Goal: Task Accomplishment & Management: Manage account settings

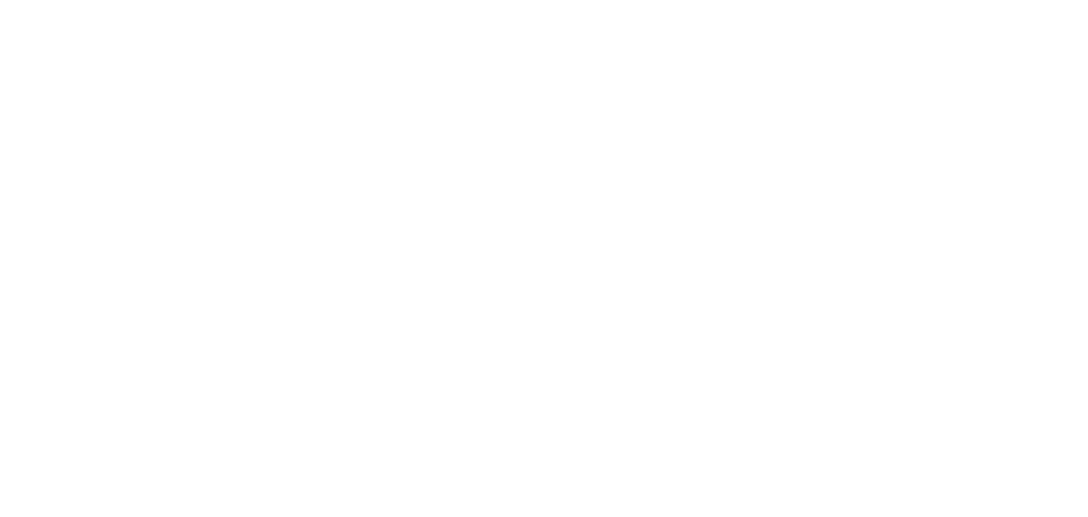
select select "*"
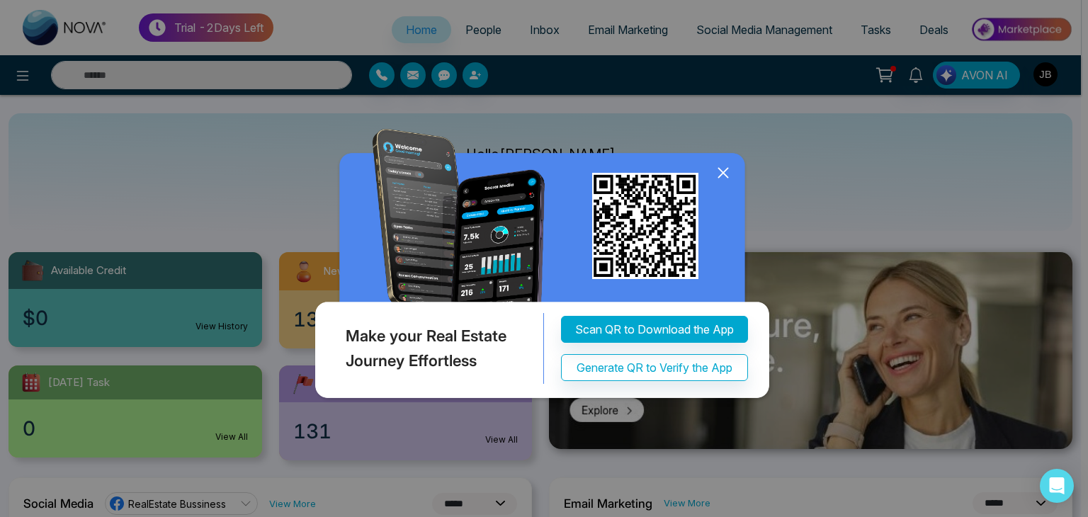
click at [728, 172] on icon at bounding box center [722, 172] width 21 height 21
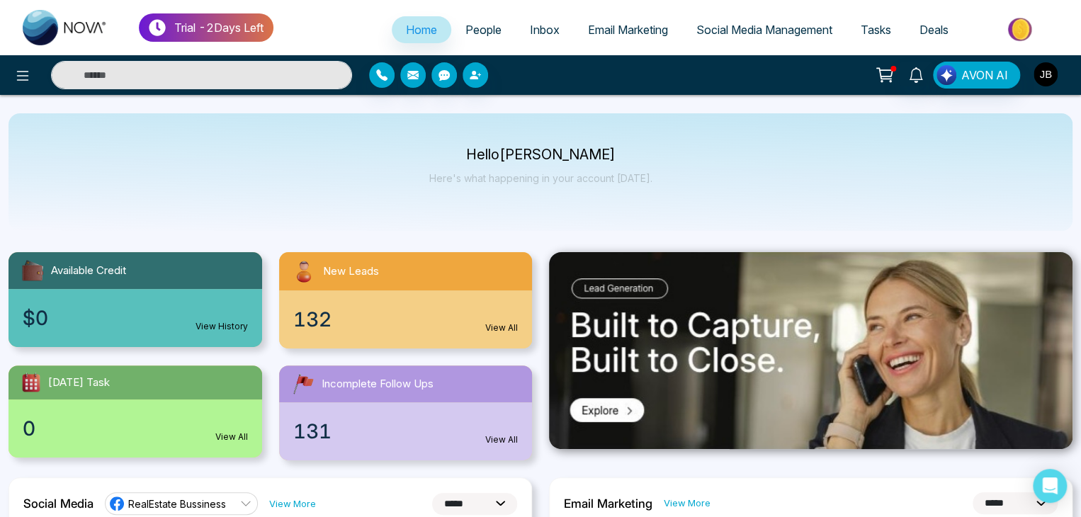
click at [1046, 77] on img "button" at bounding box center [1045, 74] width 24 height 24
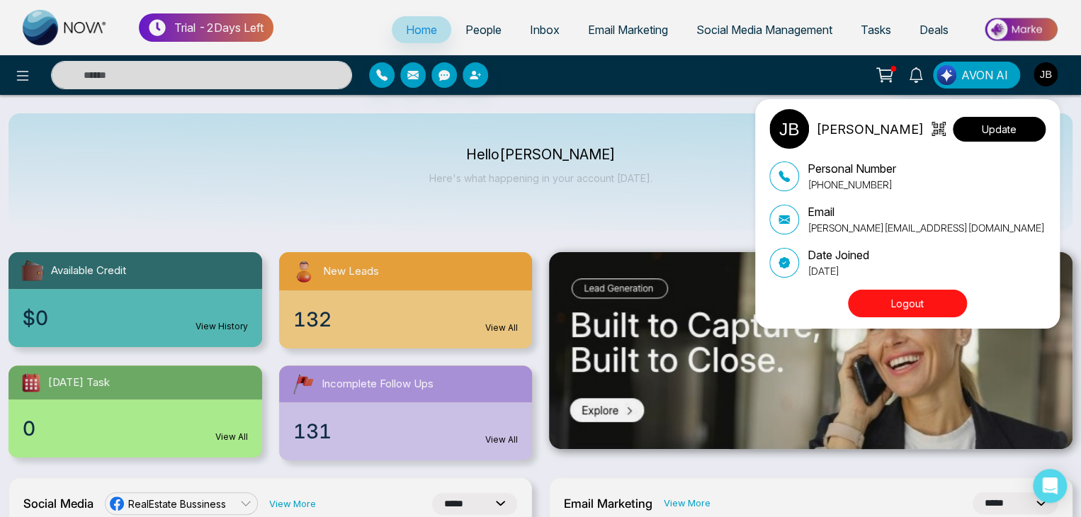
click at [980, 124] on button "Update" at bounding box center [999, 129] width 93 height 25
select select
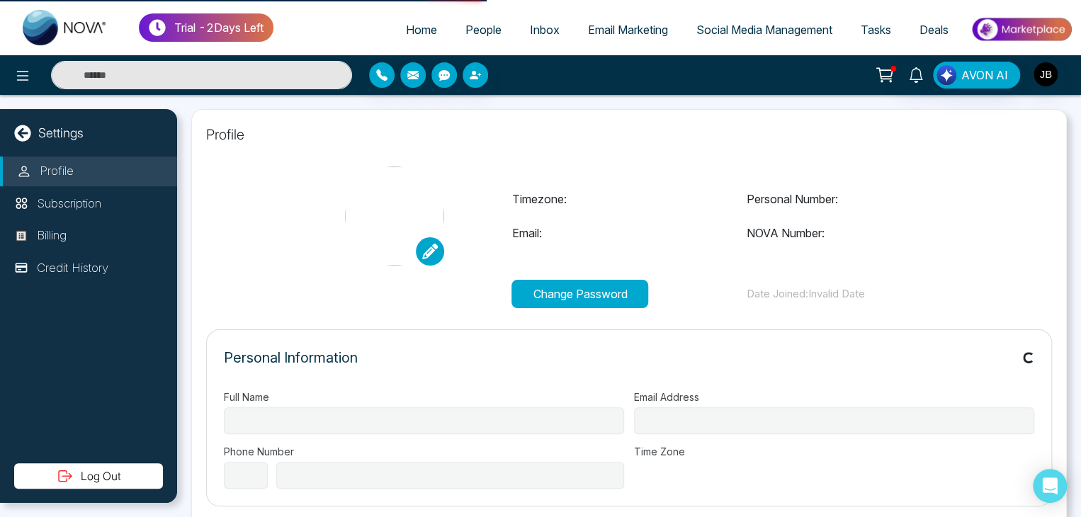
type input "**********"
select select "***"
type input "**********"
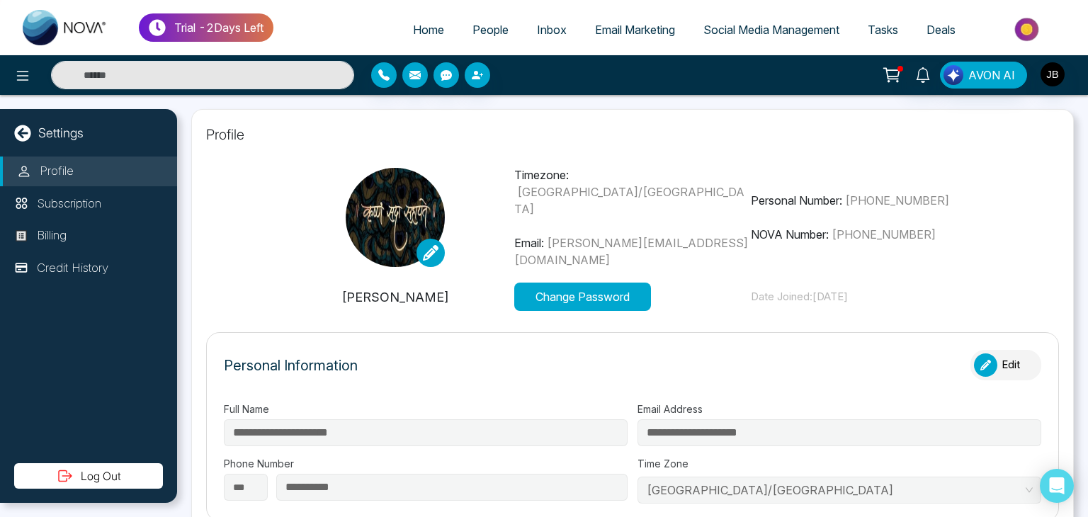
type input "*******"
type input "**********"
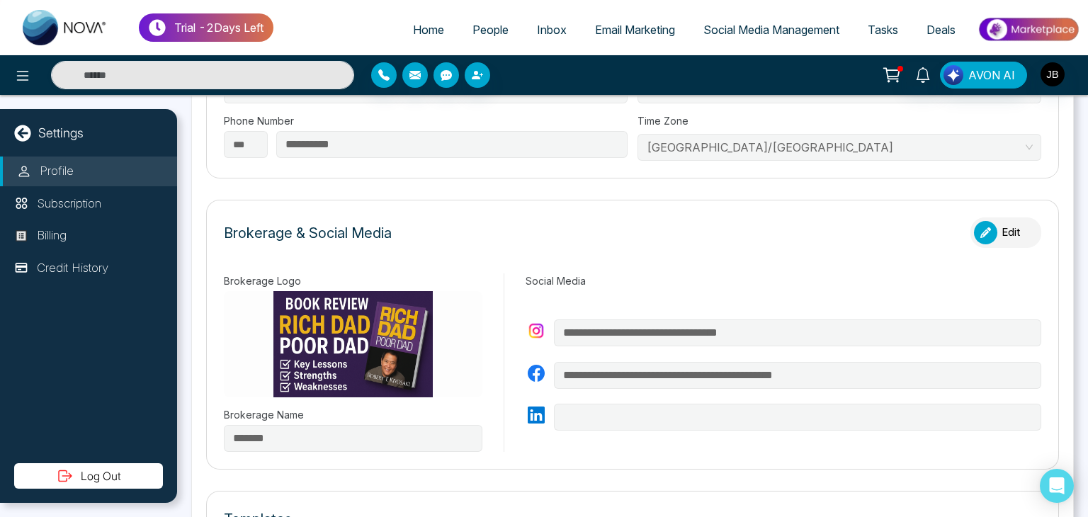
scroll to position [224, 0]
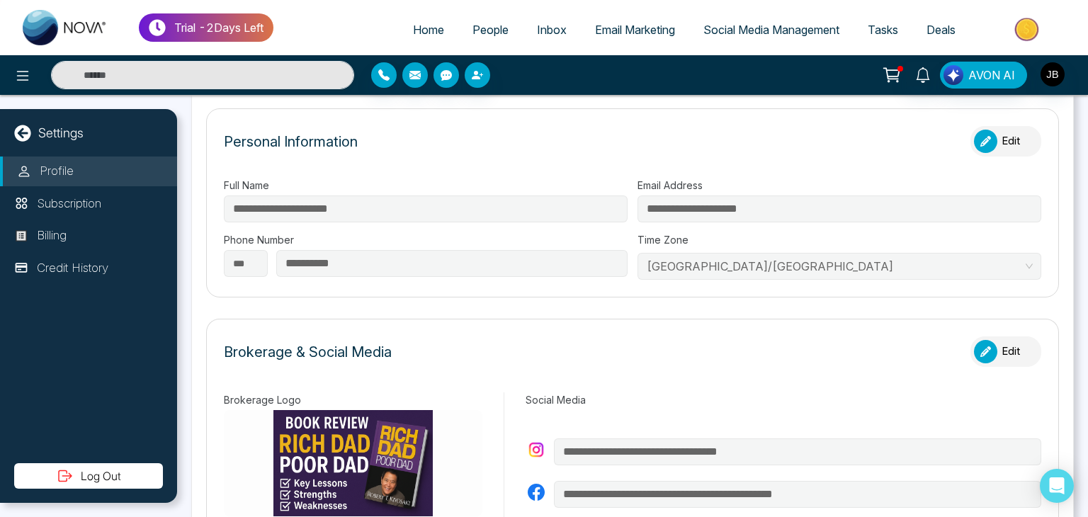
click at [983, 132] on div "button" at bounding box center [985, 141] width 23 height 23
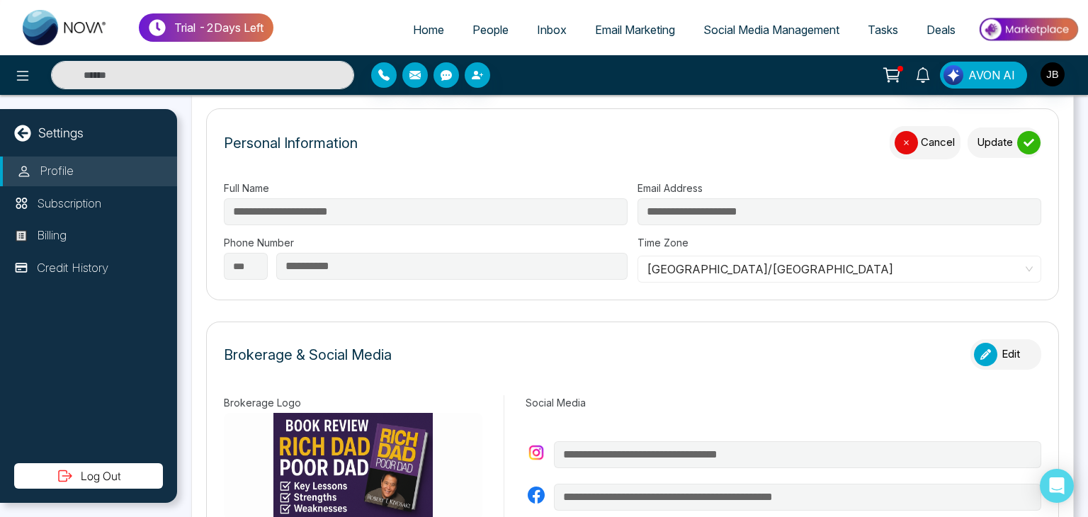
click at [794, 268] on span "[GEOGRAPHIC_DATA]/[GEOGRAPHIC_DATA]" at bounding box center [839, 268] width 385 height 21
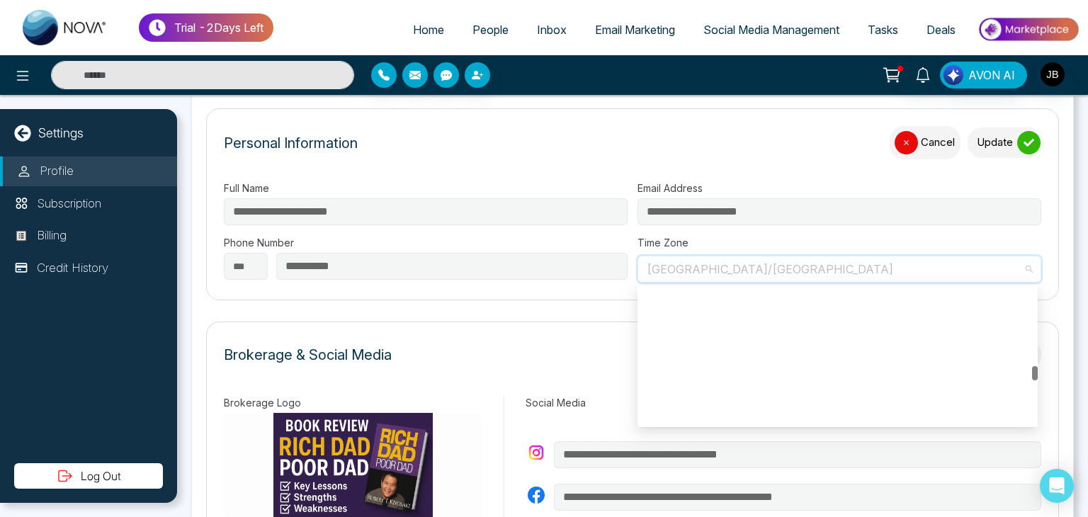
scroll to position [6277, 0]
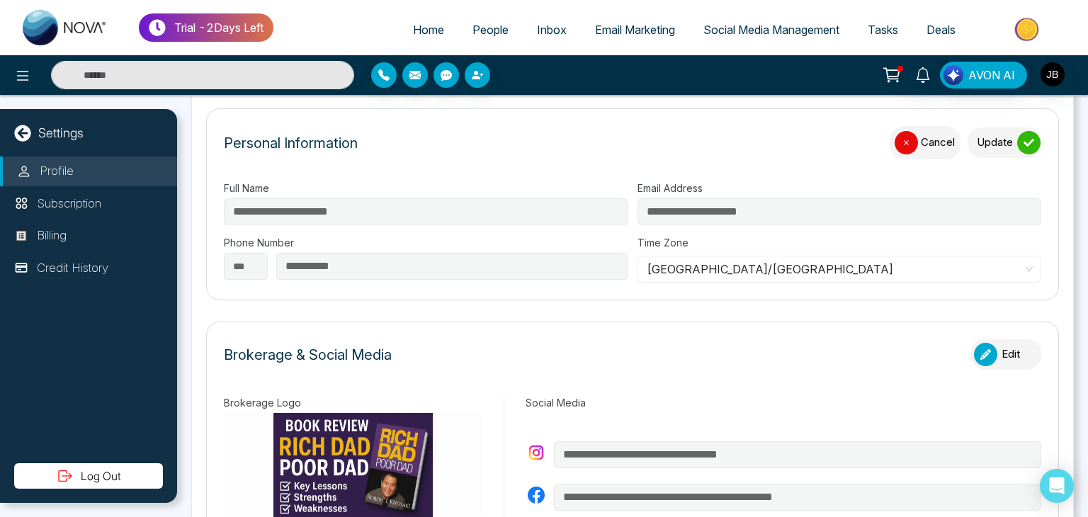
click at [592, 348] on div "Brokerage & Social Media Edit" at bounding box center [632, 361] width 817 height 45
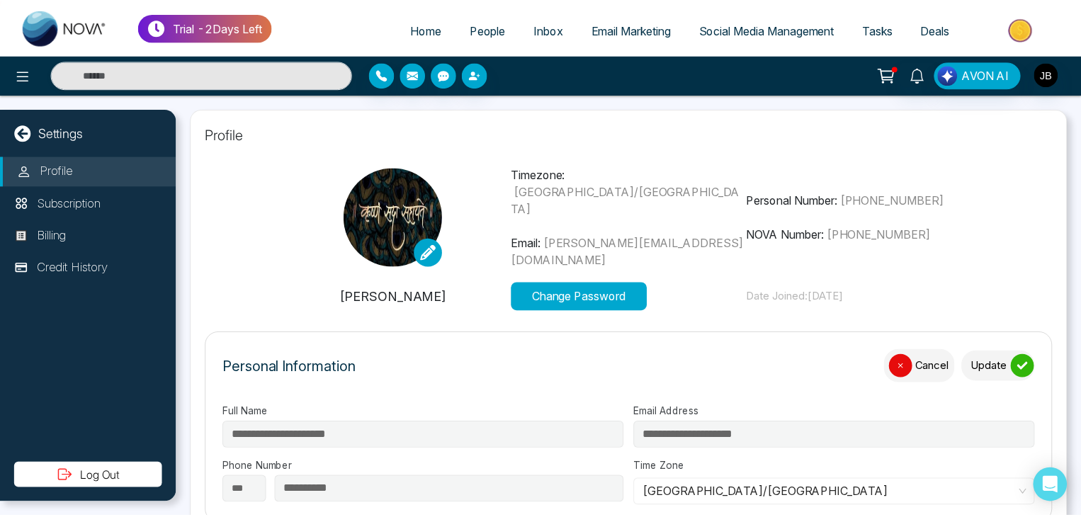
scroll to position [0, 0]
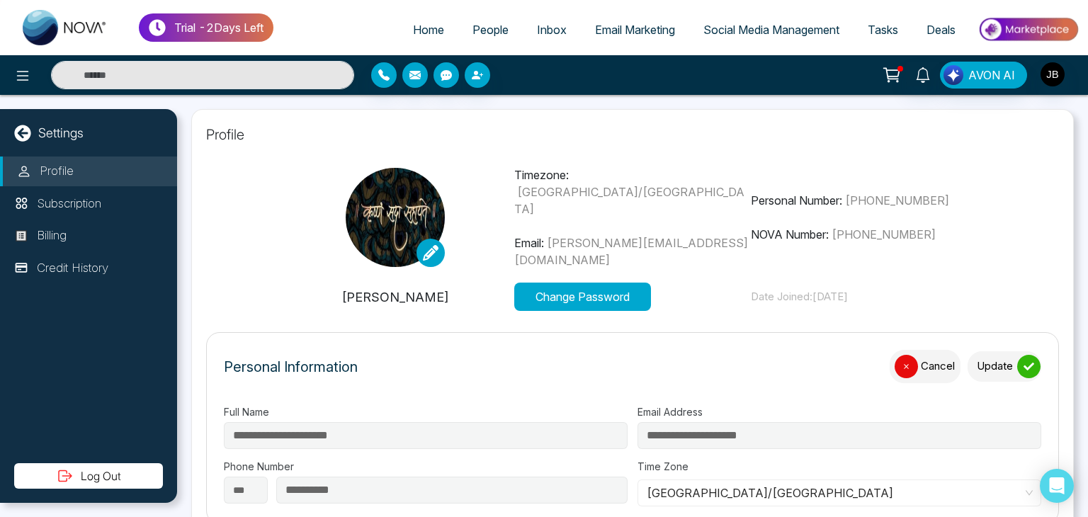
click at [436, 245] on icon at bounding box center [431, 253] width 16 height 16
click at [272, 258] on section "Change Image Remove Image Timezone: [GEOGRAPHIC_DATA]/[GEOGRAPHIC_DATA] Email: …" at bounding box center [632, 238] width 853 height 144
click at [414, 28] on span "Home" at bounding box center [428, 30] width 31 height 14
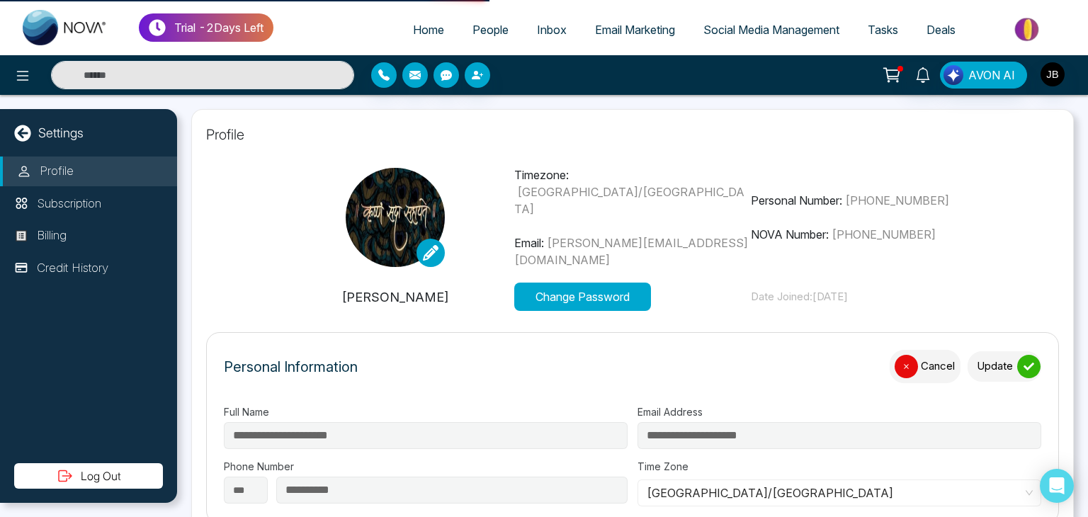
select select "*"
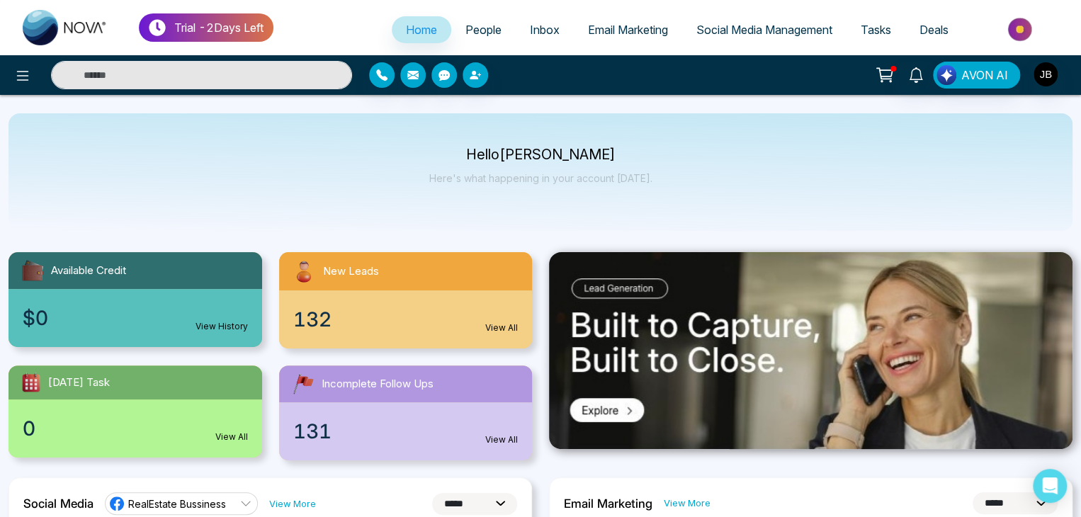
click at [469, 28] on span "People" at bounding box center [483, 30] width 36 height 14
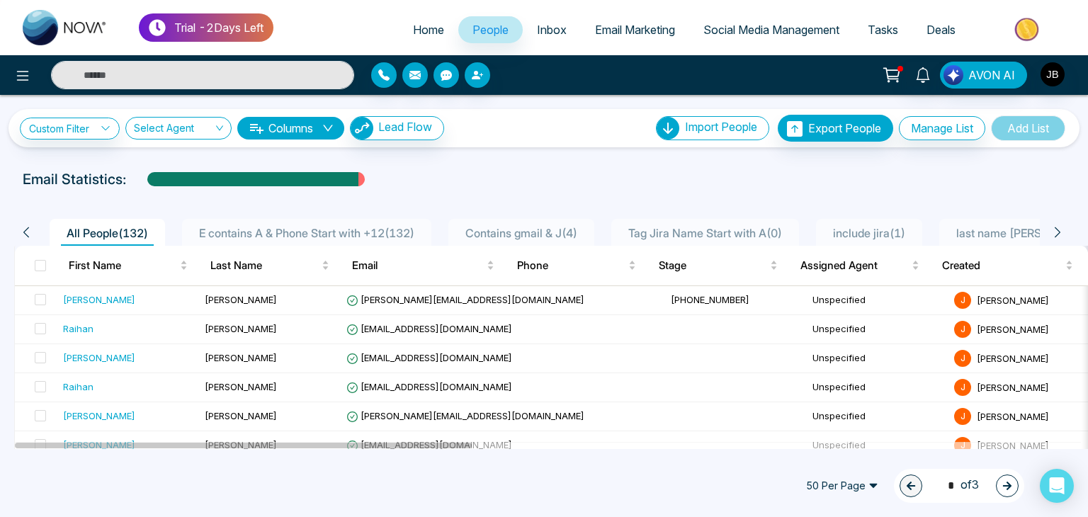
click at [542, 26] on span "Inbox" at bounding box center [552, 30] width 30 height 14
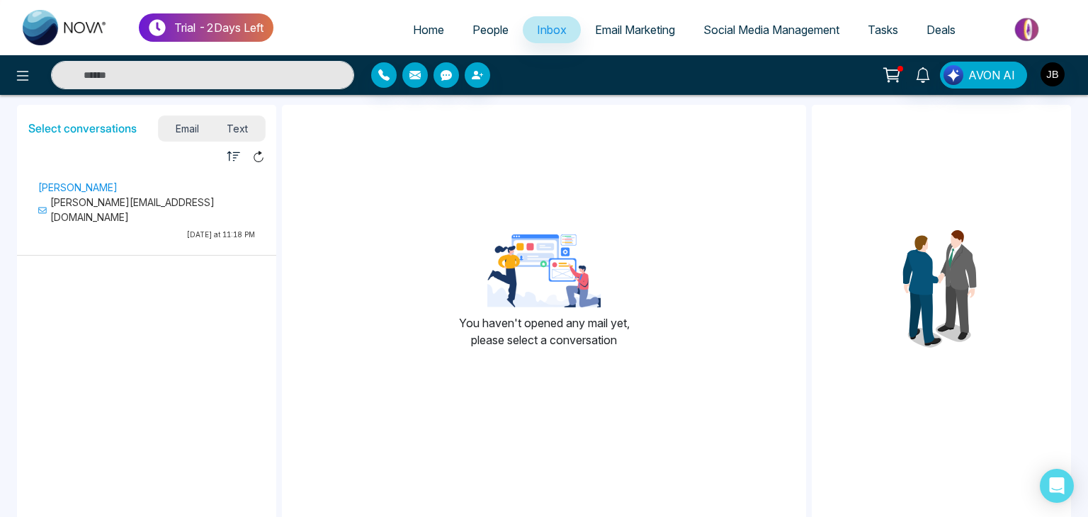
click at [615, 32] on span "Email Marketing" at bounding box center [635, 30] width 80 height 14
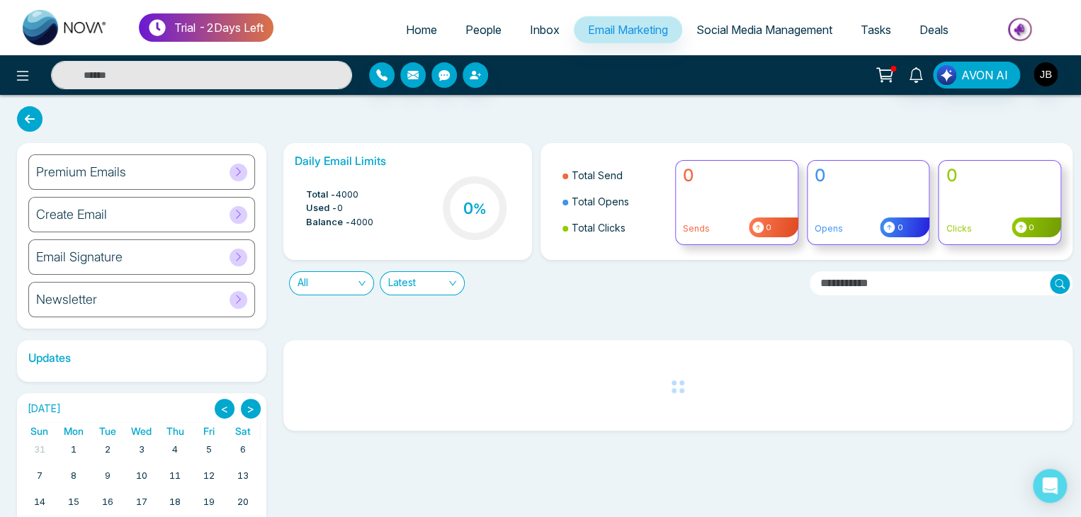
click at [749, 30] on span "Social Media Management" at bounding box center [764, 30] width 136 height 14
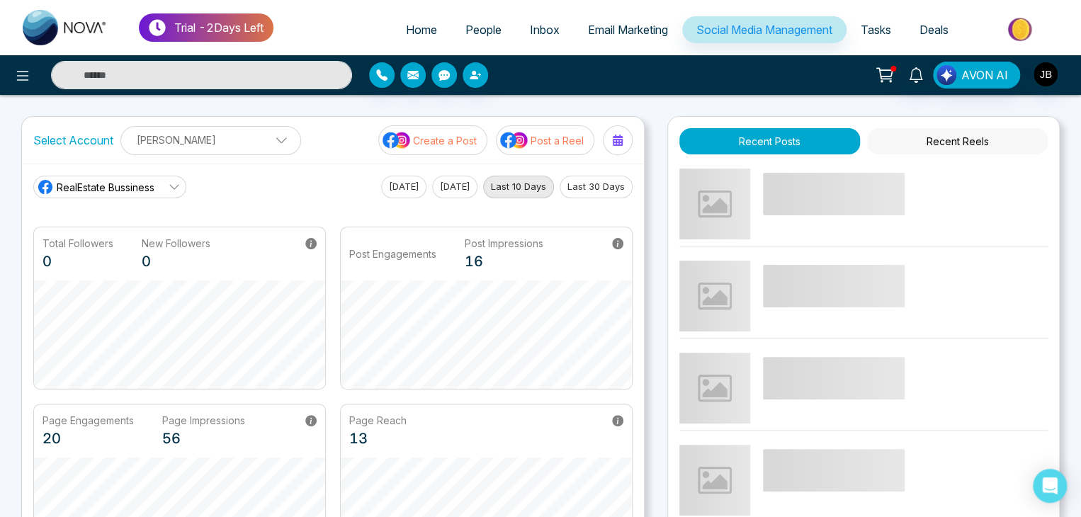
click at [885, 30] on span "Tasks" at bounding box center [875, 30] width 30 height 14
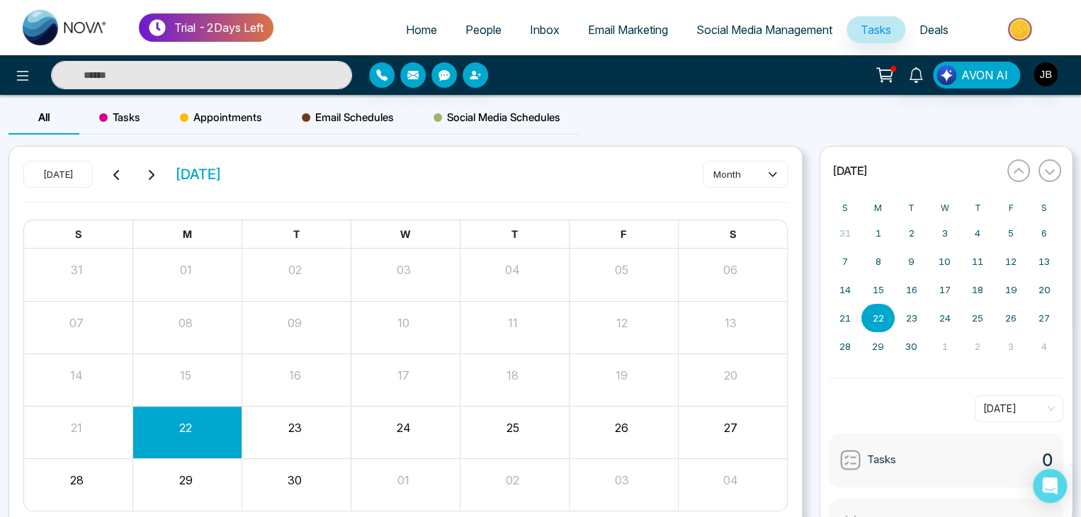
click at [933, 29] on span "Deals" at bounding box center [933, 30] width 29 height 14
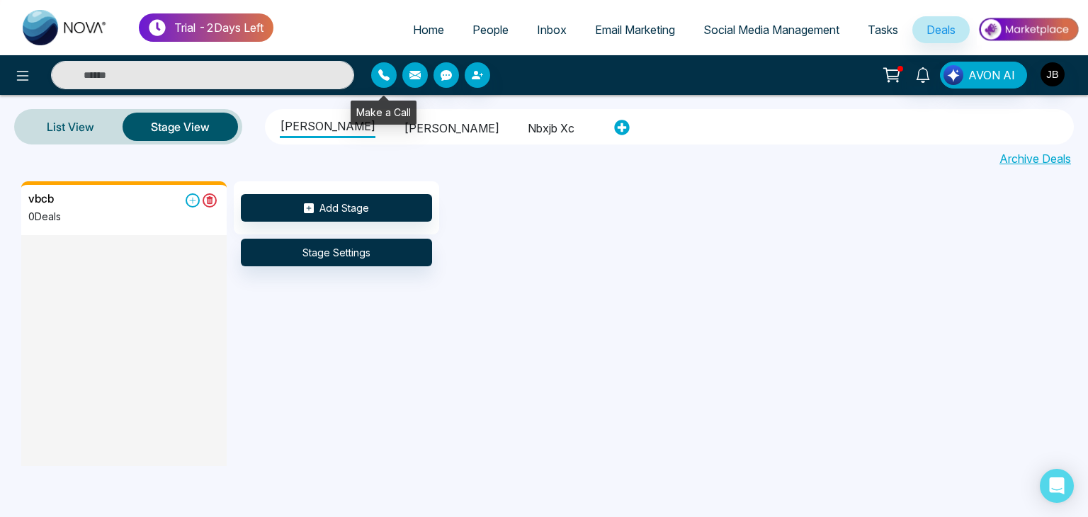
click at [375, 74] on button "button" at bounding box center [383, 74] width 25 height 25
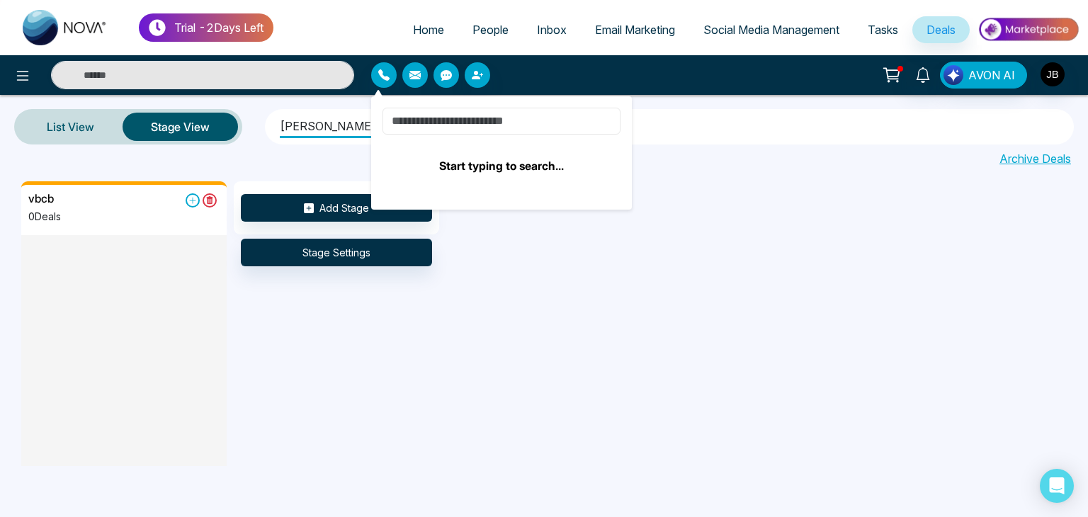
click at [442, 119] on input at bounding box center [501, 121] width 238 height 27
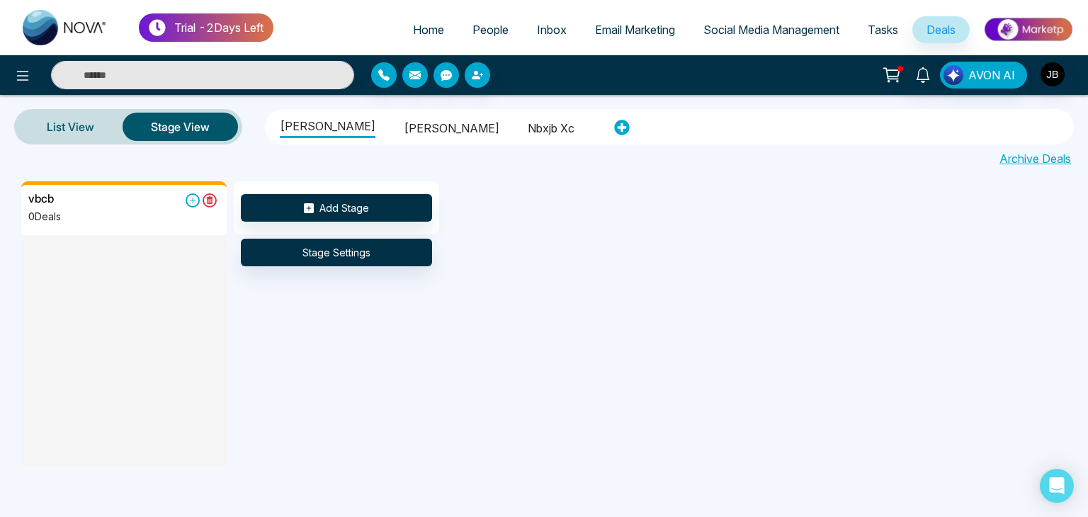
click at [482, 28] on span "People" at bounding box center [490, 30] width 36 height 14
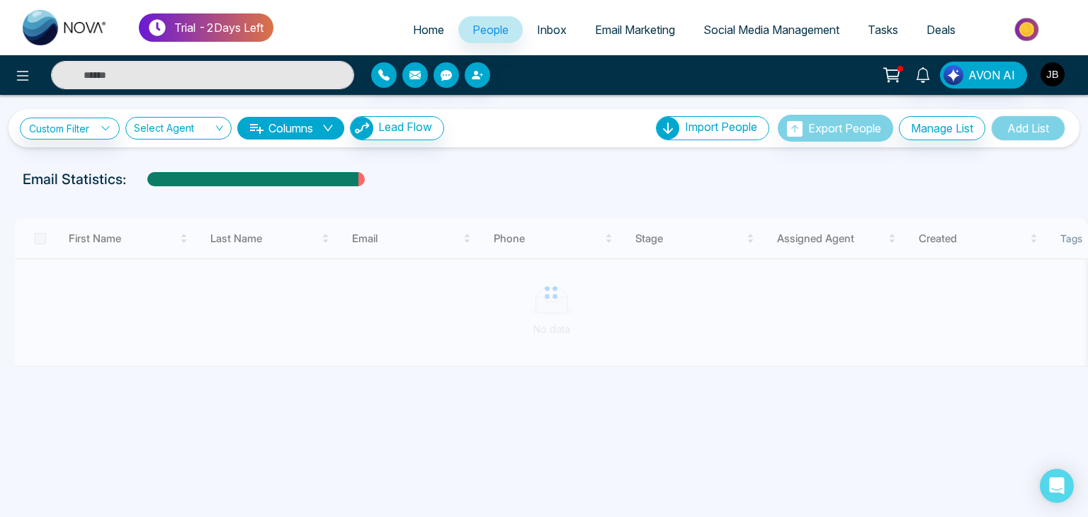
click at [428, 28] on span "Home" at bounding box center [428, 30] width 31 height 14
select select "*"
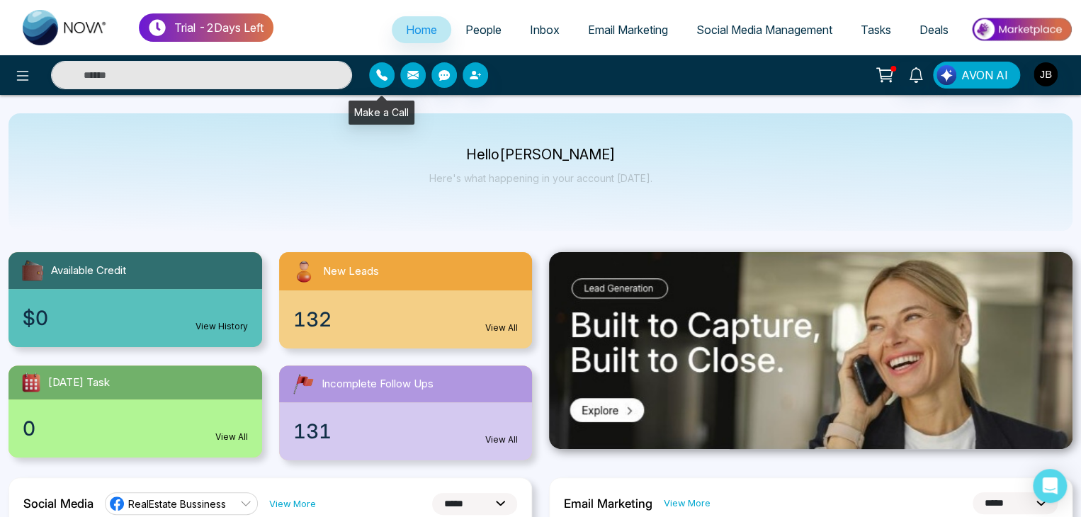
click at [388, 70] on button "button" at bounding box center [381, 74] width 25 height 25
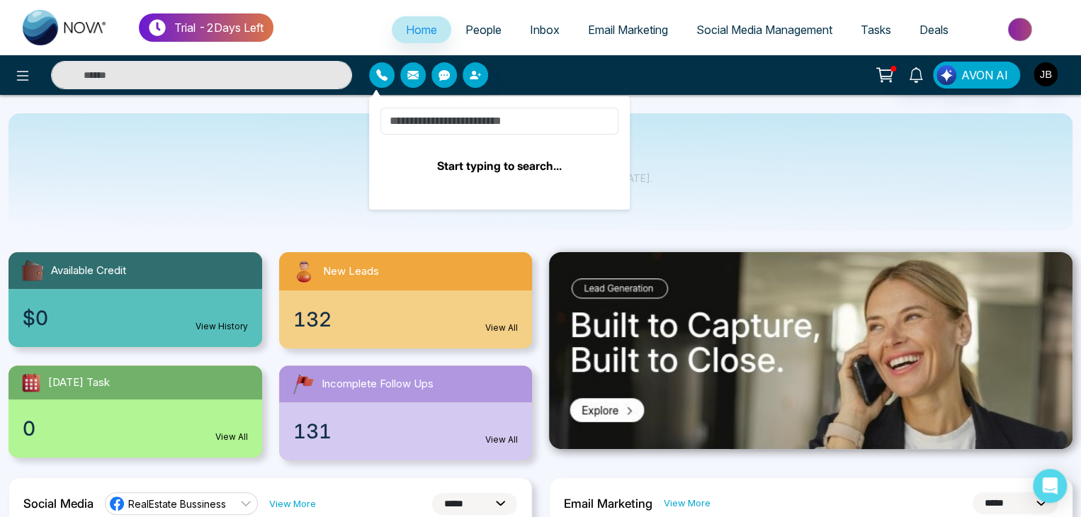
click at [448, 124] on input at bounding box center [499, 121] width 238 height 27
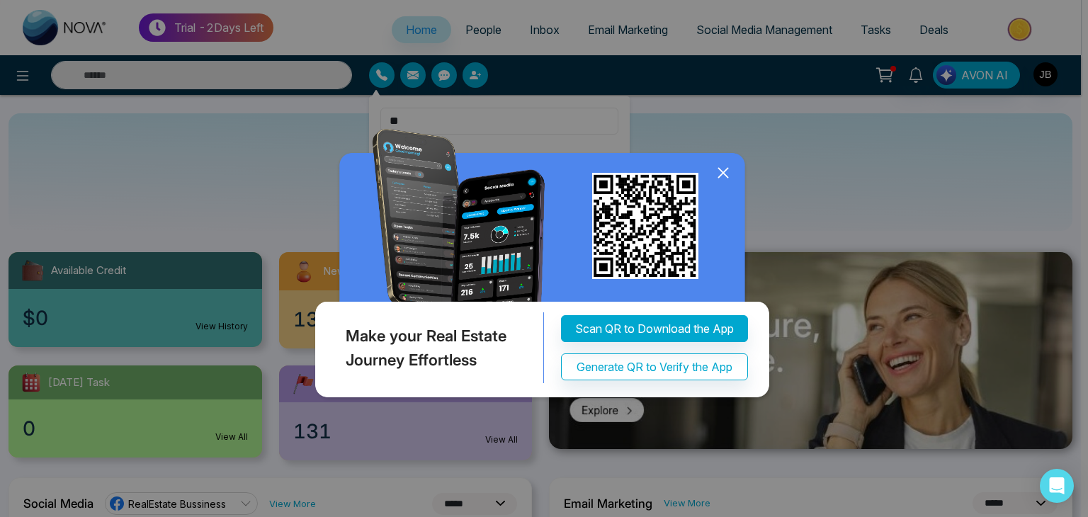
type input "**"
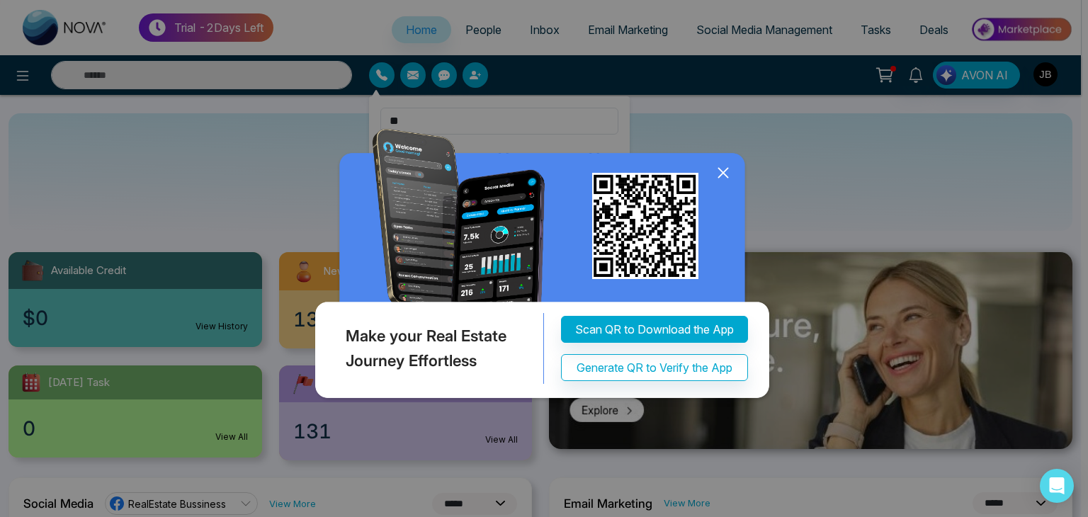
click at [727, 181] on icon at bounding box center [722, 172] width 21 height 21
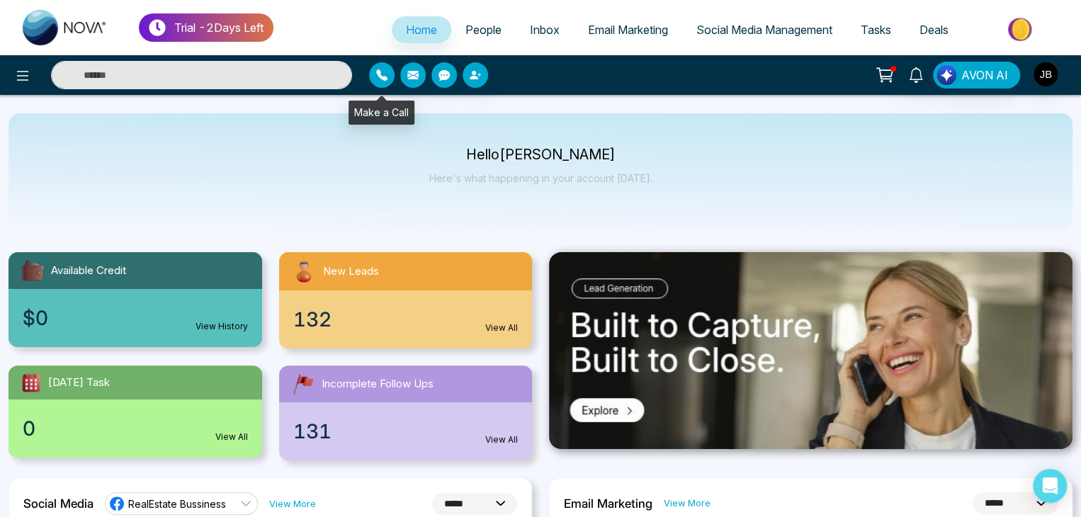
click at [388, 70] on button "button" at bounding box center [381, 74] width 25 height 25
click at [283, 84] on input "text" at bounding box center [201, 75] width 301 height 28
click at [258, 81] on input "text" at bounding box center [201, 75] width 301 height 28
click at [314, 162] on div "Hello [PERSON_NAME] Here's what happening in your account [DATE]." at bounding box center [540, 172] width 1064 height 118
click at [385, 69] on icon "button" at bounding box center [381, 74] width 11 height 11
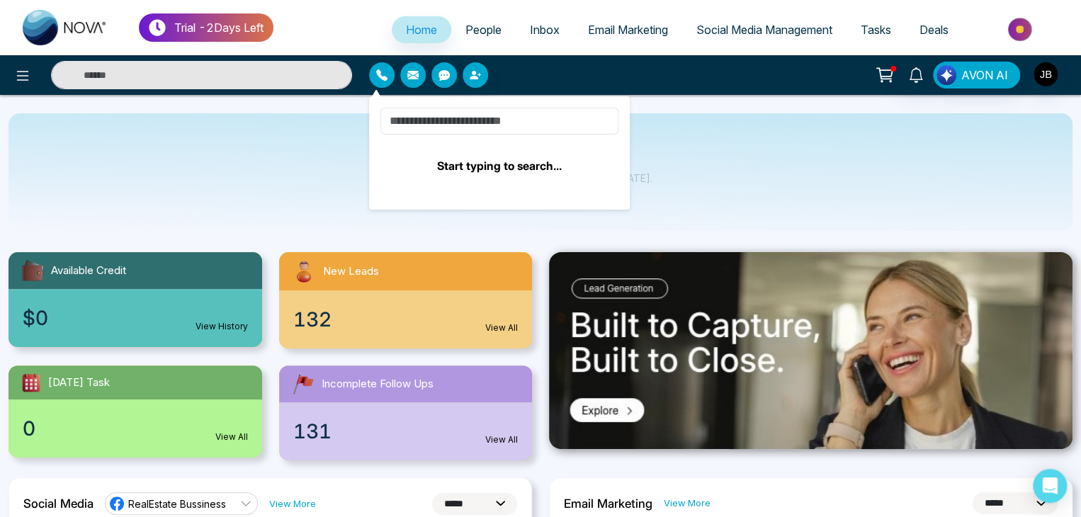
click at [472, 115] on input at bounding box center [499, 121] width 238 height 27
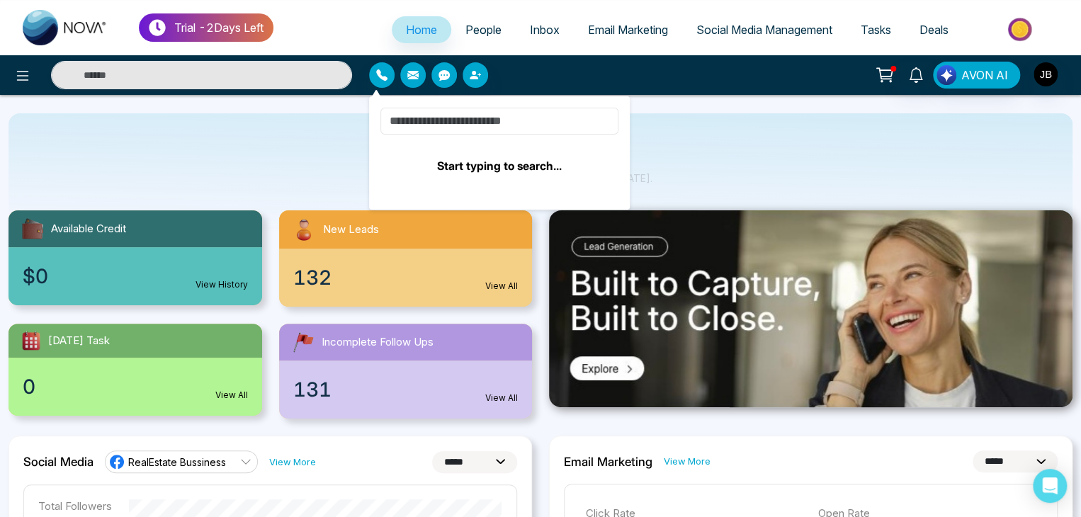
scroll to position [47, 0]
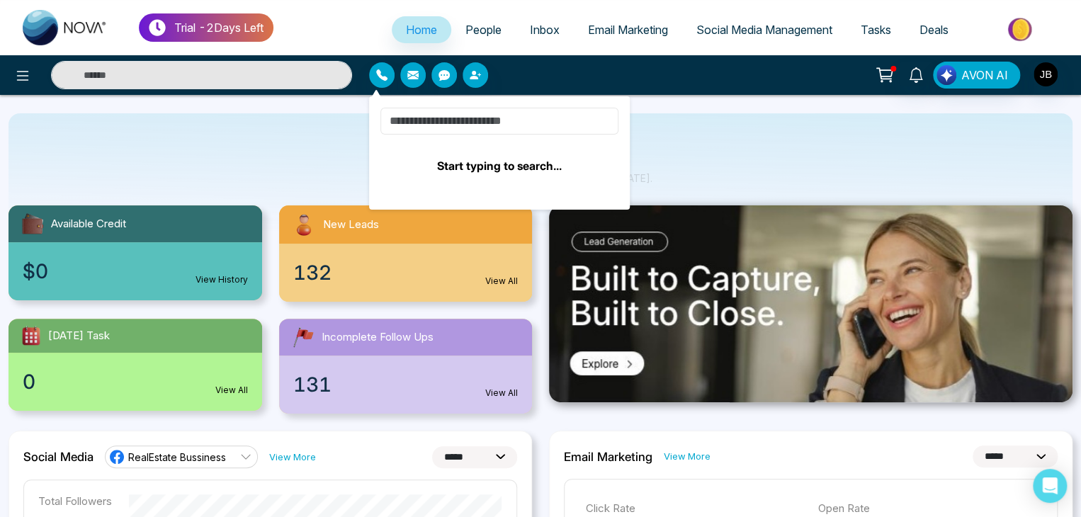
click at [472, 114] on input at bounding box center [499, 121] width 238 height 27
click at [422, 118] on input at bounding box center [499, 121] width 238 height 27
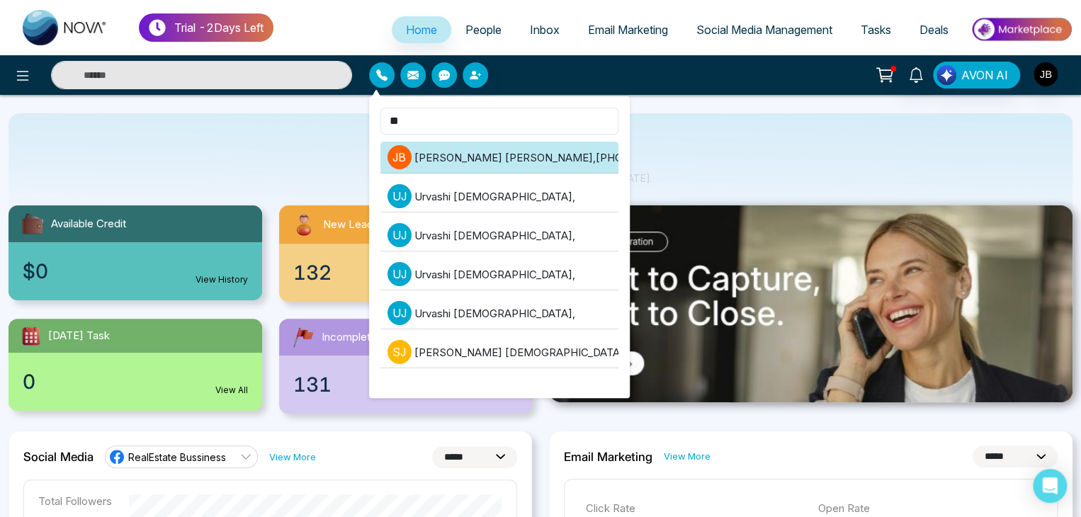
type input "**"
click at [555, 157] on li "[PERSON_NAME] [PERSON_NAME] , [PHONE_NUMBER]" at bounding box center [499, 158] width 238 height 32
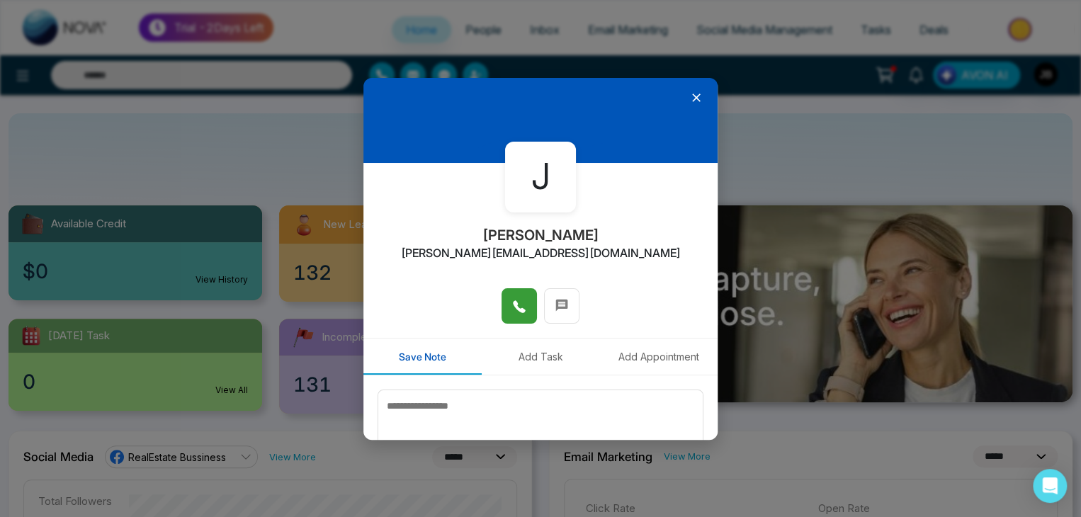
click at [516, 315] on span at bounding box center [519, 305] width 14 height 21
click at [692, 95] on icon at bounding box center [696, 98] width 14 height 14
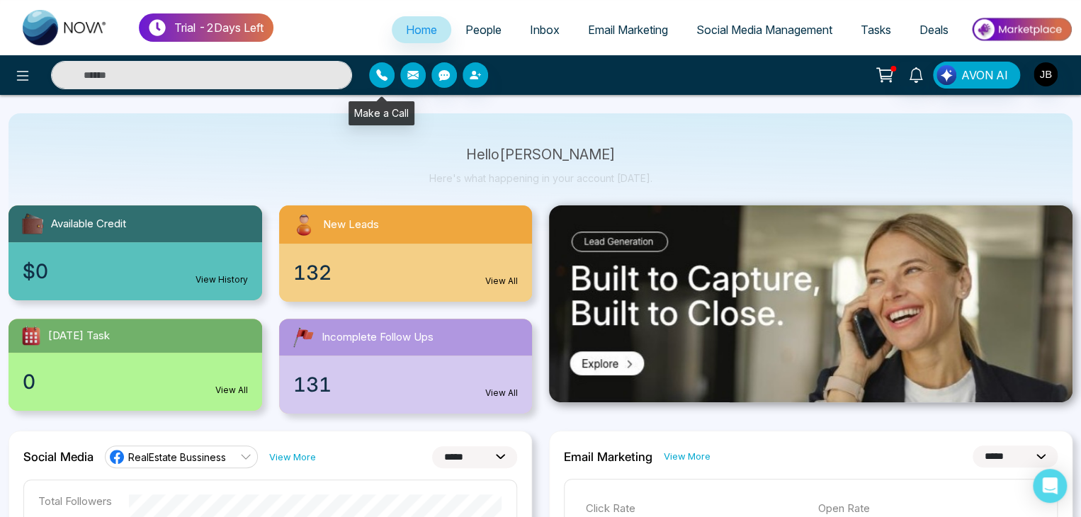
click at [383, 74] on icon "button" at bounding box center [381, 74] width 11 height 11
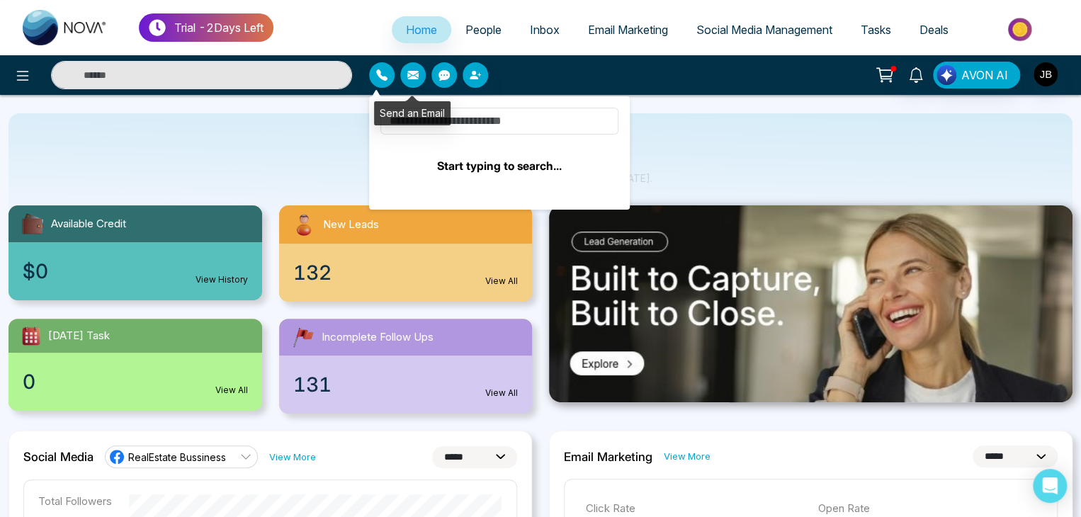
click at [408, 77] on icon "button" at bounding box center [412, 75] width 11 height 8
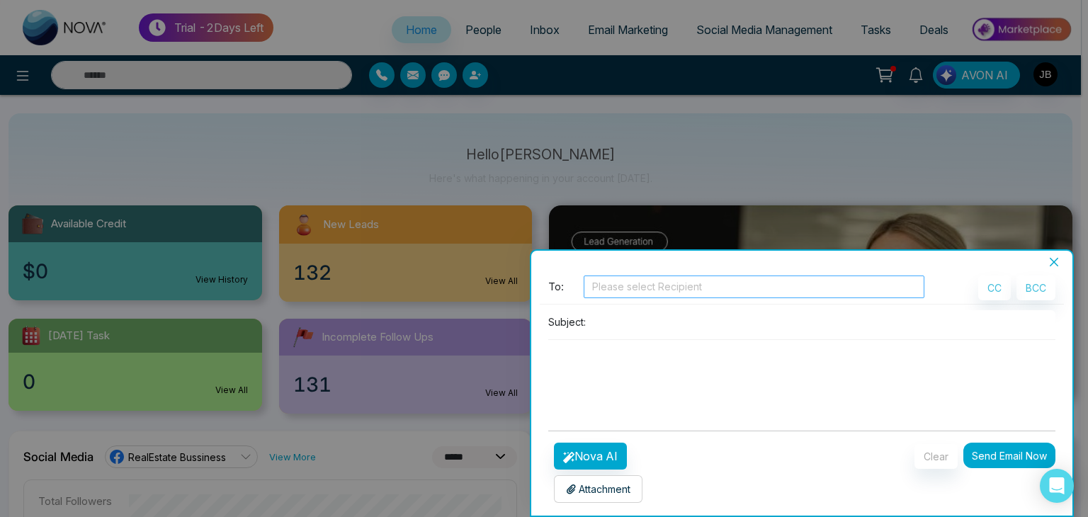
click at [625, 285] on div at bounding box center [754, 286] width 334 height 17
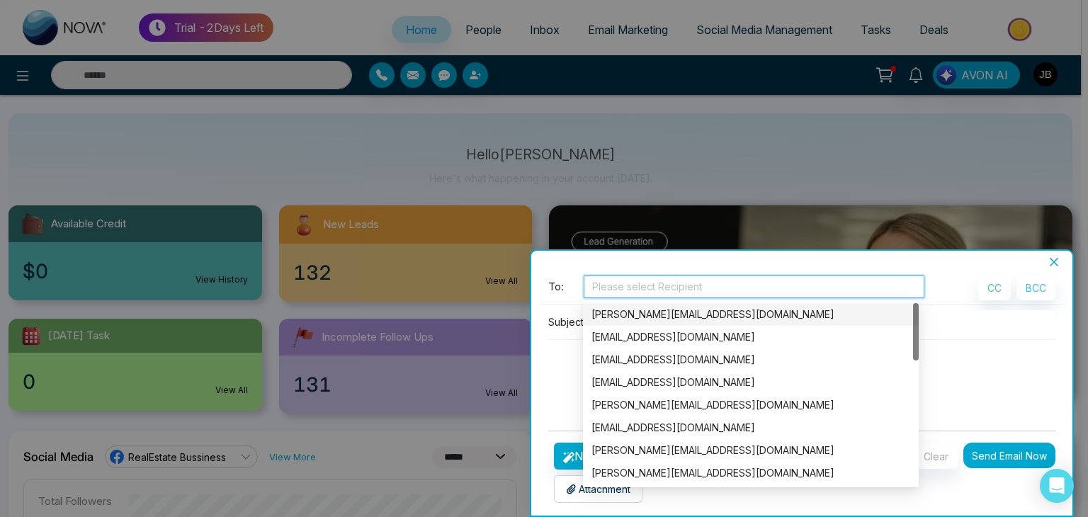
click at [628, 315] on div "[PERSON_NAME][EMAIL_ADDRESS][DOMAIN_NAME]" at bounding box center [750, 315] width 319 height 16
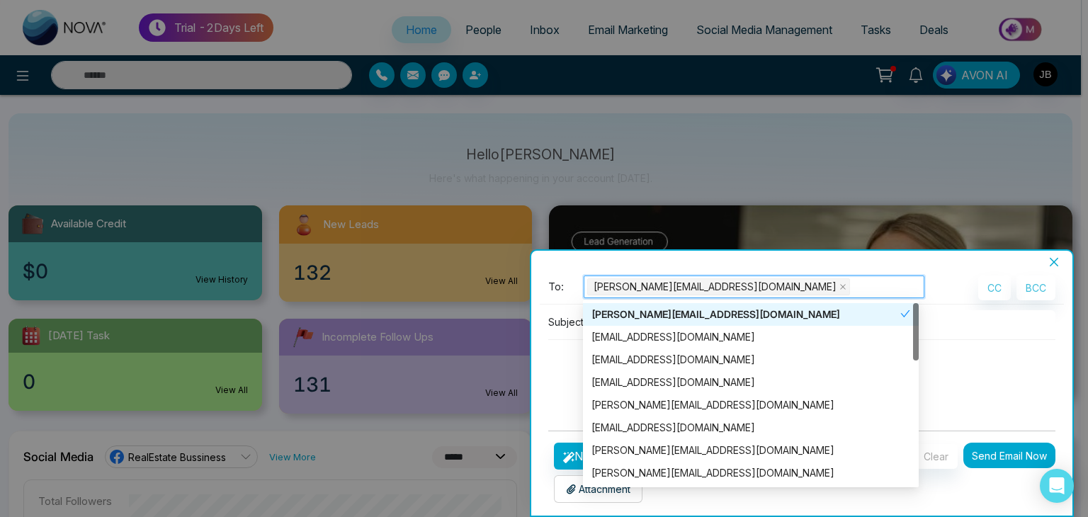
click at [568, 319] on p "Subject:" at bounding box center [567, 321] width 38 height 15
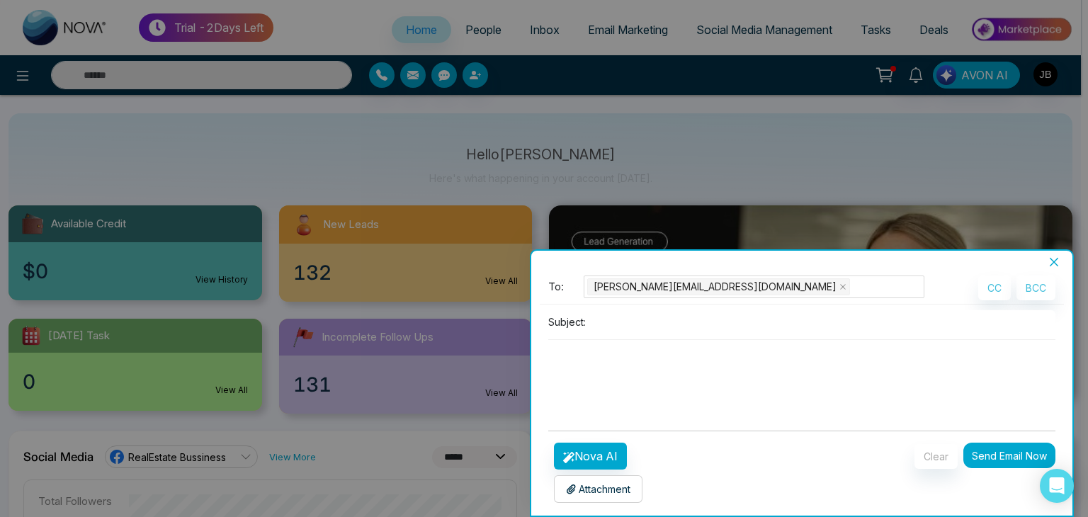
click at [568, 319] on p "Subject:" at bounding box center [567, 321] width 38 height 15
click at [620, 331] on input at bounding box center [823, 321] width 464 height 23
type input "**********"
click at [593, 357] on textarea at bounding box center [801, 374] width 507 height 68
drag, startPoint x: 678, startPoint y: 321, endPoint x: 568, endPoint y: 328, distance: 110.0
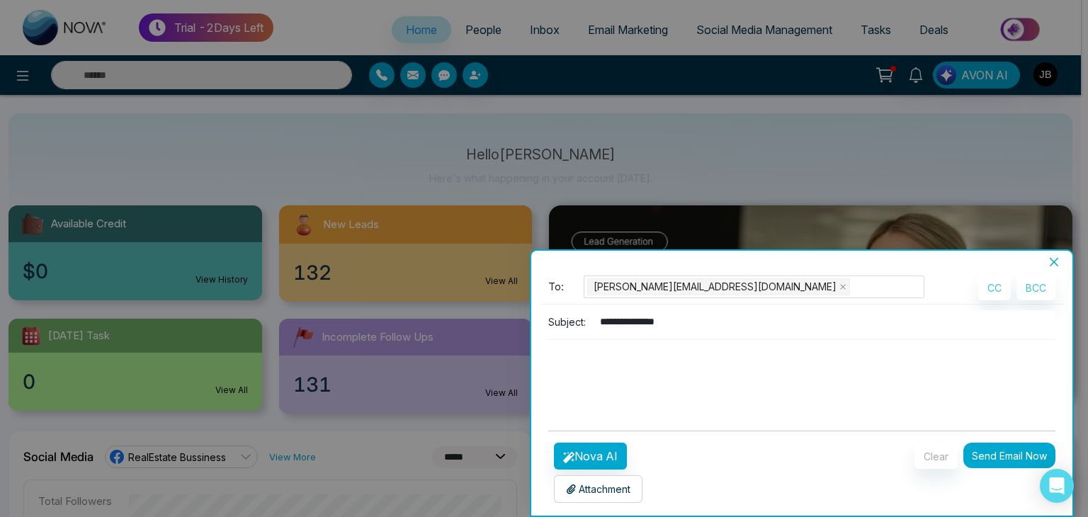
click at [568, 328] on div "**********" at bounding box center [801, 321] width 507 height 23
click at [581, 354] on textarea at bounding box center [801, 374] width 507 height 68
paste textarea "**********"
type textarea "**********"
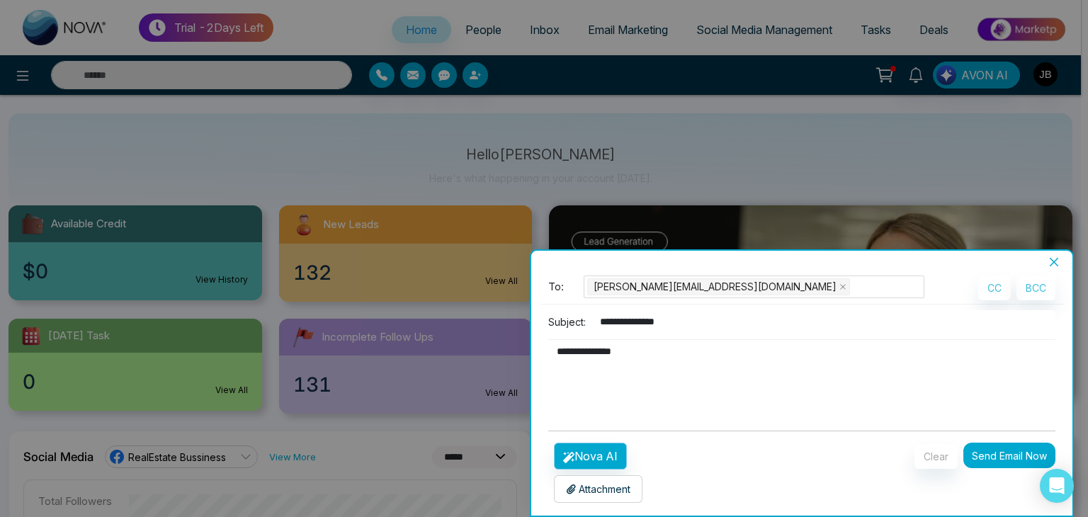
type textarea "**********"
click at [591, 453] on button "Nova AI" at bounding box center [590, 456] width 73 height 27
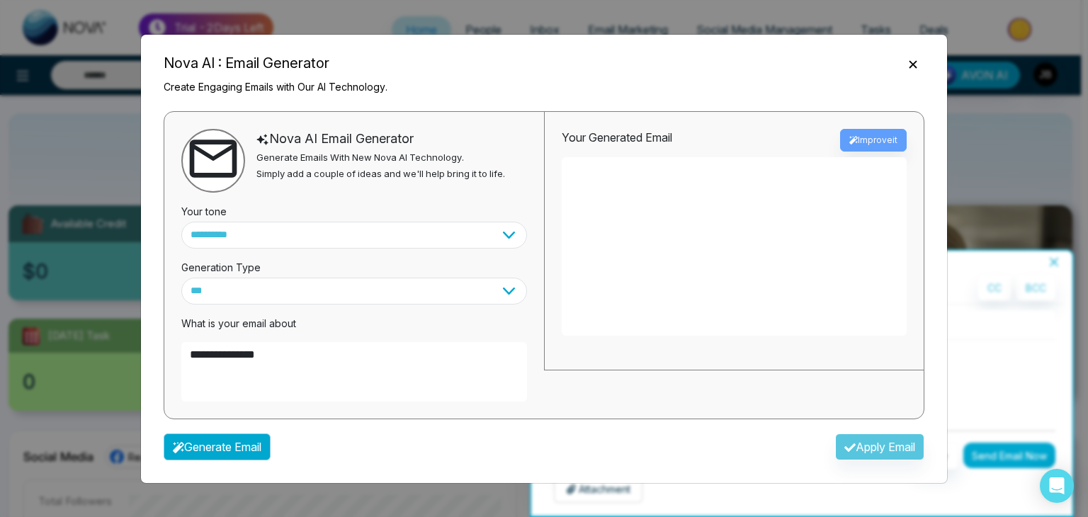
click at [240, 442] on button "Generate Email" at bounding box center [217, 446] width 107 height 27
type textarea "**********"
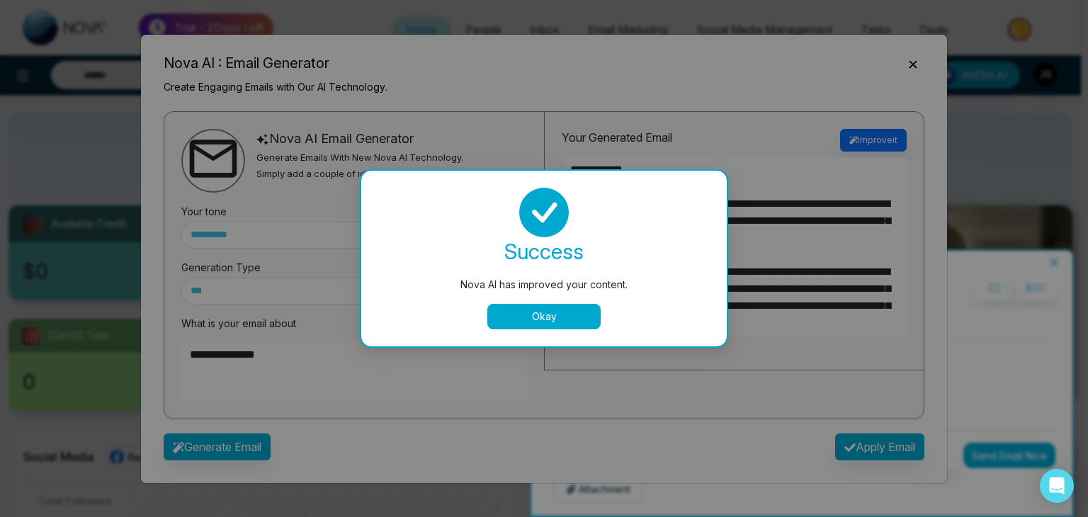
click at [499, 315] on button "Okay" at bounding box center [543, 316] width 113 height 25
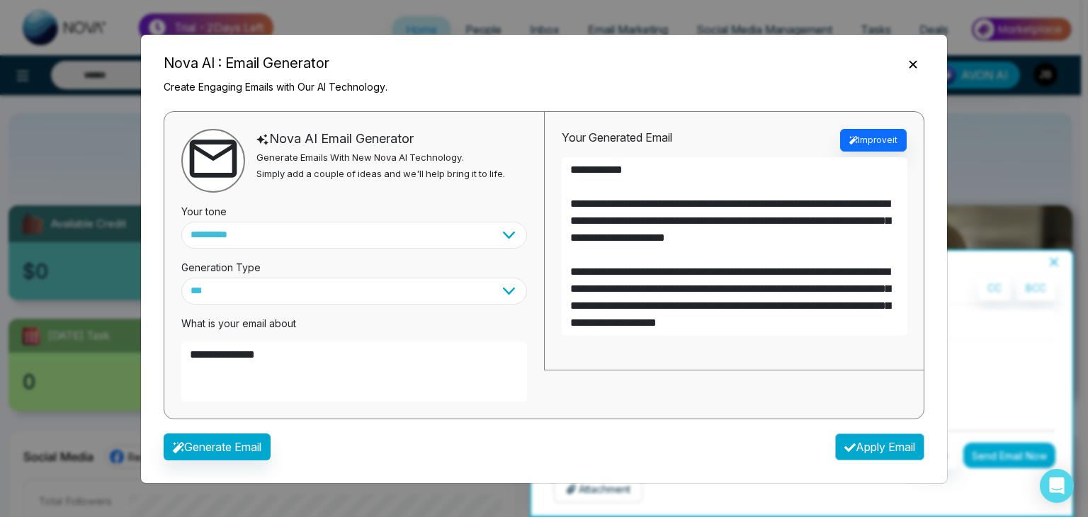
click at [868, 451] on button "Apply Email" at bounding box center [879, 446] width 89 height 27
type textarea "**********"
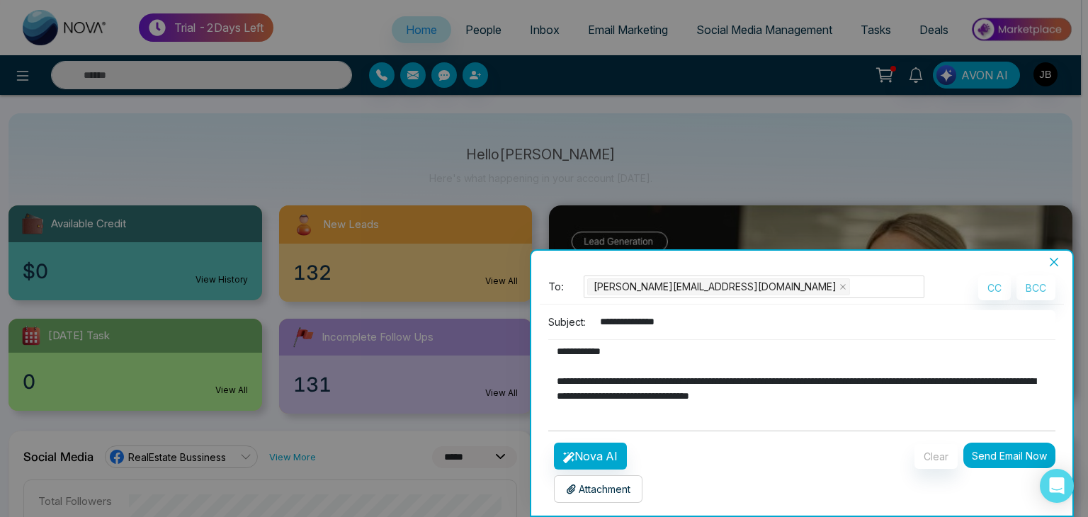
click at [1014, 450] on button "Send Email Now" at bounding box center [1009, 455] width 92 height 25
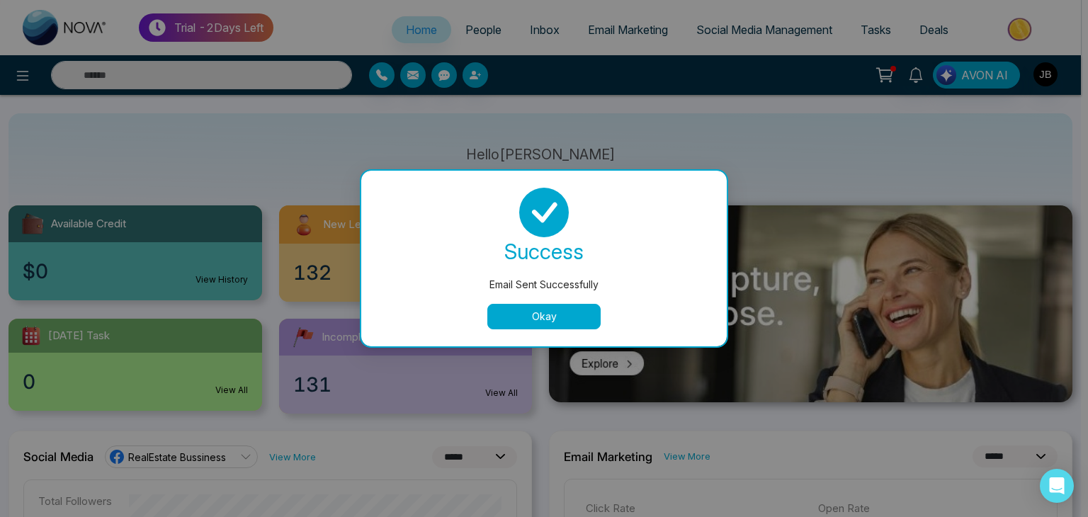
click at [558, 323] on button "Okay" at bounding box center [543, 316] width 113 height 25
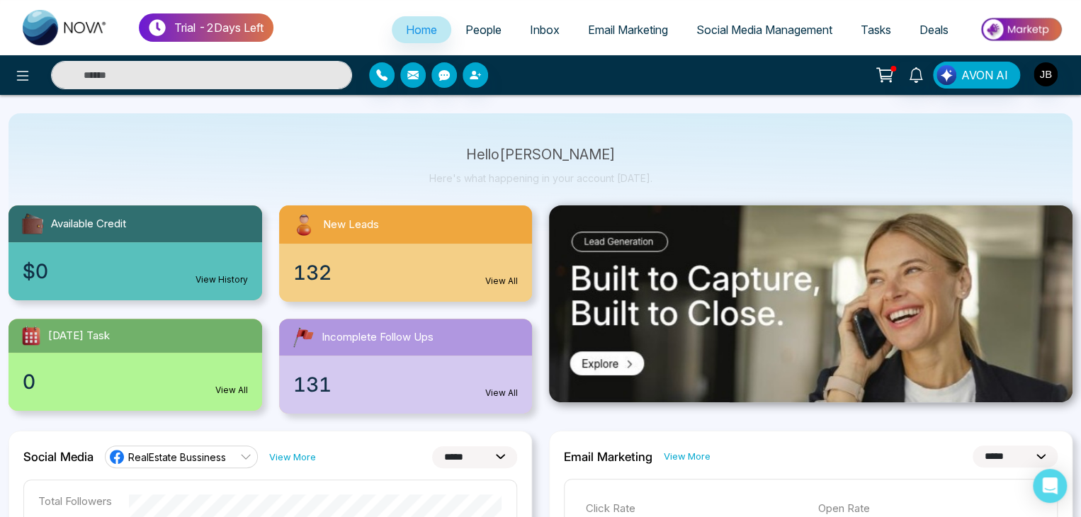
click at [473, 26] on span "People" at bounding box center [483, 30] width 36 height 14
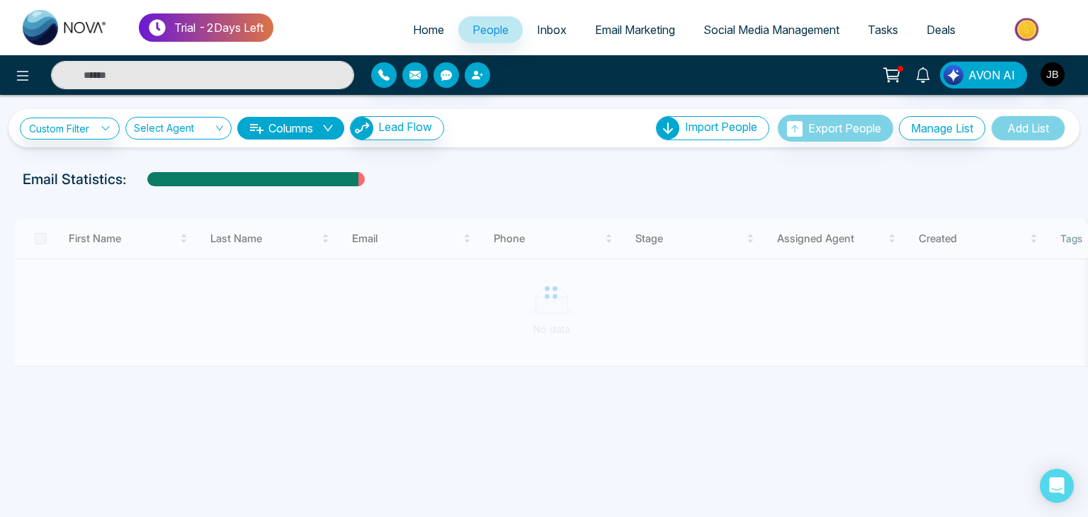
click at [416, 35] on span "Home" at bounding box center [428, 30] width 31 height 14
select select "*"
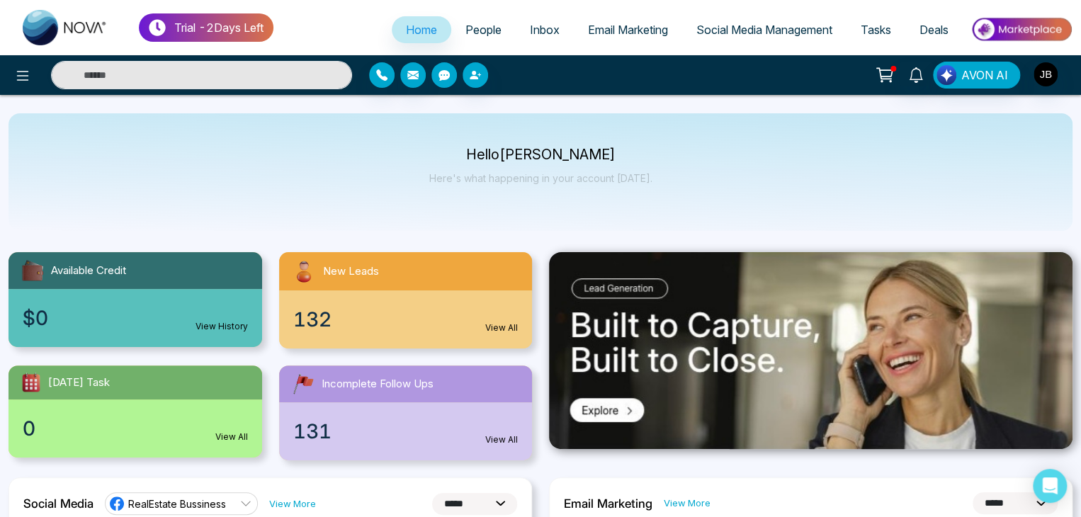
click at [445, 75] on icon "button" at bounding box center [443, 75] width 11 height 11
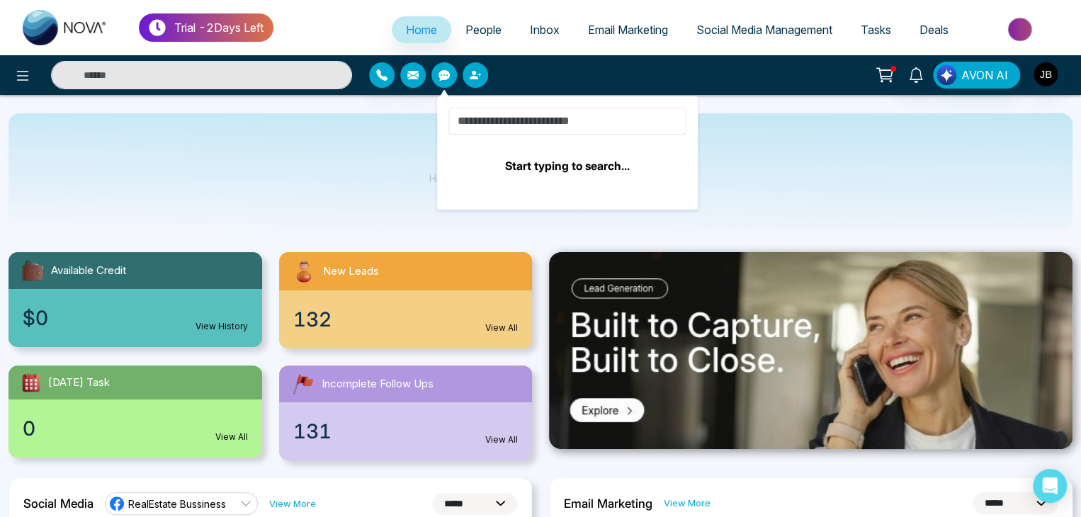
click at [521, 123] on input at bounding box center [567, 121] width 238 height 27
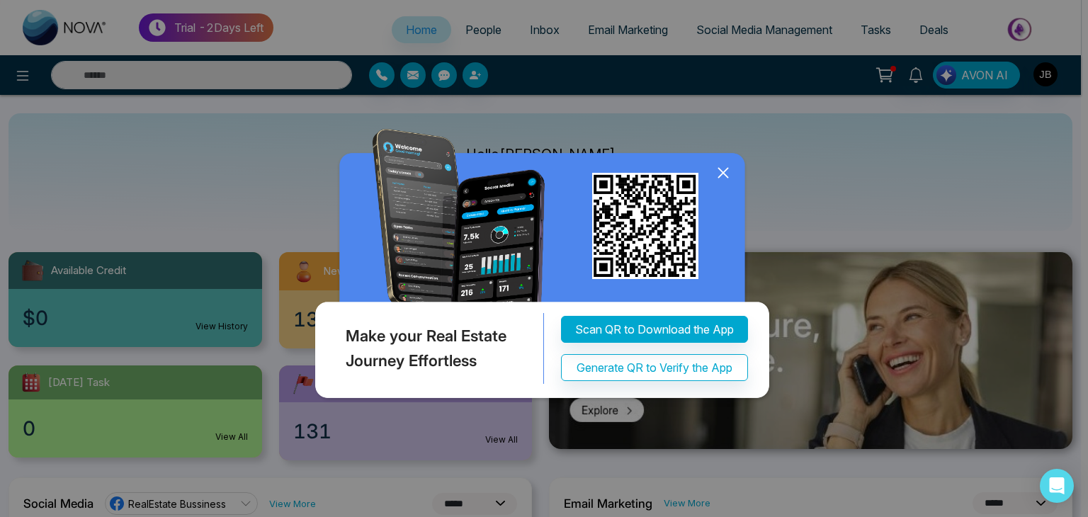
click at [731, 174] on icon at bounding box center [722, 172] width 21 height 21
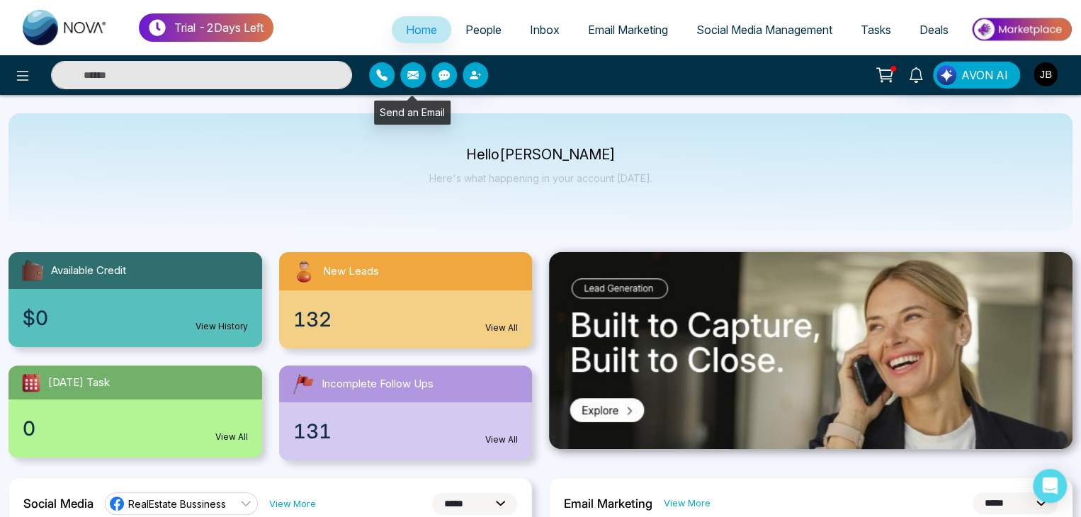
click at [419, 71] on button "button" at bounding box center [412, 74] width 25 height 25
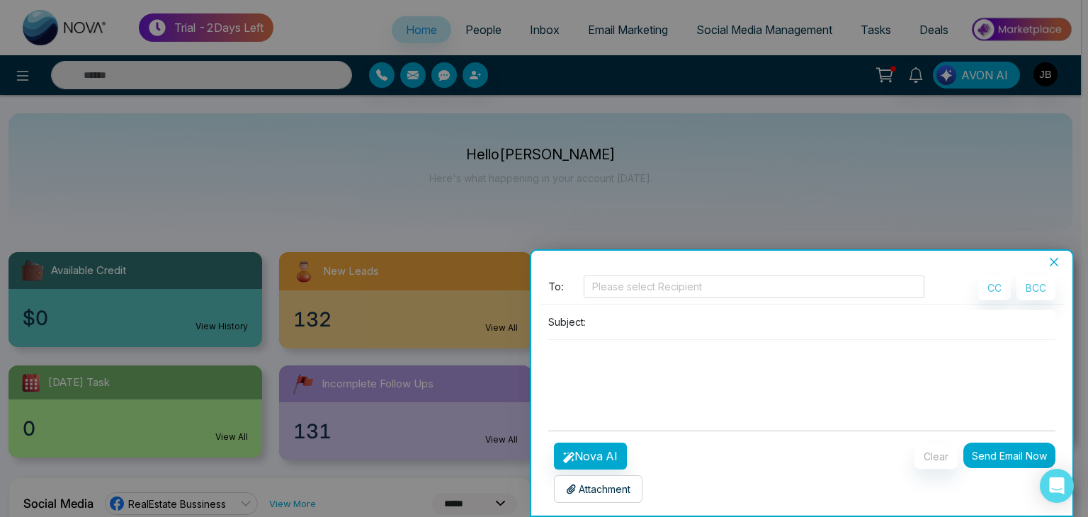
click at [440, 68] on div at bounding box center [544, 258] width 1088 height 517
click at [1059, 254] on div "Batch Email" at bounding box center [801, 260] width 541 height 18
click at [1055, 262] on icon "close" at bounding box center [1054, 262] width 8 height 8
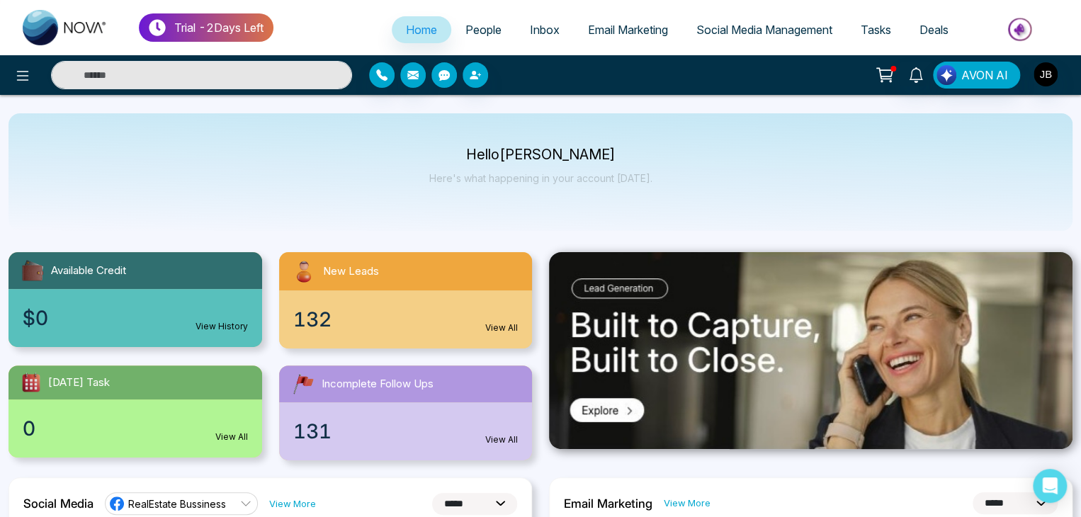
click at [440, 80] on icon "button" at bounding box center [443, 74] width 11 height 11
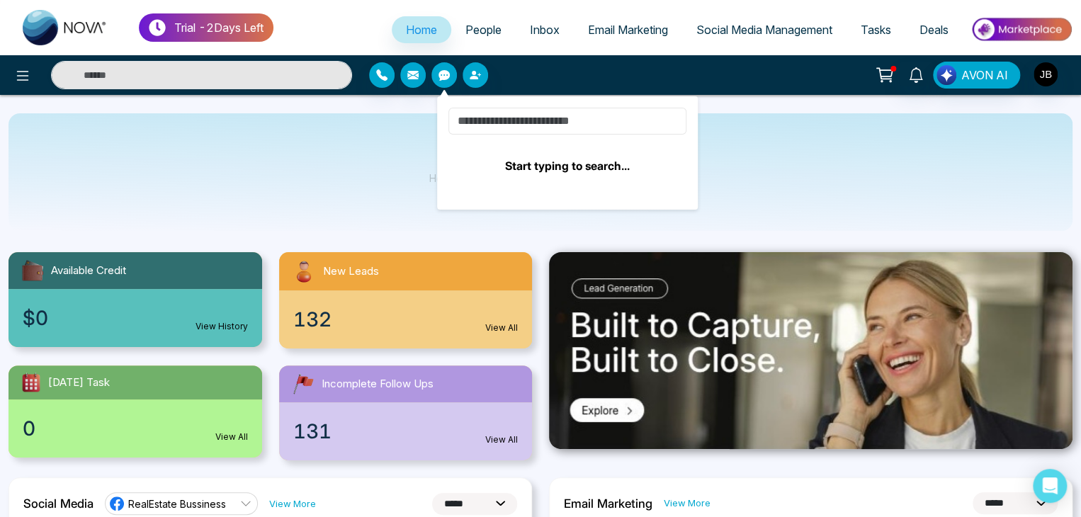
click at [524, 117] on input at bounding box center [567, 121] width 238 height 27
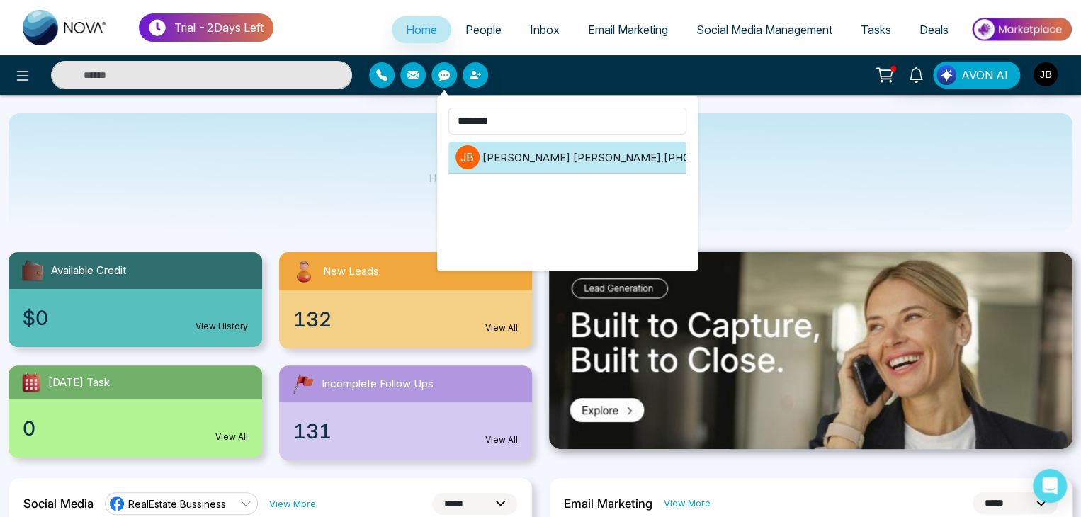
type input "*******"
click at [558, 165] on li "[PERSON_NAME] [PERSON_NAME] , [PHONE_NUMBER]" at bounding box center [567, 158] width 238 height 32
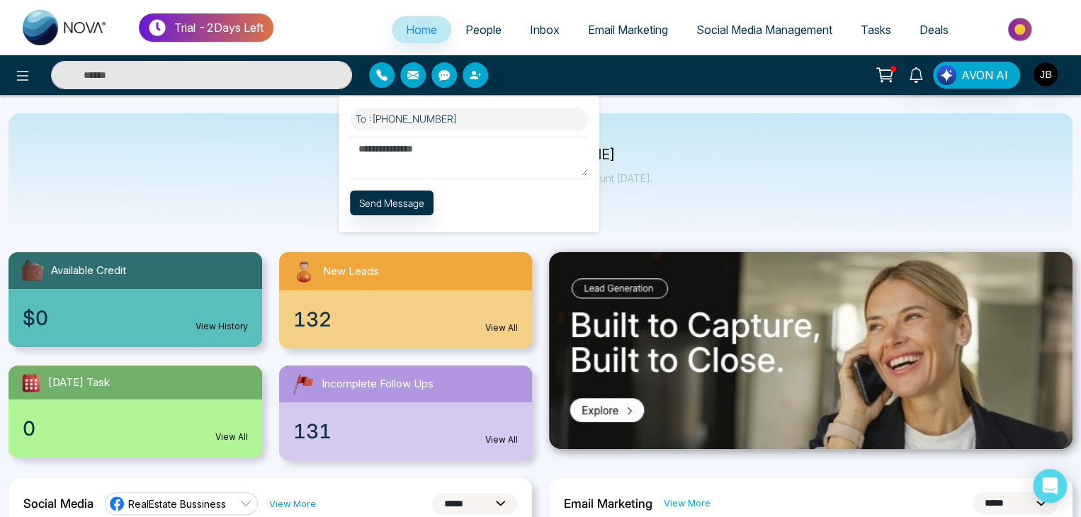
click at [470, 152] on textarea at bounding box center [469, 156] width 238 height 39
type textarea "*********"
click at [423, 213] on button "Send Message" at bounding box center [392, 202] width 84 height 25
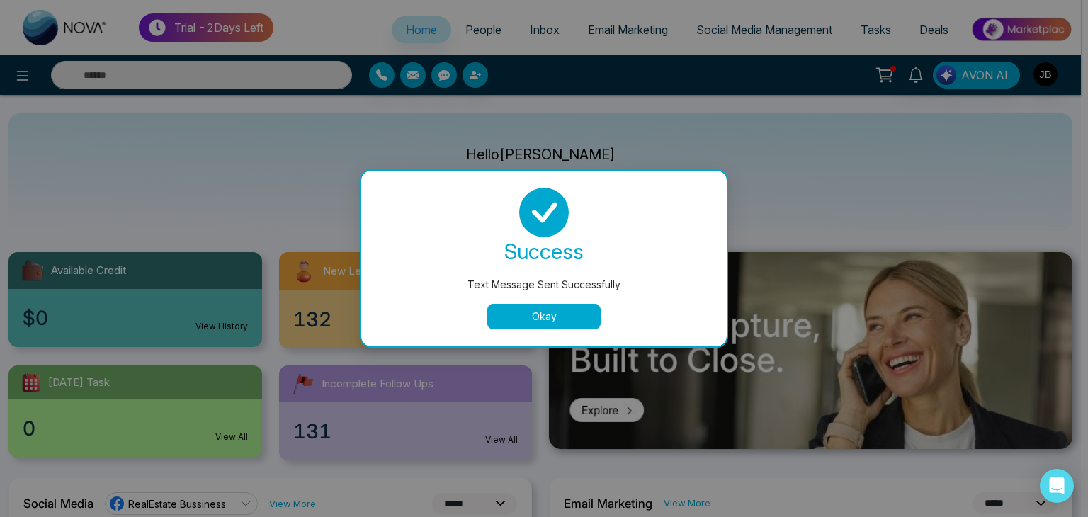
click at [541, 320] on button "Okay" at bounding box center [543, 316] width 113 height 25
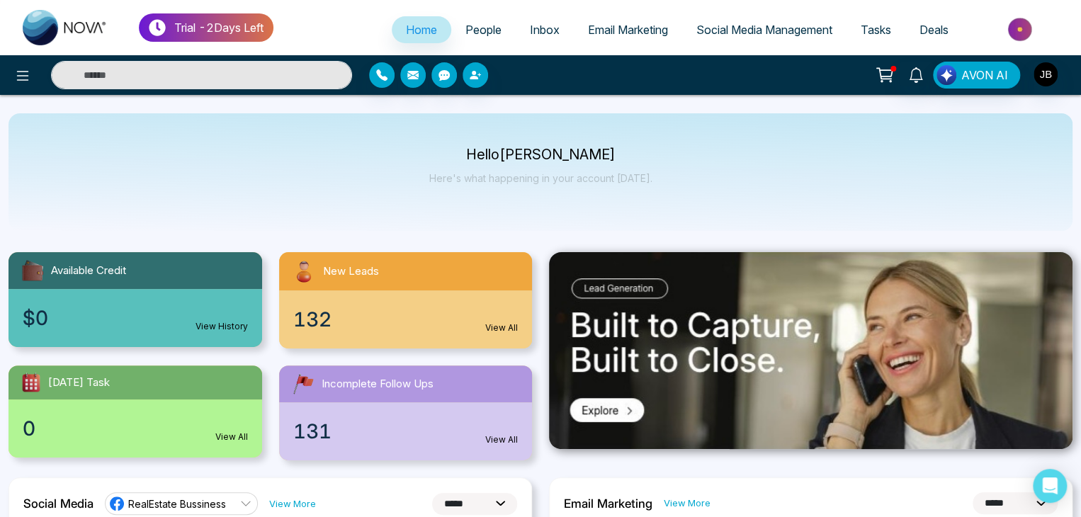
click at [474, 28] on span "People" at bounding box center [483, 30] width 36 height 14
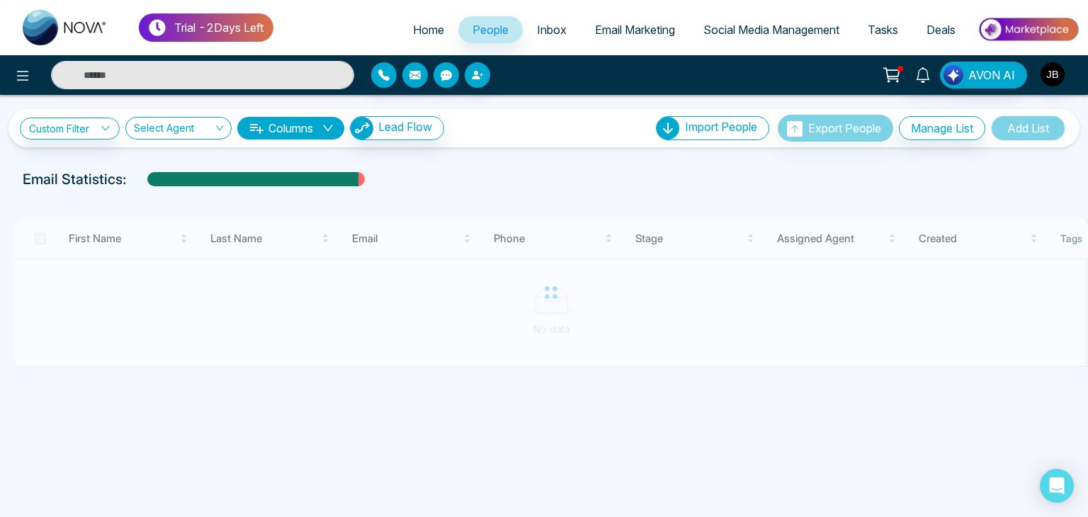
click at [544, 23] on span "Inbox" at bounding box center [552, 30] width 30 height 14
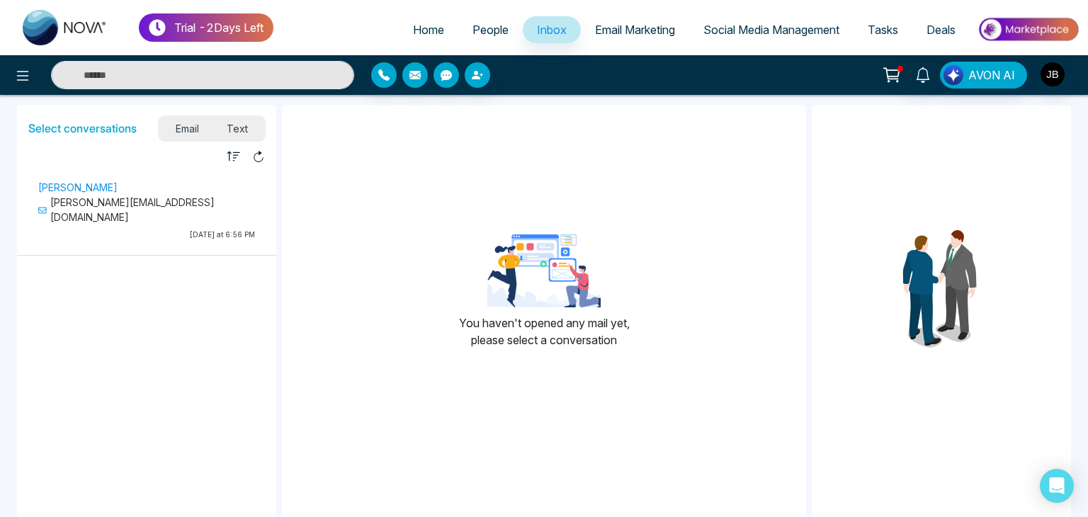
click at [472, 25] on span "People" at bounding box center [490, 30] width 36 height 14
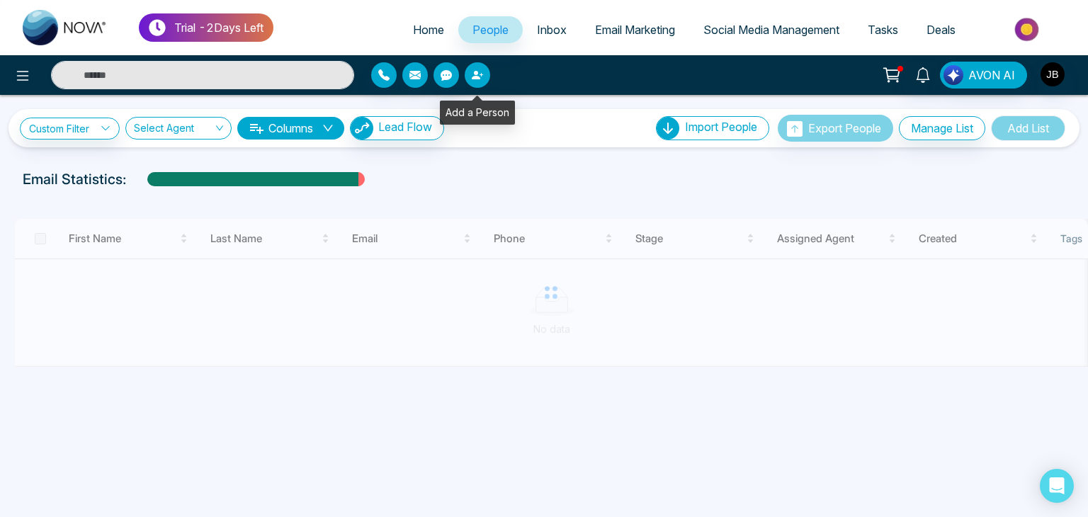
click at [487, 81] on button "button" at bounding box center [477, 74] width 25 height 25
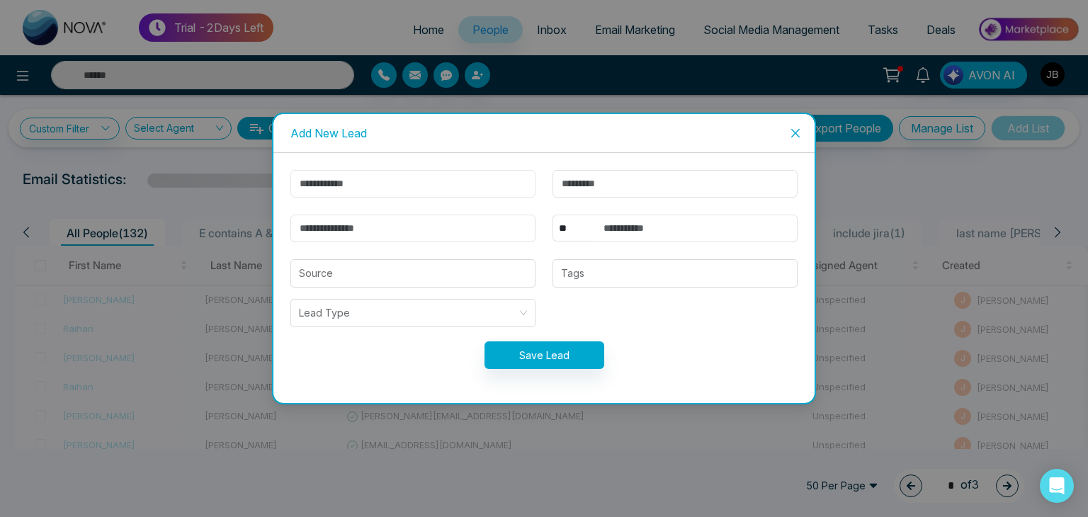
click at [382, 176] on input "text" at bounding box center [412, 184] width 245 height 28
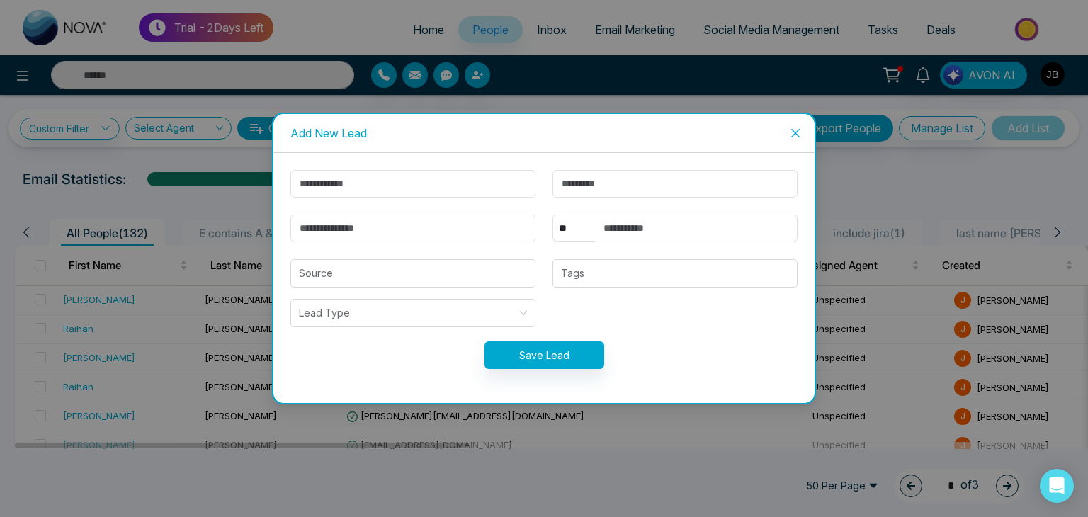
click at [793, 136] on icon "close" at bounding box center [795, 132] width 11 height 11
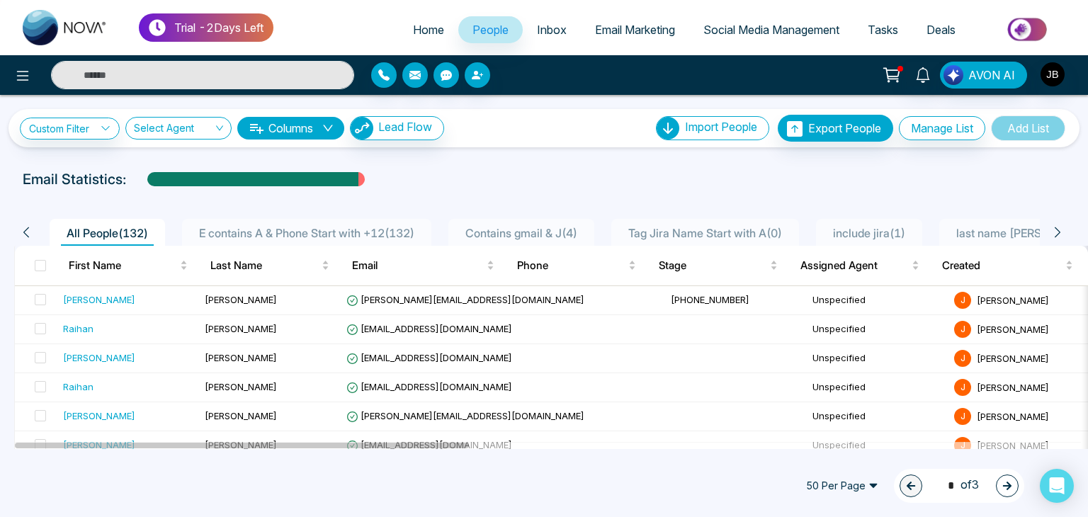
click at [127, 74] on input "text" at bounding box center [202, 75] width 303 height 28
type input "******"
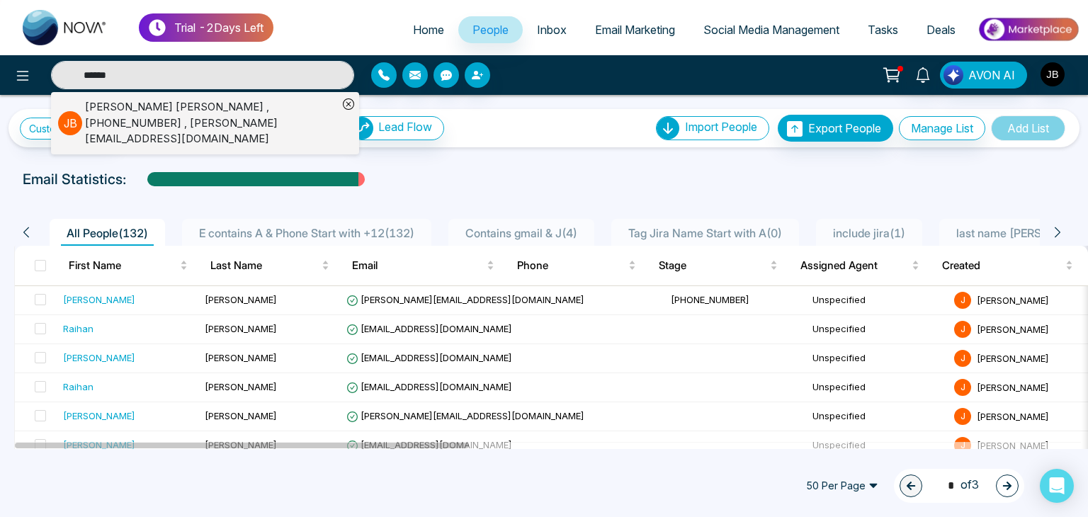
click at [487, 85] on div at bounding box center [498, 74] width 255 height 25
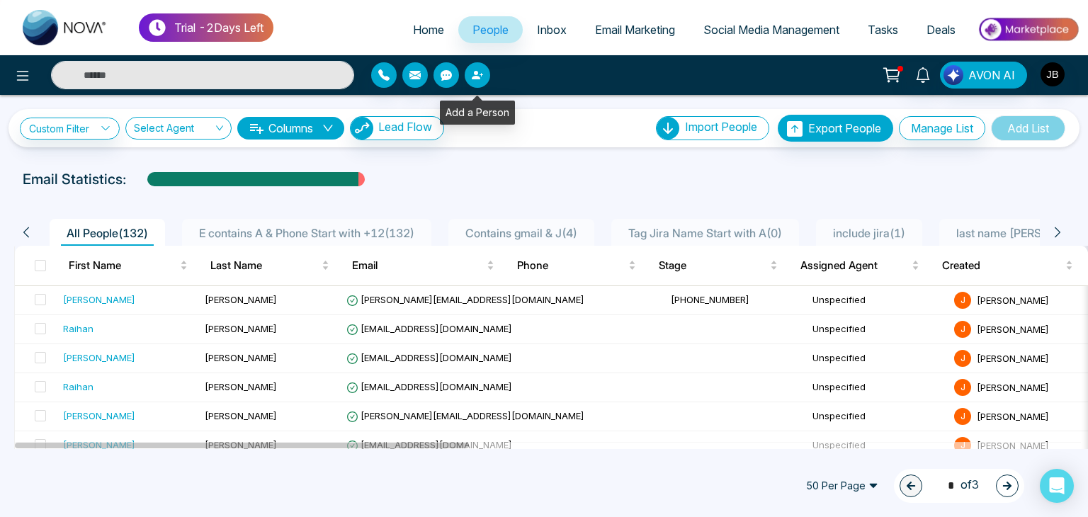
click at [475, 79] on icon "button" at bounding box center [476, 75] width 8 height 8
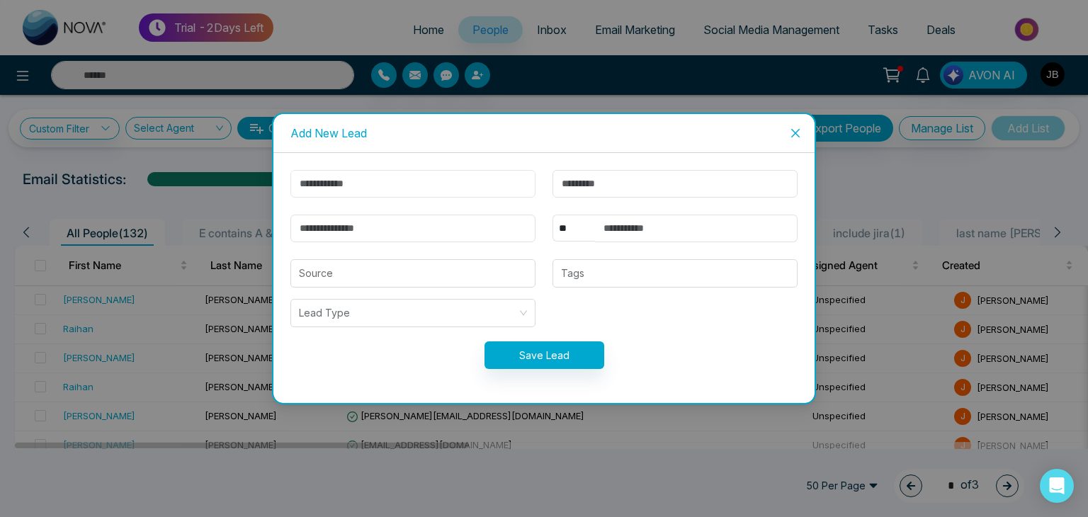
click at [453, 196] on input "text" at bounding box center [412, 184] width 245 height 28
type input "******"
type input "********"
type input "**********"
select select "***"
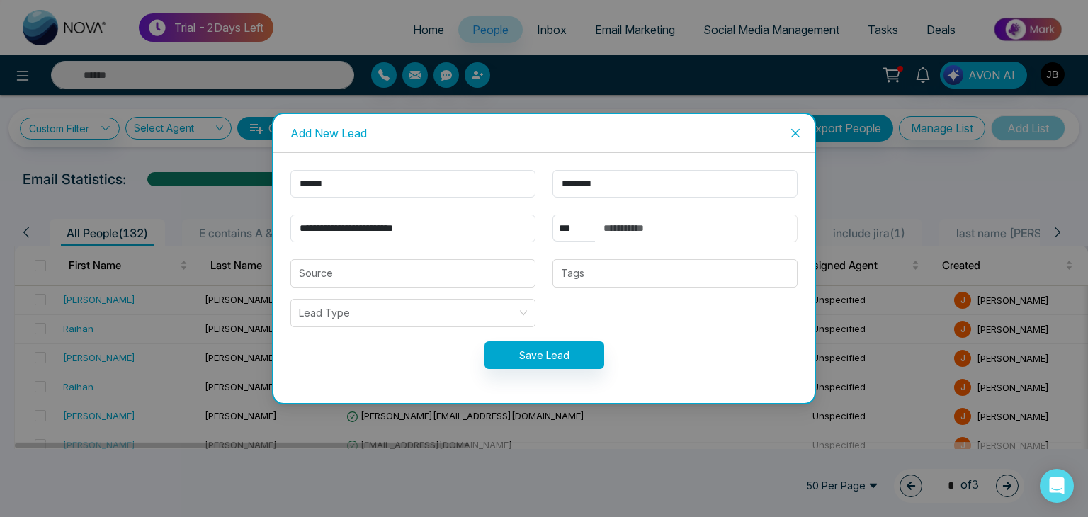
type input "**********"
click at [695, 229] on input "**********" at bounding box center [696, 229] width 203 height 28
type input "******"
click at [637, 283] on div "Tags" at bounding box center [674, 273] width 245 height 28
type input "**********"
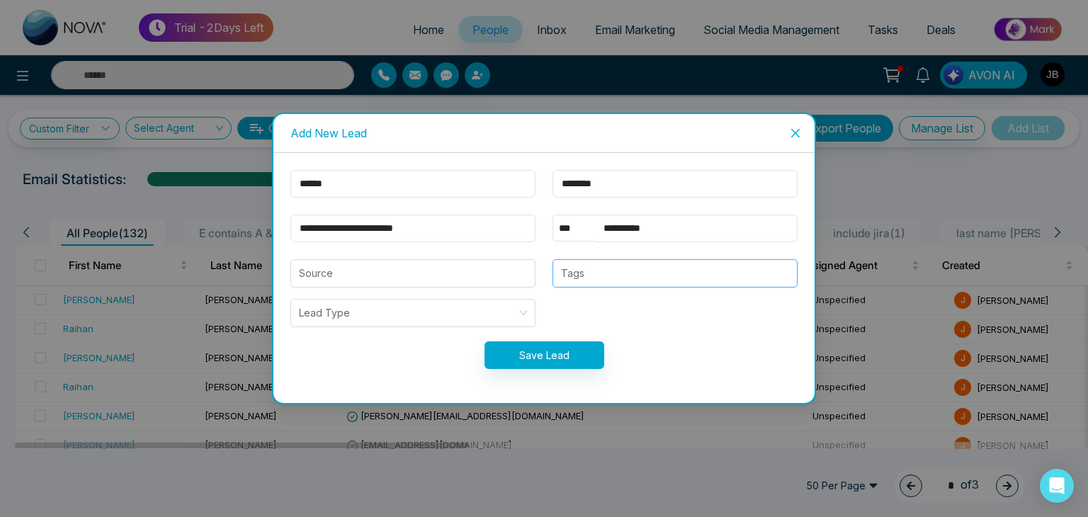
click at [637, 283] on div "Tags" at bounding box center [674, 273] width 245 height 28
click at [609, 278] on div at bounding box center [675, 273] width 237 height 17
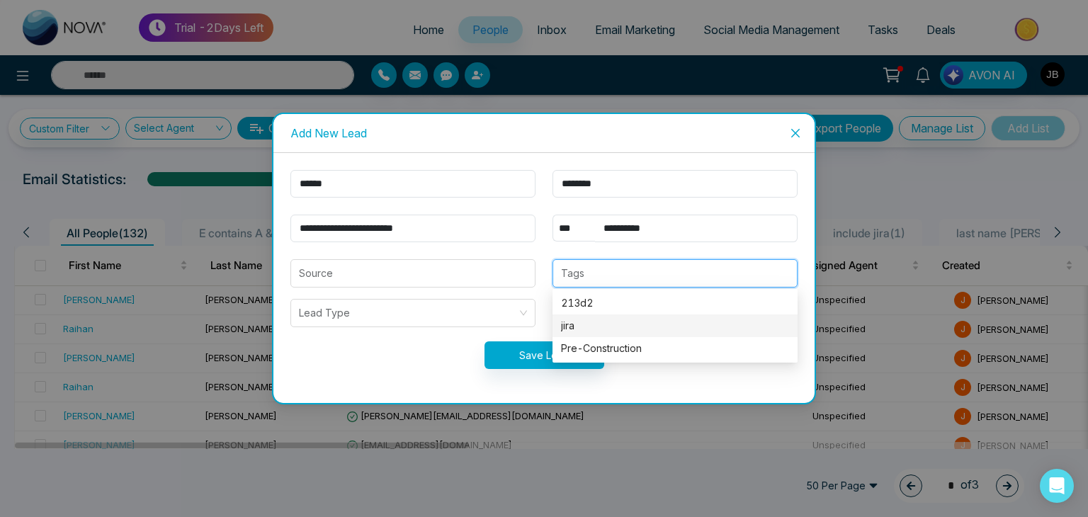
click at [578, 326] on div "jira" at bounding box center [675, 326] width 228 height 16
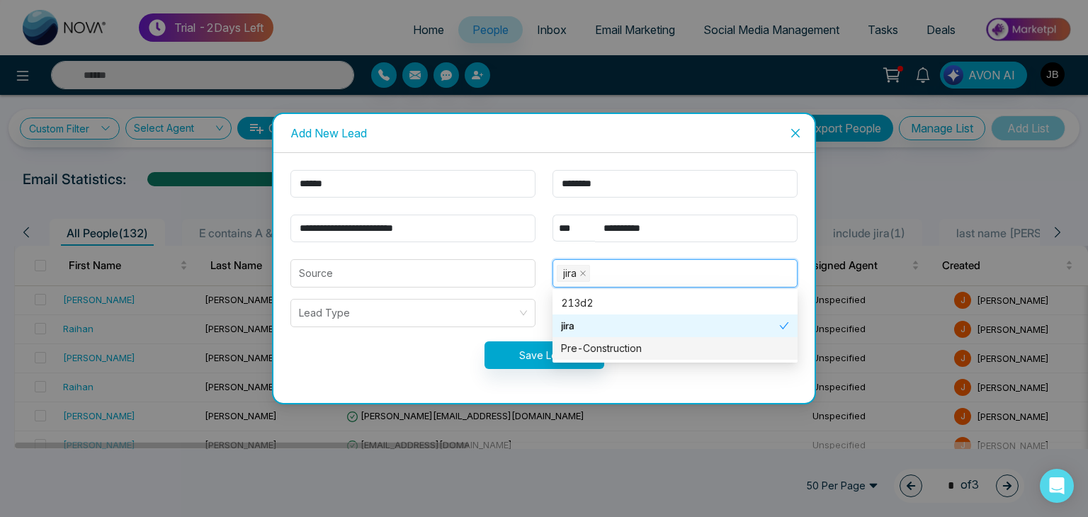
type input "******"
click at [527, 357] on button "Save Lead" at bounding box center [544, 355] width 120 height 28
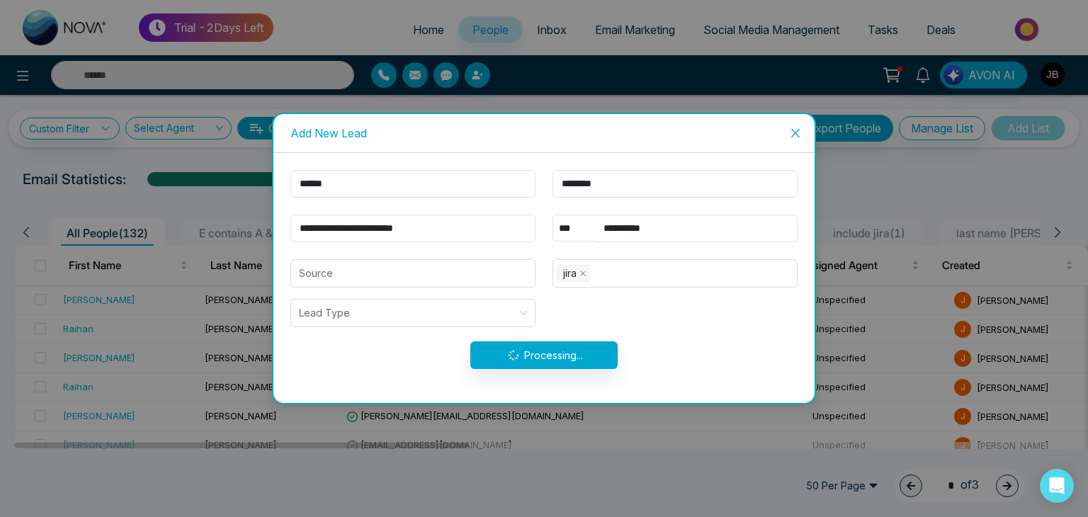
type input "******"
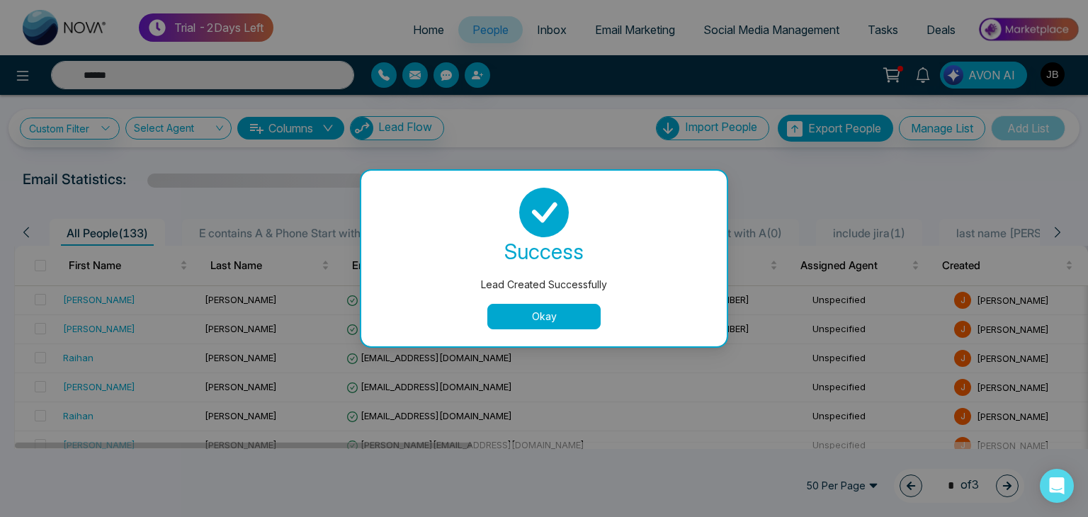
click at [548, 309] on button "Okay" at bounding box center [543, 316] width 113 height 25
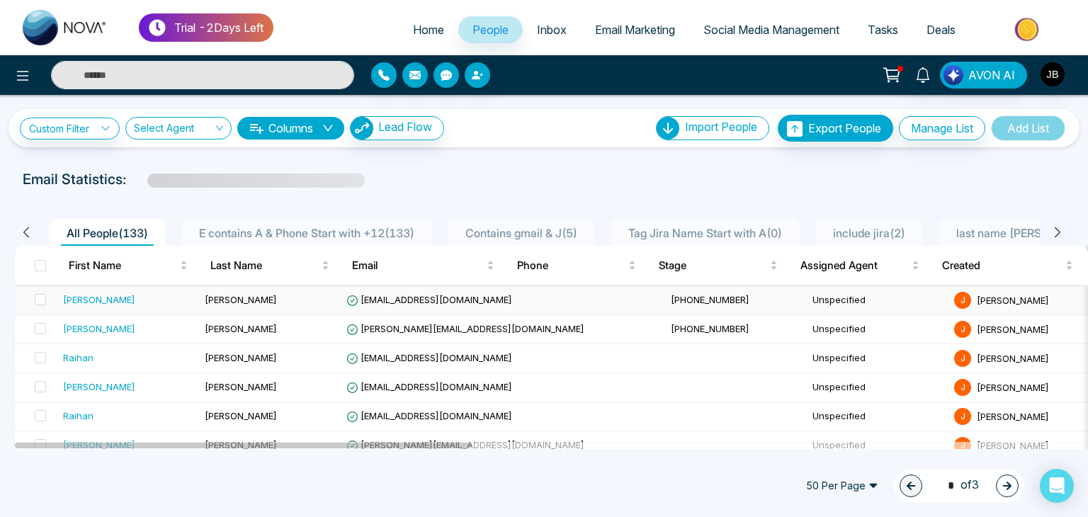
type input "******"
drag, startPoint x: 351, startPoint y: 441, endPoint x: 536, endPoint y: 487, distance: 191.0
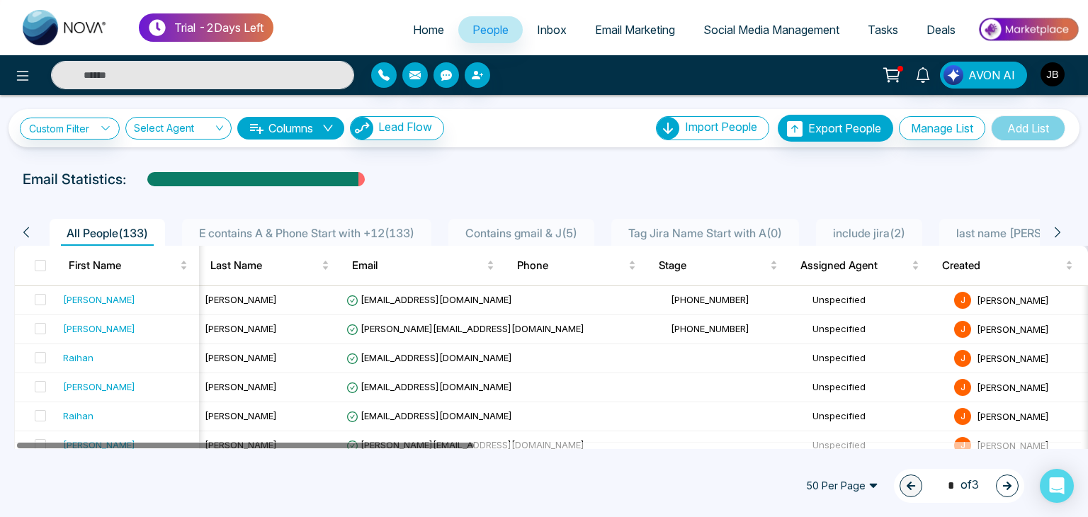
drag, startPoint x: 426, startPoint y: 443, endPoint x: 565, endPoint y: 455, distance: 140.0
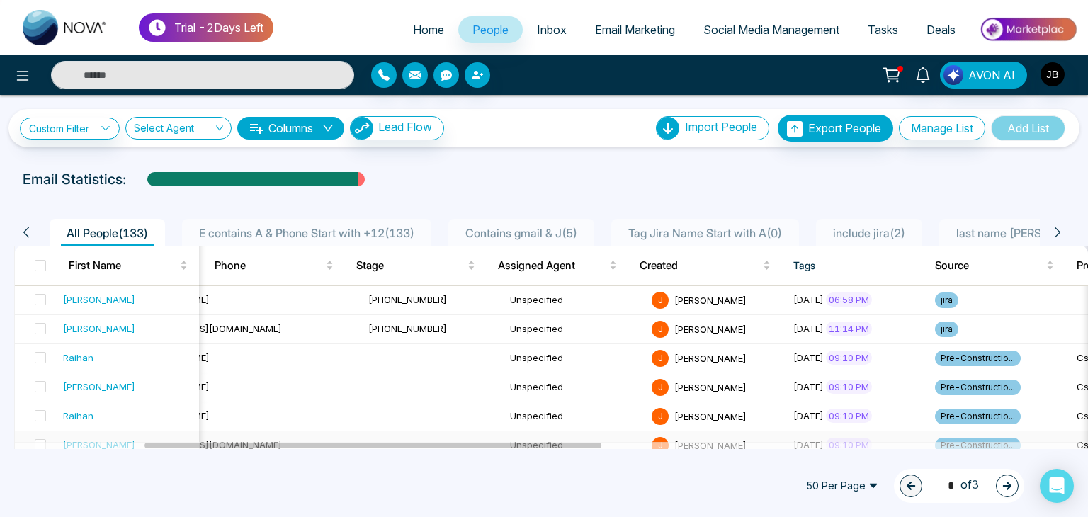
click at [504, 433] on td "Unspecified" at bounding box center [575, 445] width 142 height 29
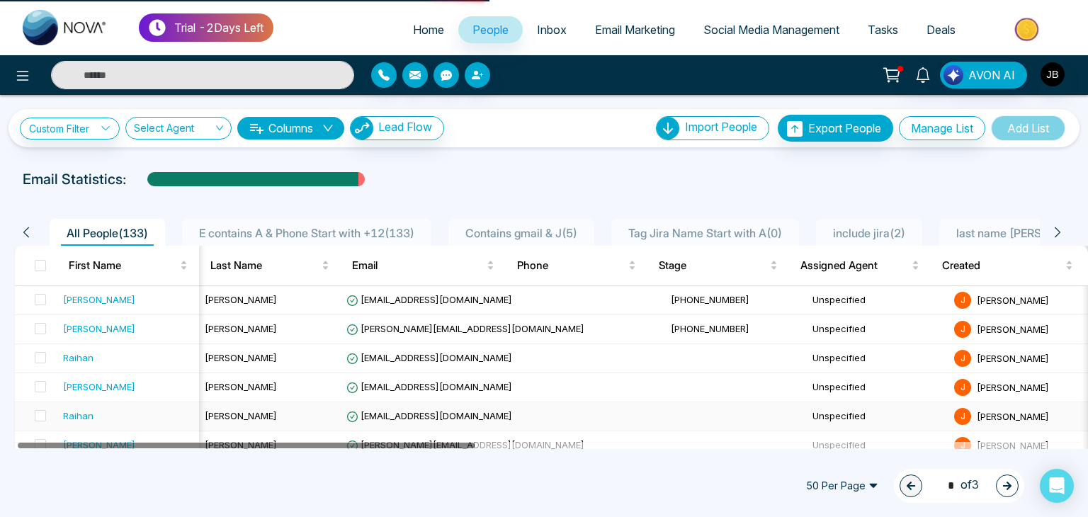
drag, startPoint x: 368, startPoint y: 443, endPoint x: 152, endPoint y: 426, distance: 217.4
click at [152, 426] on td "Raihan" at bounding box center [128, 416] width 142 height 29
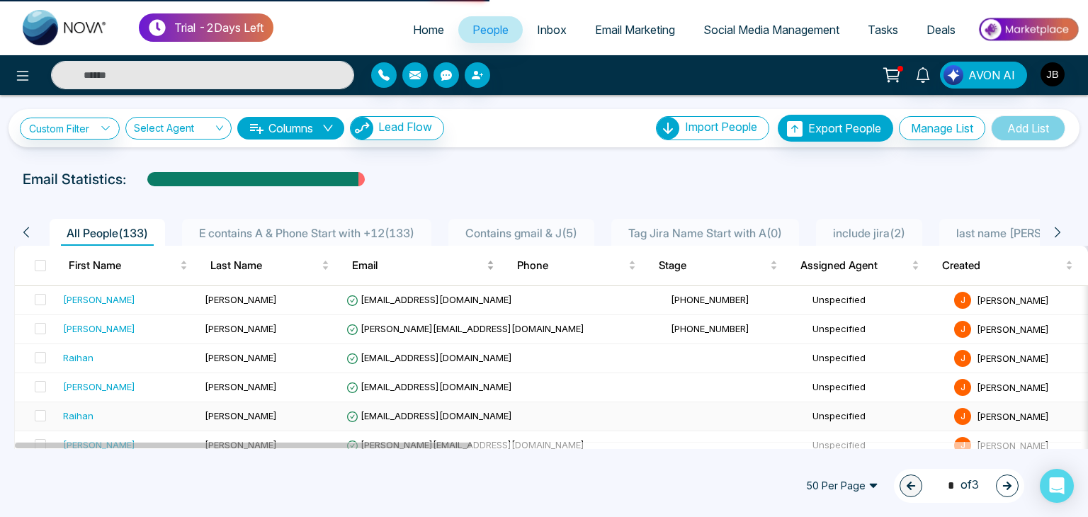
type input "******"
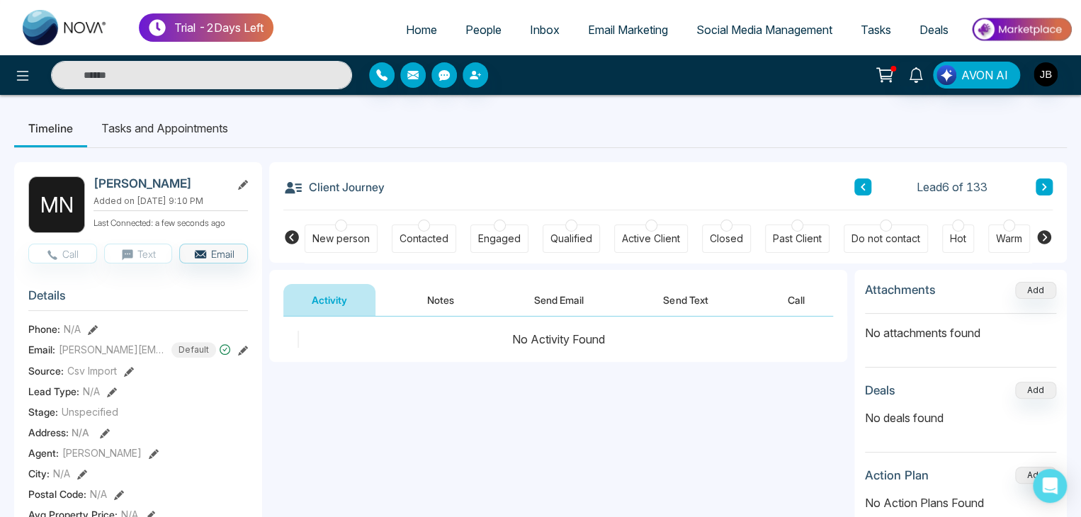
click at [477, 30] on span "People" at bounding box center [483, 30] width 36 height 14
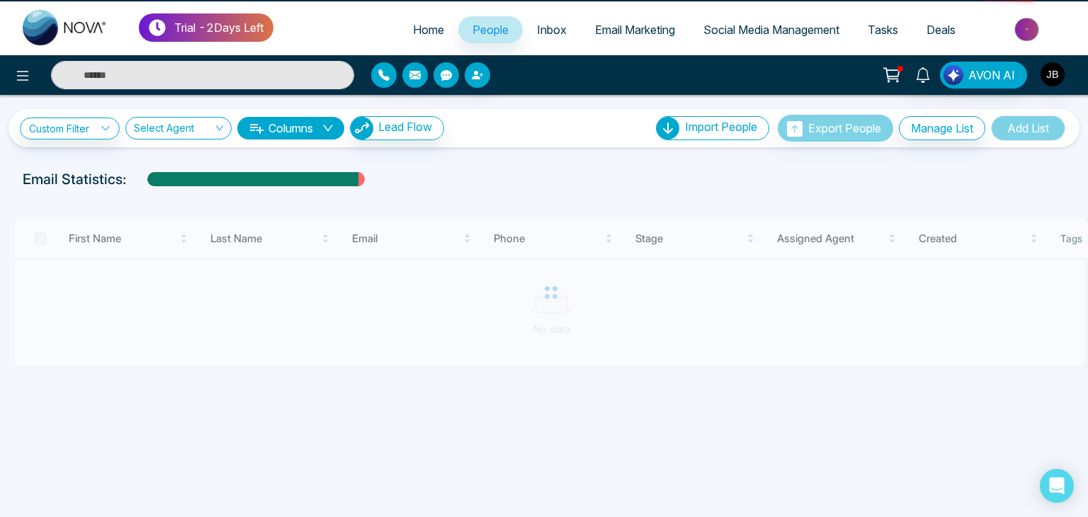
click at [421, 26] on span "Home" at bounding box center [428, 30] width 31 height 14
select select "*"
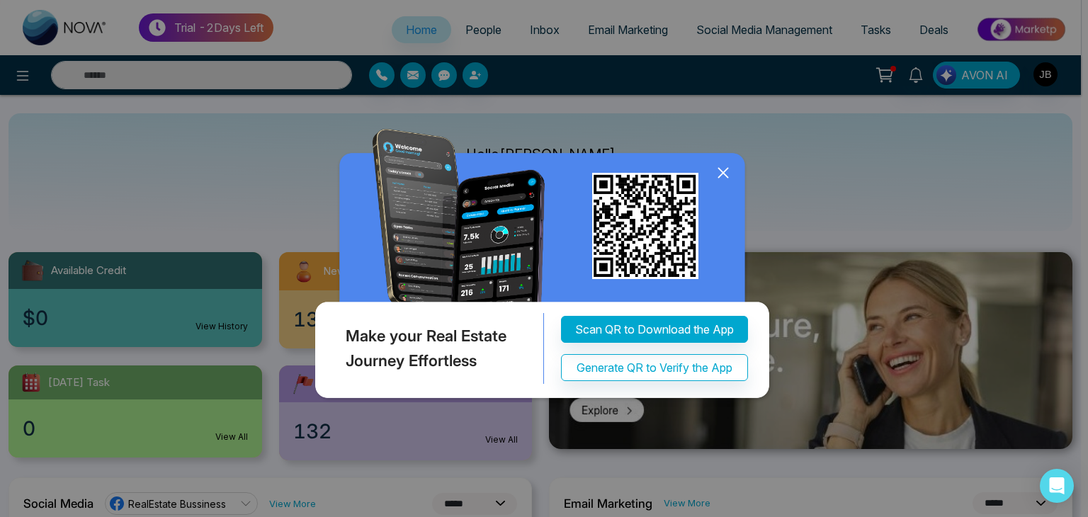
click at [721, 176] on icon at bounding box center [722, 172] width 21 height 21
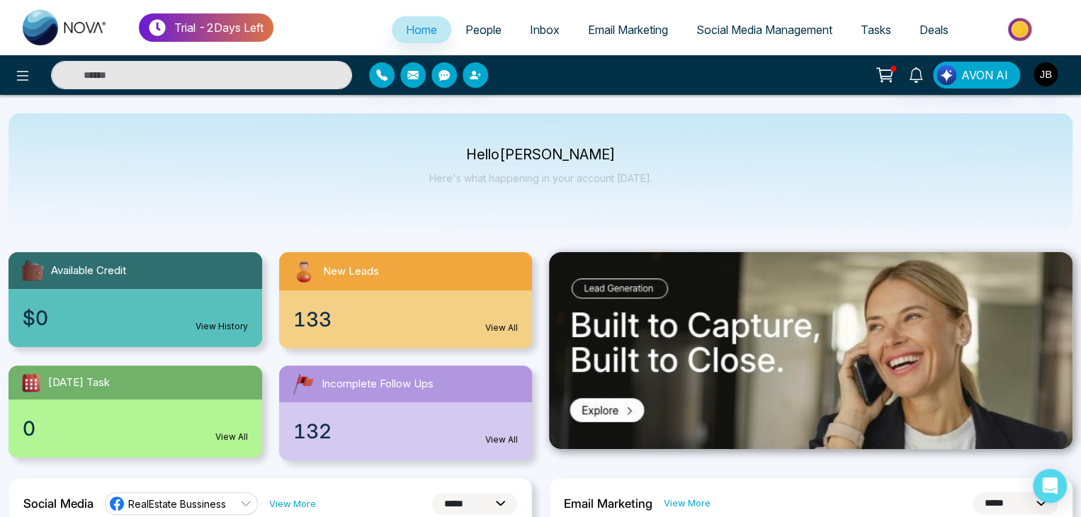
click at [472, 23] on span "People" at bounding box center [483, 30] width 36 height 14
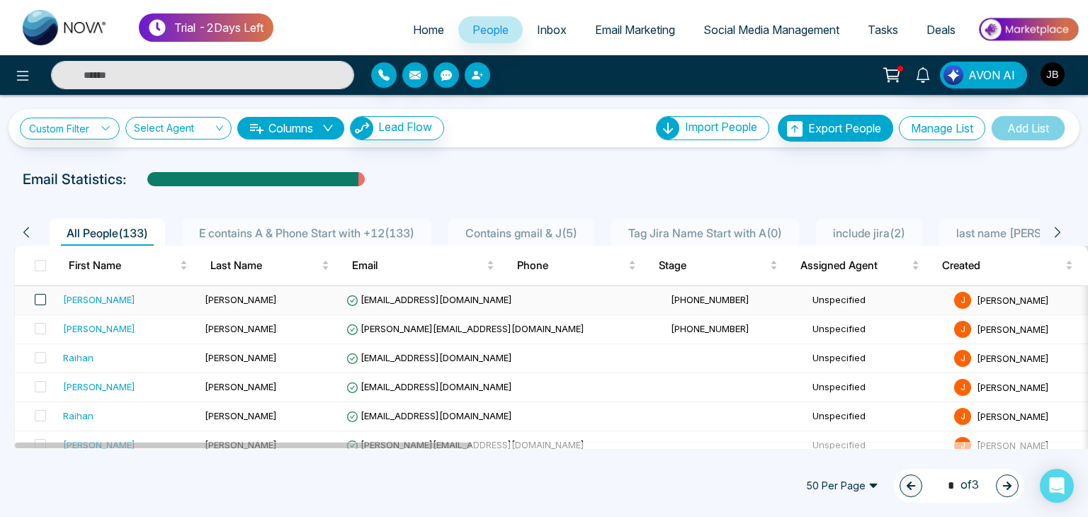
click at [39, 298] on span at bounding box center [40, 299] width 11 height 11
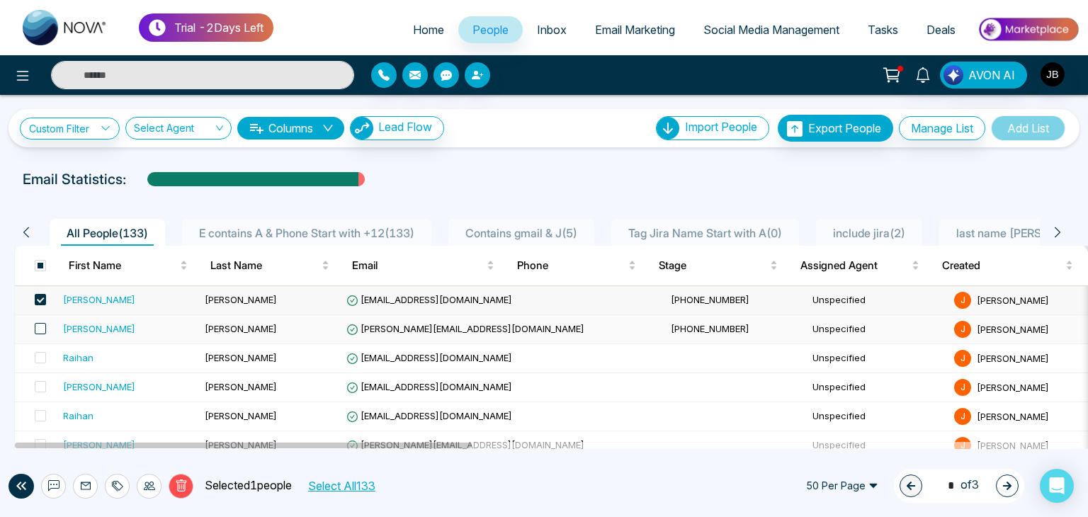
click at [38, 331] on span at bounding box center [40, 328] width 11 height 11
click at [42, 330] on span at bounding box center [40, 328] width 11 height 11
click at [37, 298] on span at bounding box center [40, 299] width 11 height 11
click at [166, 81] on input "text" at bounding box center [202, 75] width 303 height 28
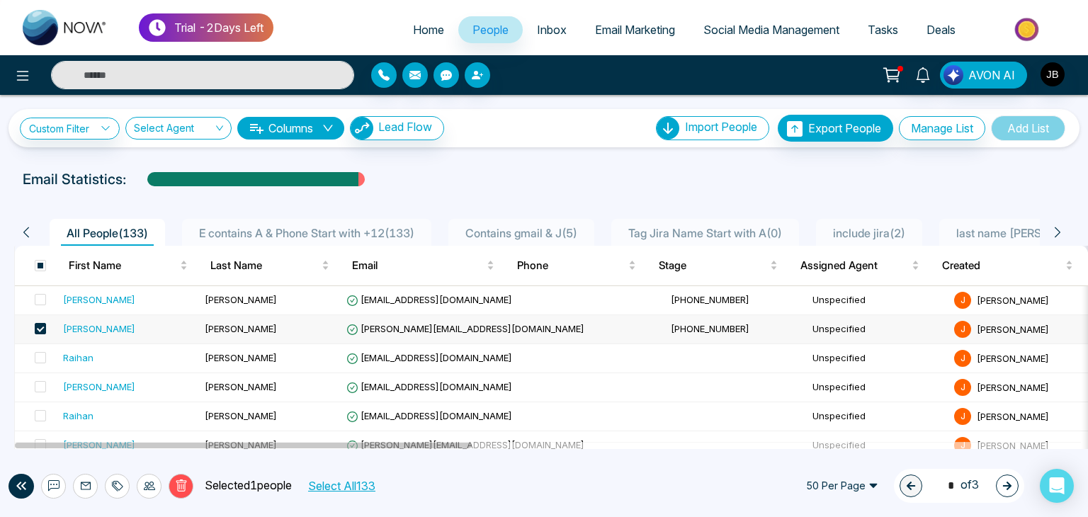
type input "***"
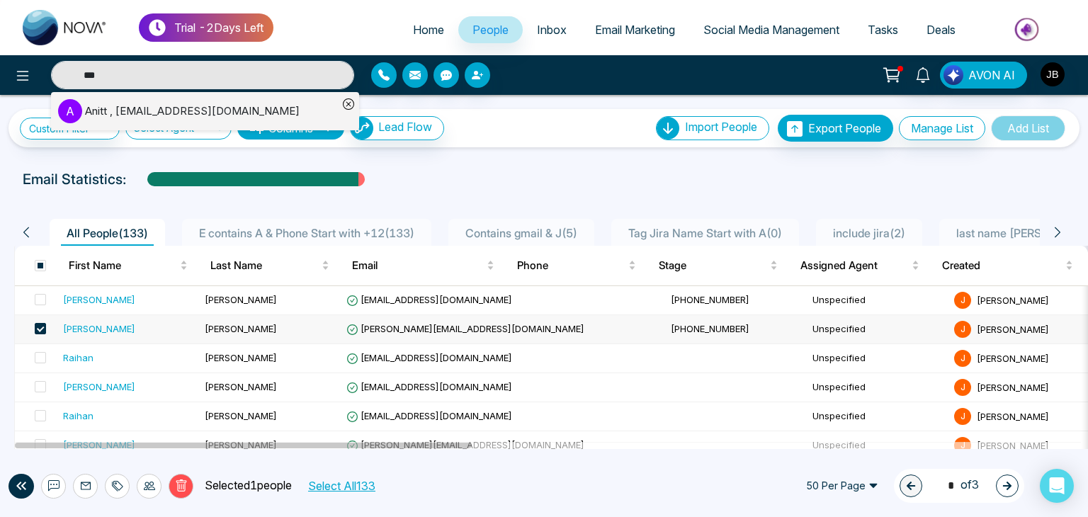
click at [126, 118] on div "Anitt , [EMAIL_ADDRESS][DOMAIN_NAME]" at bounding box center [192, 111] width 215 height 16
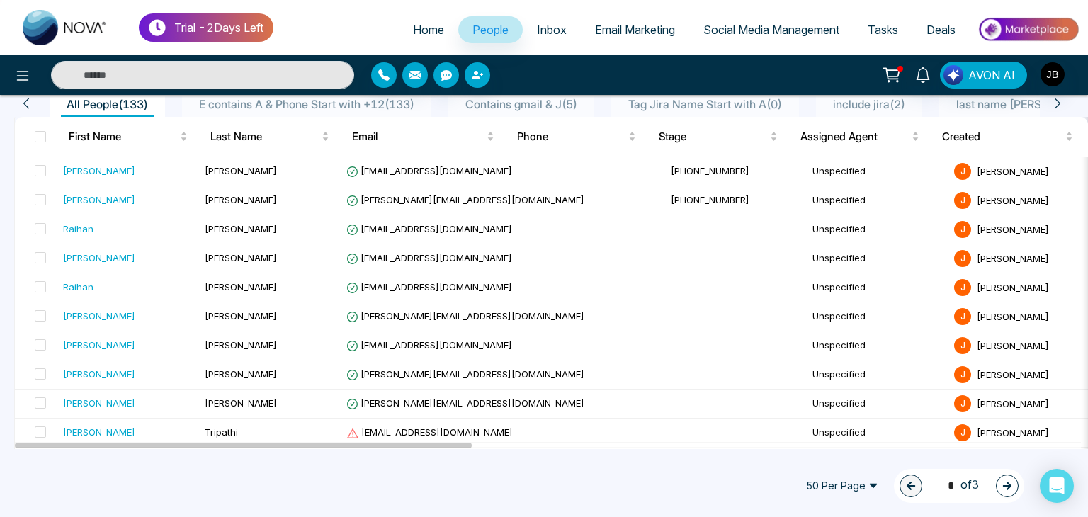
scroll to position [121, 0]
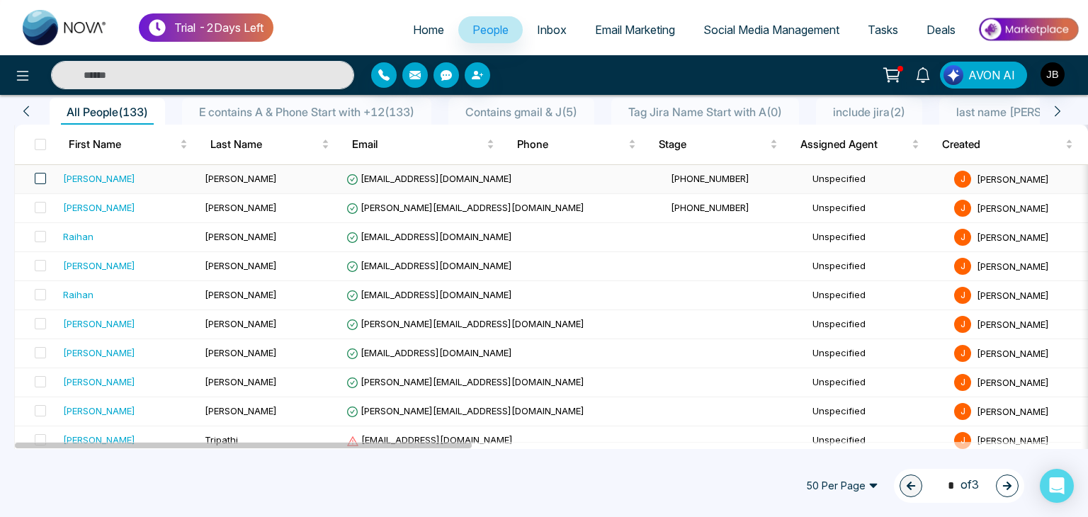
click at [45, 181] on span at bounding box center [40, 178] width 11 height 11
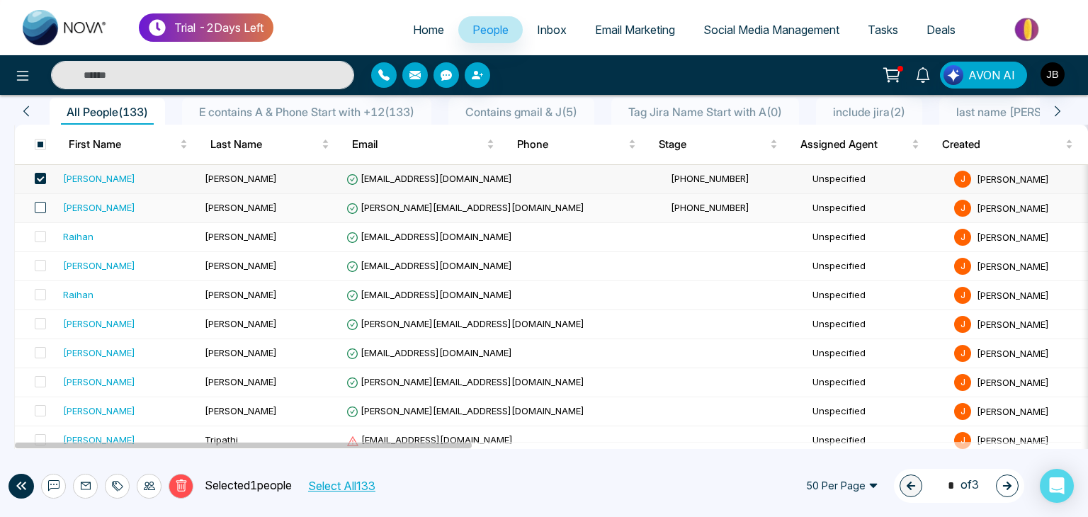
click at [44, 210] on span at bounding box center [40, 207] width 11 height 11
click at [39, 141] on span at bounding box center [40, 144] width 11 height 11
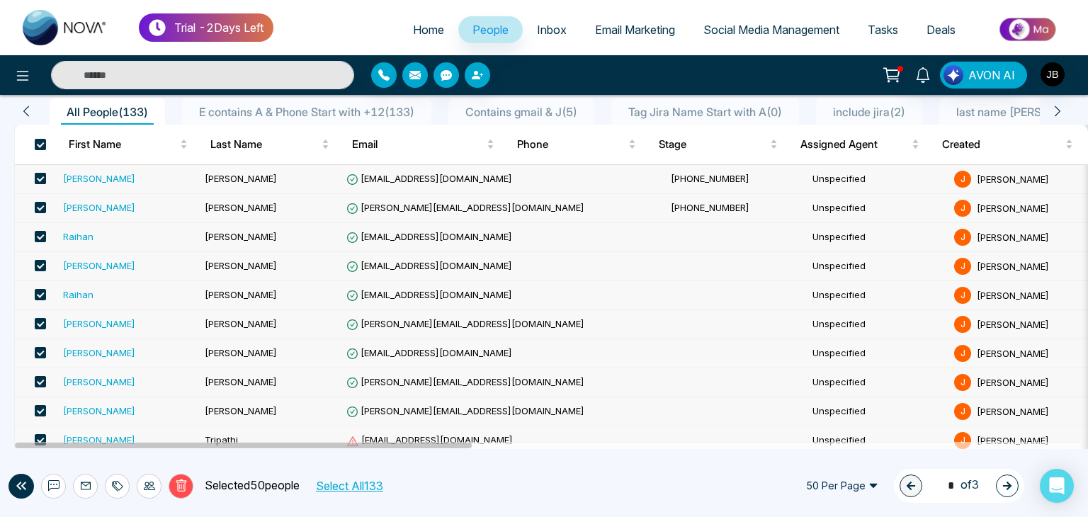
click at [39, 174] on span at bounding box center [40, 178] width 11 height 11
click at [38, 205] on span at bounding box center [40, 207] width 11 height 11
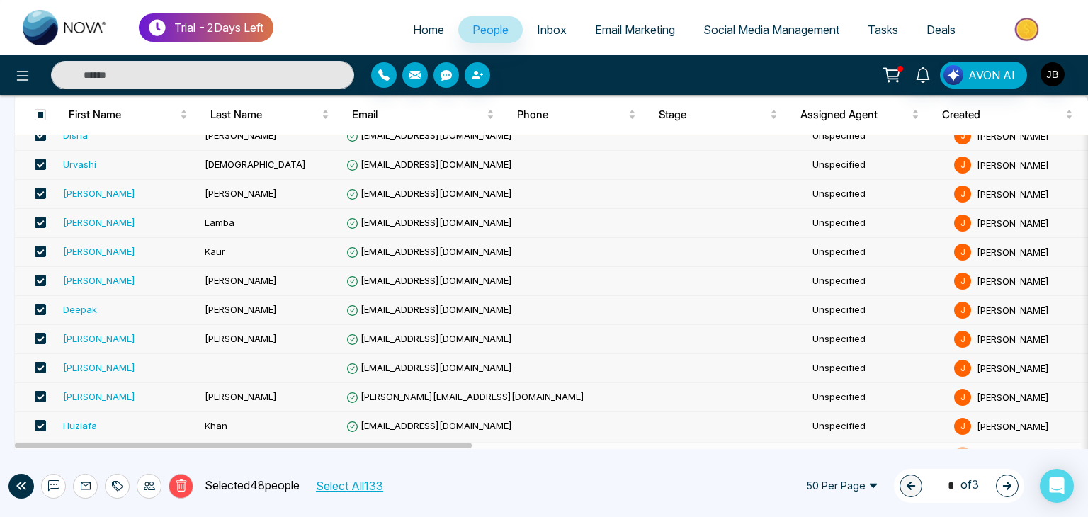
scroll to position [1194, 0]
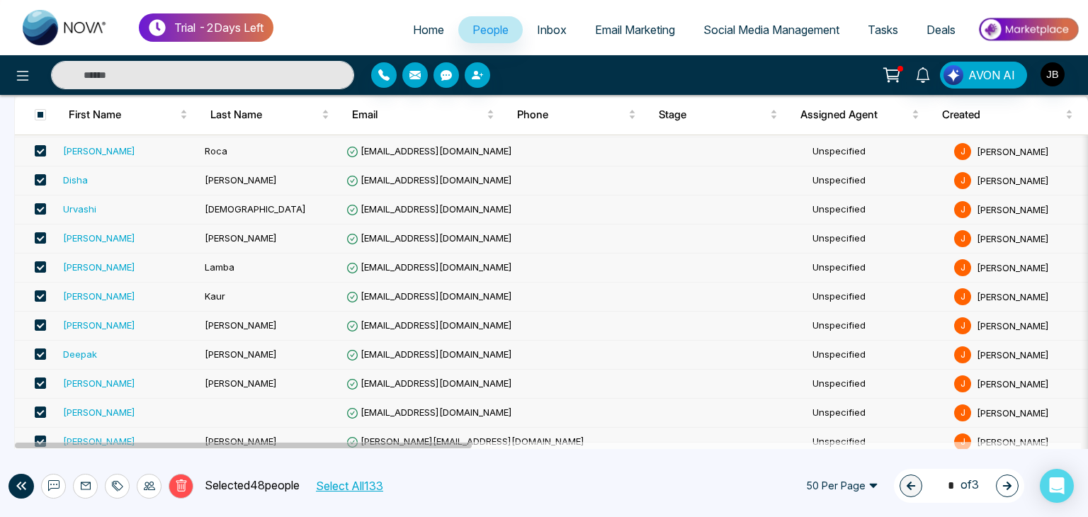
click at [610, 482] on div "Delete Selected 48 people Select All 133 50 Per Page 1 * of 3" at bounding box center [544, 486] width 1088 height 62
click at [601, 503] on div "Delete Selected 48 people Select All 133 50 Per Page 1 * of 3" at bounding box center [544, 486] width 1088 height 62
click at [38, 110] on span at bounding box center [40, 114] width 11 height 11
click at [43, 106] on th at bounding box center [36, 115] width 42 height 40
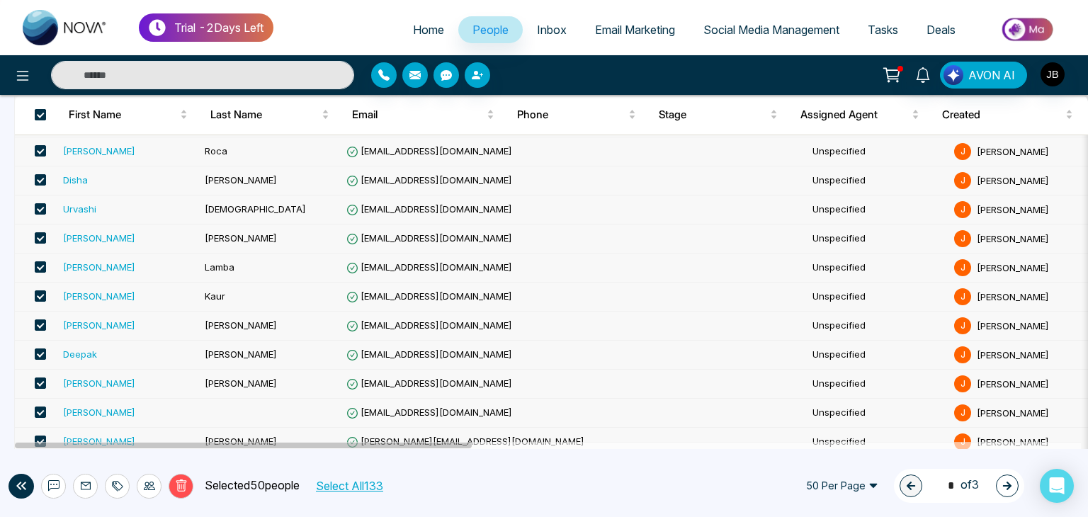
click at [38, 109] on span at bounding box center [40, 114] width 11 height 11
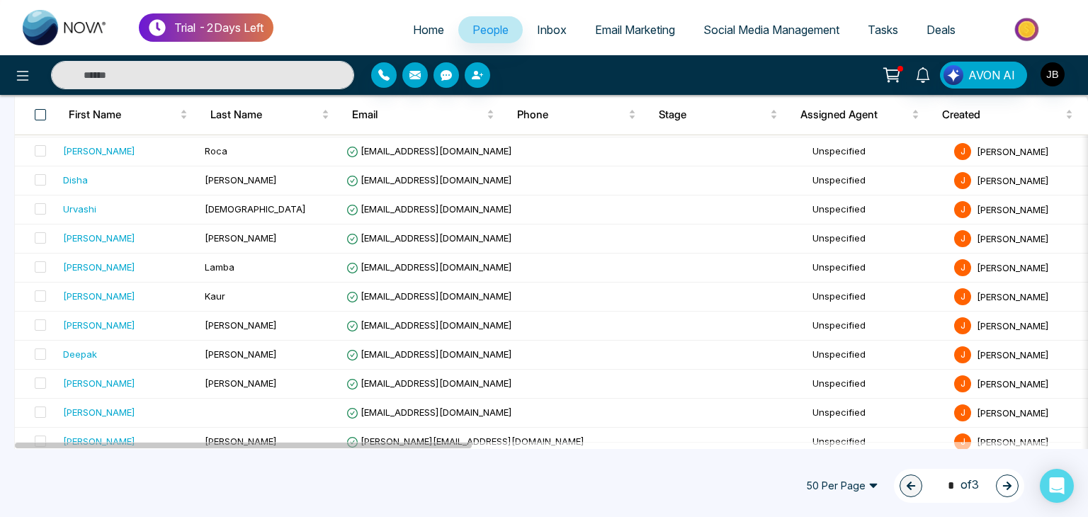
click at [40, 115] on span at bounding box center [40, 114] width 11 height 11
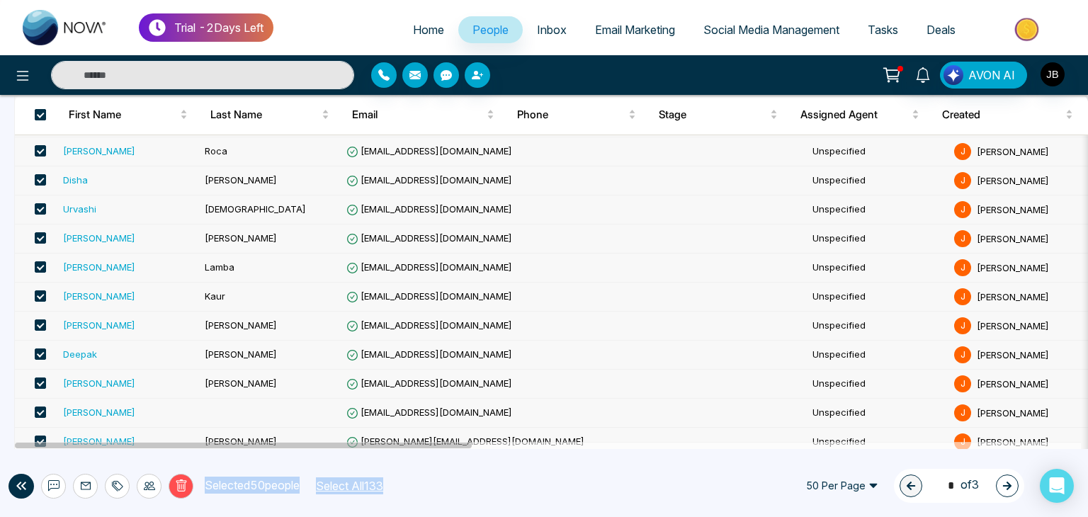
click at [40, 115] on span at bounding box center [40, 114] width 11 height 11
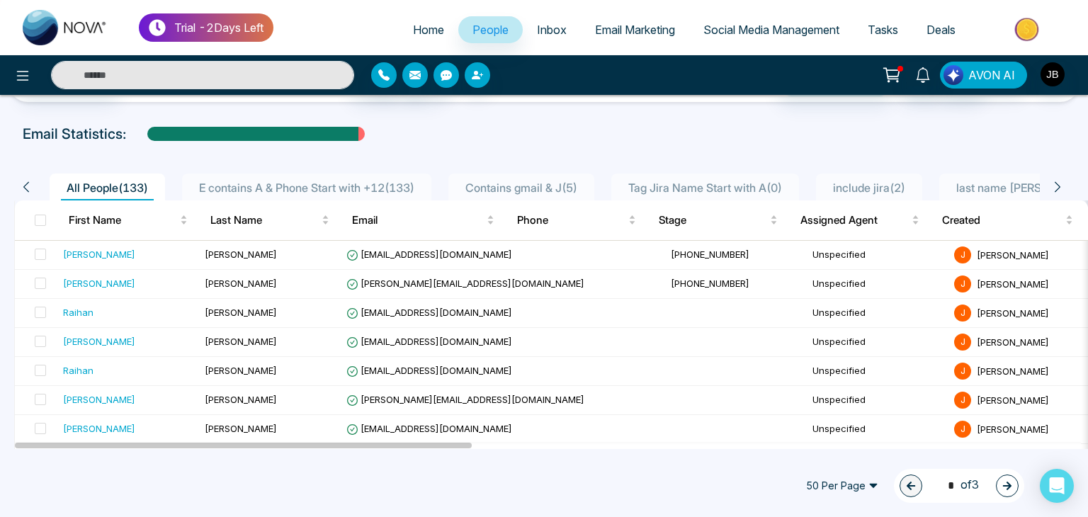
scroll to position [0, 0]
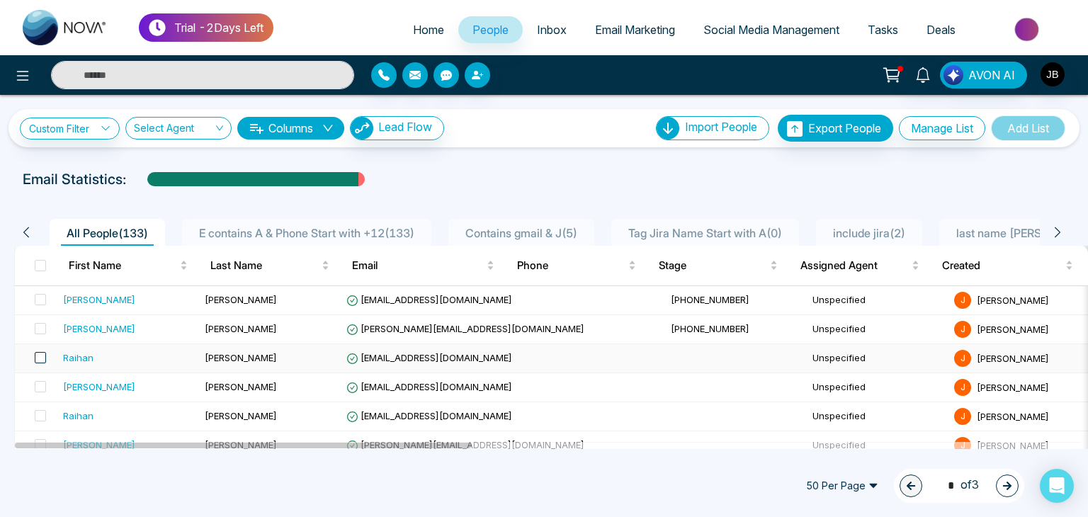
click at [40, 361] on span at bounding box center [40, 357] width 11 height 11
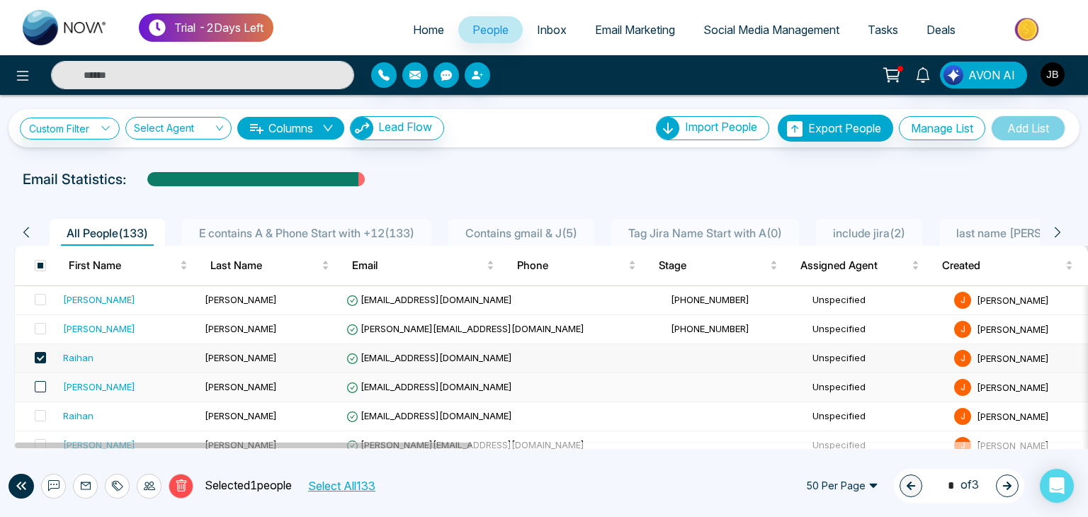
click at [40, 387] on span at bounding box center [40, 386] width 11 height 11
click at [37, 419] on span at bounding box center [40, 415] width 11 height 11
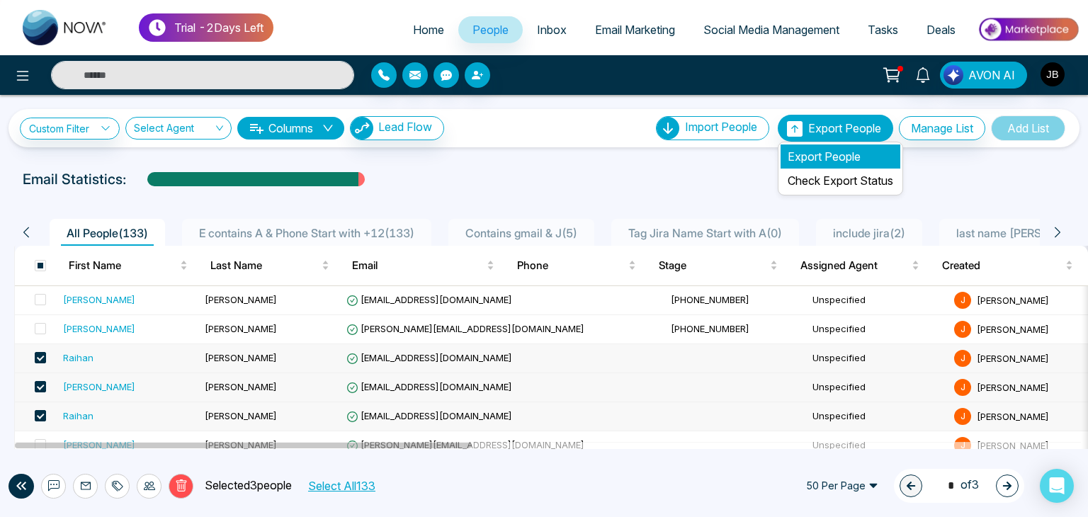
click at [800, 163] on li "Export People" at bounding box center [840, 156] width 120 height 24
click at [818, 126] on span "Export People" at bounding box center [844, 128] width 73 height 14
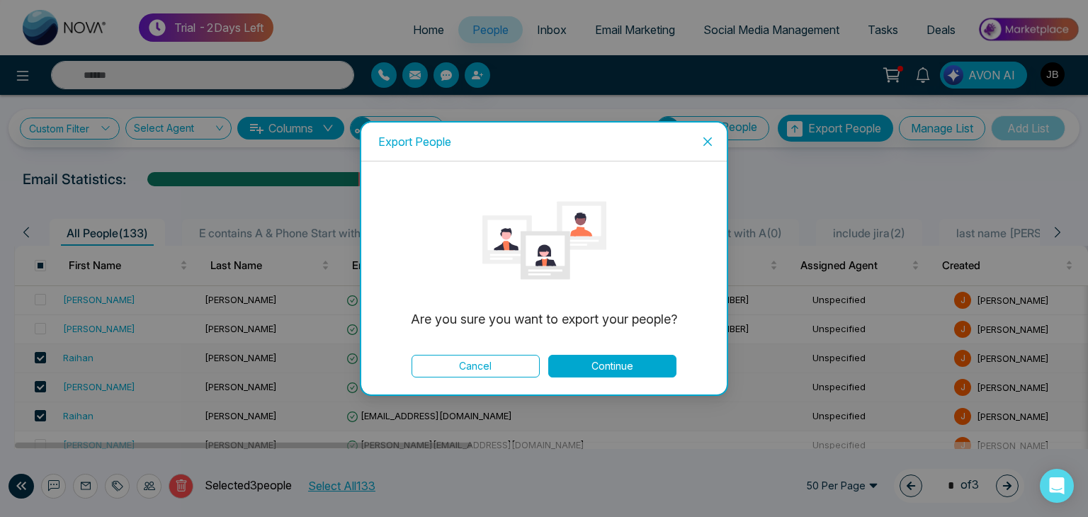
click at [618, 368] on button "Continue" at bounding box center [612, 366] width 128 height 23
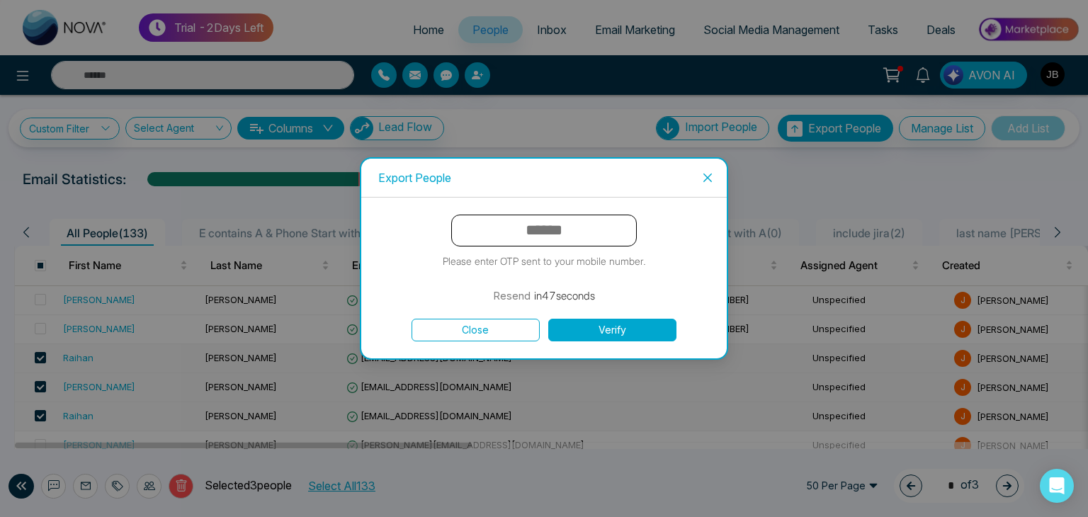
click at [552, 223] on input "text" at bounding box center [544, 231] width 186 height 32
click at [602, 335] on button "Verify" at bounding box center [612, 330] width 128 height 23
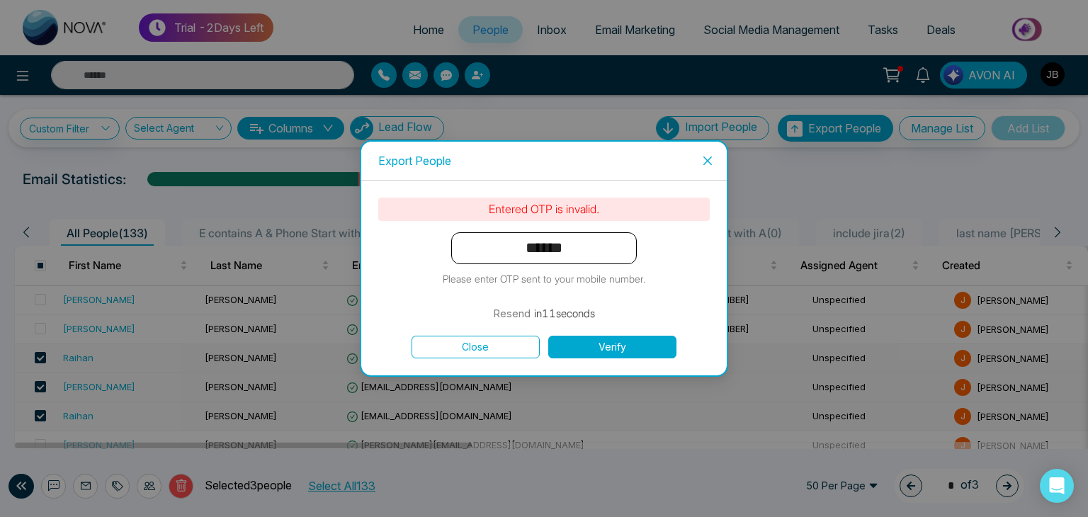
click at [595, 246] on input "******" at bounding box center [544, 248] width 186 height 32
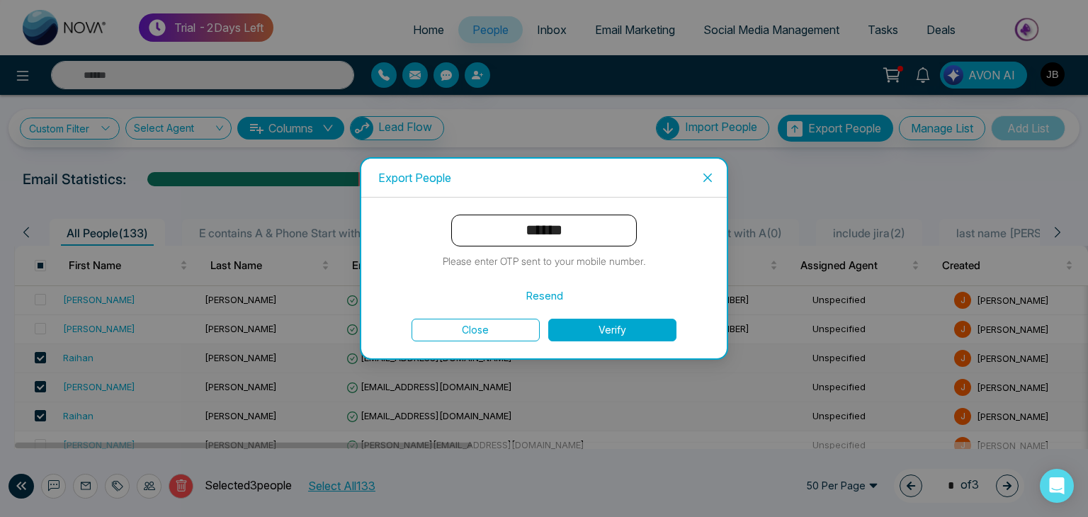
click at [584, 324] on button "Verify" at bounding box center [612, 330] width 128 height 23
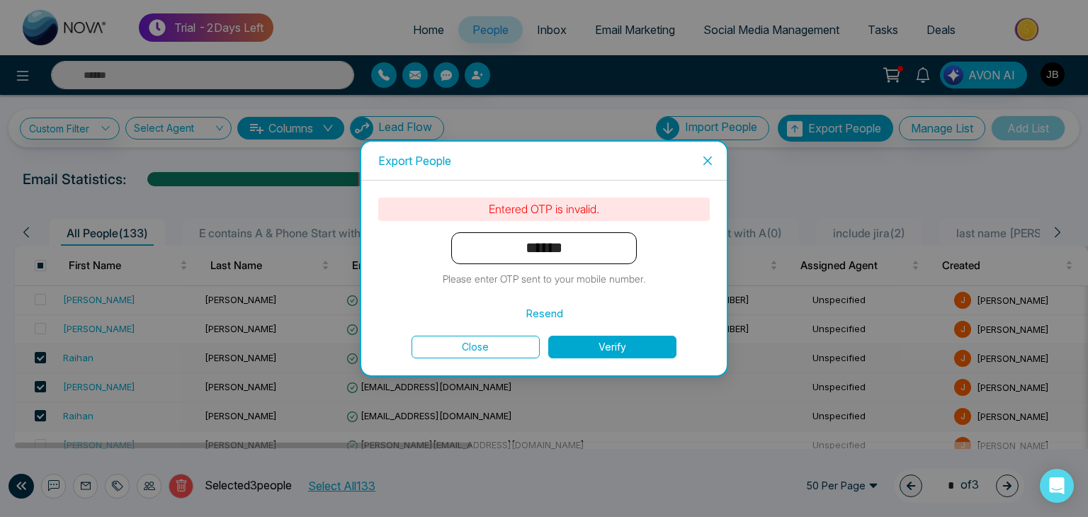
click at [562, 247] on input "******" at bounding box center [544, 248] width 186 height 32
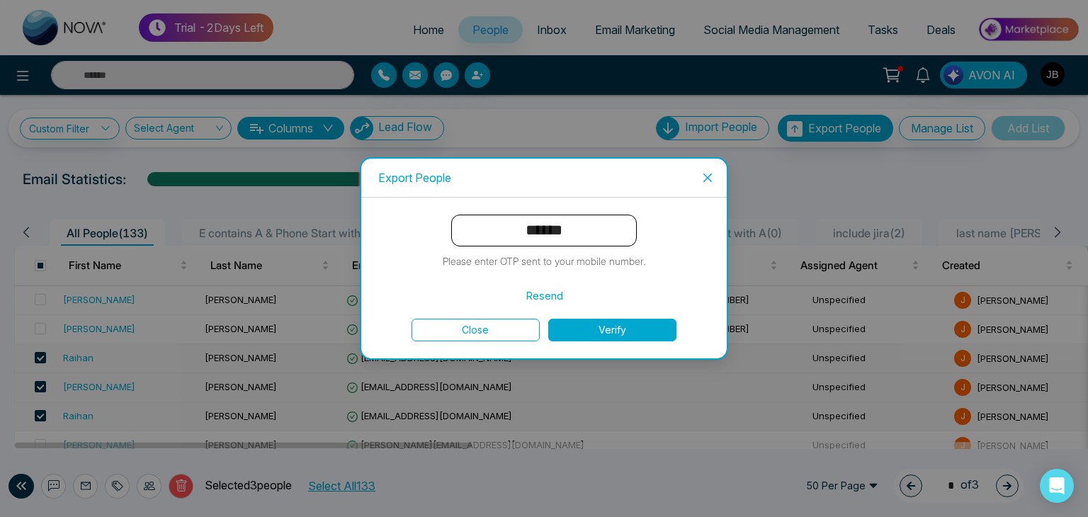
type input "******"
click at [636, 324] on button "Verify" at bounding box center [612, 330] width 128 height 23
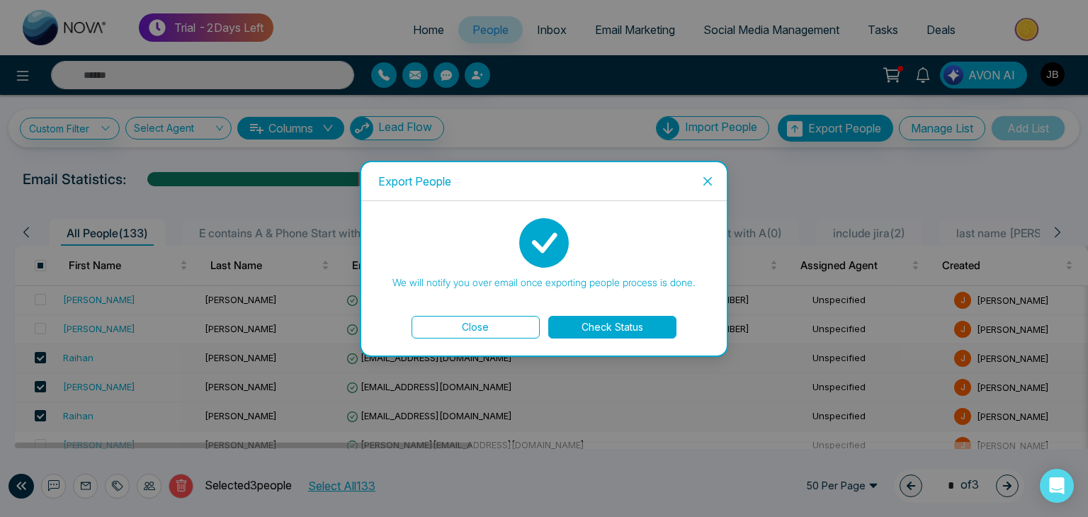
click at [636, 324] on button "Check Status" at bounding box center [612, 327] width 128 height 23
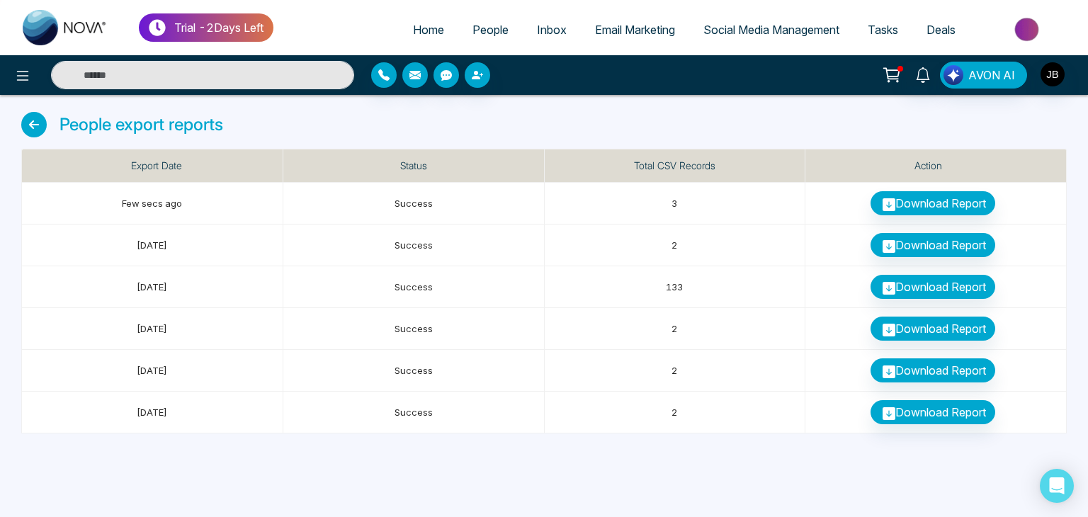
click at [31, 115] on icon at bounding box center [33, 124] width 25 height 25
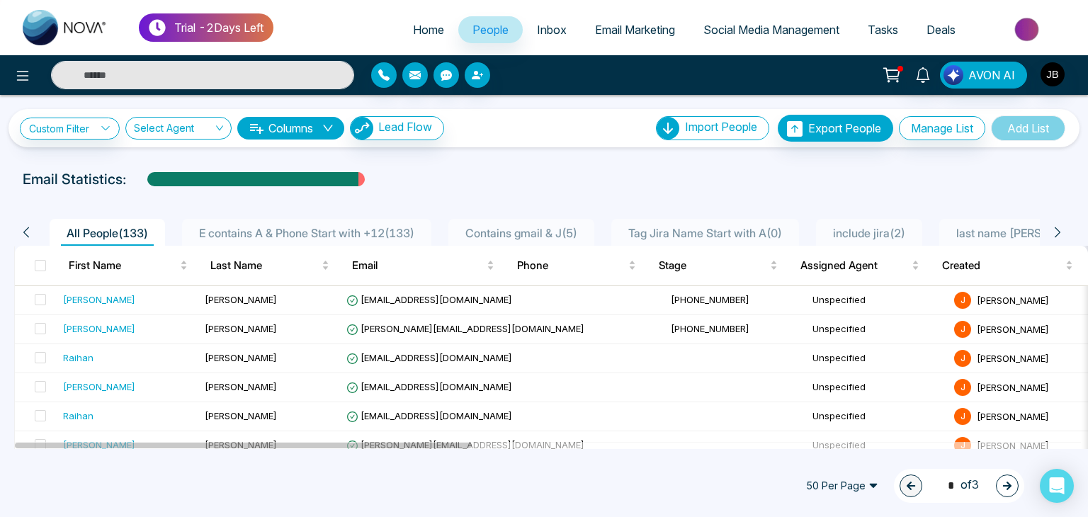
drag, startPoint x: 781, startPoint y: 161, endPoint x: 671, endPoint y: 174, distance: 111.2
click at [671, 174] on div "Email Statistics:" at bounding box center [367, 179] width 689 height 21
click at [808, 127] on span "Export People" at bounding box center [844, 128] width 73 height 14
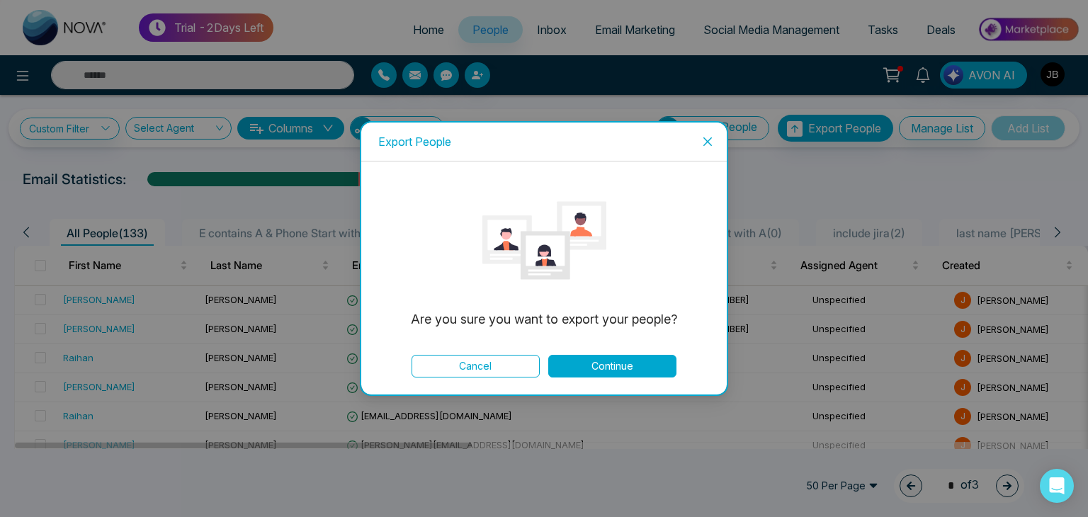
click at [586, 363] on button "Continue" at bounding box center [612, 366] width 128 height 23
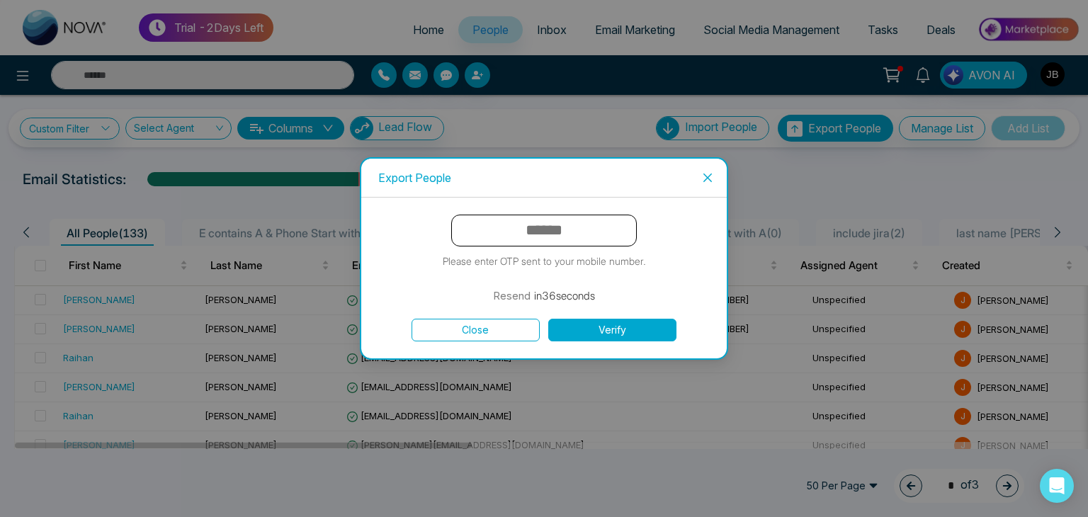
click at [622, 230] on input "text" at bounding box center [544, 231] width 186 height 32
click at [708, 176] on icon "close" at bounding box center [707, 177] width 11 height 11
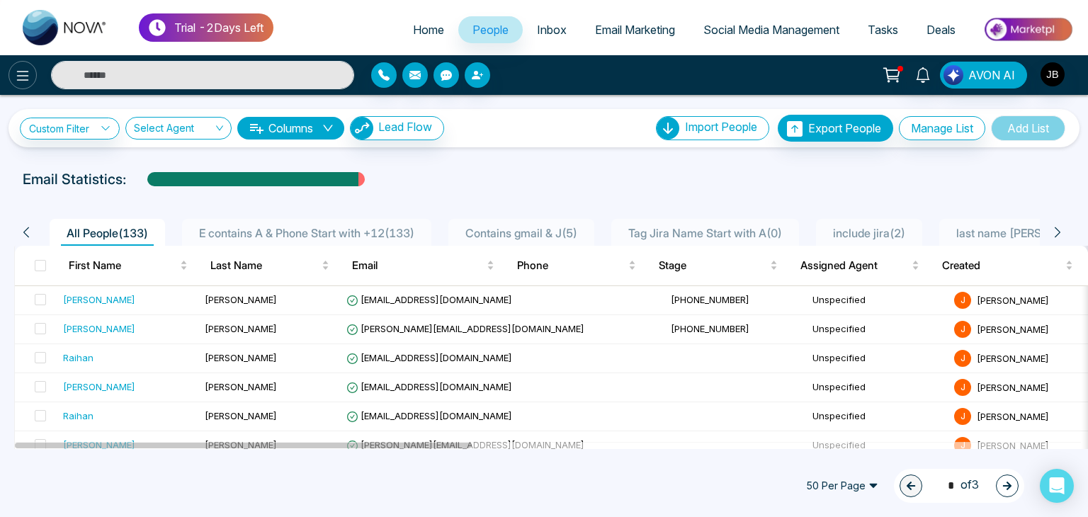
click at [17, 77] on icon at bounding box center [22, 75] width 17 height 17
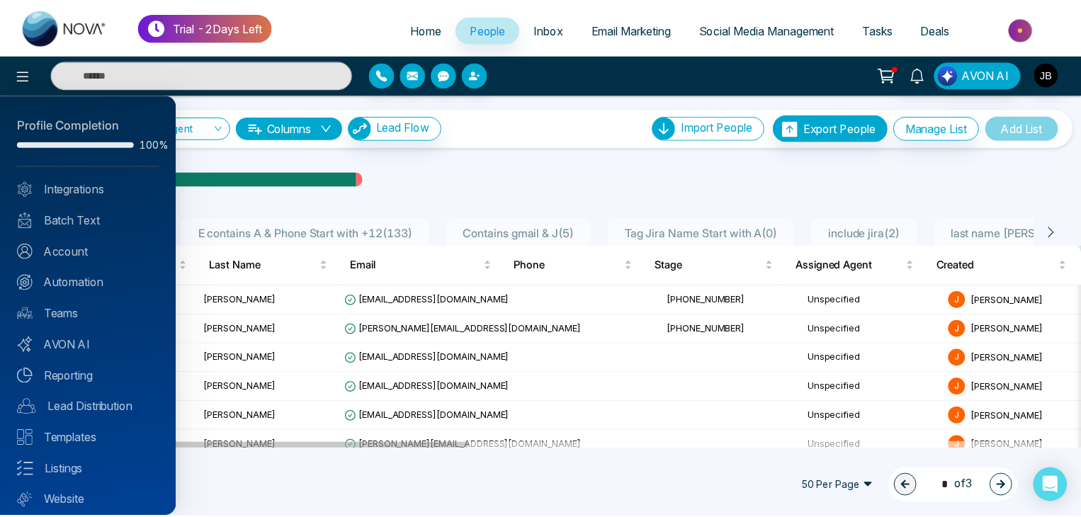
scroll to position [40, 0]
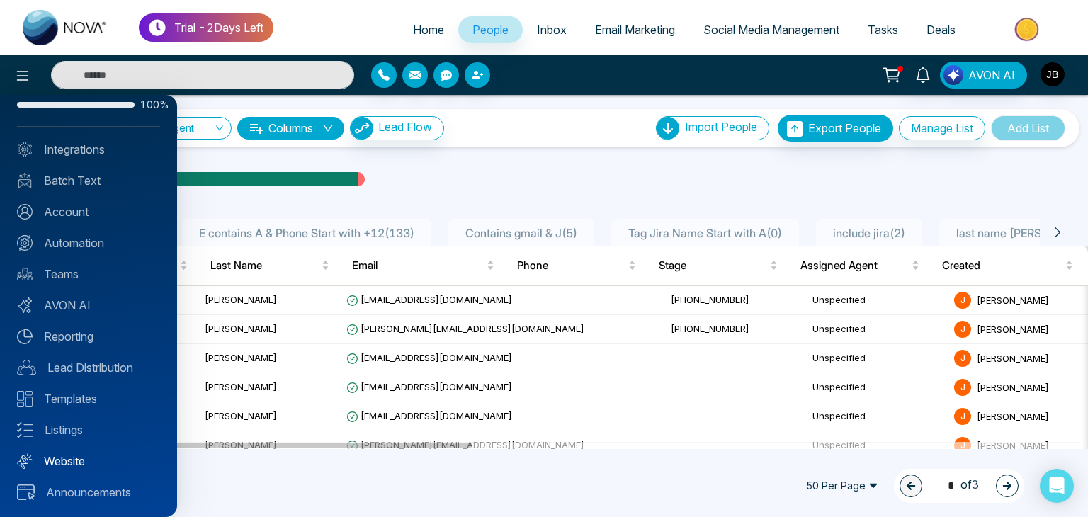
click at [62, 457] on link "Website" at bounding box center [88, 461] width 143 height 17
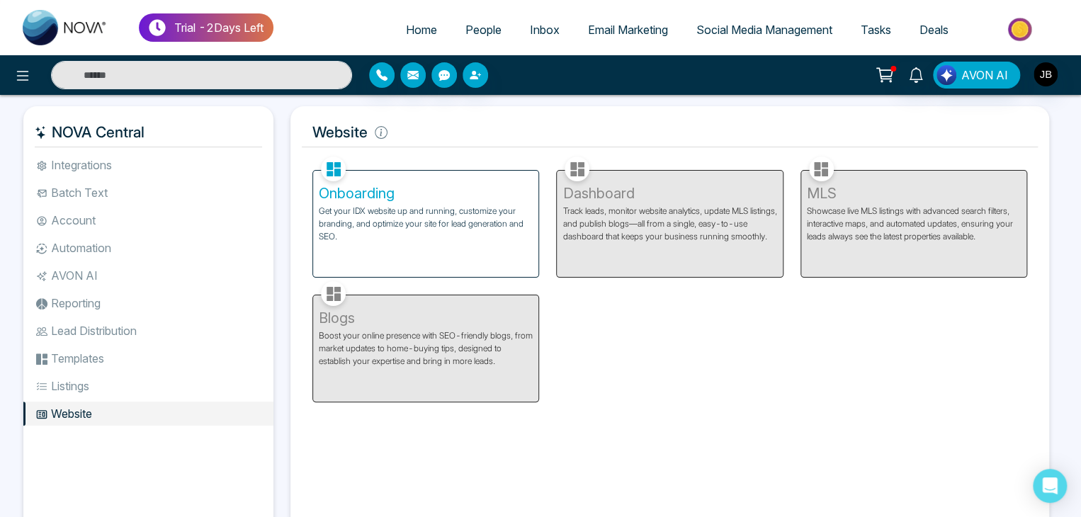
click at [59, 162] on li "Integrations" at bounding box center [148, 165] width 250 height 24
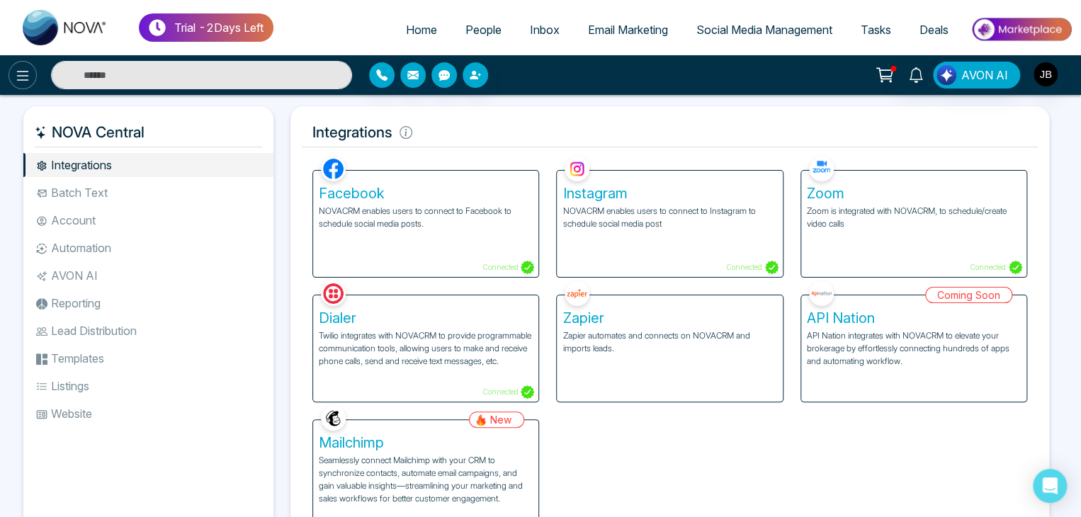
click at [16, 74] on icon at bounding box center [22, 75] width 17 height 17
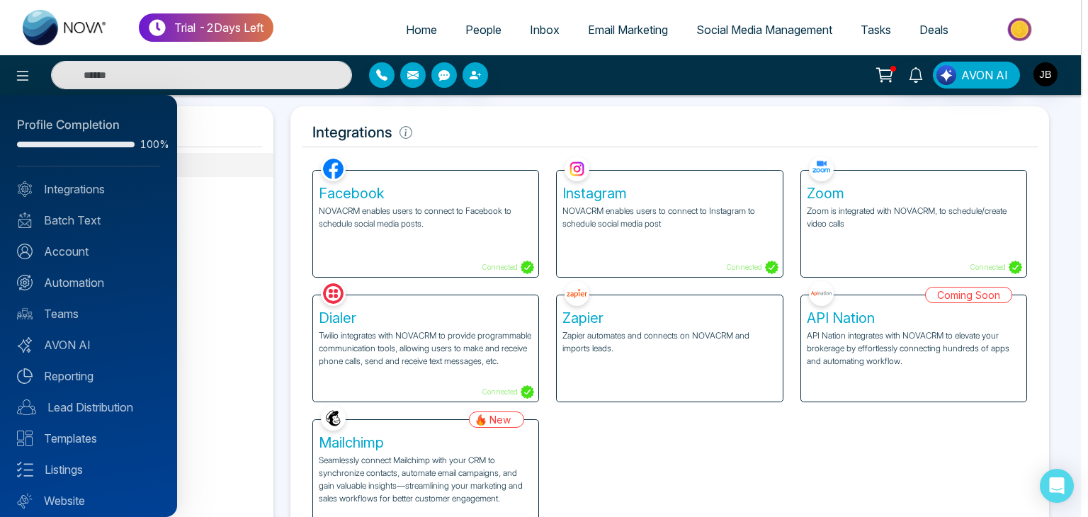
click at [226, 117] on div at bounding box center [544, 258] width 1088 height 517
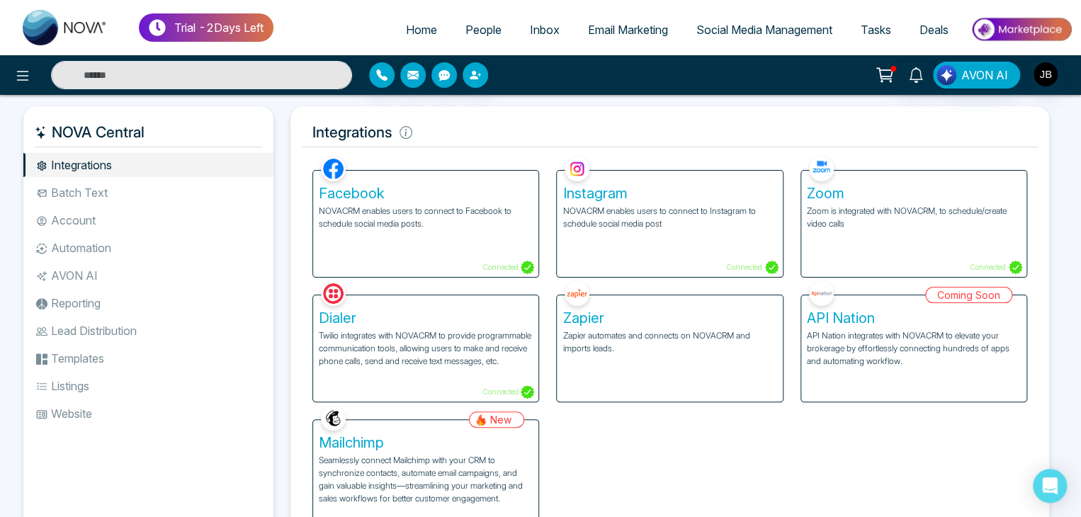
click at [409, 26] on span "Home" at bounding box center [421, 30] width 31 height 14
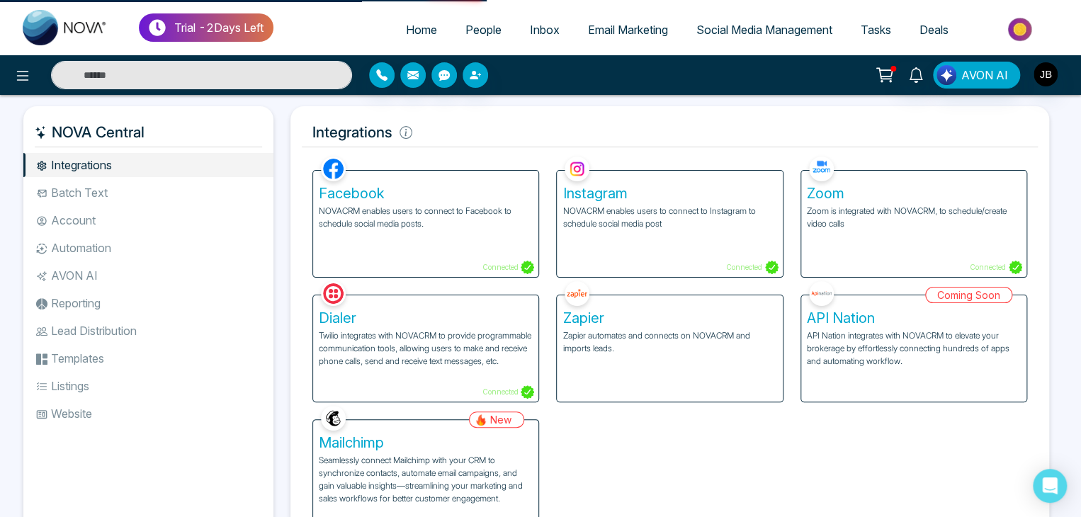
select select "*"
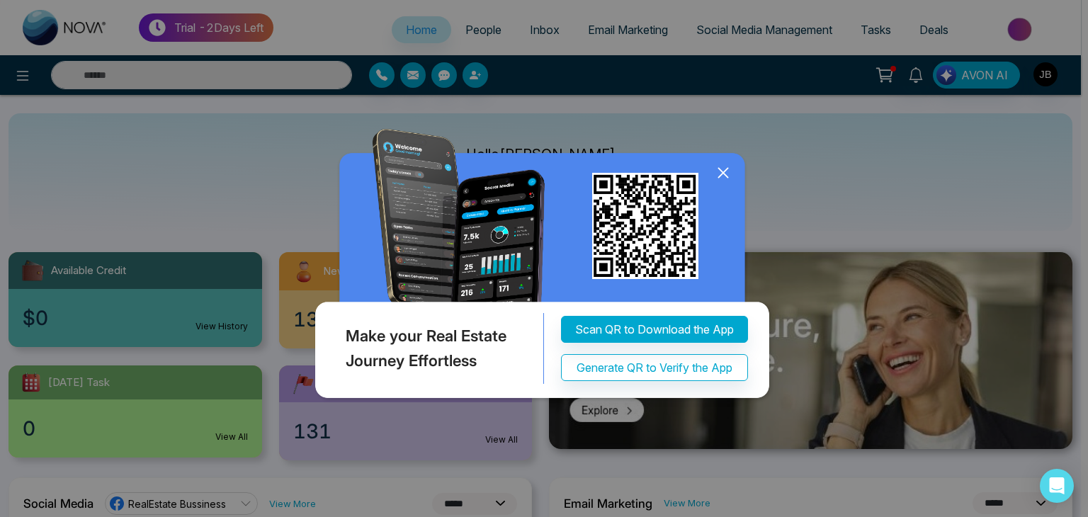
click at [721, 173] on icon at bounding box center [722, 172] width 21 height 21
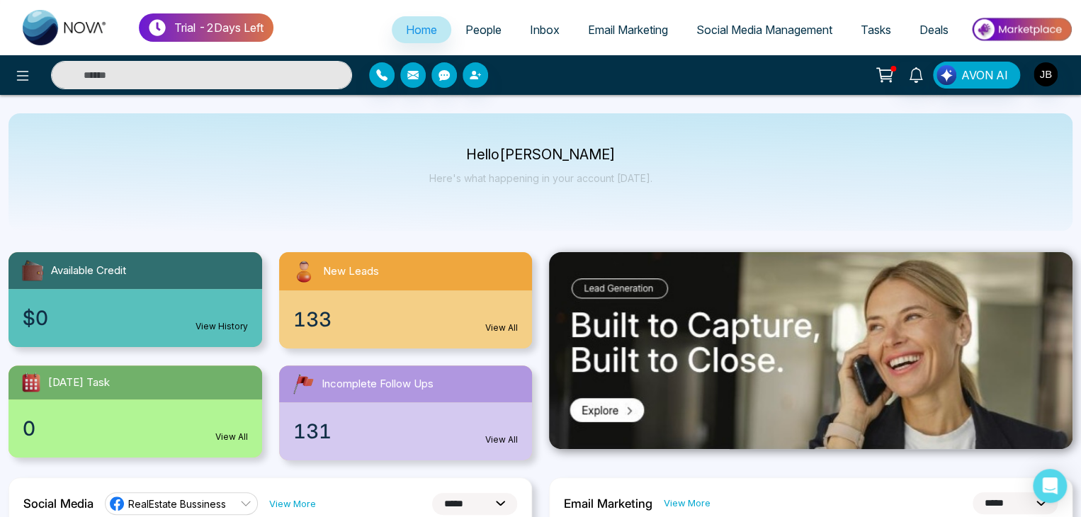
click at [172, 71] on input "text" at bounding box center [201, 75] width 301 height 28
type input "**********"
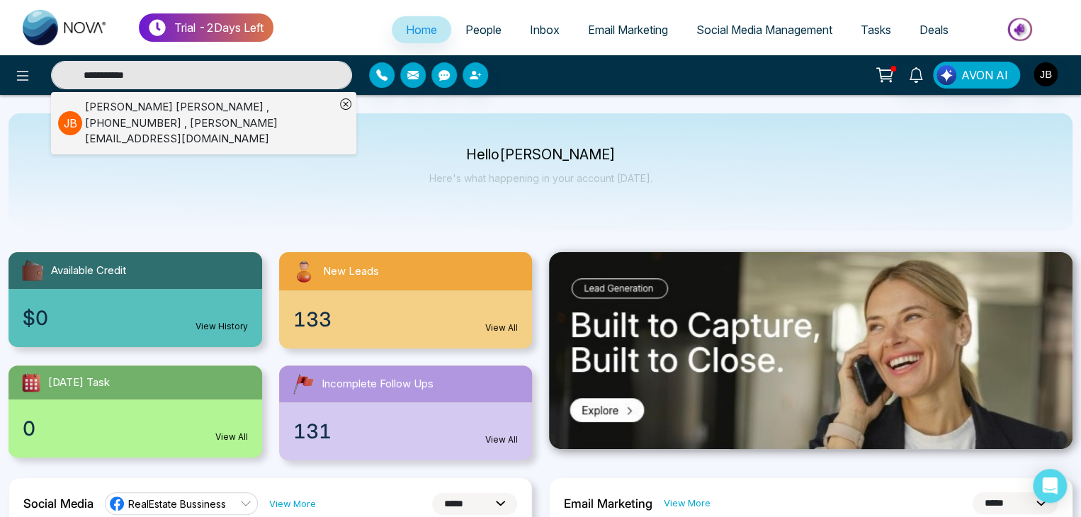
click at [168, 108] on div "[PERSON_NAME] , [PHONE_NUMBER] , [PERSON_NAME][EMAIL_ADDRESS][DOMAIN_NAME]" at bounding box center [210, 123] width 250 height 48
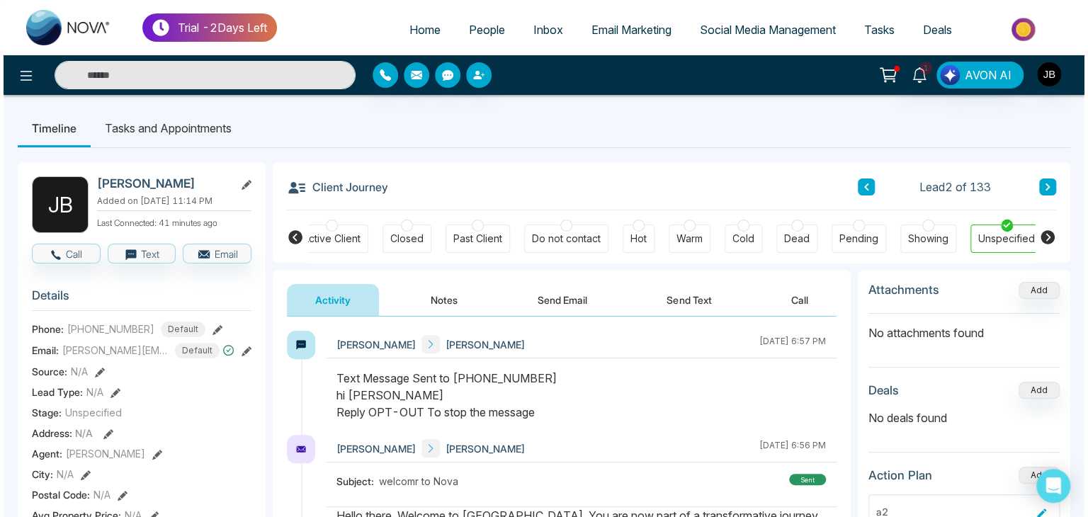
scroll to position [0, 325]
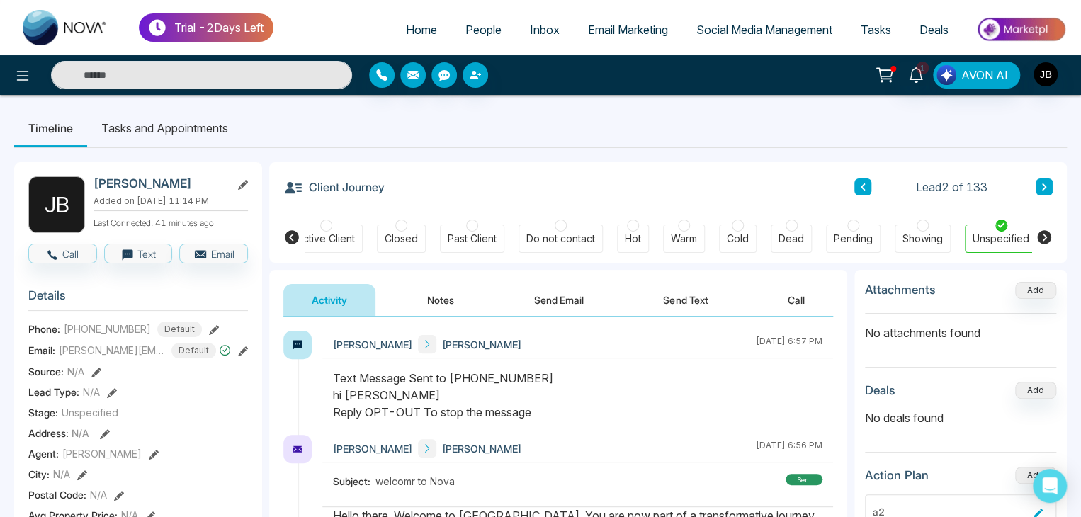
click at [120, 123] on li "Tasks and Appointments" at bounding box center [164, 128] width 155 height 38
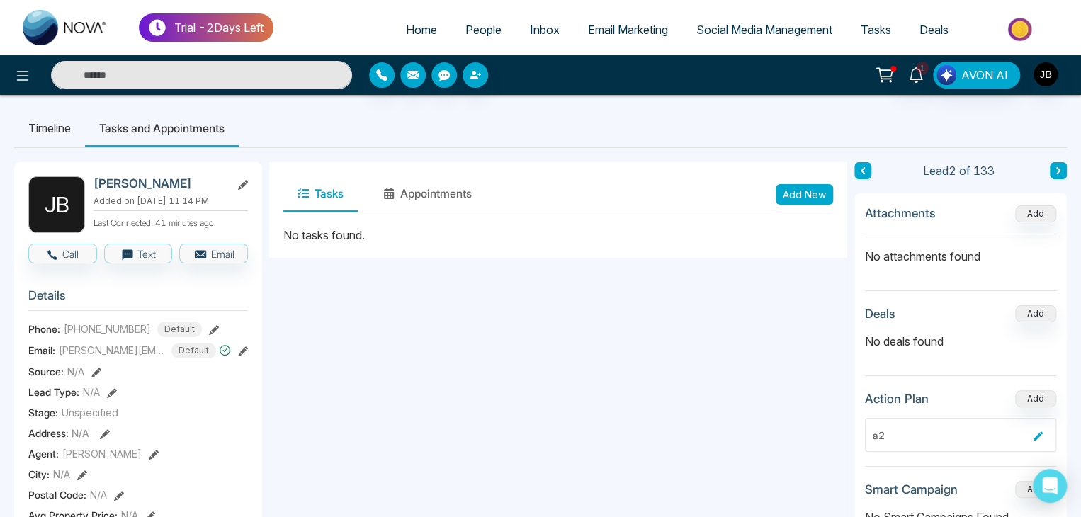
click at [794, 196] on button "Add New" at bounding box center [803, 194] width 57 height 21
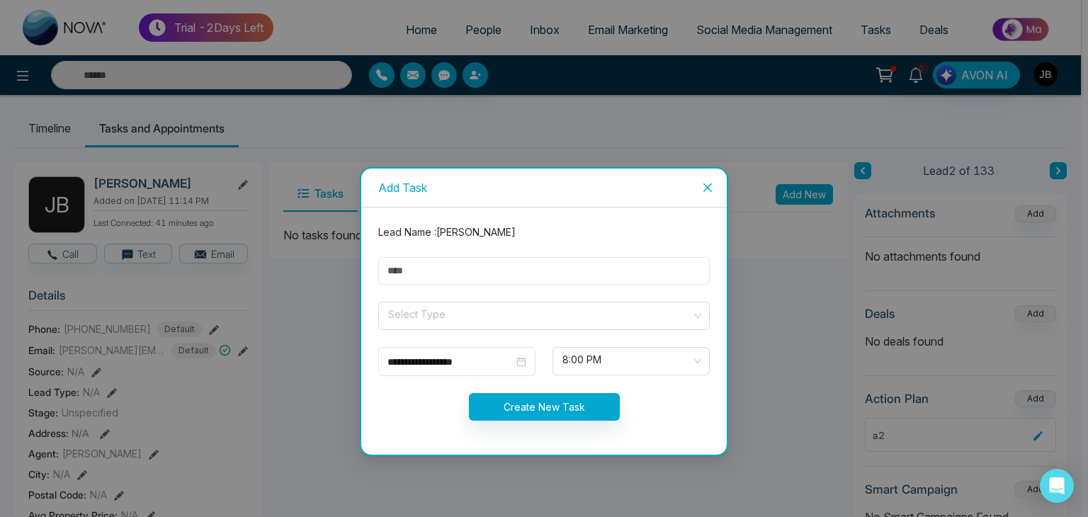
click at [442, 263] on input "text" at bounding box center [543, 271] width 331 height 28
type input "***"
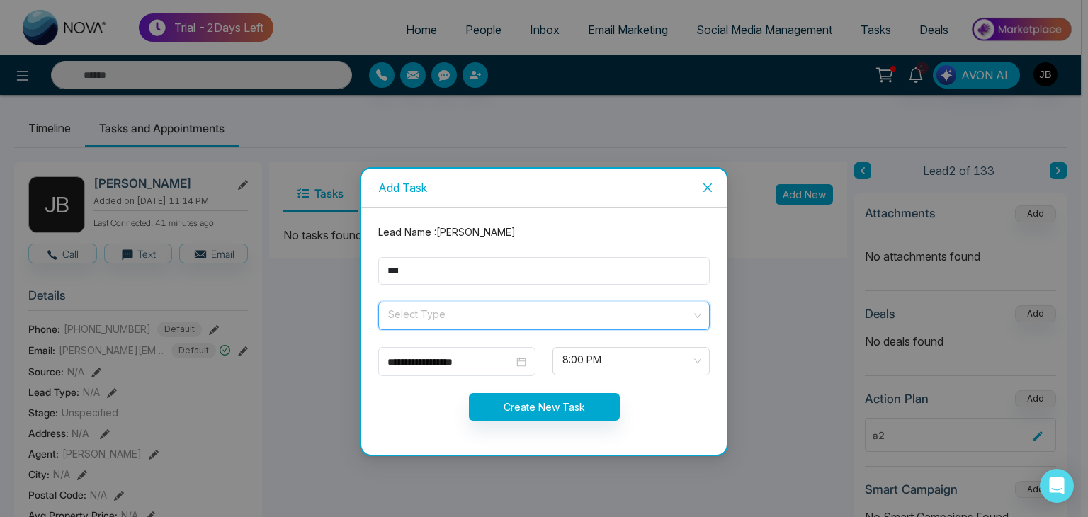
click at [448, 313] on input "search" at bounding box center [539, 312] width 305 height 21
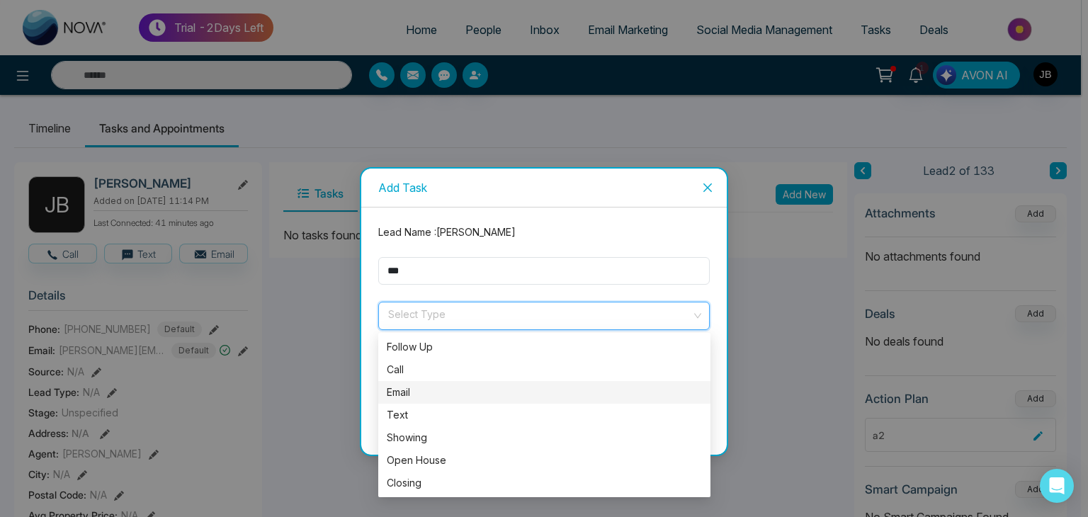
click at [404, 389] on div "Email" at bounding box center [544, 393] width 315 height 16
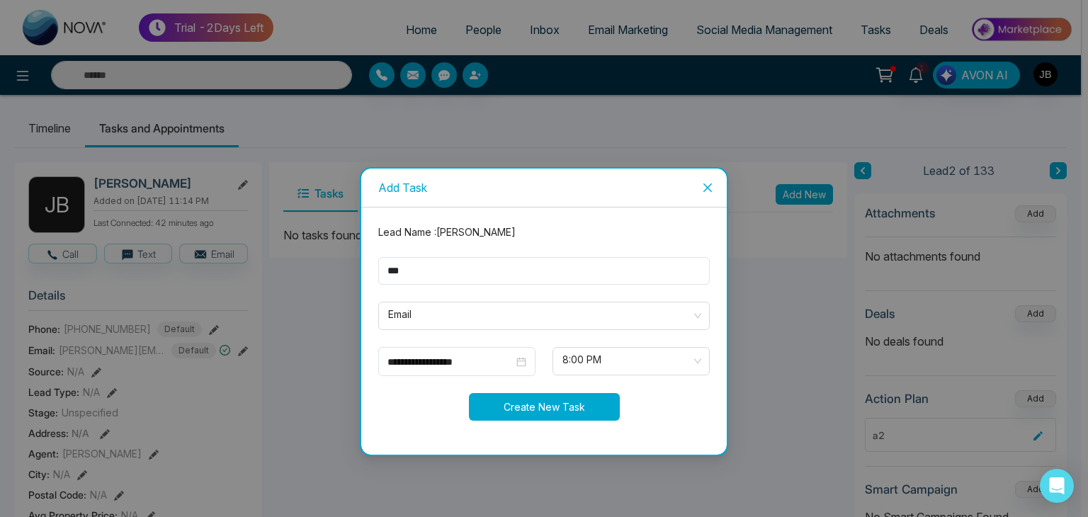
click at [523, 400] on button "Create New Task" at bounding box center [544, 407] width 151 height 28
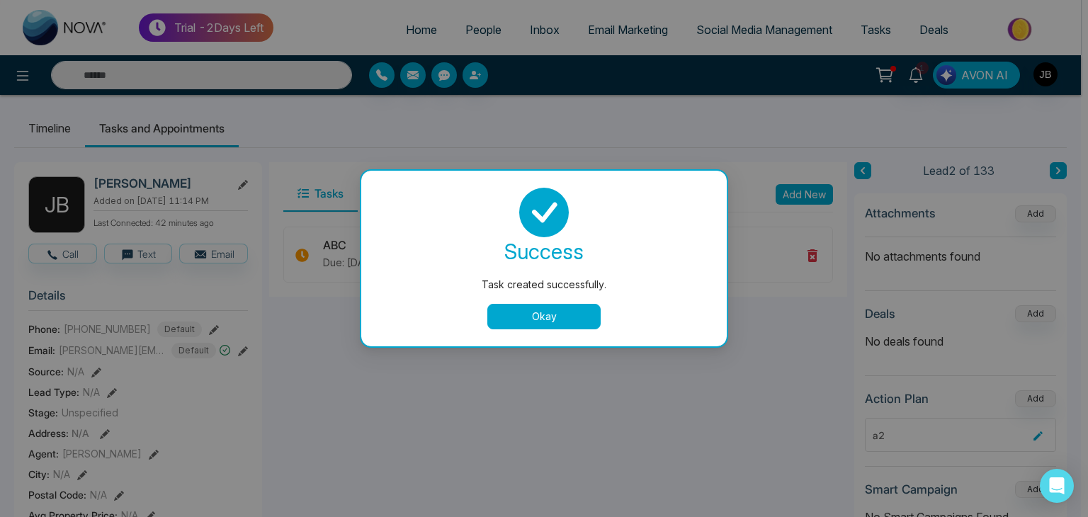
click at [533, 321] on button "Okay" at bounding box center [543, 316] width 113 height 25
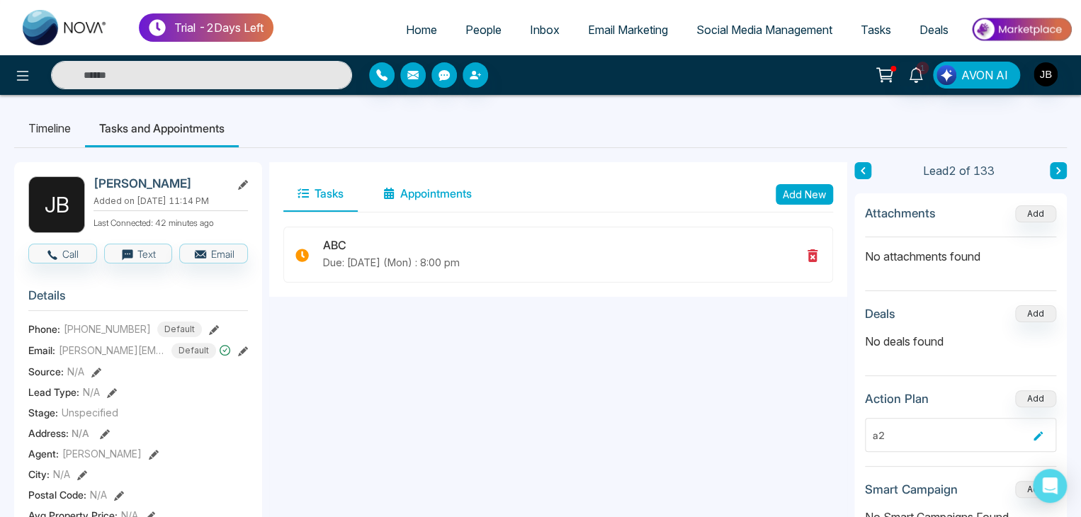
click at [404, 188] on button "Appointments" at bounding box center [427, 193] width 117 height 35
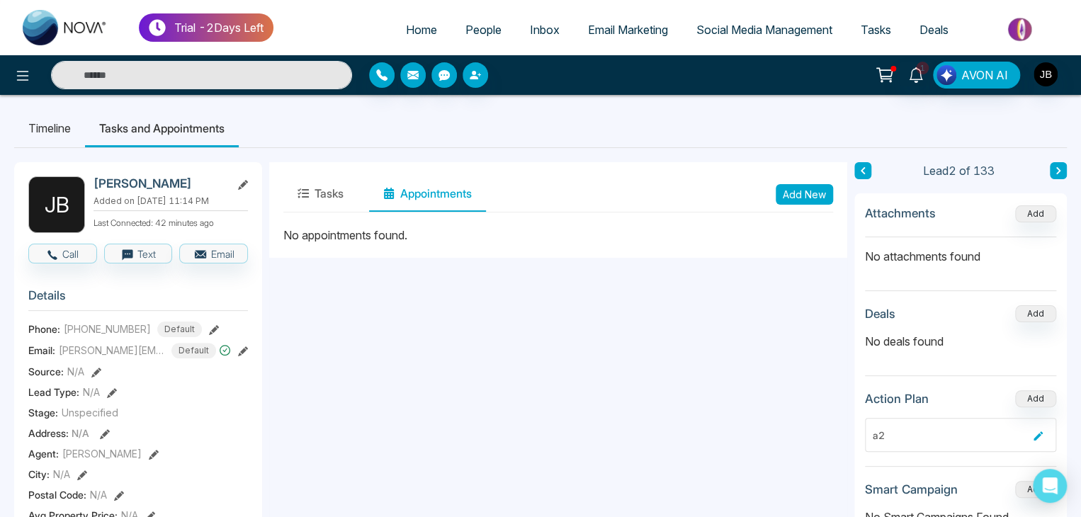
click at [809, 185] on button "Add New" at bounding box center [803, 194] width 57 height 21
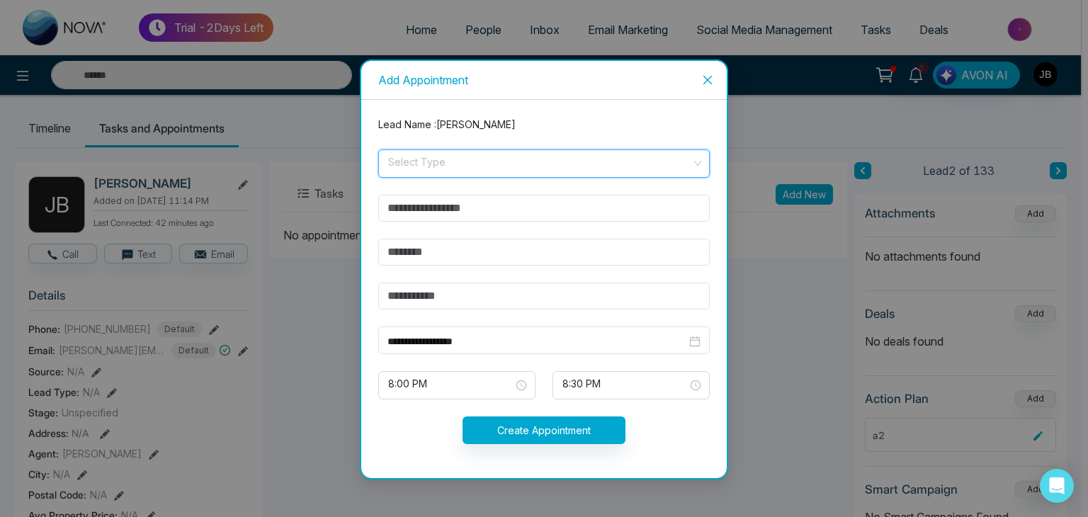
click at [418, 160] on input "search" at bounding box center [539, 160] width 305 height 21
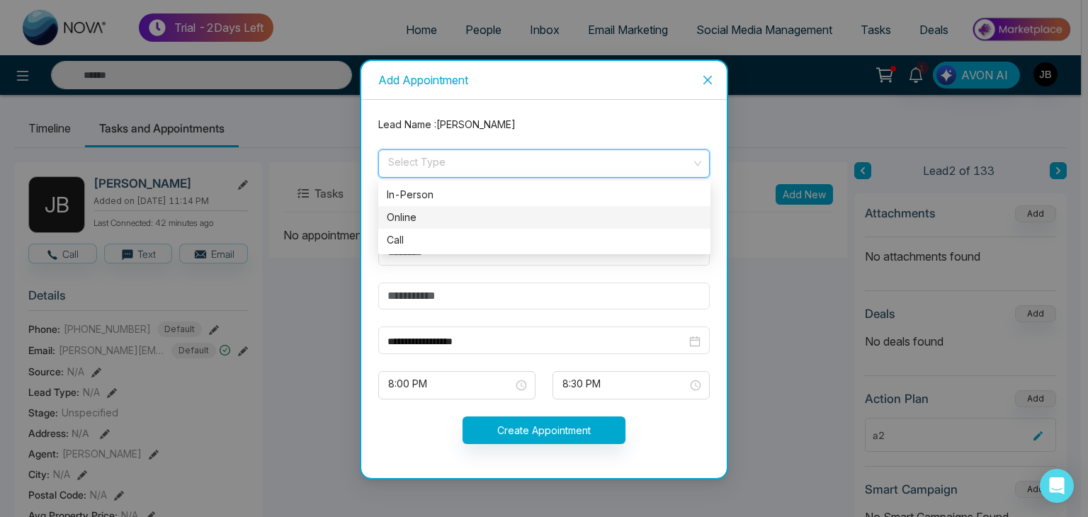
click at [431, 219] on div "Online" at bounding box center [544, 218] width 315 height 16
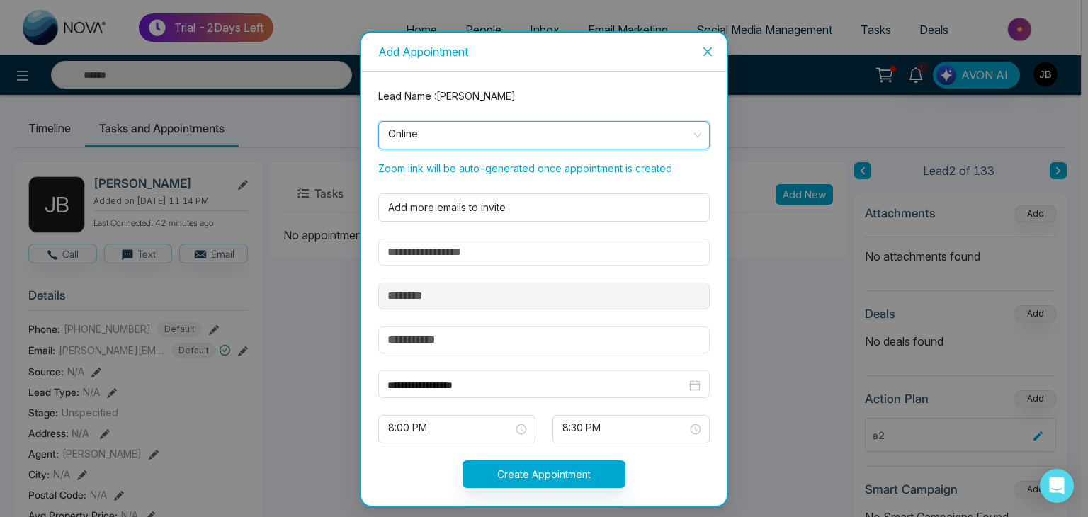
click at [455, 252] on input "text" at bounding box center [543, 252] width 331 height 27
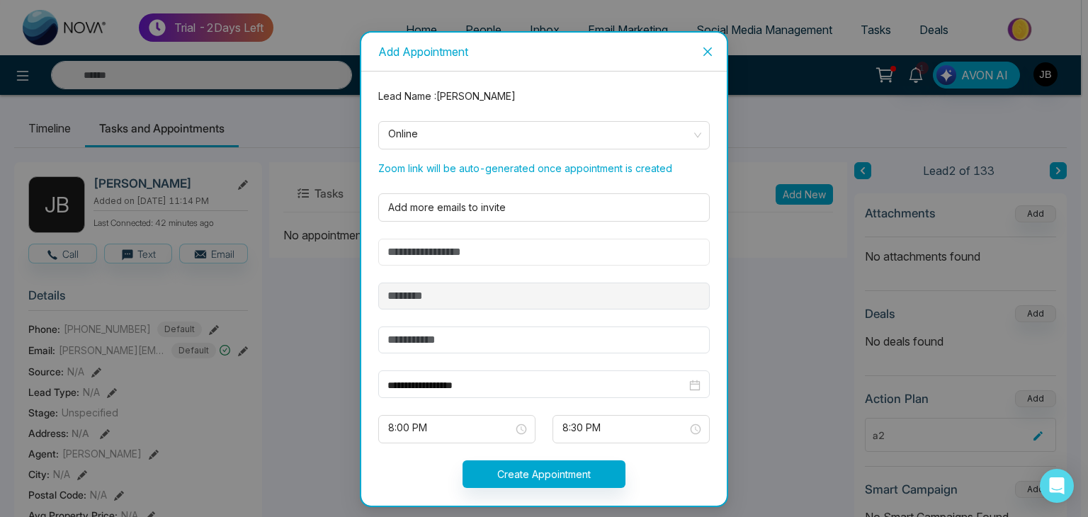
type input "***"
click at [435, 341] on input "text" at bounding box center [543, 339] width 331 height 27
type input "******"
click at [537, 474] on button "Create Appointment" at bounding box center [543, 474] width 163 height 28
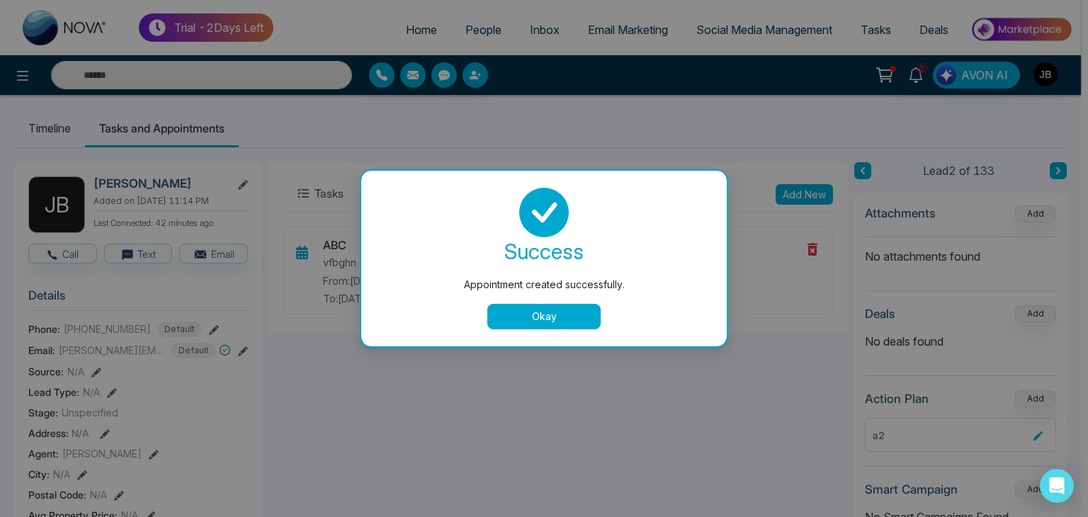
click at [525, 304] on button "Okay" at bounding box center [543, 316] width 113 height 25
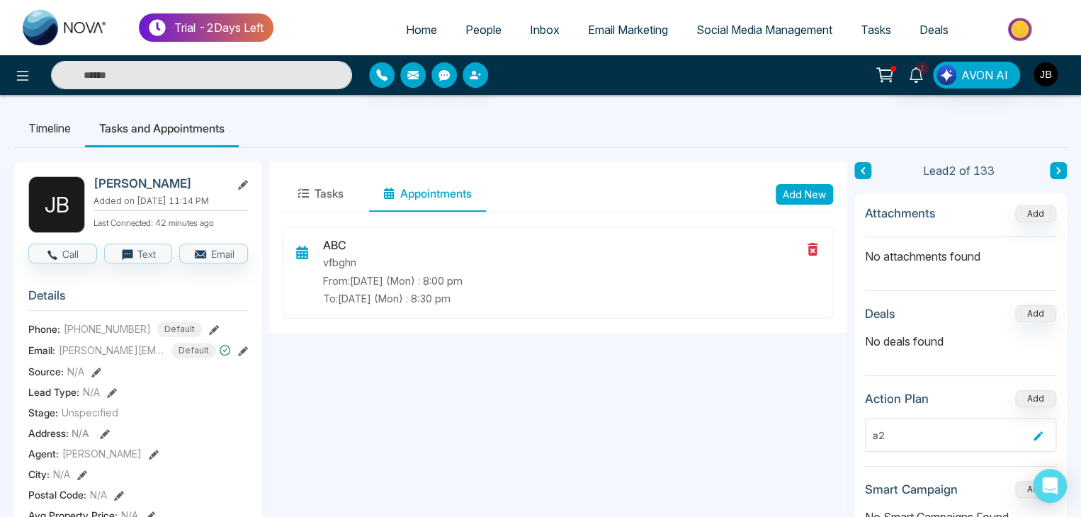
click at [399, 195] on button "Appointments" at bounding box center [427, 193] width 117 height 35
click at [802, 188] on button "Add New" at bounding box center [803, 194] width 57 height 21
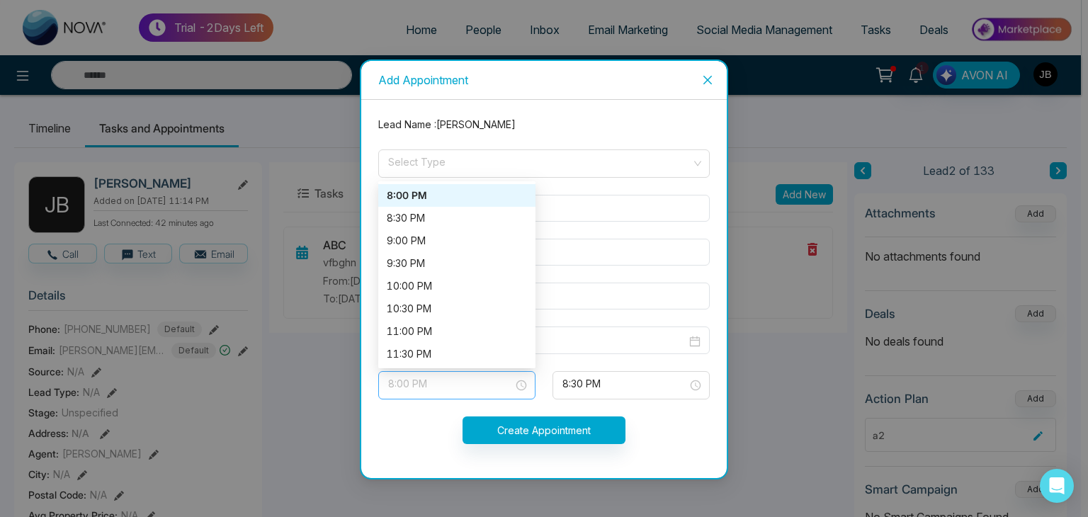
click at [521, 383] on span "8:00 PM" at bounding box center [456, 385] width 137 height 24
click at [425, 198] on div "8:00 PM" at bounding box center [457, 196] width 140 height 16
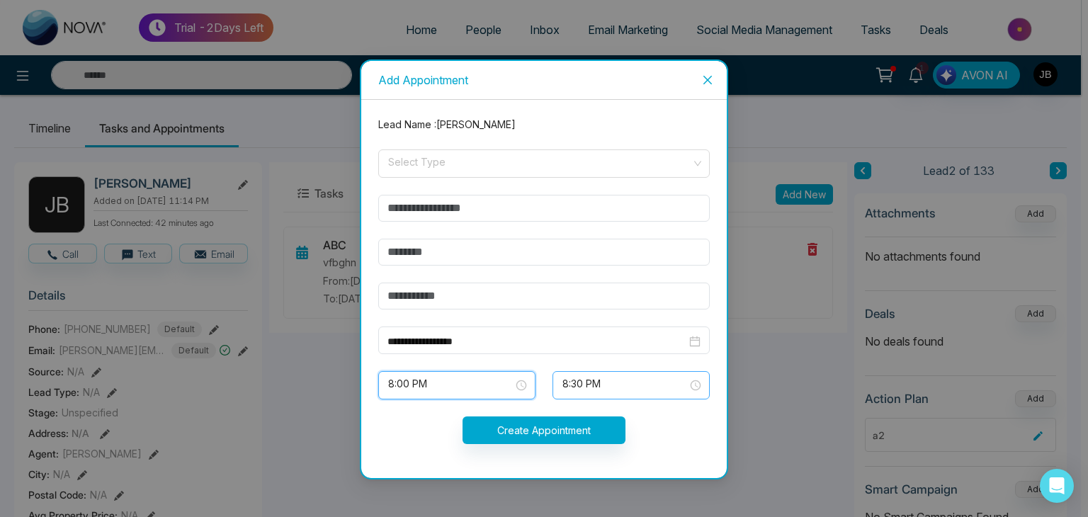
click at [697, 389] on span "8:30 PM" at bounding box center [630, 385] width 137 height 24
click at [696, 389] on span "8:30 PM" at bounding box center [630, 385] width 137 height 24
click at [695, 382] on span "8:30 PM" at bounding box center [630, 385] width 137 height 24
click at [694, 382] on span "8:30 PM" at bounding box center [630, 385] width 137 height 24
click at [695, 385] on span "8:30 PM" at bounding box center [630, 385] width 137 height 24
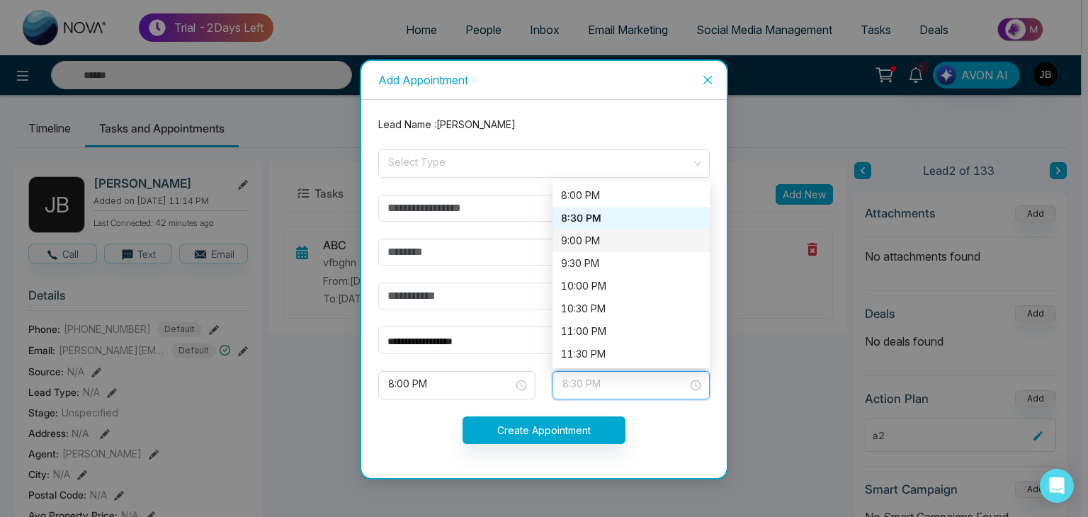
click at [588, 237] on div "9:00 PM" at bounding box center [631, 241] width 140 height 16
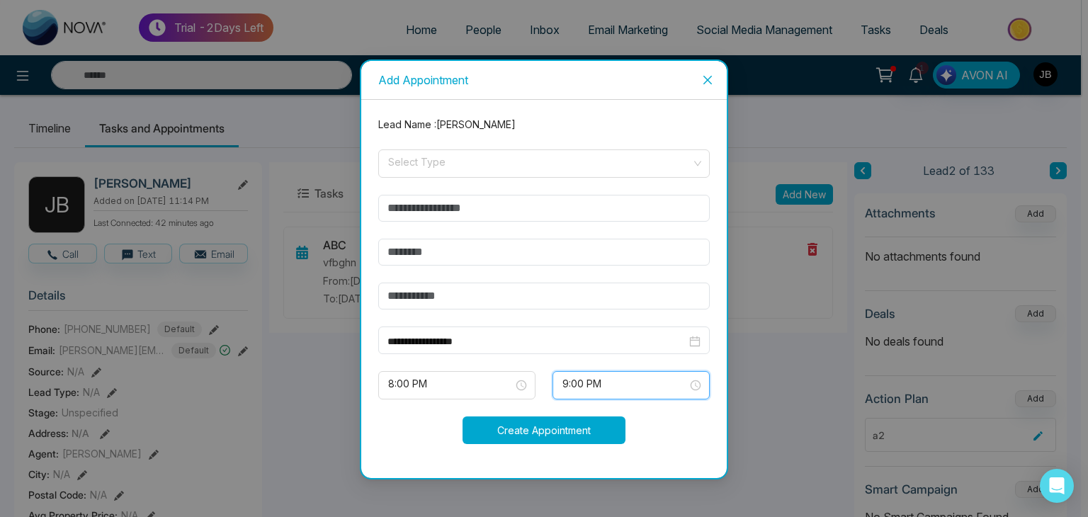
click at [558, 421] on button "Create Appointment" at bounding box center [543, 430] width 163 height 28
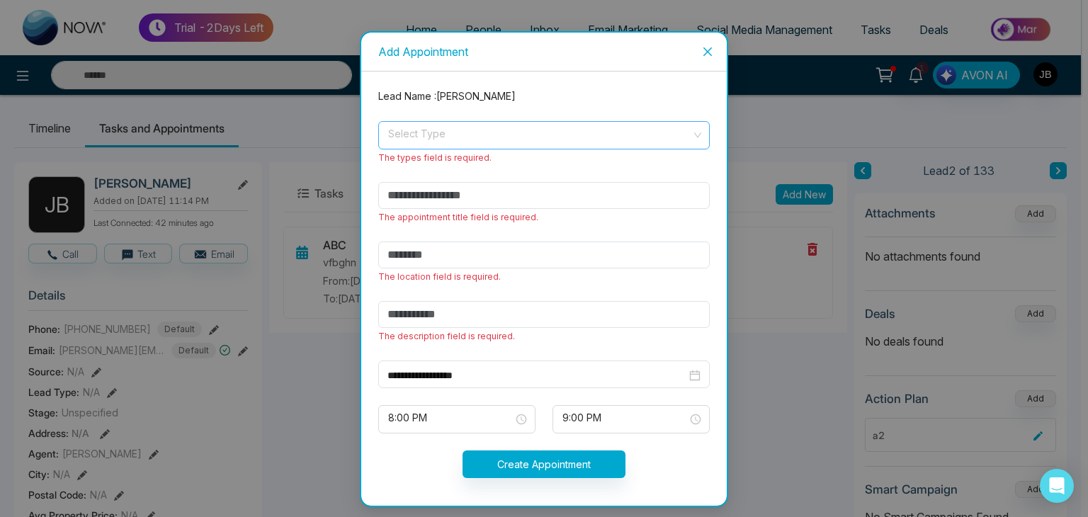
click at [459, 130] on input "search" at bounding box center [539, 132] width 305 height 21
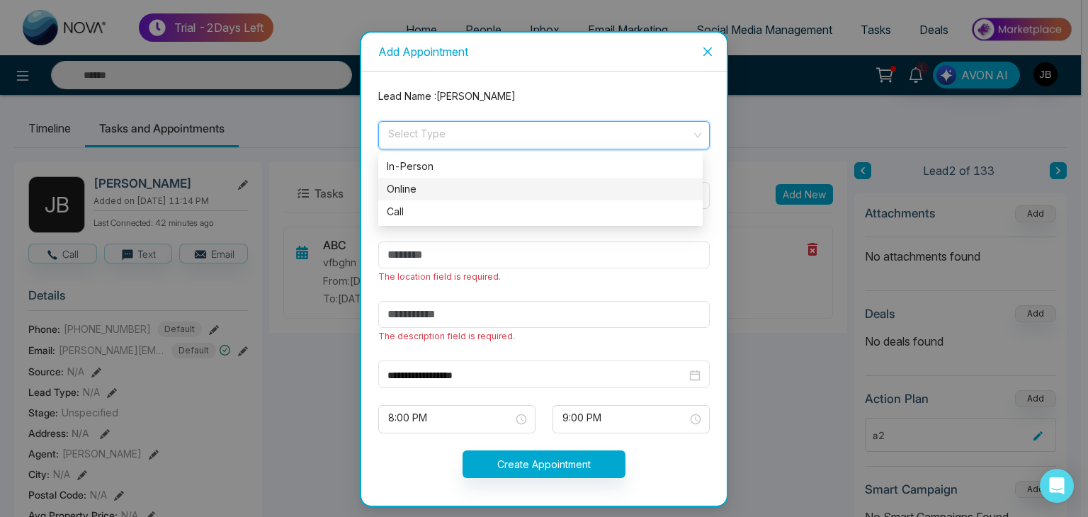
click at [428, 186] on div "Online" at bounding box center [540, 189] width 307 height 16
click at [427, 186] on form "**********" at bounding box center [544, 292] width 348 height 406
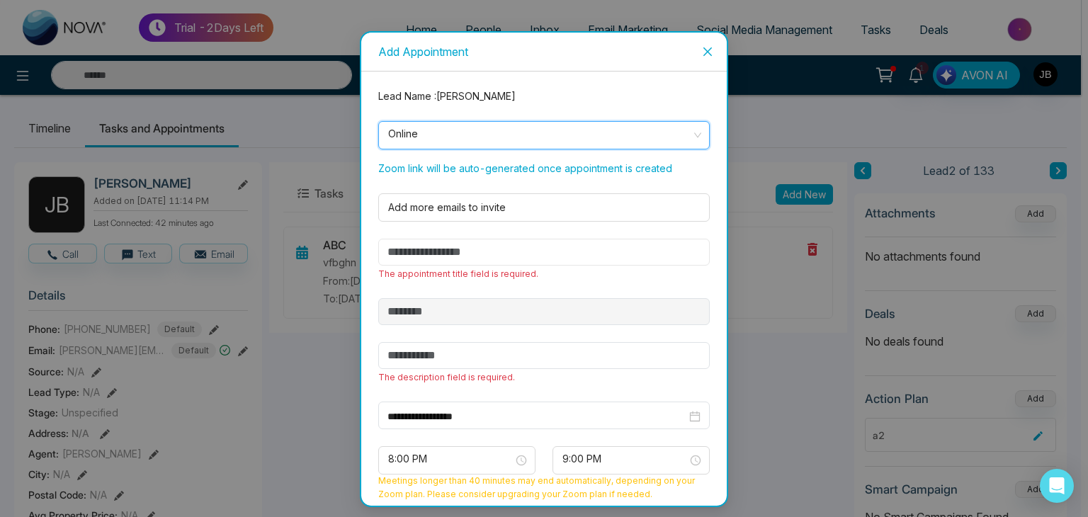
click at [428, 256] on input "text" at bounding box center [543, 252] width 331 height 27
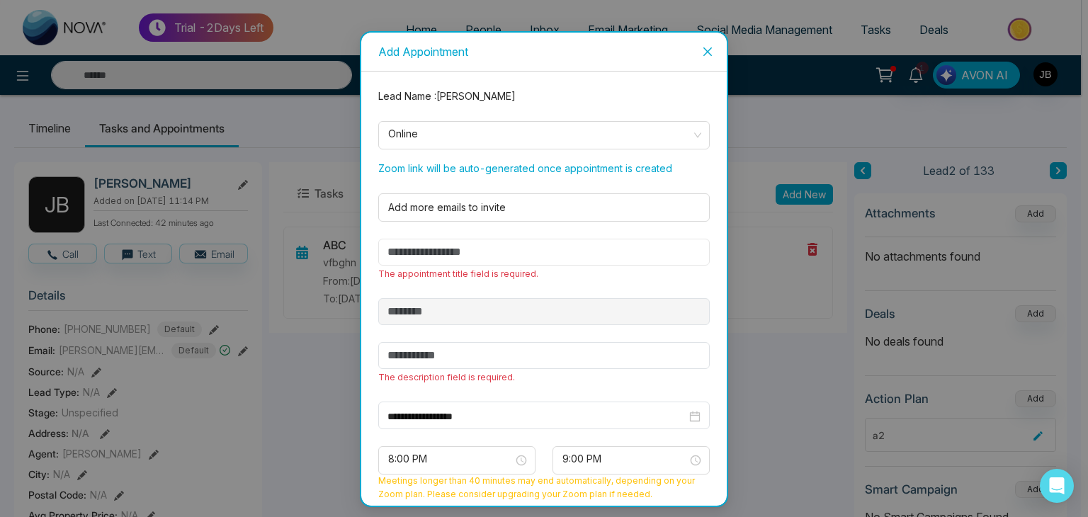
type input "***"
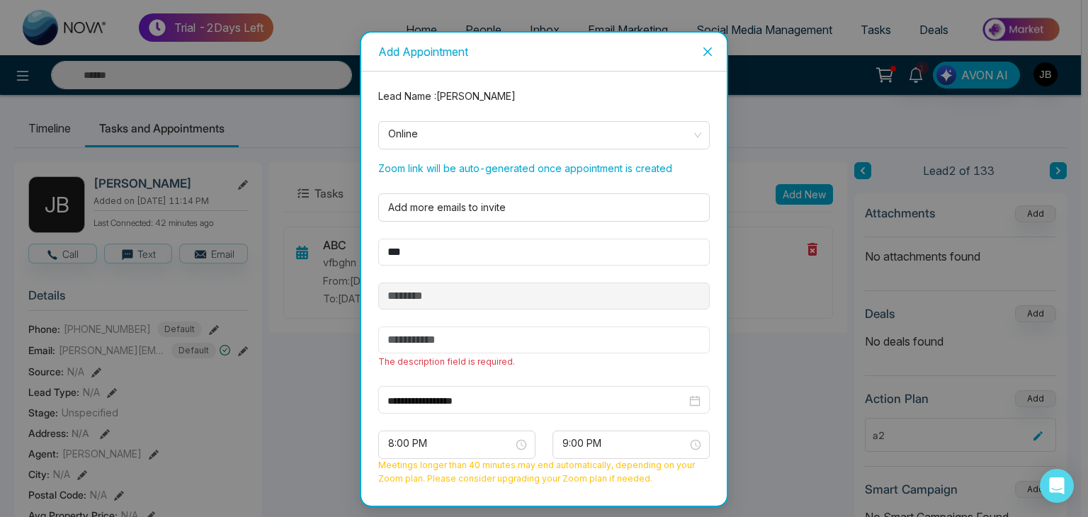
click at [436, 341] on input "text" at bounding box center [543, 339] width 331 height 27
type input "******"
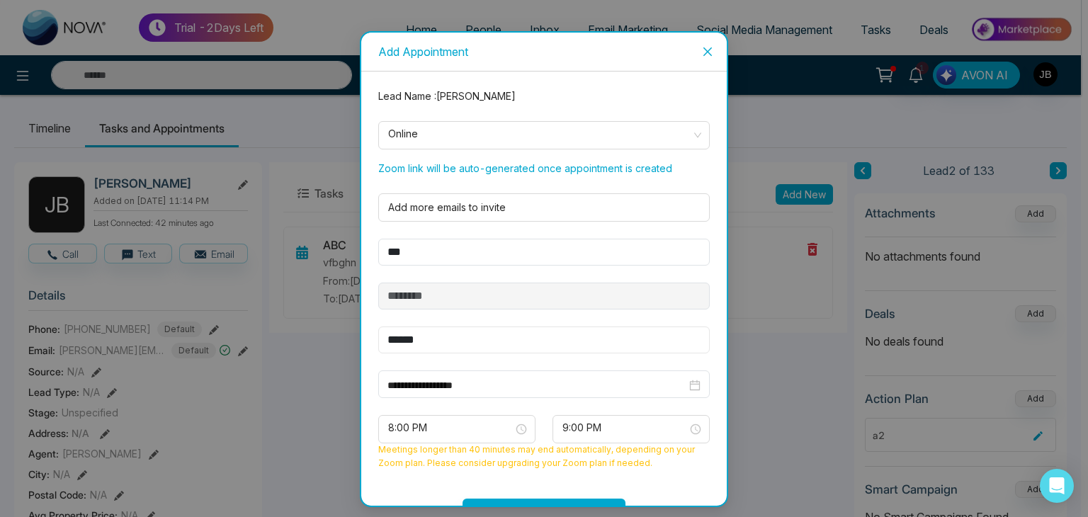
scroll to position [52, 0]
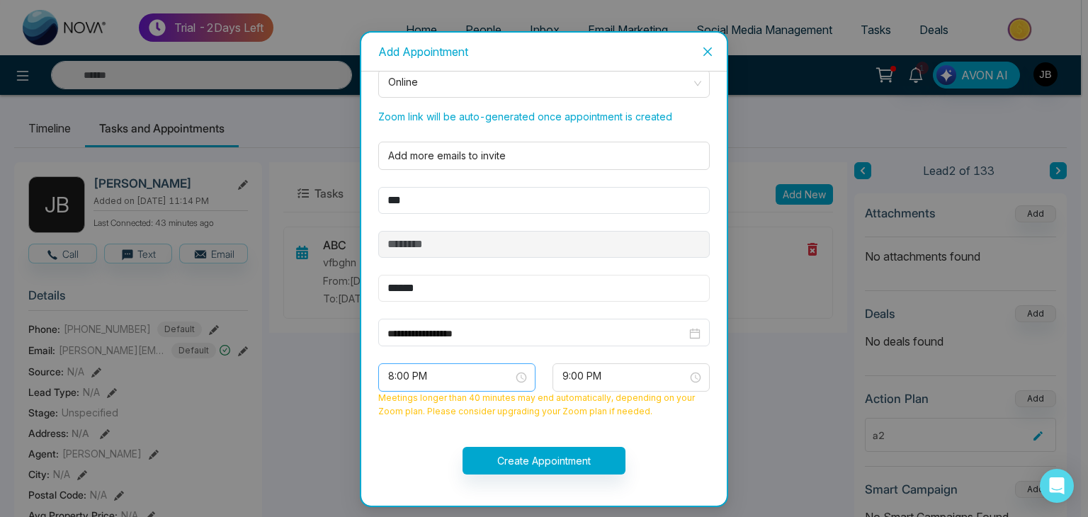
click at [531, 375] on div "8:00 PM" at bounding box center [456, 377] width 157 height 28
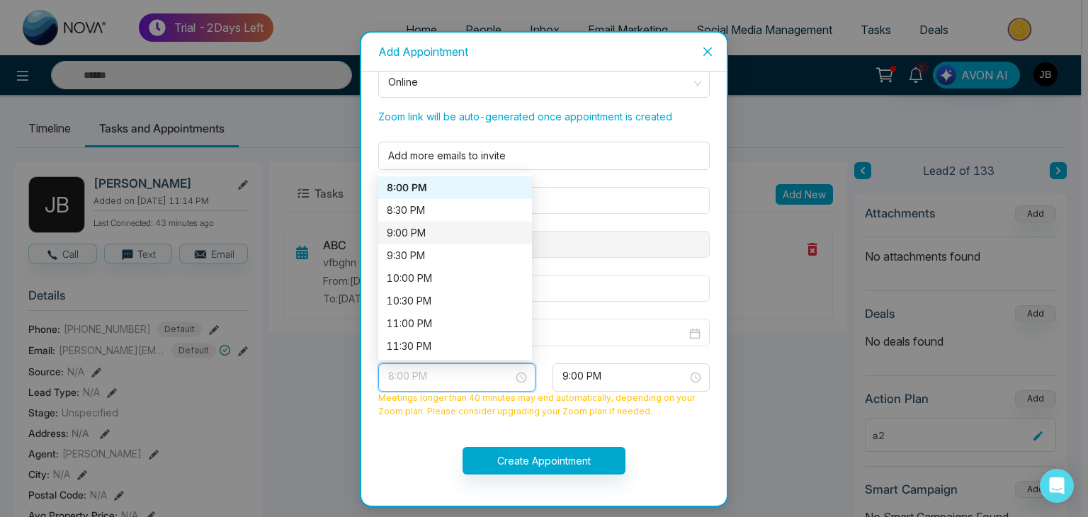
click at [423, 225] on div "9:00 PM" at bounding box center [455, 233] width 137 height 16
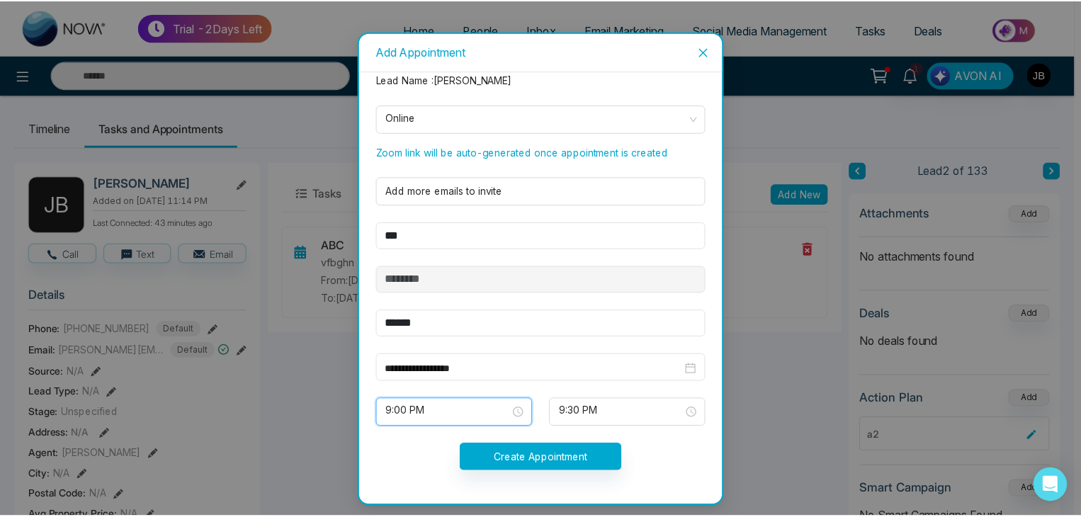
scroll to position [14, 0]
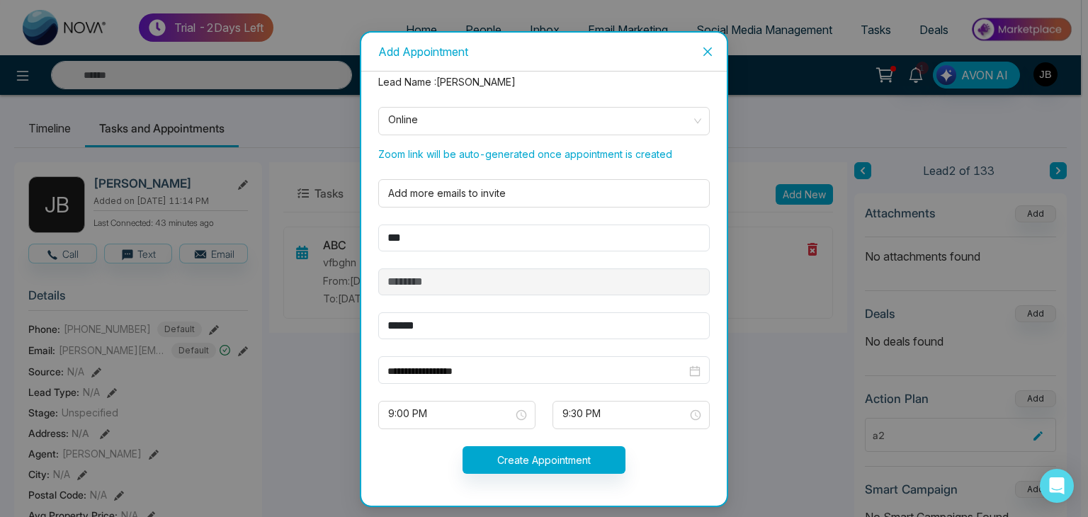
click at [580, 472] on form "**********" at bounding box center [544, 282] width 348 height 416
click at [569, 457] on button "Create Appointment" at bounding box center [543, 460] width 163 height 28
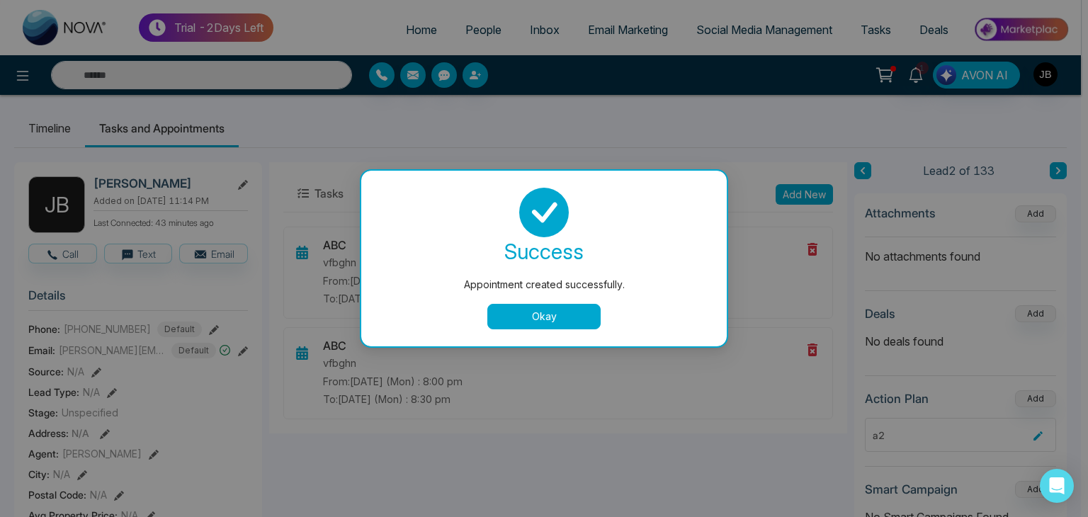
click at [547, 311] on button "Okay" at bounding box center [543, 316] width 113 height 25
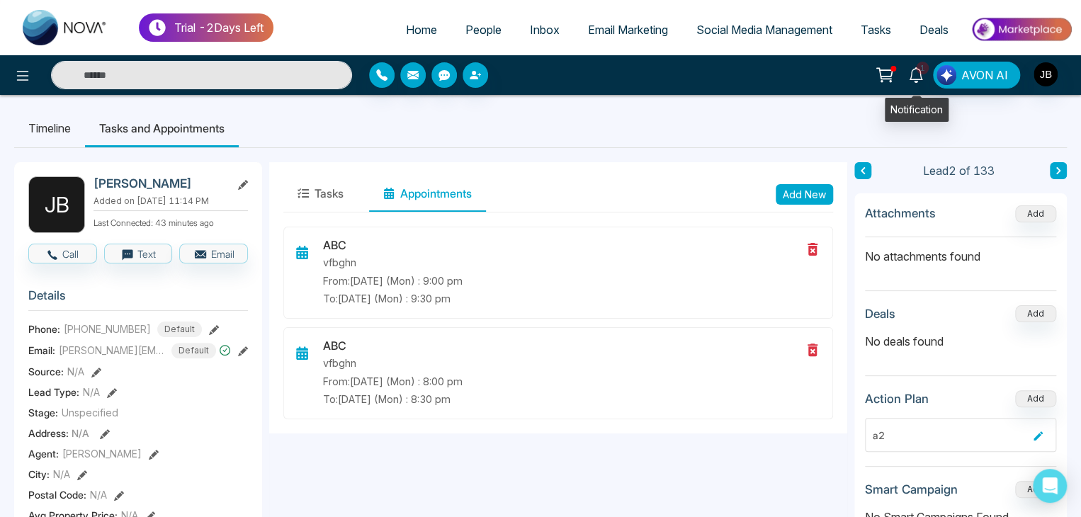
click at [915, 74] on icon at bounding box center [916, 75] width 16 height 16
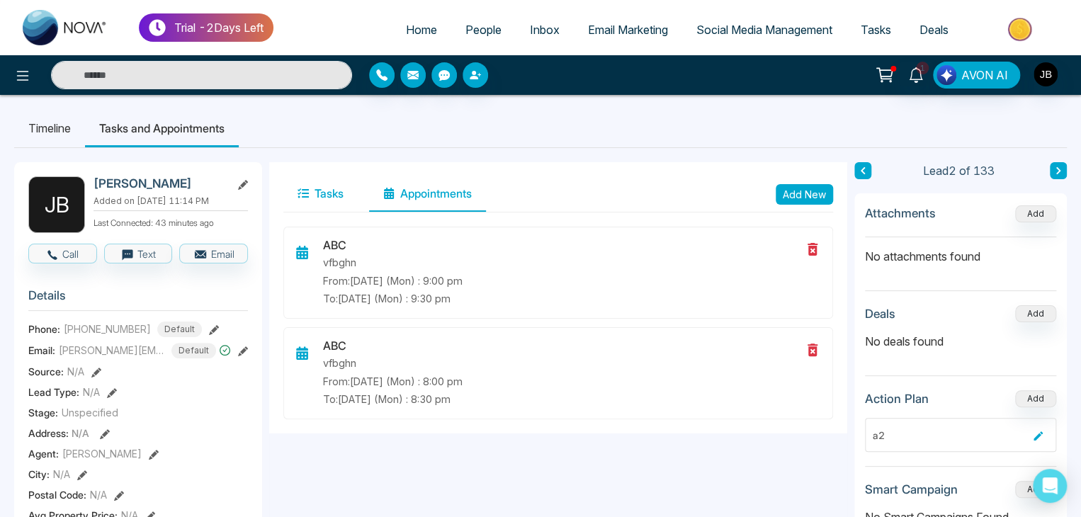
click at [323, 193] on button "Tasks" at bounding box center [320, 193] width 74 height 35
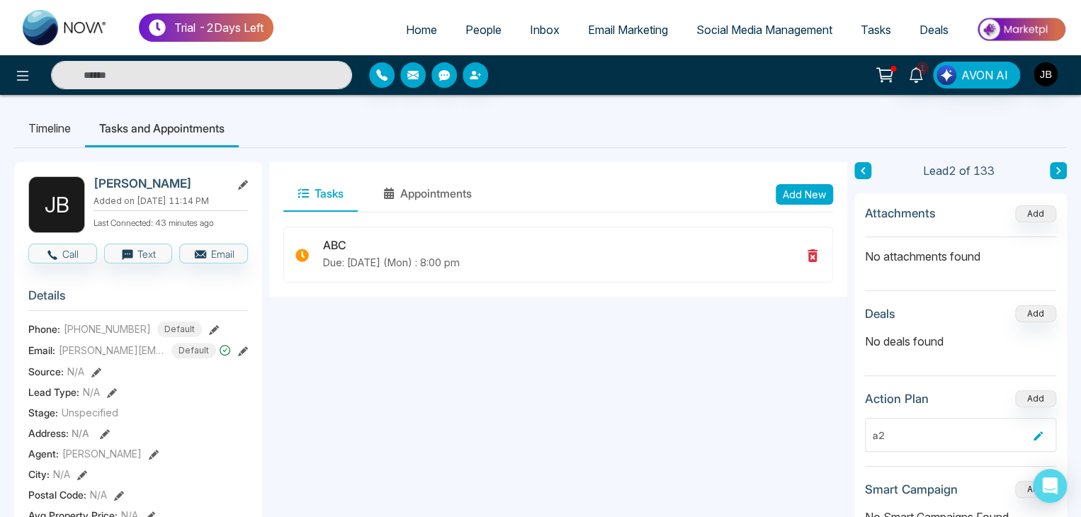
click at [793, 198] on button "Add New" at bounding box center [803, 194] width 57 height 21
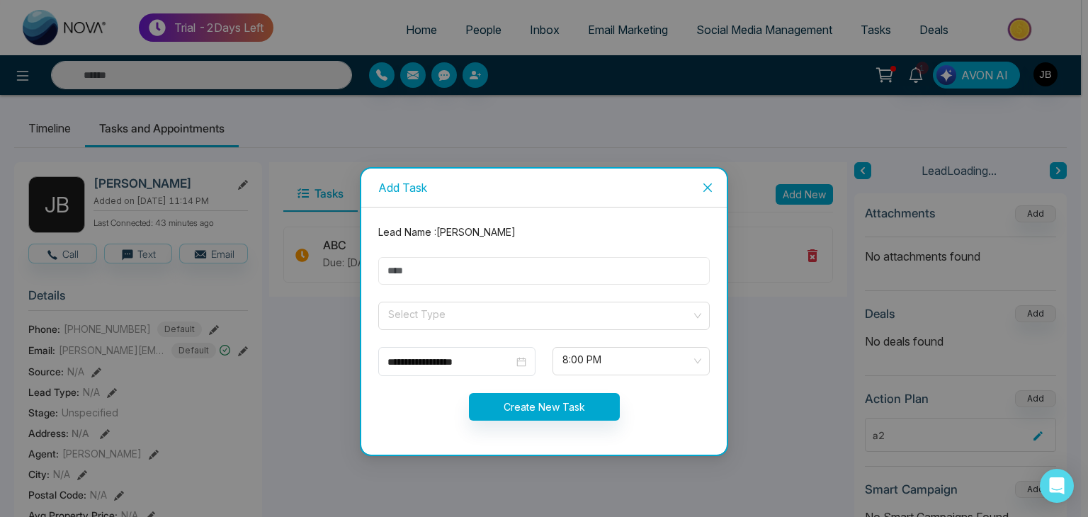
click at [453, 266] on input "text" at bounding box center [543, 271] width 331 height 28
type input "**********"
click at [456, 311] on input "search" at bounding box center [539, 312] width 305 height 21
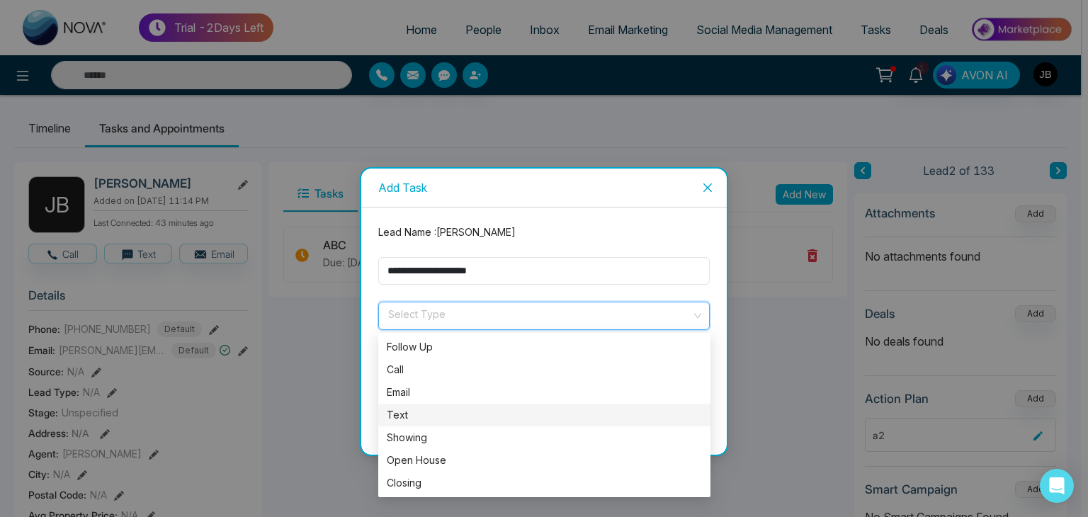
click at [411, 419] on div "Text" at bounding box center [544, 415] width 315 height 16
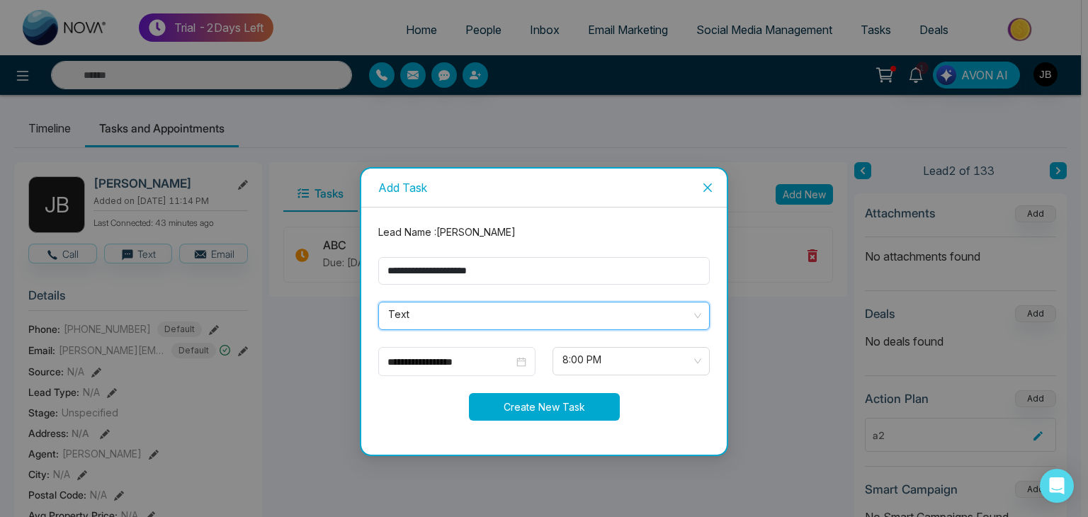
click at [528, 404] on button "Create New Task" at bounding box center [544, 407] width 151 height 28
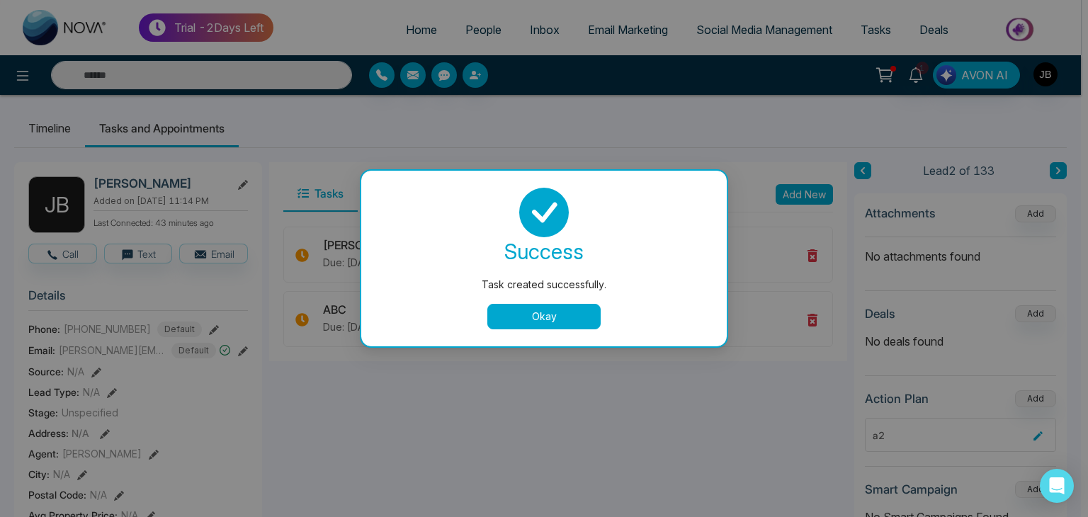
click at [550, 316] on button "Okay" at bounding box center [543, 316] width 113 height 25
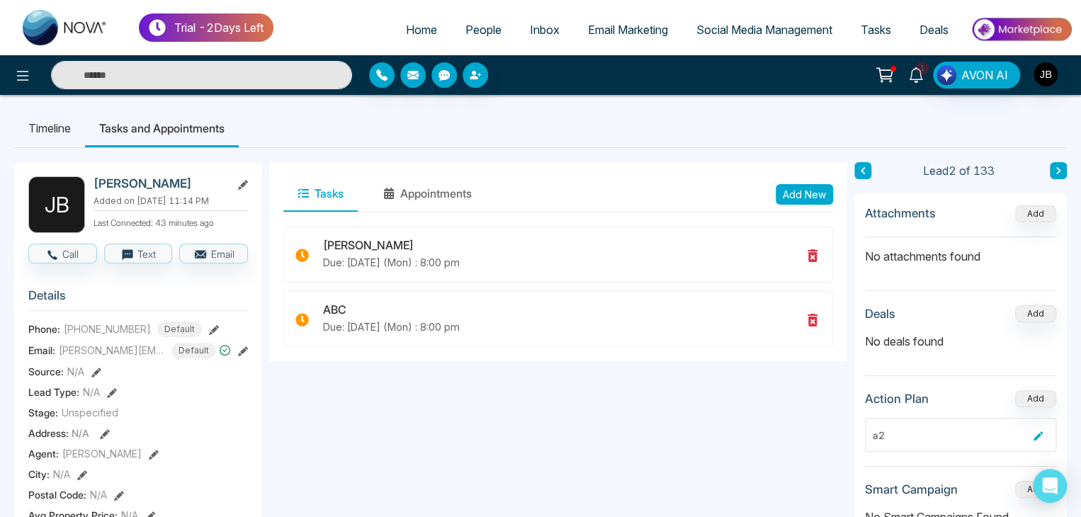
click at [915, 72] on icon at bounding box center [916, 75] width 16 height 16
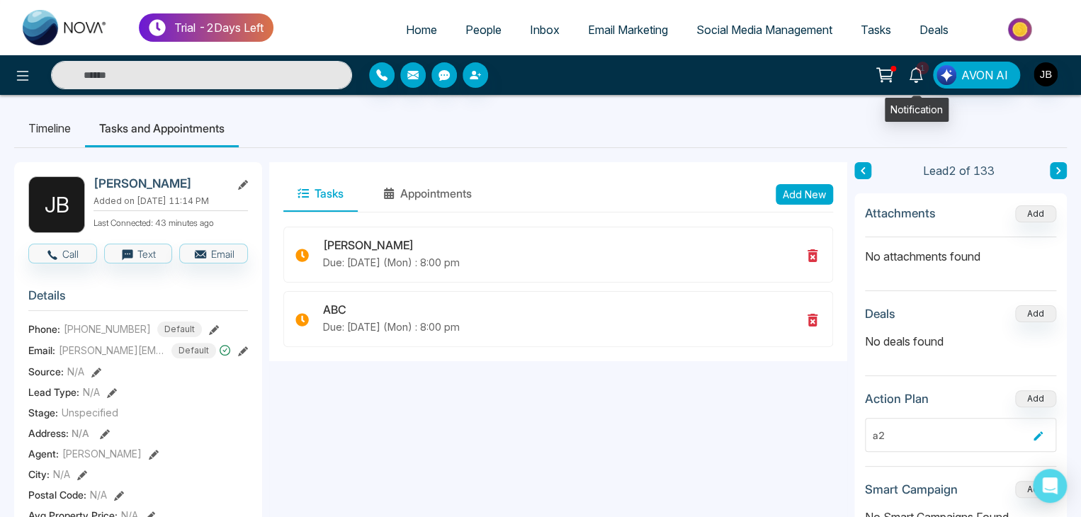
click at [915, 69] on icon at bounding box center [916, 75] width 16 height 16
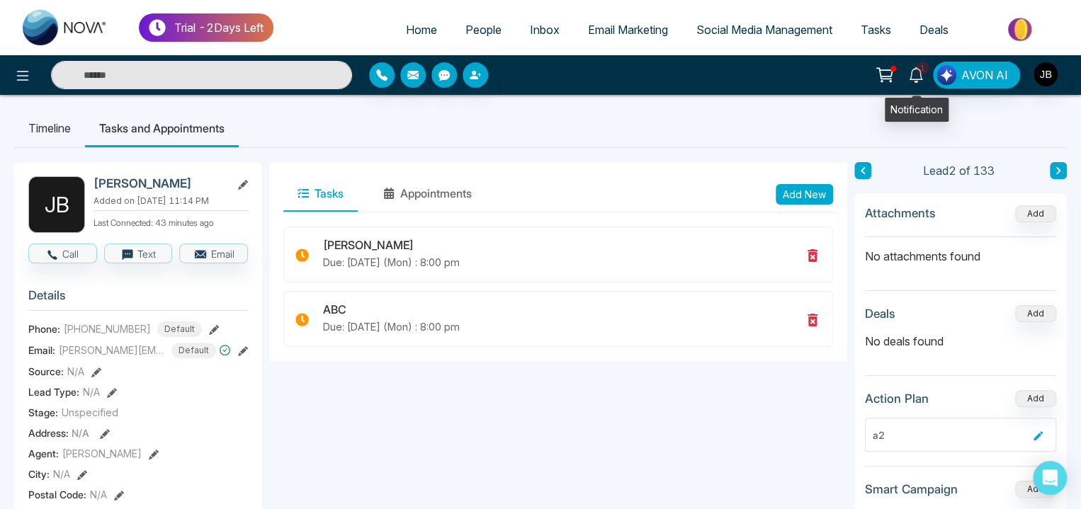
click at [915, 69] on icon at bounding box center [916, 75] width 16 height 16
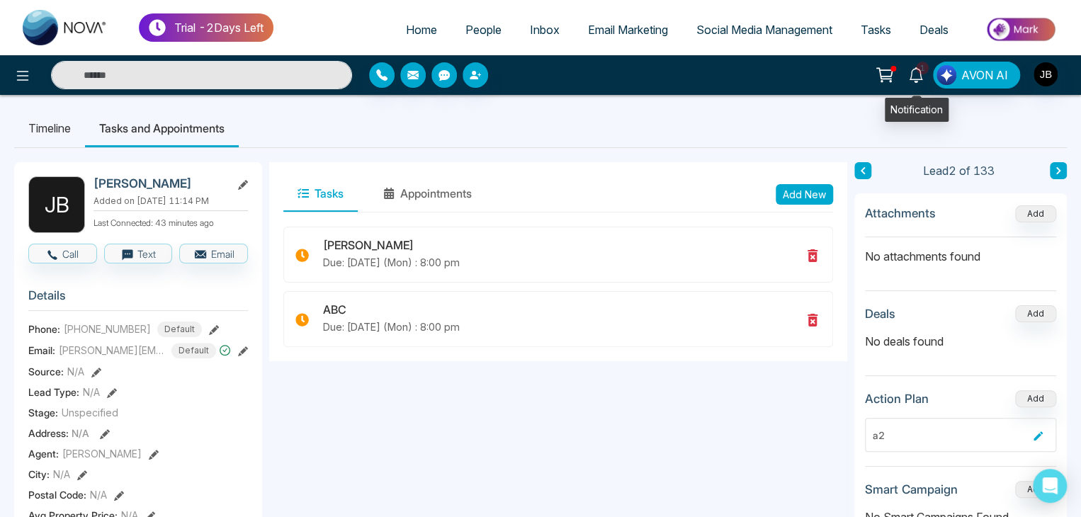
click at [915, 69] on icon at bounding box center [915, 75] width 13 height 16
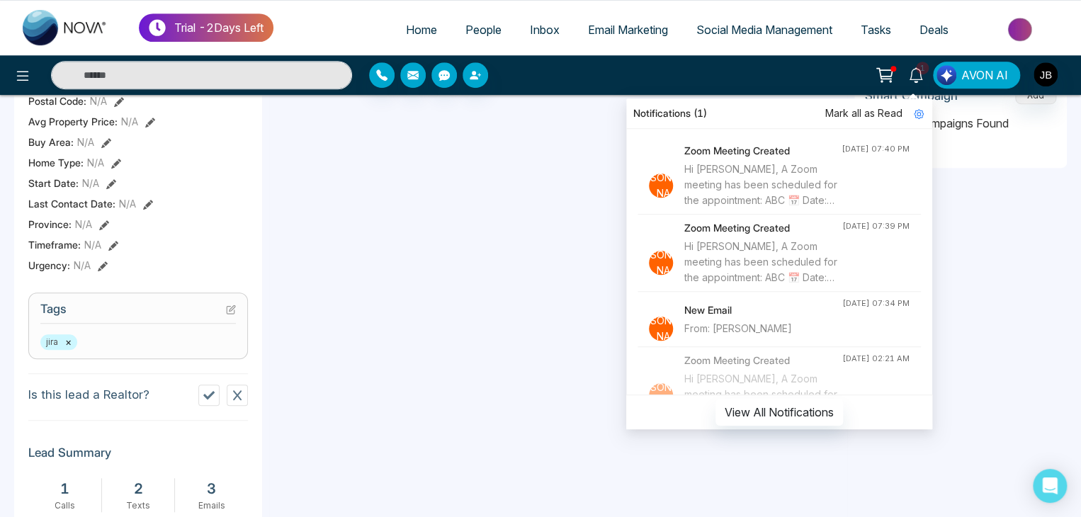
scroll to position [377, 0]
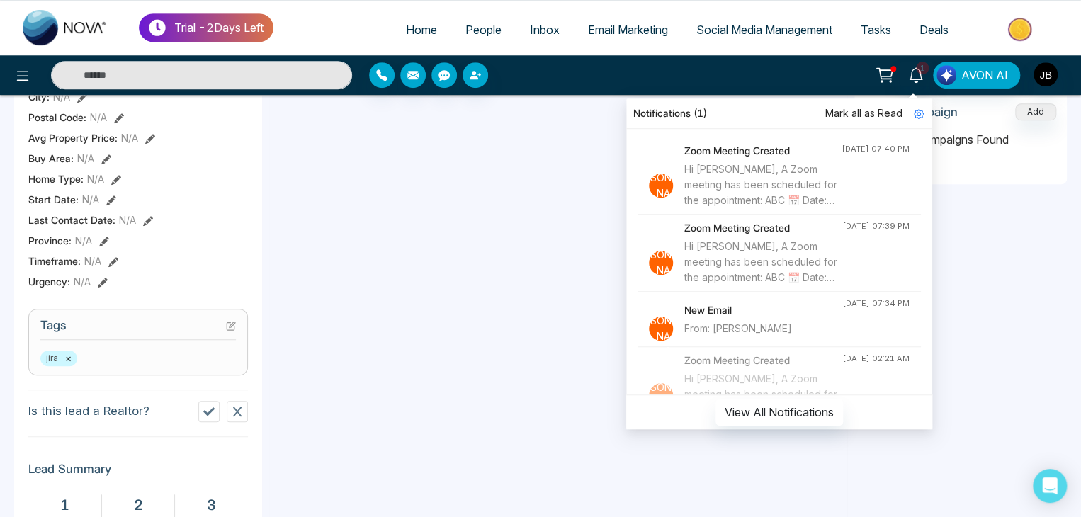
click at [380, 344] on div "Tasks Appointments Add New [PERSON_NAME] Due: [DATE] (Mon) : 8:00 pm ABC Due: […" at bounding box center [558, 277] width 578 height 984
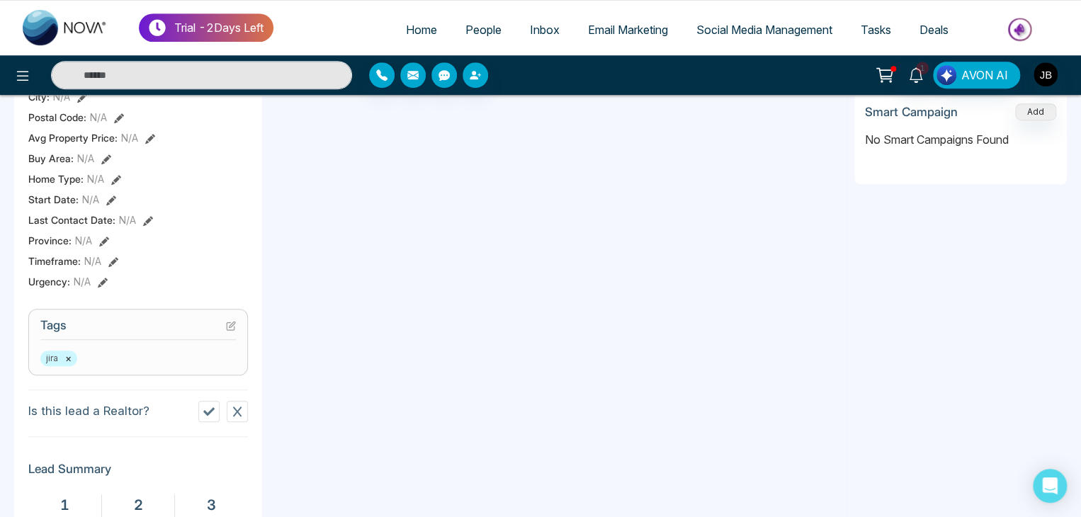
click at [380, 344] on div "Tasks Appointments Add New [PERSON_NAME] Due: [DATE] (Mon) : 8:00 pm ABC Due: […" at bounding box center [558, 277] width 578 height 984
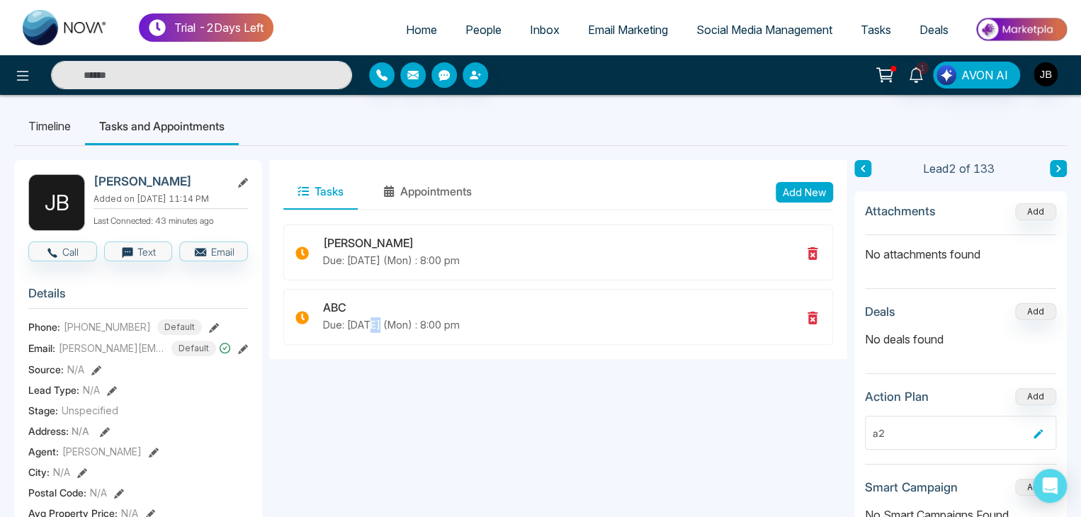
scroll to position [0, 0]
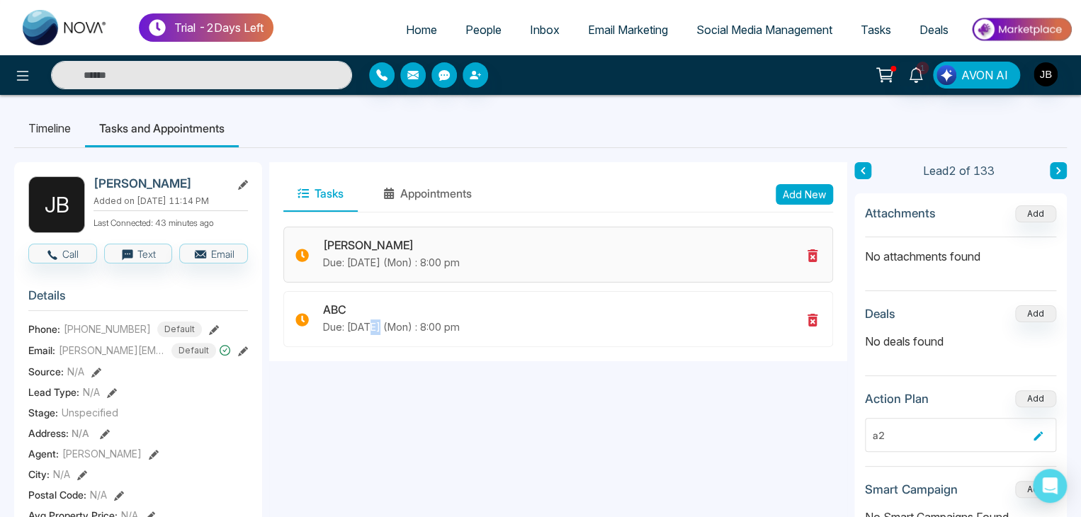
click at [812, 255] on icon at bounding box center [812, 255] width 17 height 17
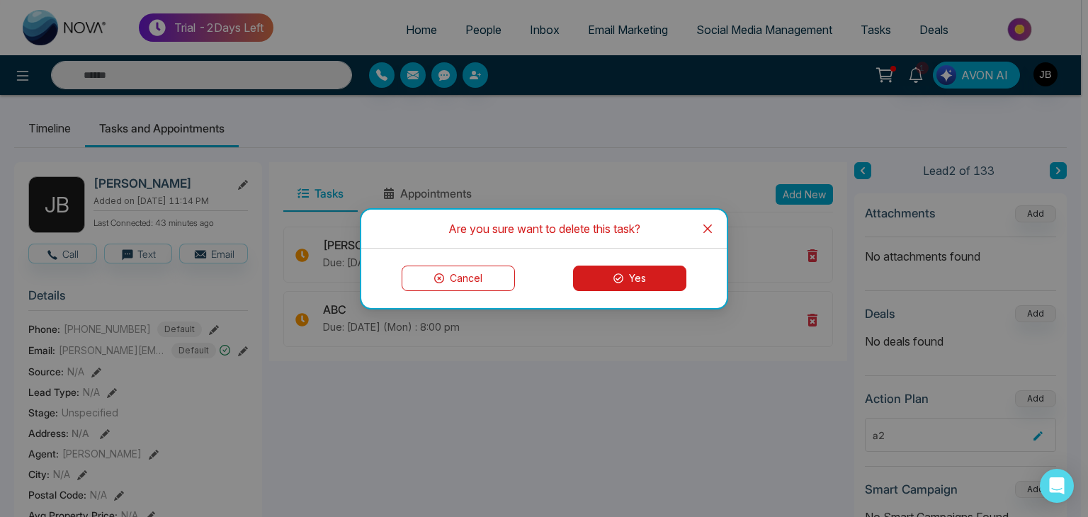
click at [612, 278] on button "Yes" at bounding box center [629, 278] width 113 height 25
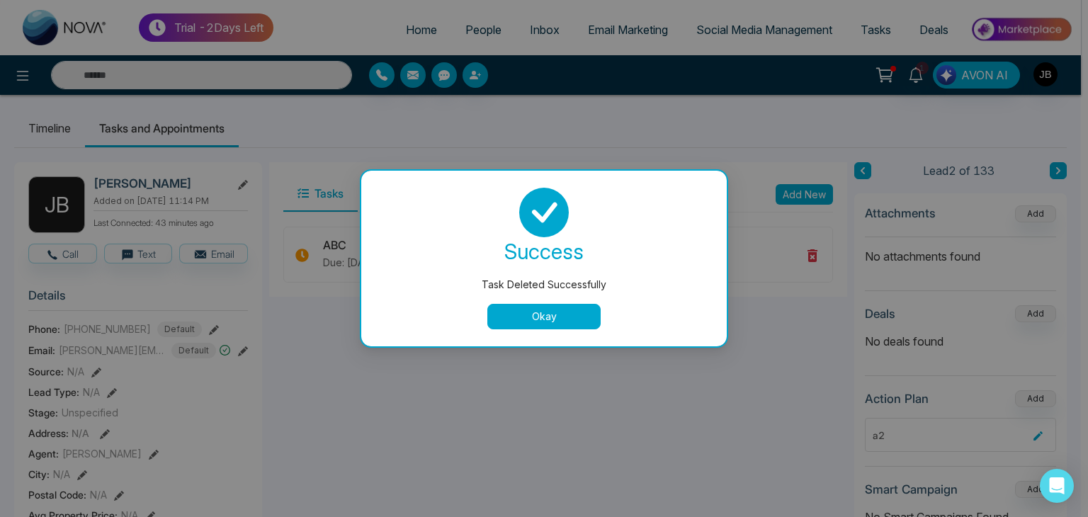
click at [572, 321] on button "Okay" at bounding box center [543, 316] width 113 height 25
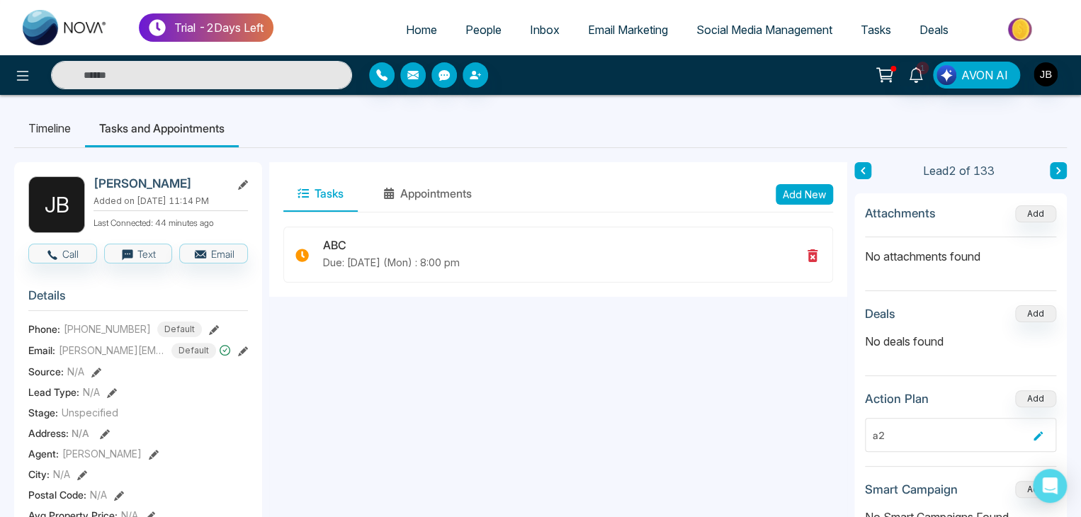
click at [209, 335] on icon at bounding box center [214, 330] width 10 height 10
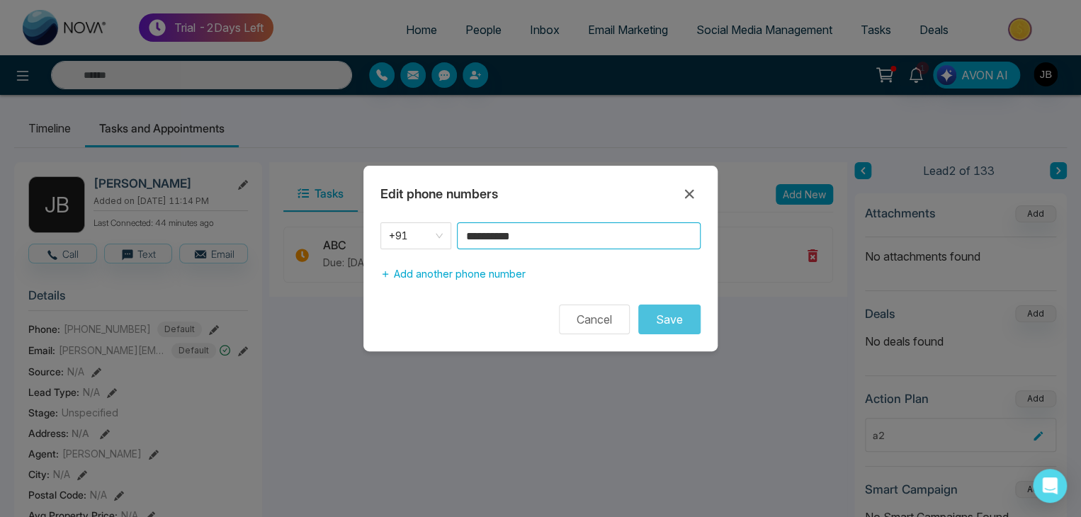
click at [561, 237] on input "**********" at bounding box center [579, 235] width 244 height 27
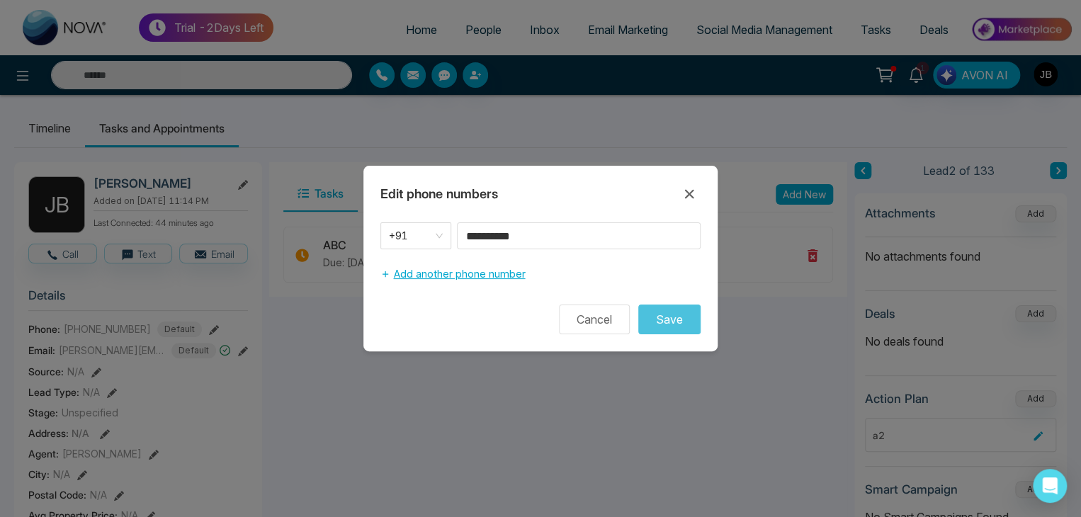
click at [476, 279] on button "Add another phone number" at bounding box center [452, 274] width 144 height 27
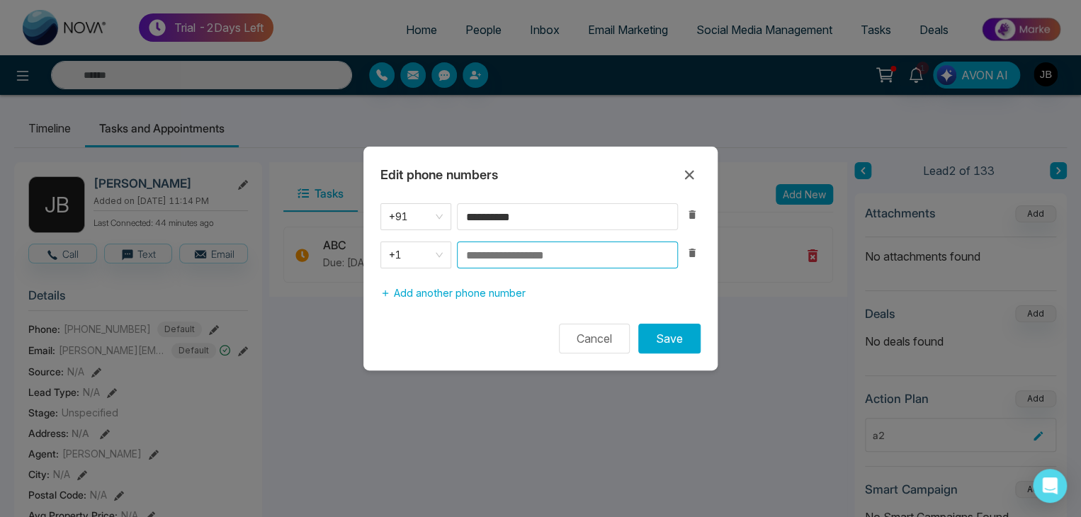
click at [493, 251] on input at bounding box center [567, 254] width 221 height 27
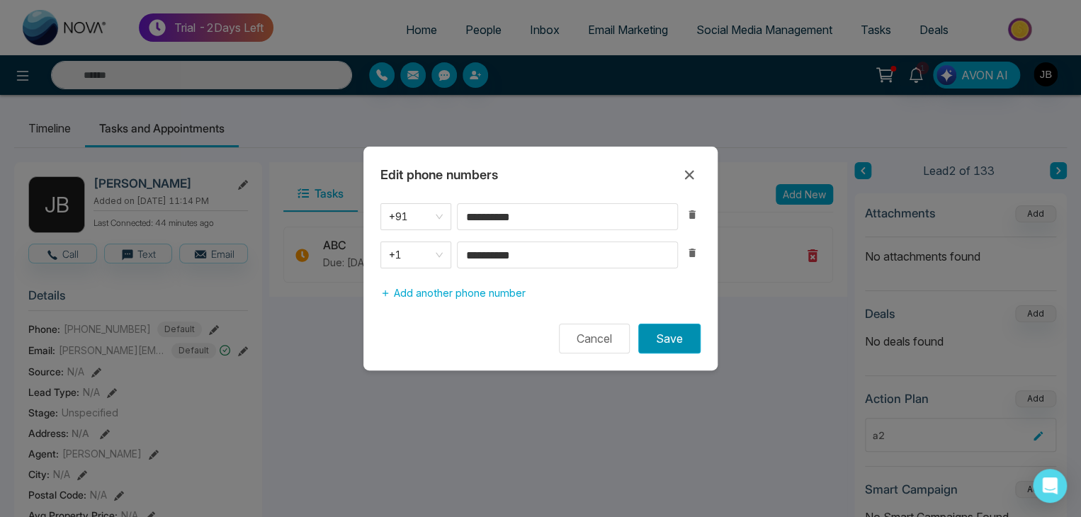
click at [660, 334] on button "Save" at bounding box center [669, 339] width 62 height 30
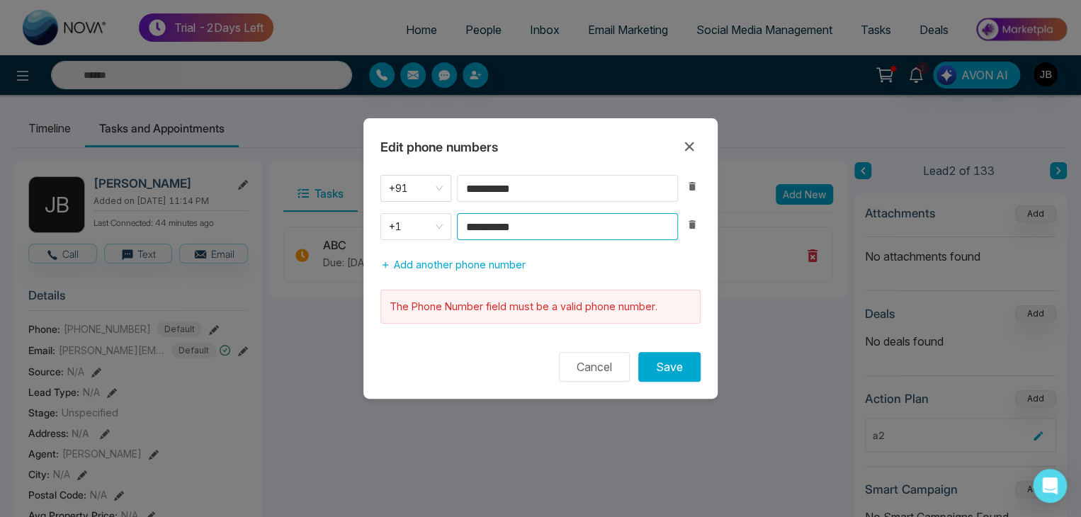
click at [535, 229] on input "**********" at bounding box center [567, 226] width 221 height 27
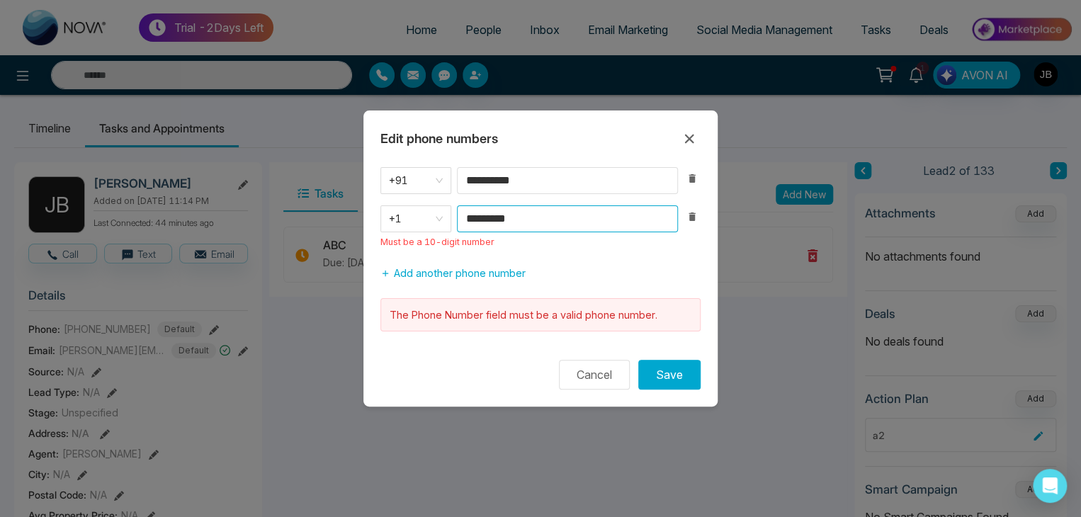
type input "**********"
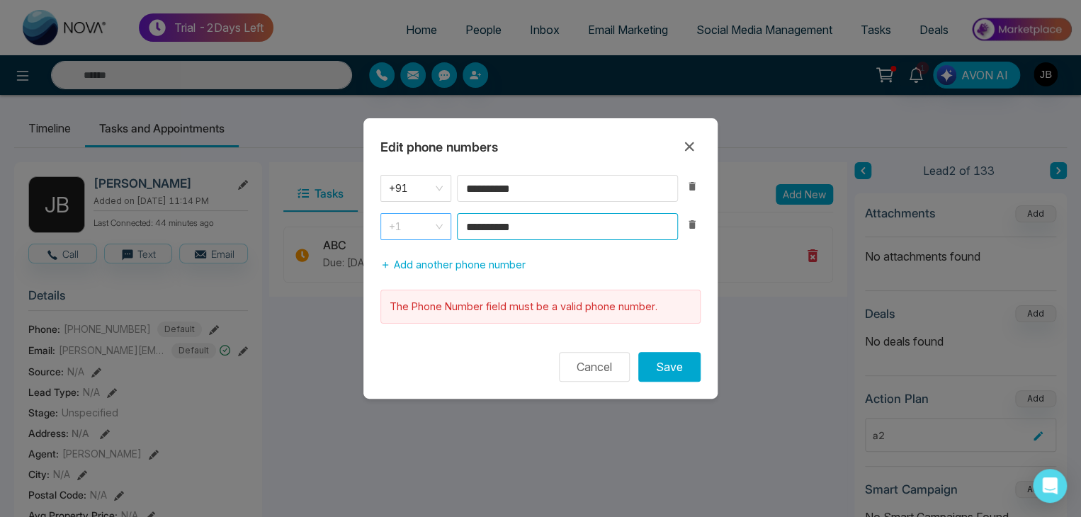
click at [437, 225] on span "+1" at bounding box center [416, 227] width 54 height 20
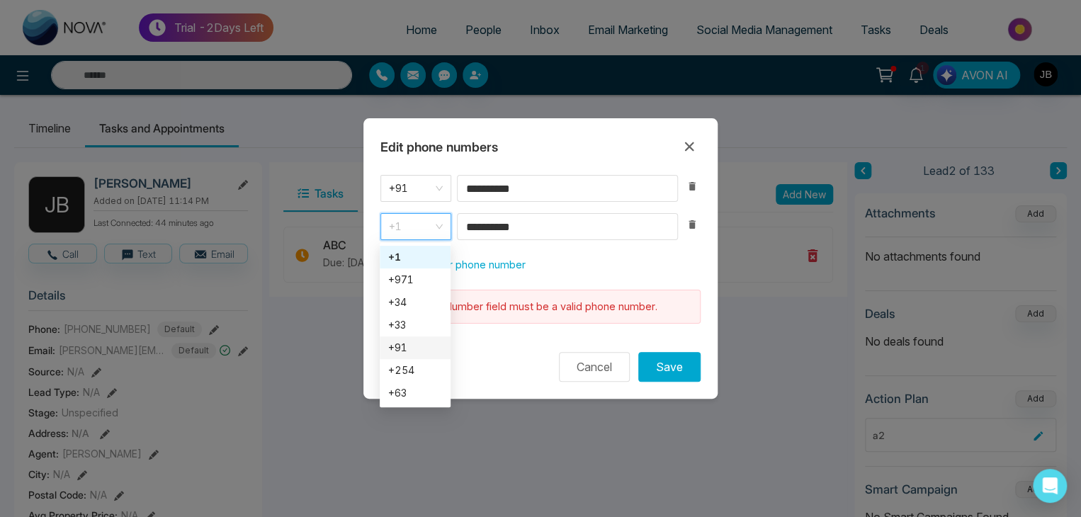
click at [407, 346] on div "+91" at bounding box center [415, 348] width 54 height 16
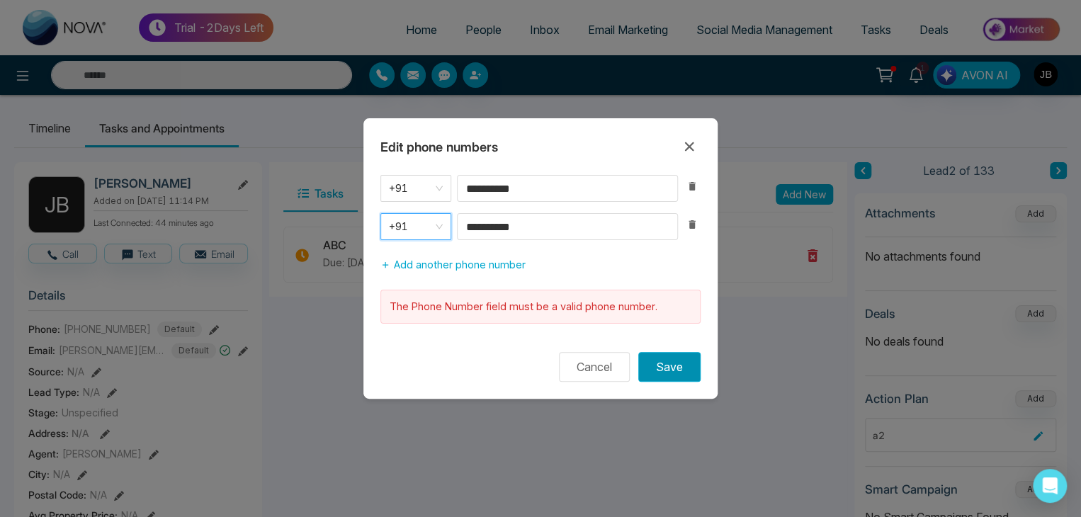
click at [654, 377] on button "Save" at bounding box center [669, 367] width 62 height 30
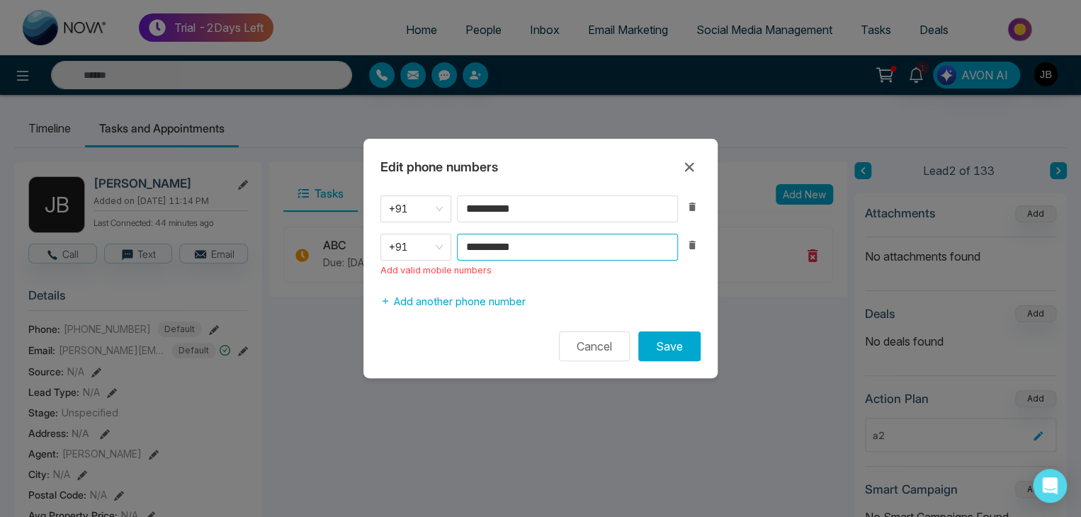
click at [552, 244] on input "**********" at bounding box center [567, 247] width 221 height 27
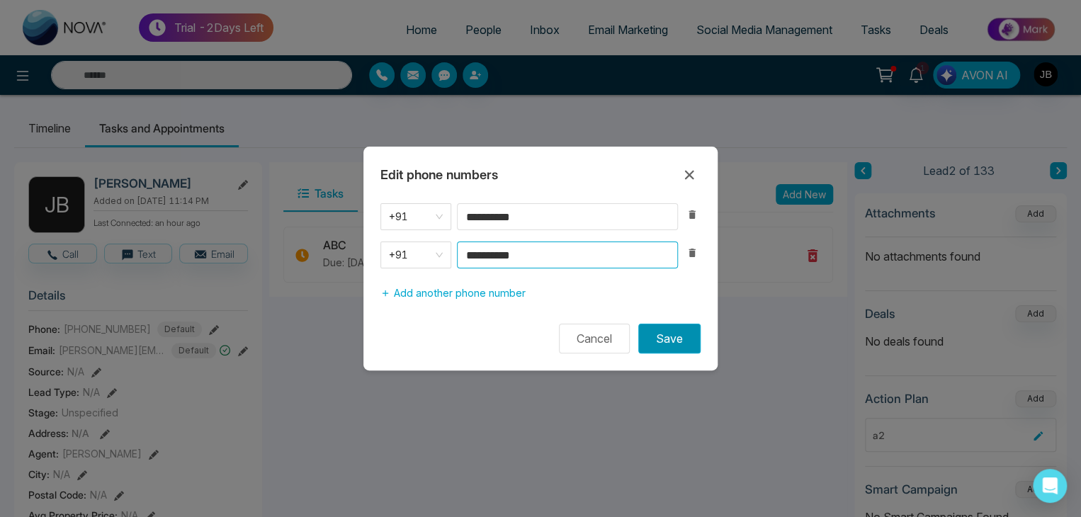
type input "**********"
click at [683, 341] on button "Save" at bounding box center [669, 339] width 62 height 30
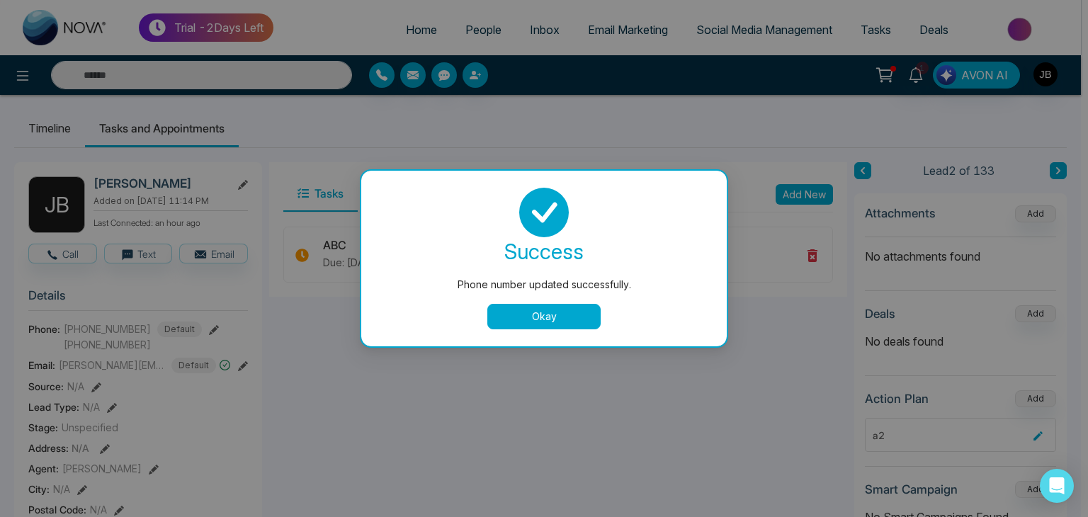
click at [555, 321] on button "Okay" at bounding box center [543, 316] width 113 height 25
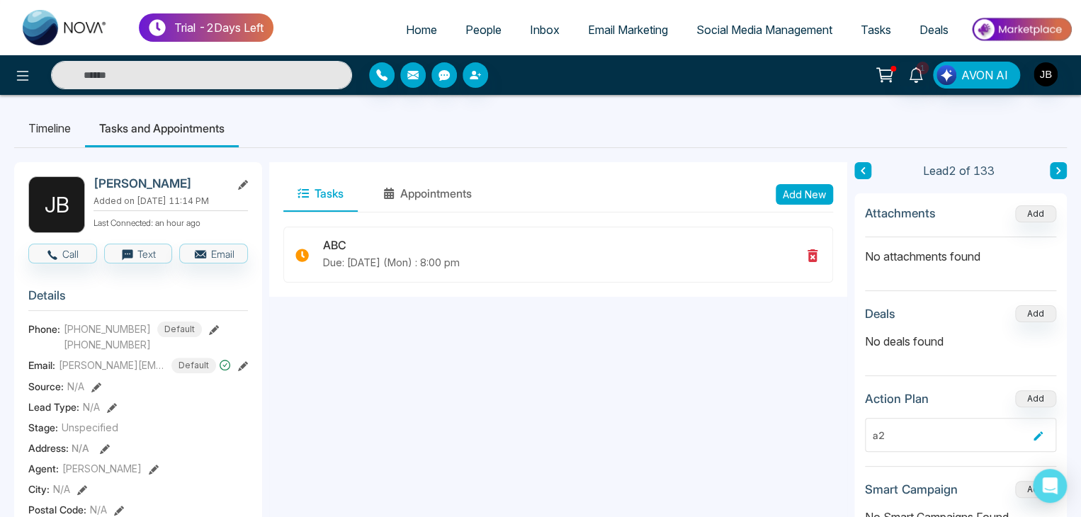
click at [209, 332] on icon at bounding box center [214, 330] width 10 height 10
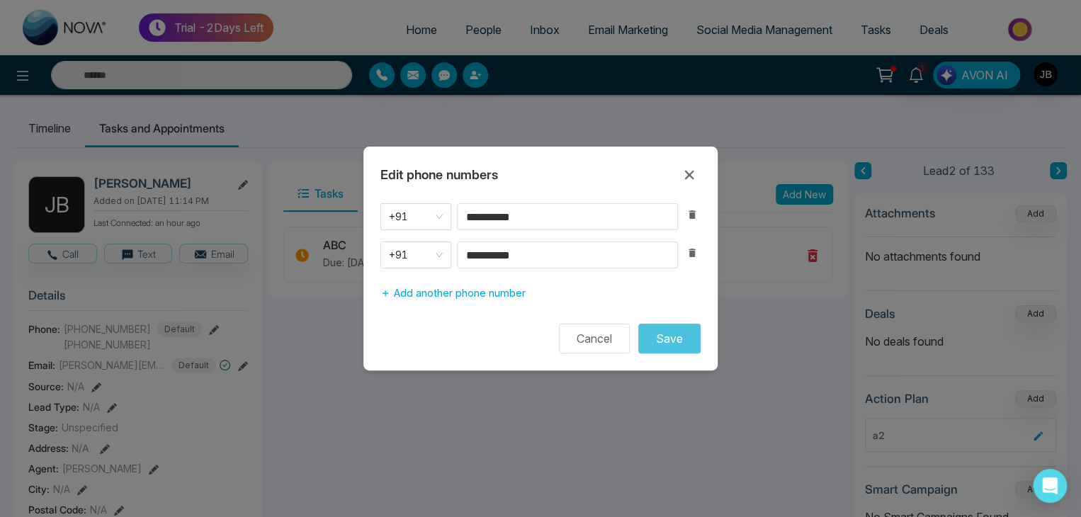
click at [691, 254] on icon "button" at bounding box center [691, 253] width 6 height 8
click at [691, 254] on div "**********" at bounding box center [540, 254] width 354 height 103
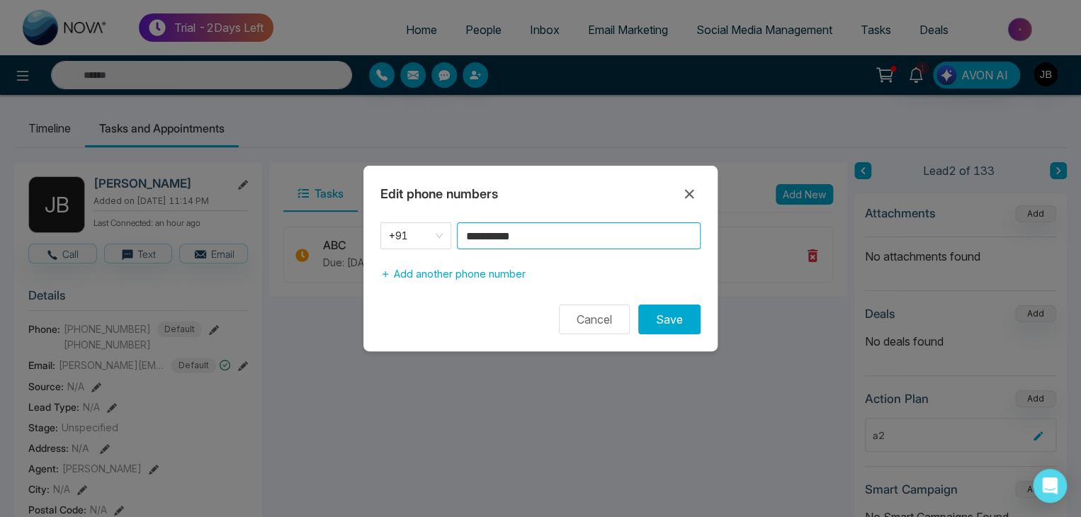
click at [562, 235] on input "**********" at bounding box center [579, 235] width 244 height 27
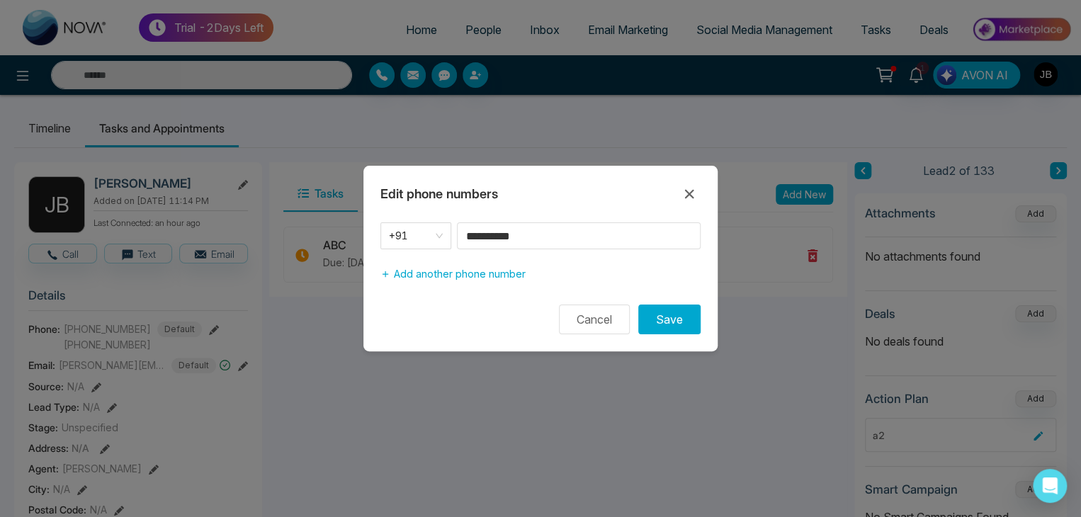
click at [676, 338] on div "**********" at bounding box center [540, 259] width 354 height 186
click at [664, 316] on button "Save" at bounding box center [669, 320] width 62 height 30
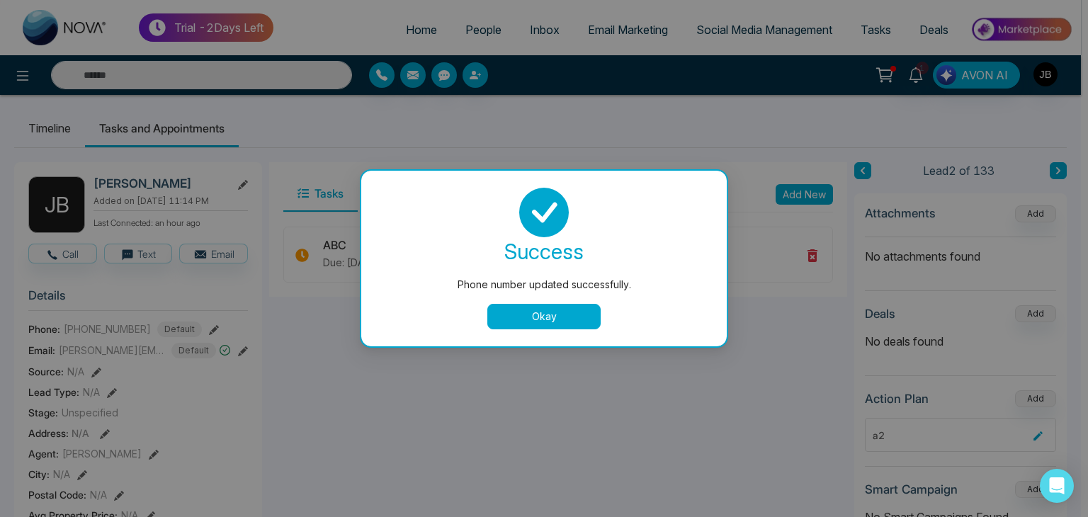
click at [537, 322] on button "Okay" at bounding box center [543, 316] width 113 height 25
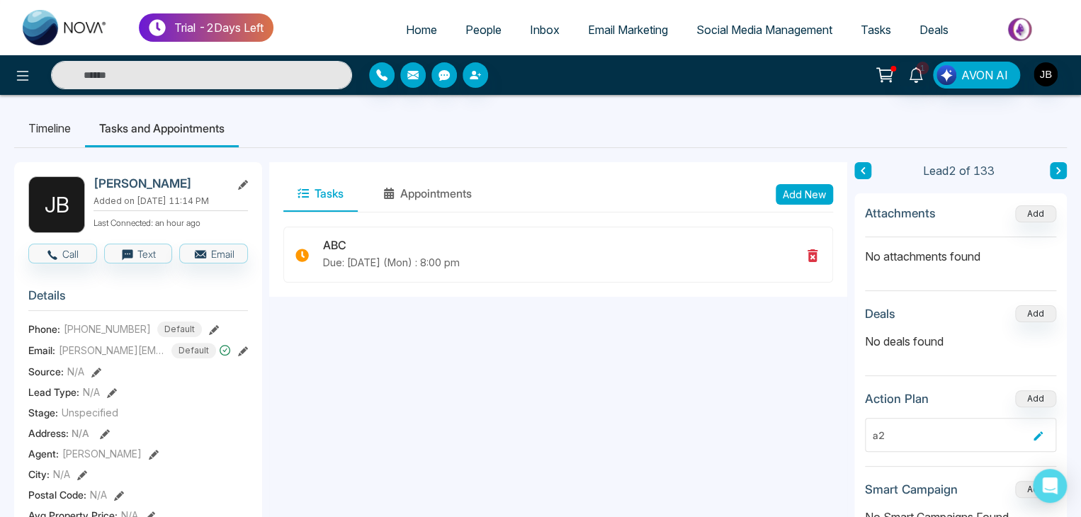
click at [241, 356] on icon at bounding box center [243, 351] width 10 height 10
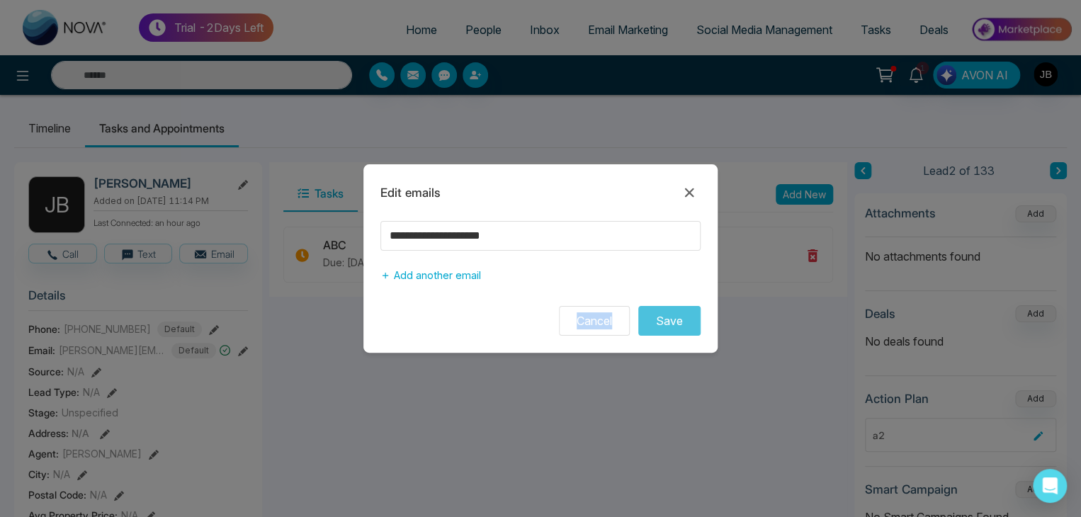
click at [394, 399] on div "**********" at bounding box center [540, 258] width 1081 height 517
click at [470, 437] on div "**********" at bounding box center [540, 258] width 1081 height 517
click at [579, 319] on button "Cancel" at bounding box center [594, 321] width 71 height 30
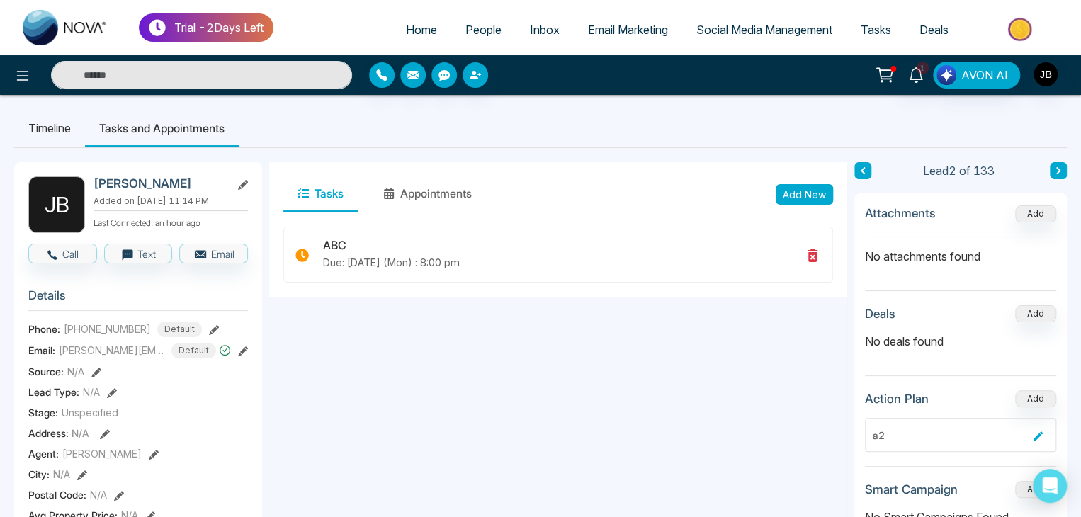
click at [110, 398] on icon at bounding box center [112, 393] width 10 height 10
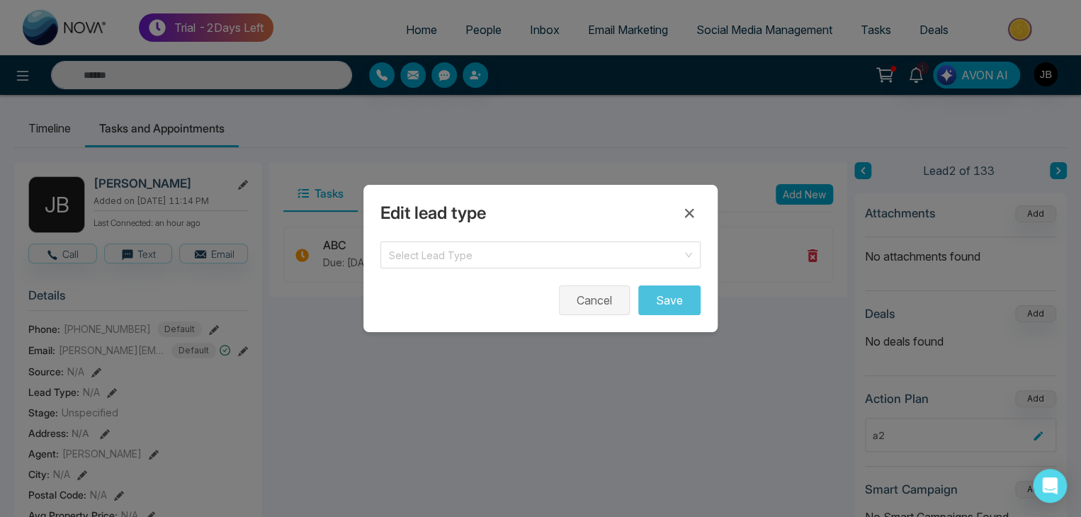
click at [592, 304] on button "Cancel" at bounding box center [594, 300] width 71 height 30
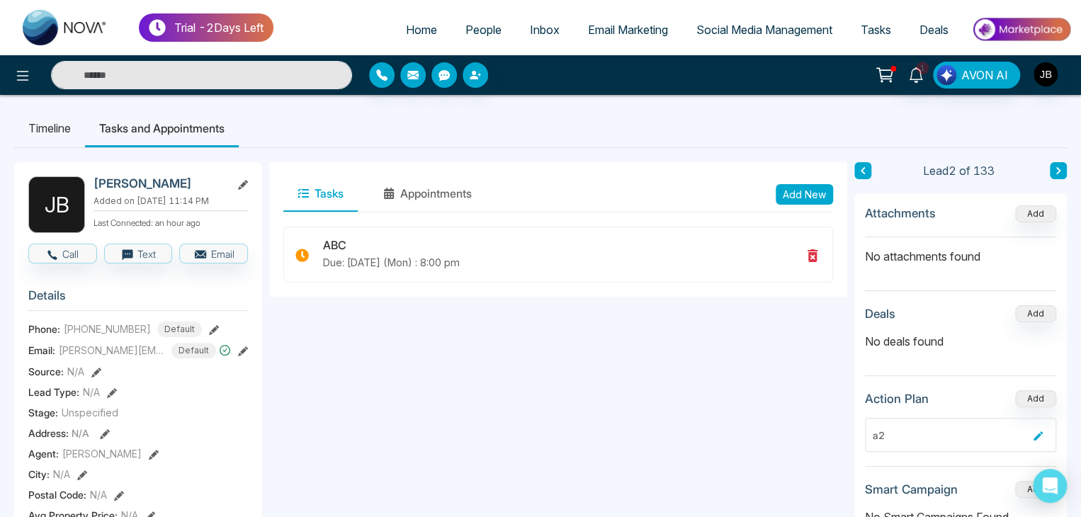
click at [93, 373] on button at bounding box center [96, 371] width 10 height 15
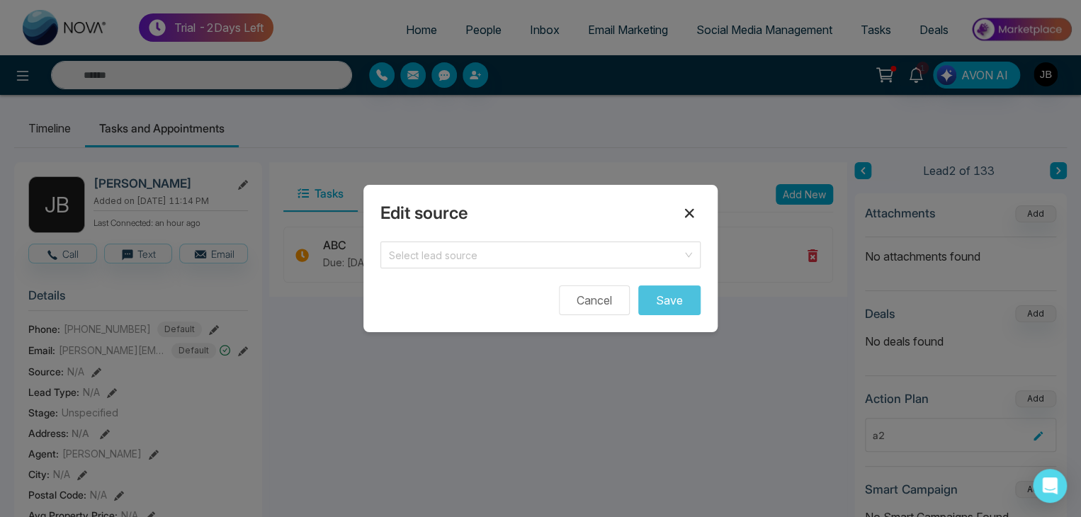
click at [687, 217] on icon at bounding box center [689, 213] width 17 height 17
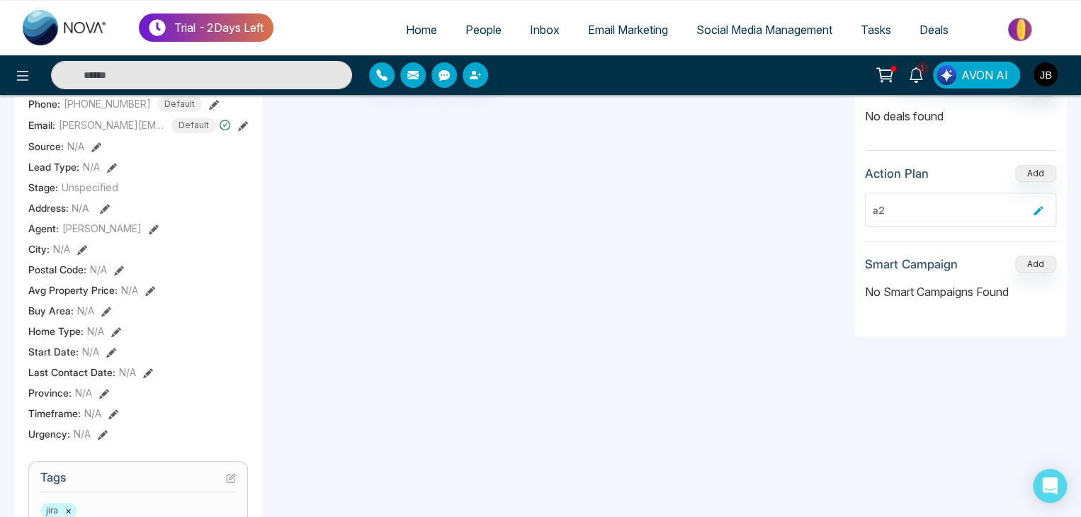
scroll to position [227, 0]
click at [101, 212] on icon at bounding box center [105, 208] width 10 height 10
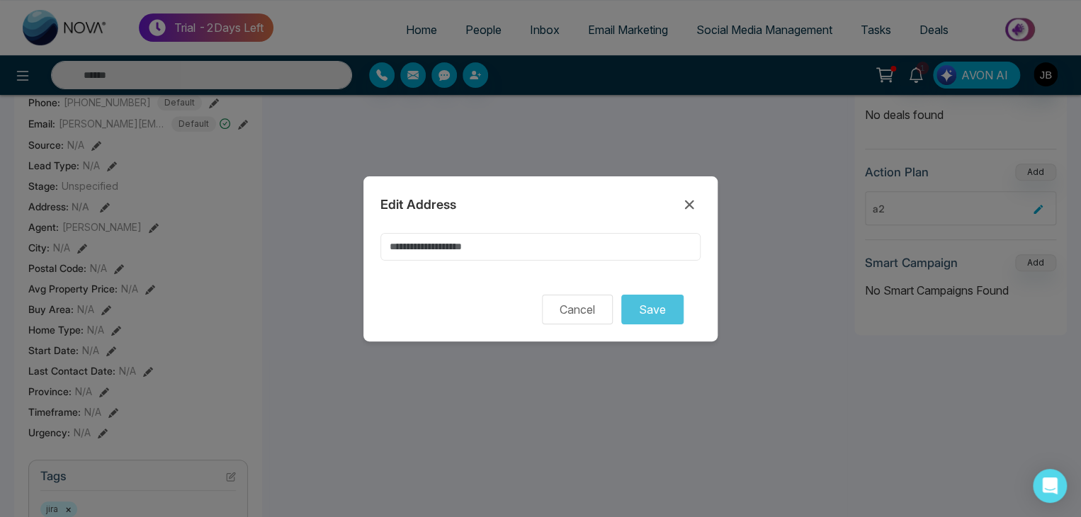
click at [538, 250] on input at bounding box center [540, 247] width 320 height 28
click at [535, 244] on input at bounding box center [540, 247] width 320 height 28
click at [529, 244] on input at bounding box center [540, 247] width 320 height 28
click at [526, 244] on input at bounding box center [540, 247] width 320 height 28
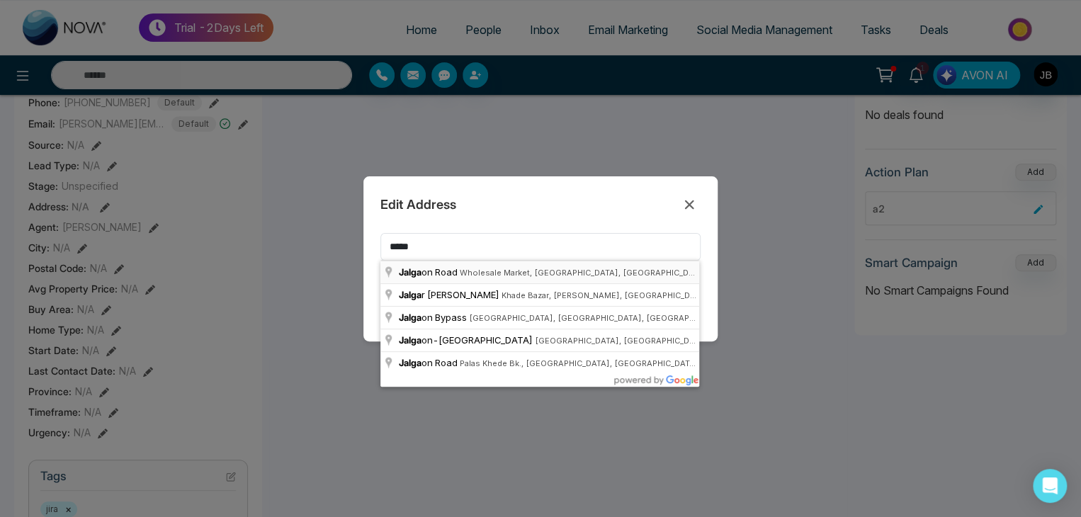
type input "**********"
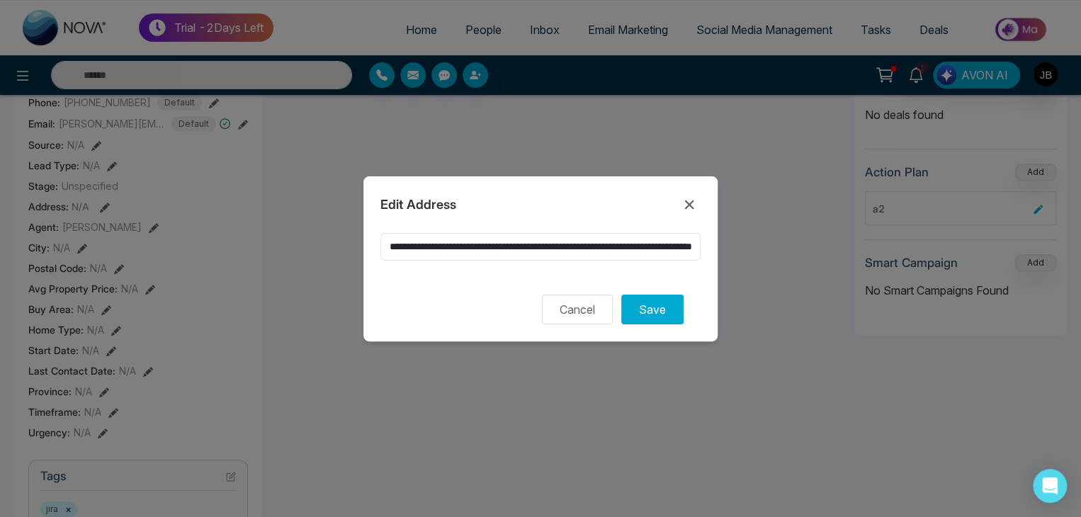
click at [487, 274] on div at bounding box center [540, 269] width 320 height 17
click at [643, 316] on button "Save" at bounding box center [652, 310] width 62 height 30
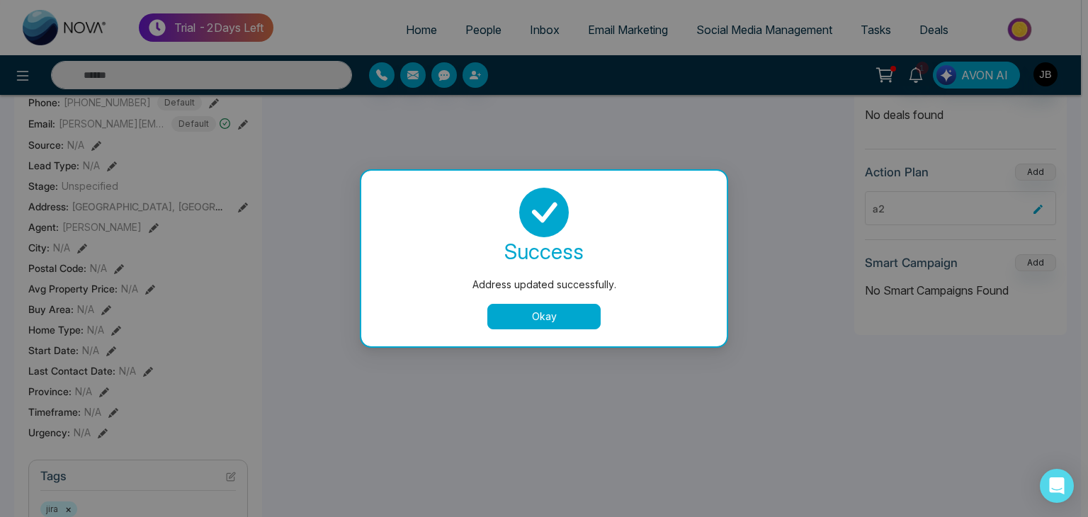
click at [528, 314] on button "Okay" at bounding box center [543, 316] width 113 height 25
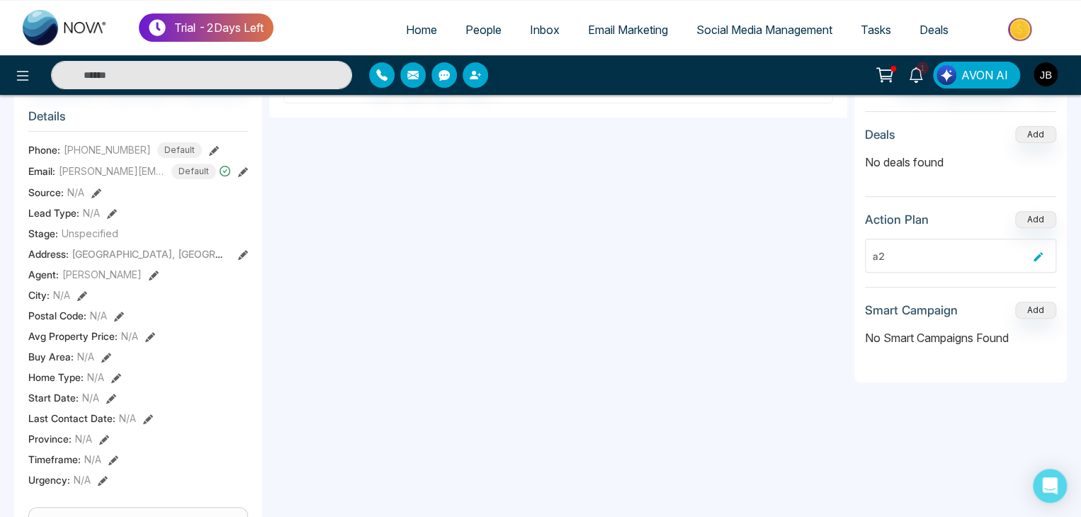
scroll to position [132, 0]
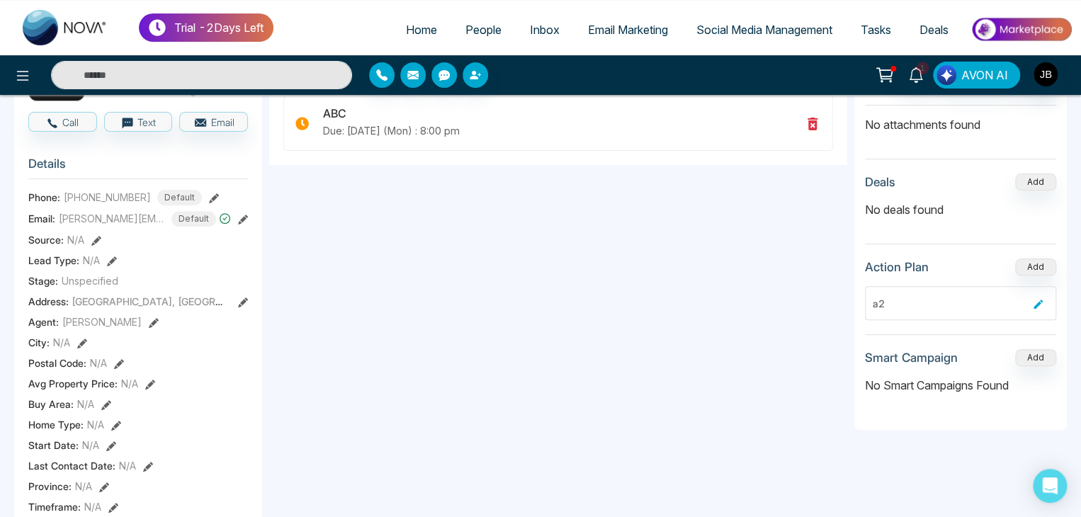
click at [84, 348] on icon at bounding box center [82, 344] width 10 height 10
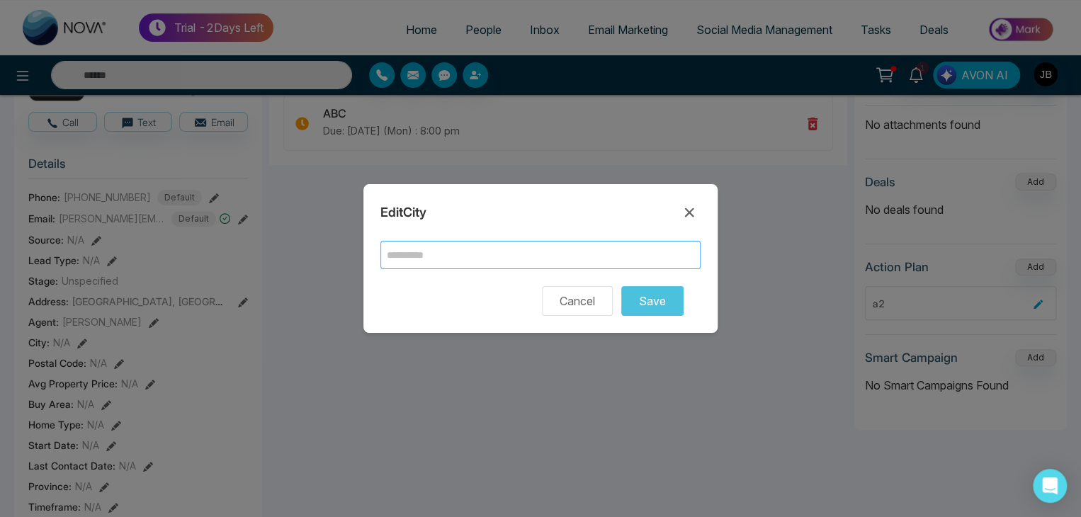
click at [421, 241] on input "text" at bounding box center [540, 255] width 320 height 28
type input "*******"
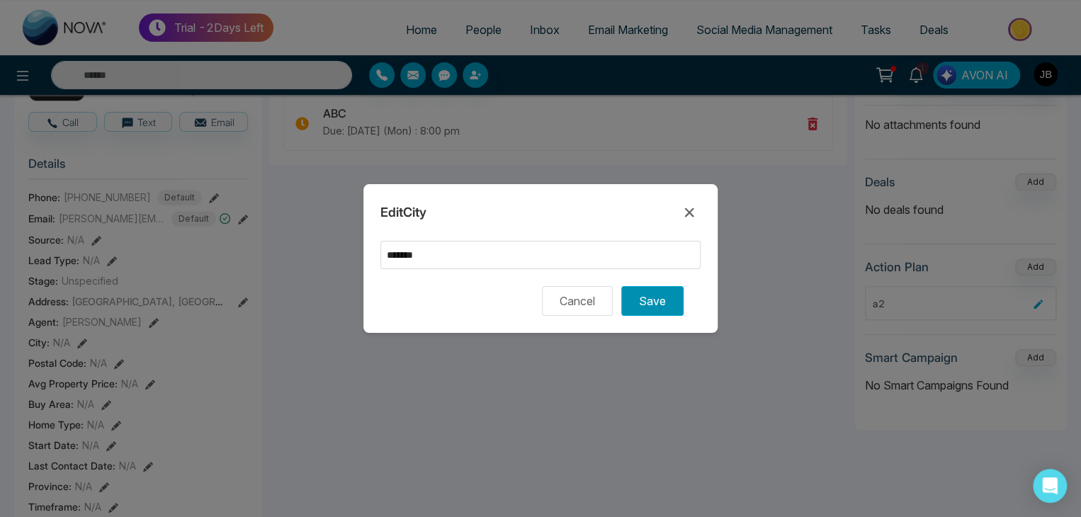
click at [670, 302] on button "Save" at bounding box center [652, 301] width 62 height 30
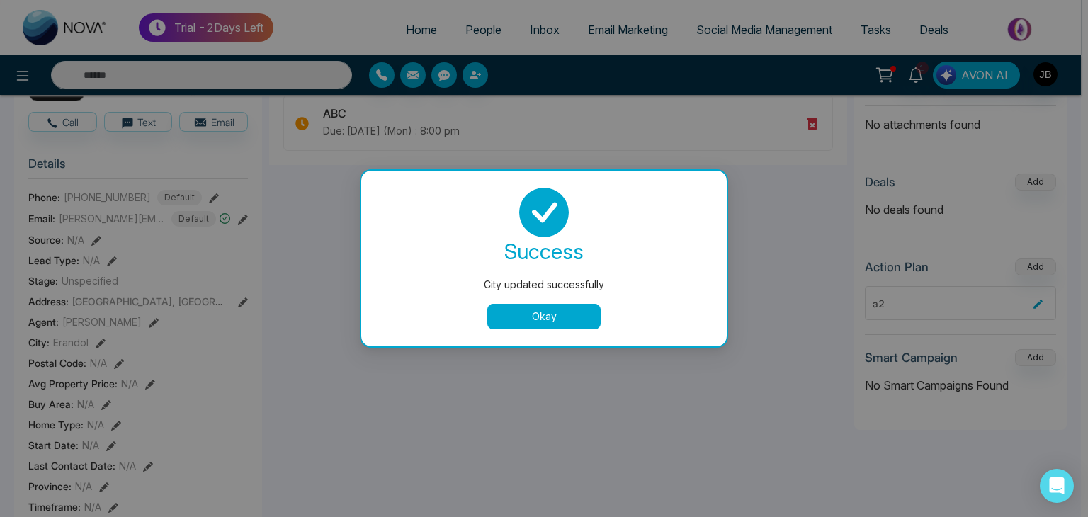
click at [542, 329] on div "success City updated successfully Okay" at bounding box center [543, 259] width 365 height 176
click at [547, 314] on button "Okay" at bounding box center [543, 316] width 113 height 25
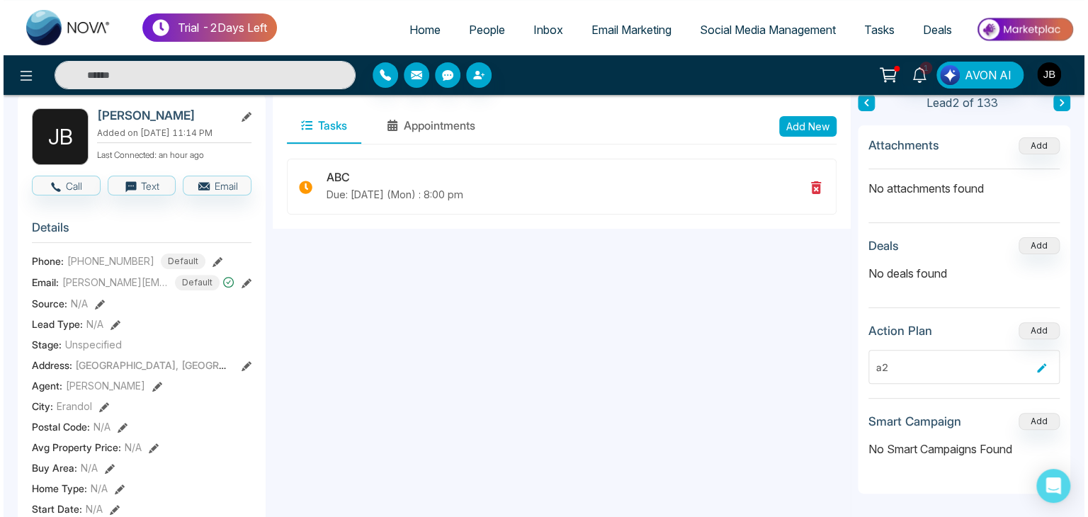
scroll to position [85, 0]
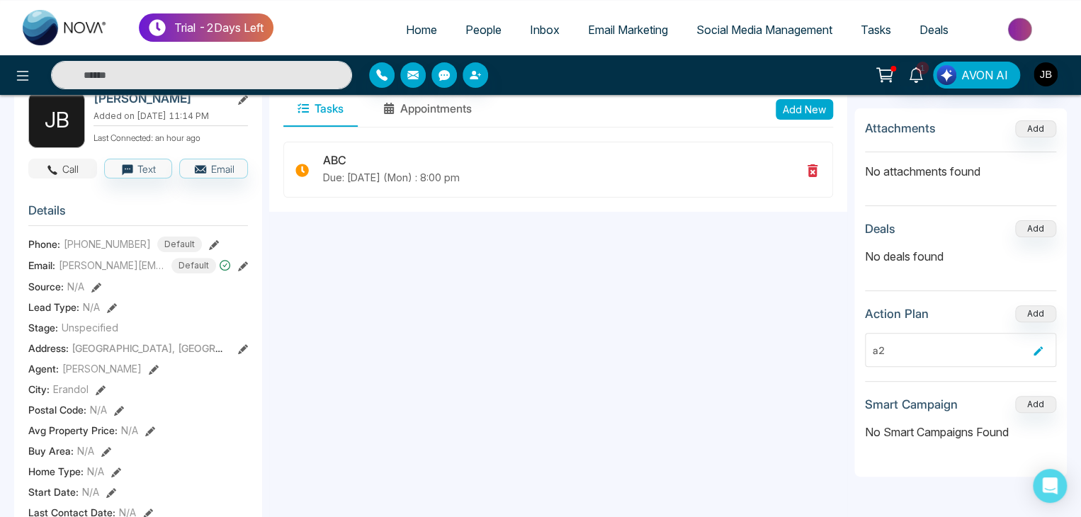
click at [81, 176] on button "Call" at bounding box center [62, 169] width 69 height 20
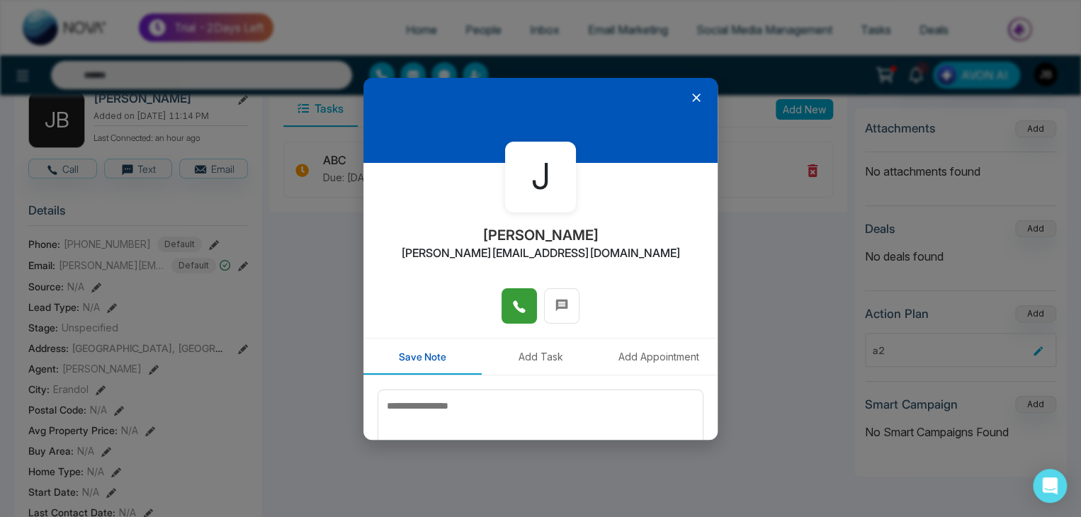
click at [518, 313] on icon at bounding box center [519, 307] width 14 height 14
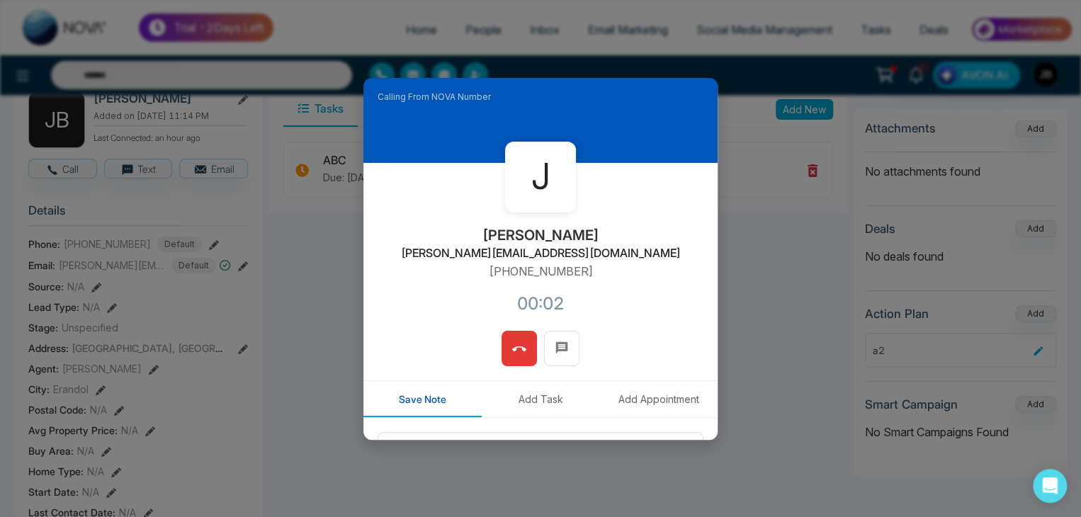
click at [512, 346] on icon at bounding box center [519, 349] width 14 height 14
click at [508, 381] on button "Add Task" at bounding box center [541, 399] width 118 height 36
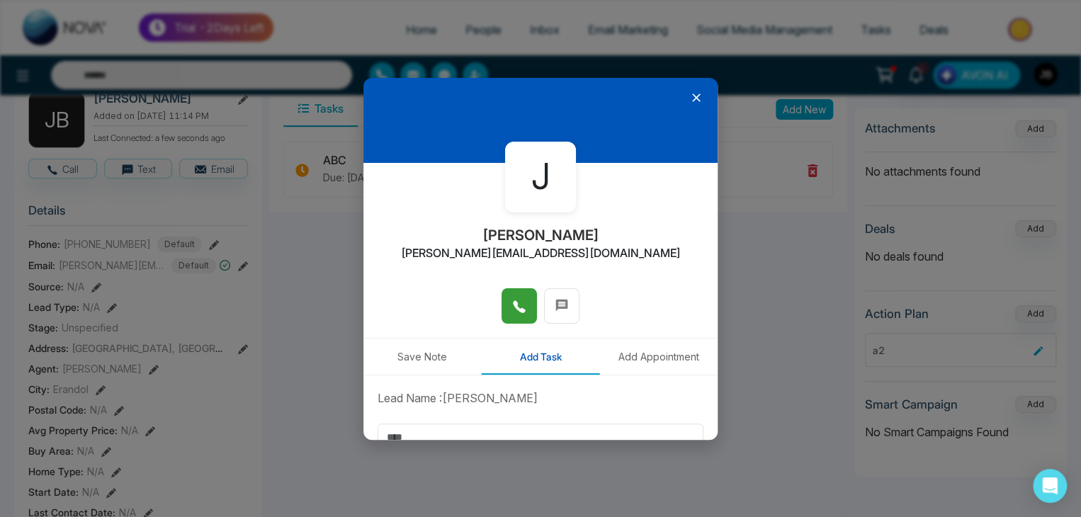
click at [126, 174] on div "**********" at bounding box center [540, 258] width 1081 height 517
click at [689, 99] on icon at bounding box center [696, 98] width 14 height 14
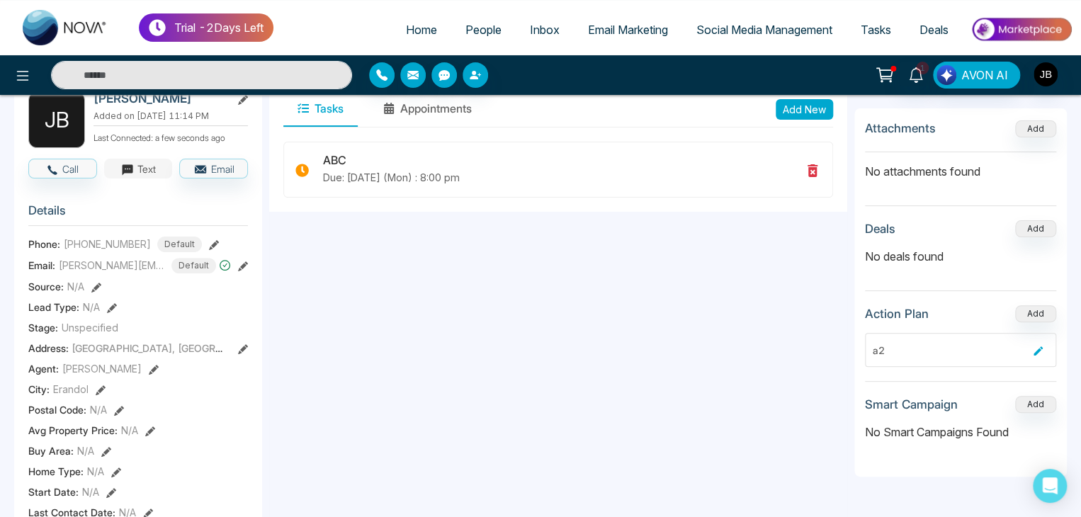
click at [136, 178] on button "Text" at bounding box center [138, 169] width 69 height 20
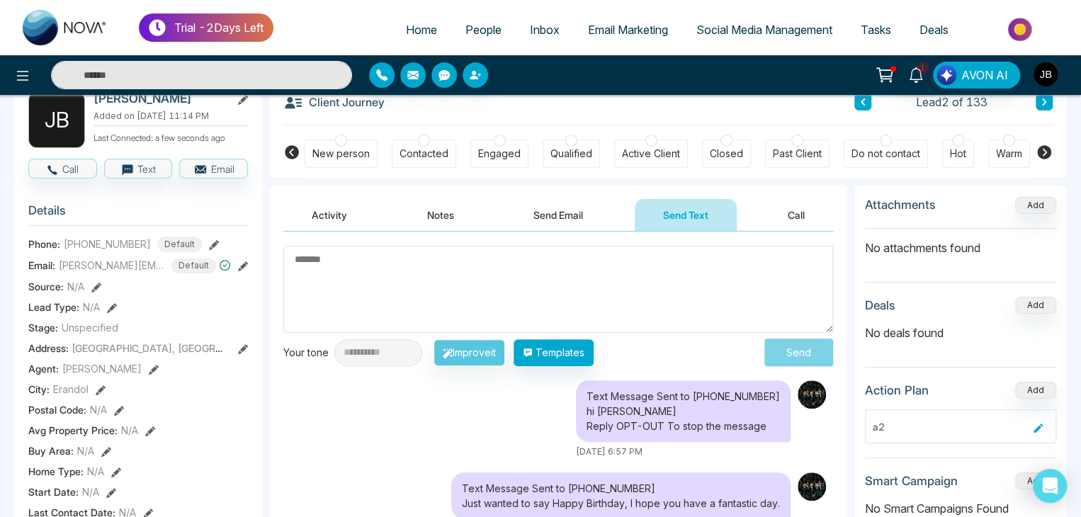
click at [344, 261] on textarea at bounding box center [558, 289] width 550 height 87
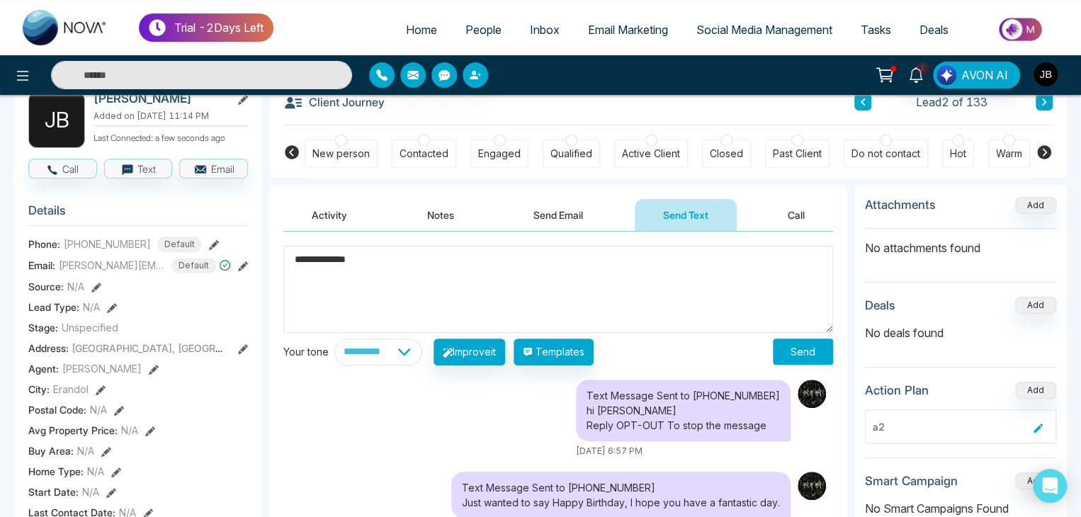
type textarea "**********"
click at [799, 346] on button "Send" at bounding box center [803, 352] width 60 height 26
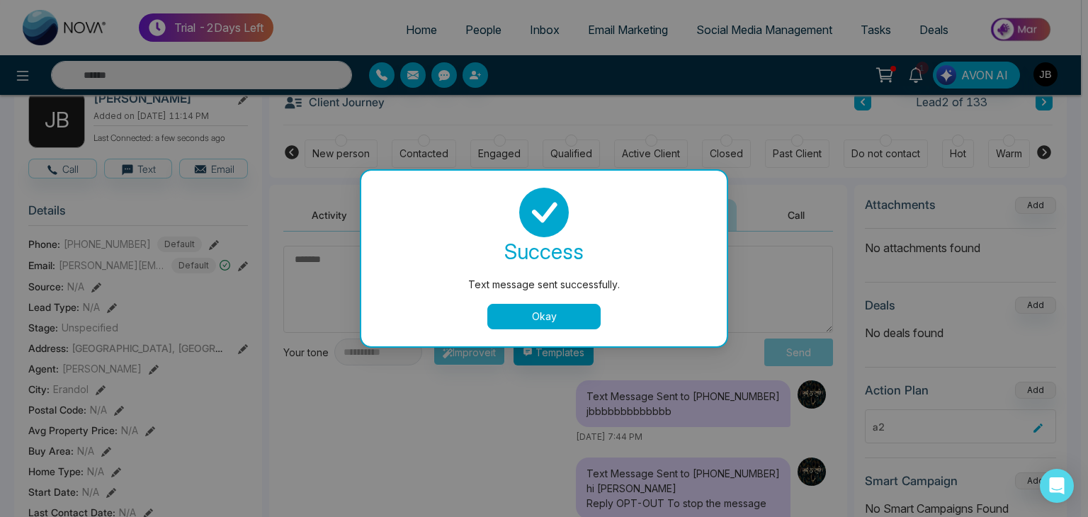
click at [518, 315] on button "Okay" at bounding box center [543, 316] width 113 height 25
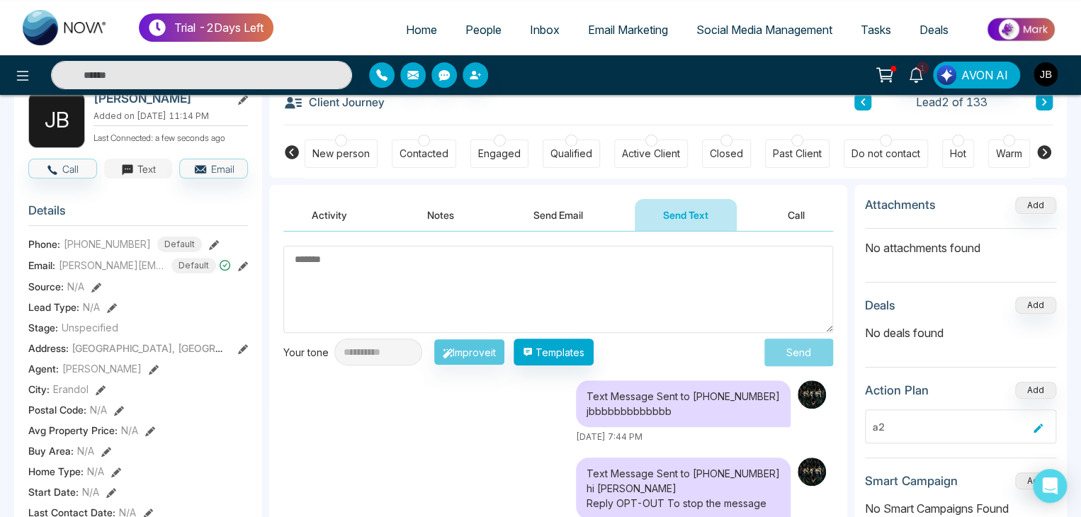
click at [140, 177] on button "Text" at bounding box center [138, 169] width 69 height 20
click at [81, 178] on button "Call" at bounding box center [62, 169] width 69 height 20
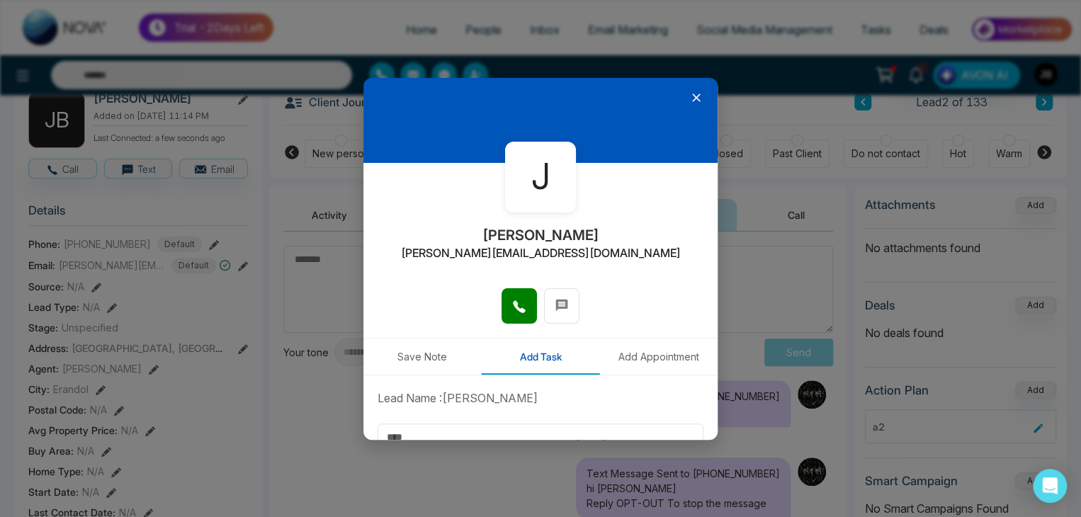
click at [692, 96] on icon at bounding box center [696, 97] width 8 height 8
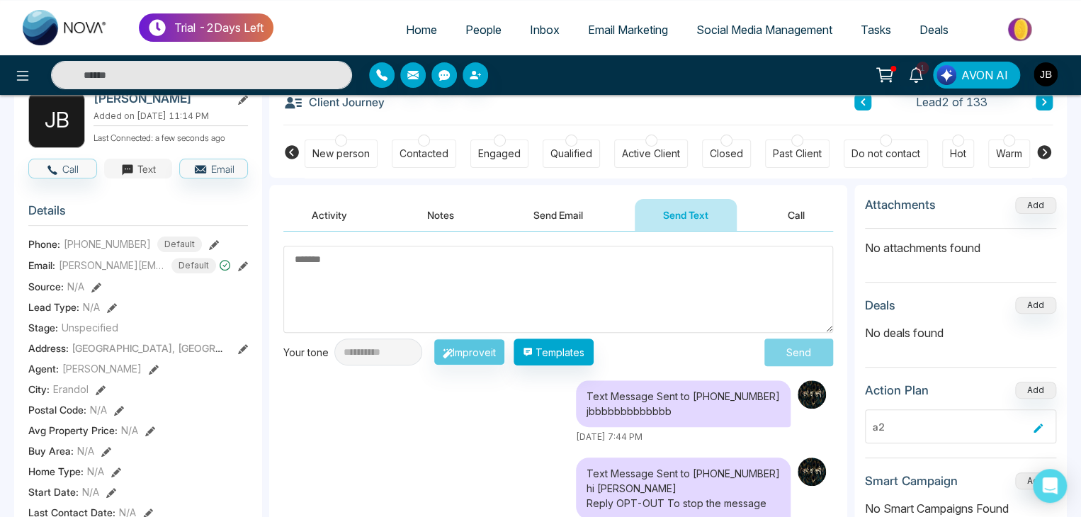
click at [146, 174] on button "Text" at bounding box center [138, 169] width 69 height 20
click at [198, 176] on icon "button" at bounding box center [200, 169] width 14 height 14
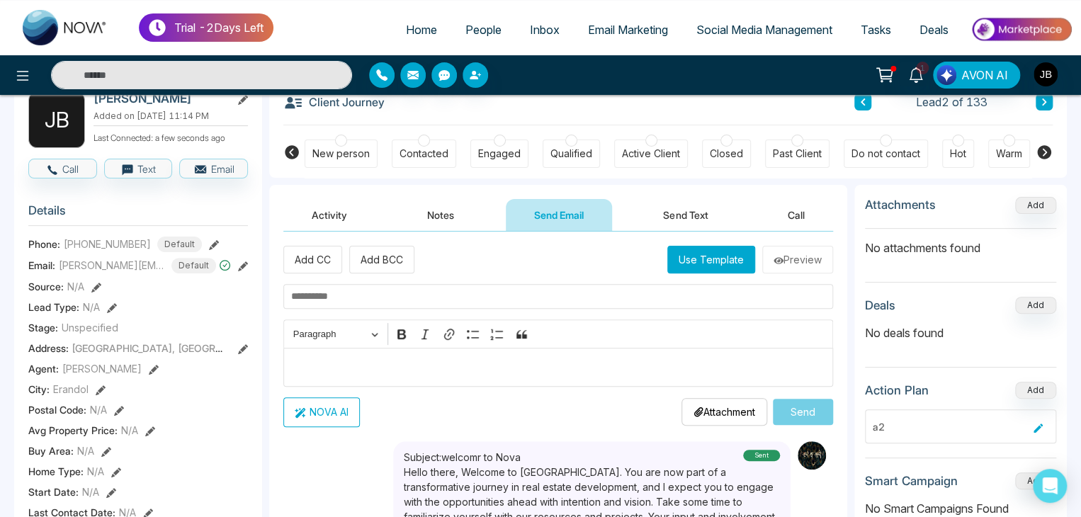
click at [354, 290] on input "text" at bounding box center [558, 296] width 550 height 25
click at [329, 297] on input "text" at bounding box center [558, 296] width 550 height 25
click at [343, 284] on input "**********" at bounding box center [558, 296] width 550 height 25
click at [341, 290] on input "**********" at bounding box center [558, 296] width 550 height 25
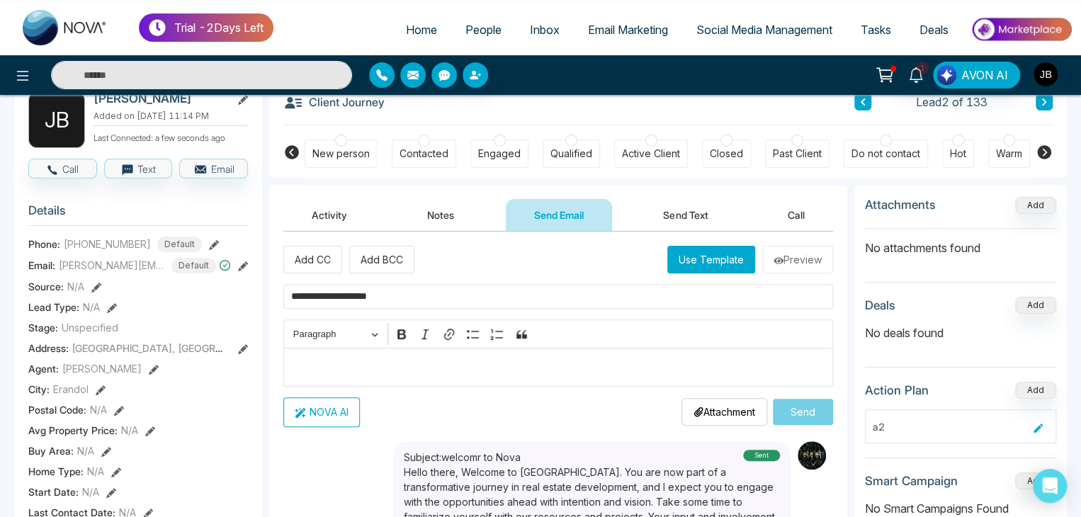
click at [341, 290] on input "**********" at bounding box center [558, 296] width 550 height 25
click at [342, 291] on input "**********" at bounding box center [558, 296] width 550 height 25
type input "**********"
click at [344, 369] on p "Editor editing area: main" at bounding box center [558, 366] width 535 height 17
click at [307, 419] on button "NOVA AI" at bounding box center [321, 412] width 76 height 30
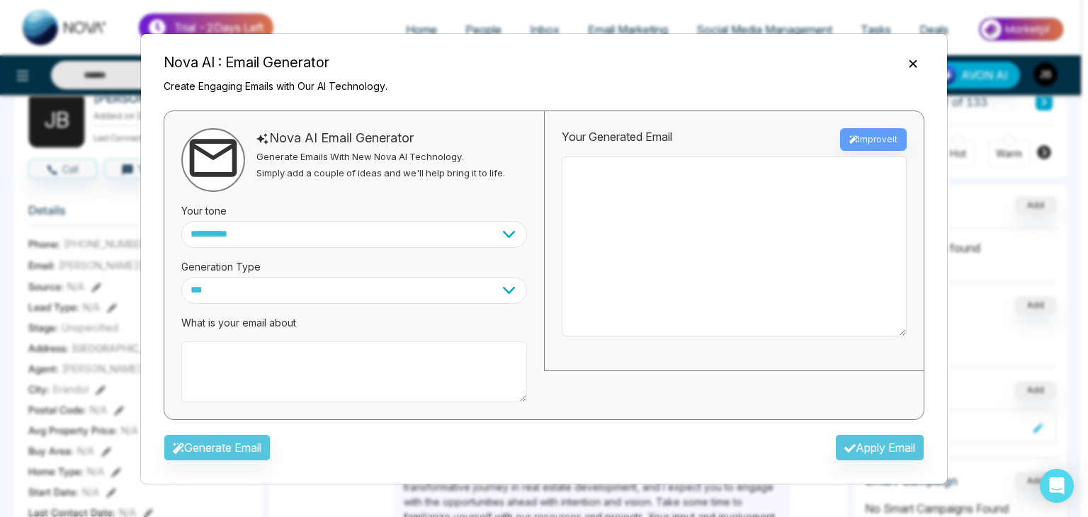
click at [249, 356] on textarea at bounding box center [354, 371] width 346 height 61
paste textarea "**********"
type textarea "**********"
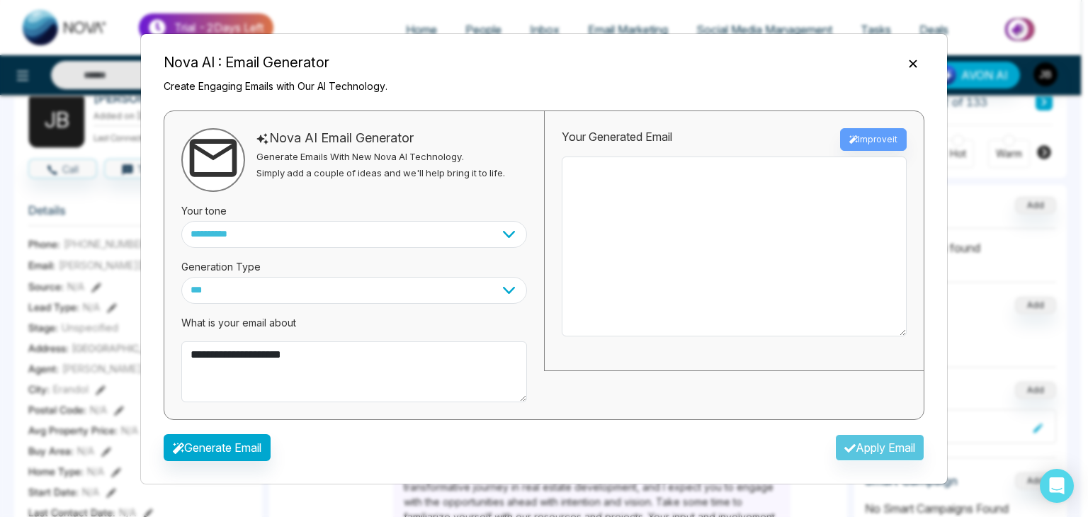
click at [290, 190] on div "Nova AI Email Generator Generate Emails With New Nova AI Technology. Simply add…" at bounding box center [380, 160] width 249 height 64
click at [231, 280] on select "*** ***** ******* ******* ********" at bounding box center [354, 290] width 346 height 27
select select "*******"
click at [181, 277] on select "*** ***** ******* ******* ********" at bounding box center [354, 290] width 346 height 27
click at [216, 442] on button "Generate Email" at bounding box center [217, 446] width 107 height 27
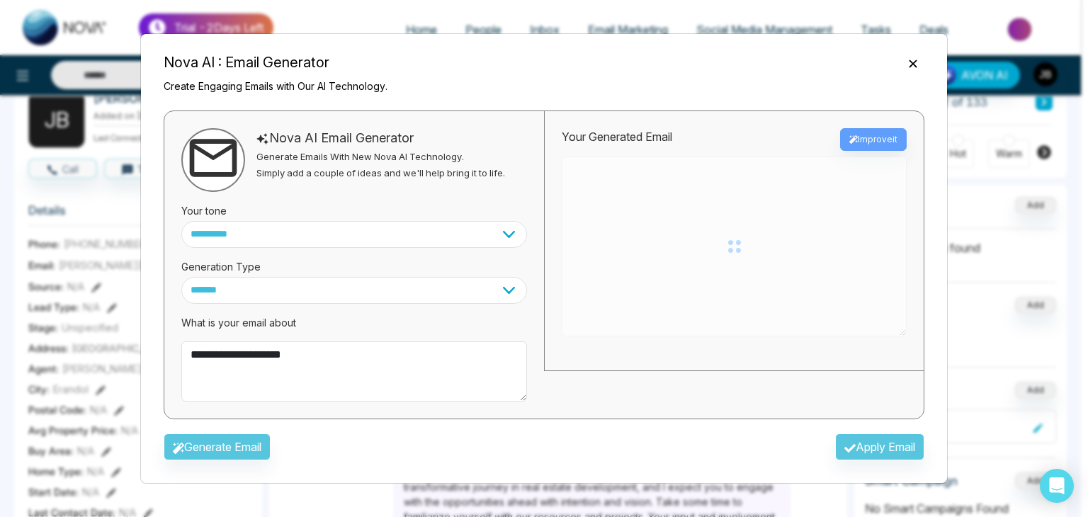
type textarea "**********"
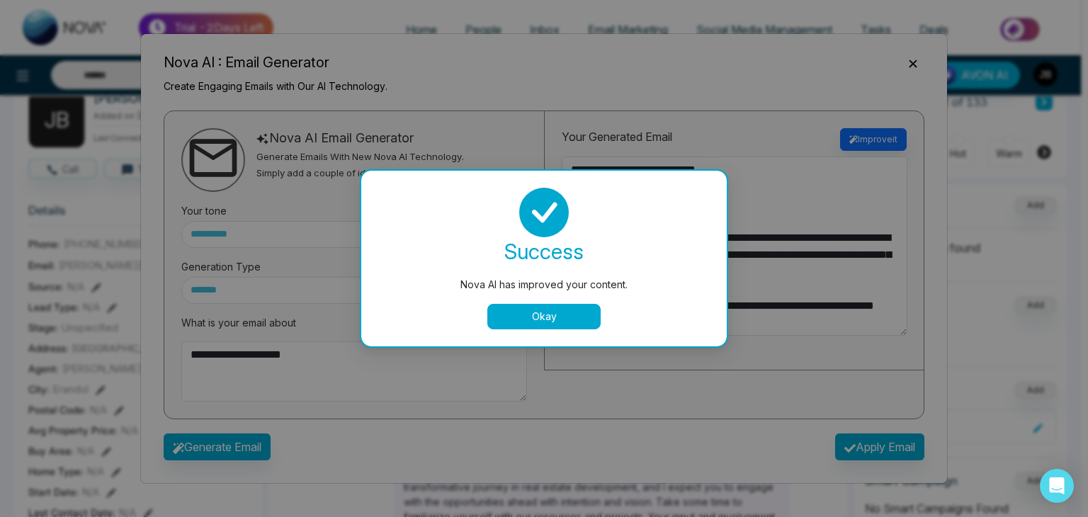
click at [540, 301] on div "success Nova AI has improved your content. Okay" at bounding box center [543, 259] width 331 height 142
click at [536, 312] on button "Okay" at bounding box center [543, 316] width 113 height 25
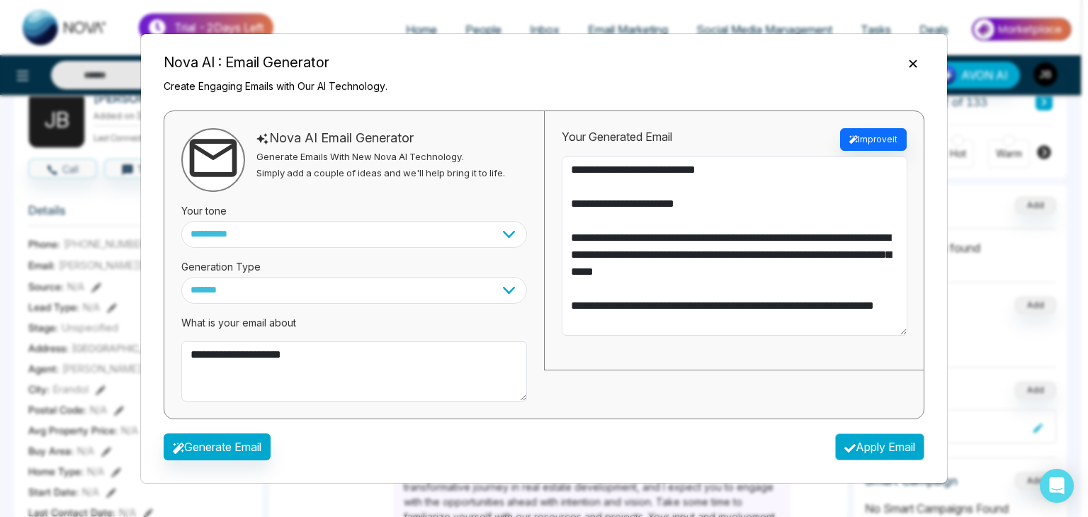
click at [855, 451] on button "Apply Email" at bounding box center [879, 446] width 89 height 27
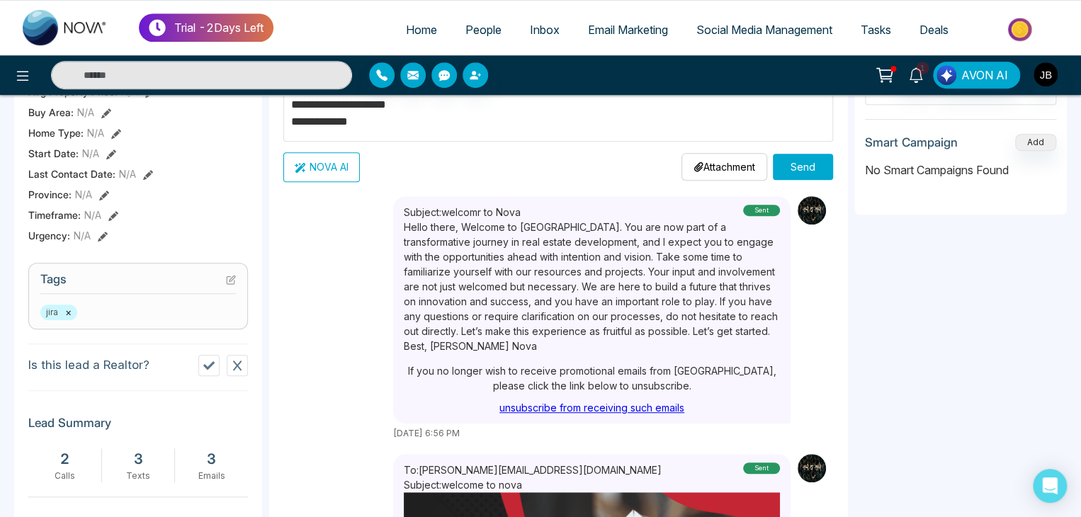
scroll to position [105, 0]
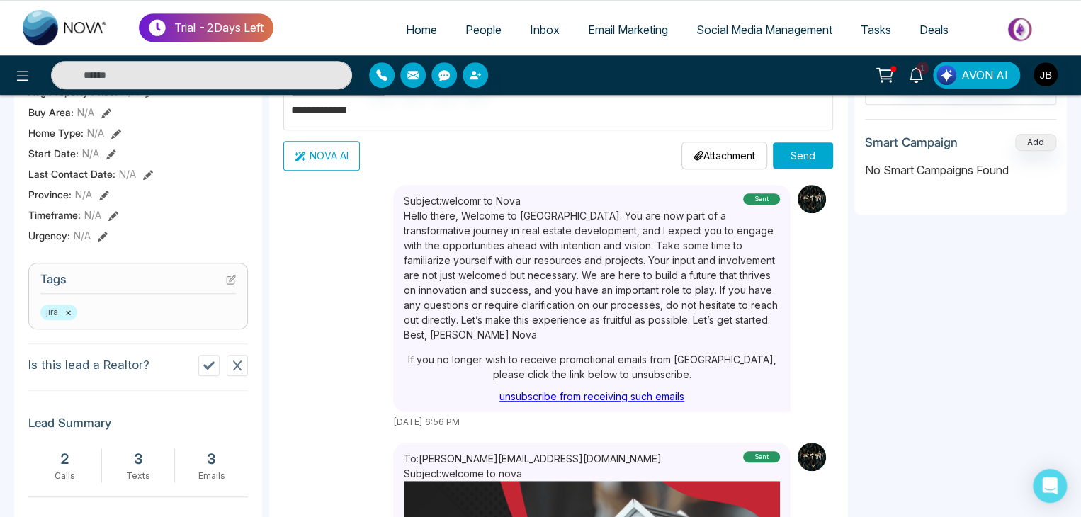
drag, startPoint x: 859, startPoint y: 466, endPoint x: 860, endPoint y: 457, distance: 9.3
click at [860, 465] on aside "Attachments Add No attachments found Deals Add No deals found Action Plan Add a…" at bounding box center [960, 287] width 212 height 883
drag, startPoint x: 860, startPoint y: 457, endPoint x: 858, endPoint y: 437, distance: 19.9
click at [860, 452] on aside "Attachments Add No attachments found Deals Add No deals found Action Plan Add a…" at bounding box center [960, 287] width 212 height 883
click at [858, 422] on aside "Attachments Add No attachments found Deals Add No deals found Action Plan Add a…" at bounding box center [960, 287] width 212 height 883
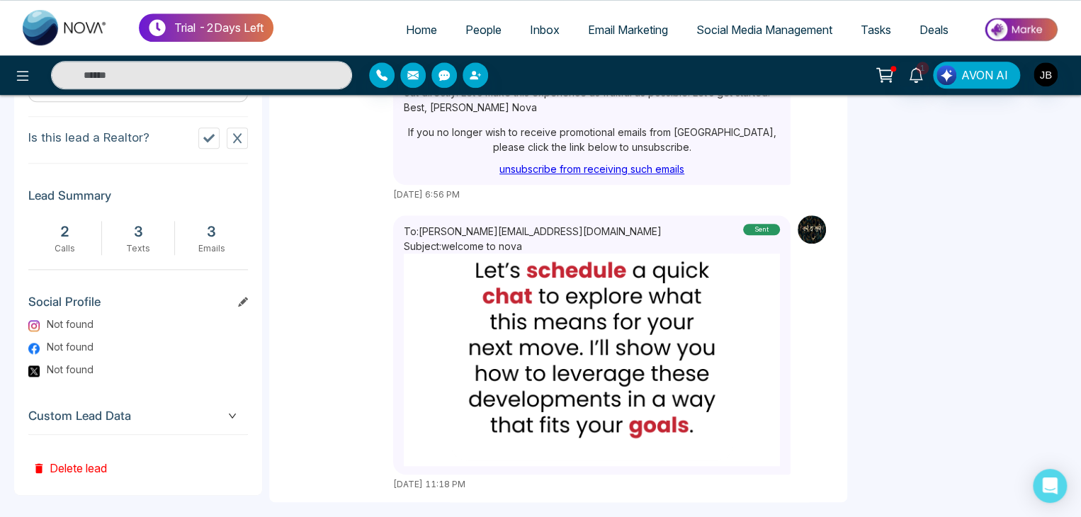
scroll to position [664, 0]
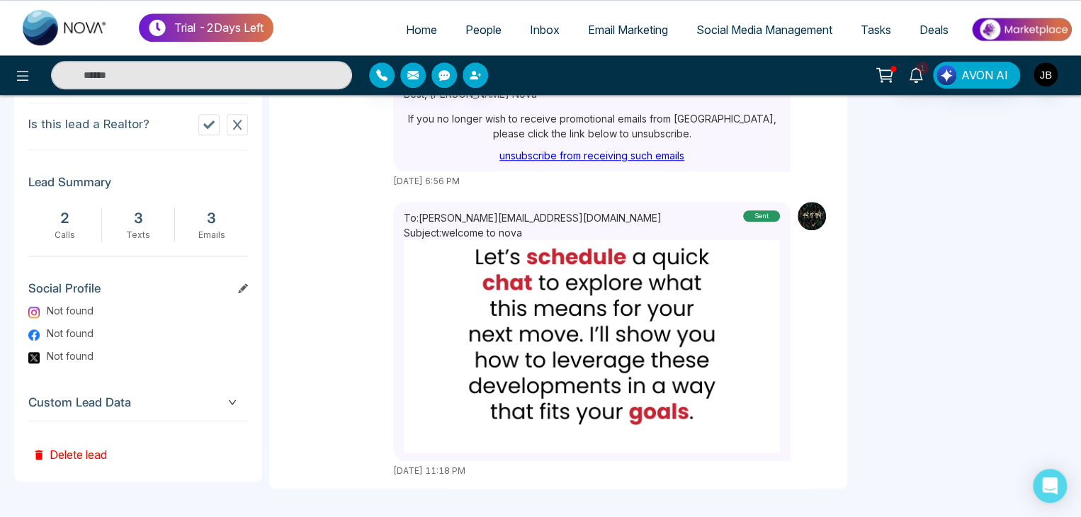
click at [542, 23] on span "Inbox" at bounding box center [545, 30] width 30 height 14
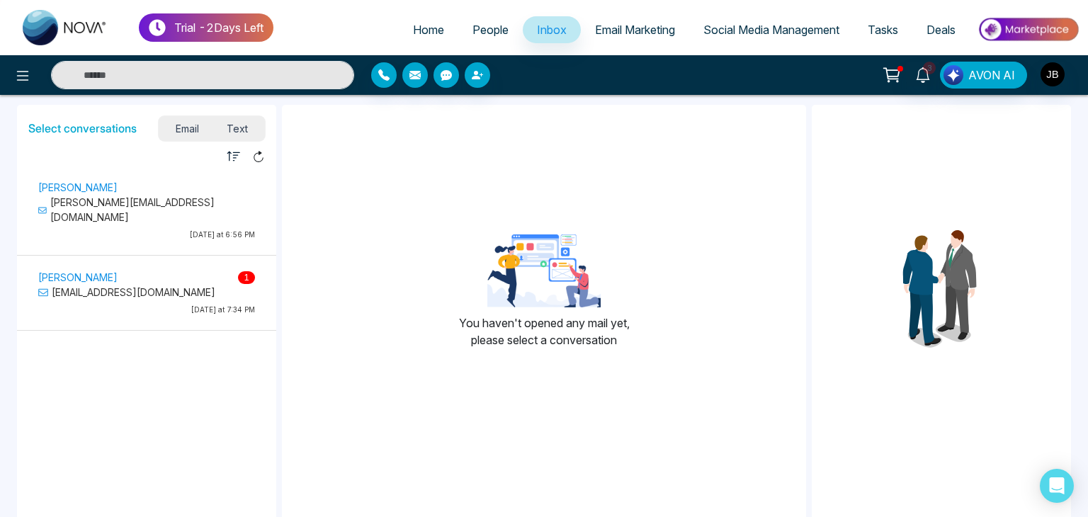
click at [164, 205] on p "[PERSON_NAME][EMAIL_ADDRESS][DOMAIN_NAME]" at bounding box center [146, 210] width 217 height 30
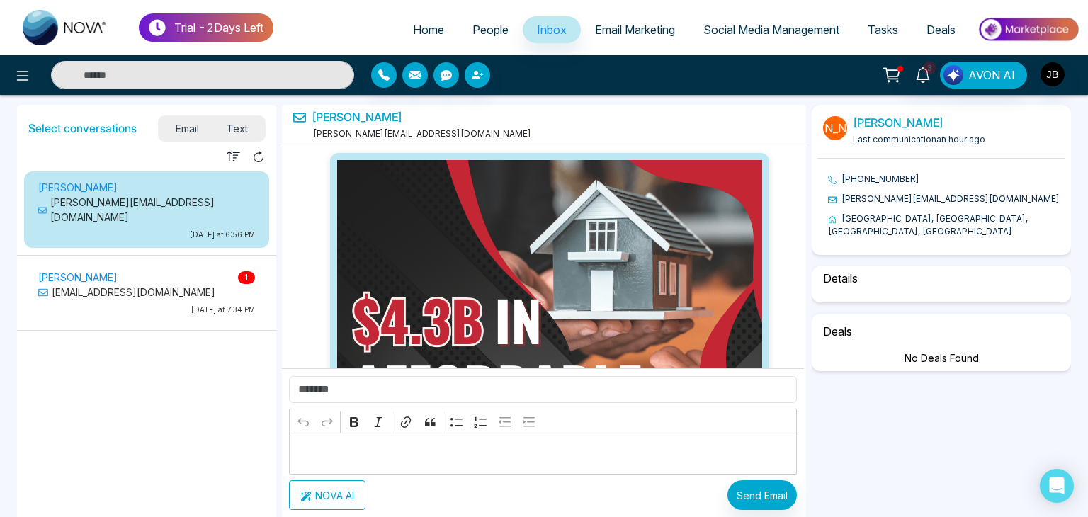
scroll to position [1819, 0]
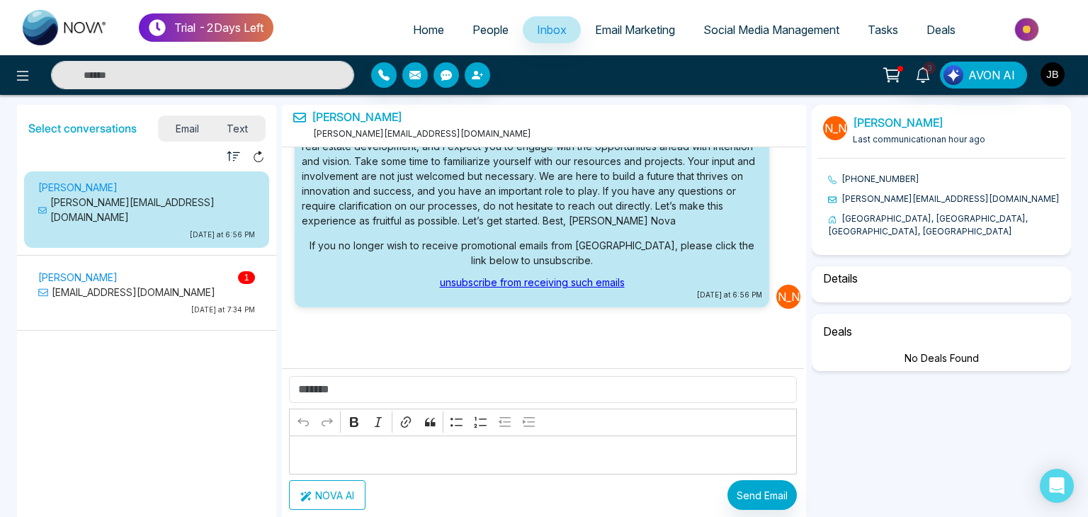
select select "*"
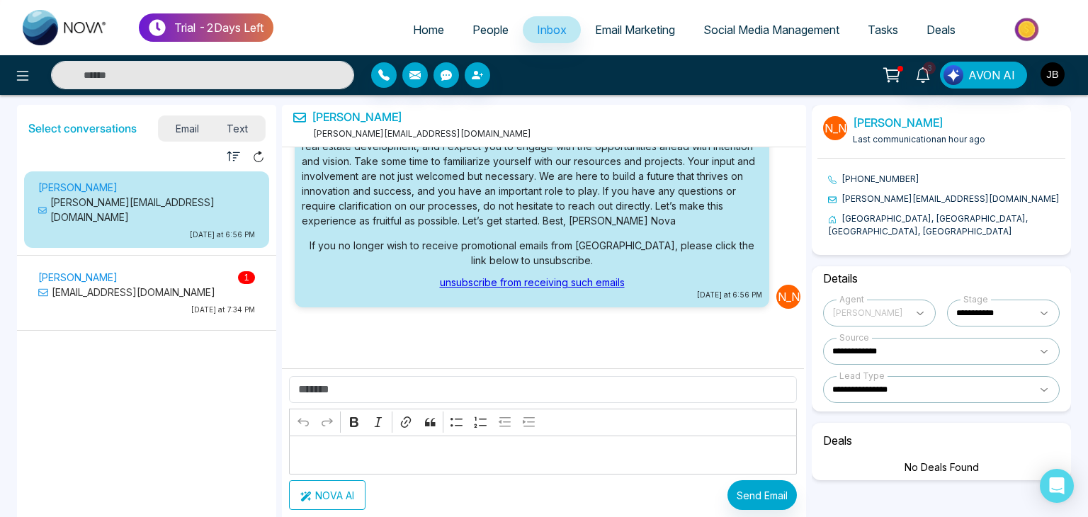
click at [137, 285] on p "[EMAIL_ADDRESS][DOMAIN_NAME]" at bounding box center [146, 292] width 217 height 15
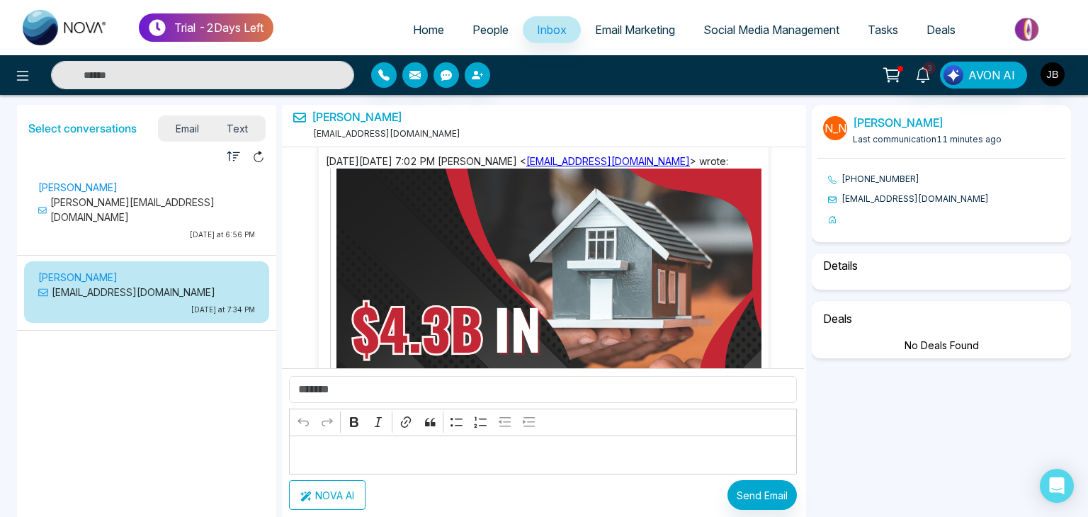
scroll to position [3457, 0]
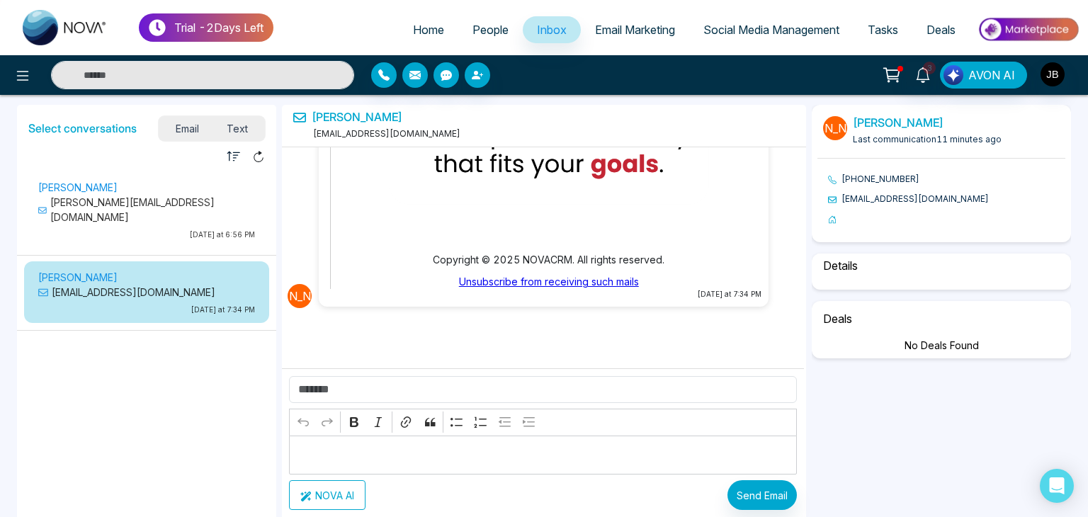
select select "*"
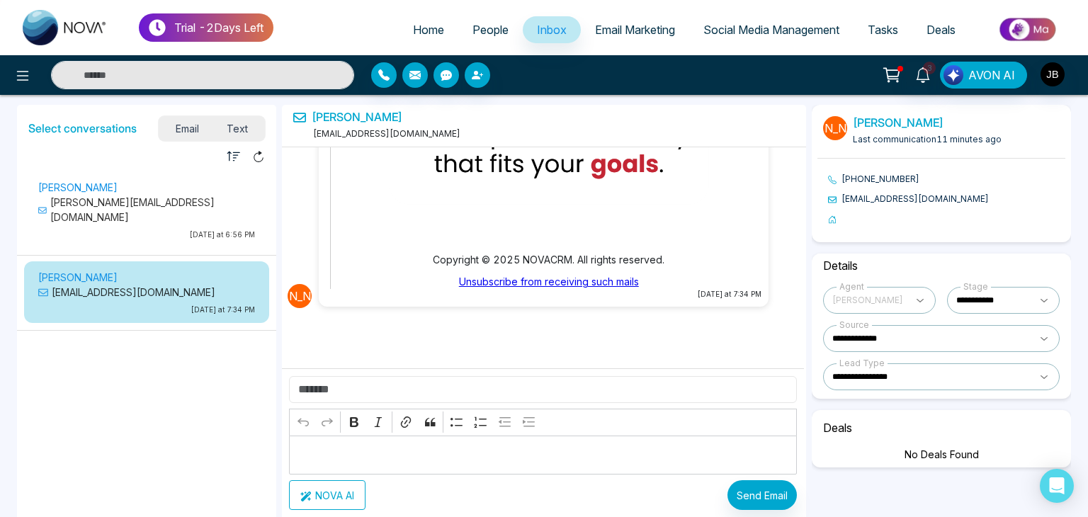
click at [346, 383] on input "text" at bounding box center [543, 389] width 508 height 27
click at [308, 392] on input "text" at bounding box center [543, 389] width 508 height 27
click at [389, 388] on input "**********" at bounding box center [543, 389] width 508 height 27
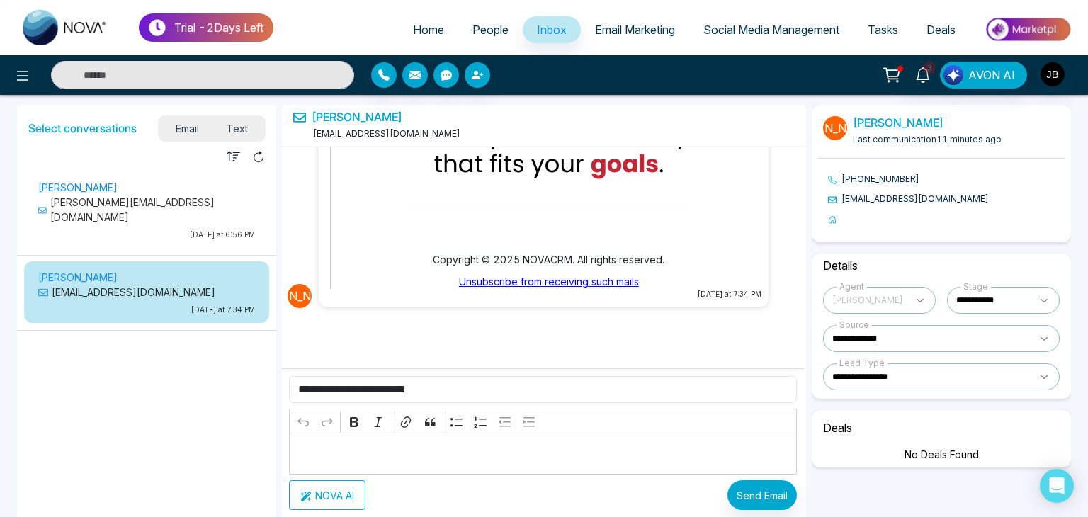
type input "**********"
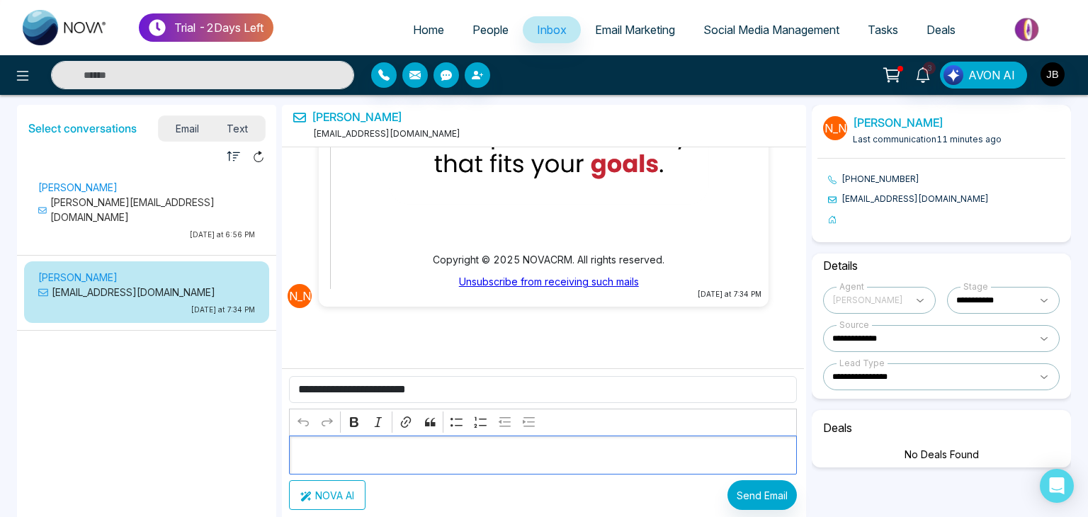
click at [326, 443] on div "Editor editing area: main" at bounding box center [543, 455] width 508 height 39
click at [328, 494] on button "NOVA AI" at bounding box center [327, 495] width 76 height 30
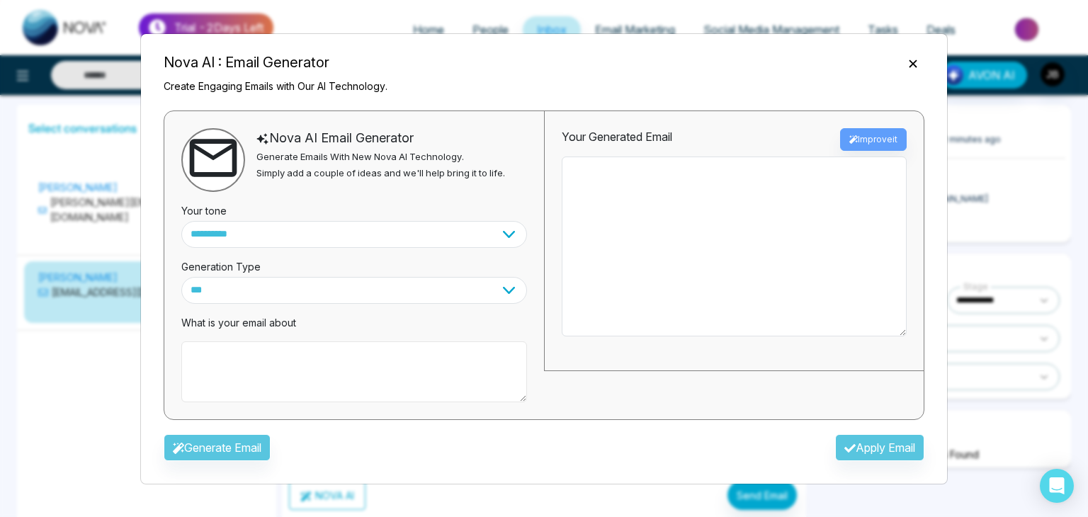
paste textarea "**********"
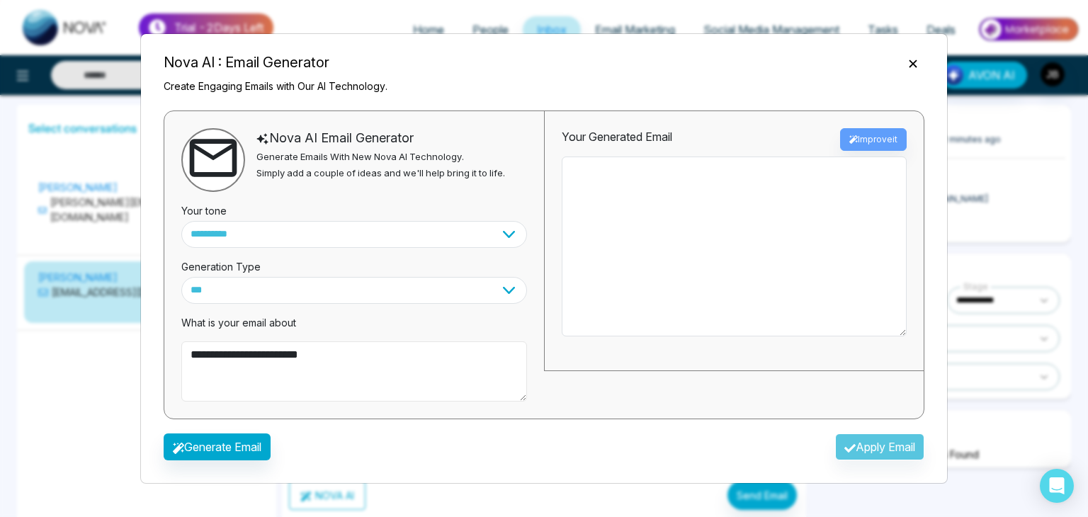
type textarea "**********"
click at [294, 284] on select "*** ***** ******* ******* ********" at bounding box center [354, 290] width 346 height 27
select select "*****"
click at [181, 277] on select "*** ***** ******* ******* ********" at bounding box center [354, 290] width 346 height 27
click at [348, 230] on select "**********" at bounding box center [354, 234] width 346 height 27
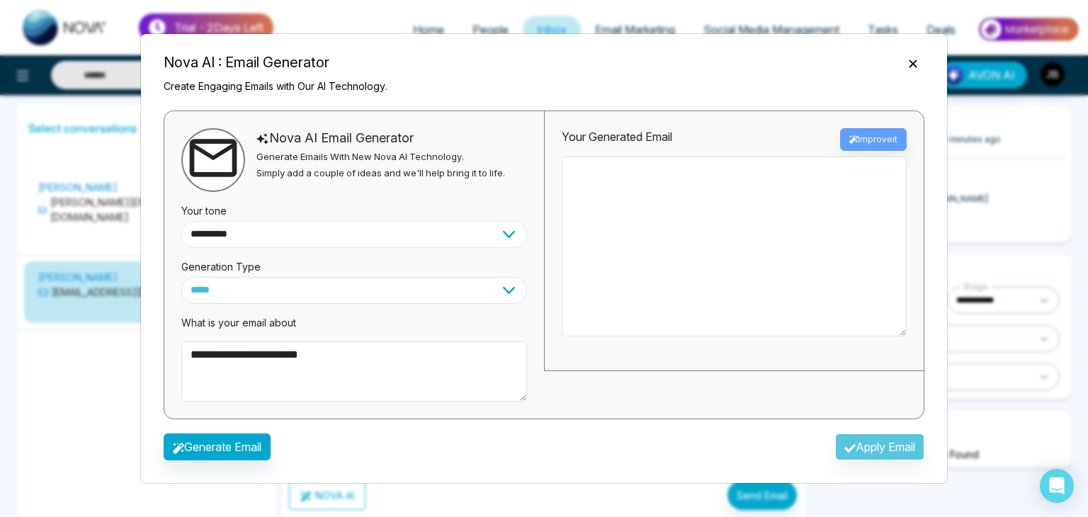
select select "*******"
click at [181, 221] on select "**********" at bounding box center [354, 234] width 346 height 27
click at [238, 442] on button "Generate Email" at bounding box center [217, 446] width 107 height 27
type textarea "**********"
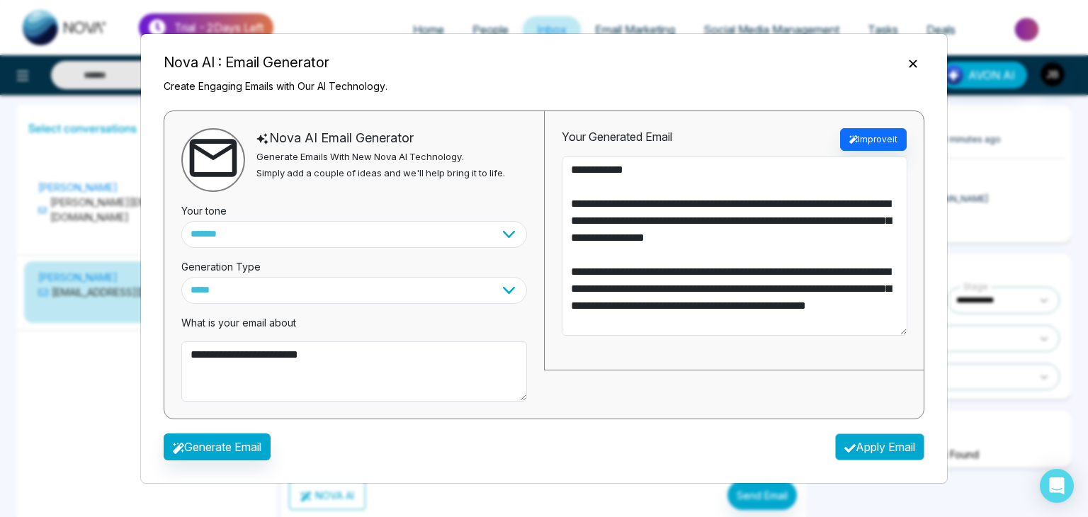
click at [865, 440] on button "Apply Email" at bounding box center [879, 446] width 89 height 27
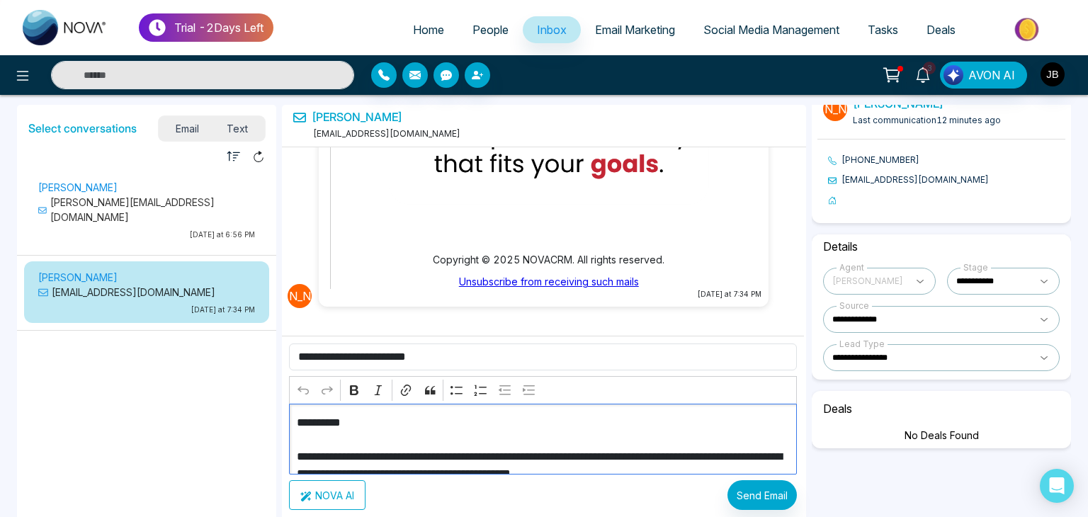
scroll to position [239, 0]
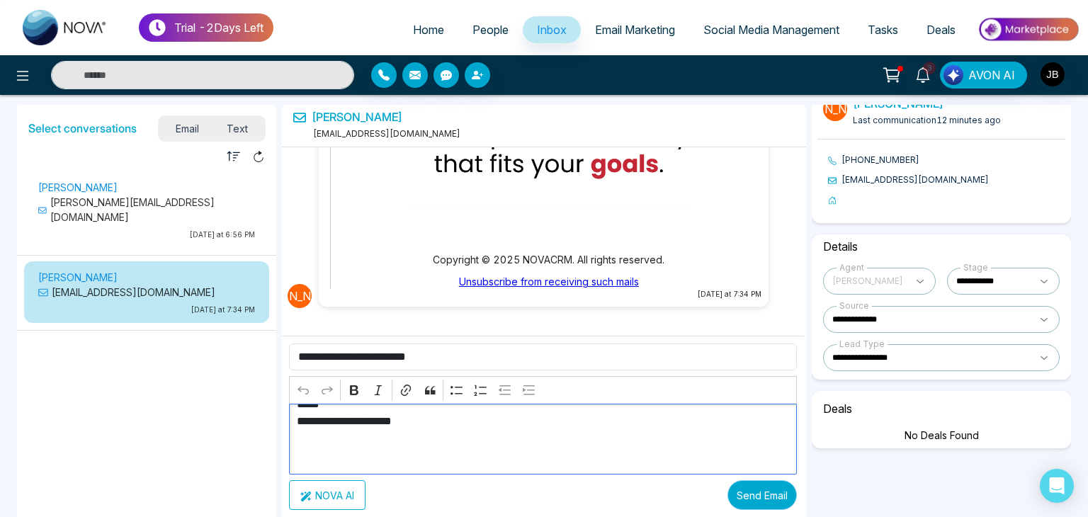
click at [765, 494] on button "Send Email" at bounding box center [761, 495] width 69 height 30
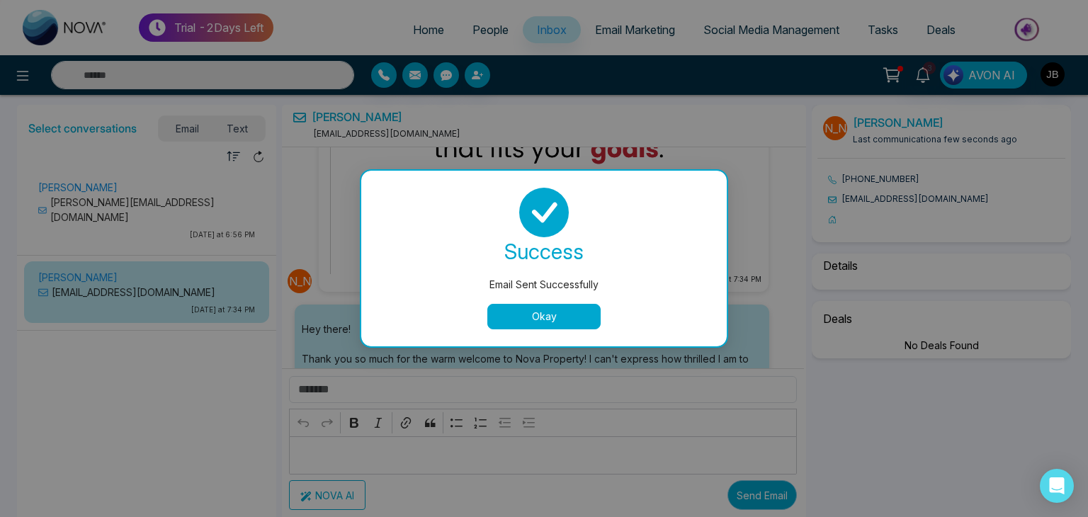
scroll to position [3768, 0]
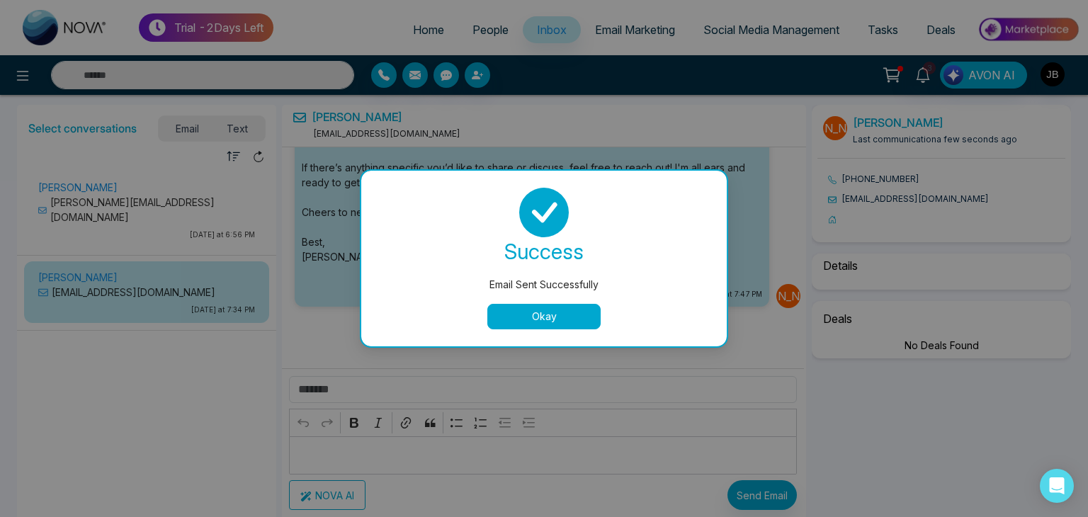
select select "*"
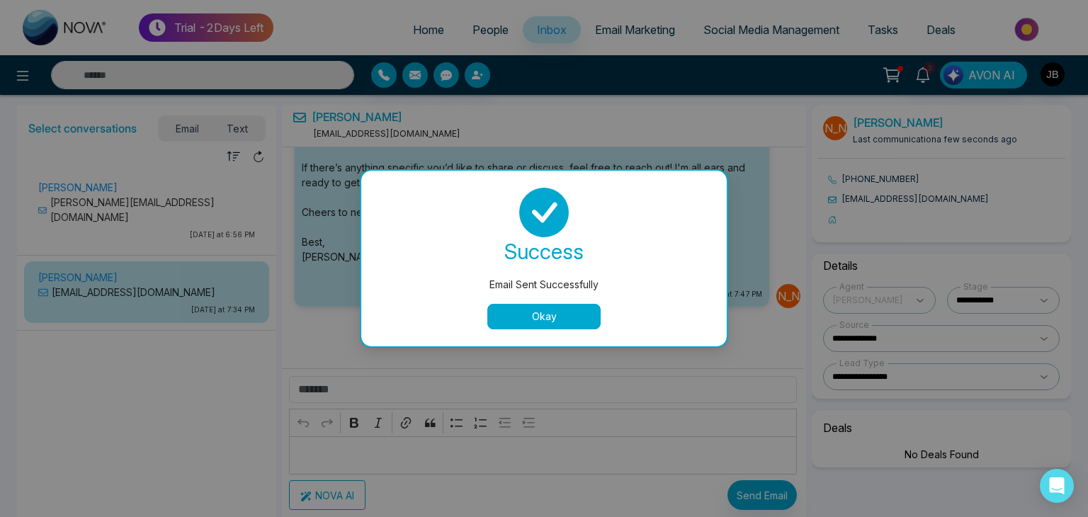
click at [557, 309] on button "Okay" at bounding box center [543, 316] width 113 height 25
click at [557, 309] on ul "[DATE] at 7:47 PM" at bounding box center [532, 159] width 489 height 310
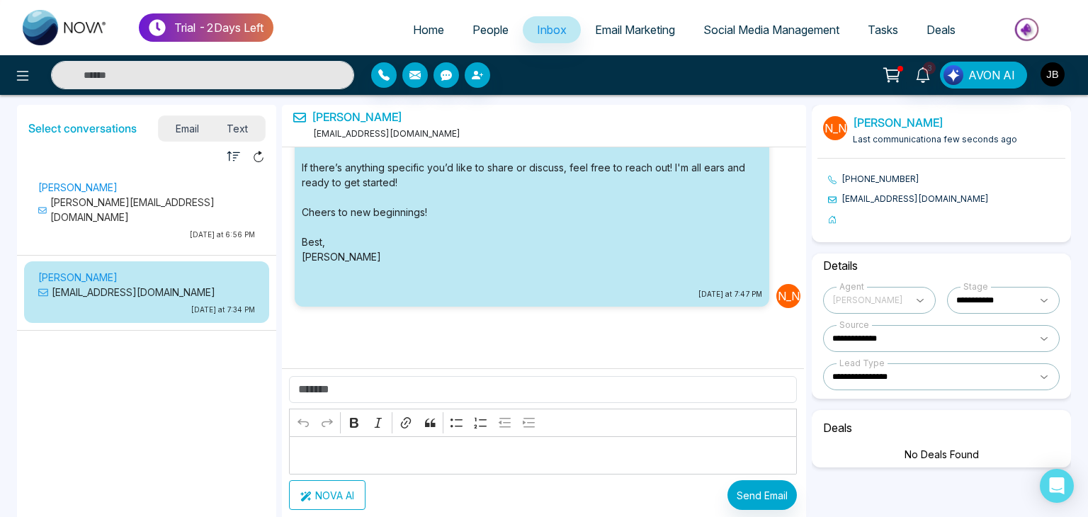
click at [232, 129] on span "Text" at bounding box center [238, 128] width 50 height 19
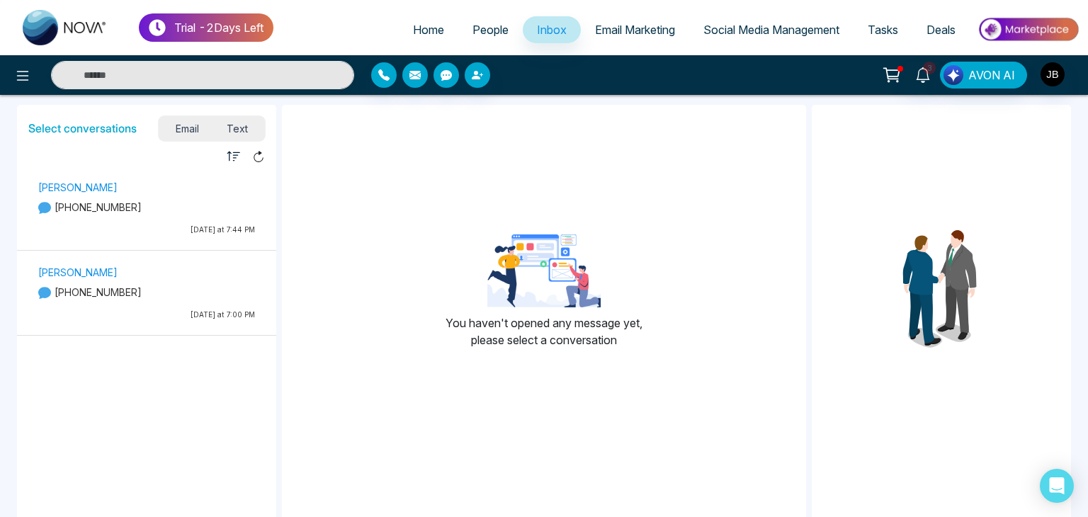
click at [92, 198] on div "[PERSON_NAME] [PHONE_NUMBER] [DATE] at 7:44 PM" at bounding box center [146, 209] width 231 height 63
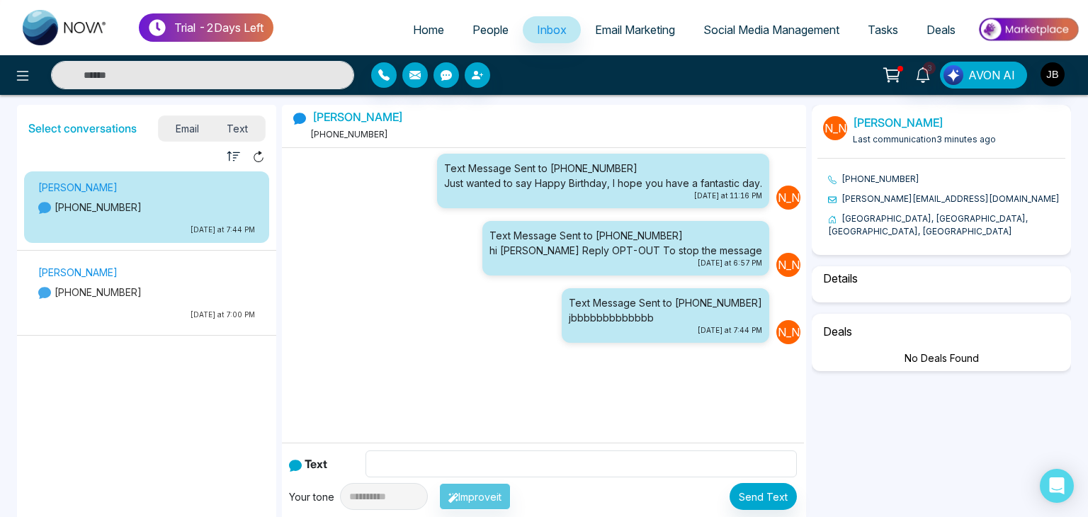
select select "*"
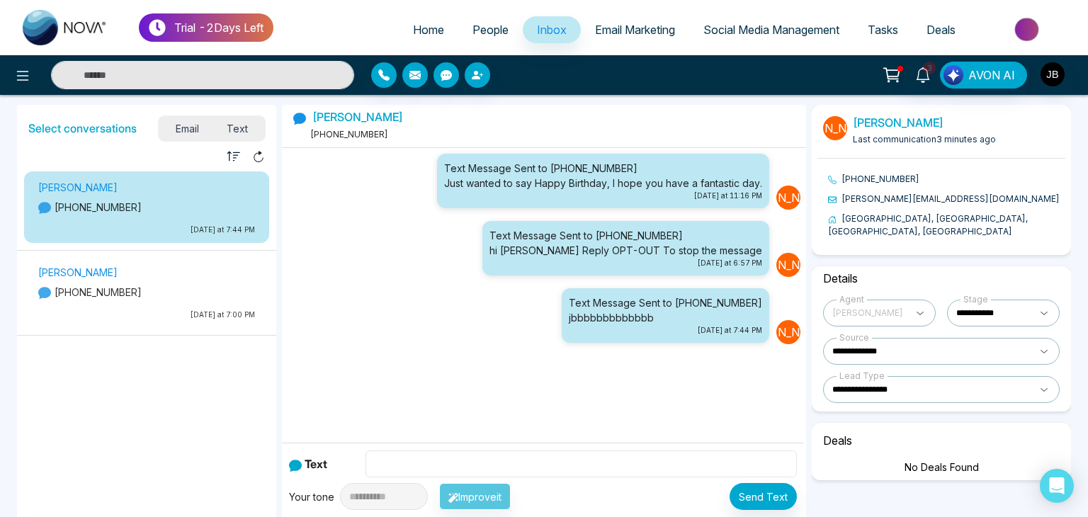
click at [406, 462] on input "text" at bounding box center [581, 463] width 432 height 27
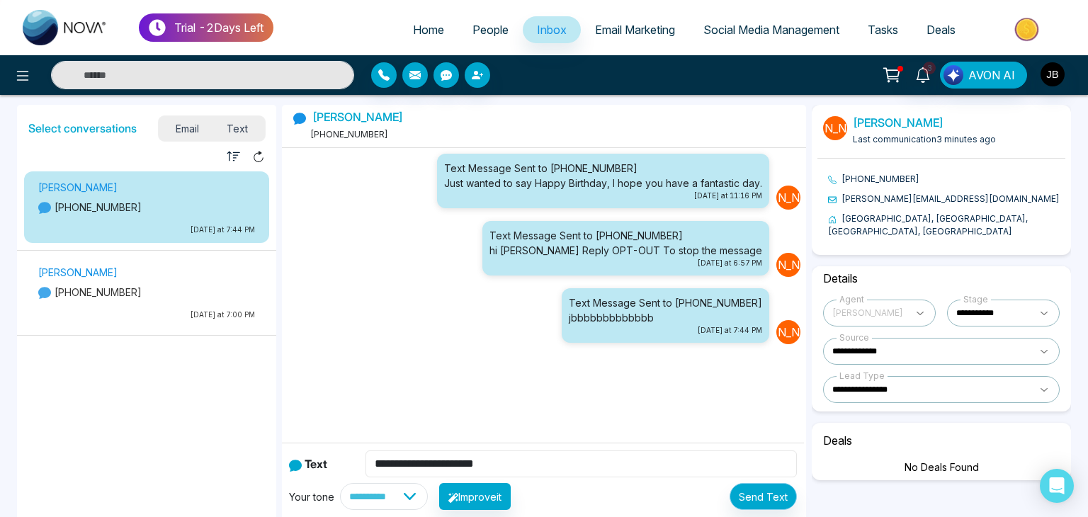
type input "**********"
click at [780, 499] on button "Send Text" at bounding box center [762, 496] width 67 height 27
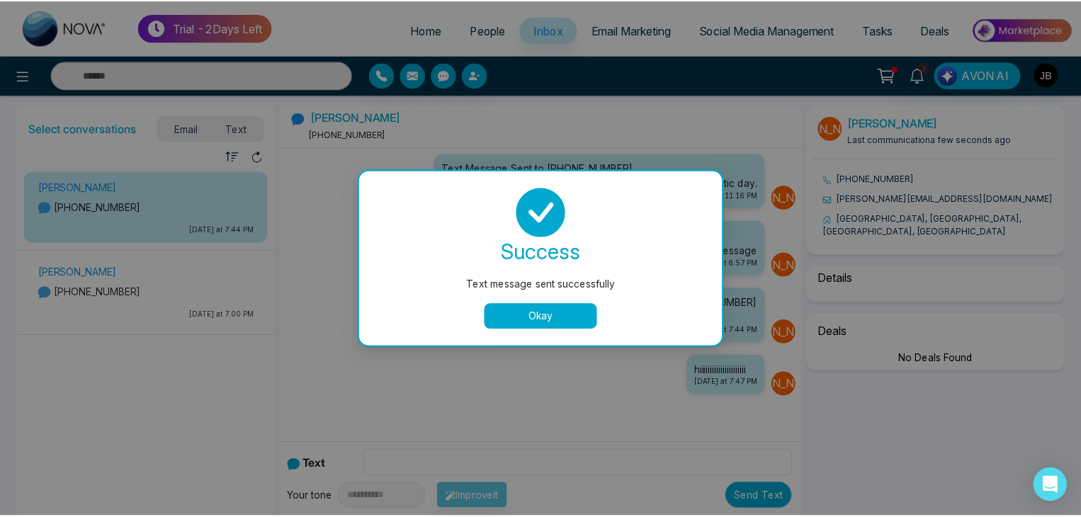
scroll to position [38, 0]
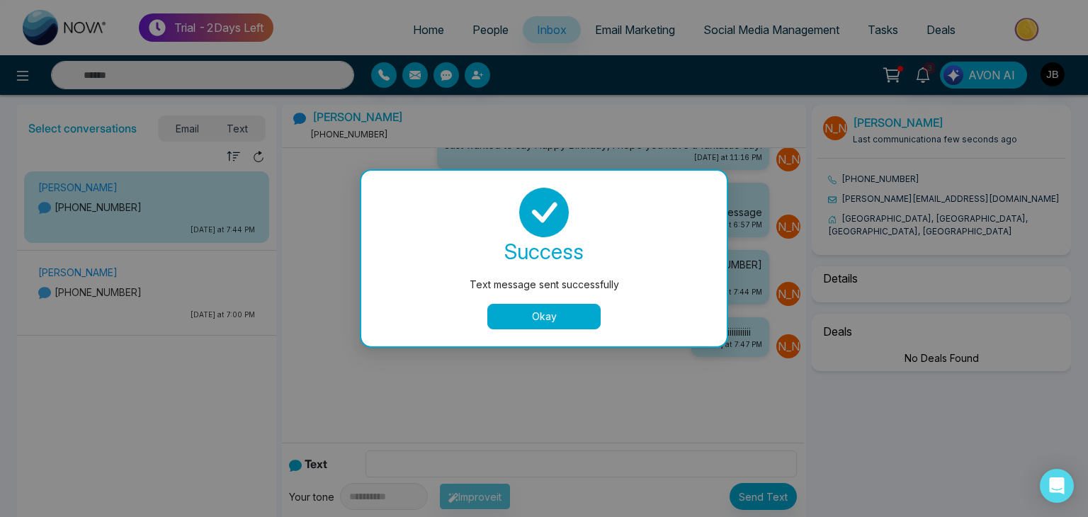
select select "*"
click at [577, 307] on button "Okay" at bounding box center [543, 316] width 113 height 25
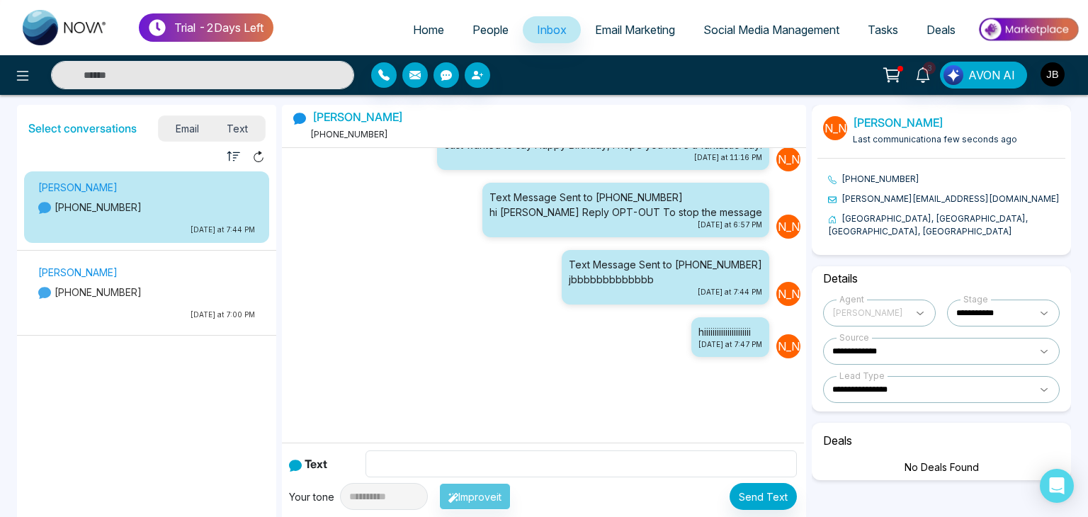
click at [484, 27] on span "People" at bounding box center [490, 30] width 36 height 14
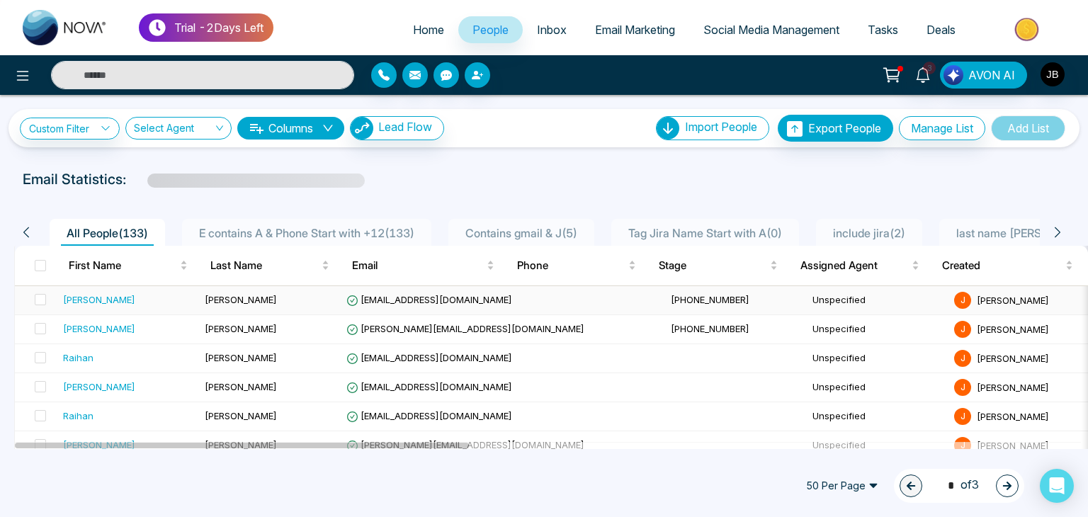
click at [68, 298] on div "[PERSON_NAME]" at bounding box center [99, 299] width 72 height 14
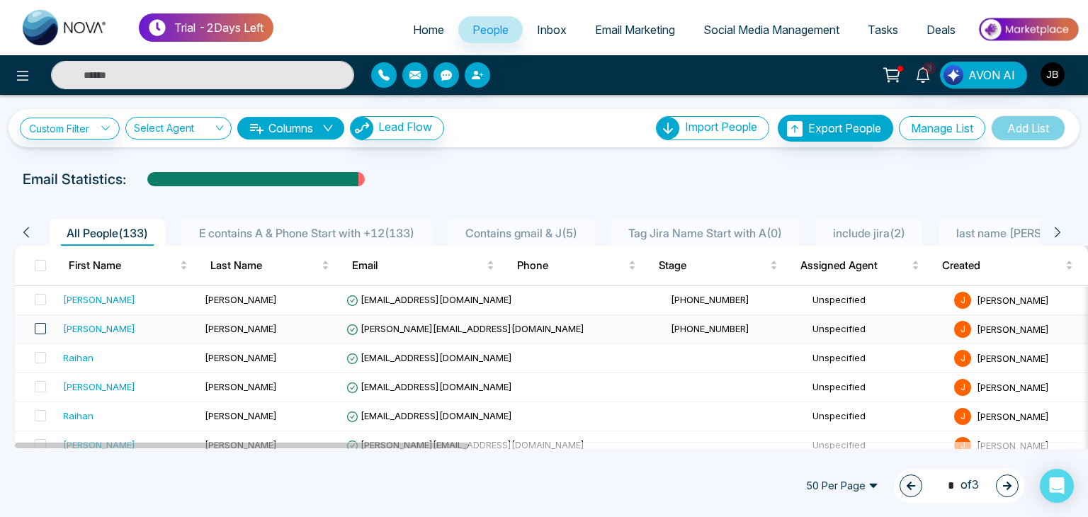
click at [35, 330] on span at bounding box center [40, 328] width 11 height 11
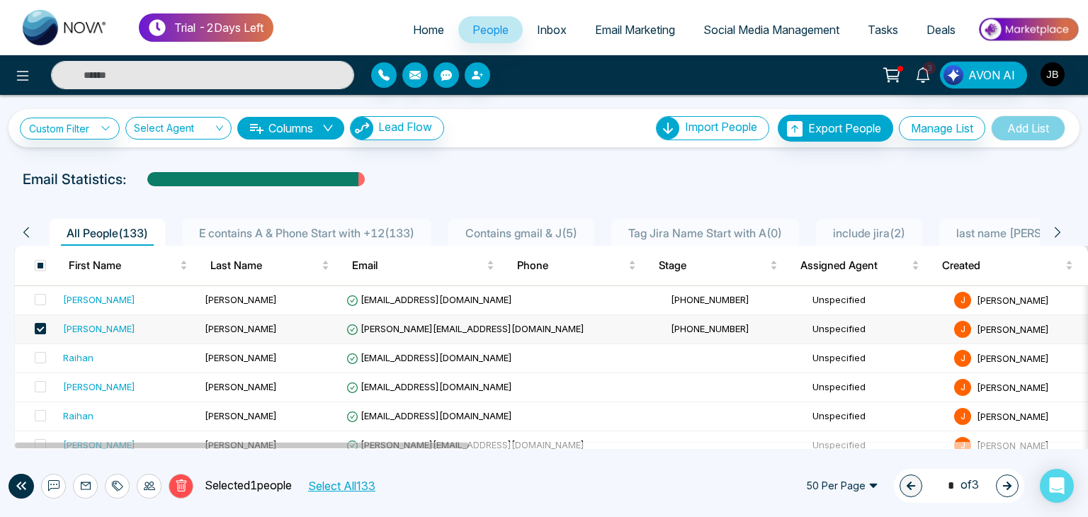
click at [107, 326] on div "[PERSON_NAME]" at bounding box center [128, 329] width 130 height 14
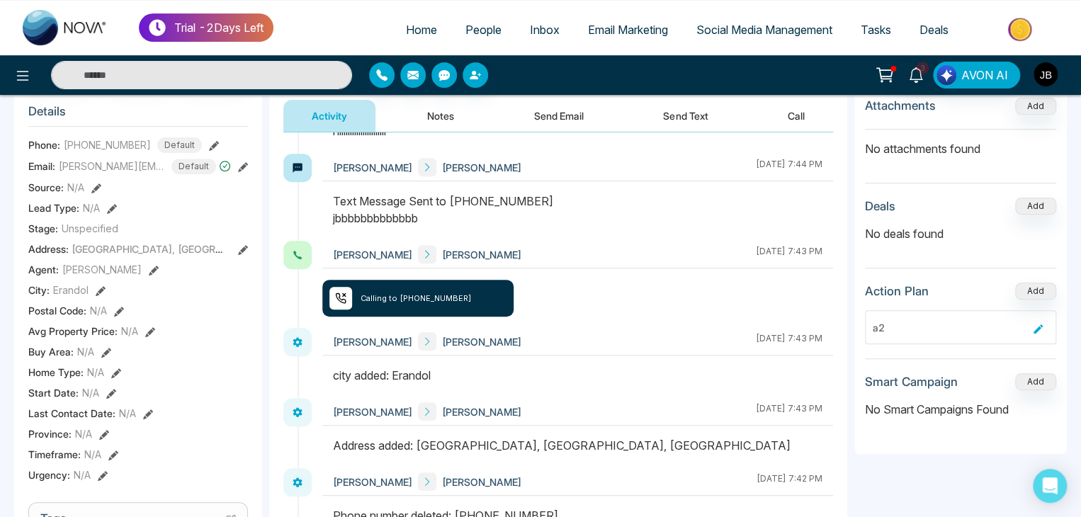
scroll to position [188, 0]
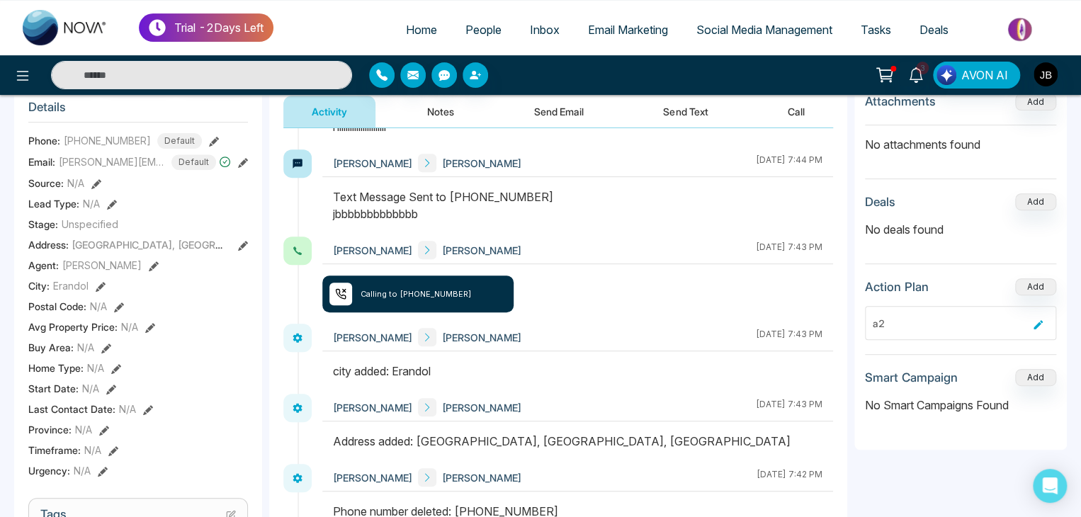
click at [93, 189] on icon at bounding box center [96, 184] width 10 height 10
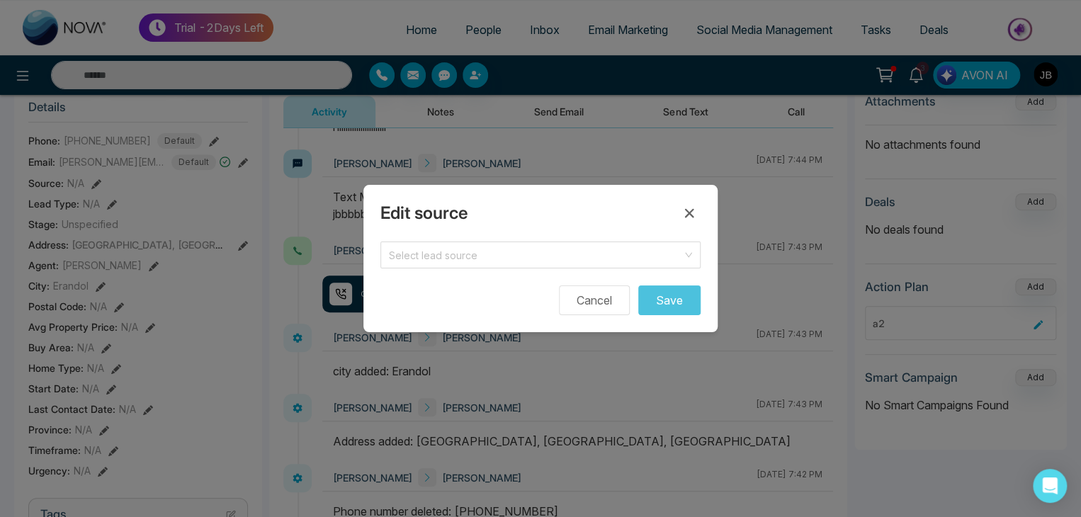
click at [437, 239] on div "Edit source Select lead source Cancel Save" at bounding box center [540, 258] width 354 height 147
click at [431, 254] on input "search" at bounding box center [535, 252] width 293 height 21
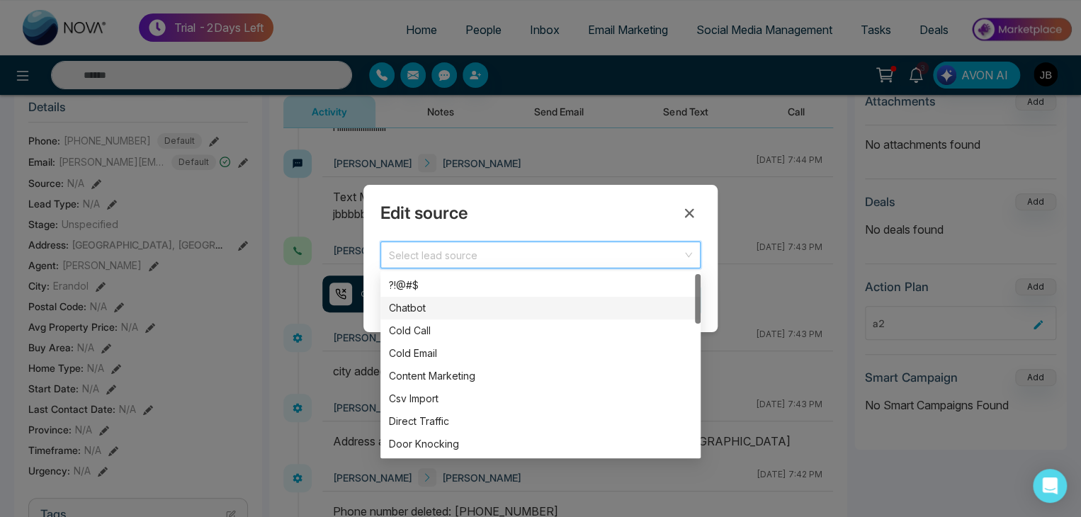
click at [411, 312] on div "Chatbot" at bounding box center [540, 308] width 303 height 16
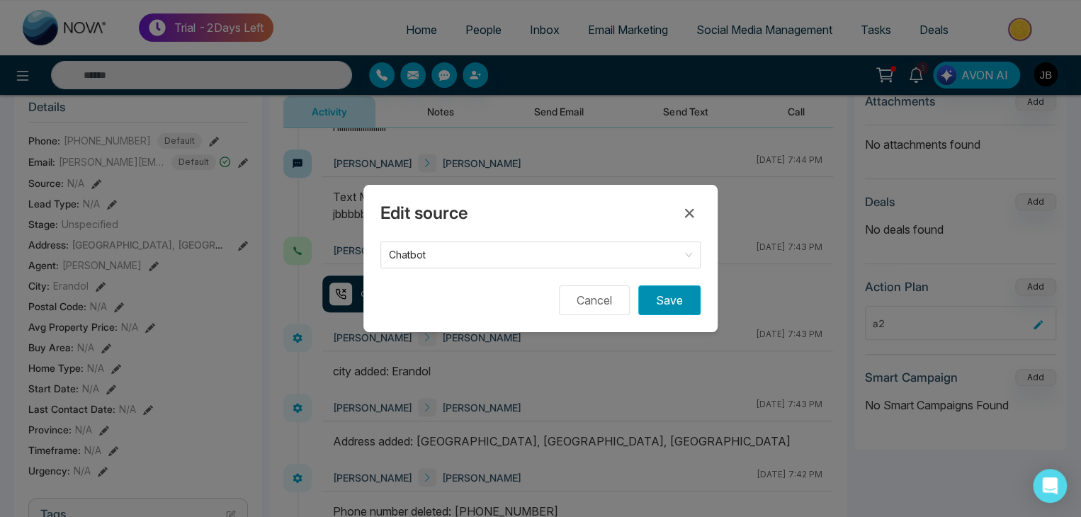
click at [660, 297] on button "Save" at bounding box center [669, 300] width 62 height 30
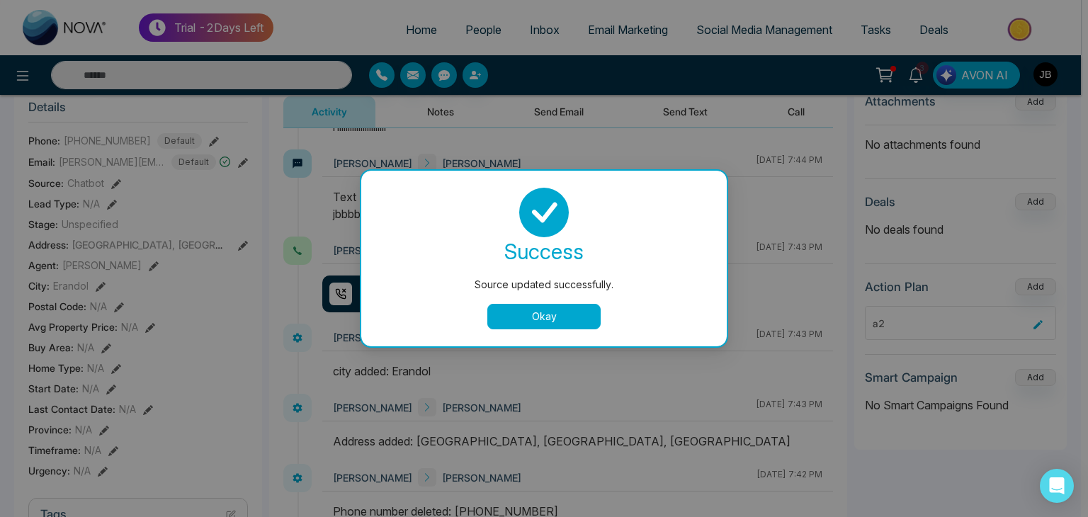
drag, startPoint x: 508, startPoint y: 321, endPoint x: 516, endPoint y: 326, distance: 10.2
click at [516, 326] on button "Okay" at bounding box center [543, 316] width 113 height 25
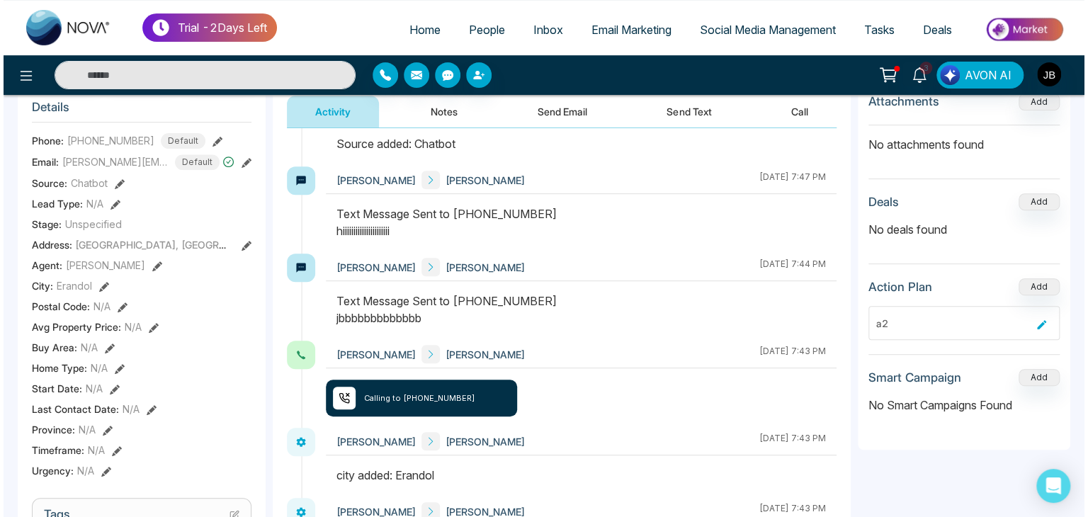
scroll to position [62, 0]
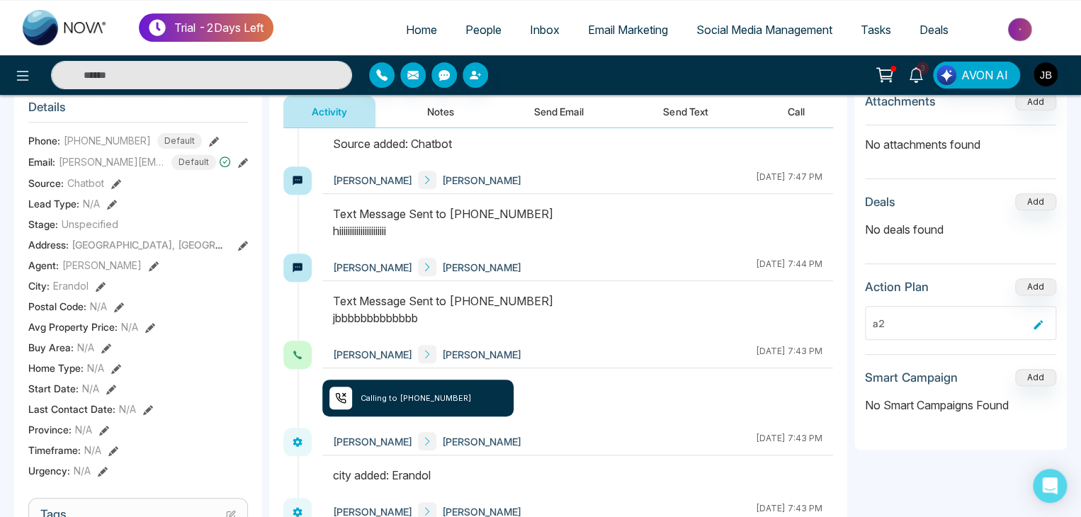
click at [120, 312] on icon at bounding box center [119, 307] width 10 height 10
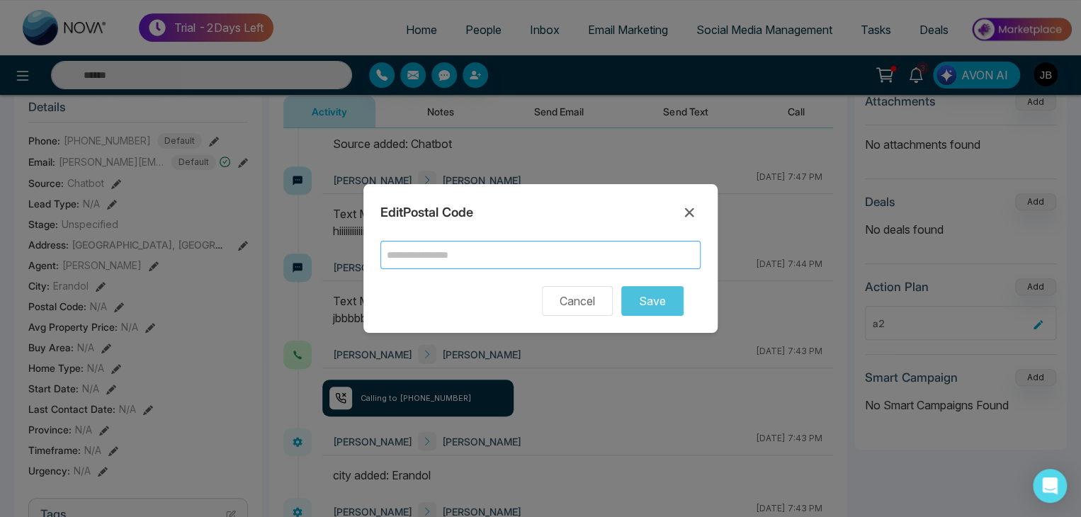
click at [506, 254] on input "text" at bounding box center [540, 255] width 320 height 28
type input "******"
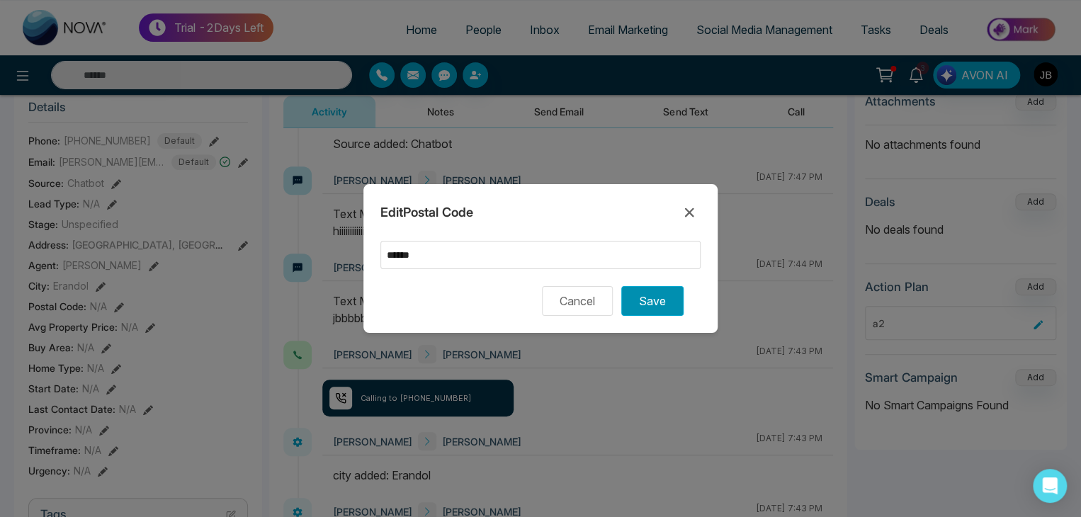
click at [664, 308] on button "Save" at bounding box center [652, 301] width 62 height 30
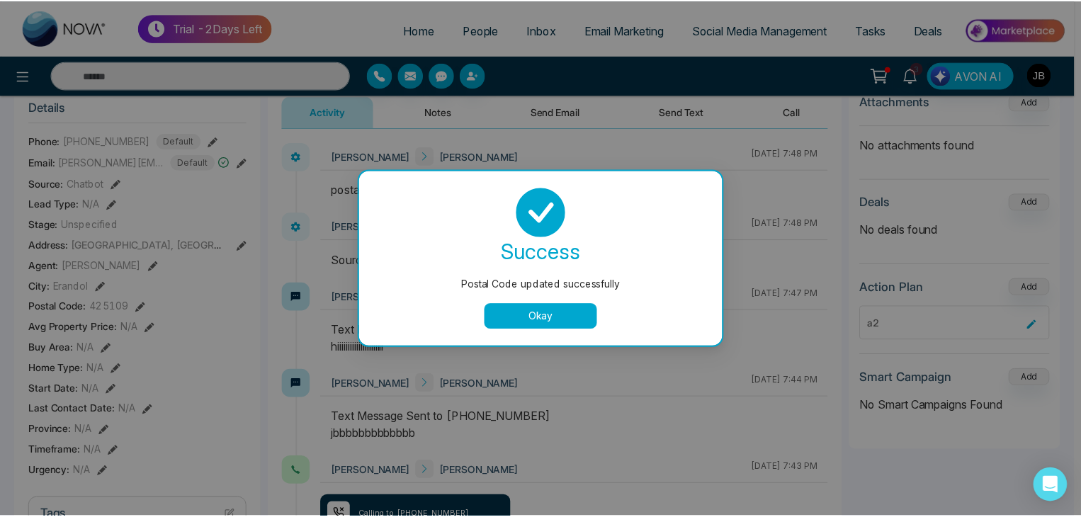
scroll to position [0, 0]
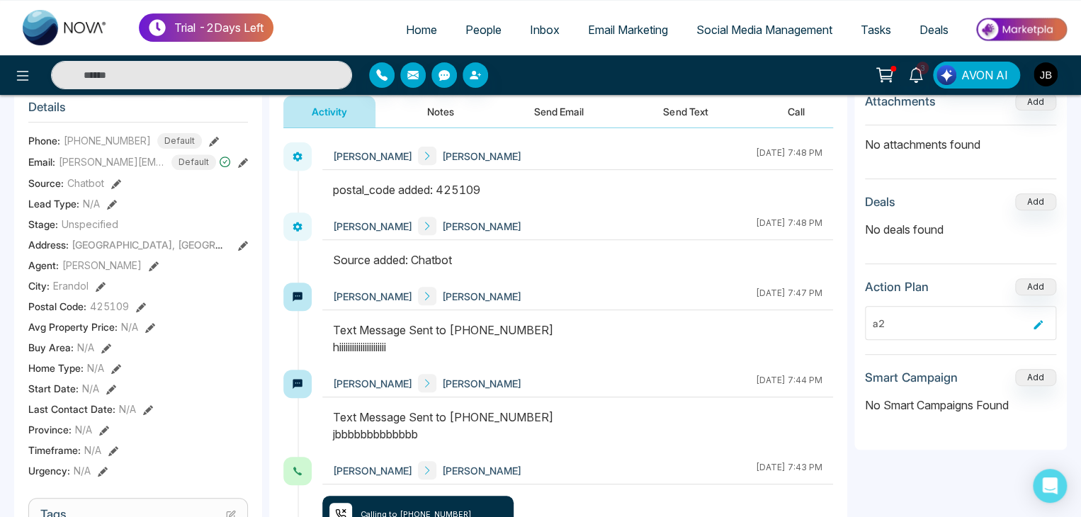
click at [151, 332] on icon at bounding box center [150, 328] width 10 height 10
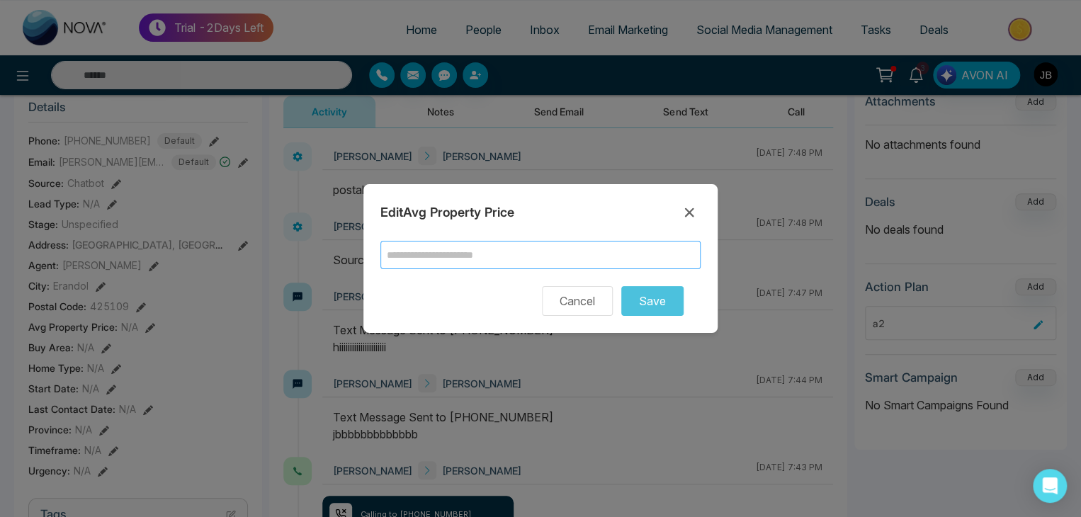
click at [554, 260] on input "text" at bounding box center [540, 255] width 320 height 28
type input "*********"
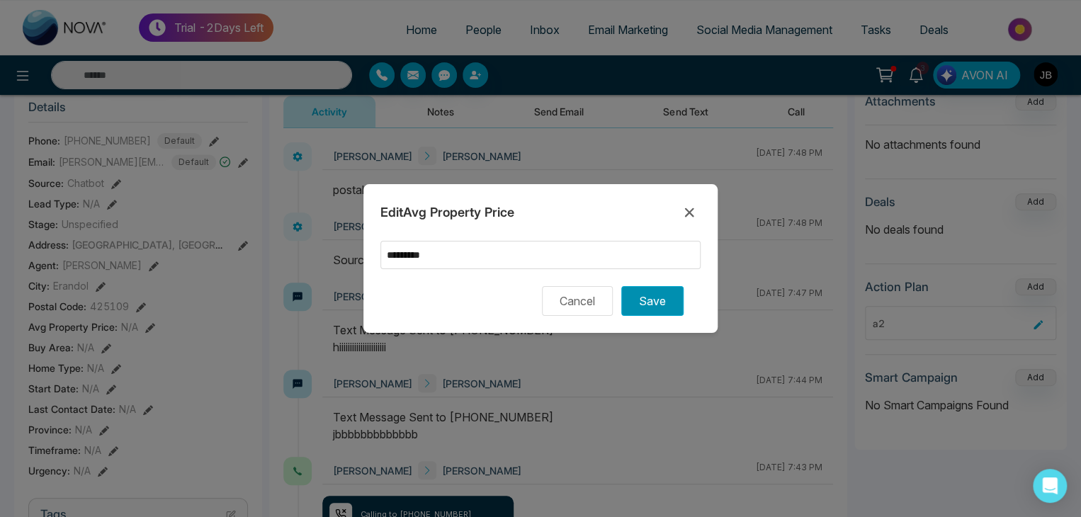
click at [649, 290] on button "Save" at bounding box center [652, 301] width 62 height 30
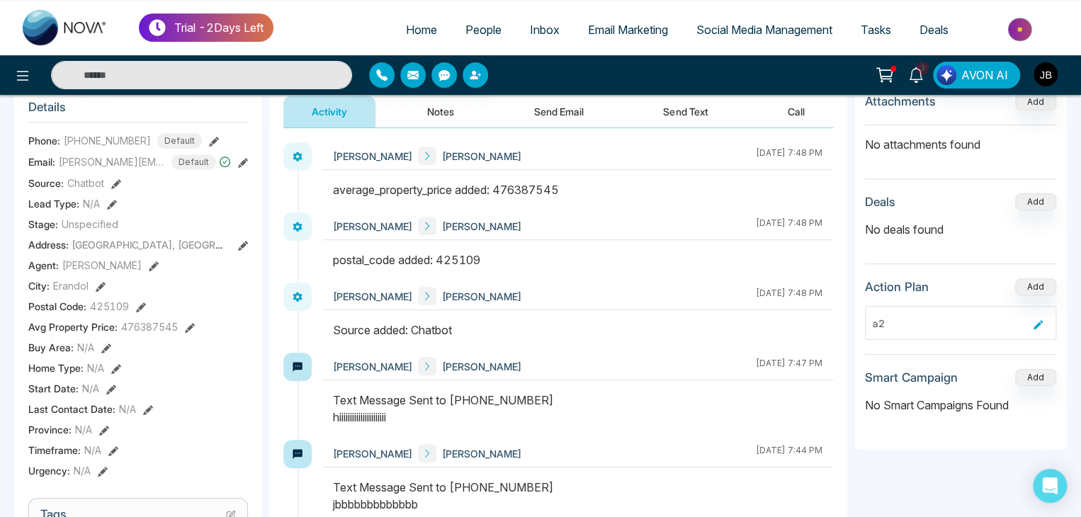
click at [186, 331] on icon at bounding box center [190, 328] width 10 height 10
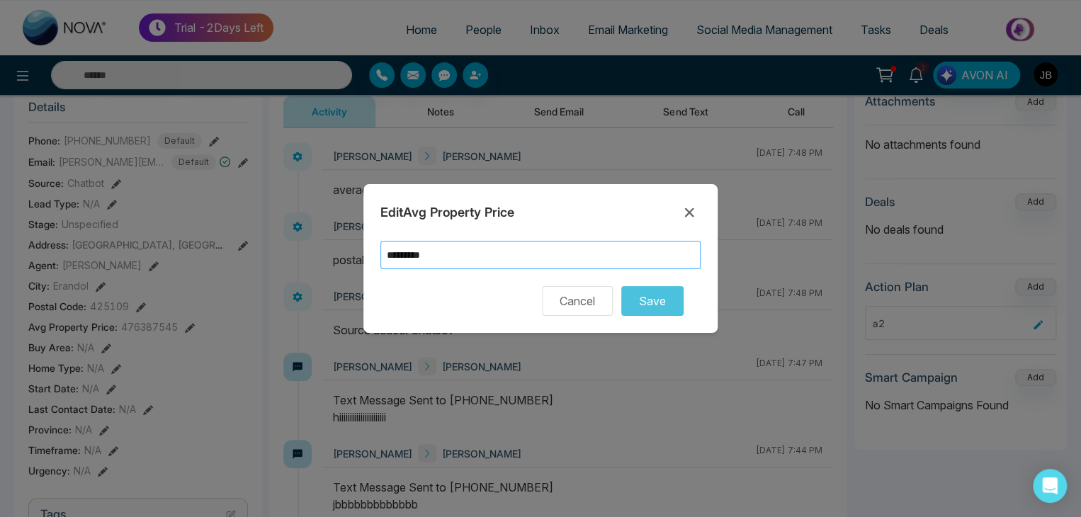
click at [516, 256] on input "*********" at bounding box center [540, 255] width 320 height 28
type input "*"
type input "*****"
click at [669, 302] on button "Save" at bounding box center [652, 301] width 62 height 30
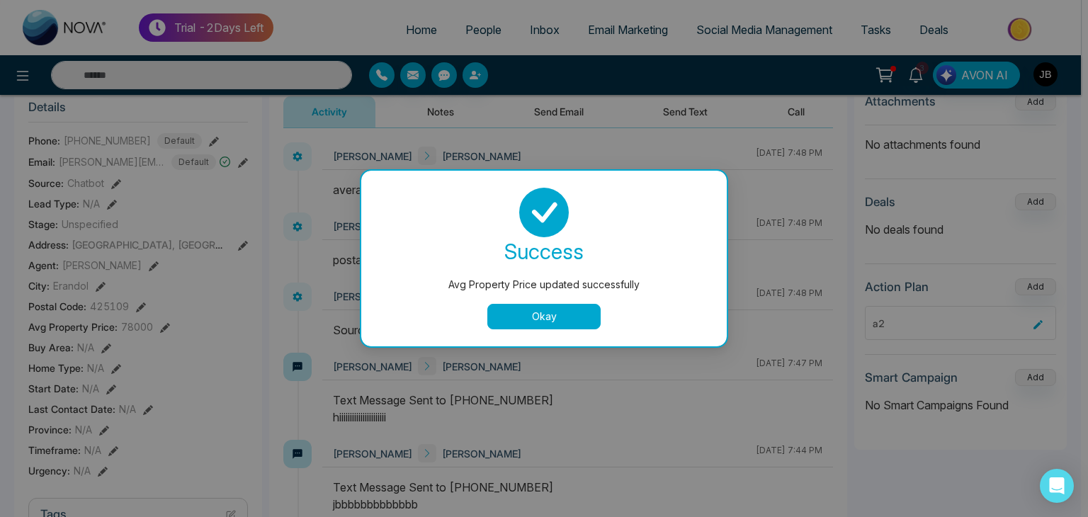
click at [586, 314] on button "Okay" at bounding box center [543, 316] width 113 height 25
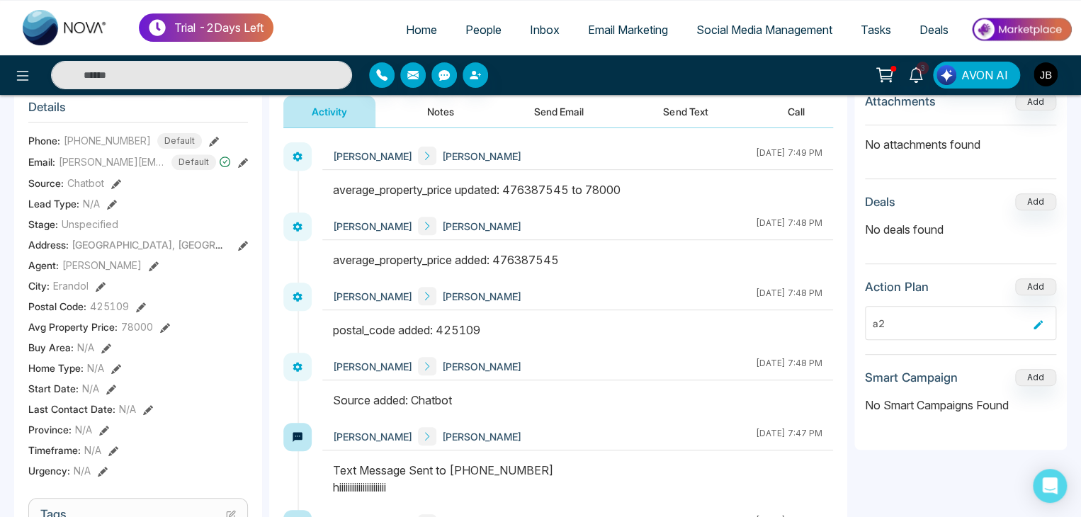
click at [108, 352] on icon at bounding box center [106, 348] width 10 height 10
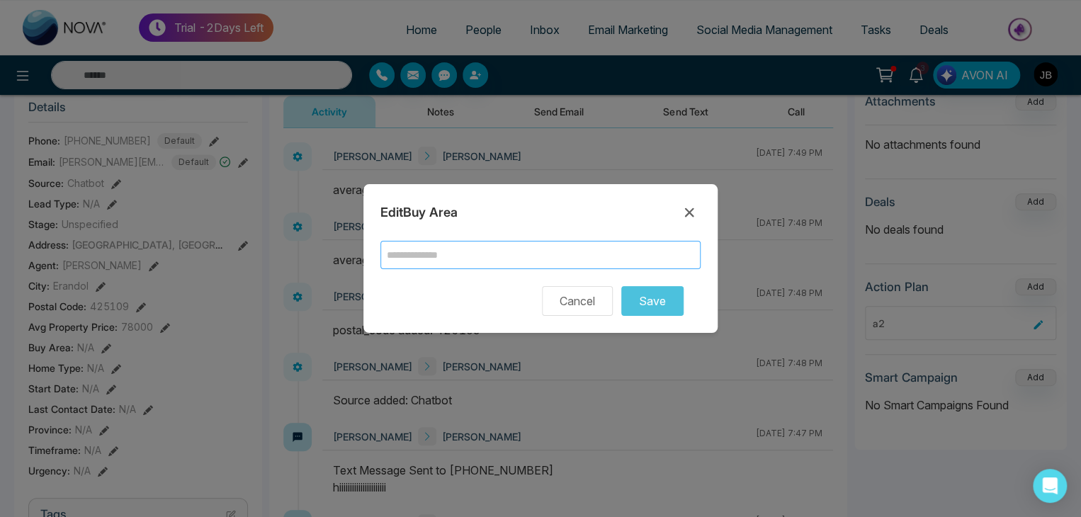
click at [391, 258] on input "text" at bounding box center [540, 255] width 320 height 28
type input "*"
click at [416, 249] on input "text" at bounding box center [540, 255] width 320 height 28
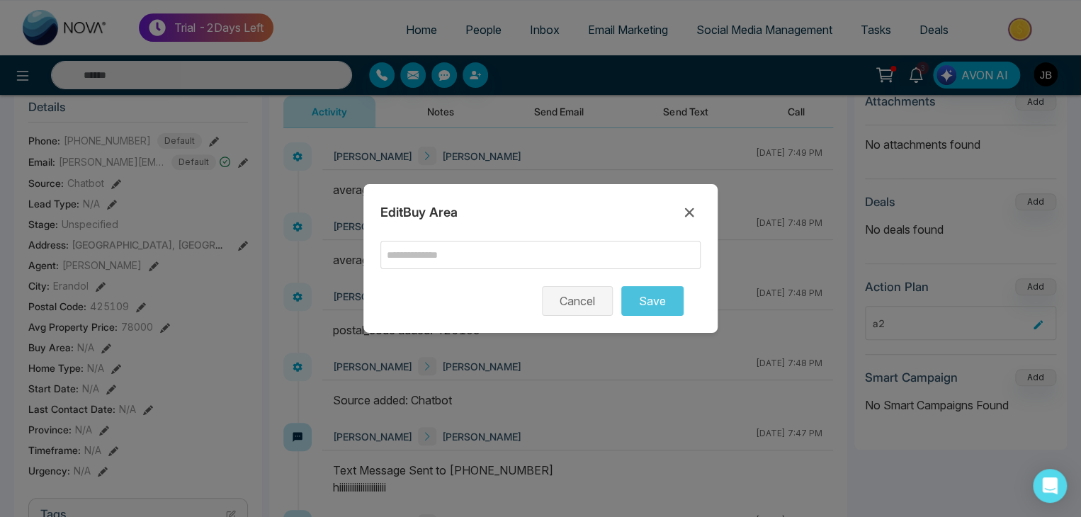
click at [576, 301] on button "Cancel" at bounding box center [577, 301] width 71 height 30
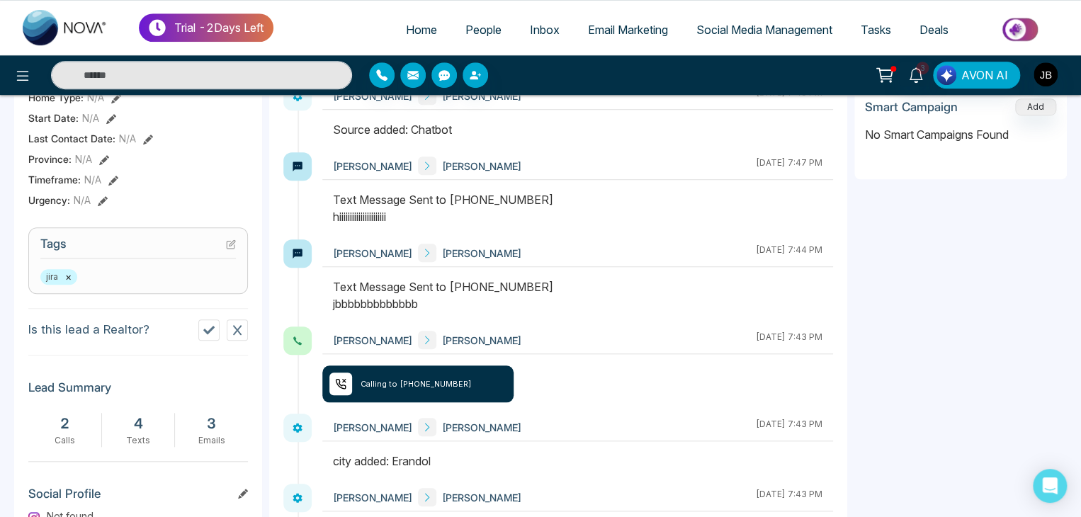
scroll to position [472, 0]
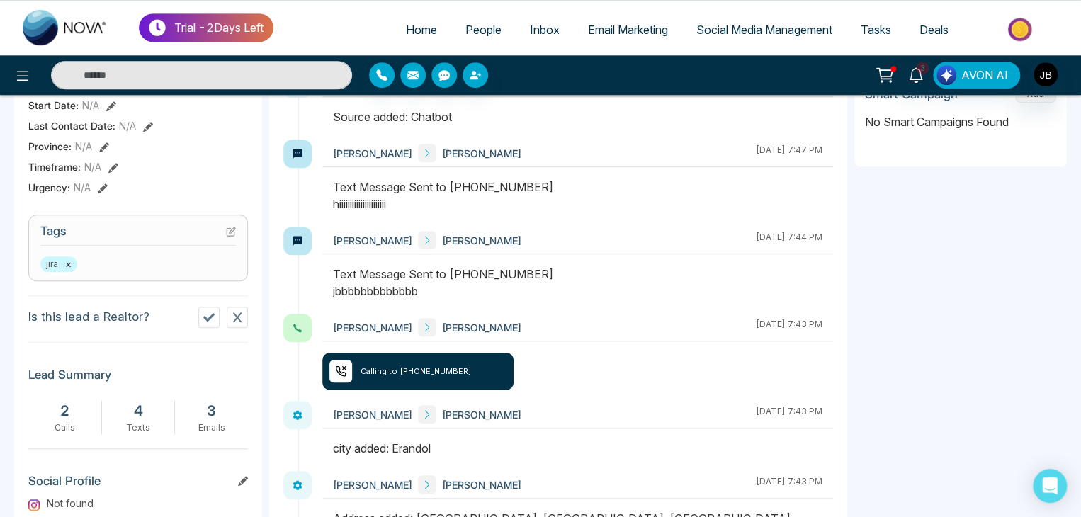
click at [227, 237] on icon at bounding box center [231, 232] width 10 height 10
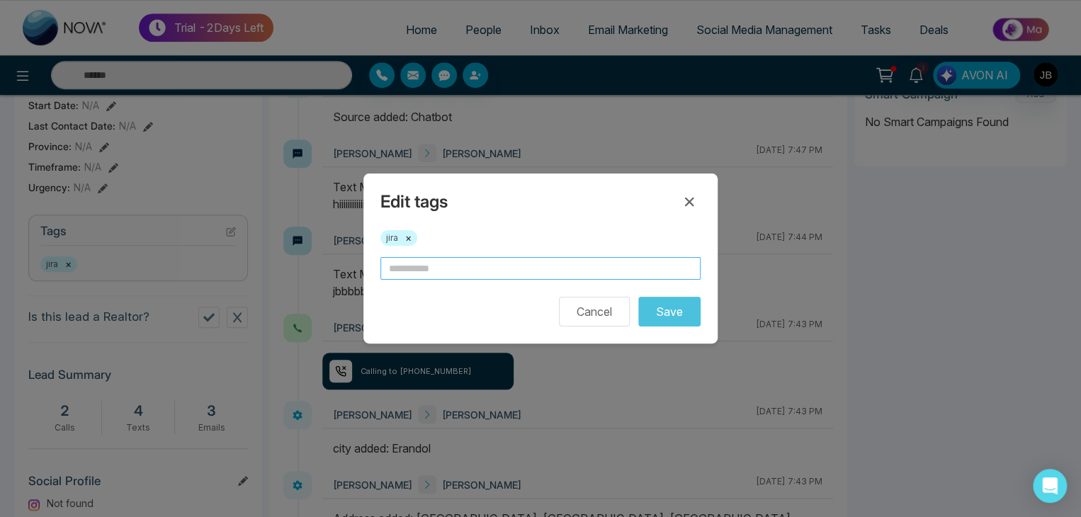
click at [423, 270] on input "text" at bounding box center [540, 268] width 320 height 23
type input "**"
click at [671, 321] on button "Save" at bounding box center [669, 312] width 62 height 30
click at [476, 273] on input "**" at bounding box center [540, 268] width 320 height 23
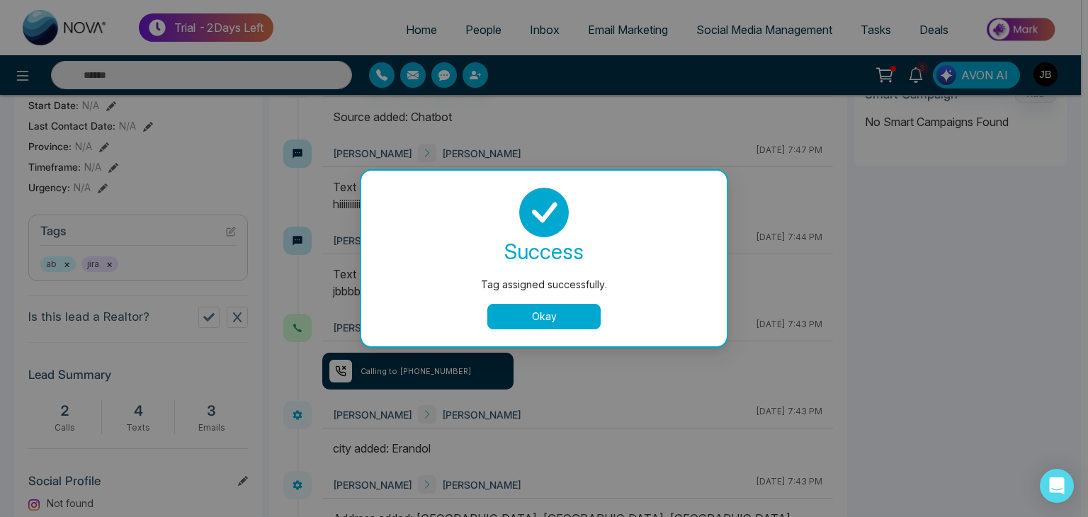
click at [555, 313] on button "Okay" at bounding box center [543, 316] width 113 height 25
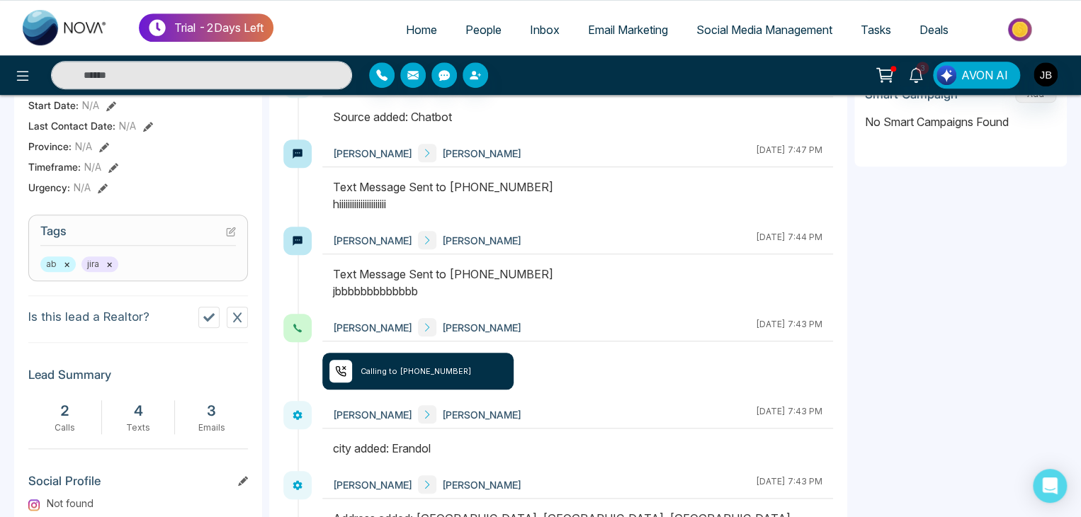
click at [64, 271] on button "×" at bounding box center [67, 264] width 6 height 13
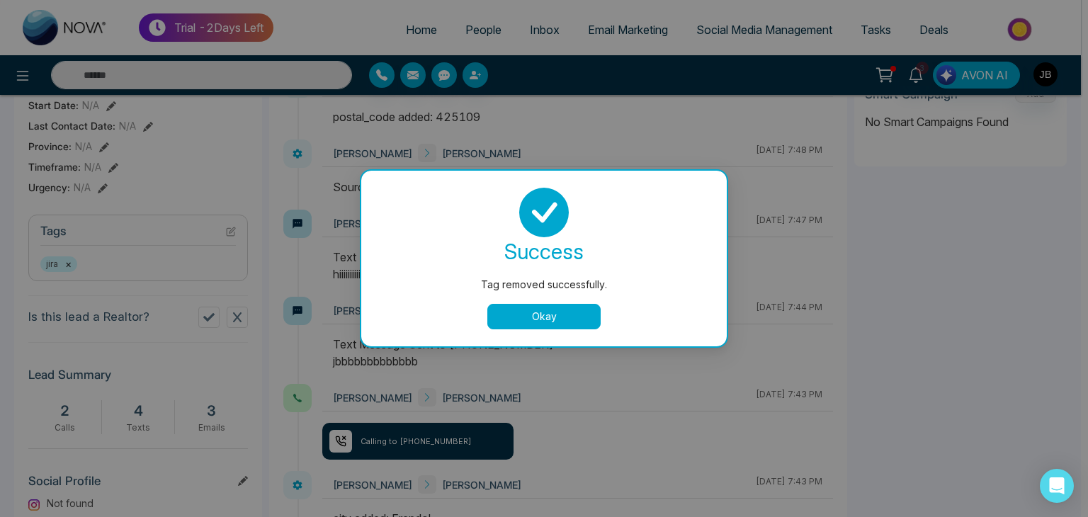
click at [543, 315] on button "Okay" at bounding box center [543, 316] width 113 height 25
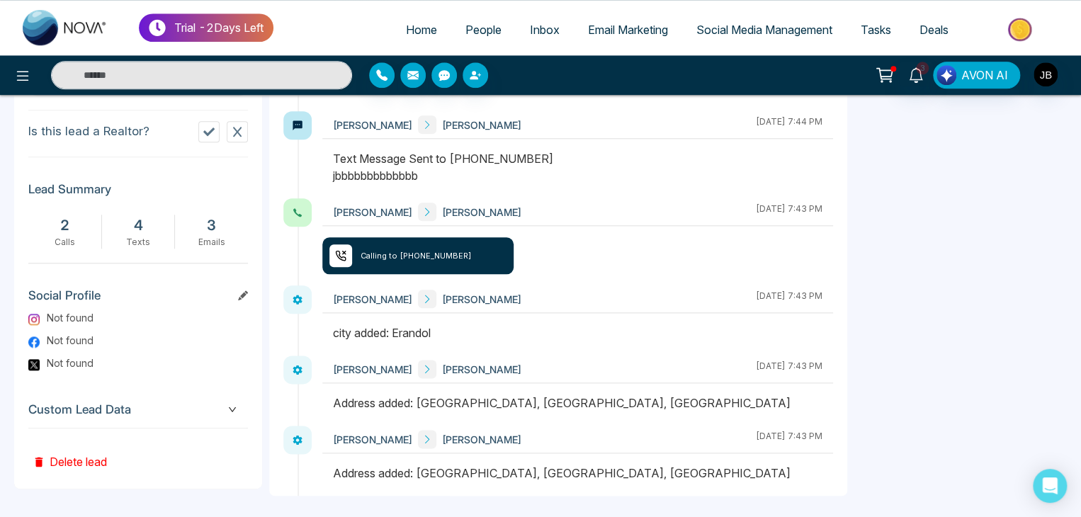
scroll to position [664, 0]
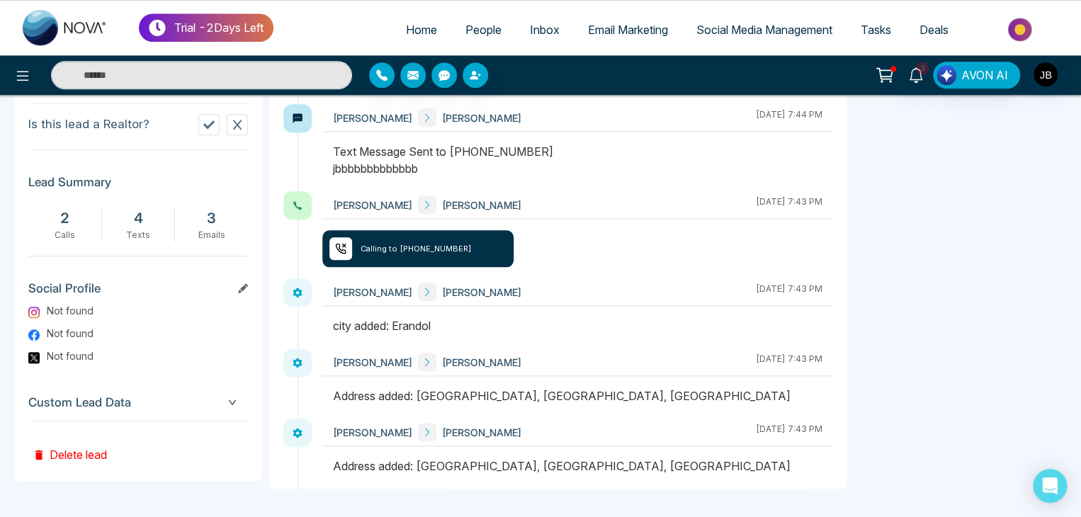
click at [227, 412] on span "Custom Lead Data" at bounding box center [138, 402] width 220 height 19
click at [233, 406] on icon "down" at bounding box center [232, 402] width 8 height 8
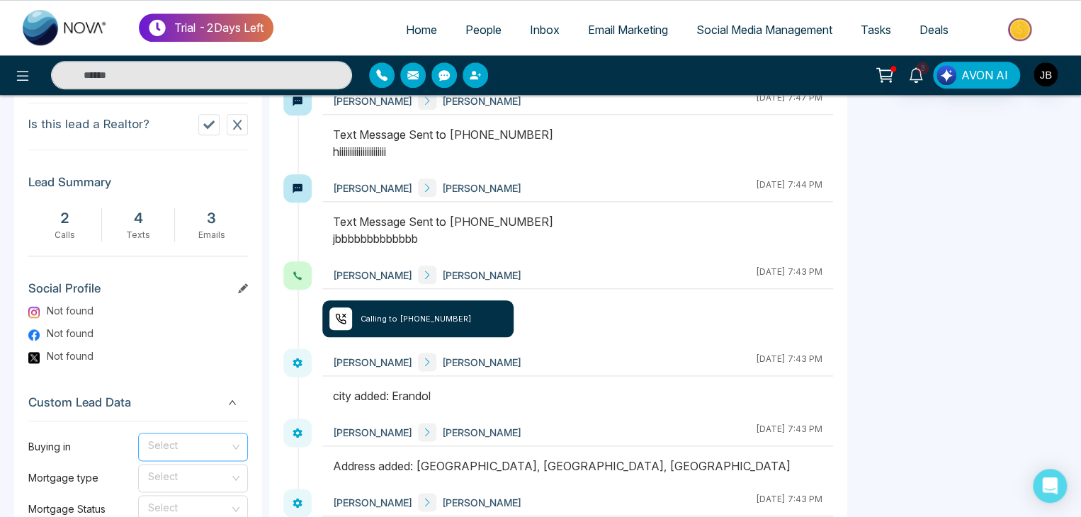
click at [195, 449] on input "search" at bounding box center [188, 443] width 83 height 21
click at [195, 484] on div "0-3 months" at bounding box center [193, 485] width 93 height 16
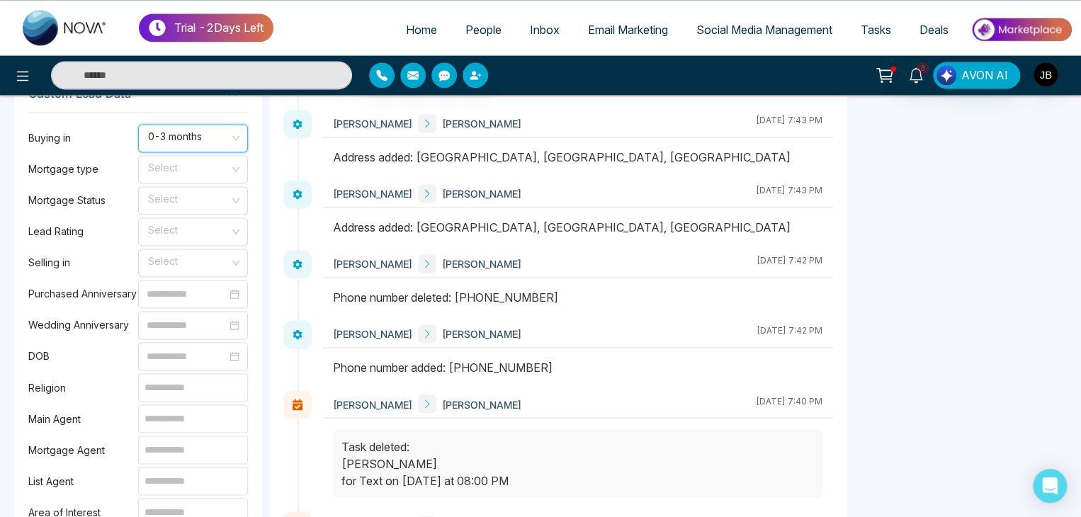
scroll to position [1042, 0]
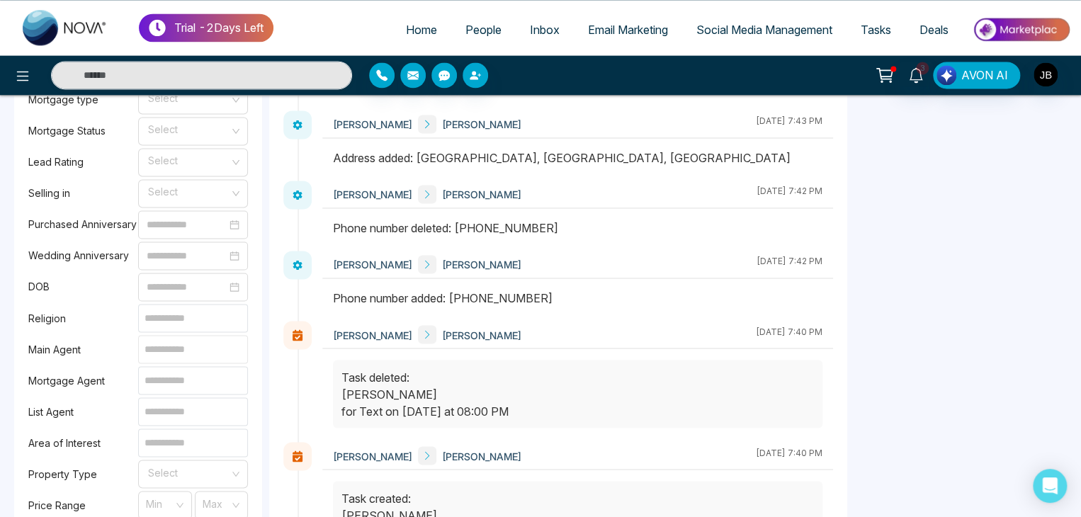
click at [186, 360] on input at bounding box center [193, 349] width 110 height 28
click at [190, 383] on input at bounding box center [193, 380] width 110 height 28
click at [192, 433] on div "Buying in 0-3 months Mortgage type Select Mortgage Status Select Lead Rating Se…" at bounding box center [138, 443] width 220 height 801
click at [195, 468] on input "search" at bounding box center [188, 470] width 83 height 21
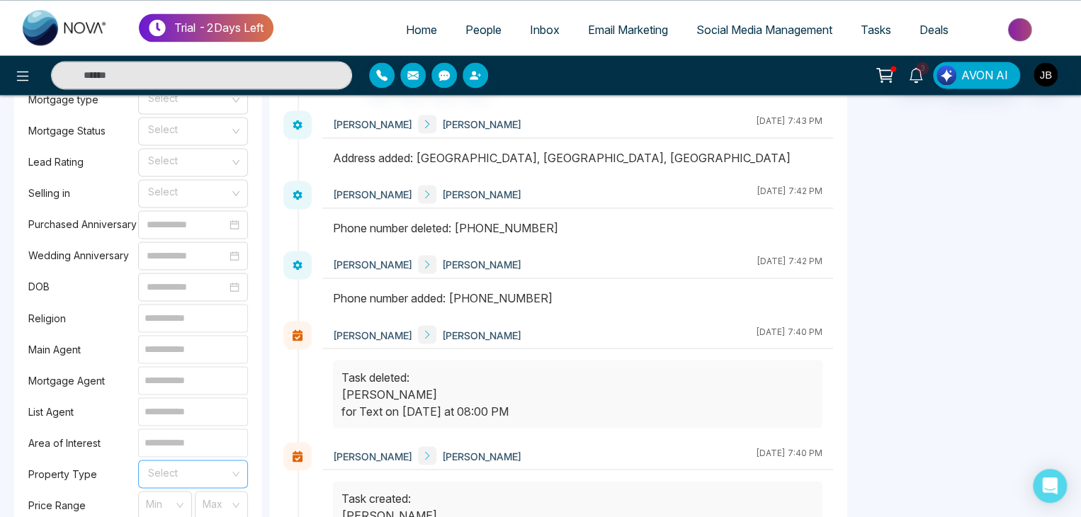
click at [196, 478] on input "search" at bounding box center [188, 470] width 83 height 21
click at [187, 511] on div "Residential" at bounding box center [193, 512] width 93 height 16
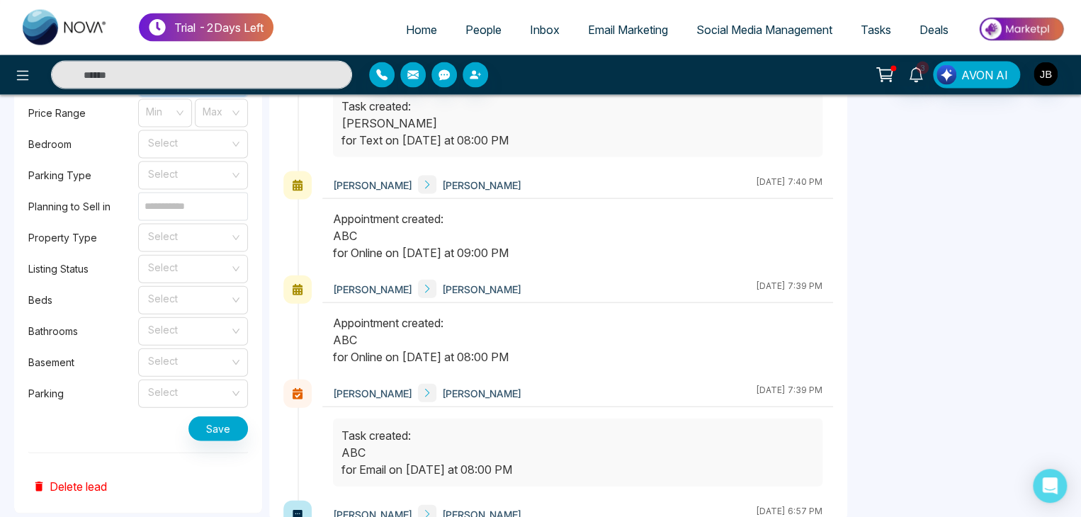
scroll to position [1465, 0]
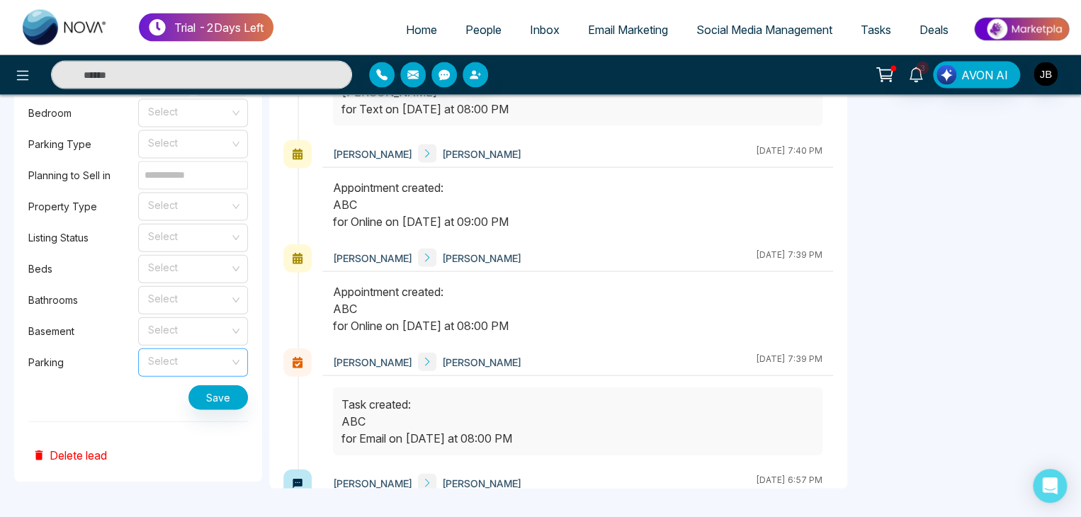
click at [190, 369] on input "search" at bounding box center [188, 359] width 83 height 21
click at [173, 412] on div "2" at bounding box center [193, 422] width 110 height 23
click at [198, 402] on button "Save" at bounding box center [217, 397] width 59 height 25
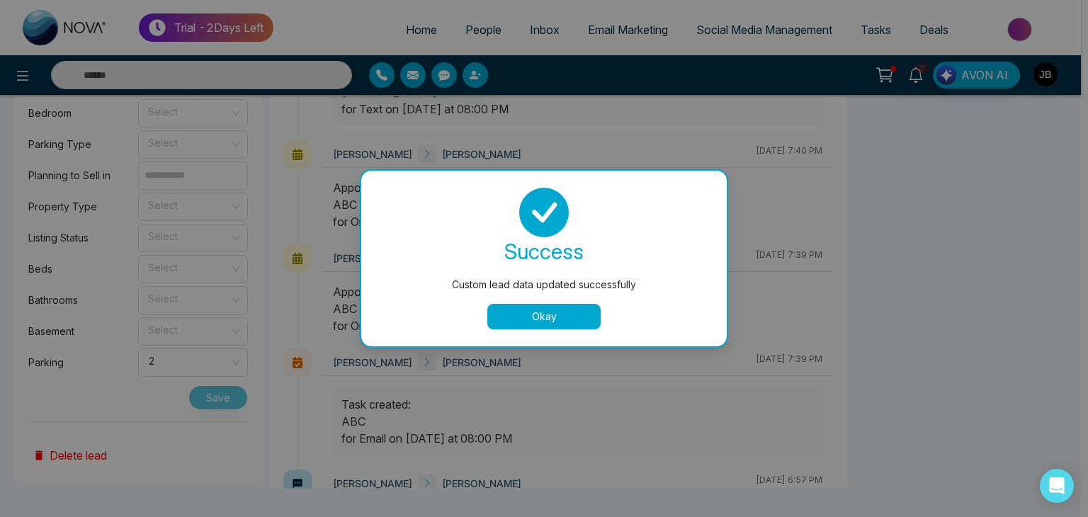
click at [514, 315] on button "Okay" at bounding box center [543, 316] width 113 height 25
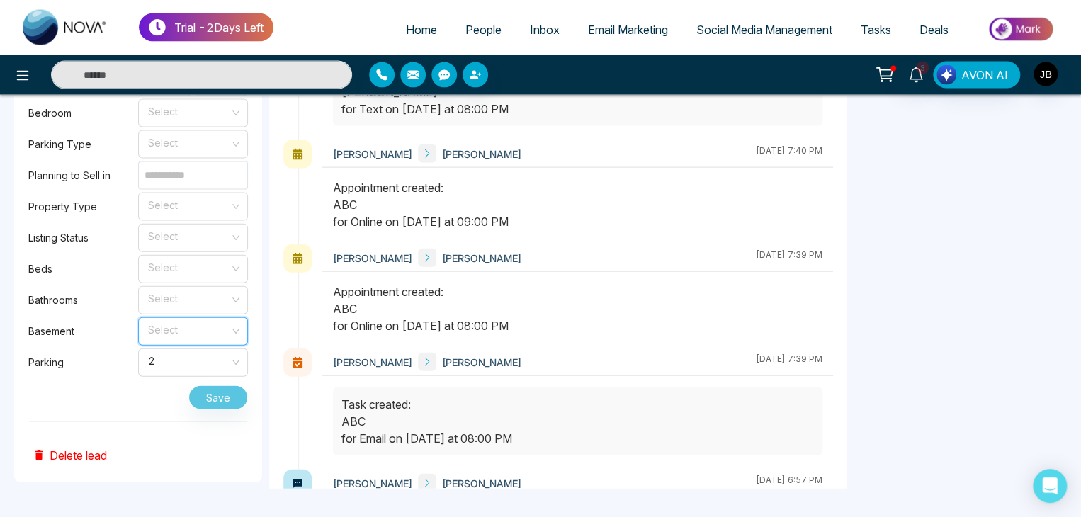
click at [193, 333] on input "search" at bounding box center [188, 328] width 83 height 21
click at [191, 402] on div "2" at bounding box center [193, 391] width 110 height 23
click at [230, 401] on button "Save" at bounding box center [217, 397] width 59 height 25
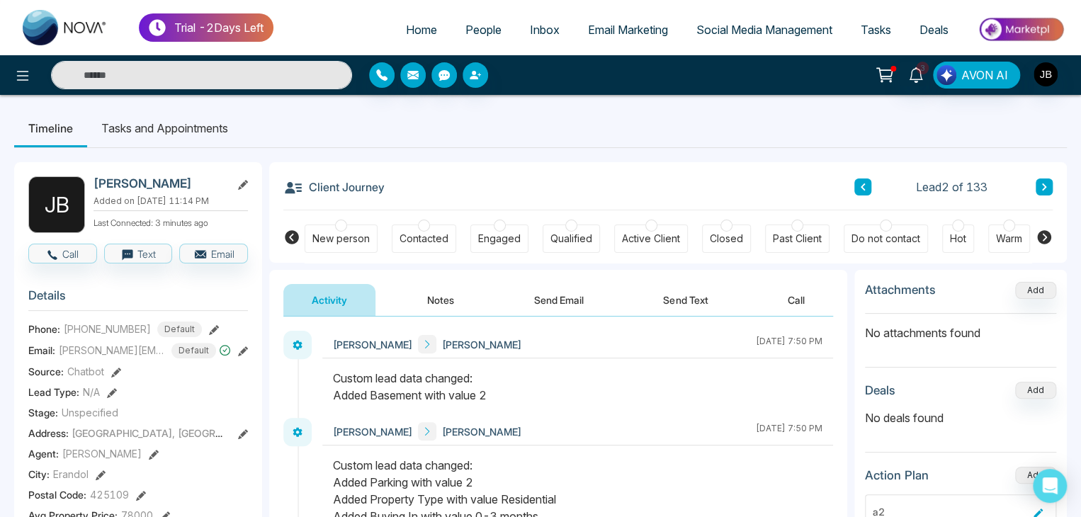
scroll to position [0, 0]
click at [880, 28] on span "Tasks" at bounding box center [875, 30] width 30 height 14
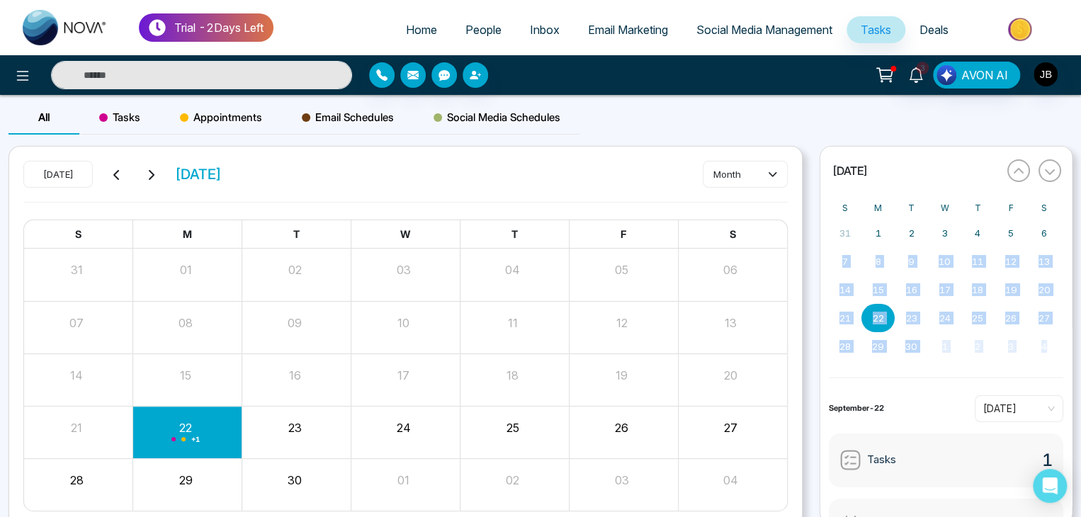
drag, startPoint x: 1076, startPoint y: 252, endPoint x: 1087, endPoint y: 336, distance: 84.9
click at [1081, 336] on html "Trial - 2 Days Left Home People Inbox Email Marketing Social Media Management T…" at bounding box center [540, 258] width 1081 height 517
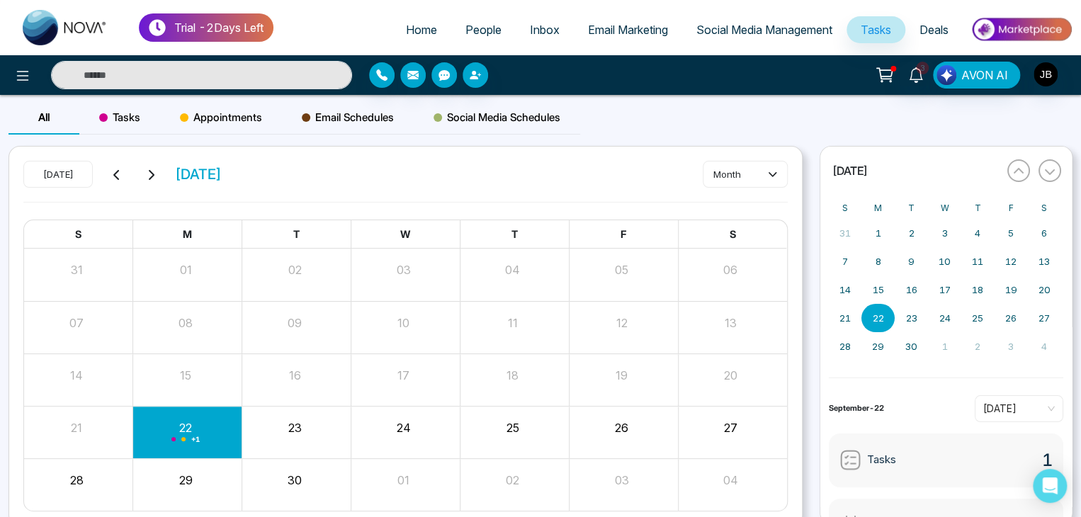
click at [640, 123] on div "All Tasks Appointments Email Schedules Social Media Schedules" at bounding box center [540, 123] width 1081 height 45
click at [129, 123] on span "Tasks" at bounding box center [119, 117] width 41 height 17
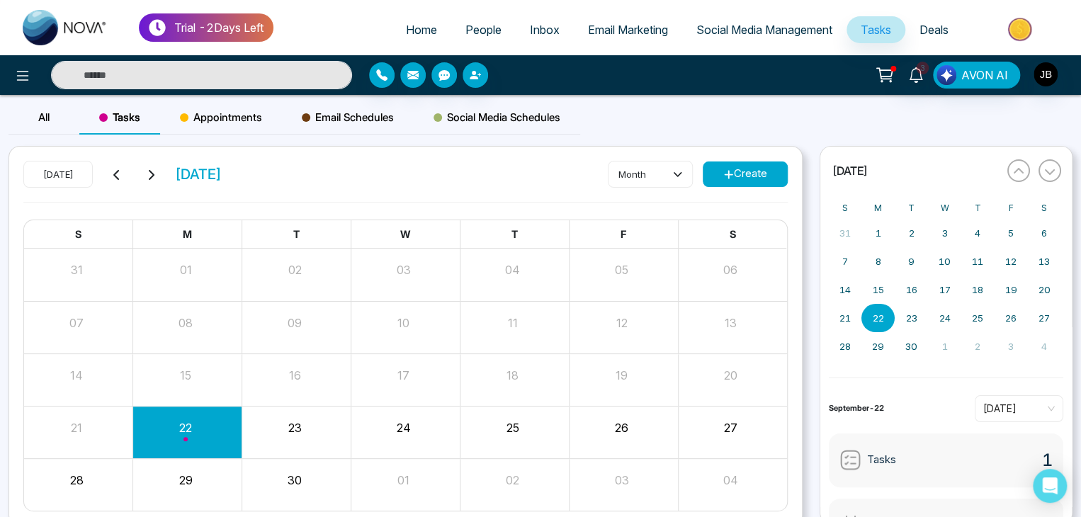
click at [203, 120] on span "Appointments" at bounding box center [221, 117] width 82 height 17
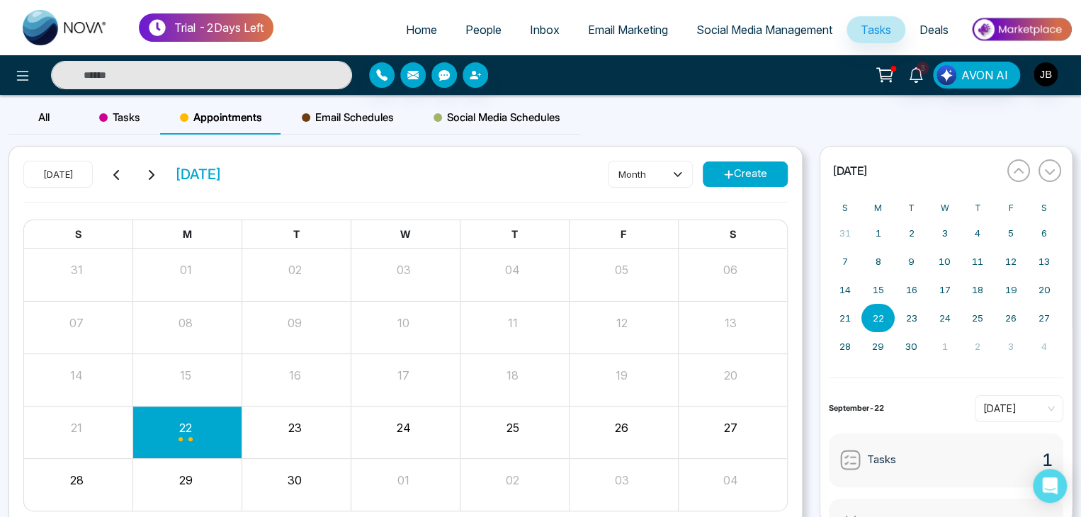
click at [336, 117] on span "Email Schedules" at bounding box center [348, 117] width 92 height 17
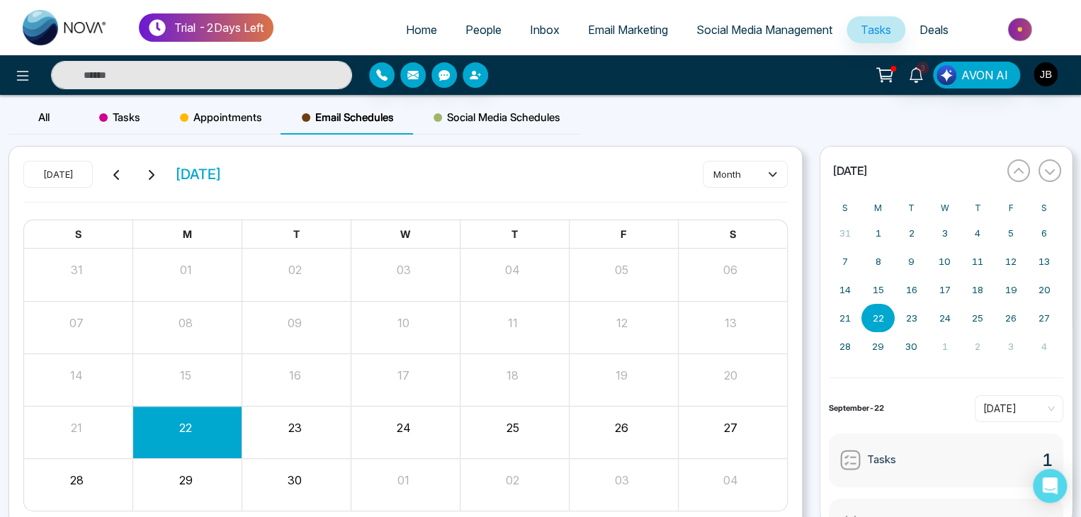
click at [508, 119] on span "Social Media Schedules" at bounding box center [496, 117] width 127 height 17
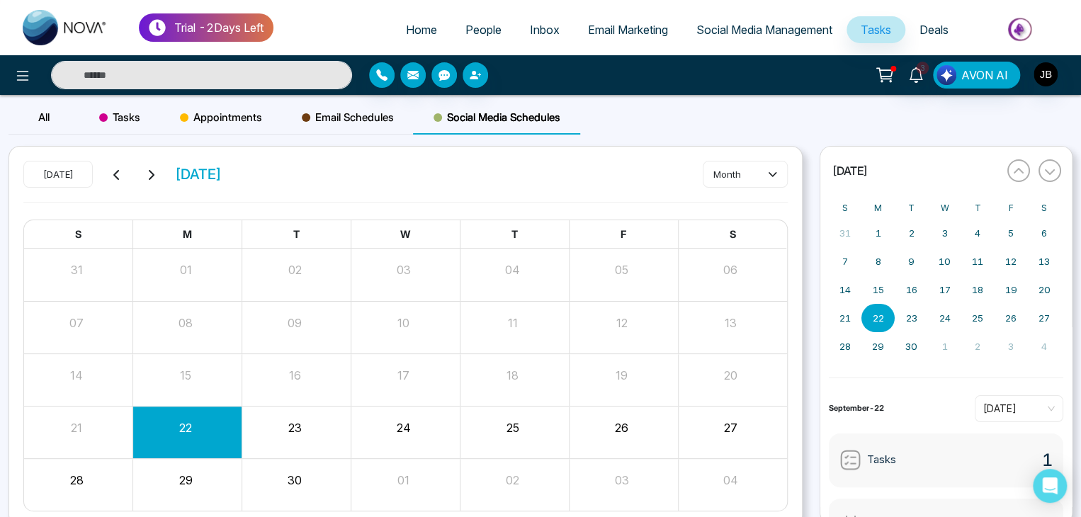
click at [354, 123] on span "Email Schedules" at bounding box center [348, 117] width 92 height 17
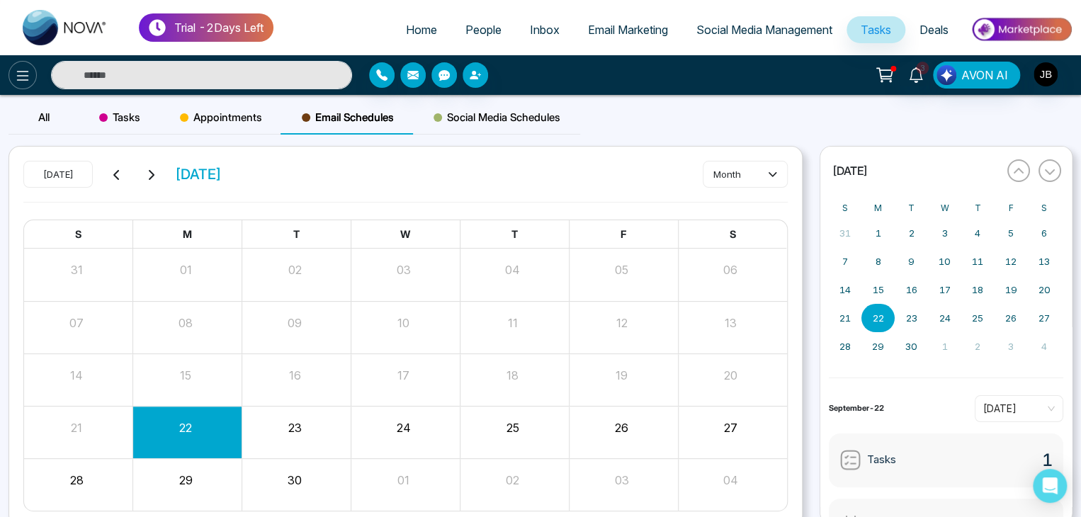
click at [21, 83] on icon at bounding box center [22, 75] width 17 height 17
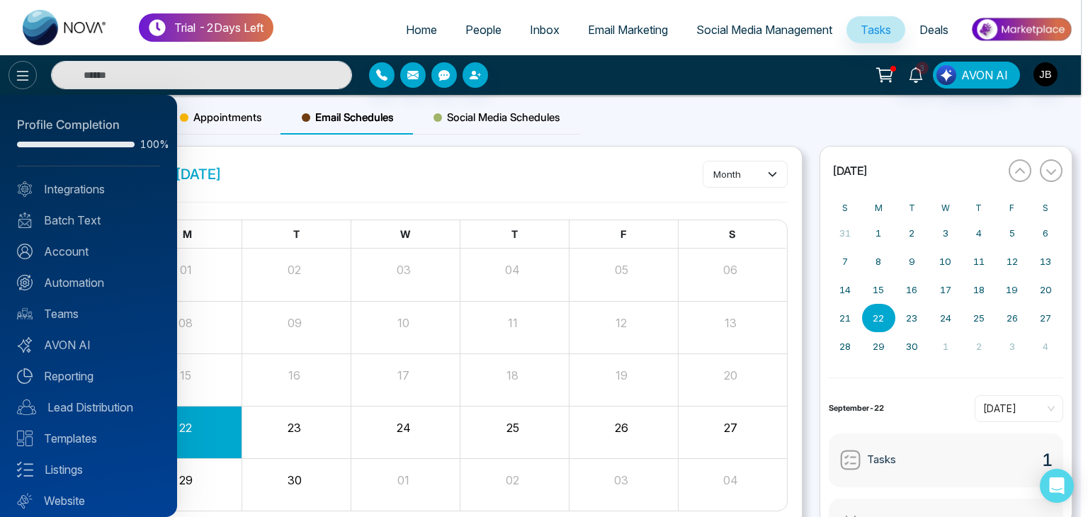
click at [21, 83] on div at bounding box center [544, 258] width 1088 height 517
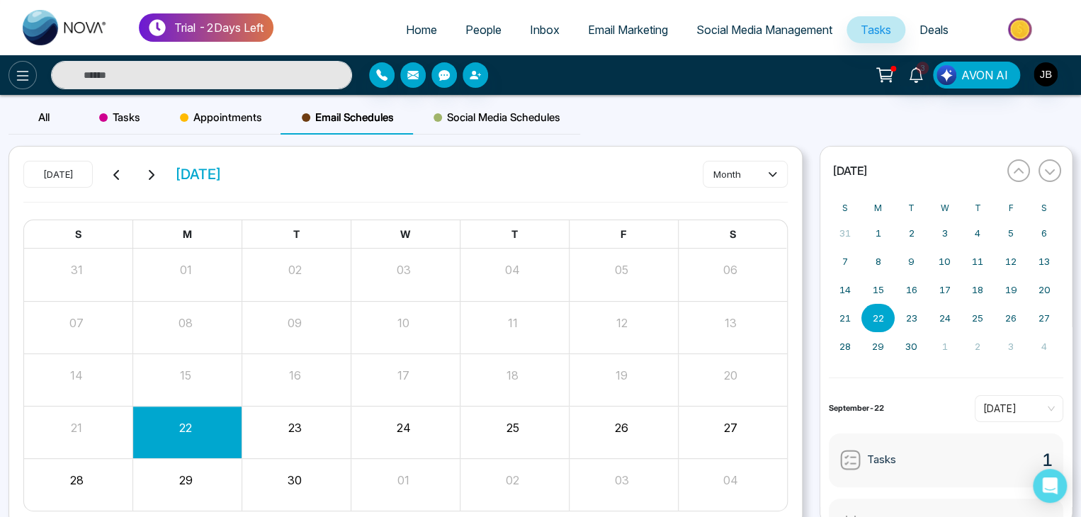
click at [18, 72] on icon at bounding box center [23, 76] width 12 height 10
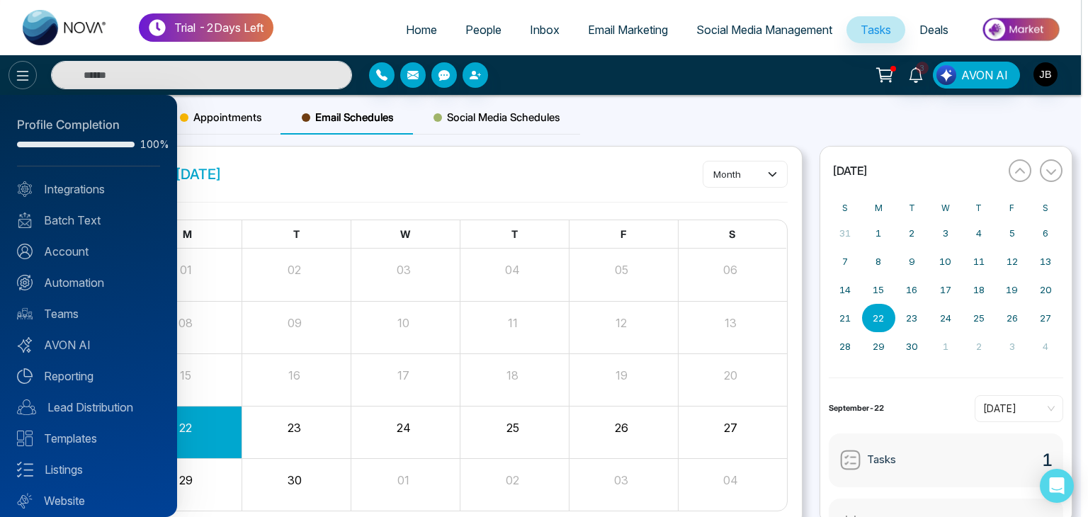
click at [18, 72] on div at bounding box center [544, 258] width 1088 height 517
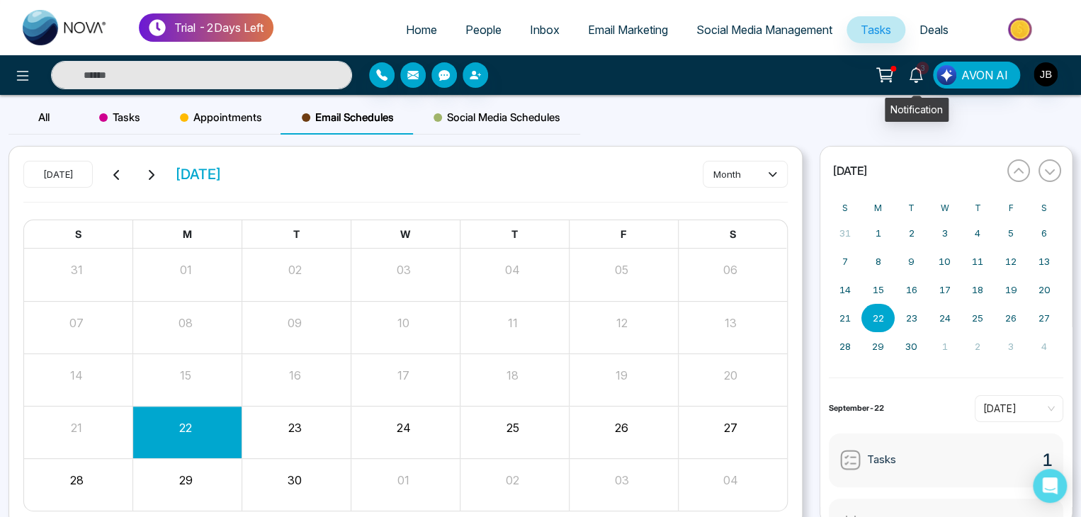
click at [912, 67] on icon at bounding box center [916, 75] width 16 height 16
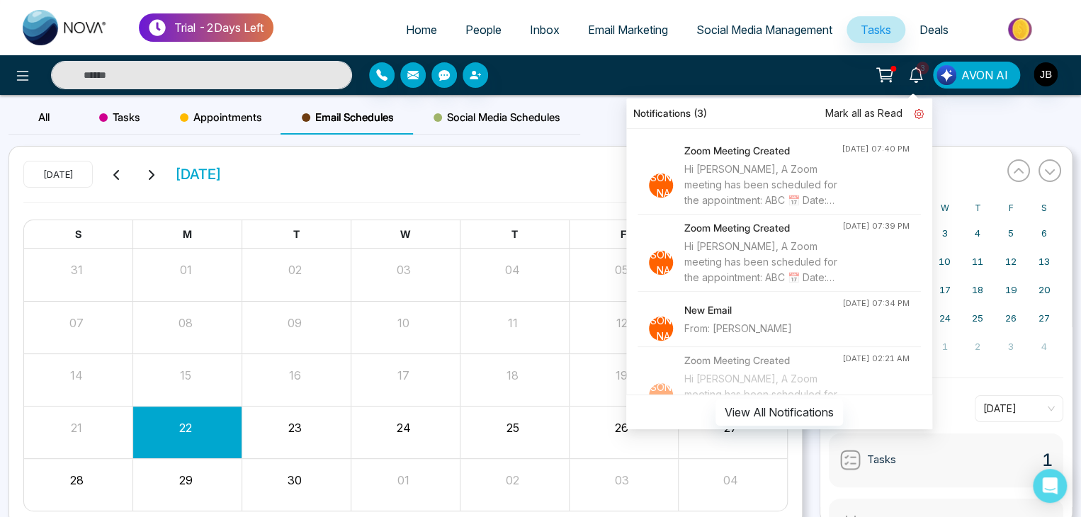
click at [916, 111] on icon at bounding box center [919, 114] width 10 height 10
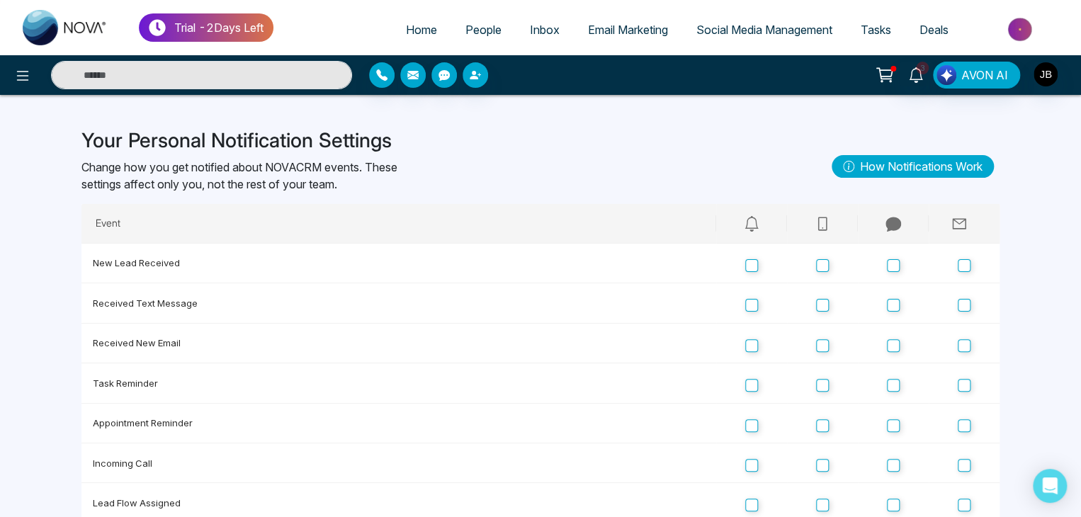
click at [870, 169] on link "How Notifications Work" at bounding box center [912, 166] width 162 height 23
click at [915, 76] on icon at bounding box center [916, 75] width 16 height 16
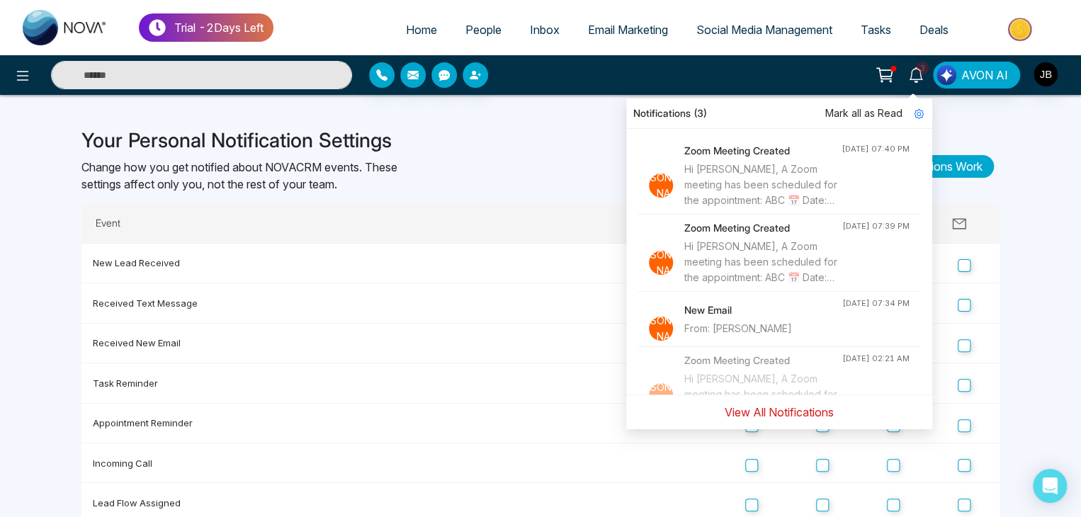
click at [765, 412] on button "View All Notifications" at bounding box center [778, 412] width 127 height 27
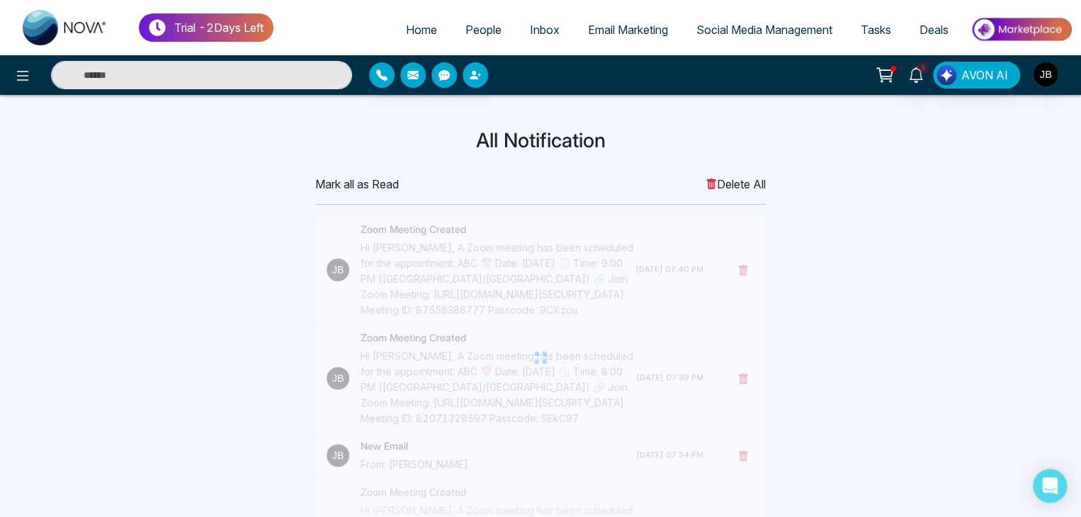
click at [728, 178] on span "Delete All" at bounding box center [735, 184] width 60 height 17
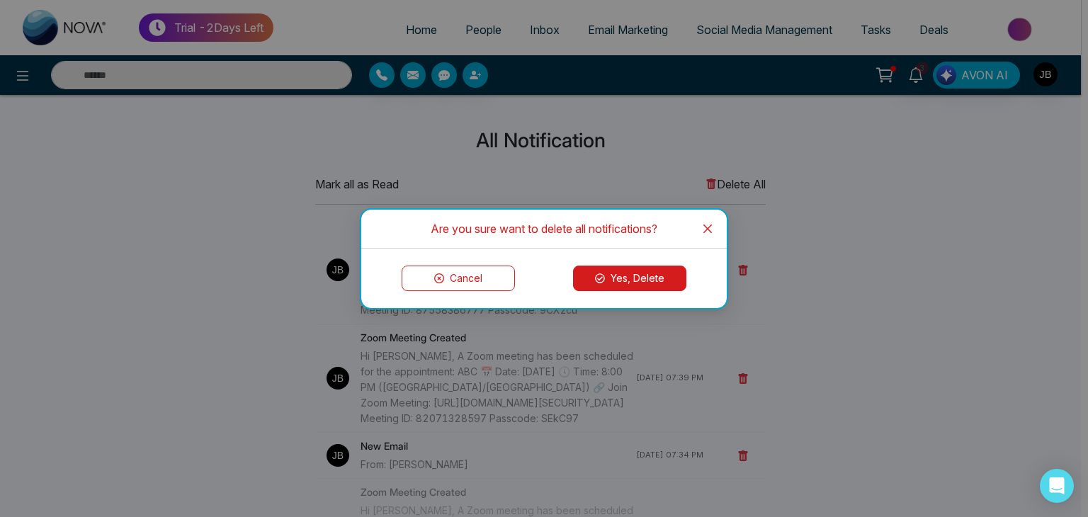
click at [618, 278] on button "Yes, Delete" at bounding box center [629, 278] width 113 height 25
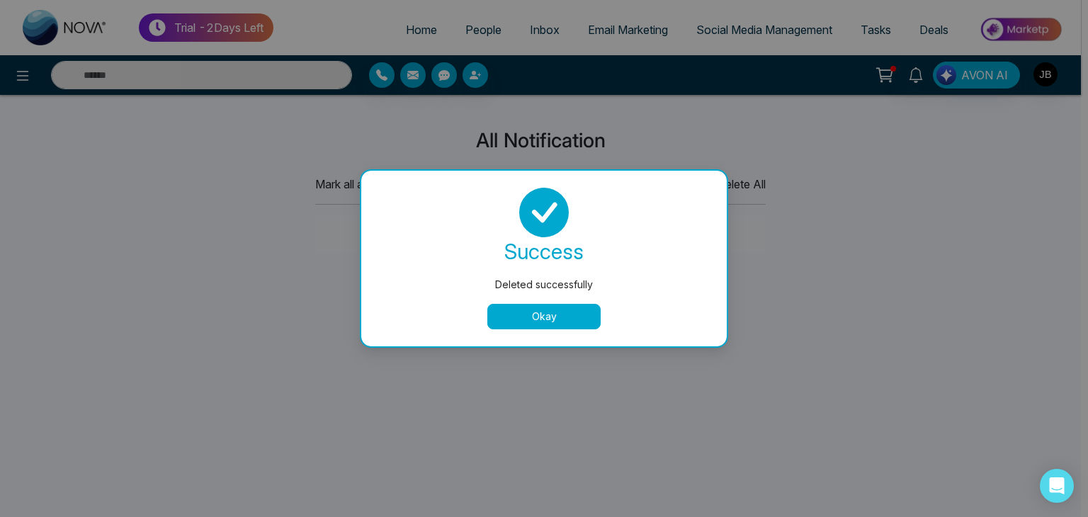
click at [574, 319] on button "Okay" at bounding box center [543, 316] width 113 height 25
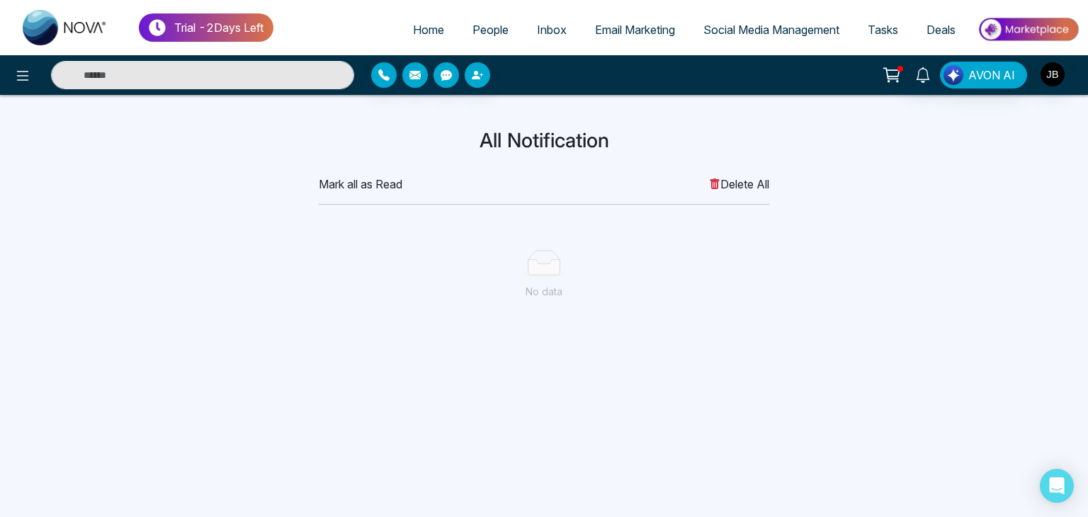
click at [885, 35] on span "Tasks" at bounding box center [883, 30] width 30 height 14
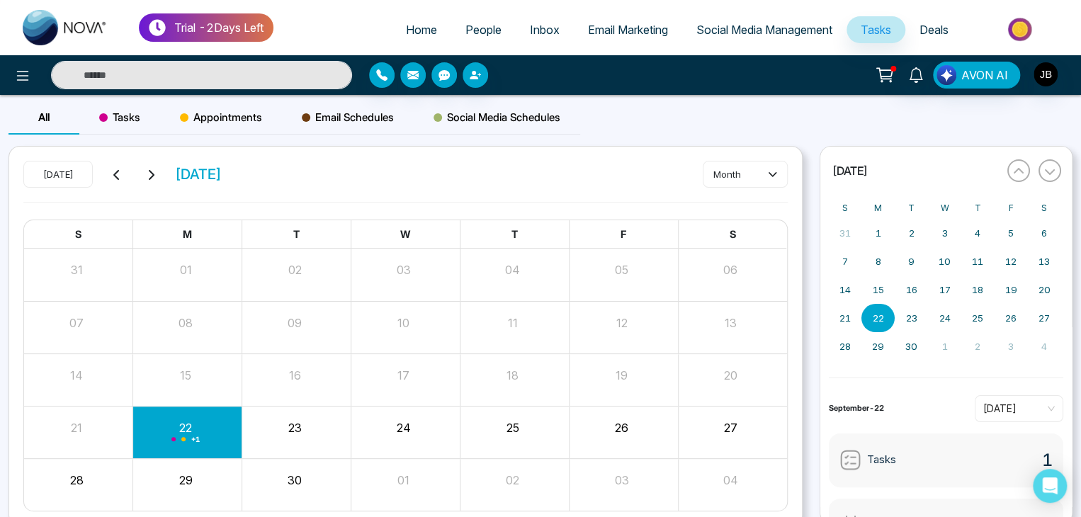
click at [796, 22] on link "Social Media Management" at bounding box center [764, 29] width 164 height 27
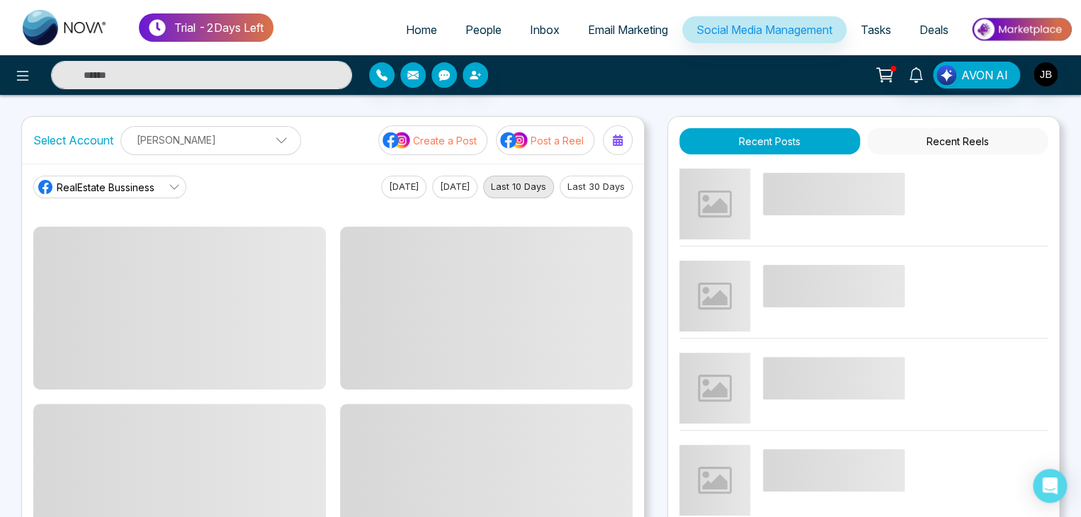
click at [618, 25] on span "Email Marketing" at bounding box center [628, 30] width 80 height 14
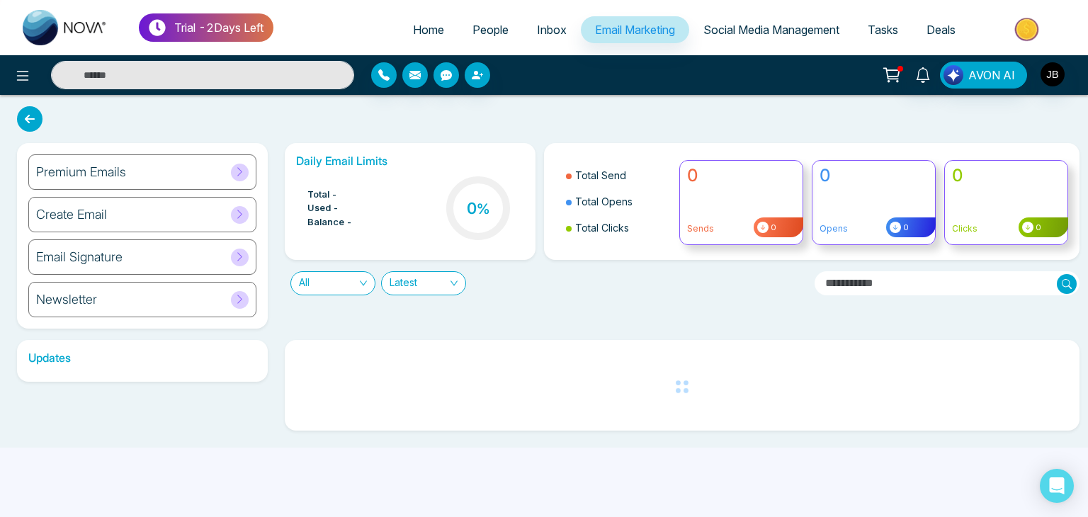
click at [880, 31] on span "Tasks" at bounding box center [883, 30] width 30 height 14
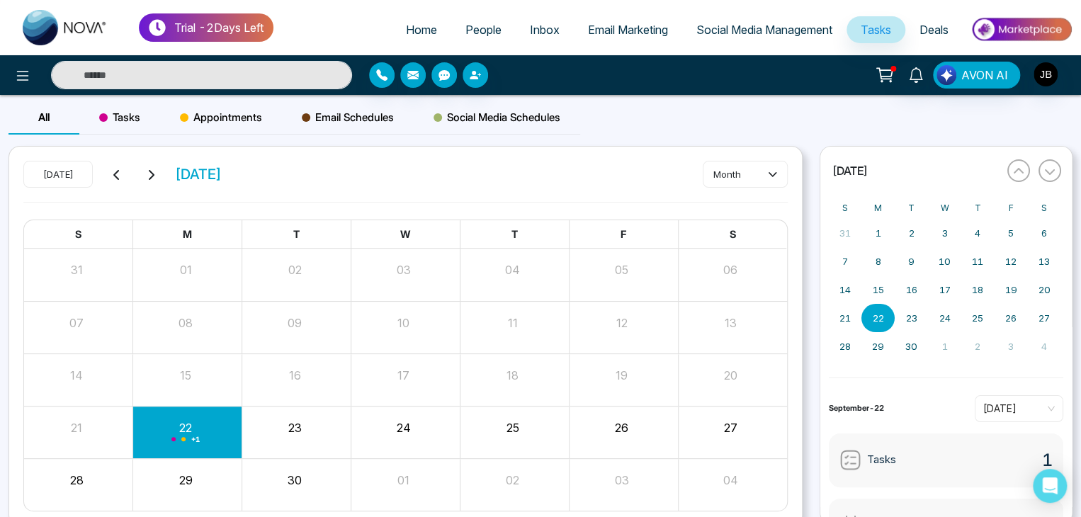
click at [794, 25] on span "Social Media Management" at bounding box center [764, 30] width 136 height 14
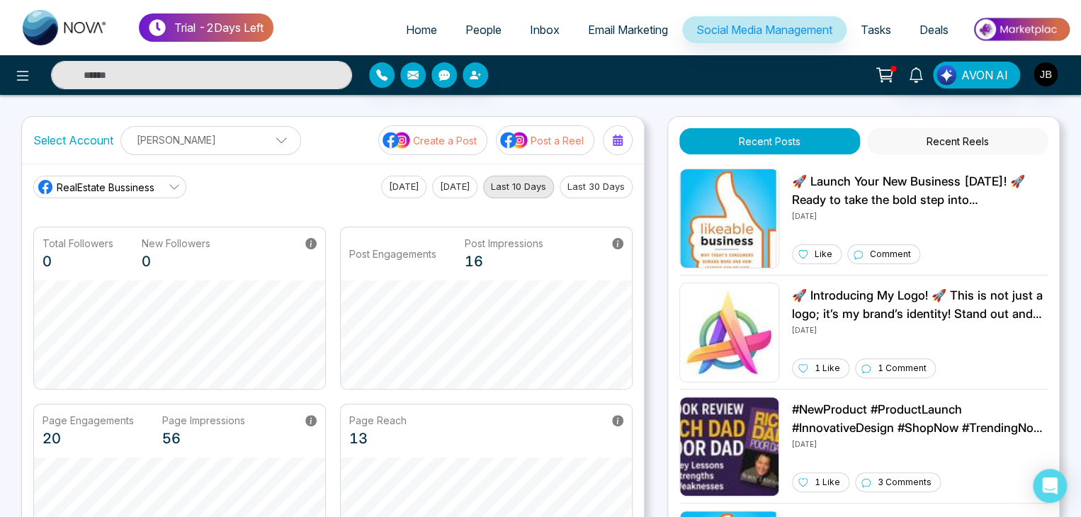
click at [619, 37] on link "Email Marketing" at bounding box center [628, 29] width 108 height 27
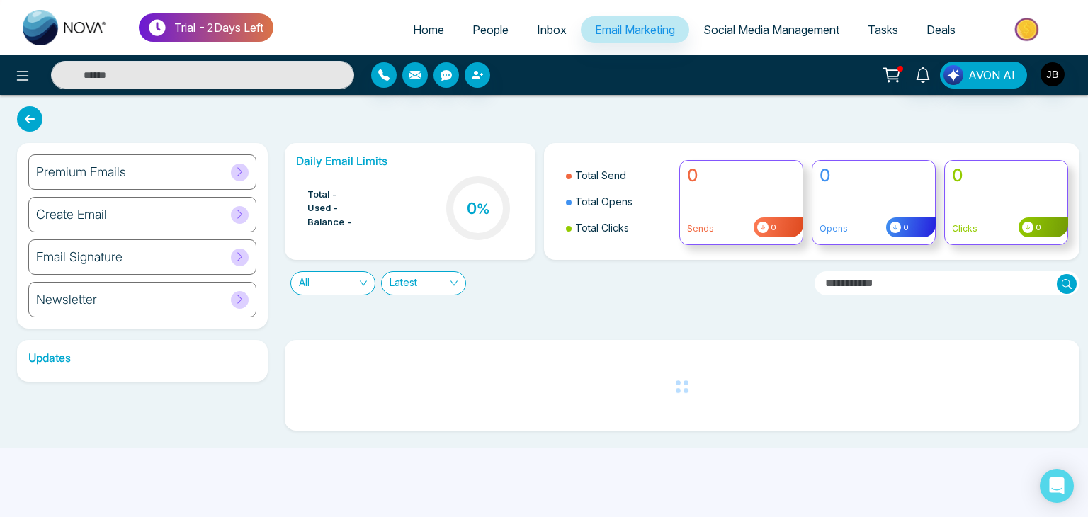
click at [472, 30] on span "People" at bounding box center [490, 30] width 36 height 14
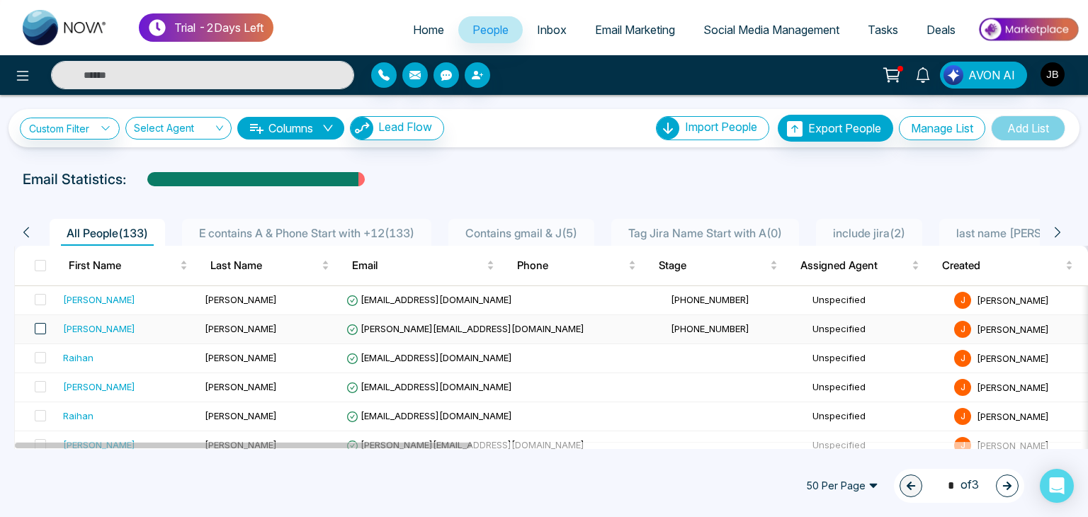
click at [40, 329] on span at bounding box center [40, 328] width 11 height 11
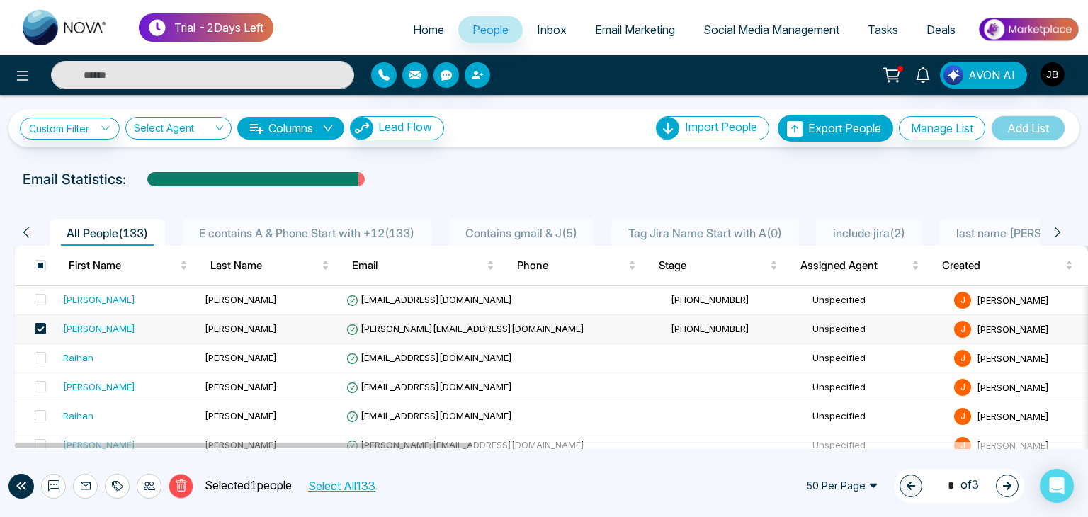
drag, startPoint x: 459, startPoint y: 328, endPoint x: 408, endPoint y: 329, distance: 51.0
click at [408, 329] on span "[PERSON_NAME][EMAIL_ADDRESS][DOMAIN_NAME]" at bounding box center [465, 328] width 238 height 11
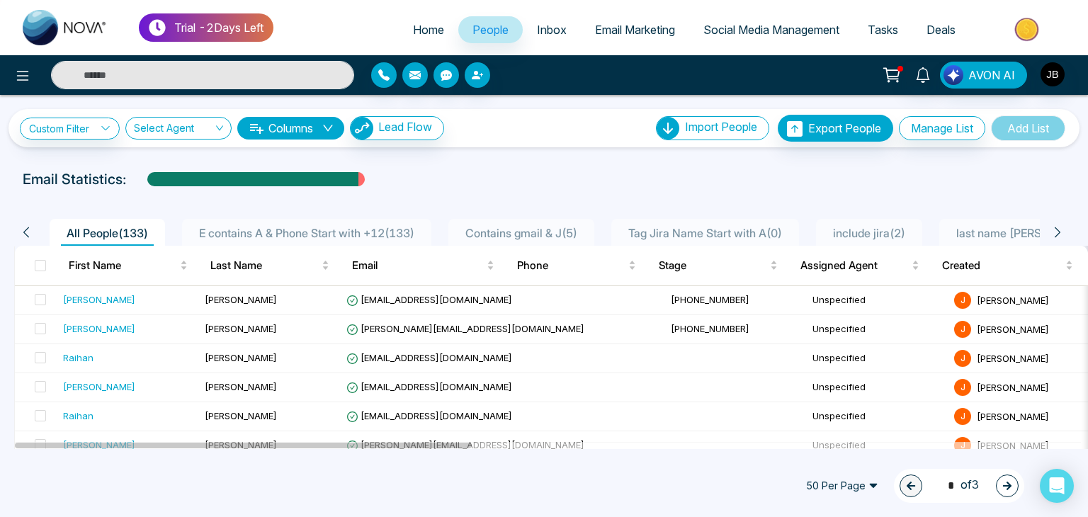
click at [99, 76] on input "text" at bounding box center [202, 75] width 303 height 28
type input "***"
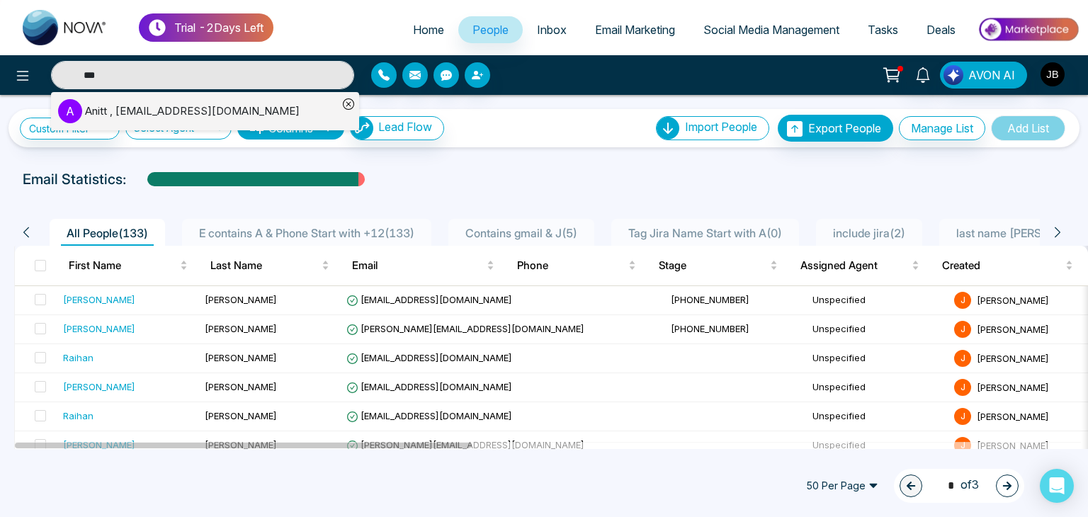
click at [150, 108] on div "Anitt , [EMAIL_ADDRESS][DOMAIN_NAME]" at bounding box center [192, 111] width 215 height 16
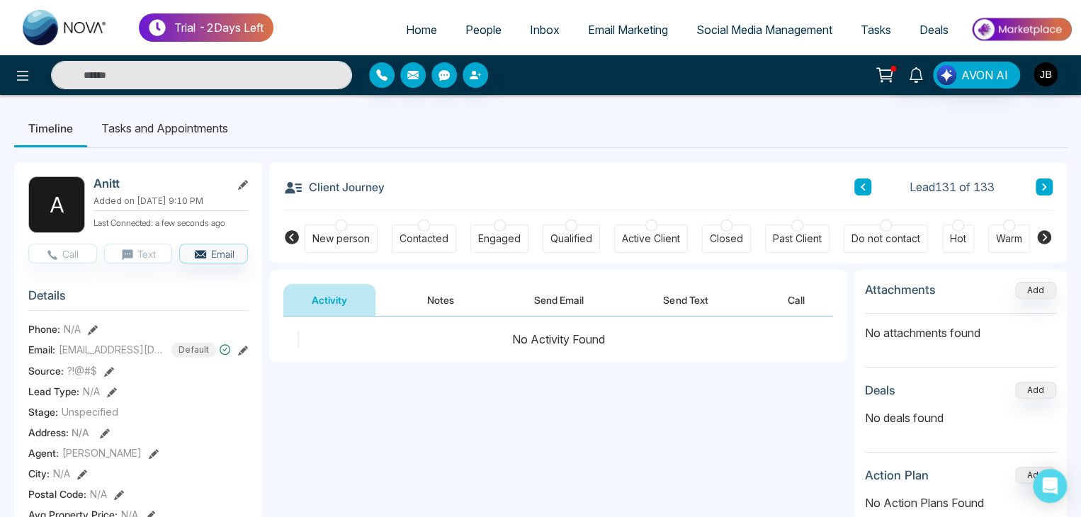
click at [243, 181] on icon at bounding box center [243, 185] width 10 height 10
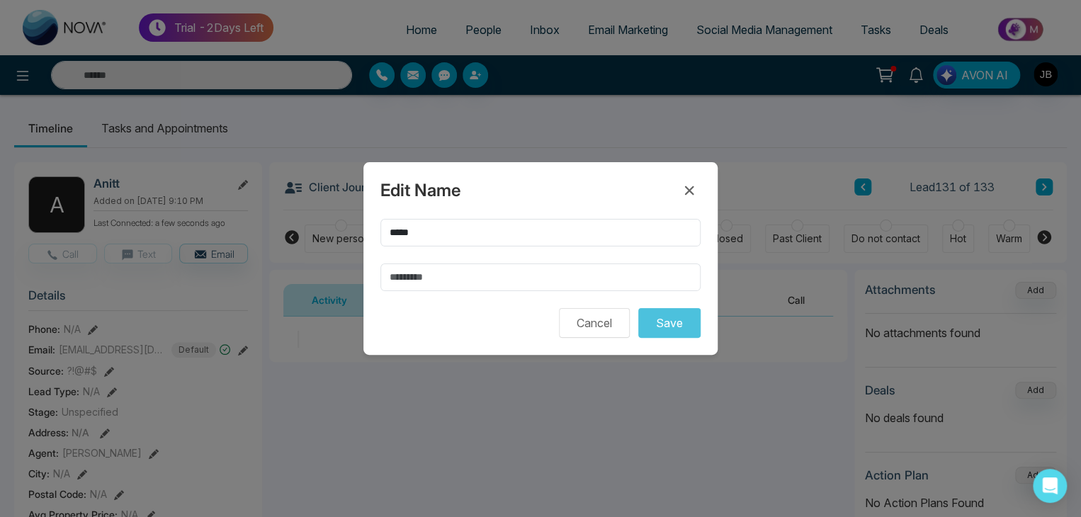
click at [377, 400] on div "Edit Name ***** Cancel Save" at bounding box center [540, 258] width 1081 height 517
click at [584, 320] on button "Cancel" at bounding box center [594, 323] width 71 height 30
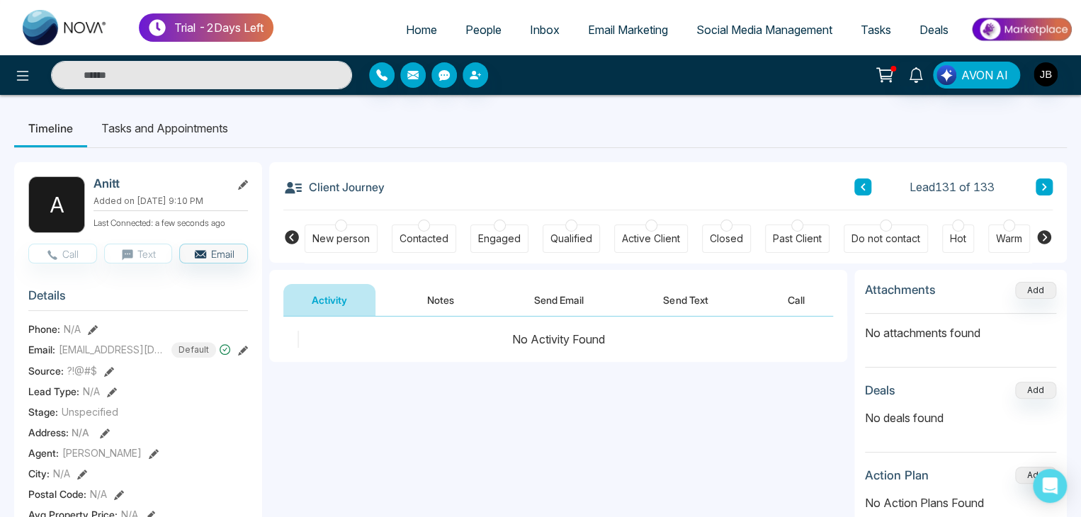
click at [239, 356] on icon at bounding box center [243, 351] width 10 height 10
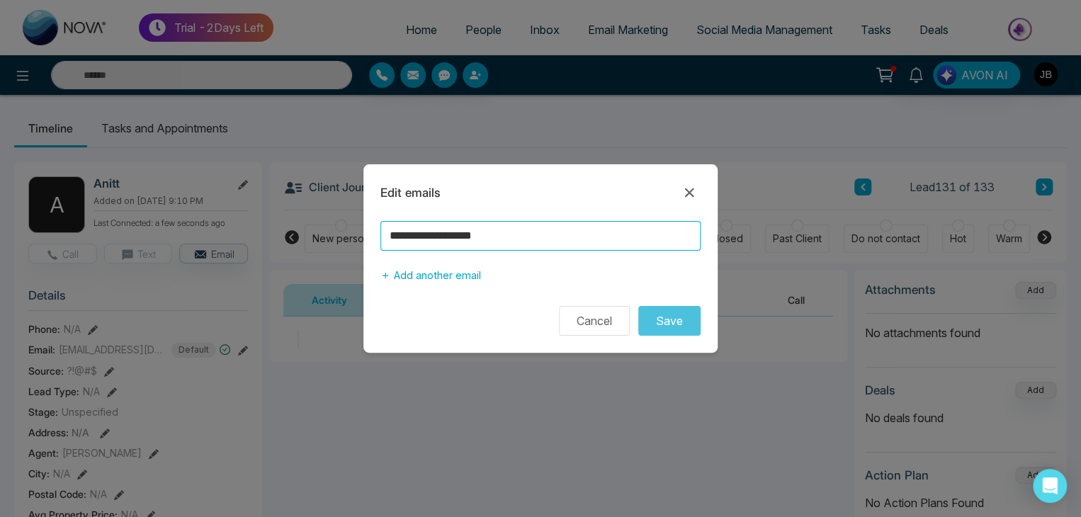
drag, startPoint x: 528, startPoint y: 235, endPoint x: 320, endPoint y: 237, distance: 207.5
click at [320, 237] on div "**********" at bounding box center [540, 258] width 1081 height 517
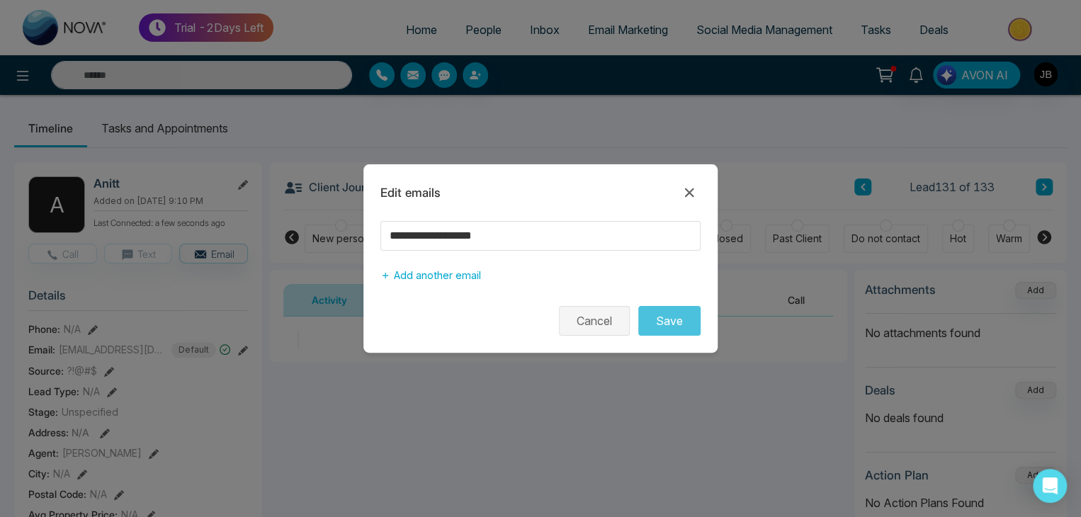
click at [603, 326] on button "Cancel" at bounding box center [594, 321] width 71 height 30
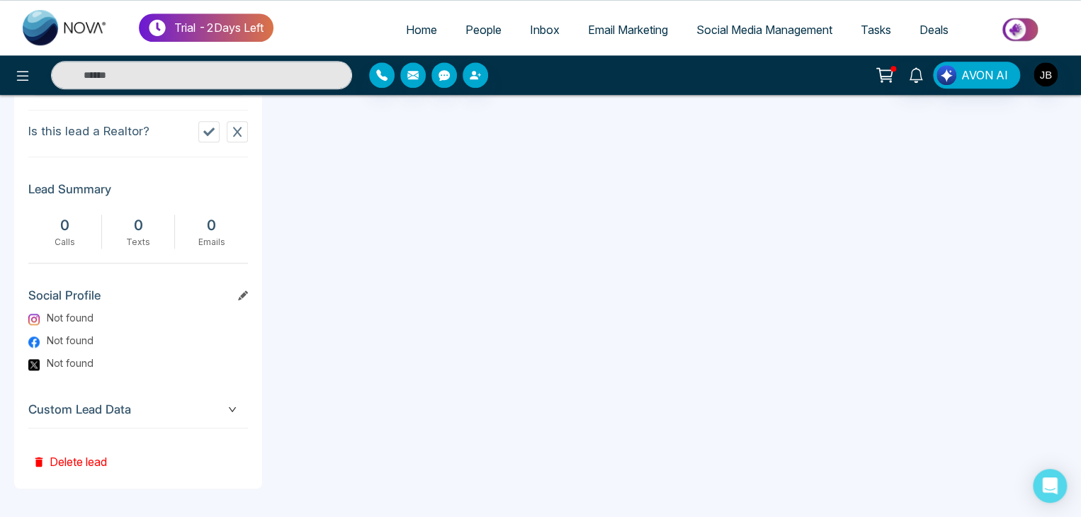
scroll to position [663, 0]
click at [76, 457] on button "Delete lead" at bounding box center [69, 451] width 83 height 46
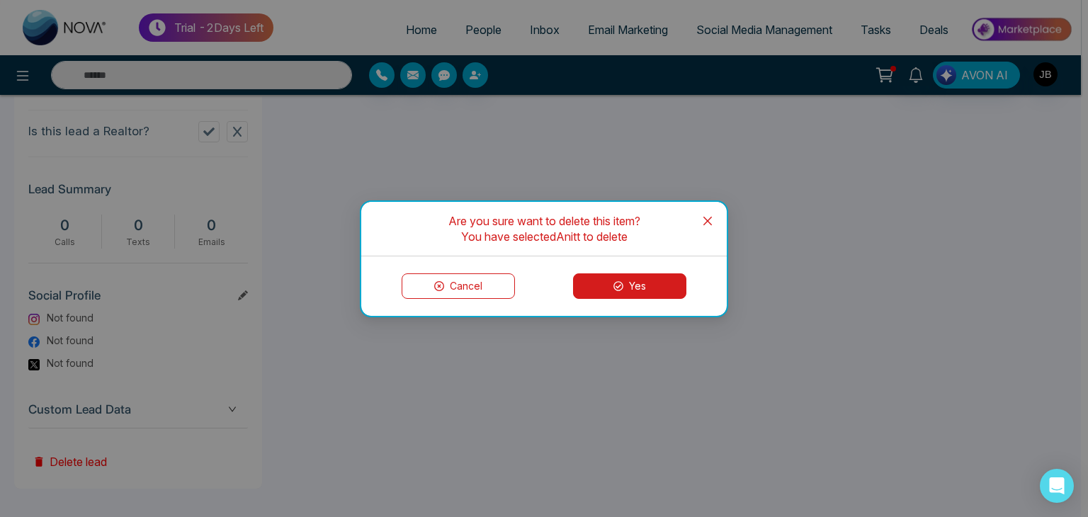
click at [654, 288] on button "Yes" at bounding box center [629, 285] width 113 height 25
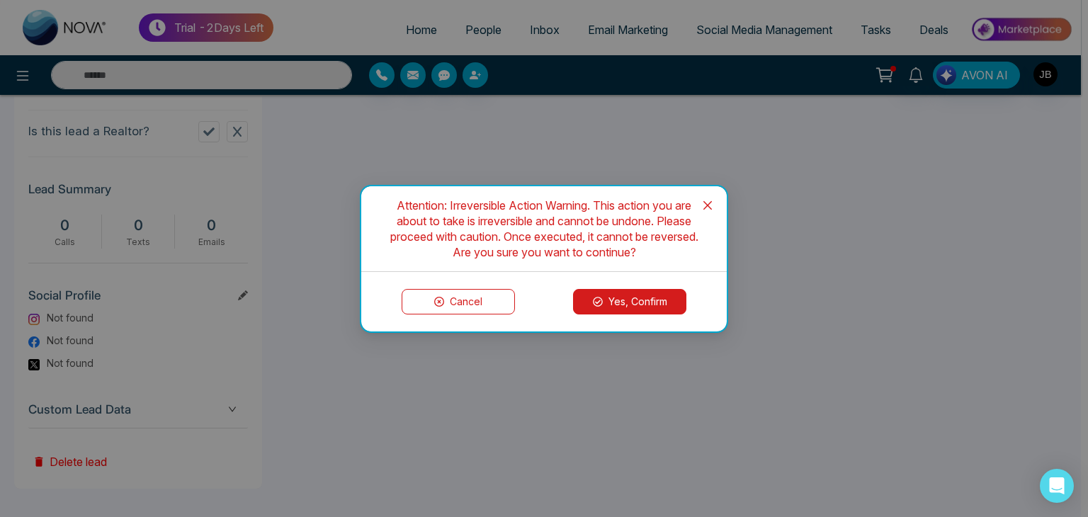
click at [590, 301] on button "Yes, Confirm" at bounding box center [629, 301] width 113 height 25
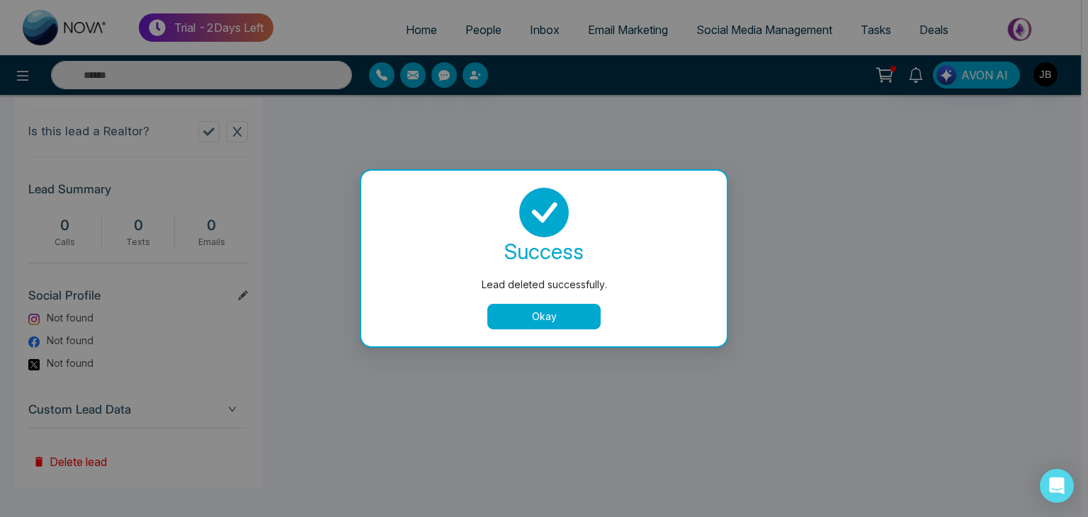
click at [546, 318] on button "Okay" at bounding box center [543, 316] width 113 height 25
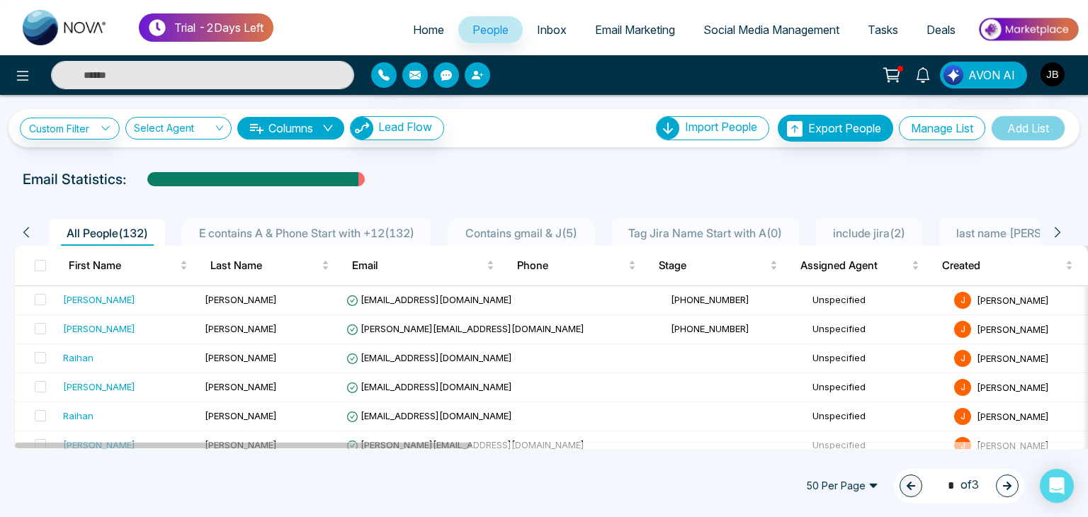
click at [479, 72] on icon "button" at bounding box center [477, 74] width 11 height 11
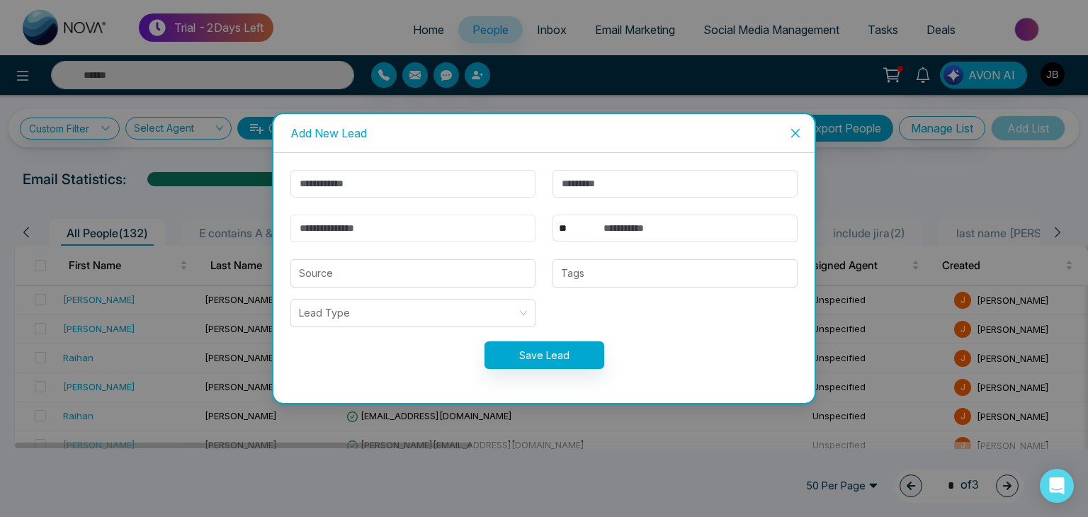
paste input "**********"
type input "**********"
click at [387, 186] on input "text" at bounding box center [412, 184] width 245 height 28
type input "******"
type input "********"
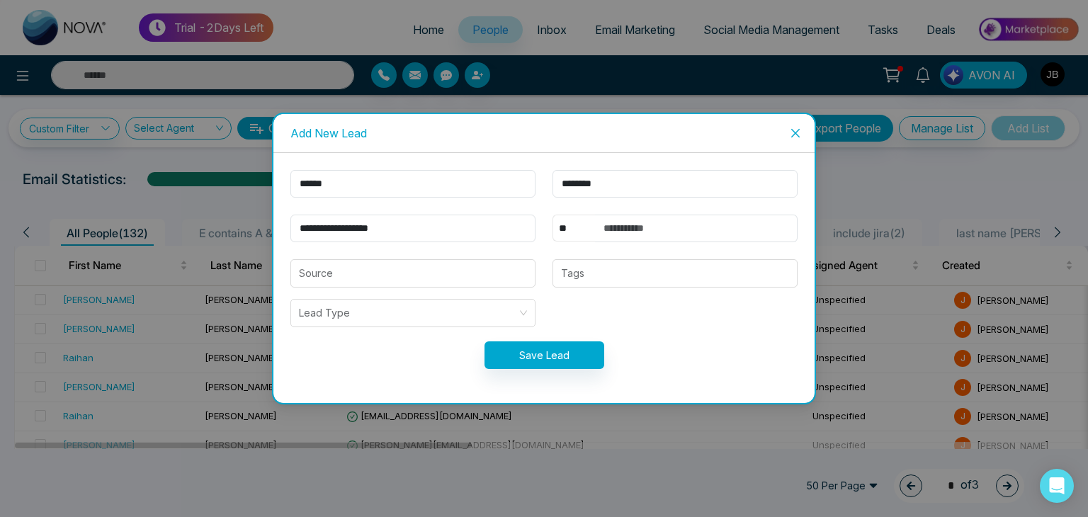
select select "***"
type input "**********"
click at [673, 228] on input "**********" at bounding box center [696, 229] width 203 height 28
drag, startPoint x: 666, startPoint y: 227, endPoint x: 591, endPoint y: 227, distance: 75.1
click at [591, 227] on div "**********" at bounding box center [674, 229] width 245 height 28
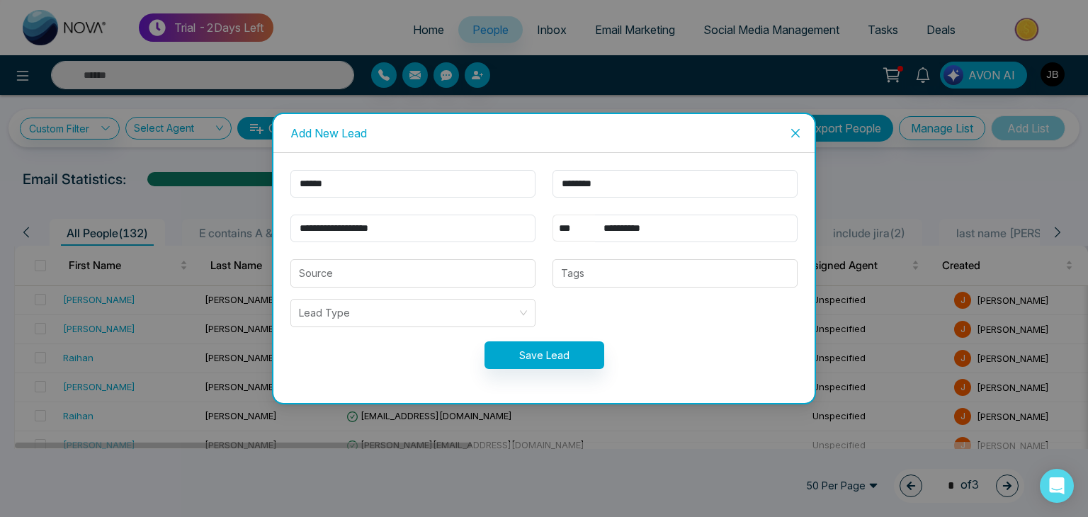
click at [590, 227] on select "** **** *** *** *** **** ***" at bounding box center [573, 228] width 42 height 27
drag, startPoint x: 590, startPoint y: 227, endPoint x: 626, endPoint y: 221, distance: 36.7
click at [591, 239] on select "** **** *** *** *** **** ***" at bounding box center [573, 228] width 42 height 27
click at [665, 227] on input "**********" at bounding box center [696, 229] width 203 height 28
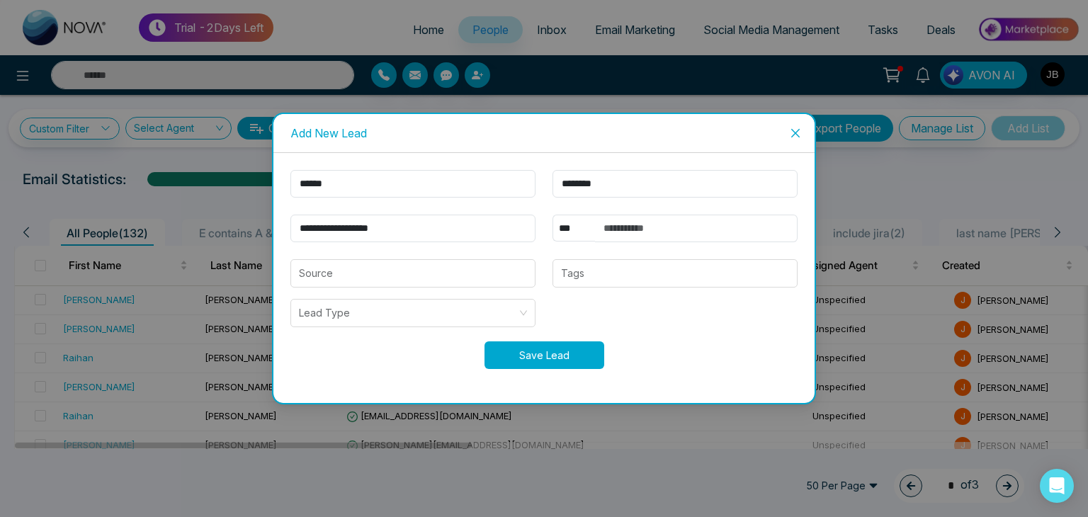
click at [554, 348] on button "Save Lead" at bounding box center [544, 355] width 120 height 28
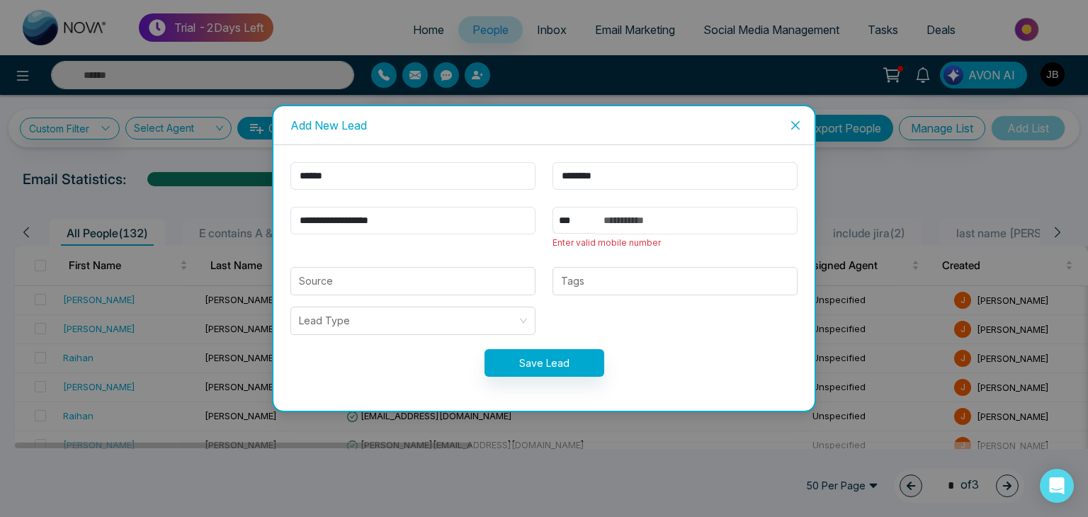
click at [631, 222] on input "text" at bounding box center [696, 221] width 203 height 28
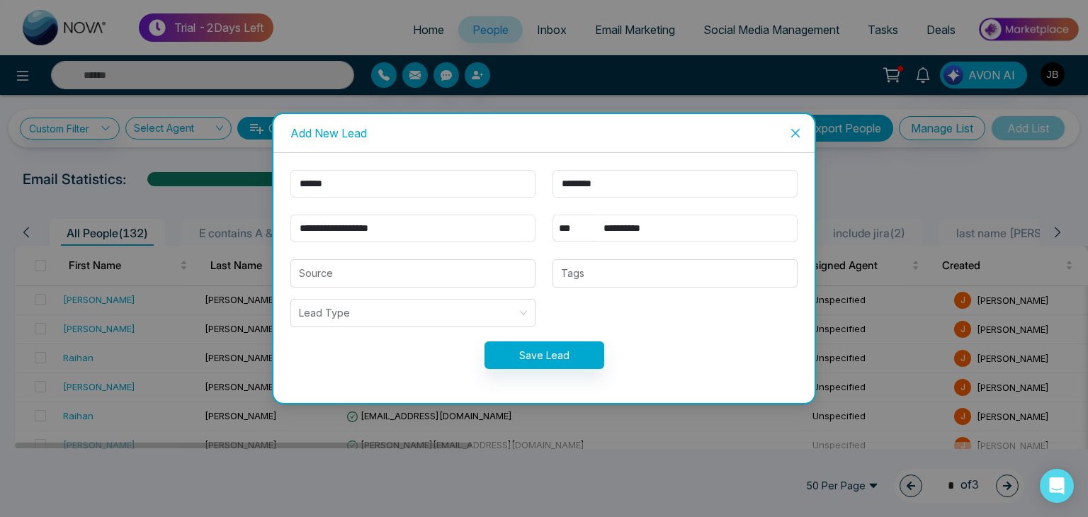
type input "**********"
click at [535, 354] on button "Save Lead" at bounding box center [544, 355] width 120 height 28
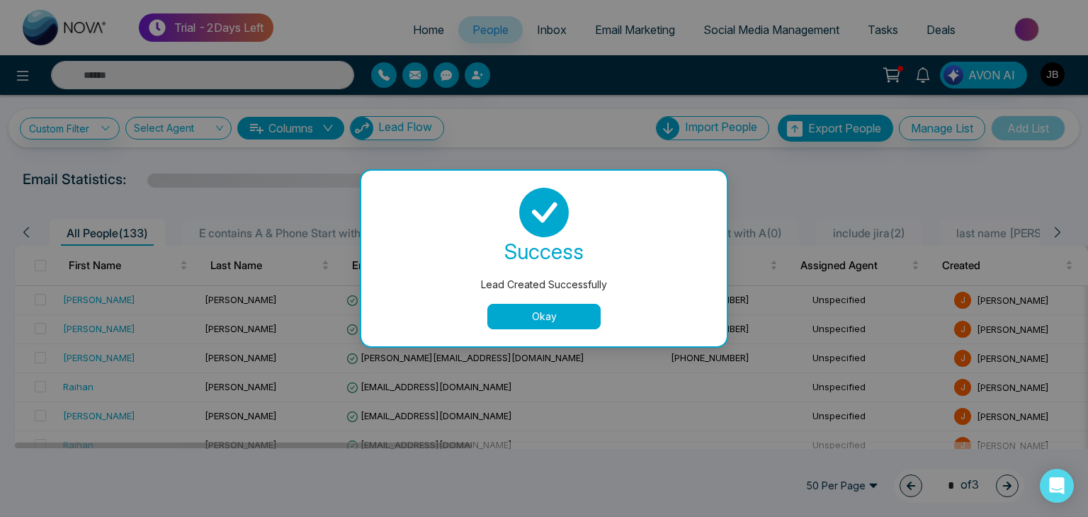
click at [504, 314] on button "Okay" at bounding box center [543, 316] width 113 height 25
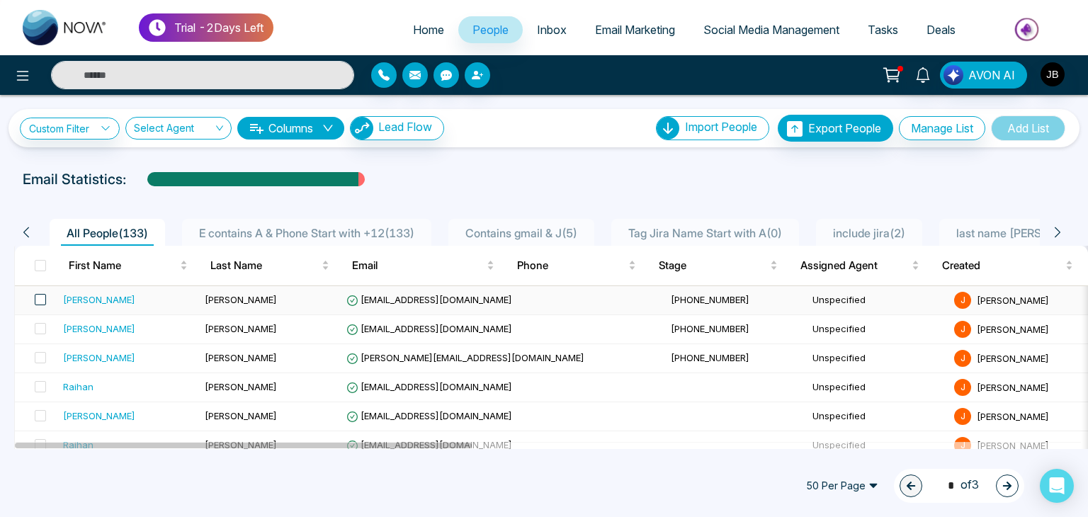
drag, startPoint x: 82, startPoint y: 300, endPoint x: 40, endPoint y: 301, distance: 41.8
click at [40, 301] on span at bounding box center [40, 299] width 11 height 11
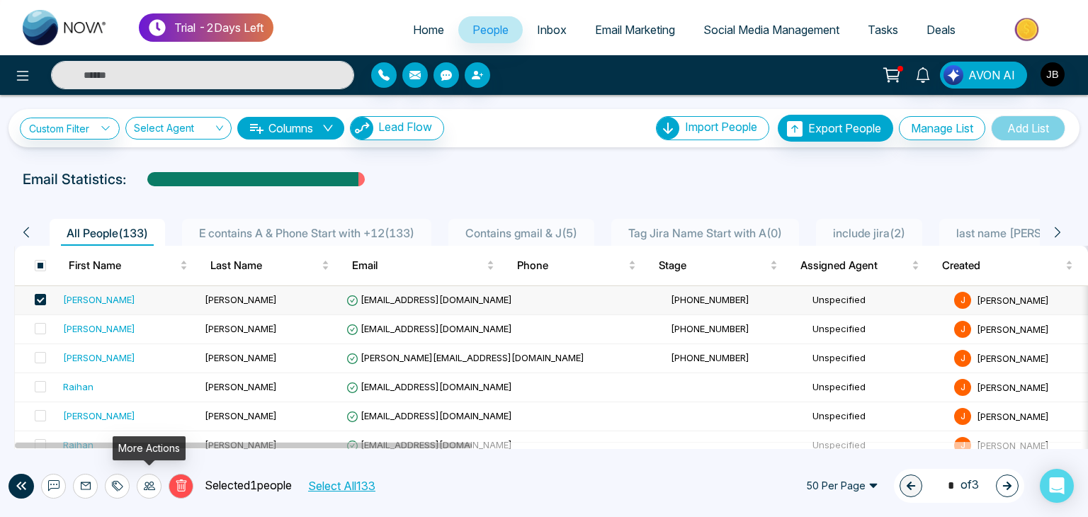
click at [147, 488] on icon at bounding box center [149, 486] width 11 height 8
click at [377, 295] on span "[EMAIL_ADDRESS][DOMAIN_NAME]" at bounding box center [429, 299] width 166 height 11
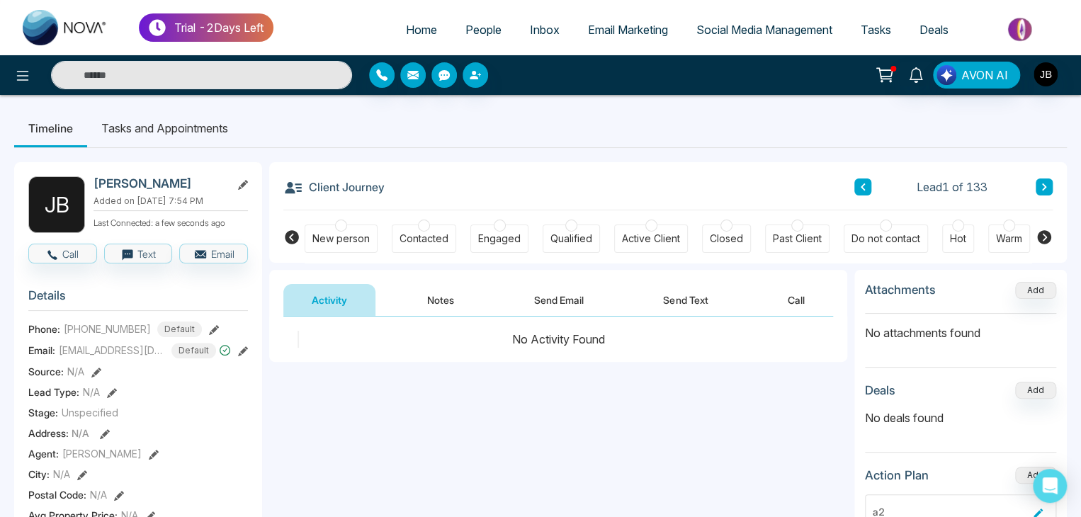
click at [237, 185] on div "[PERSON_NAME]" at bounding box center [170, 183] width 154 height 15
click at [243, 183] on icon at bounding box center [243, 185] width 10 height 10
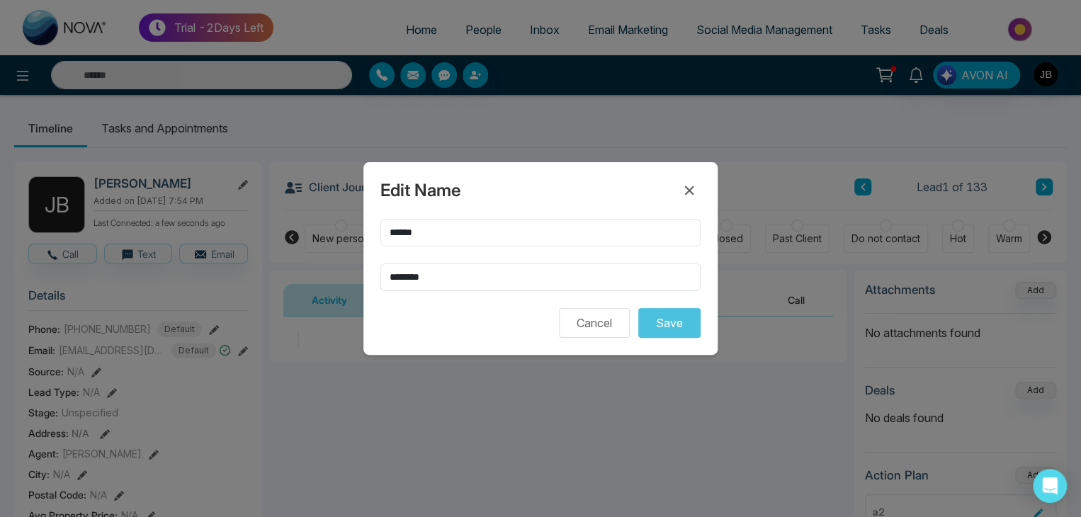
click at [460, 238] on input "******" at bounding box center [540, 233] width 320 height 28
click at [443, 278] on input "********" at bounding box center [540, 277] width 320 height 28
type input "*"
click at [443, 233] on input "******" at bounding box center [540, 233] width 320 height 28
type input "*"
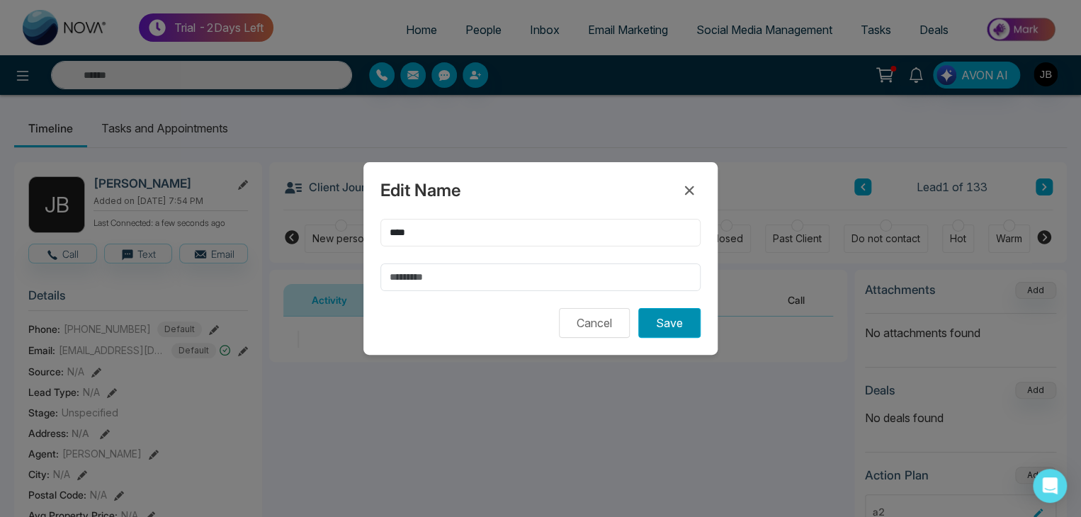
type input "****"
click at [674, 322] on button "Save" at bounding box center [669, 323] width 62 height 30
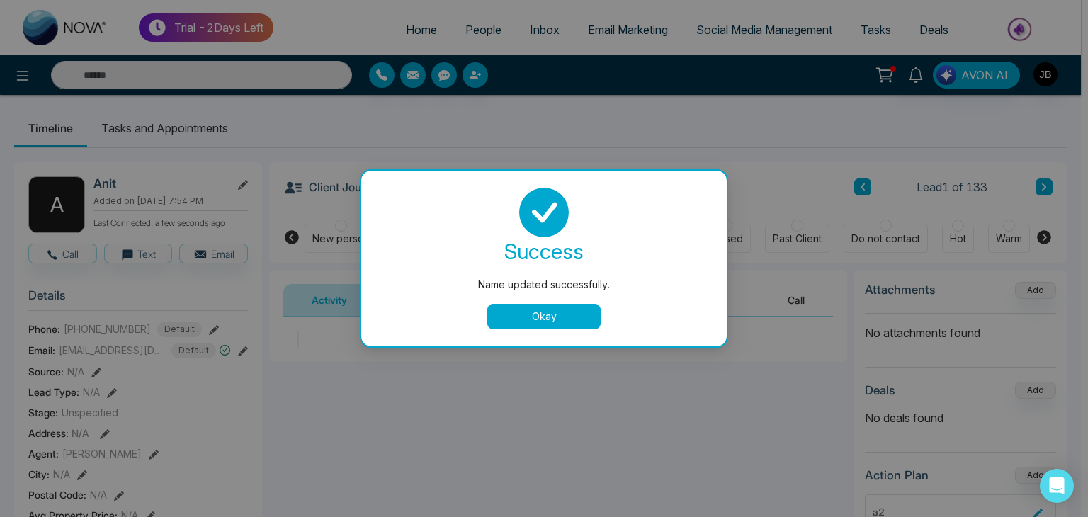
click at [529, 315] on button "Okay" at bounding box center [543, 316] width 113 height 25
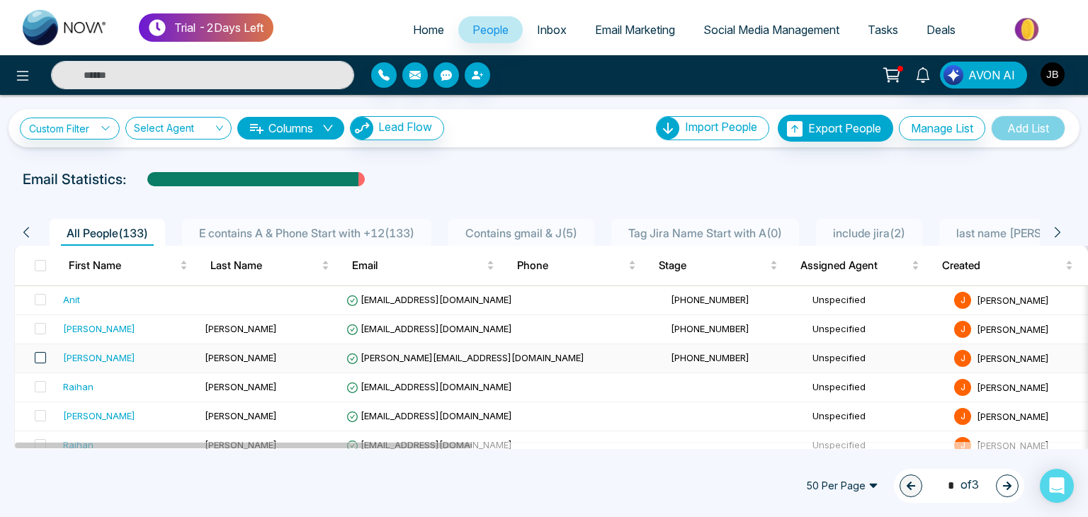
click at [42, 358] on span at bounding box center [40, 357] width 11 height 11
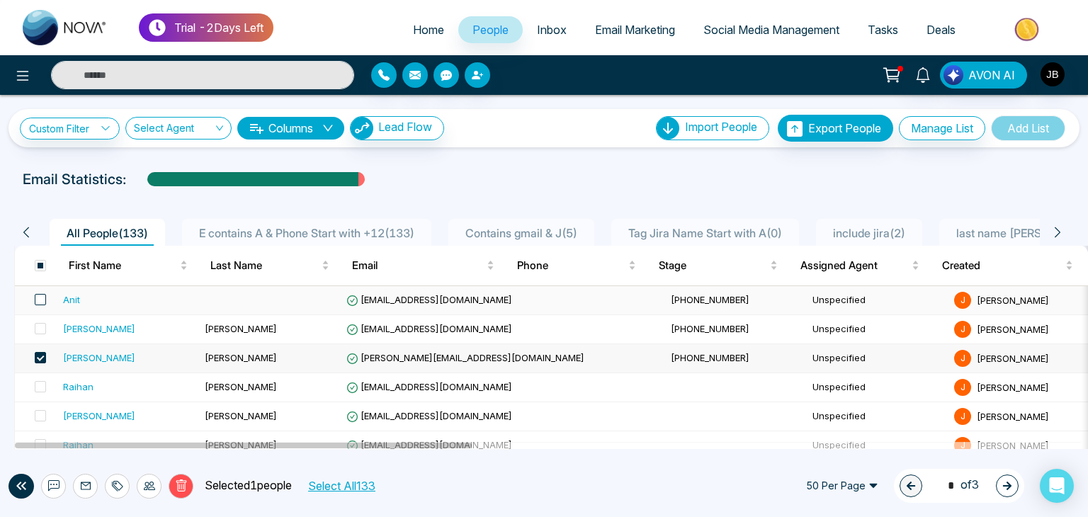
click at [40, 300] on span at bounding box center [40, 299] width 11 height 11
click at [55, 480] on icon at bounding box center [53, 485] width 11 height 11
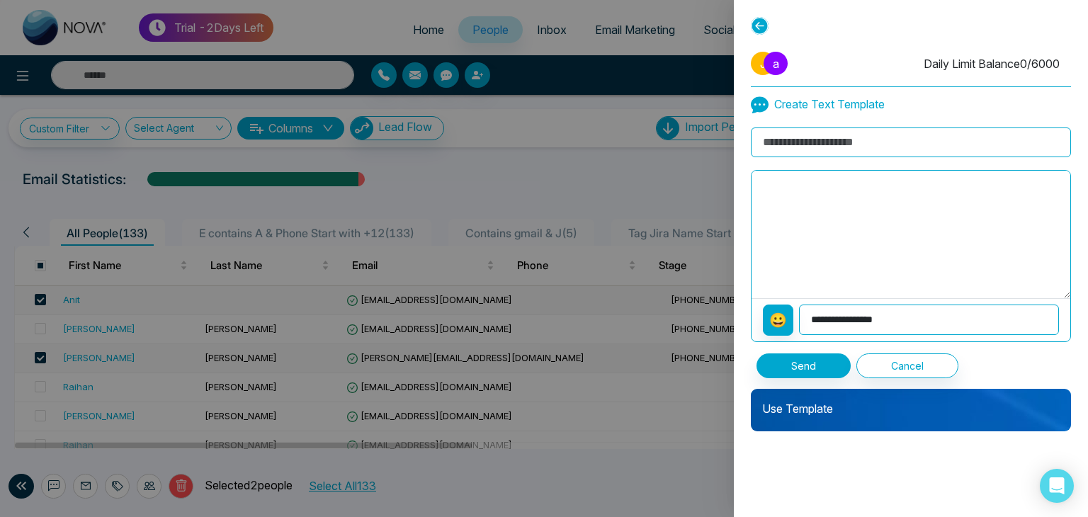
click at [807, 141] on input at bounding box center [911, 142] width 320 height 30
type input "**********"
click at [795, 364] on button "Send" at bounding box center [803, 365] width 94 height 25
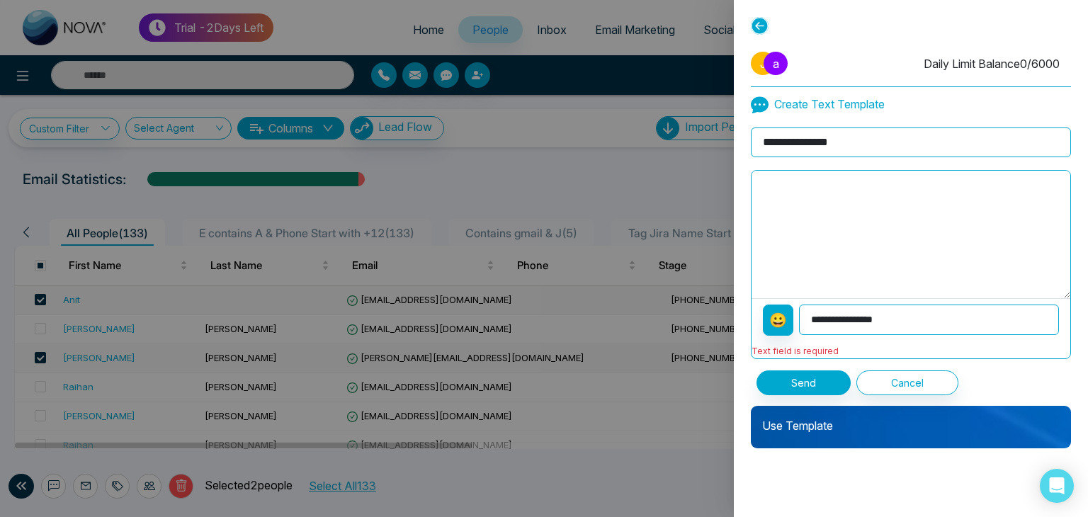
click at [799, 205] on textarea at bounding box center [910, 234] width 319 height 127
click at [797, 426] on p "Use Template" at bounding box center [911, 420] width 320 height 28
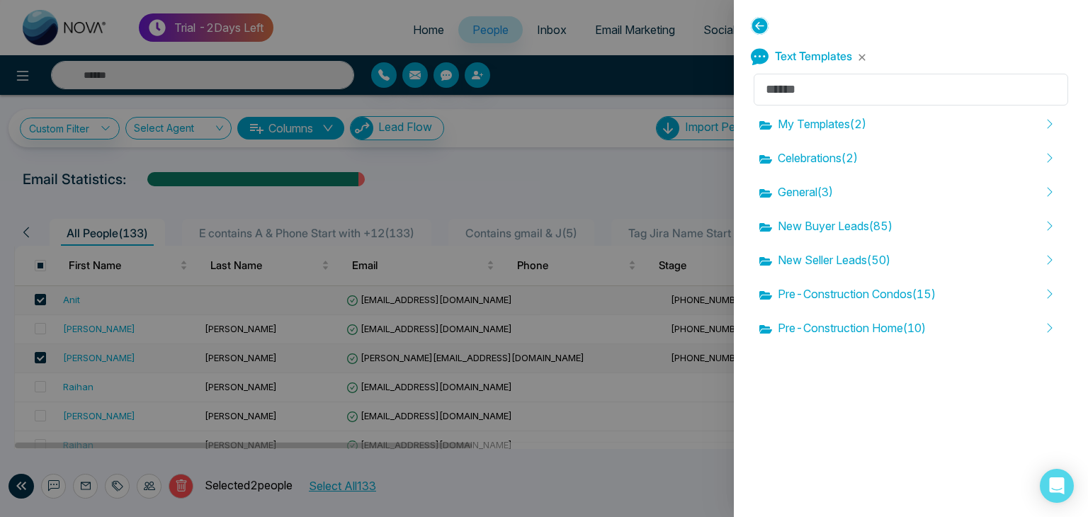
click at [822, 152] on span "Celebrations ( 2 )" at bounding box center [808, 157] width 98 height 17
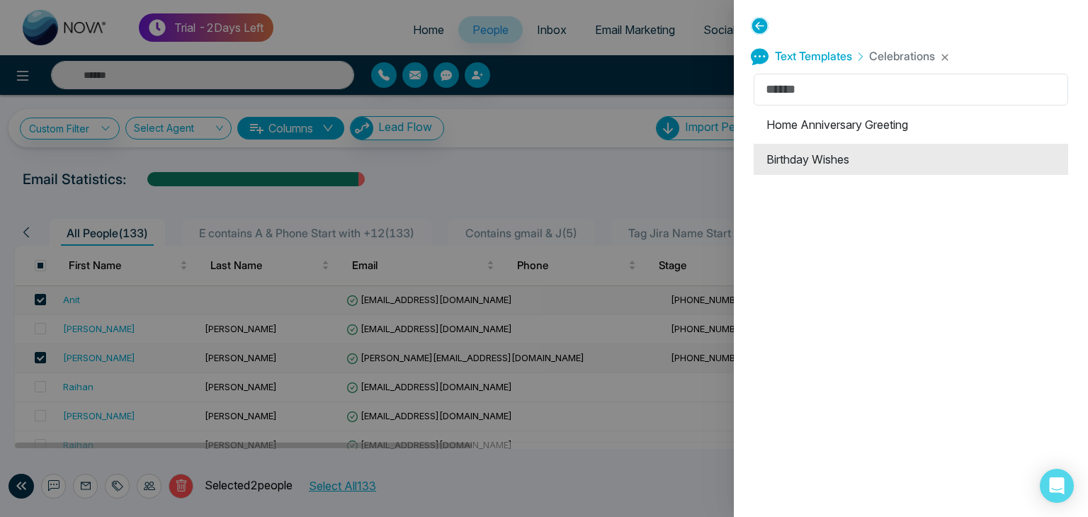
click at [834, 157] on li "Birthday Wishes" at bounding box center [911, 159] width 314 height 31
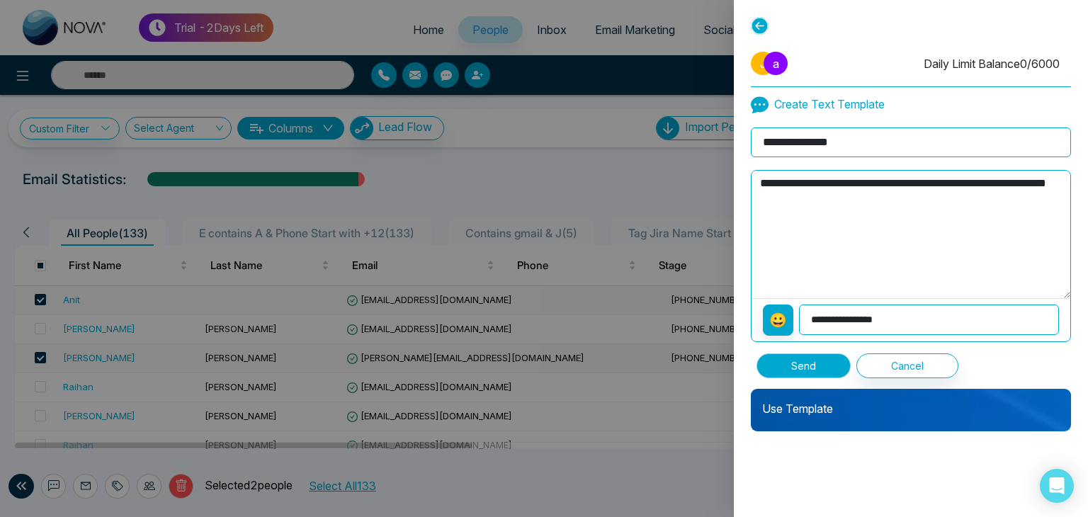
click at [804, 363] on button "Send" at bounding box center [803, 365] width 94 height 25
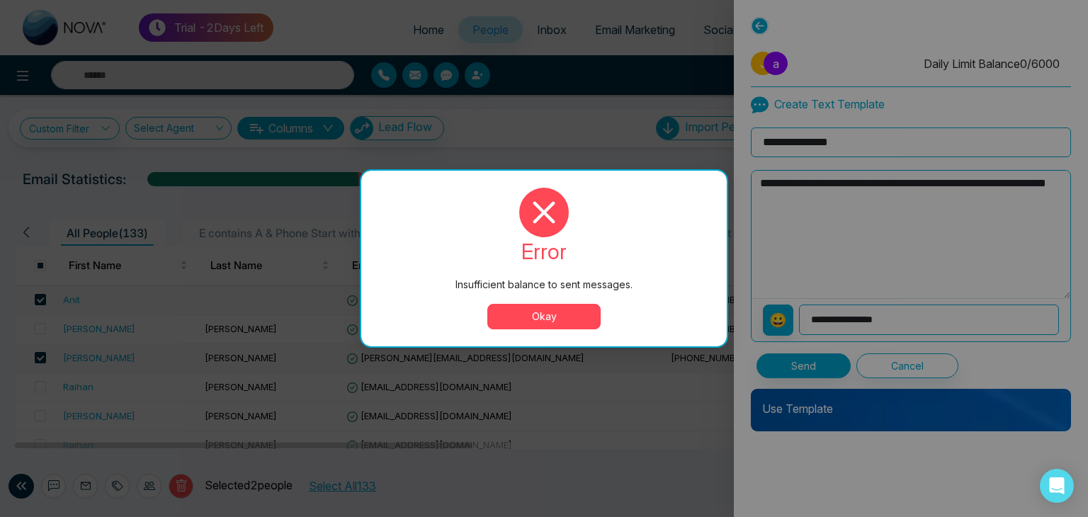
click at [561, 328] on button "Okay" at bounding box center [543, 316] width 113 height 25
click at [561, 328] on div at bounding box center [544, 258] width 1088 height 517
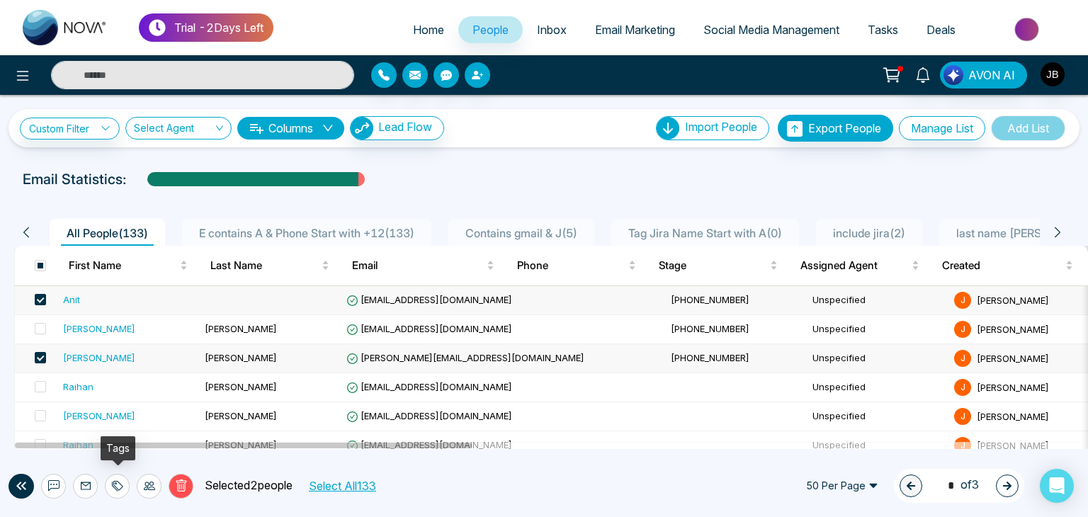
click at [110, 492] on div at bounding box center [117, 486] width 25 height 25
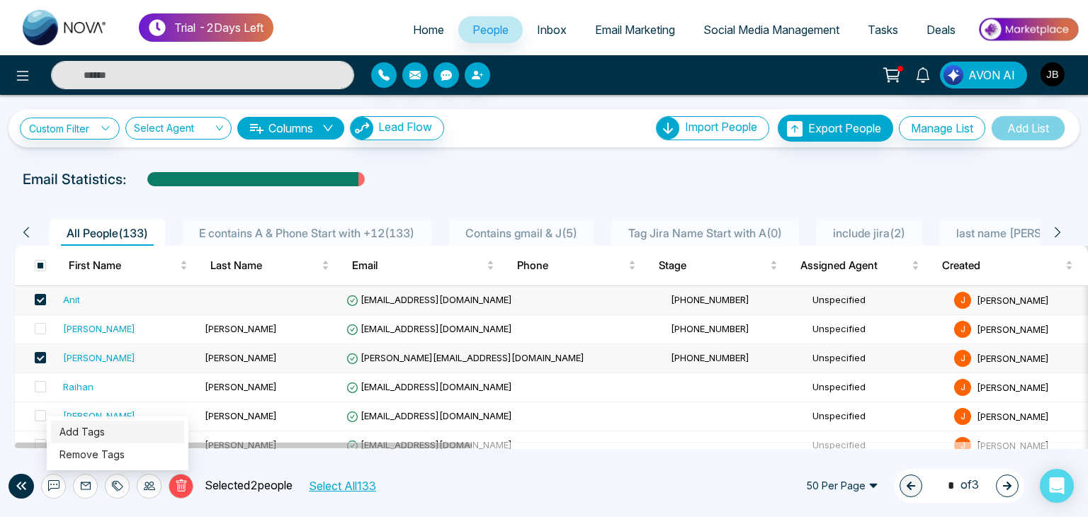
click at [105, 434] on link "Add Tags" at bounding box center [81, 432] width 45 height 12
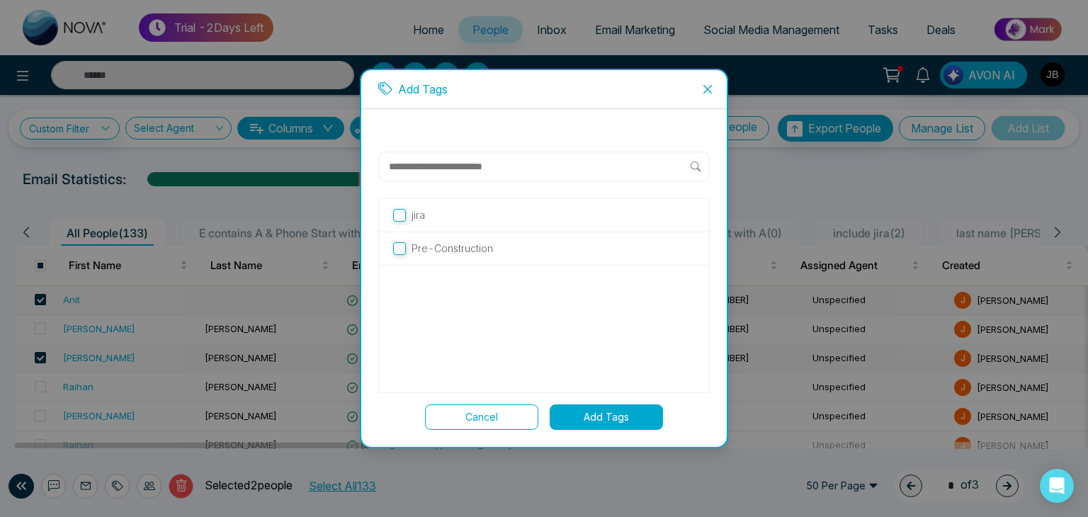
click at [579, 411] on button "Add Tags" at bounding box center [606, 416] width 113 height 25
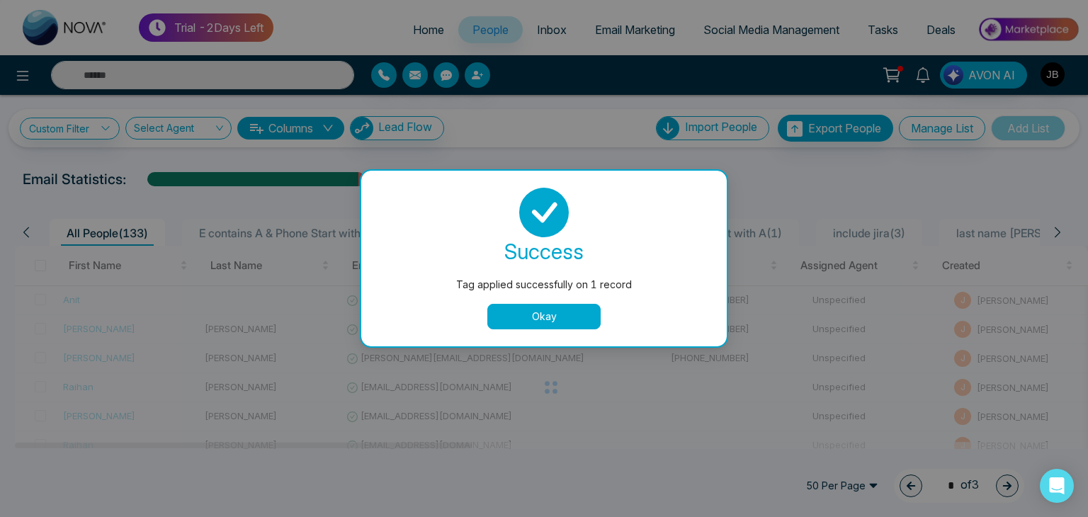
click at [538, 319] on button "Okay" at bounding box center [543, 316] width 113 height 25
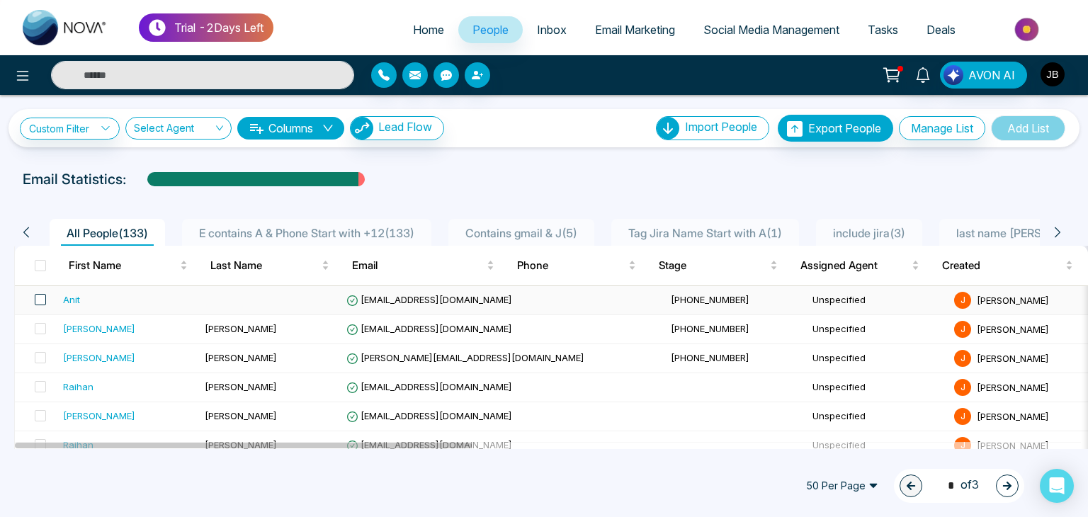
click at [37, 298] on span at bounding box center [40, 299] width 11 height 11
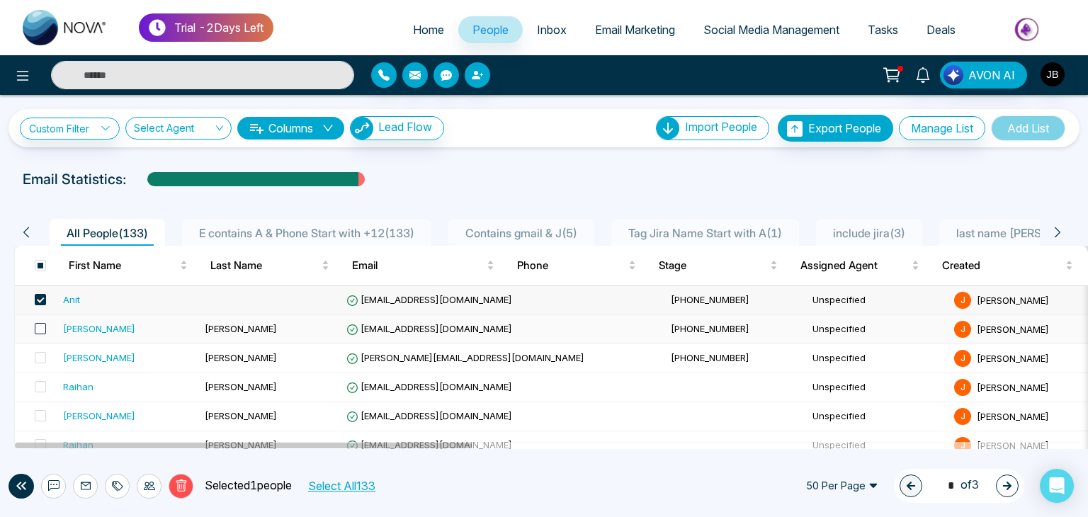
click at [38, 323] on span at bounding box center [40, 328] width 11 height 11
click at [33, 362] on label at bounding box center [36, 359] width 20 height 16
click at [40, 356] on span at bounding box center [40, 357] width 11 height 11
click at [115, 488] on icon at bounding box center [117, 485] width 11 height 11
click at [93, 453] on link "Remove Tags" at bounding box center [91, 454] width 65 height 12
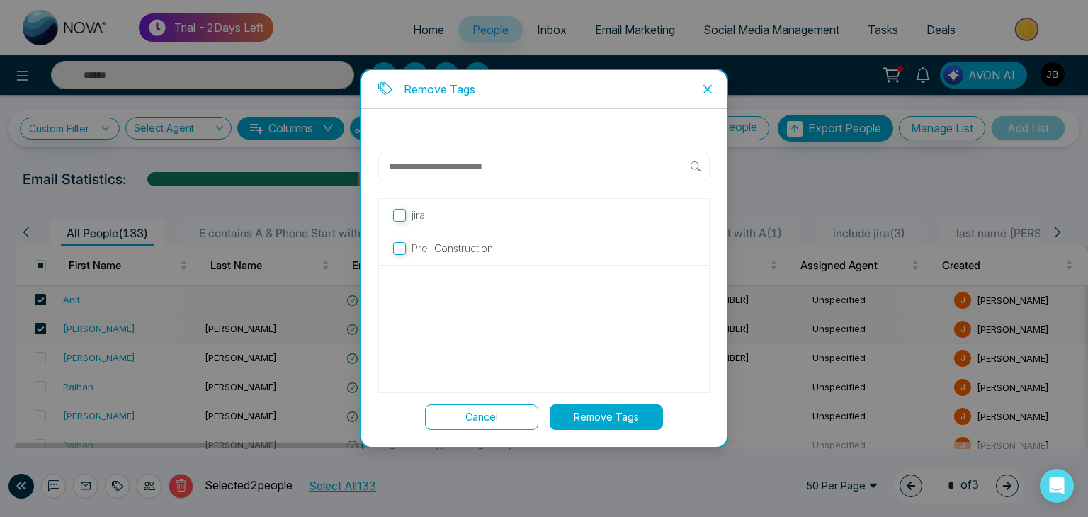
click at [391, 215] on div "jira" at bounding box center [544, 215] width 330 height 33
click at [617, 415] on button "Remove Tags" at bounding box center [606, 416] width 113 height 25
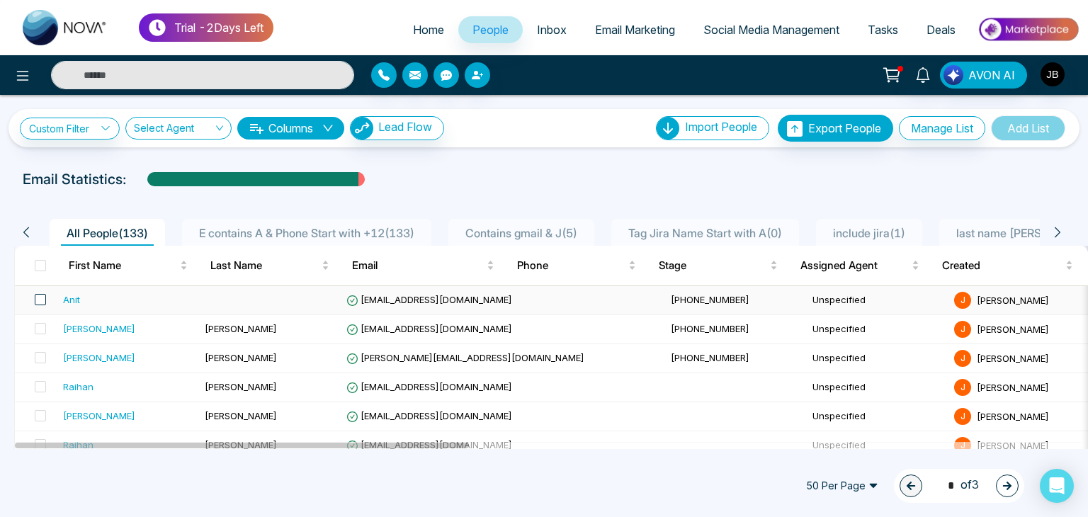
click at [39, 299] on span at bounding box center [40, 299] width 11 height 11
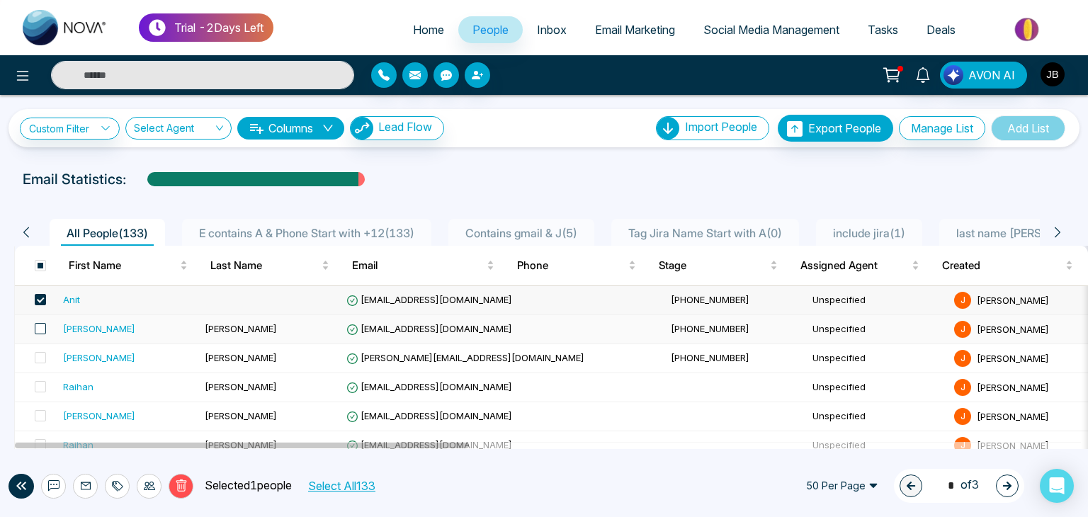
click at [38, 329] on span at bounding box center [40, 328] width 11 height 11
click at [45, 356] on span at bounding box center [40, 357] width 11 height 11
click at [90, 486] on icon at bounding box center [86, 486] width 10 height 8
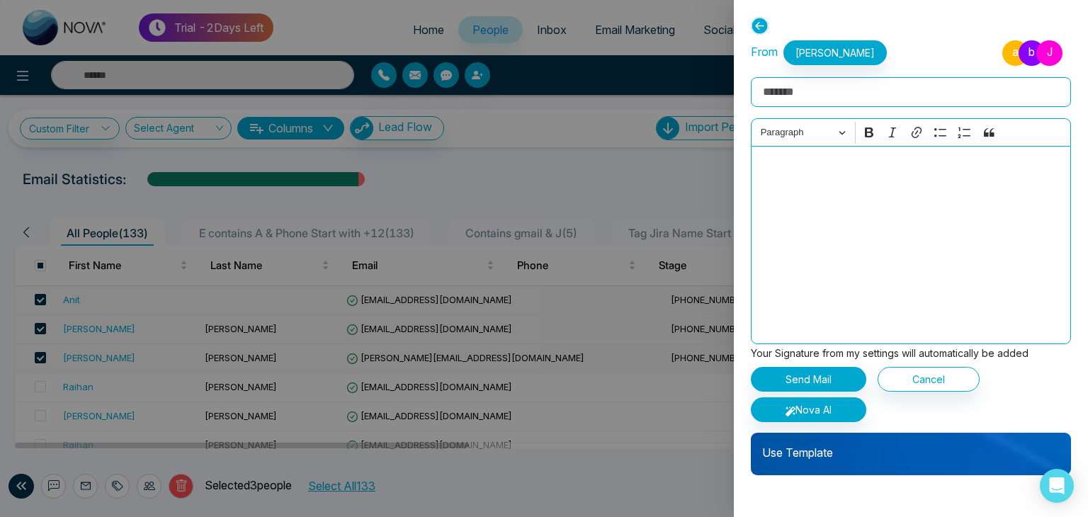
click at [763, 32] on icon at bounding box center [760, 26] width 18 height 18
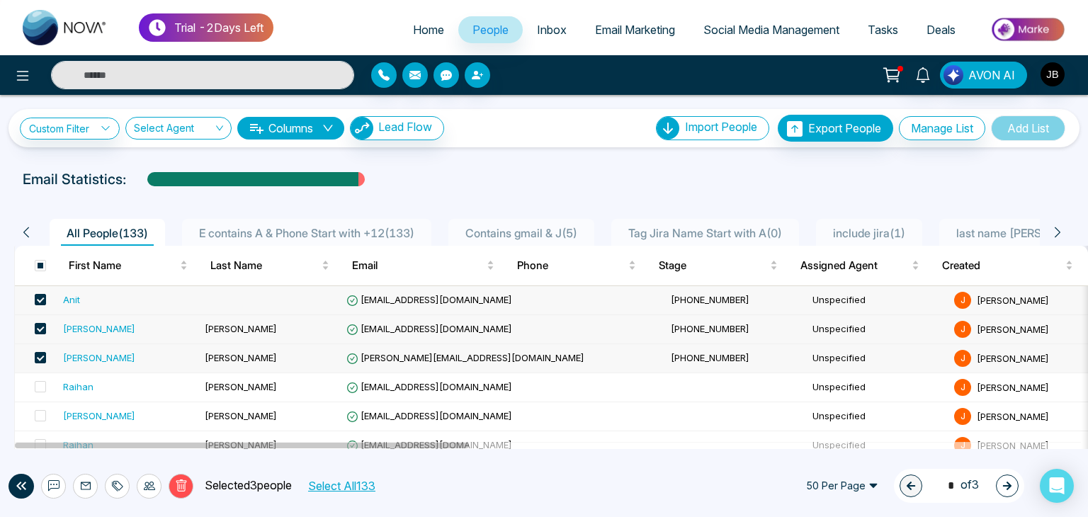
click at [115, 486] on icon at bounding box center [117, 485] width 11 height 11
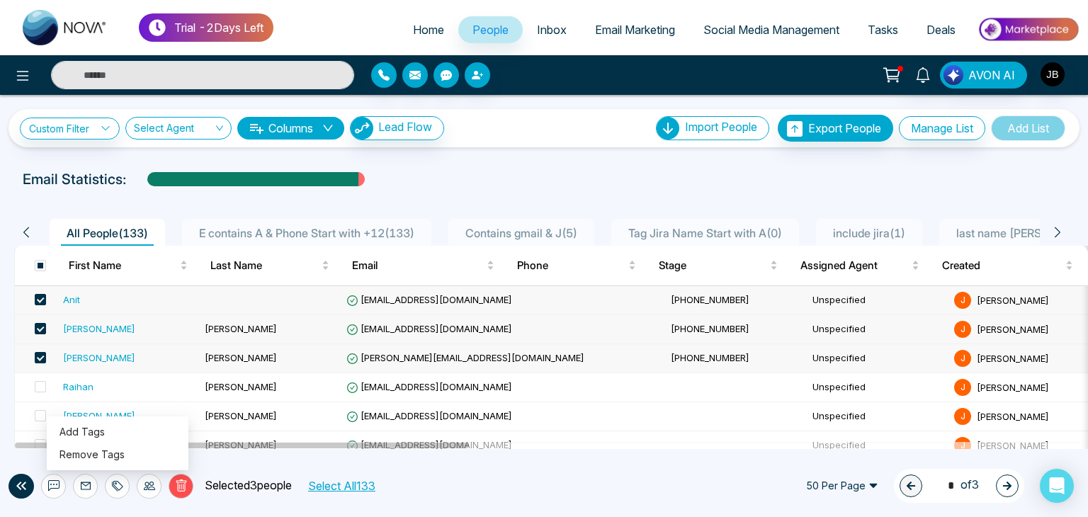
click at [149, 482] on icon at bounding box center [149, 485] width 11 height 11
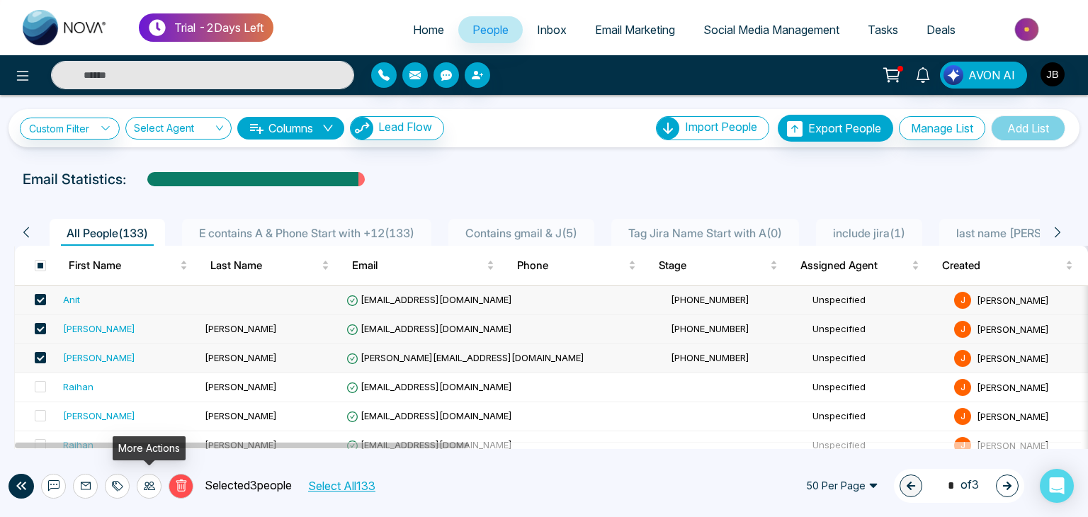
click at [149, 482] on icon at bounding box center [149, 485] width 11 height 11
click at [154, 482] on icon at bounding box center [149, 485] width 11 height 11
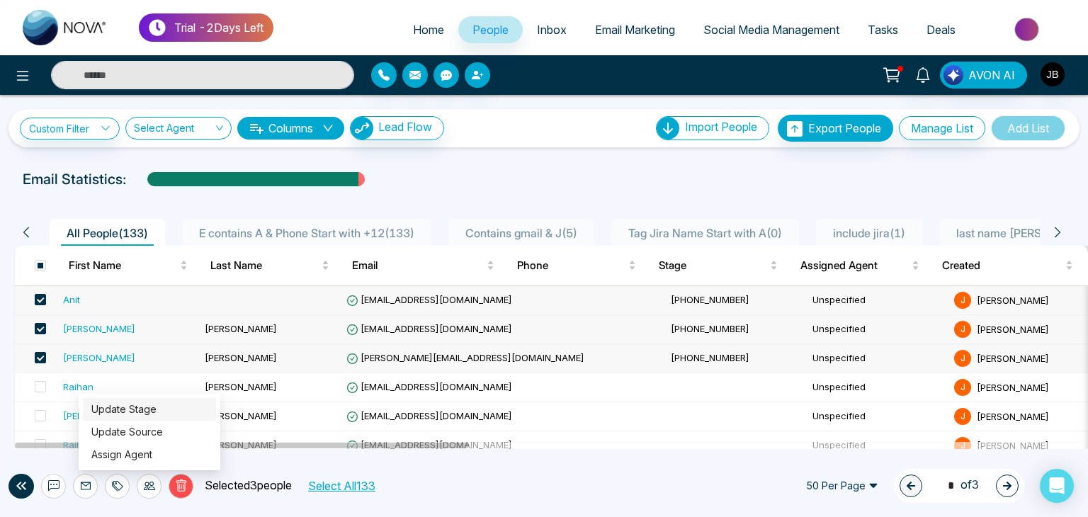
click at [138, 407] on link "Update Stage" at bounding box center [123, 409] width 65 height 12
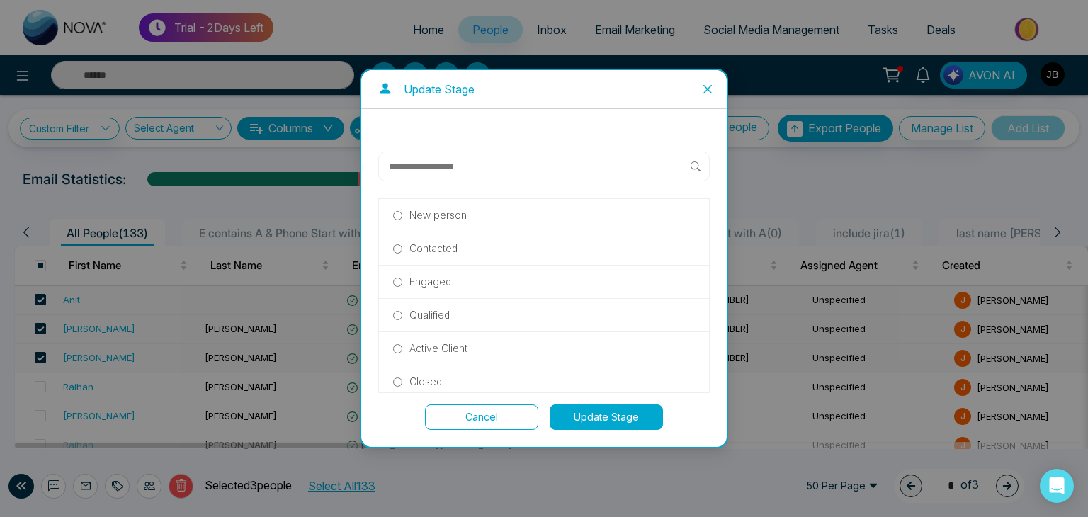
click at [409, 248] on p "Contacted" at bounding box center [433, 249] width 48 height 16
click at [620, 414] on button "Update Stage" at bounding box center [606, 416] width 113 height 25
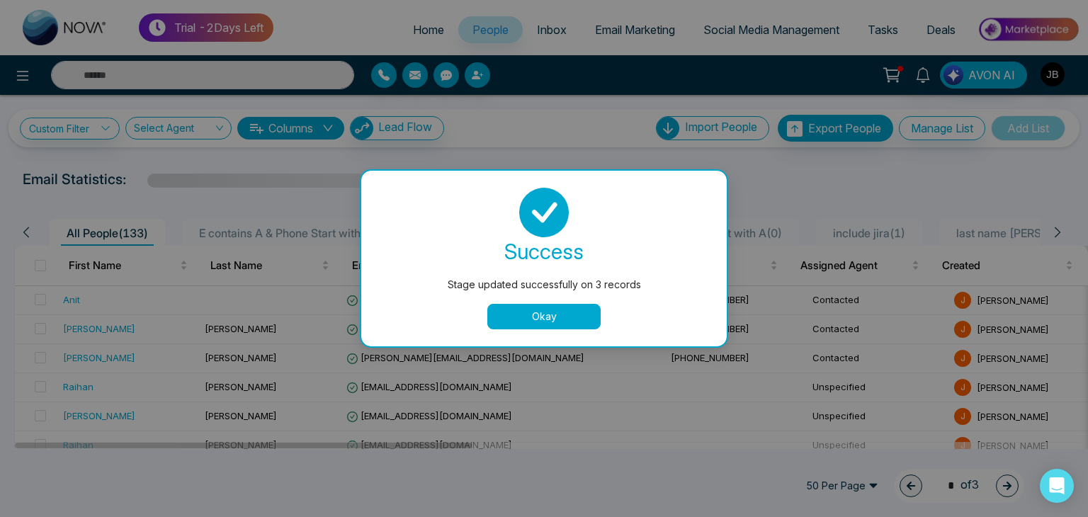
click at [538, 321] on button "Okay" at bounding box center [543, 316] width 113 height 25
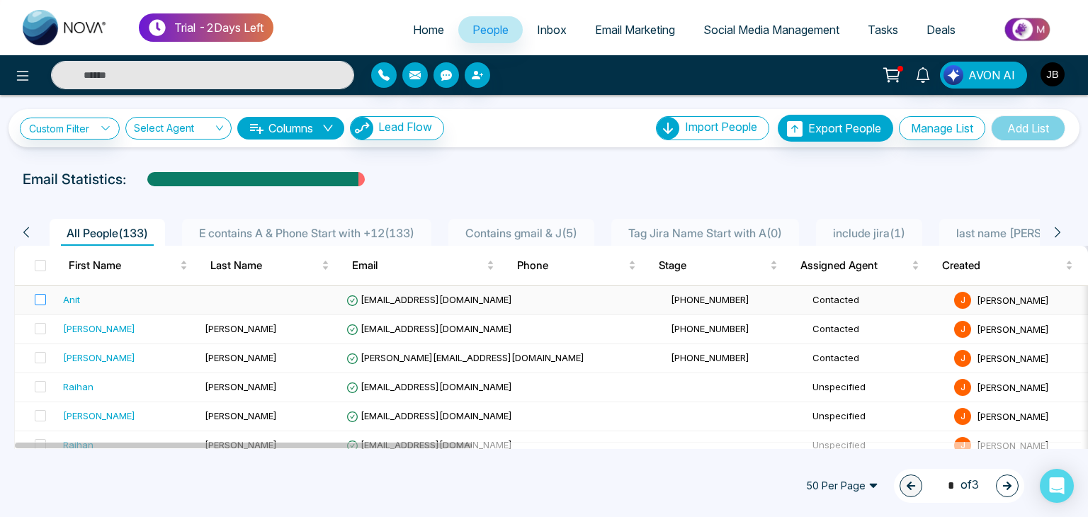
click at [33, 302] on label at bounding box center [36, 300] width 20 height 16
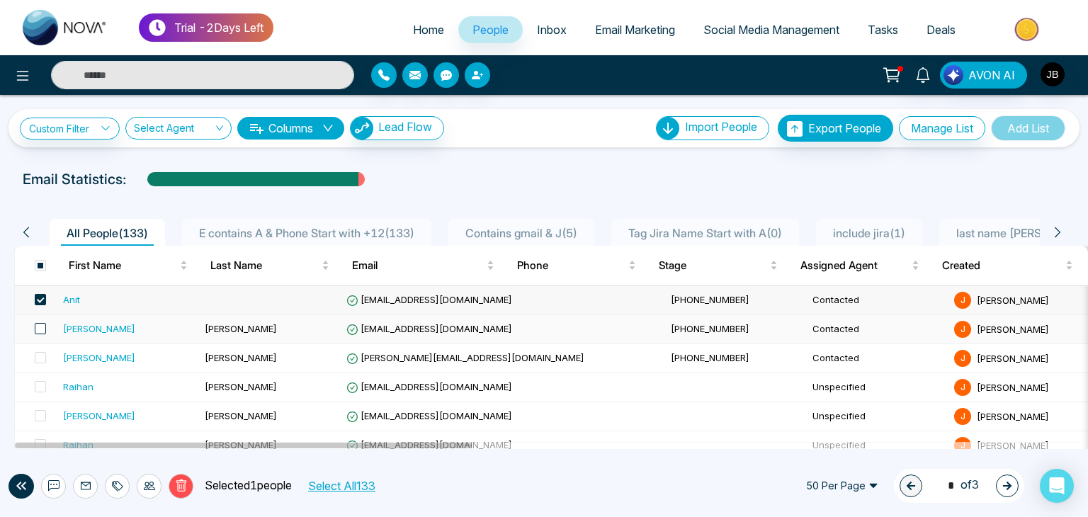
click at [40, 329] on span at bounding box center [40, 328] width 11 height 11
click at [153, 482] on icon at bounding box center [149, 485] width 11 height 11
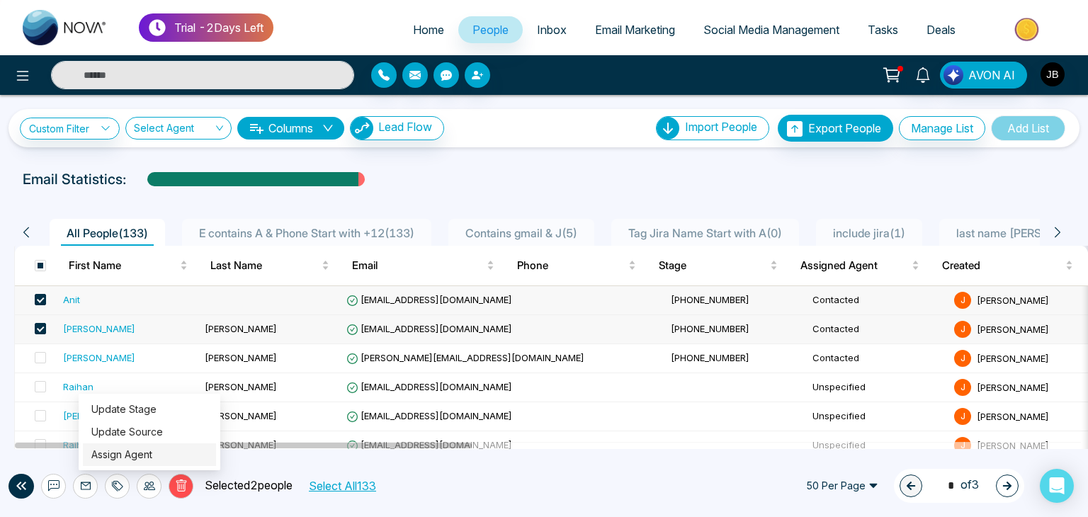
click at [125, 457] on link "Assign Agent" at bounding box center [121, 454] width 61 height 12
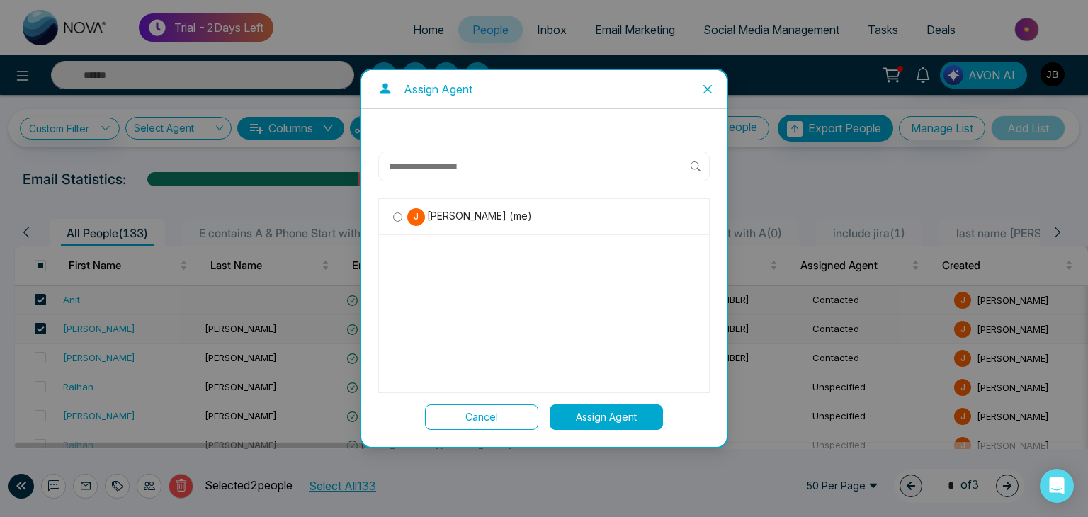
click at [496, 217] on span "[PERSON_NAME] (me)" at bounding box center [478, 216] width 107 height 16
click at [593, 414] on button "Assign Agent" at bounding box center [606, 416] width 113 height 25
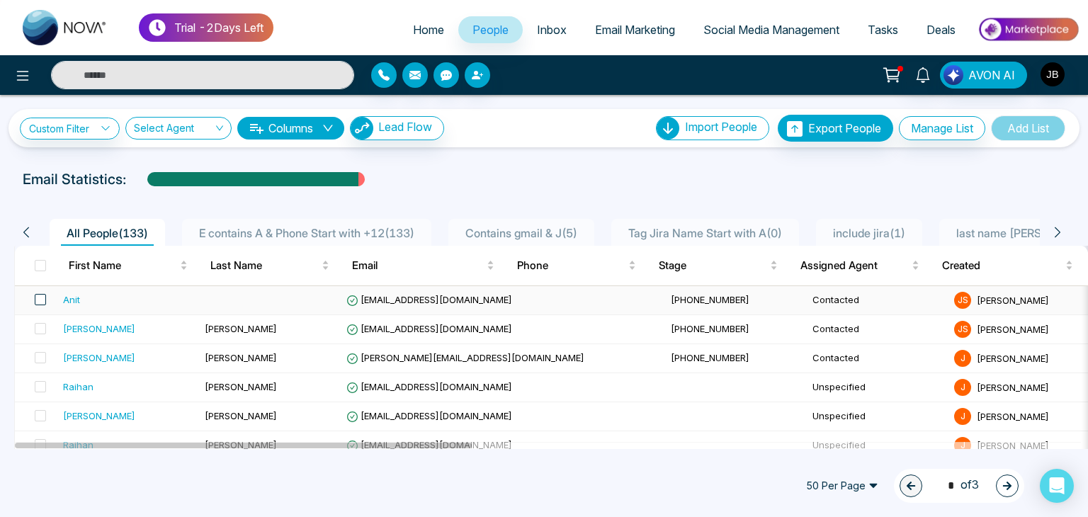
click at [42, 298] on span at bounding box center [40, 299] width 11 height 11
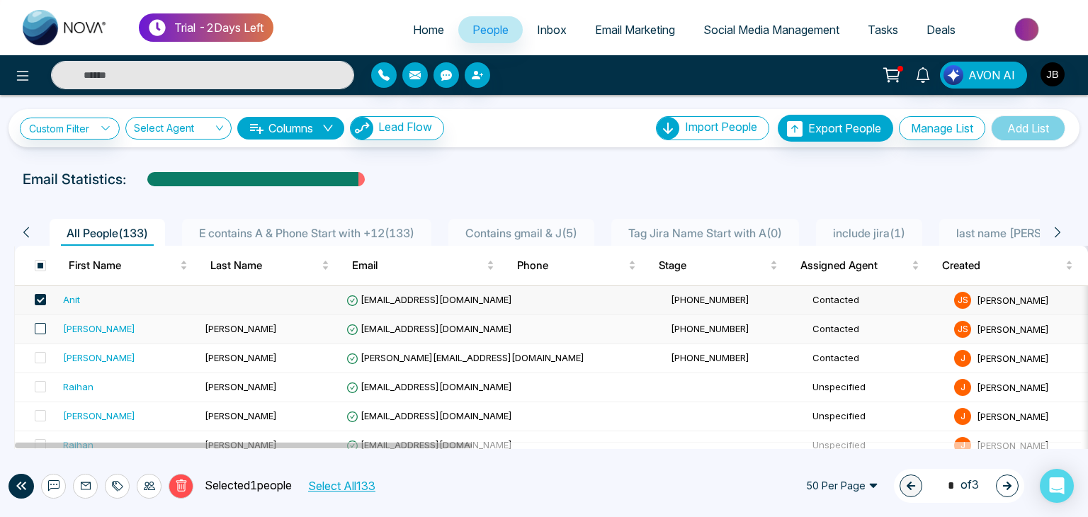
click at [37, 332] on span at bounding box center [40, 328] width 11 height 11
click at [38, 326] on span at bounding box center [40, 328] width 11 height 11
click at [40, 351] on label at bounding box center [36, 359] width 20 height 16
click at [151, 482] on icon at bounding box center [149, 485] width 11 height 11
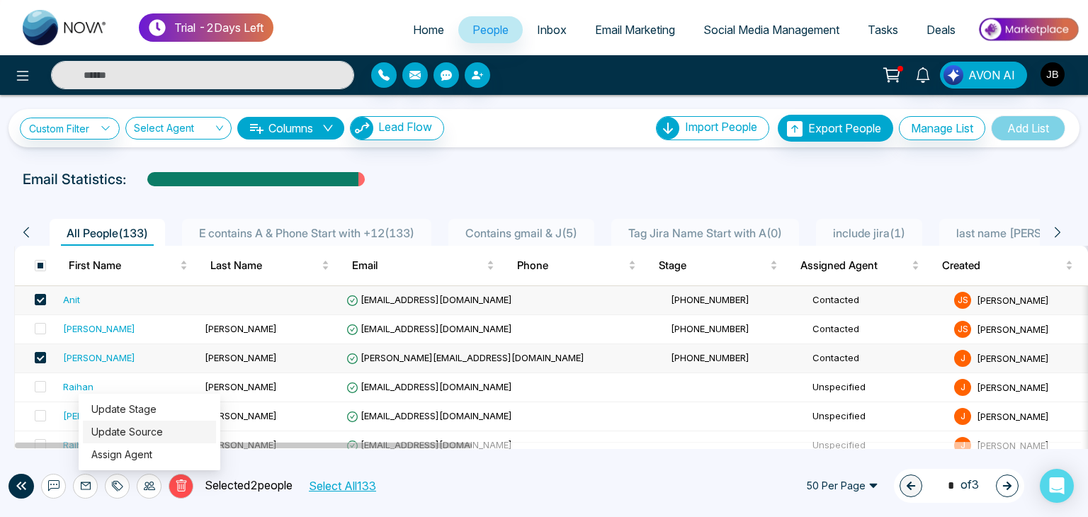
click at [135, 437] on link "Update Source" at bounding box center [127, 432] width 72 height 12
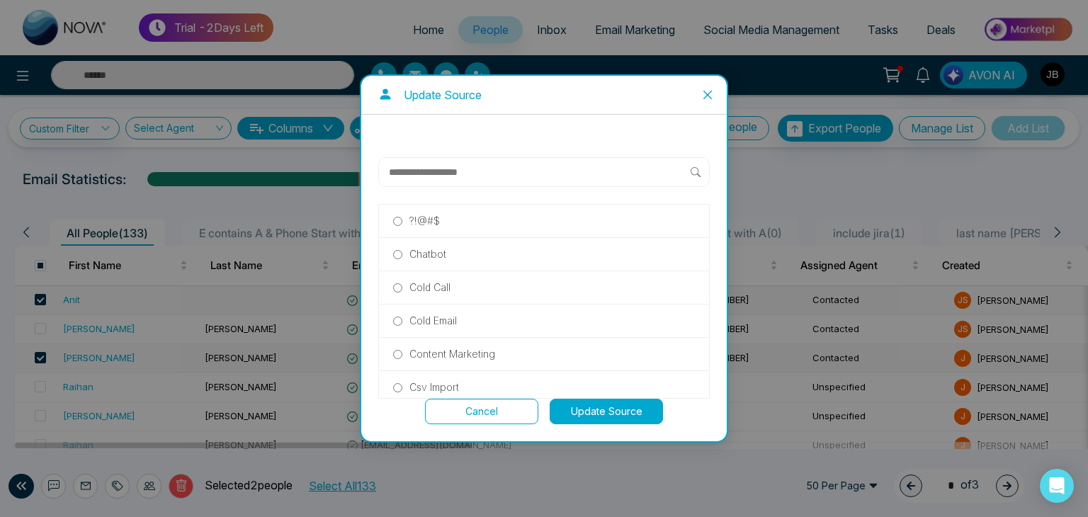
click at [442, 353] on p "Content Marketing" at bounding box center [452, 354] width 86 height 16
click at [591, 411] on button "Update Source" at bounding box center [606, 411] width 113 height 25
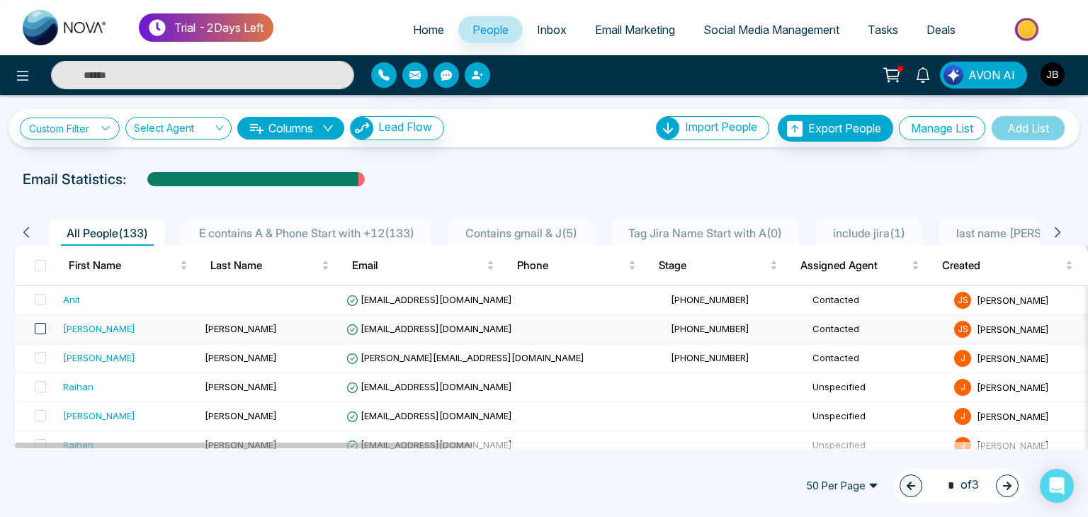
click at [39, 324] on span at bounding box center [40, 328] width 11 height 11
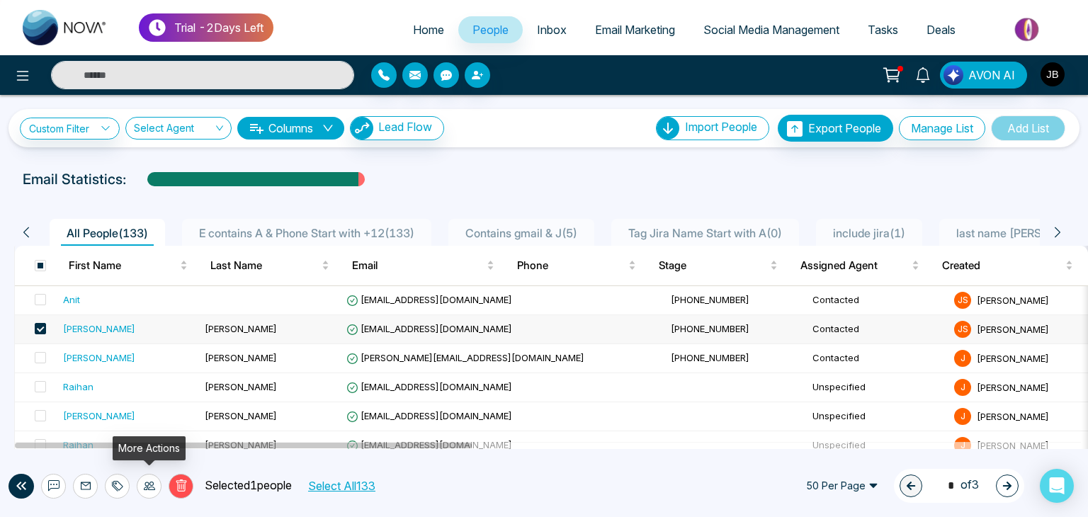
click at [143, 494] on div at bounding box center [149, 486] width 25 height 25
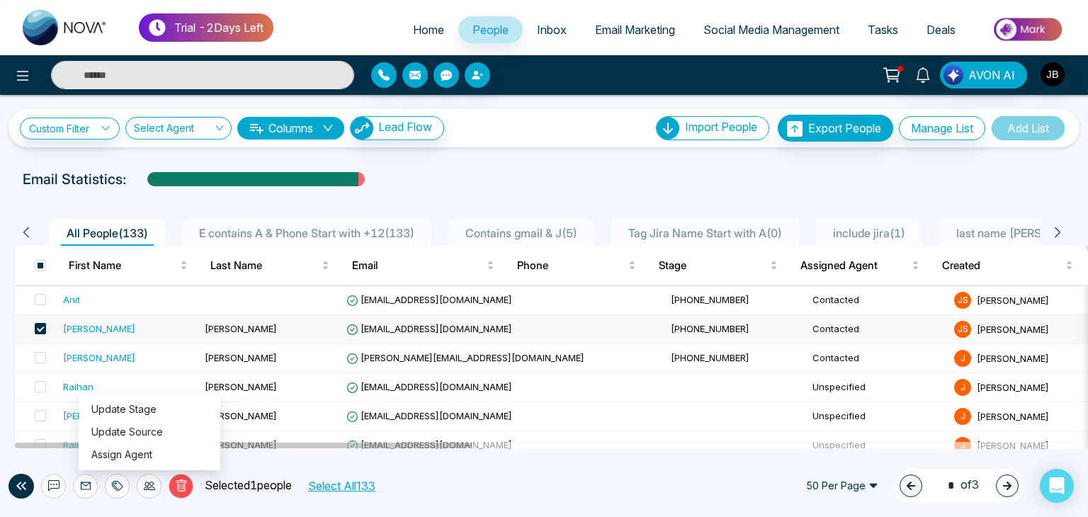
click at [540, 186] on div "Email Statistics:" at bounding box center [367, 179] width 689 height 21
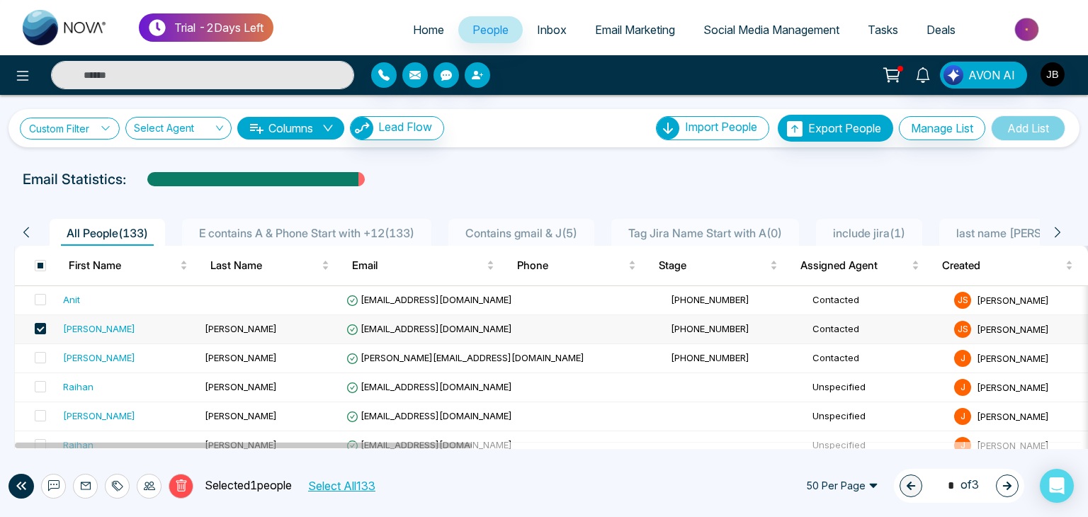
click at [96, 128] on link "Custom Filter" at bounding box center [70, 129] width 100 height 22
click at [47, 329] on td at bounding box center [36, 329] width 42 height 29
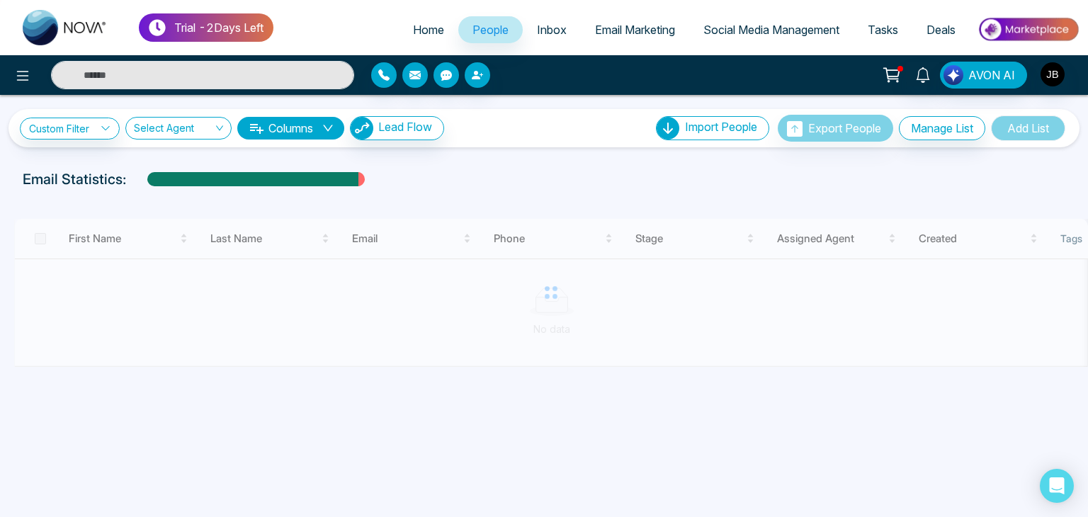
click at [539, 196] on div "First Name Last Name Email Phone Stage Assigned Agent Created Tags Source Provi…" at bounding box center [543, 280] width 1071 height 171
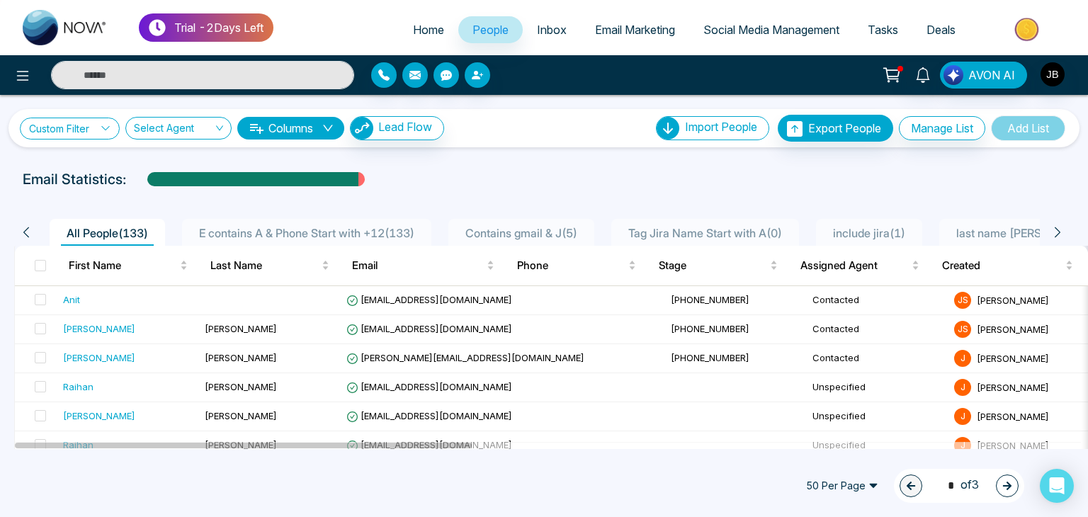
click at [105, 125] on icon at bounding box center [106, 128] width 10 height 10
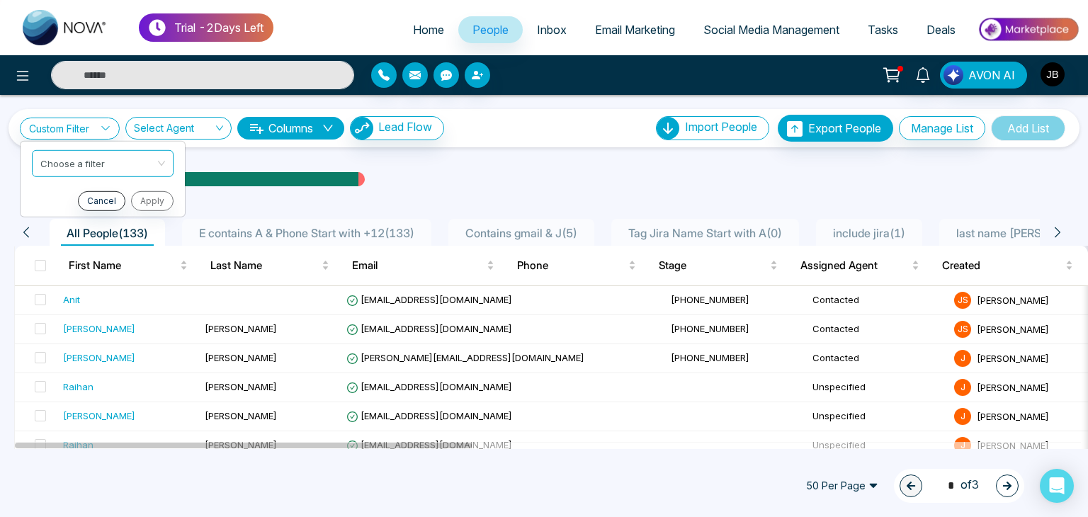
click at [104, 141] on ul "Choose a filter Cancel Apply" at bounding box center [103, 178] width 166 height 76
click at [103, 145] on div "Custom Filter Choose a filter Cancel Apply Select Agent Columns Lead Flow Impor…" at bounding box center [543, 128] width 1071 height 38
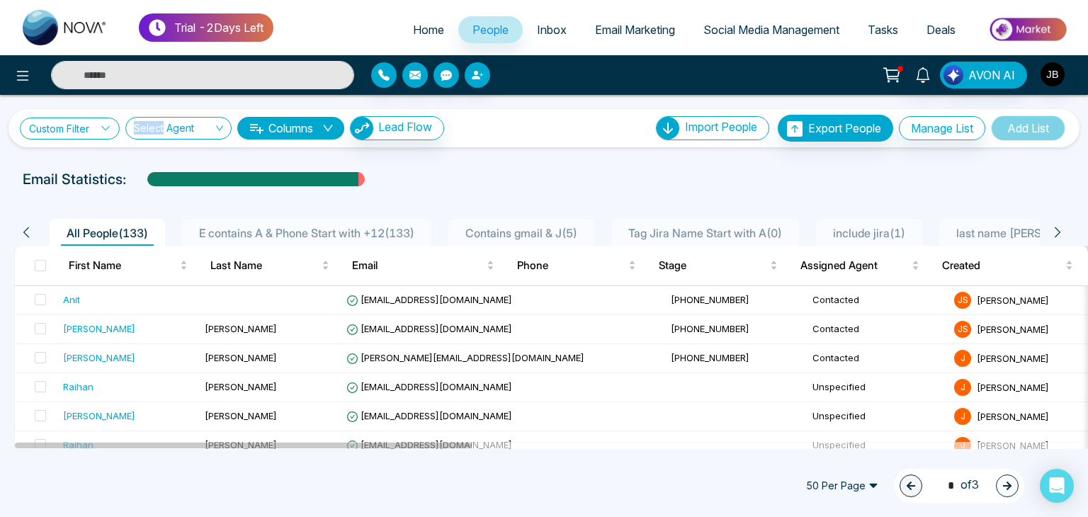
click at [113, 118] on link "Custom Filter" at bounding box center [70, 129] width 100 height 22
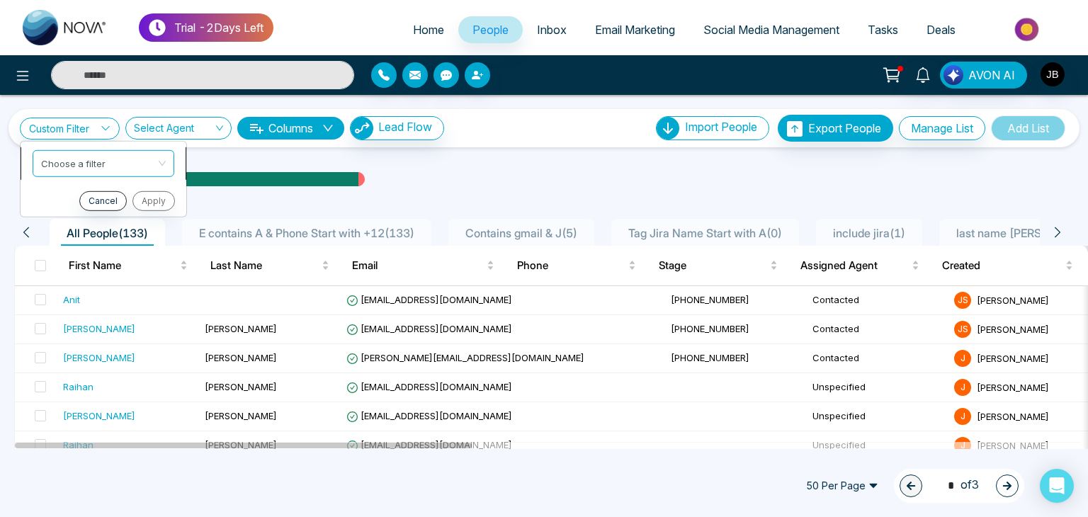
click at [99, 157] on input "search" at bounding box center [98, 160] width 115 height 21
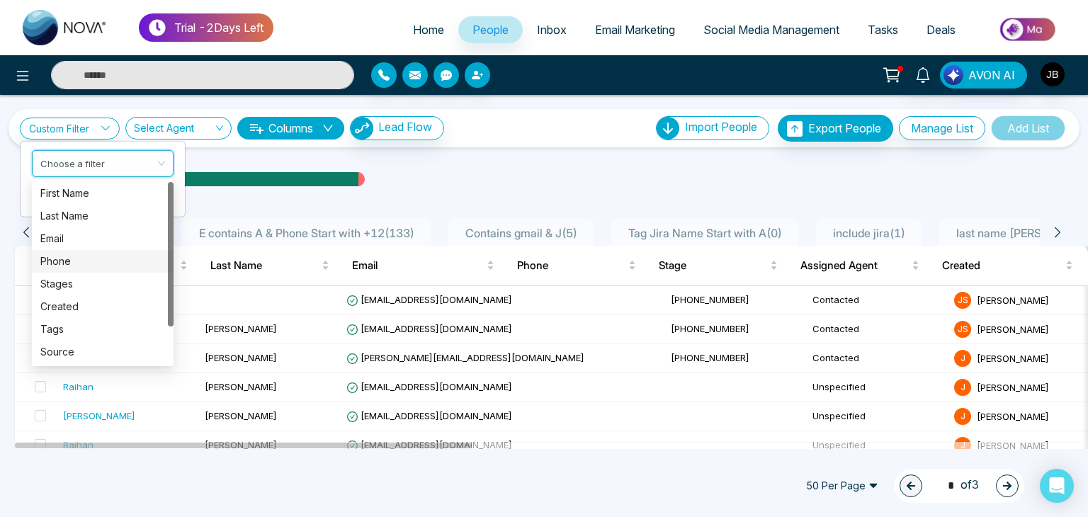
click at [72, 261] on div "Phone" at bounding box center [102, 262] width 125 height 16
click at [72, 261] on div "Custom Filter Choose a filter Cancel Apply Select Agent Columns Lead Flow Impor…" at bounding box center [544, 272] width 1088 height 354
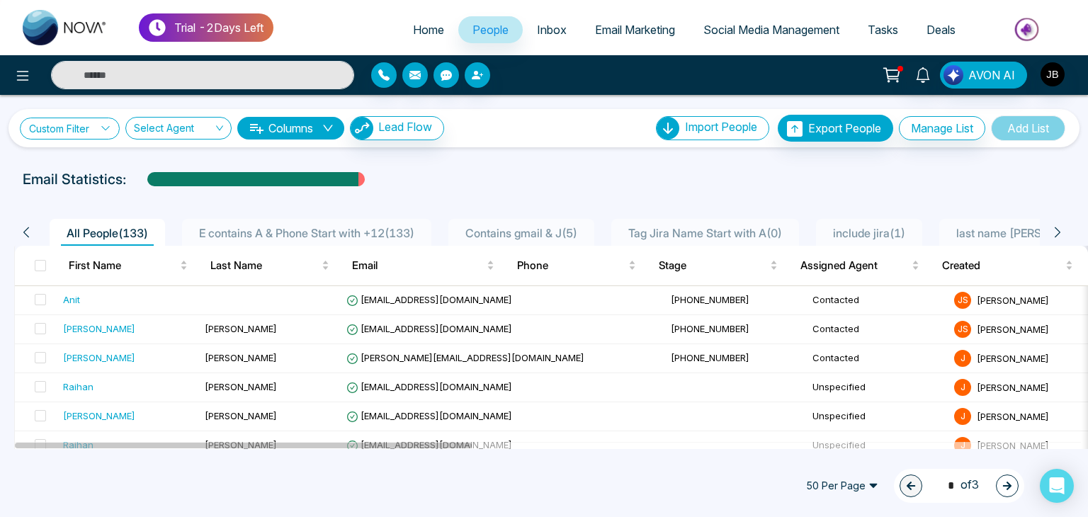
click at [101, 125] on link "Custom Filter" at bounding box center [70, 129] width 100 height 22
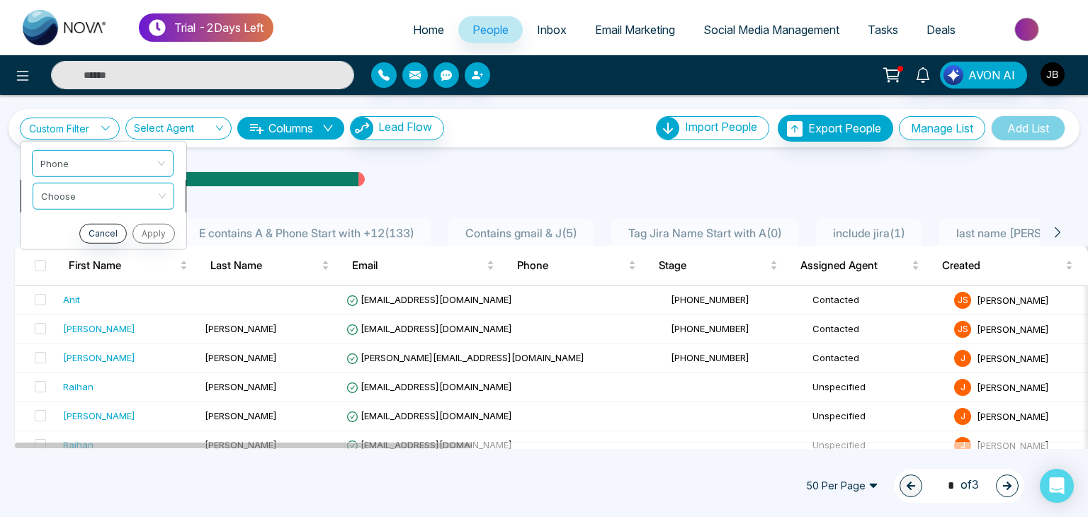
click at [79, 190] on input "search" at bounding box center [98, 193] width 115 height 21
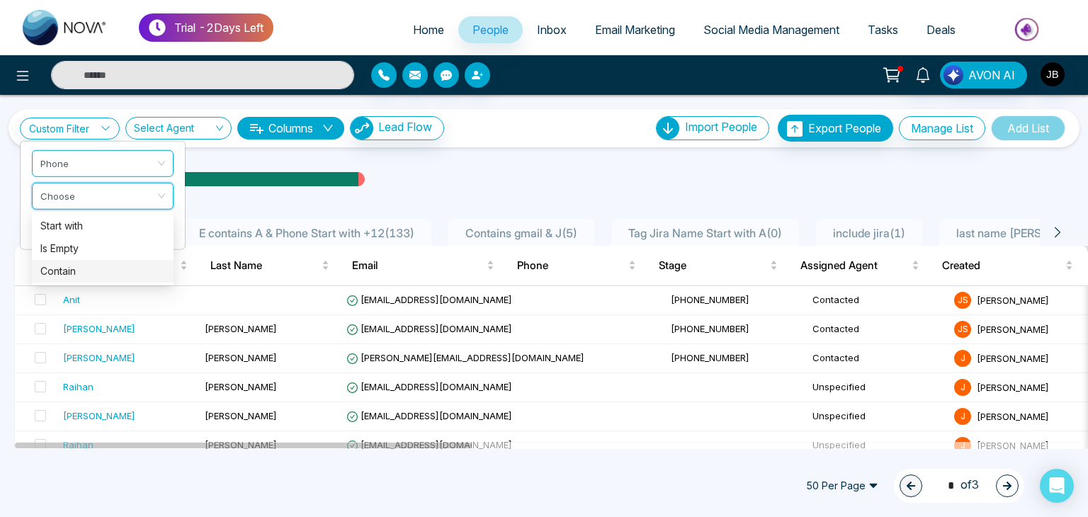
click at [64, 265] on div "Contain" at bounding box center [102, 271] width 125 height 16
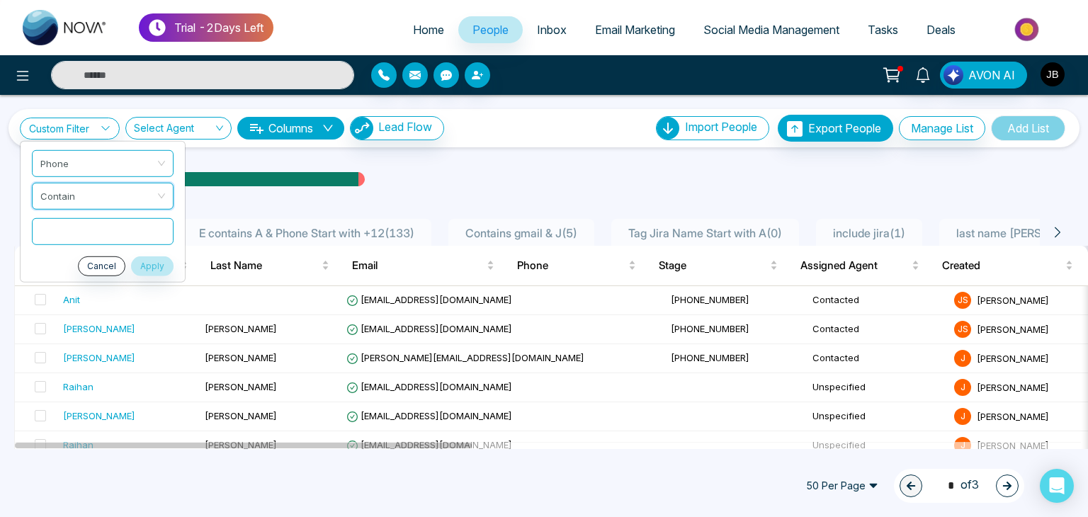
click at [84, 227] on input "text" at bounding box center [103, 230] width 142 height 27
type input "****"
click at [157, 268] on button "Apply" at bounding box center [152, 266] width 42 height 20
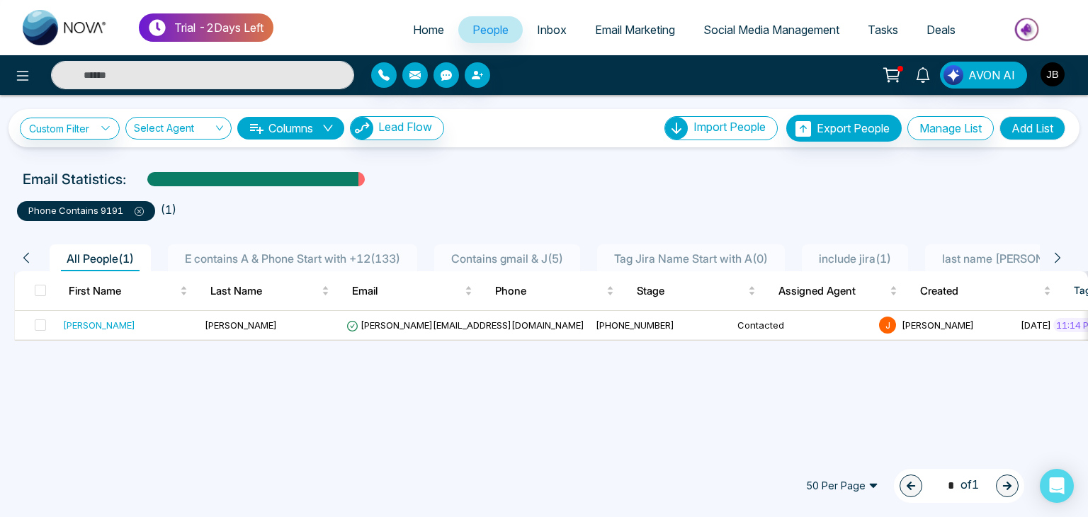
click at [232, 203] on ul "phone contains 9191 ( 1 )" at bounding box center [544, 207] width 1054 height 25
click at [93, 134] on link "Custom Filter" at bounding box center [70, 129] width 100 height 22
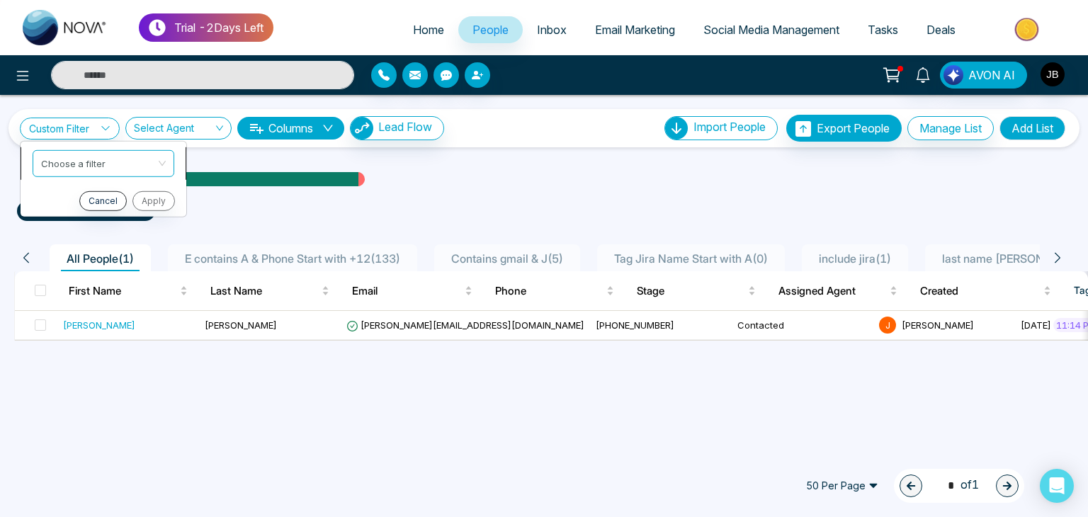
click at [100, 167] on input "search" at bounding box center [98, 160] width 115 height 21
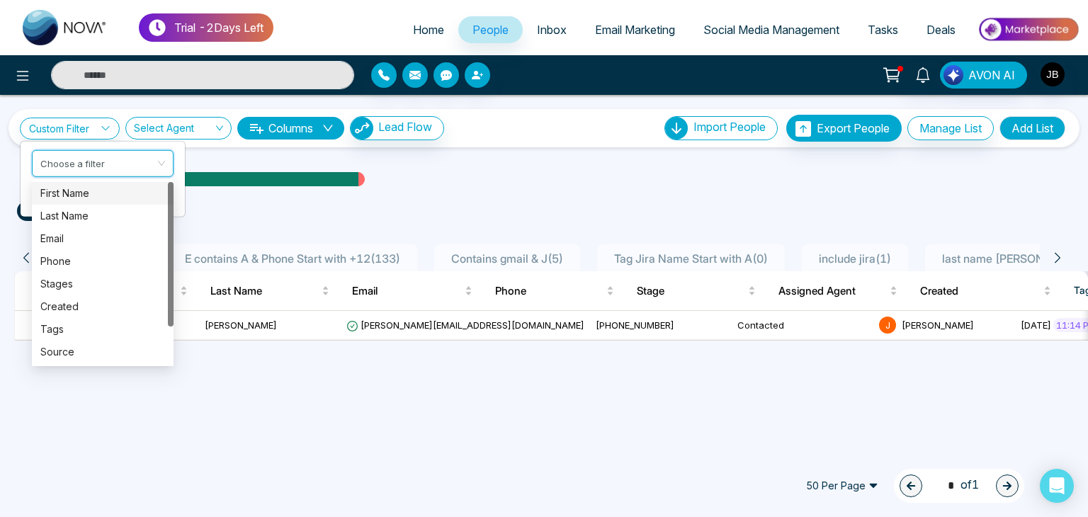
click at [72, 195] on div "First Name" at bounding box center [102, 194] width 125 height 16
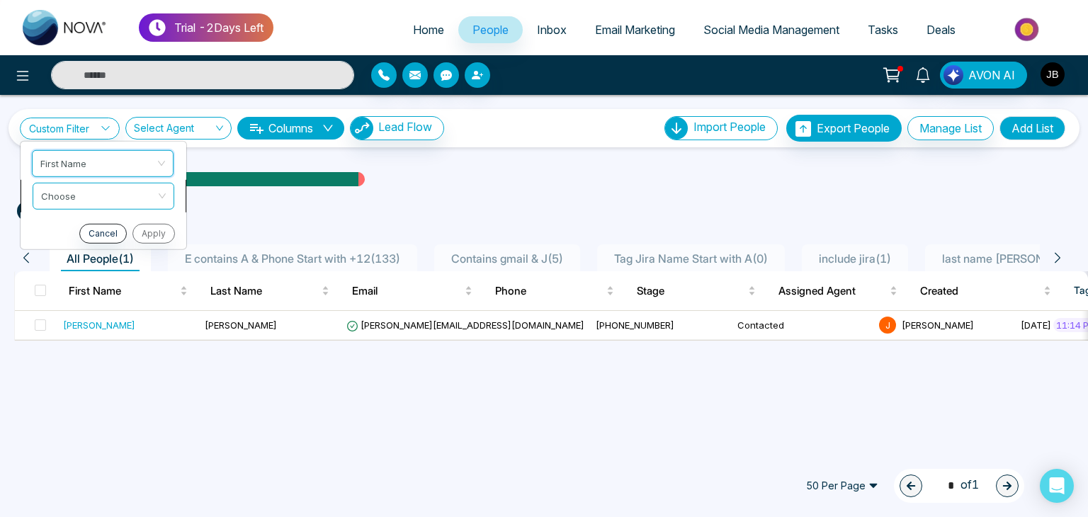
click at [93, 193] on input "search" at bounding box center [98, 193] width 115 height 21
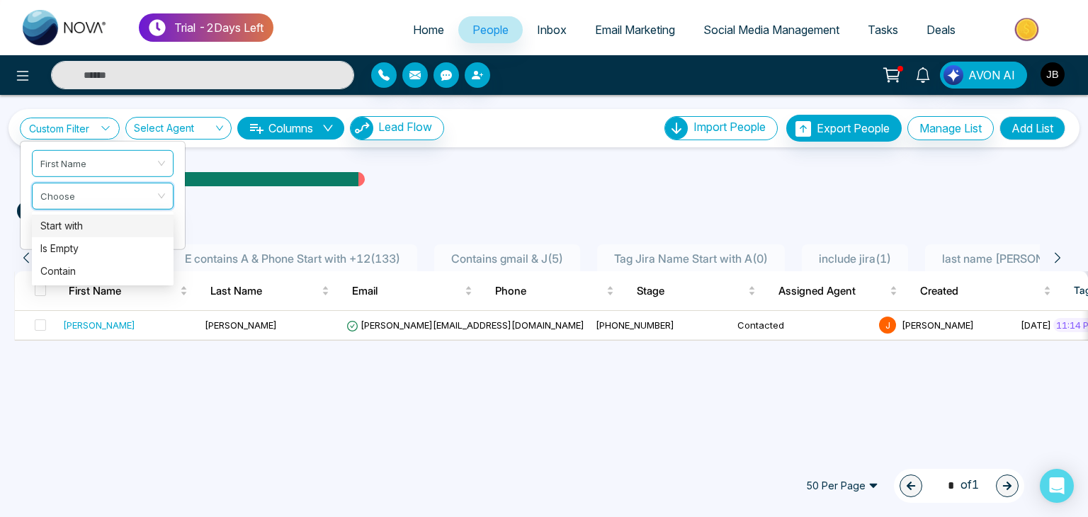
click at [72, 222] on div "Start with" at bounding box center [102, 226] width 125 height 16
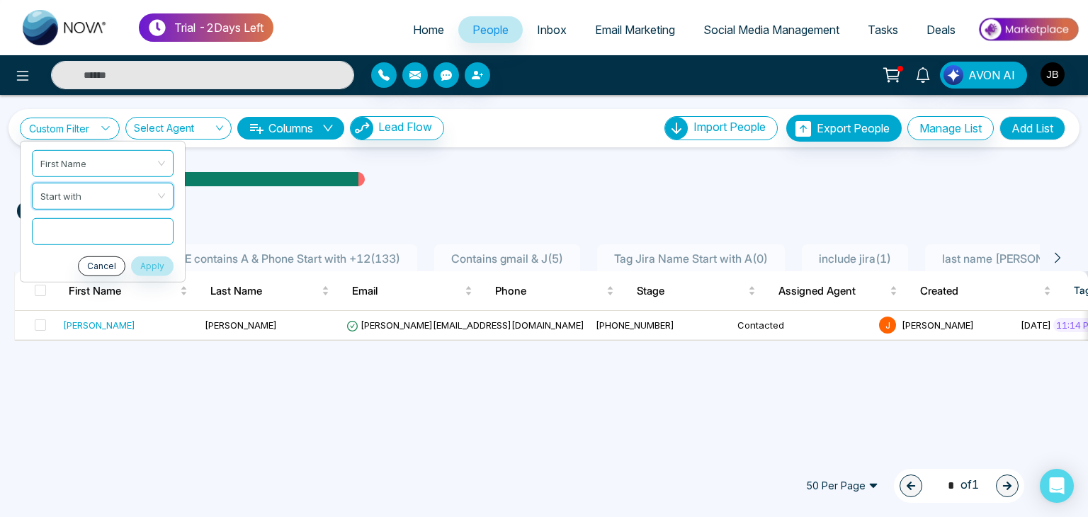
click at [82, 230] on input "text" at bounding box center [103, 230] width 142 height 27
type input "*"
click at [157, 268] on button "Apply" at bounding box center [152, 266] width 42 height 20
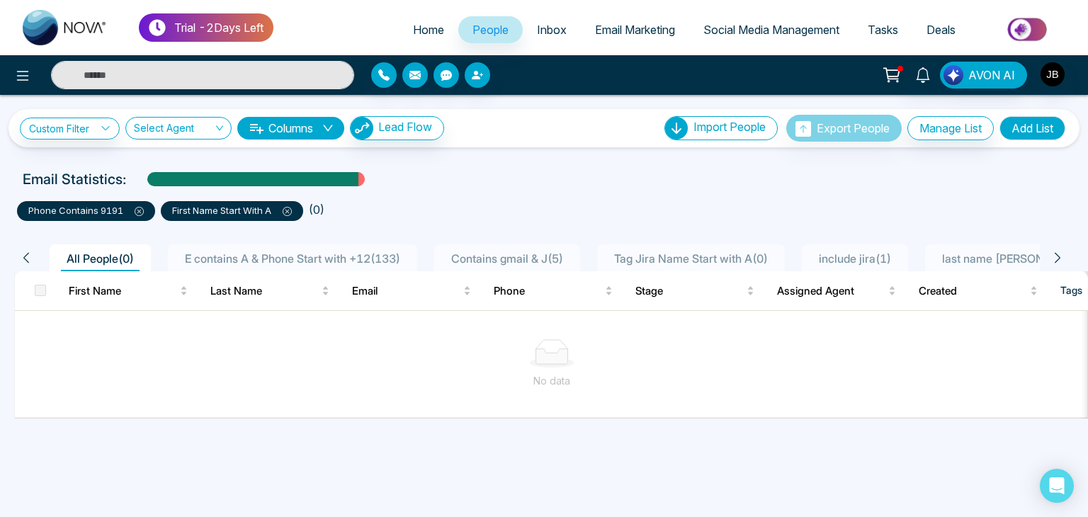
click at [140, 207] on icon at bounding box center [139, 211] width 9 height 9
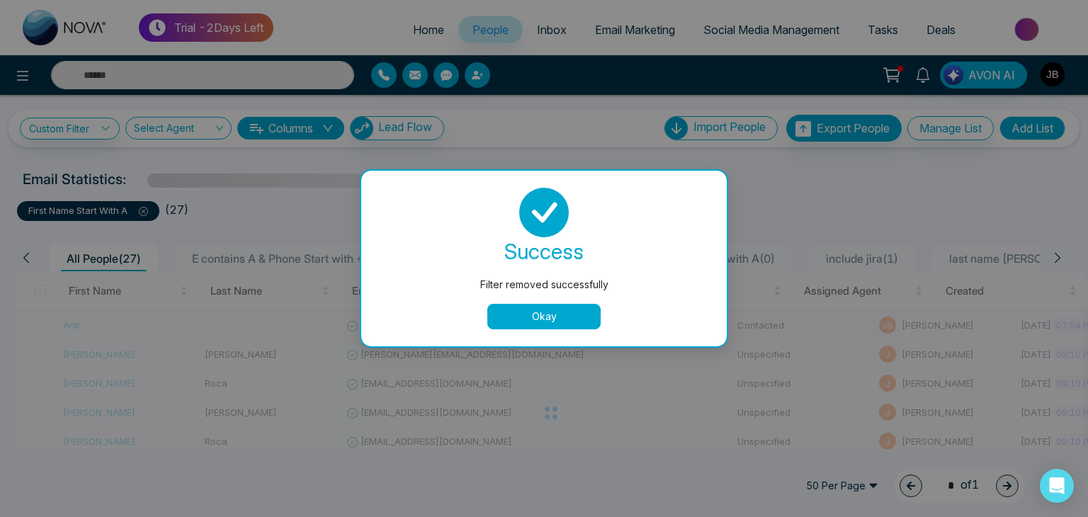
click at [528, 312] on button "Okay" at bounding box center [543, 316] width 113 height 25
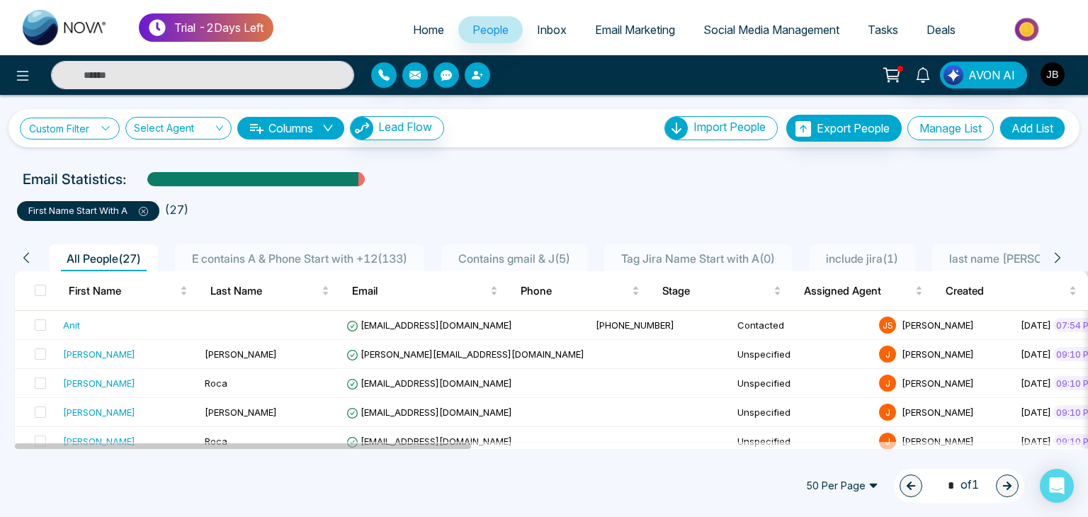
click at [101, 132] on link "Custom Filter" at bounding box center [70, 129] width 100 height 22
click at [94, 127] on link "Custom Filter" at bounding box center [70, 129] width 100 height 22
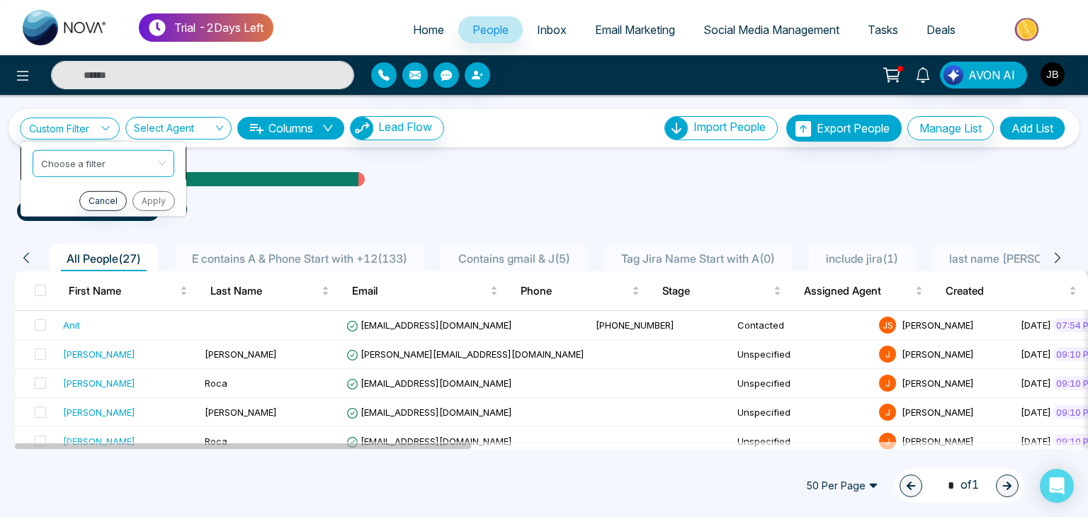
click at [116, 168] on input "search" at bounding box center [98, 160] width 115 height 21
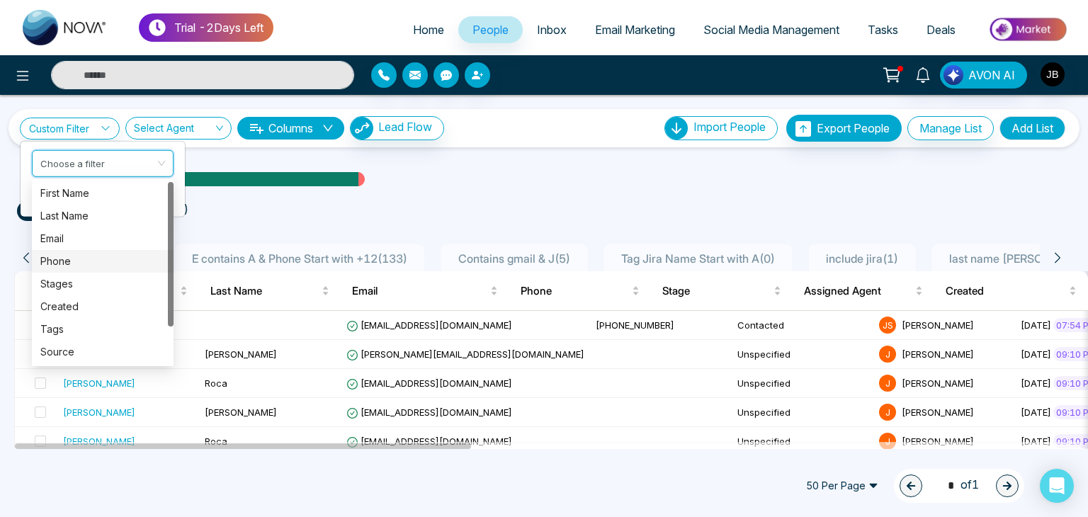
click at [66, 263] on div "Phone" at bounding box center [102, 262] width 125 height 16
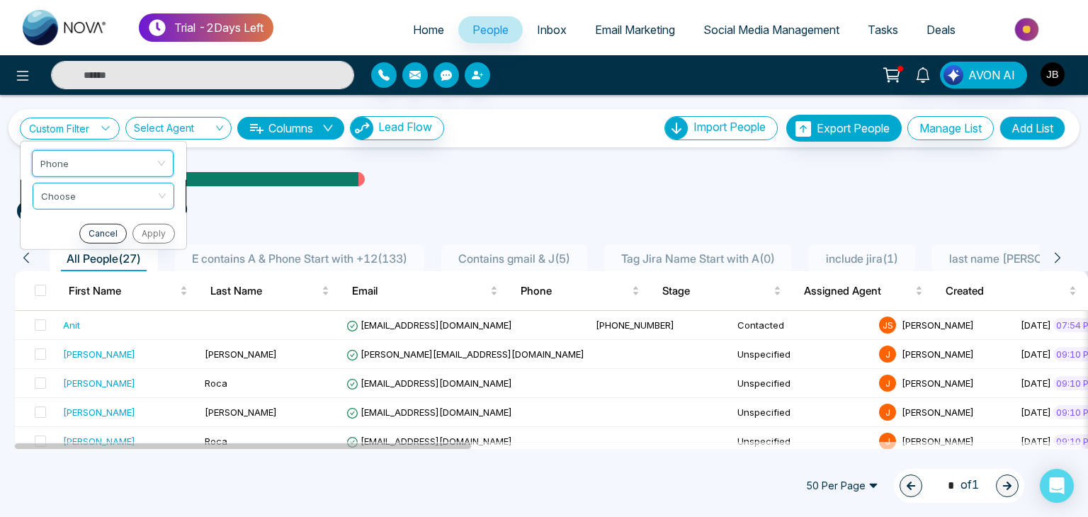
click at [90, 186] on input "search" at bounding box center [98, 193] width 115 height 21
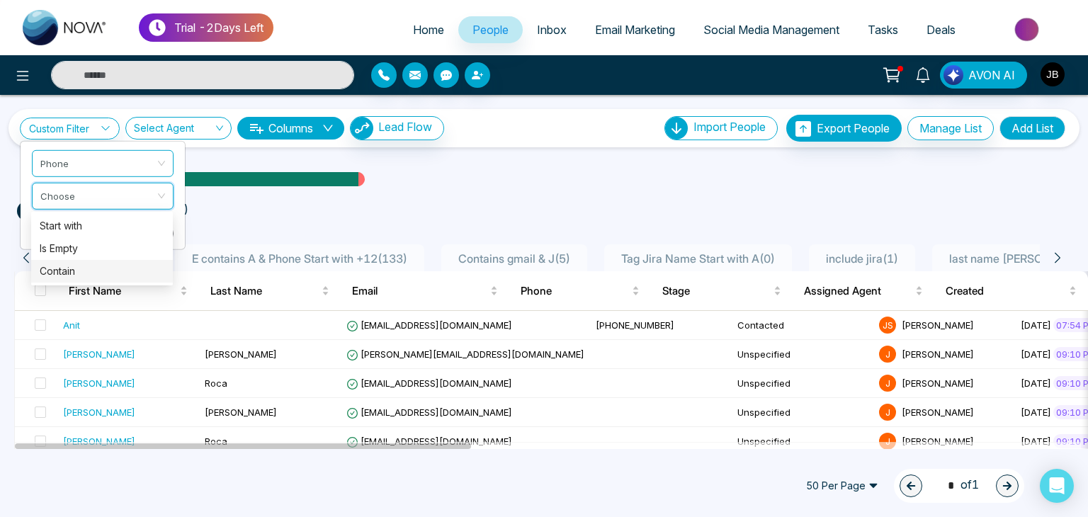
click at [67, 267] on div "Contain" at bounding box center [102, 271] width 125 height 16
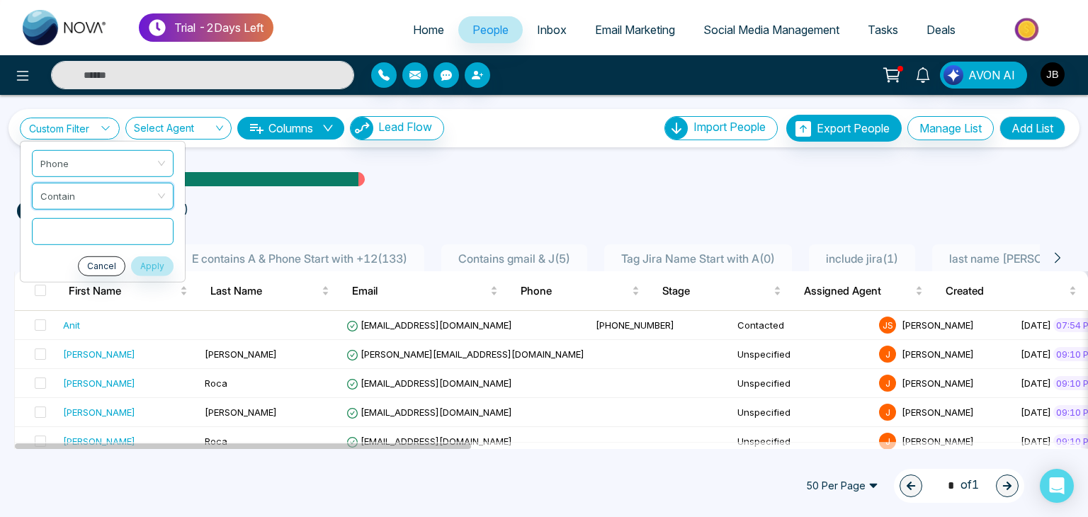
click at [84, 224] on input "text" at bounding box center [103, 230] width 142 height 27
type input "**"
click at [164, 270] on button "Apply" at bounding box center [152, 266] width 42 height 20
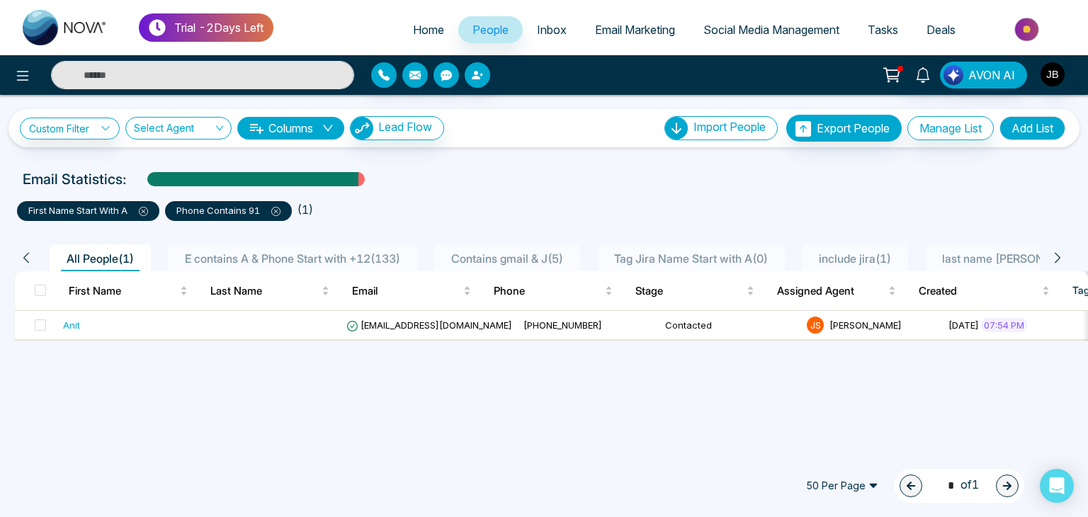
click at [210, 213] on p "phone contains 91" at bounding box center [228, 211] width 104 height 14
click at [266, 215] on span at bounding box center [270, 210] width 21 height 11
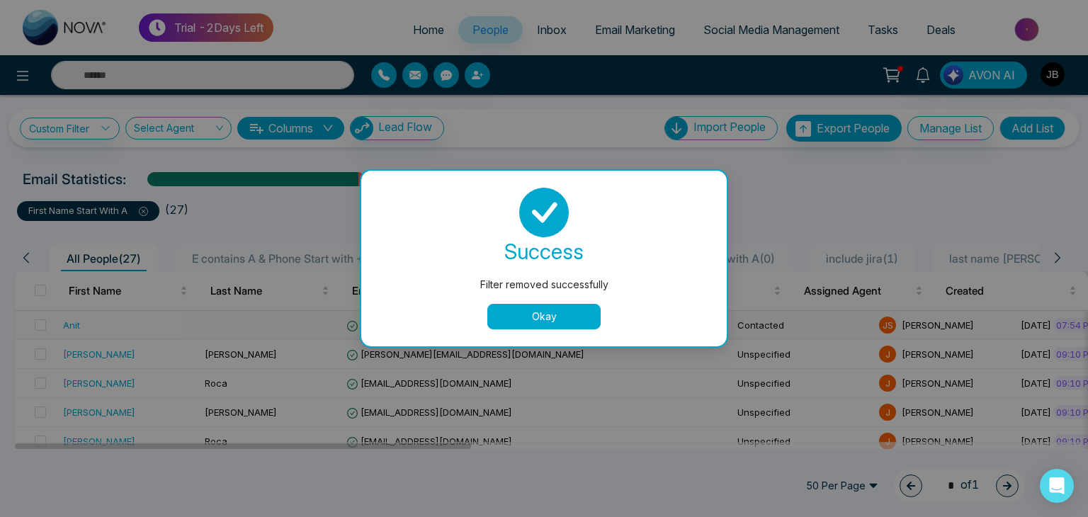
click at [527, 312] on button "Okay" at bounding box center [543, 316] width 113 height 25
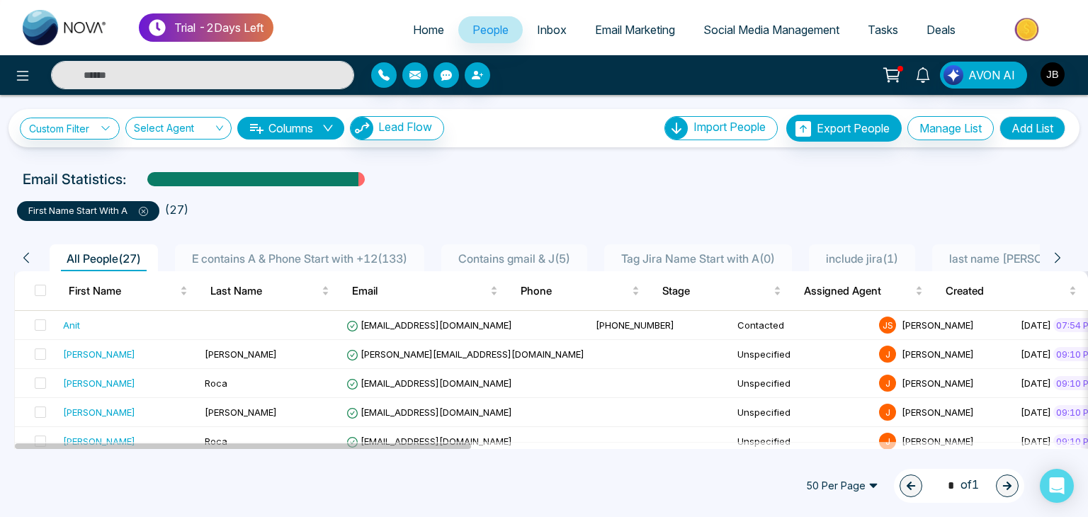
click at [144, 215] on icon at bounding box center [143, 211] width 9 height 9
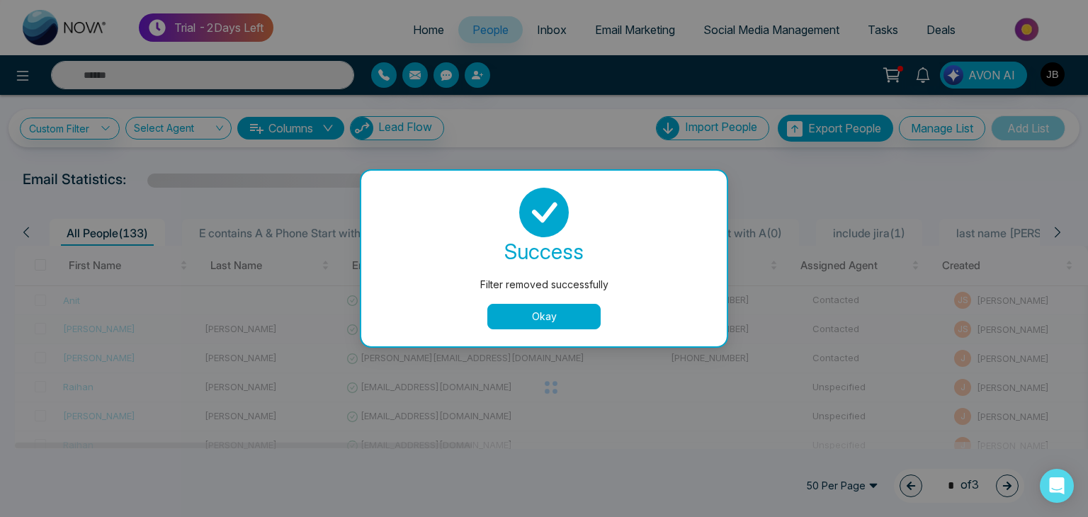
click at [538, 319] on button "Okay" at bounding box center [543, 316] width 113 height 25
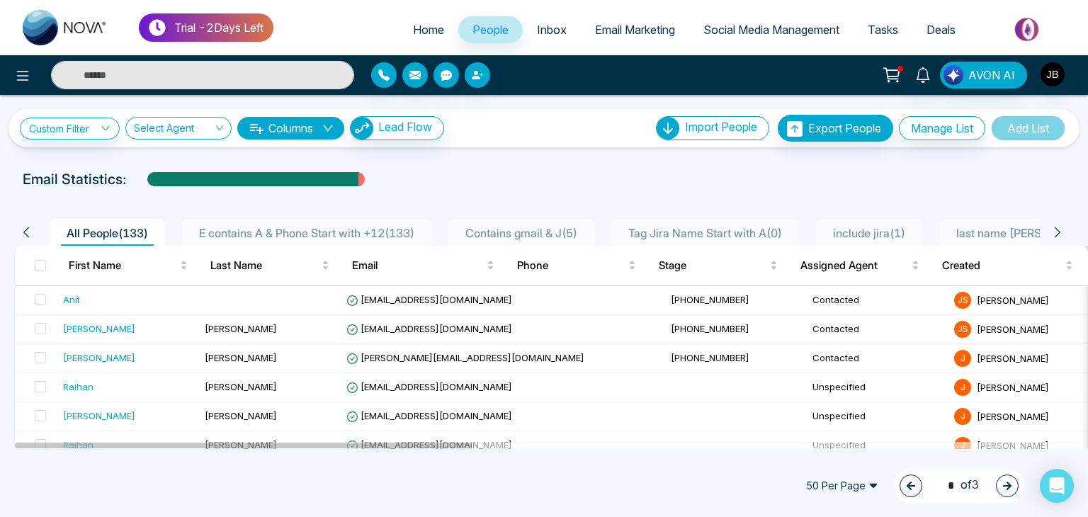
click at [402, 230] on span "E contains A & Phone Start with +12 ( 133 )" at bounding box center [306, 233] width 227 height 14
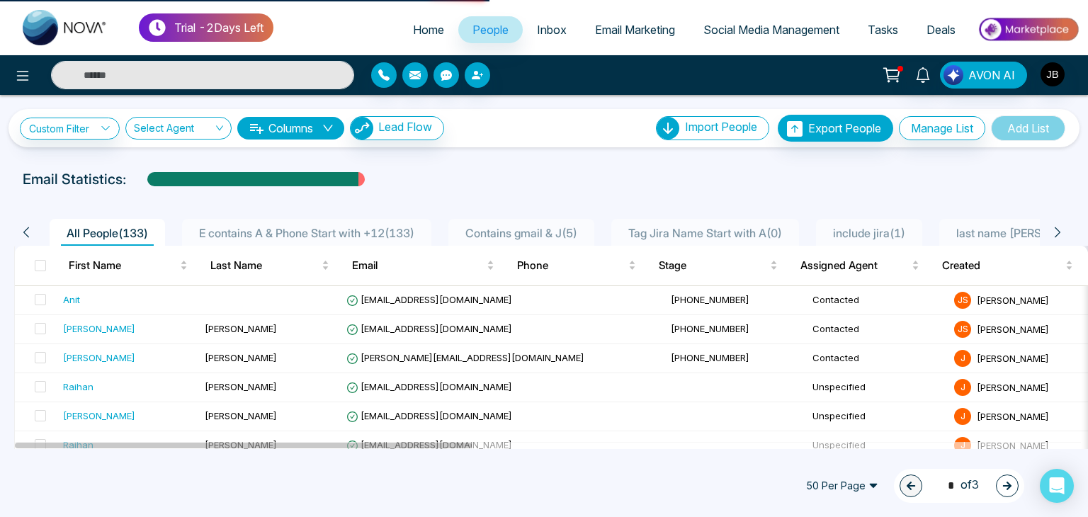
click at [547, 234] on span "Contains gmail & J ( 5 )" at bounding box center [521, 233] width 123 height 14
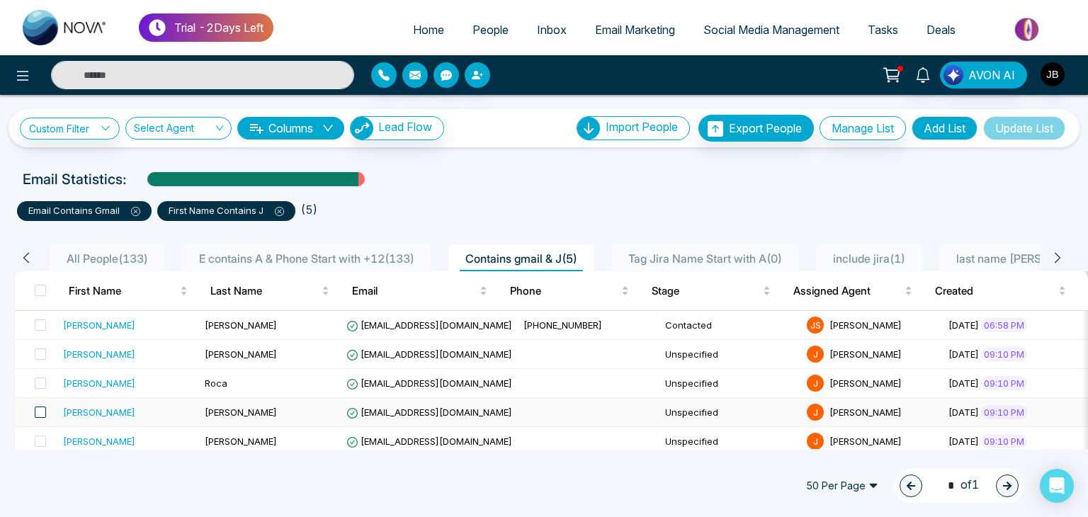
click at [42, 406] on span at bounding box center [40, 411] width 11 height 11
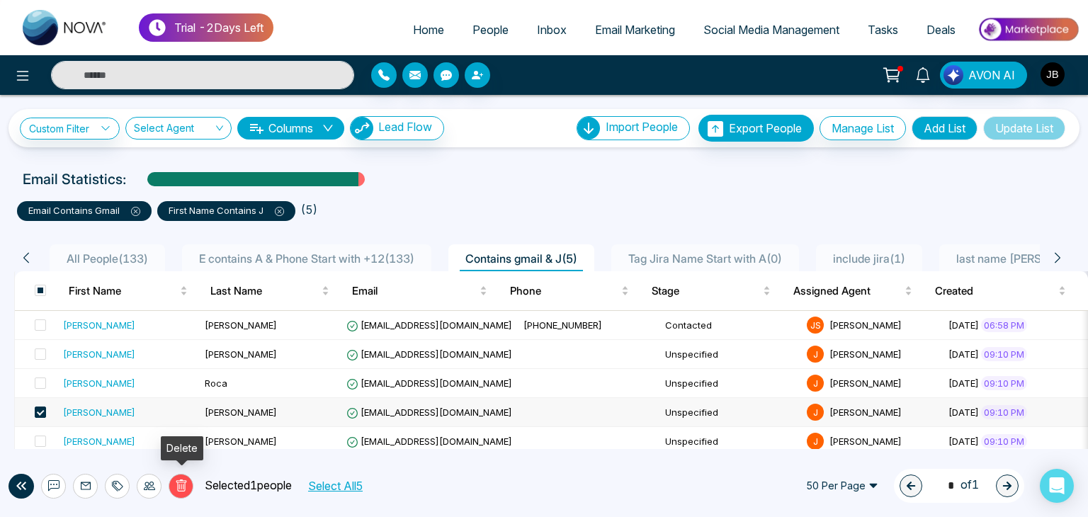
click at [186, 487] on icon at bounding box center [181, 485] width 13 height 13
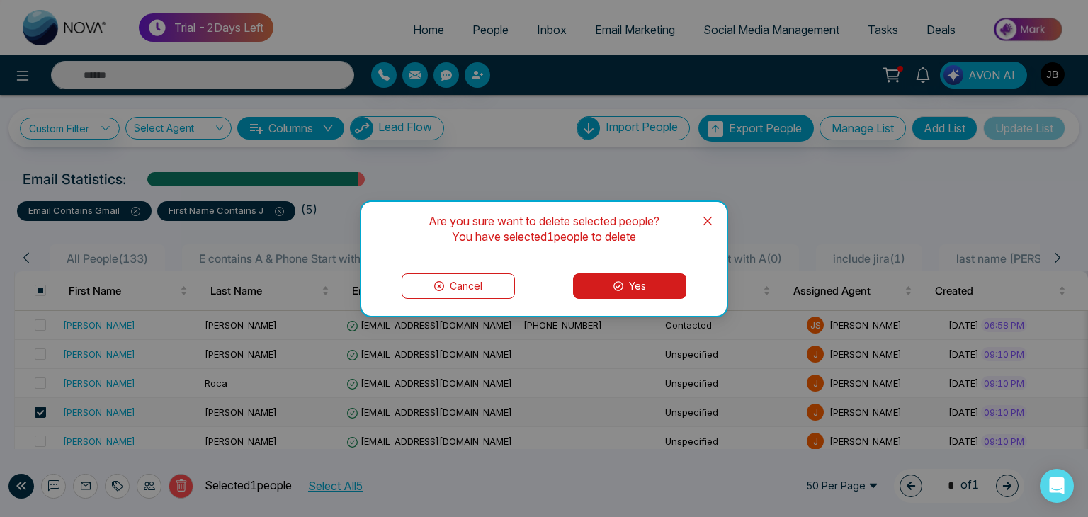
click at [650, 278] on button "Yes" at bounding box center [629, 285] width 113 height 25
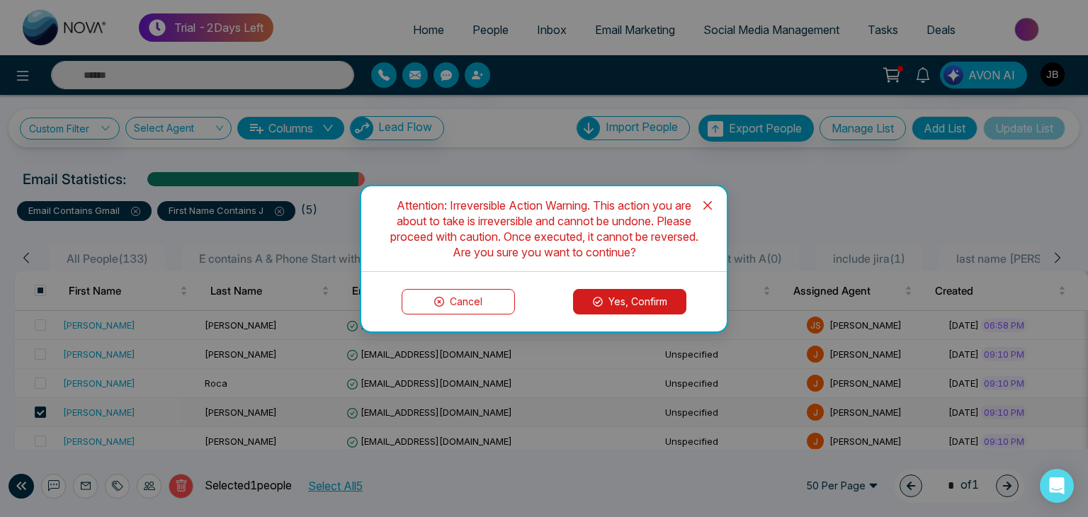
click at [639, 299] on button "Yes, Confirm" at bounding box center [629, 301] width 113 height 25
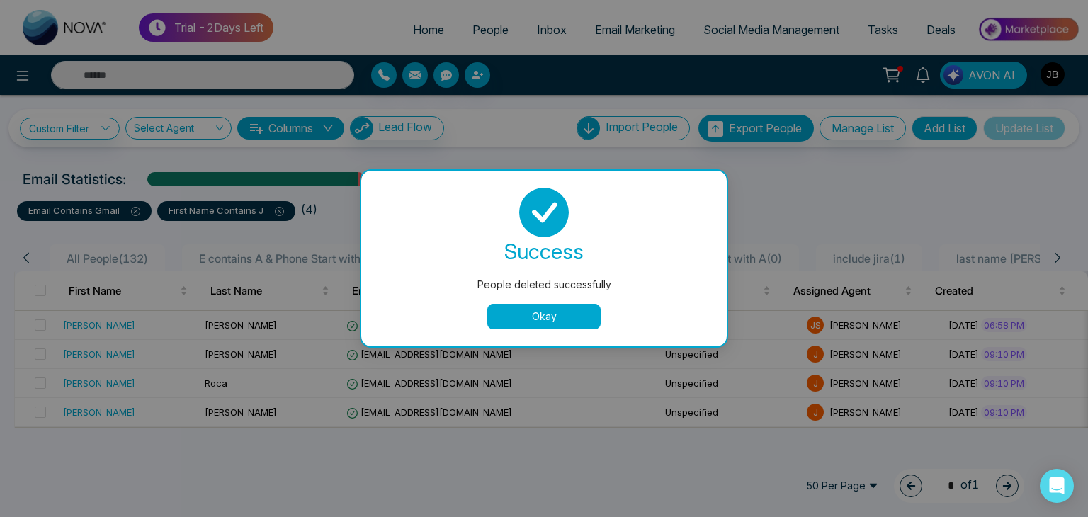
click at [556, 317] on button "Okay" at bounding box center [543, 316] width 113 height 25
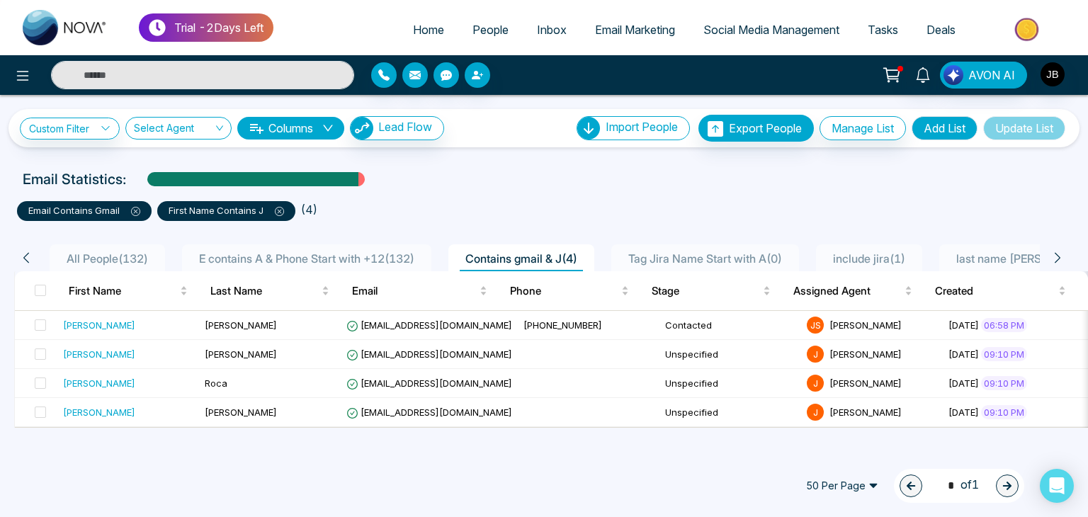
click at [661, 186] on div "Email Statistics:" at bounding box center [367, 179] width 689 height 21
click at [600, 28] on span "Email Marketing" at bounding box center [635, 30] width 80 height 14
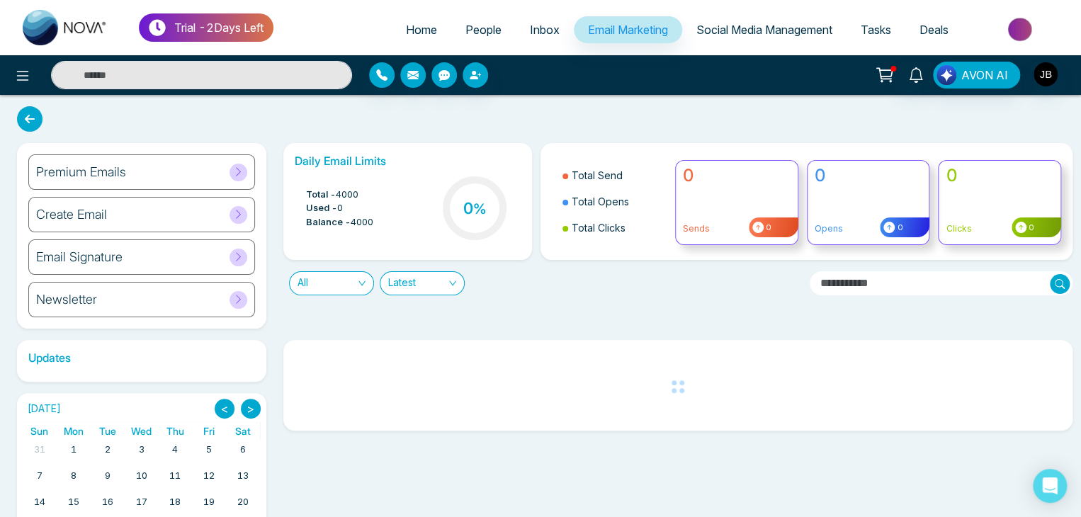
click at [212, 215] on div "Create Email" at bounding box center [141, 214] width 227 height 35
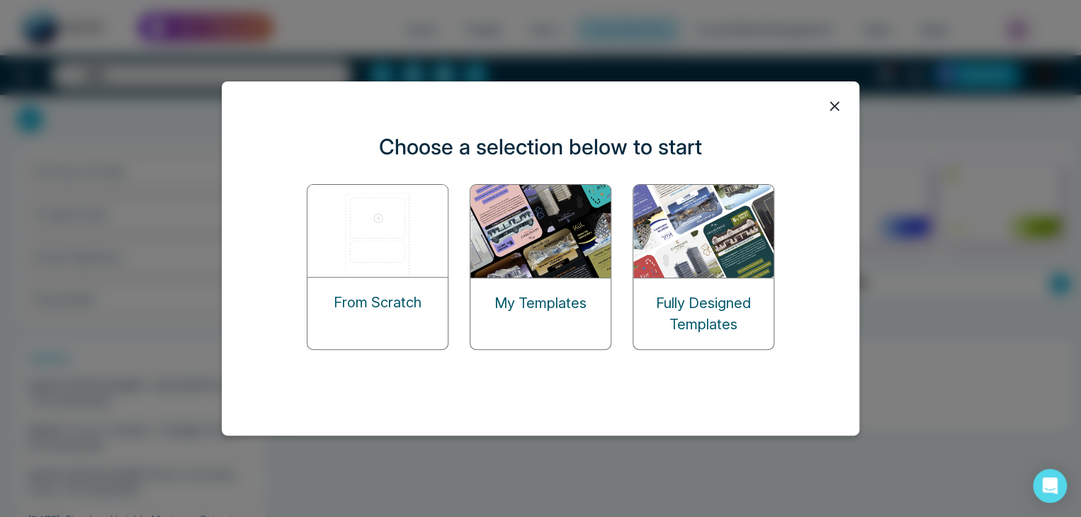
click at [732, 278] on div "Fully Designed Templates" at bounding box center [703, 313] width 140 height 71
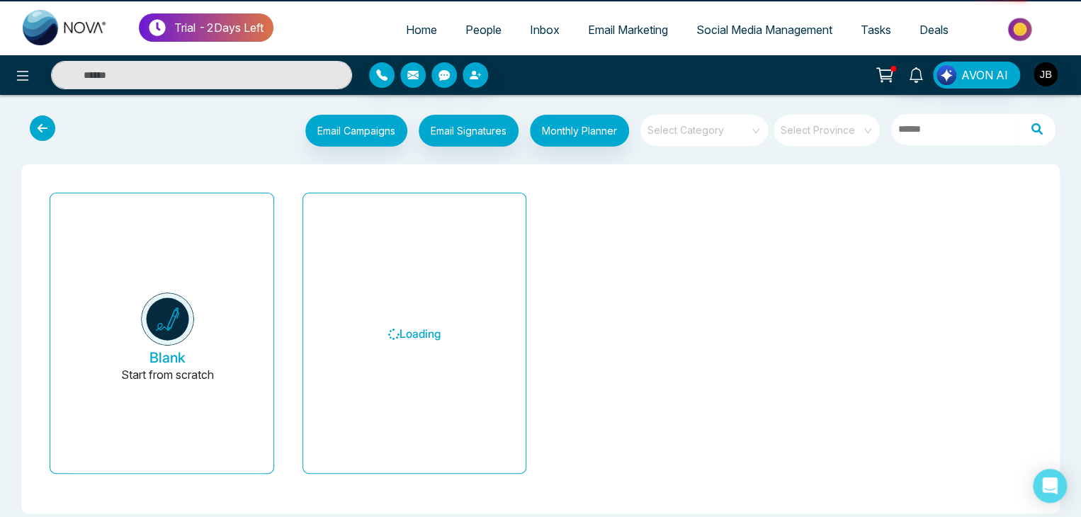
click at [688, 290] on div "Blank Start from scratch Loading" at bounding box center [540, 339] width 1010 height 304
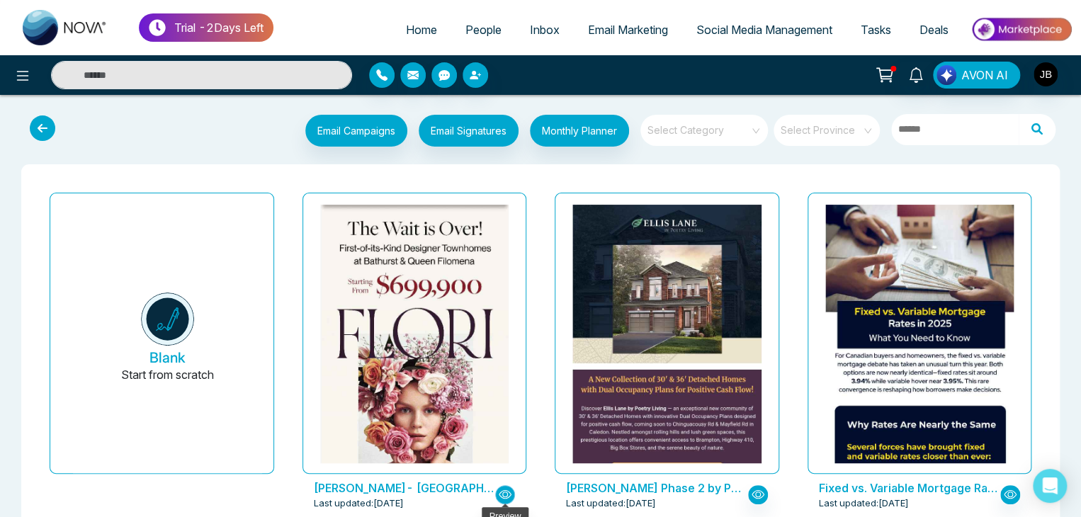
click at [502, 491] on icon "button" at bounding box center [505, 494] width 13 height 13
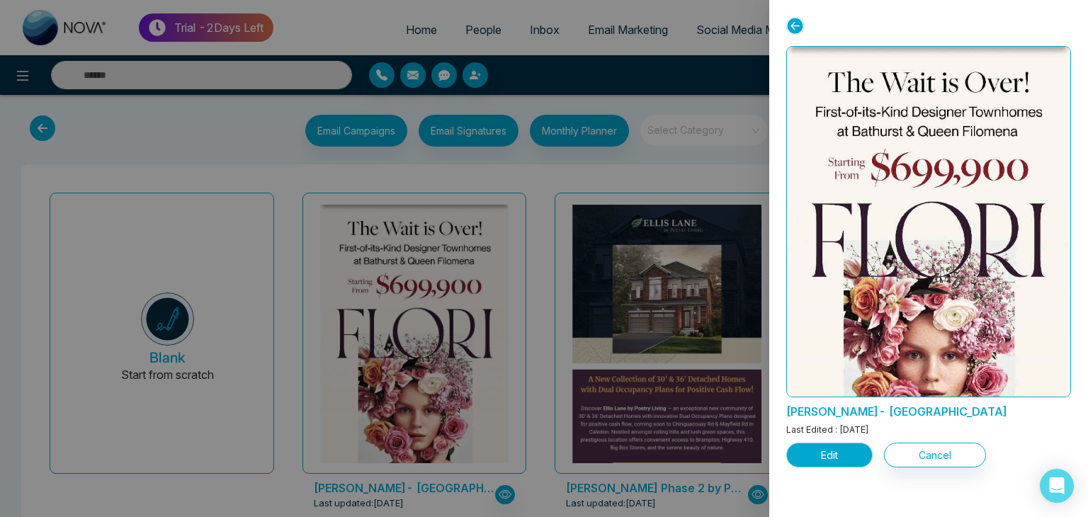
click at [817, 453] on button "Edit" at bounding box center [829, 455] width 86 height 25
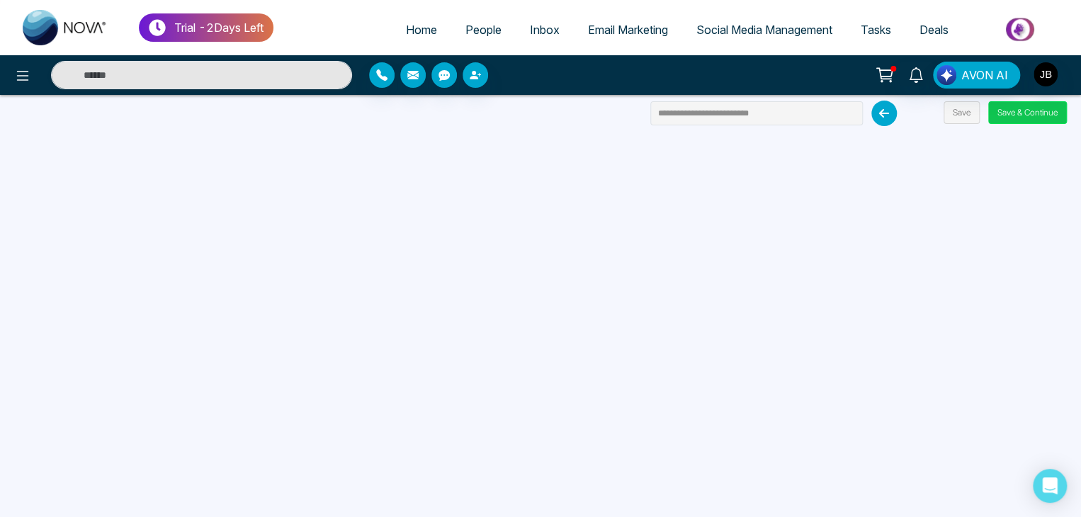
click at [1020, 117] on button "Save & Continue" at bounding box center [1027, 112] width 79 height 23
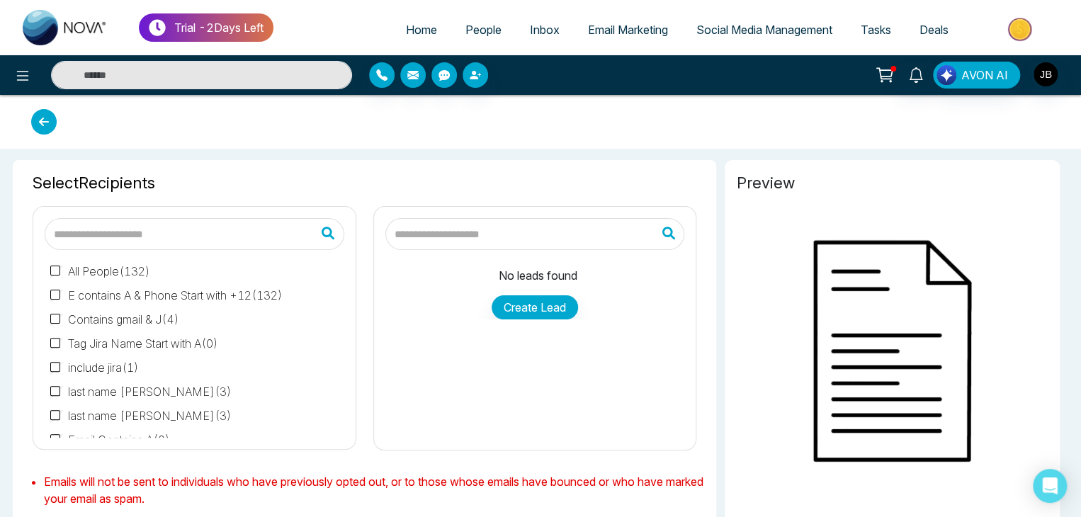
type input "**********"
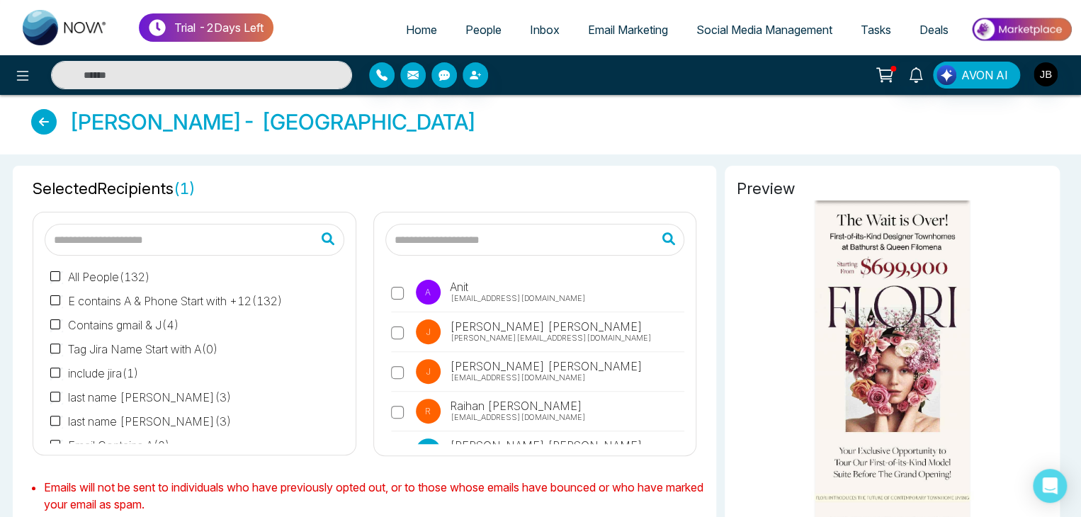
click at [389, 331] on div "A Anit [EMAIL_ADDRESS][DOMAIN_NAME] [PERSON_NAME] [PERSON_NAME][EMAIL_ADDRESS][…" at bounding box center [535, 355] width 300 height 177
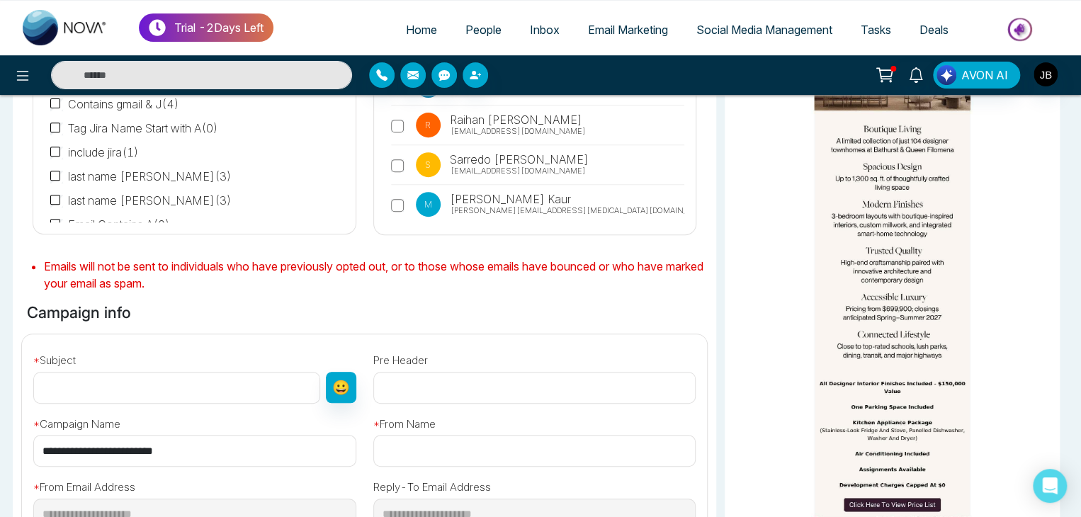
scroll to position [283, 0]
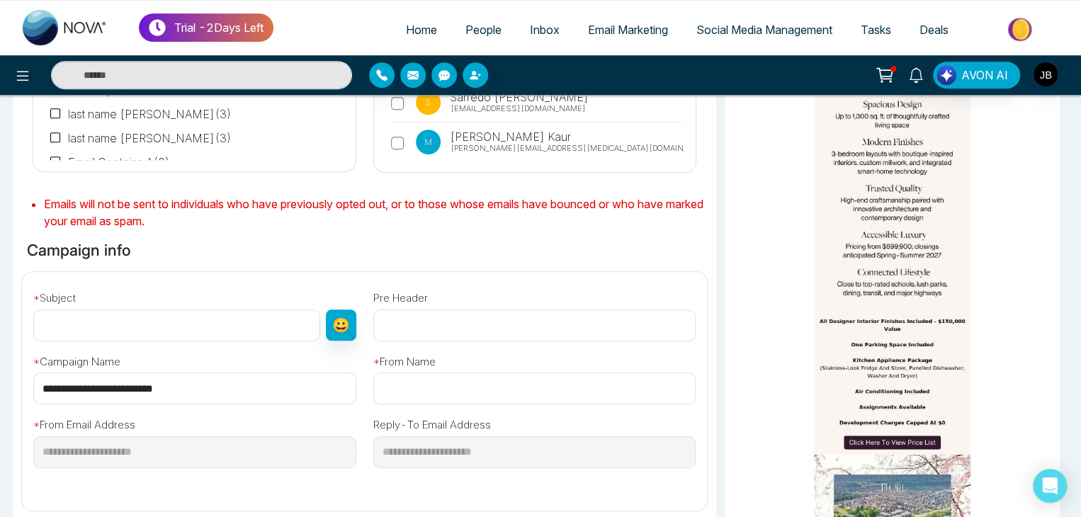
click at [109, 334] on input "text" at bounding box center [176, 325] width 287 height 32
type input "**********"
click at [421, 387] on input "text" at bounding box center [534, 389] width 323 height 32
type input "**********"
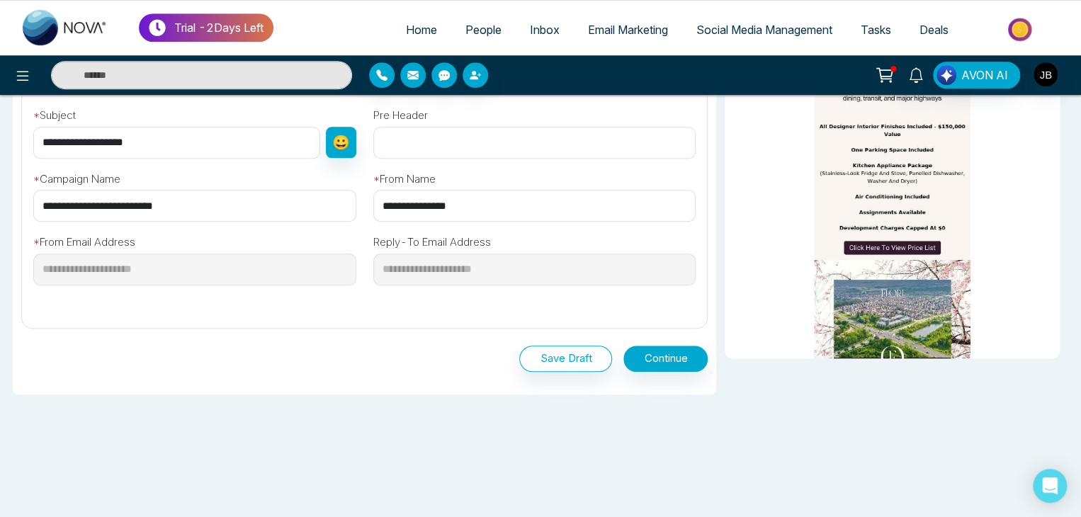
scroll to position [425, 0]
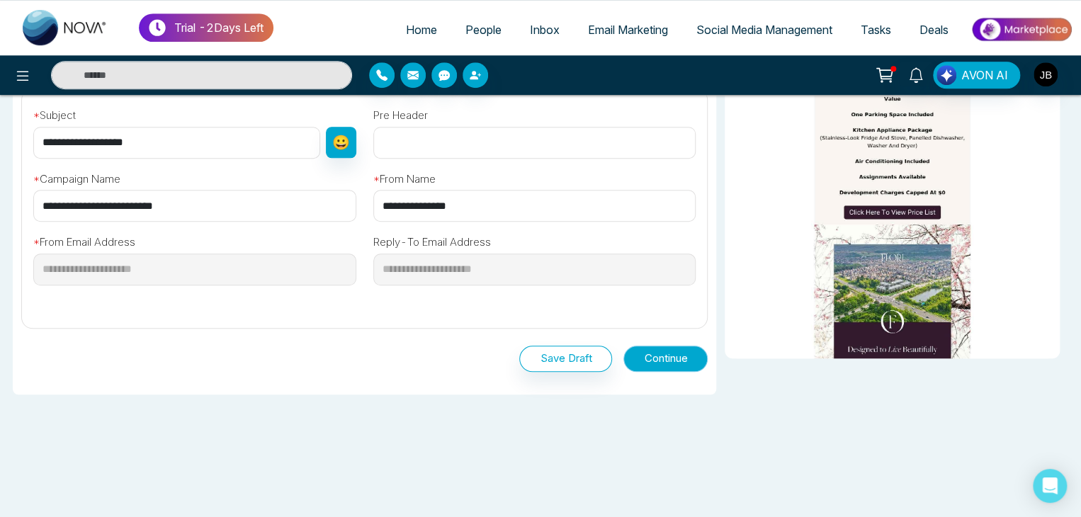
click at [645, 356] on button "Continue" at bounding box center [665, 359] width 84 height 26
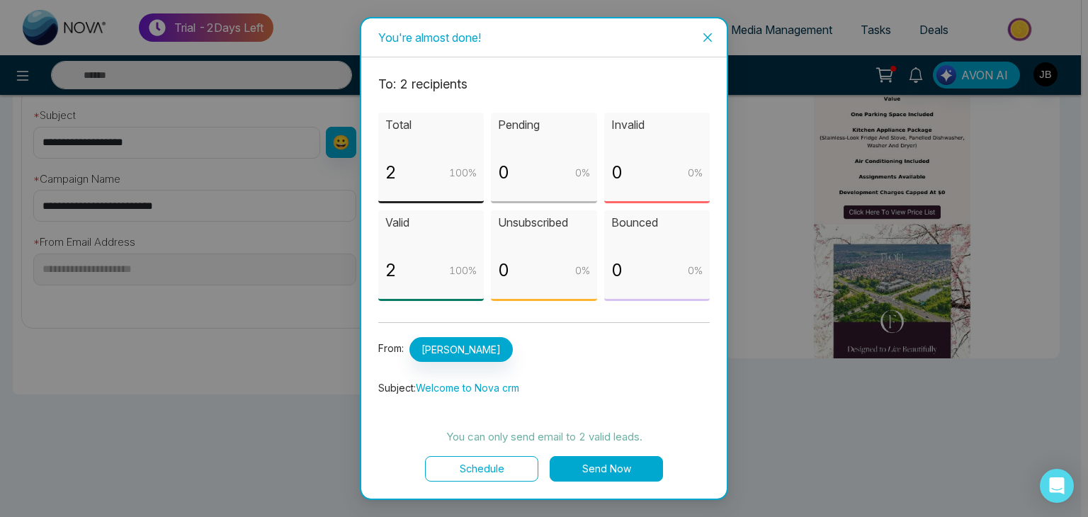
click at [484, 468] on button "Schedule" at bounding box center [481, 468] width 113 height 25
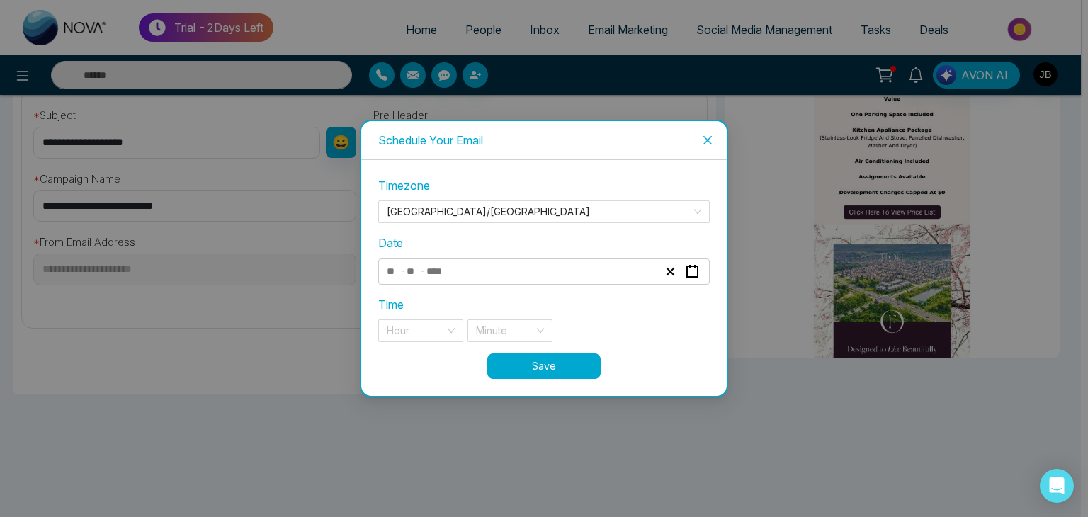
click at [457, 262] on div "- -" at bounding box center [522, 271] width 275 height 19
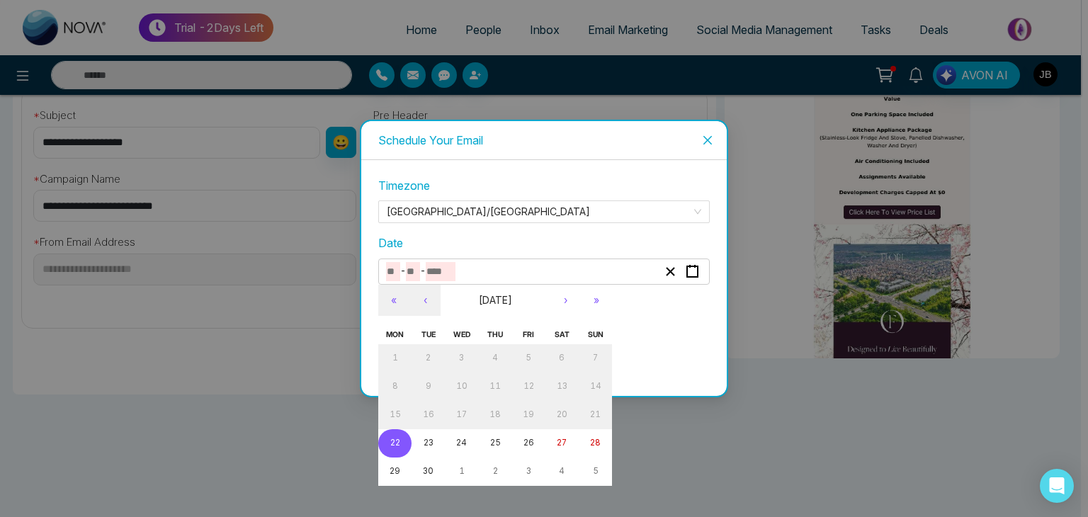
click at [401, 441] on button "22" at bounding box center [394, 443] width 33 height 28
type input "*"
type input "**"
type input "****"
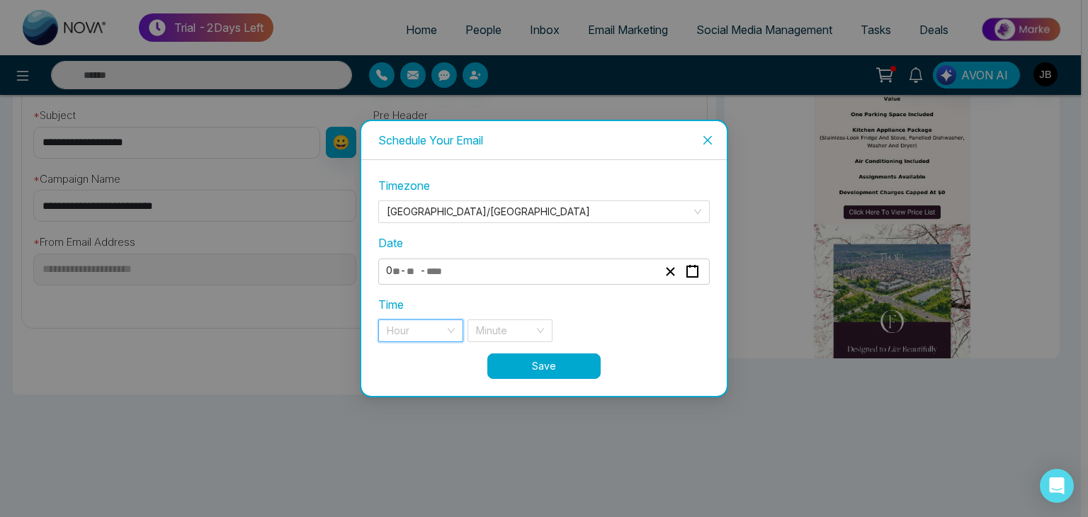
click at [444, 329] on input "search" at bounding box center [416, 330] width 58 height 21
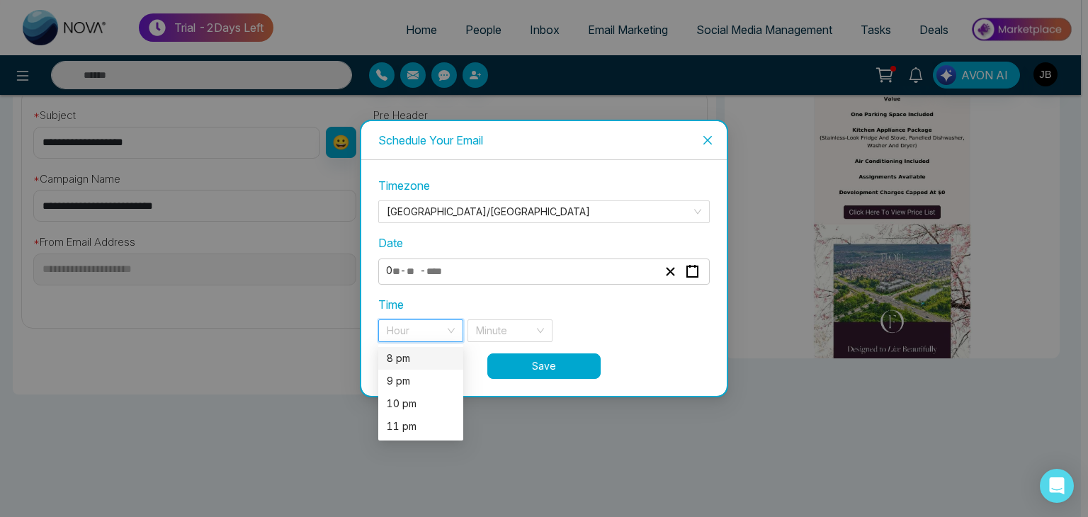
click at [402, 365] on div "8 pm" at bounding box center [421, 359] width 68 height 16
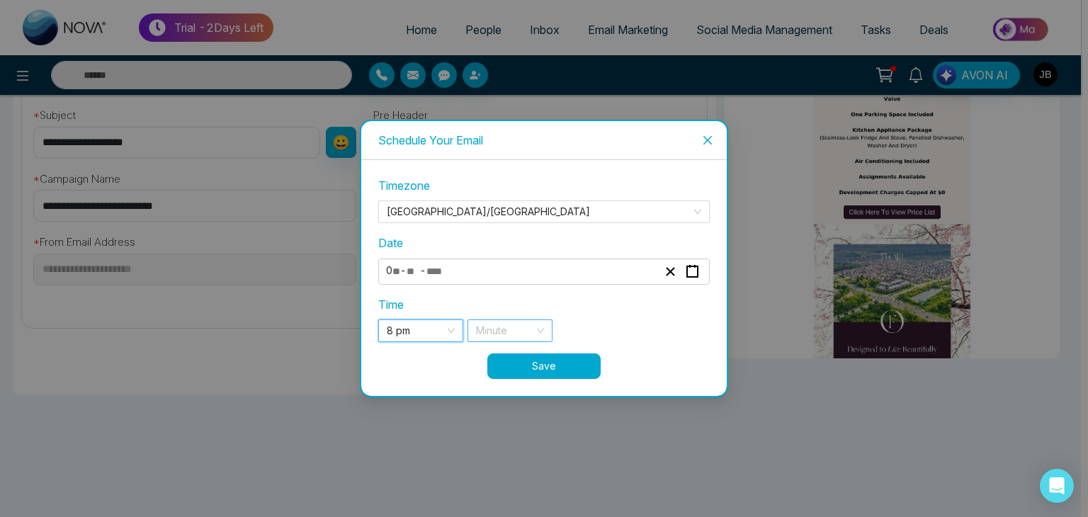
click at [521, 329] on input "search" at bounding box center [505, 330] width 58 height 21
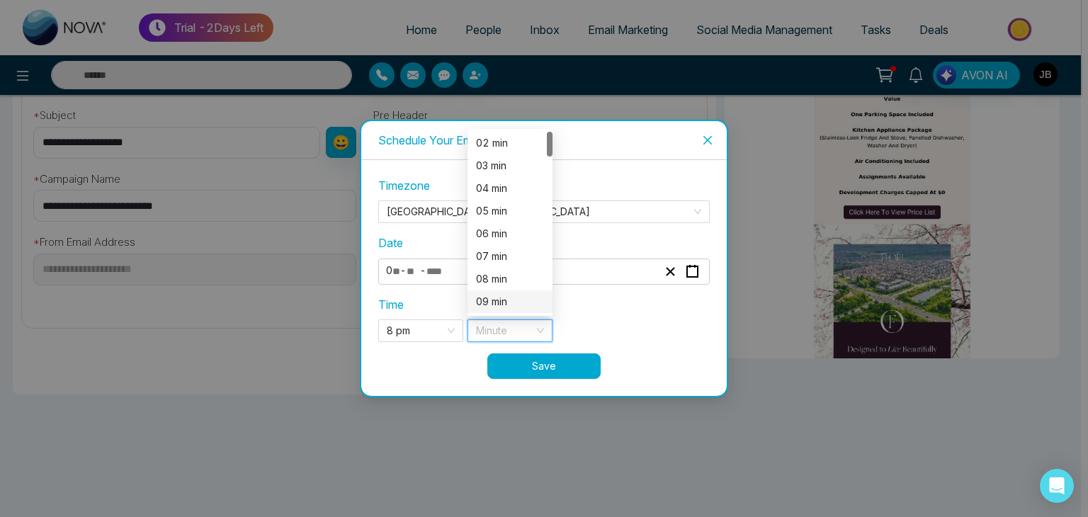
click at [488, 304] on div "09 min" at bounding box center [510, 302] width 68 height 16
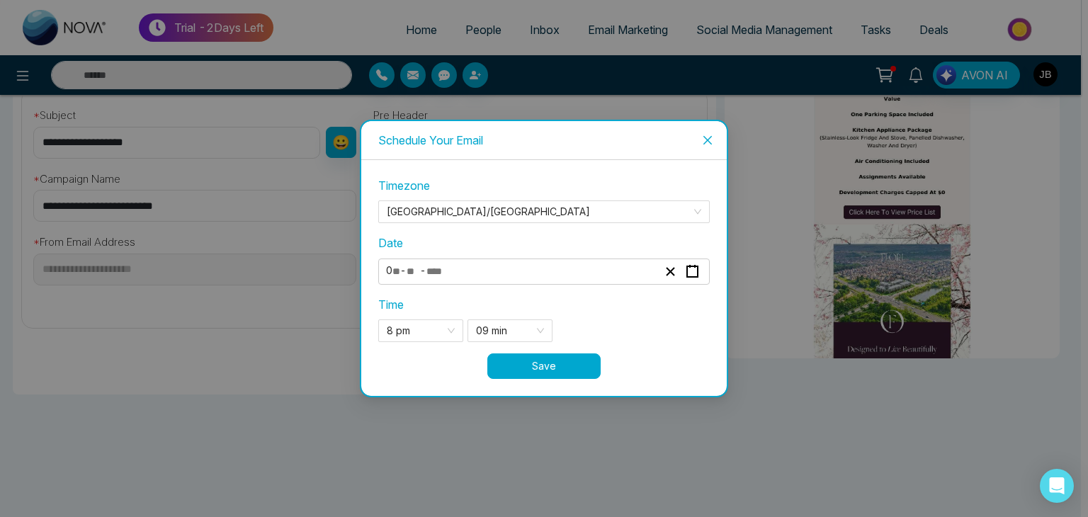
click at [530, 371] on button "Save" at bounding box center [543, 365] width 113 height 25
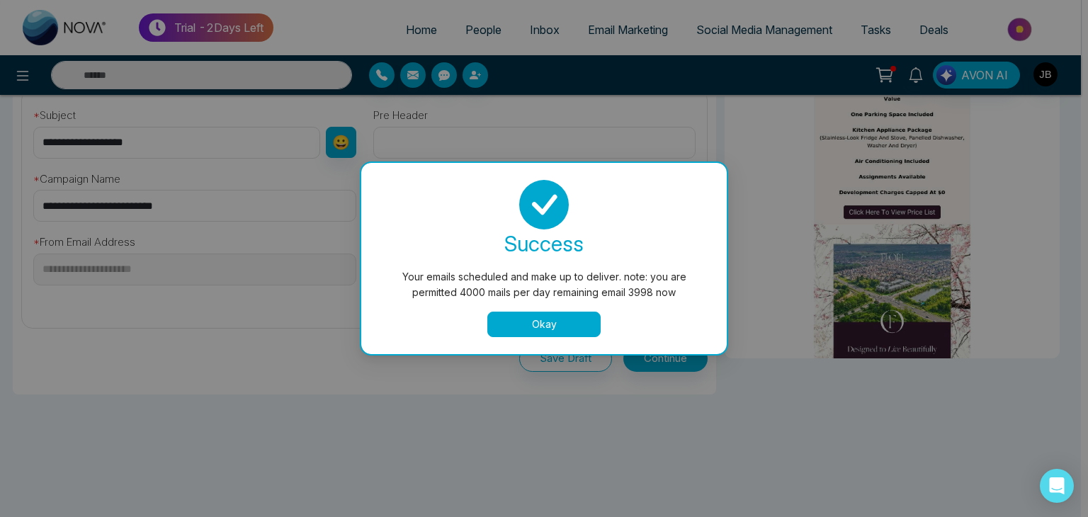
click at [531, 326] on button "Okay" at bounding box center [543, 324] width 113 height 25
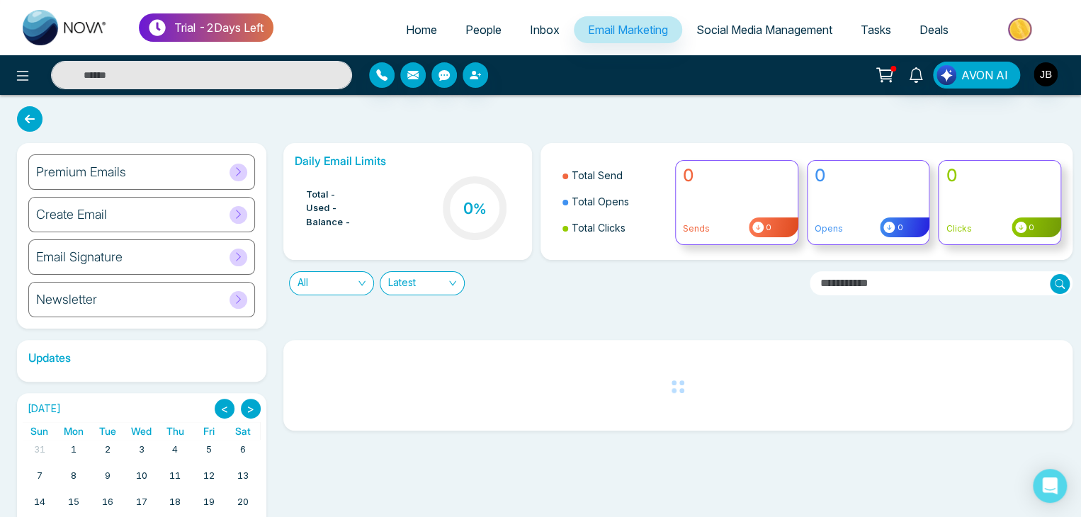
click at [169, 212] on div "Create Email" at bounding box center [141, 214] width 227 height 35
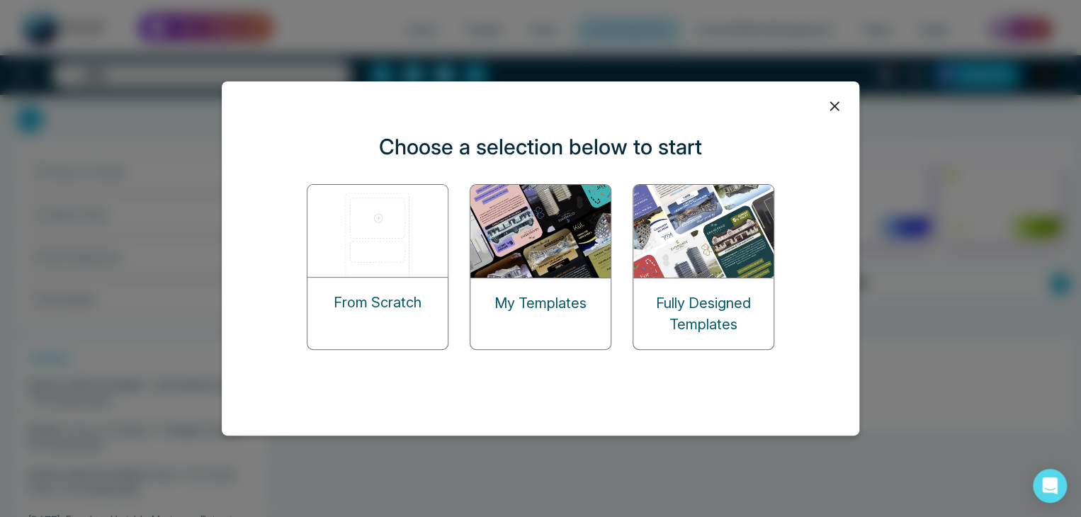
click at [718, 249] on img at bounding box center [704, 231] width 142 height 93
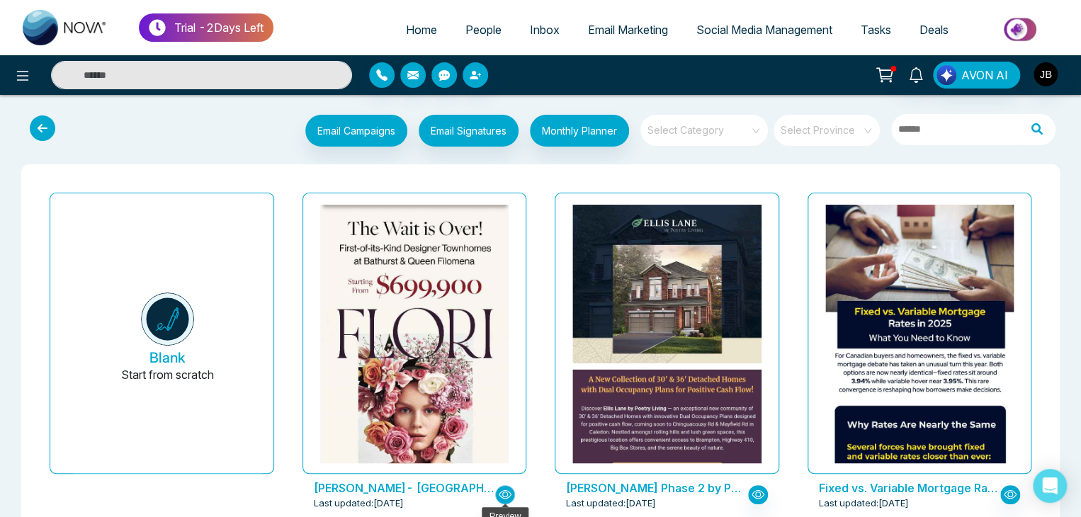
click at [503, 494] on icon "button" at bounding box center [505, 494] width 13 height 13
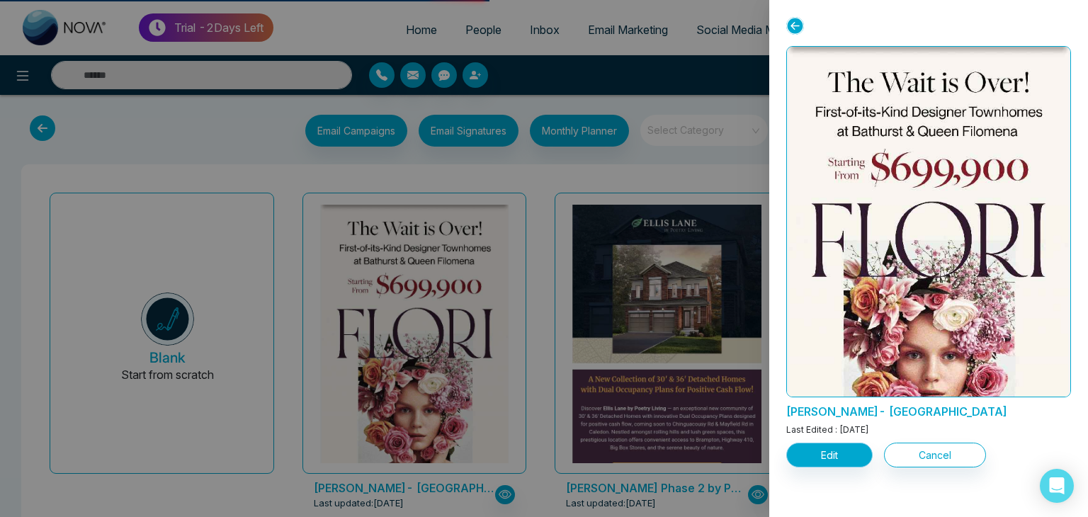
click at [827, 455] on button "Edit" at bounding box center [829, 455] width 86 height 25
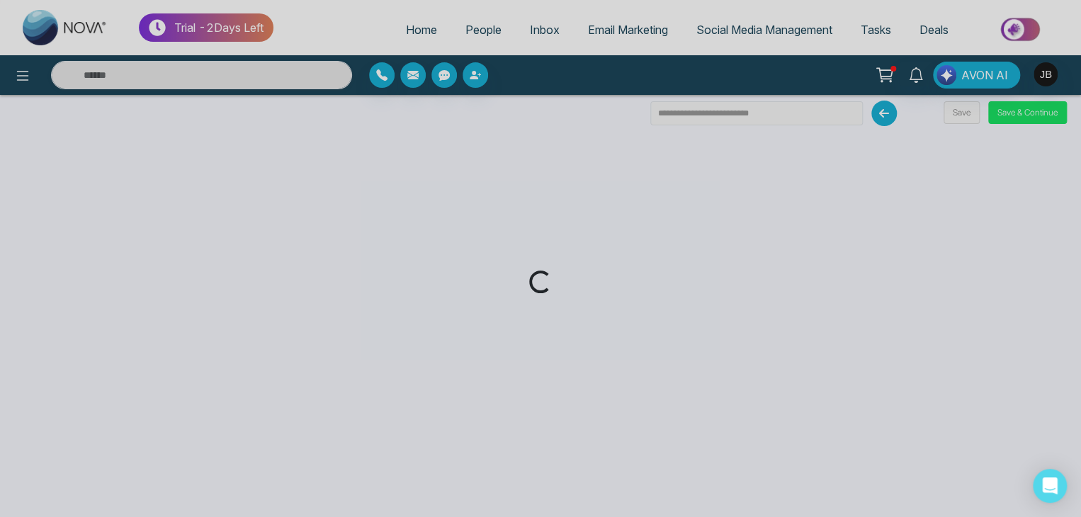
click at [1020, 116] on div "Loading..." at bounding box center [540, 258] width 1081 height 517
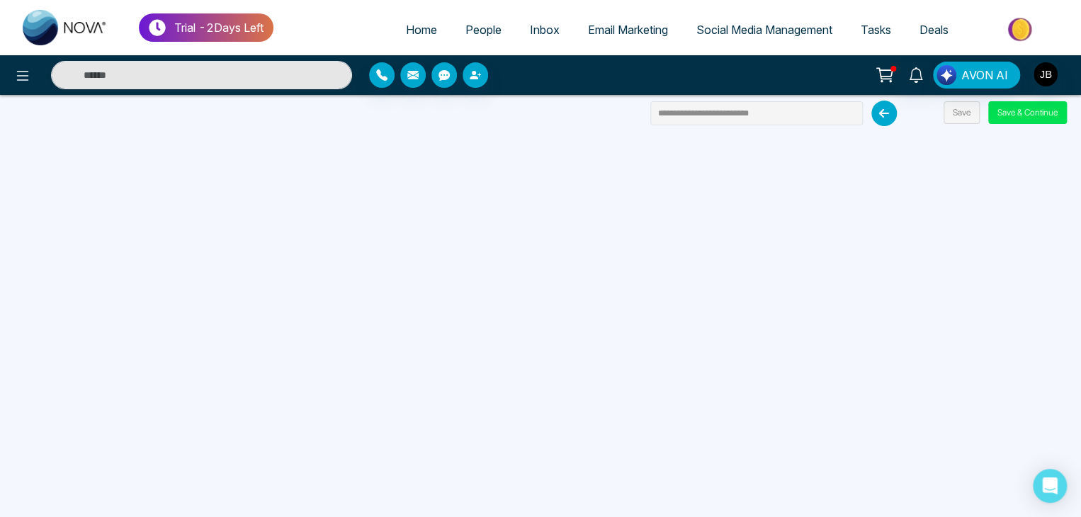
click at [1020, 116] on button "Save & Continue" at bounding box center [1027, 112] width 79 height 23
click at [1021, 111] on button "Save & Continue" at bounding box center [1027, 112] width 79 height 23
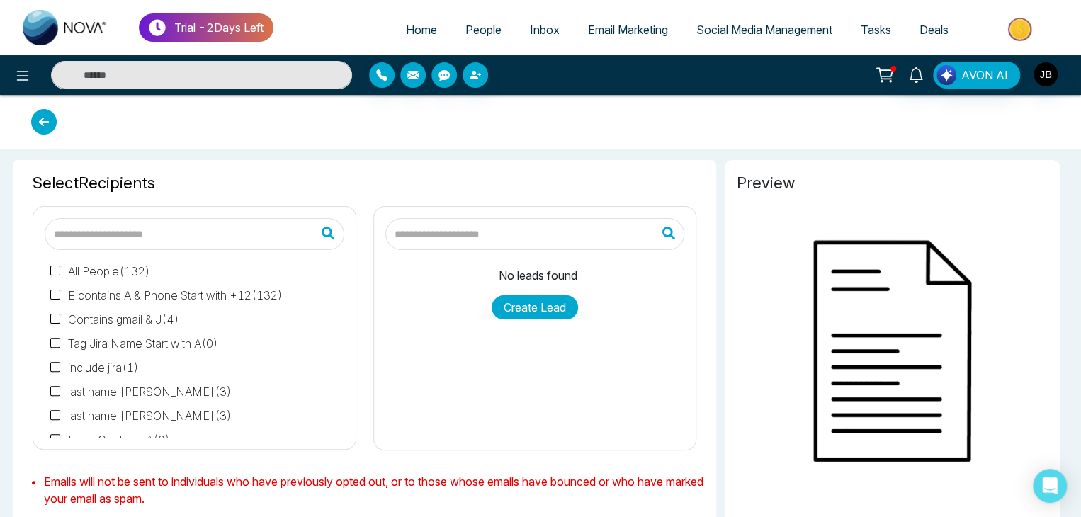
type input "**********"
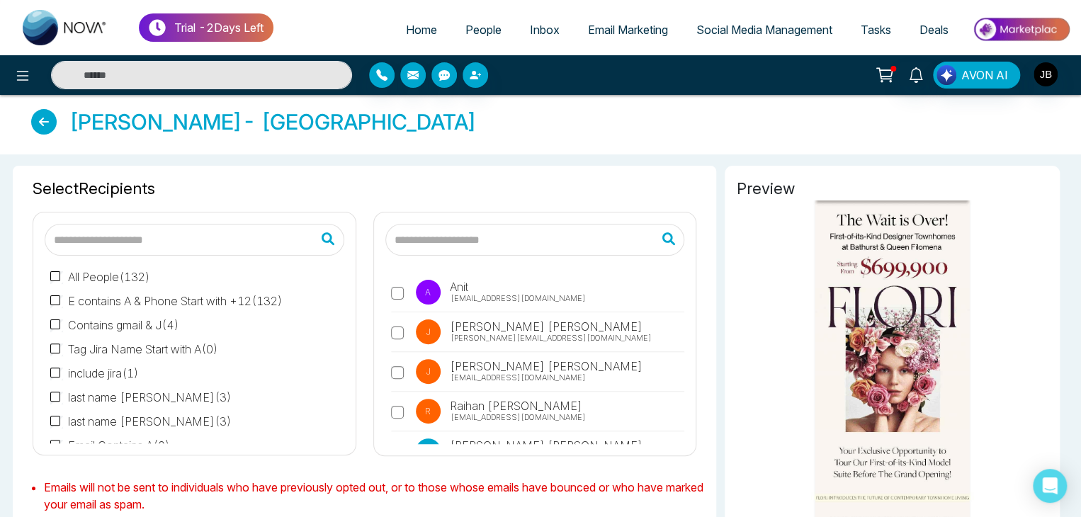
click at [482, 332] on span "[PERSON_NAME][EMAIL_ADDRESS][DOMAIN_NAME]" at bounding box center [550, 338] width 201 height 12
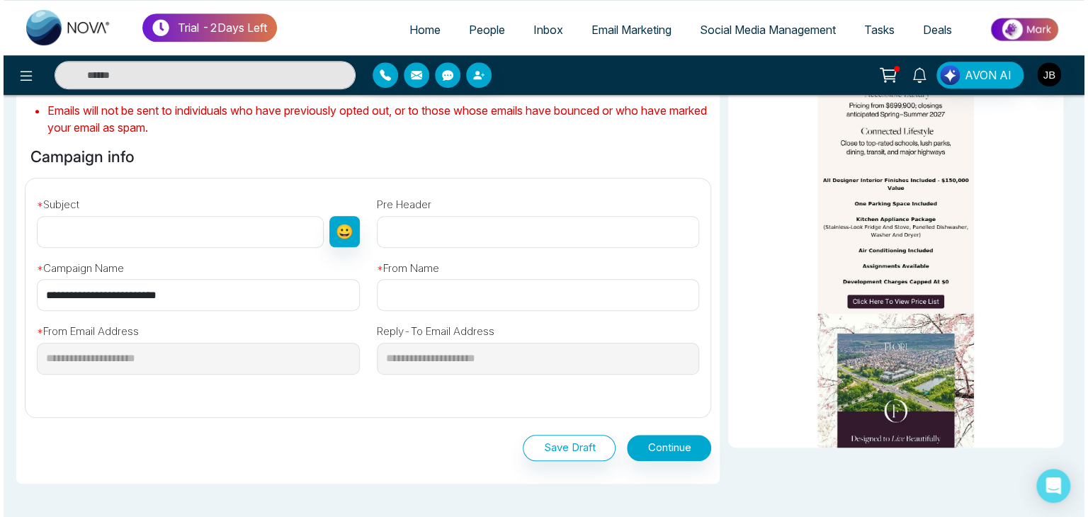
scroll to position [377, 0]
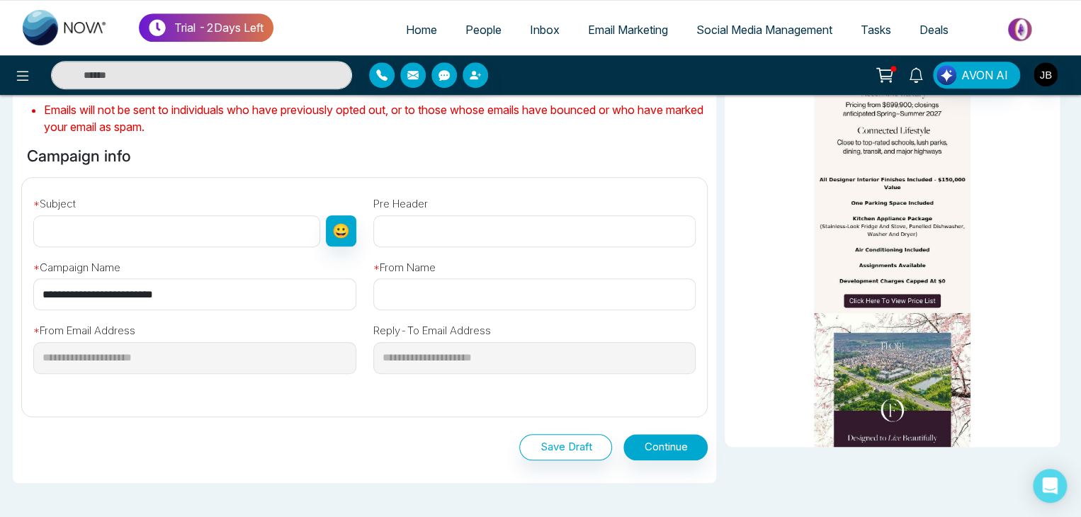
click at [64, 219] on input "text" at bounding box center [176, 231] width 287 height 32
type input "**********"
click at [423, 292] on input "text" at bounding box center [534, 294] width 323 height 32
type input "**********"
click at [660, 445] on button "Continue" at bounding box center [665, 447] width 84 height 26
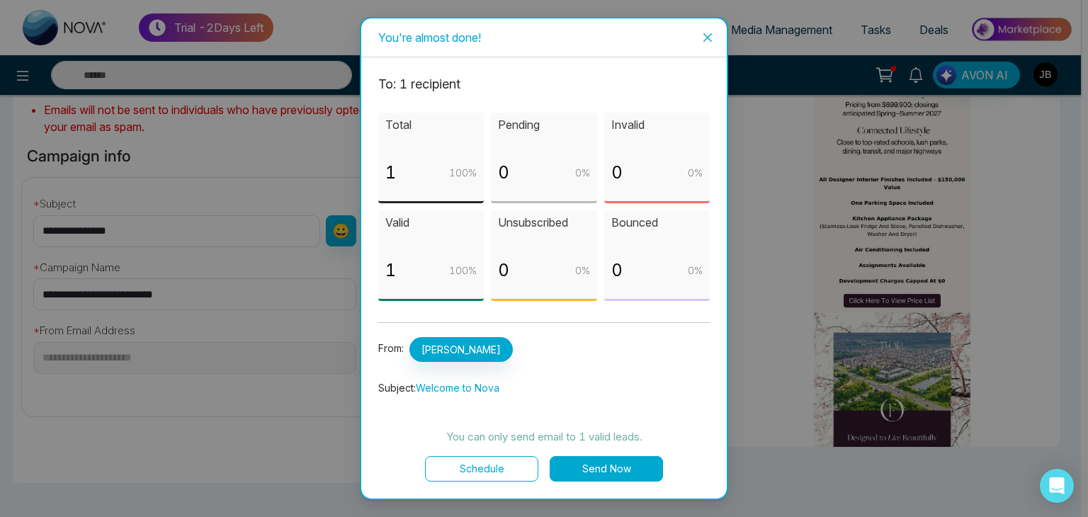
click at [605, 477] on button "Send Now" at bounding box center [606, 468] width 113 height 25
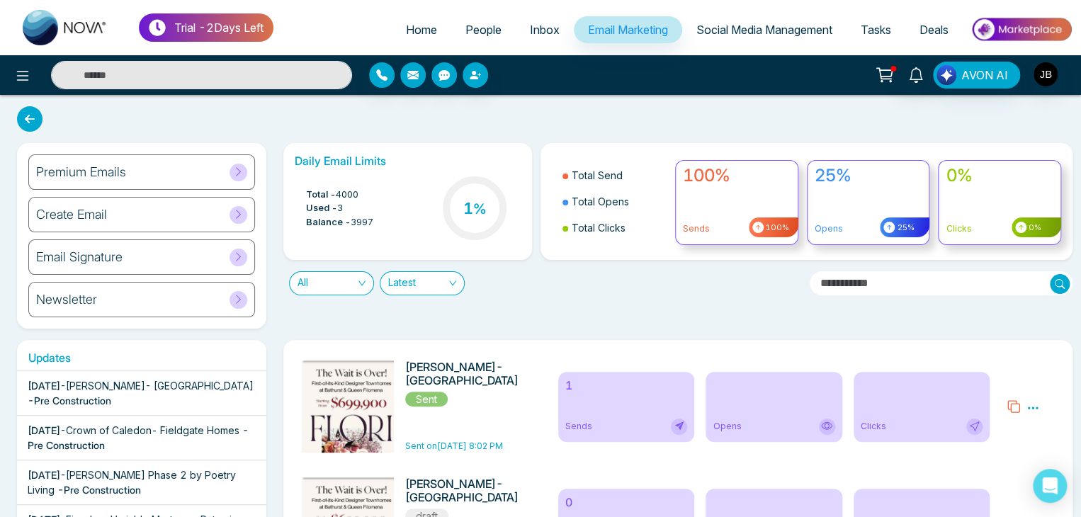
click at [1028, 402] on icon at bounding box center [1032, 408] width 13 height 13
click at [1011, 445] on link "Analytics" at bounding box center [1006, 449] width 41 height 12
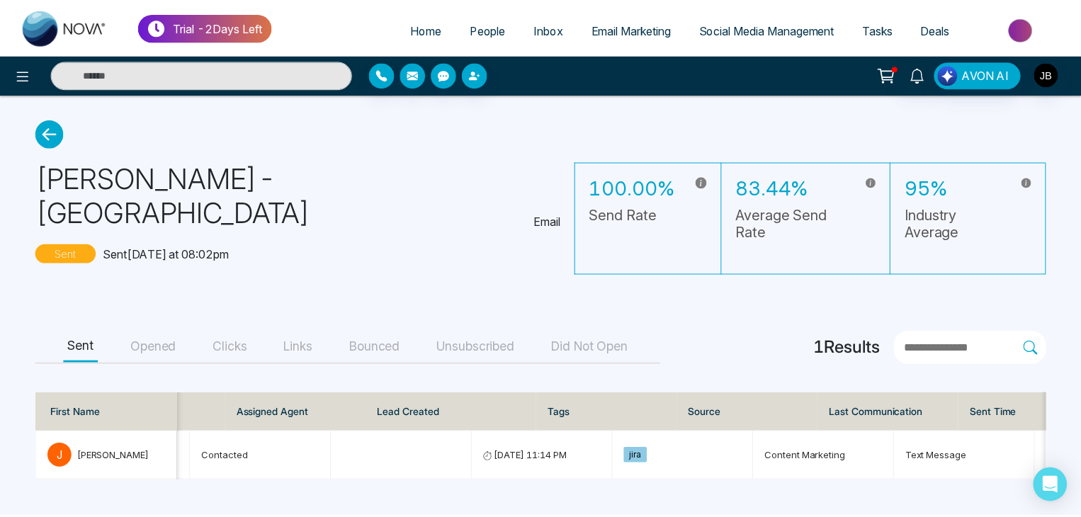
scroll to position [0, 592]
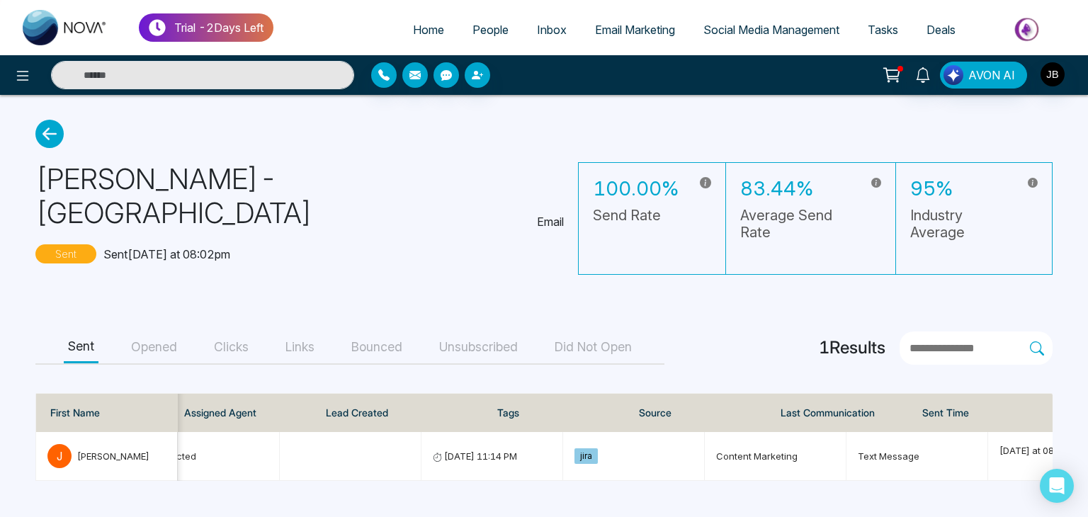
click at [52, 123] on icon at bounding box center [49, 134] width 28 height 28
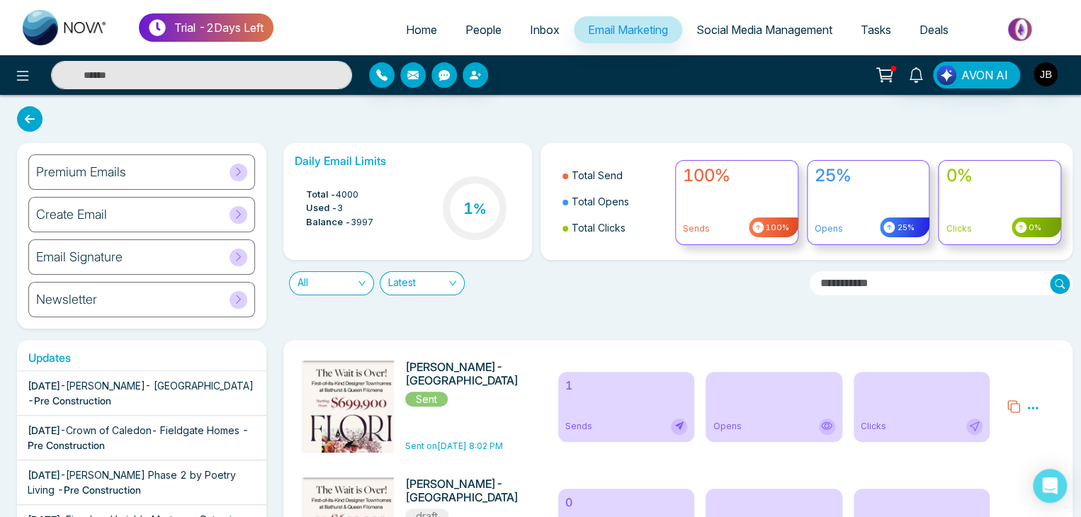
click at [530, 26] on span "Inbox" at bounding box center [545, 30] width 30 height 14
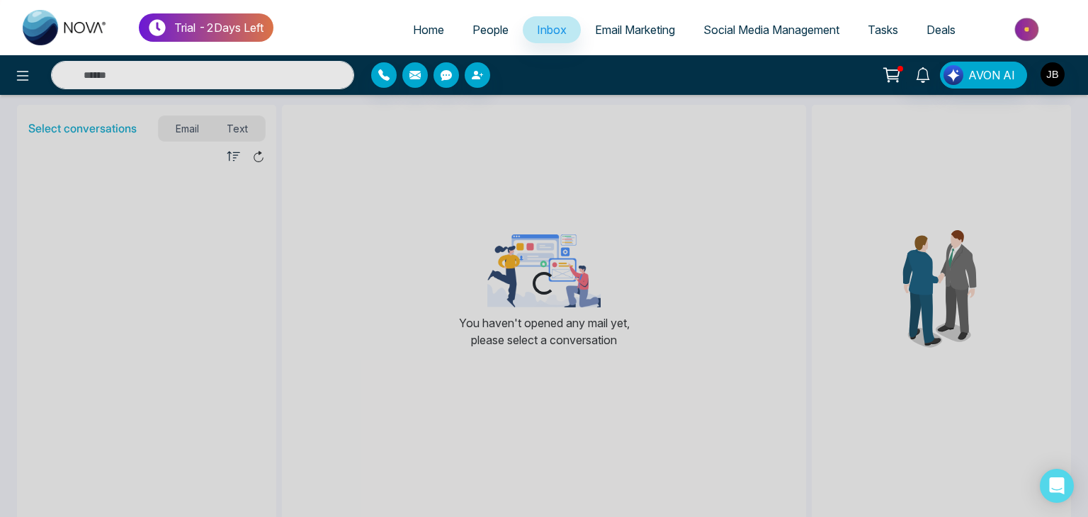
click at [472, 26] on span "People" at bounding box center [490, 30] width 36 height 14
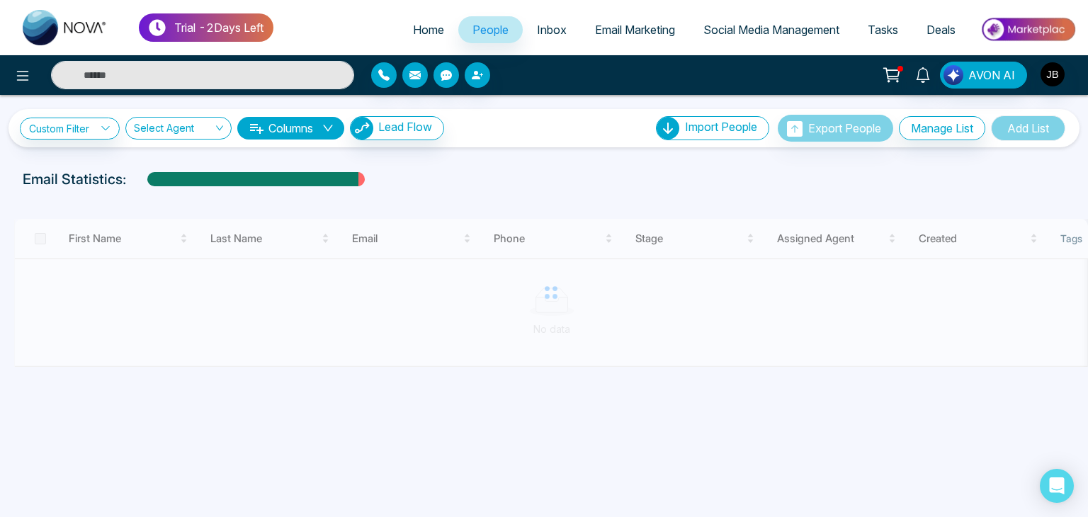
click at [413, 31] on span "Home" at bounding box center [428, 30] width 31 height 14
select select "*"
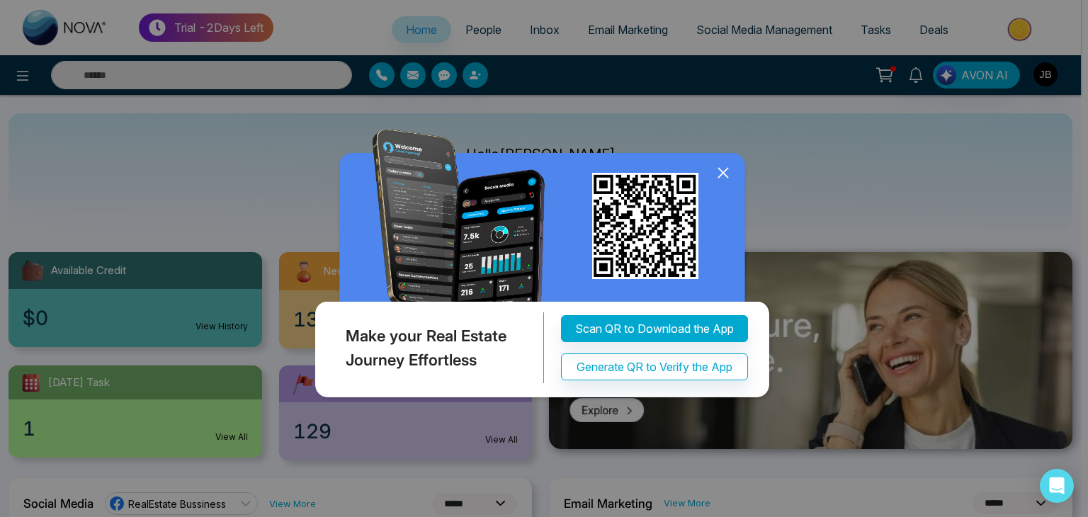
click at [484, 28] on div "Make your Real Estate Journey Effortless Scan QR to Download the App Generate Q…" at bounding box center [544, 258] width 1088 height 517
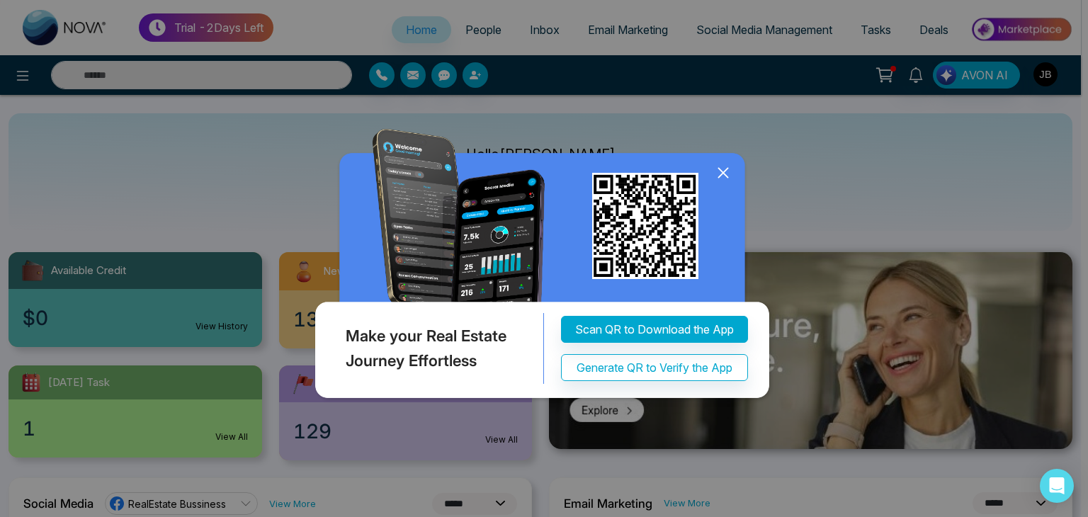
click at [727, 182] on icon at bounding box center [722, 172] width 21 height 21
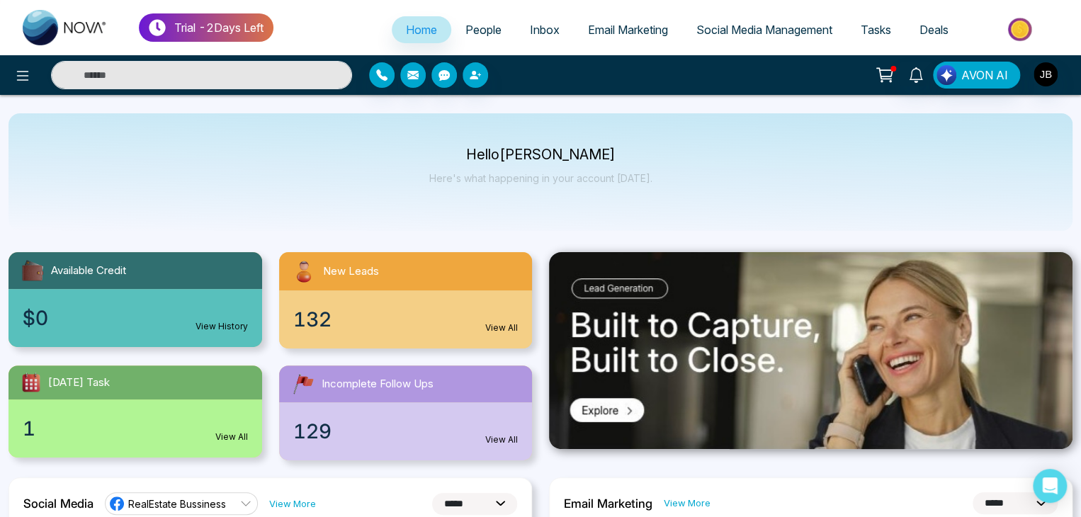
click at [472, 24] on span "People" at bounding box center [483, 30] width 36 height 14
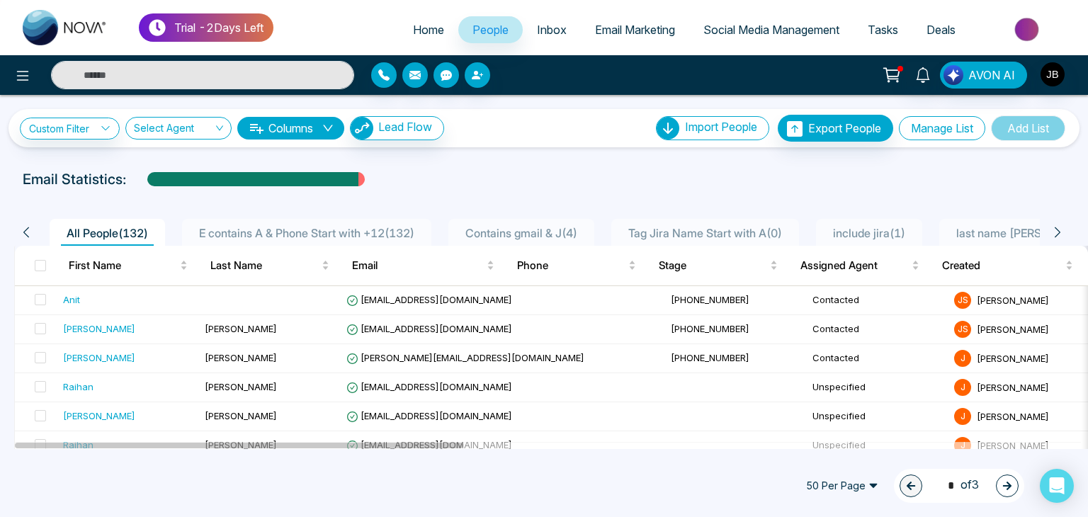
click at [938, 122] on button "Manage List" at bounding box center [942, 128] width 86 height 24
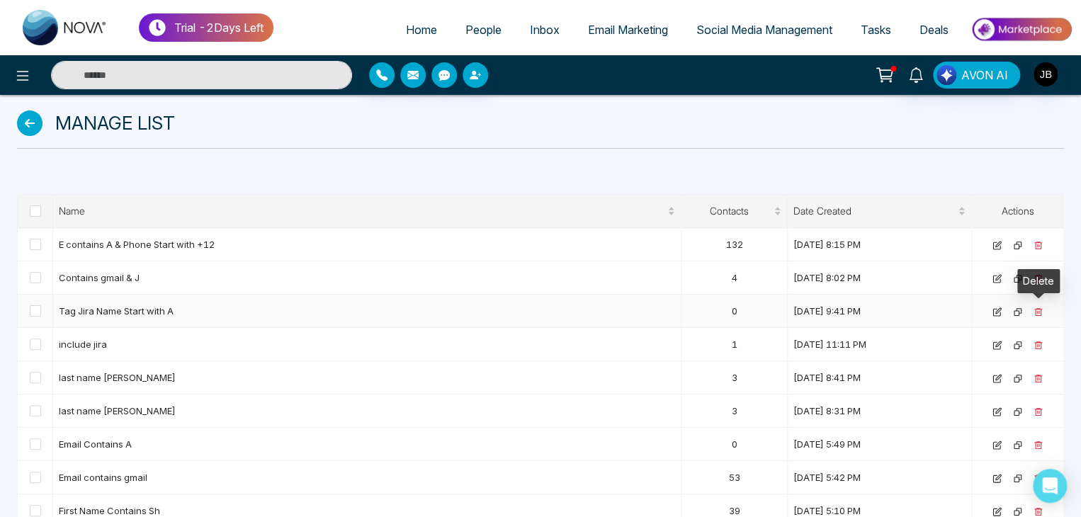
click at [1034, 314] on icon at bounding box center [1037, 311] width 9 height 9
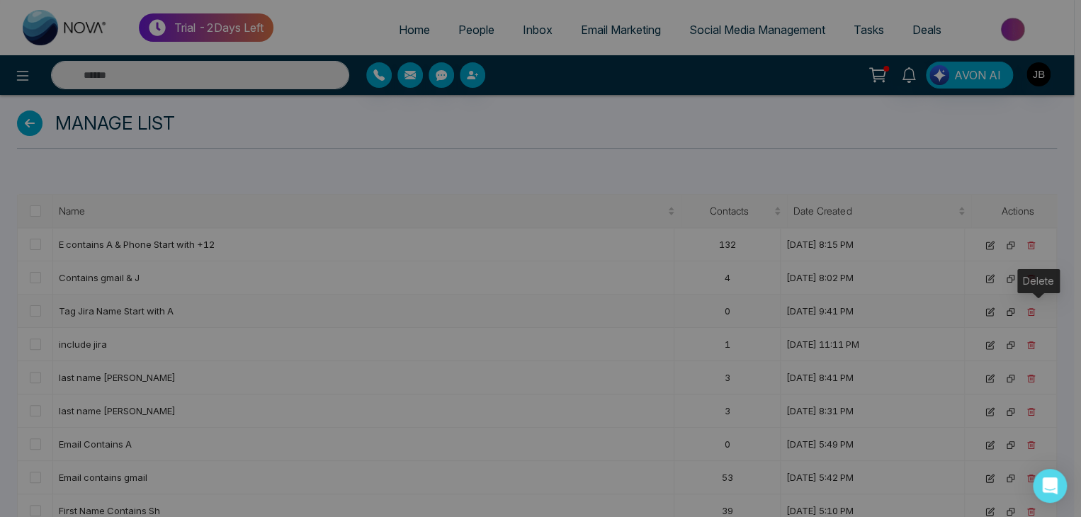
click at [1034, 314] on div "Are you sure want to delete this list? Cancel Yes, Delete" at bounding box center [540, 258] width 1081 height 517
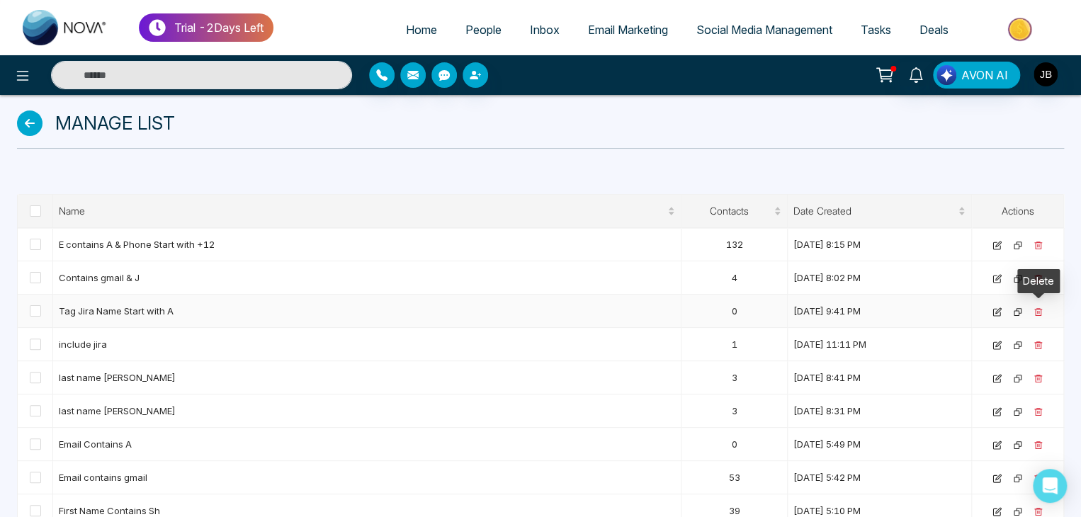
click at [1037, 312] on icon at bounding box center [1037, 311] width 9 height 9
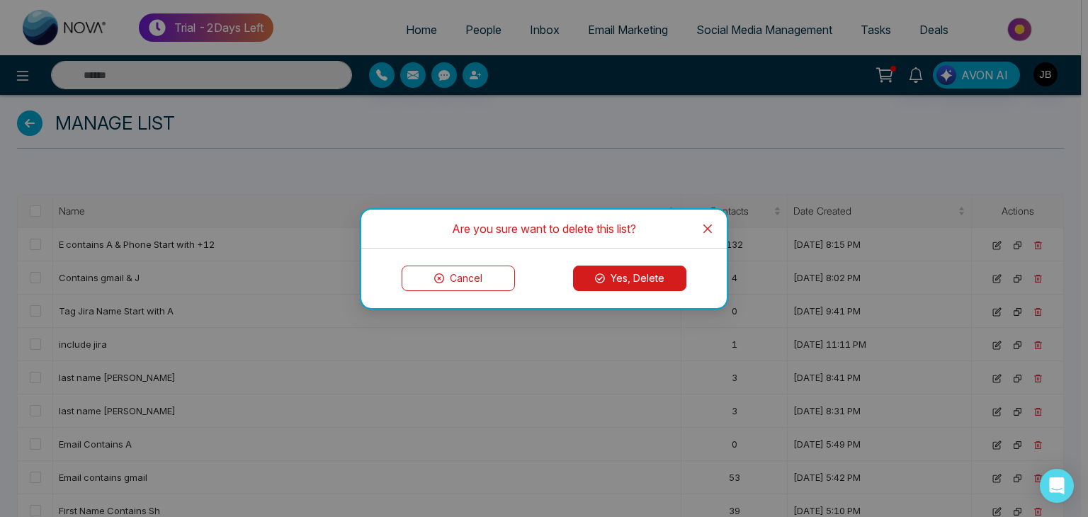
click at [605, 273] on button "Yes, Delete" at bounding box center [629, 278] width 113 height 25
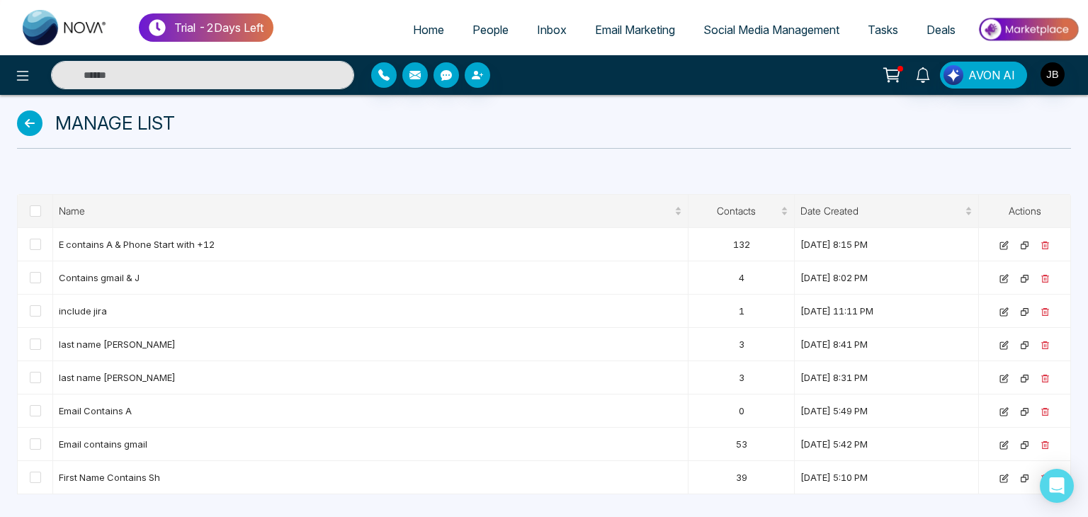
click at [40, 120] on icon at bounding box center [29, 122] width 25 height 25
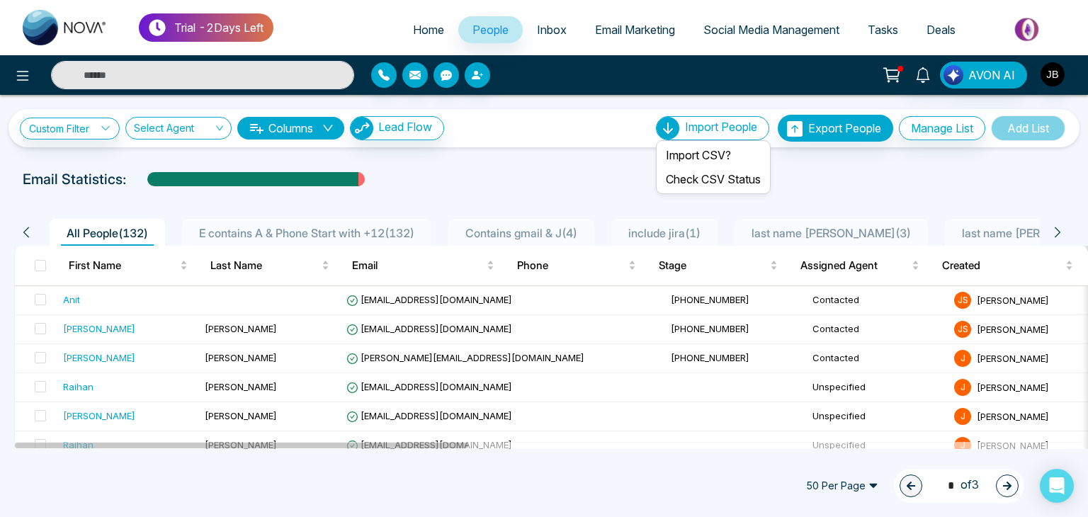
click at [710, 130] on span "Import People" at bounding box center [721, 127] width 72 height 14
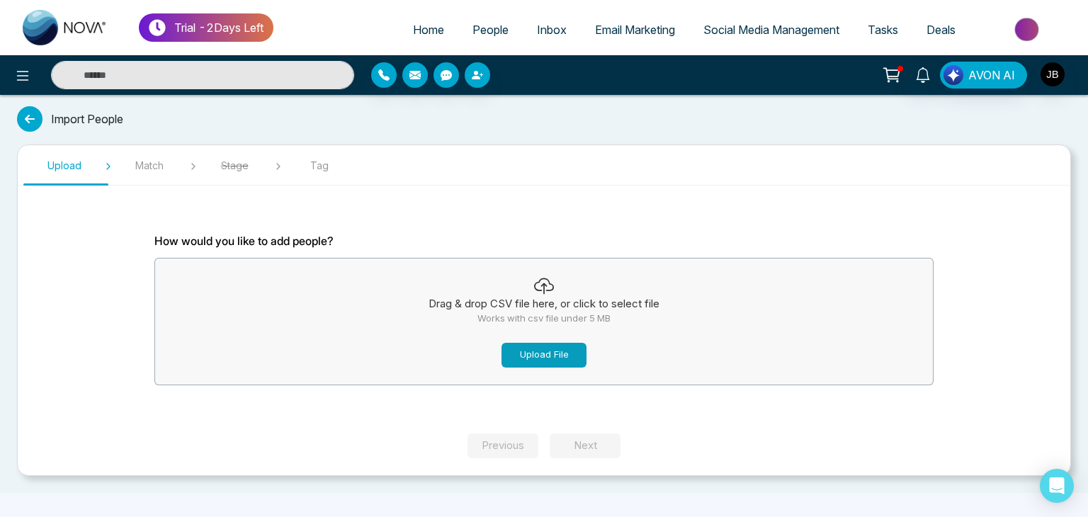
click at [538, 361] on button "Upload File" at bounding box center [543, 355] width 85 height 25
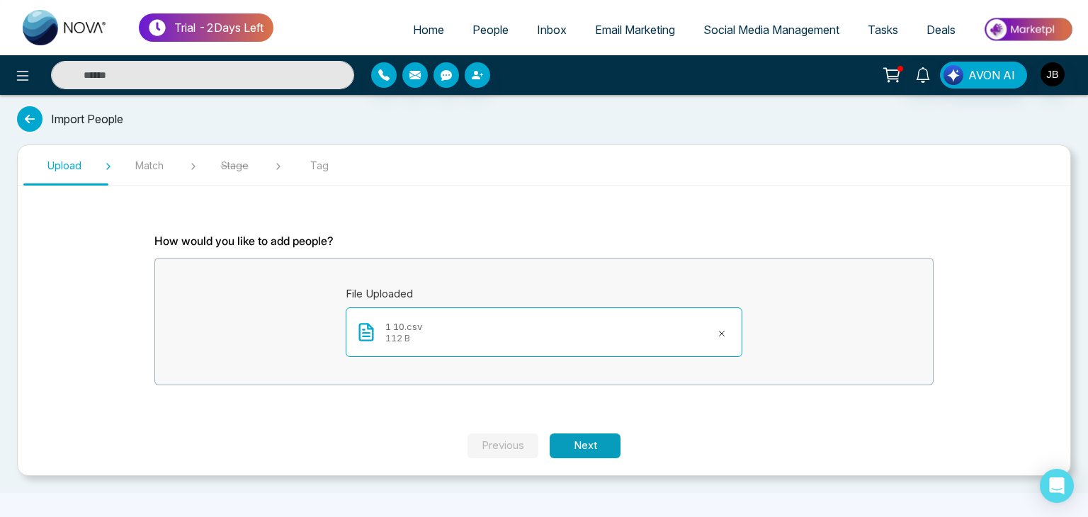
click at [588, 443] on button "Next" at bounding box center [585, 445] width 71 height 25
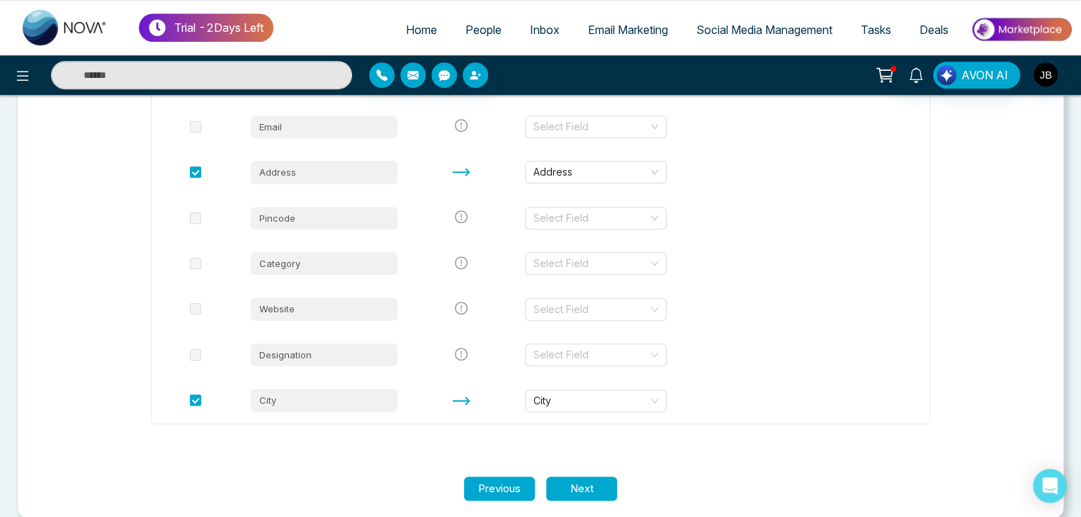
scroll to position [378, 0]
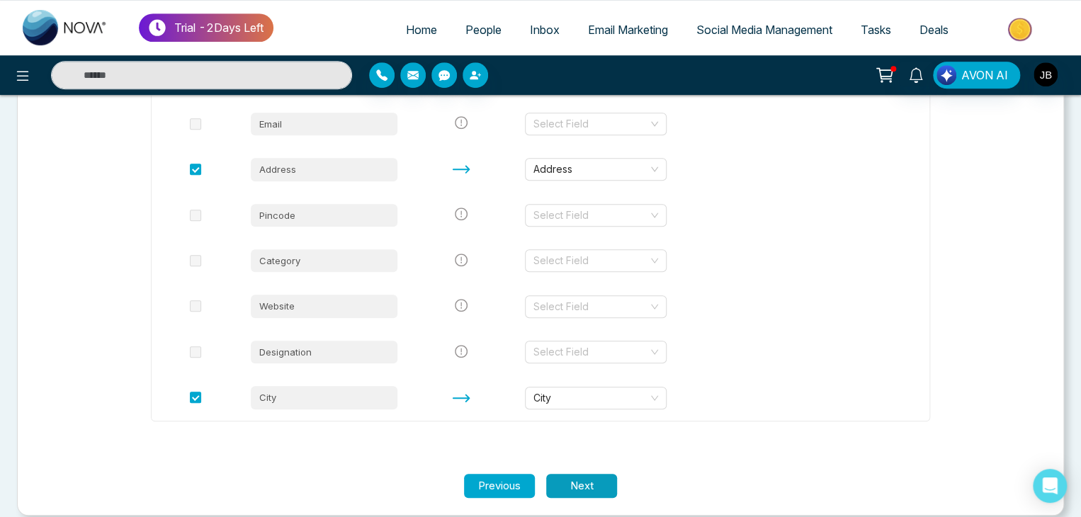
click at [581, 493] on button "Next" at bounding box center [581, 486] width 71 height 25
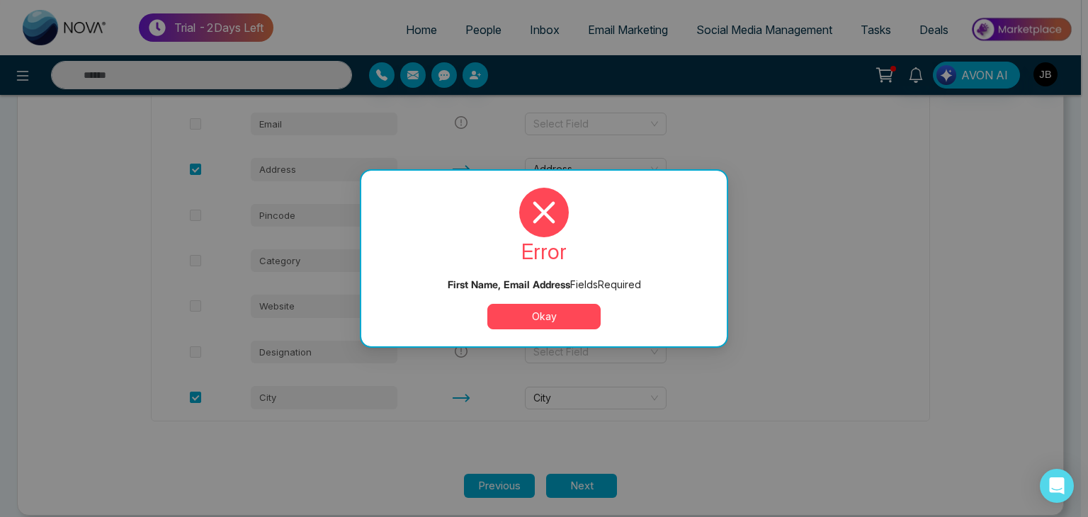
click at [533, 315] on button "Okay" at bounding box center [543, 316] width 113 height 25
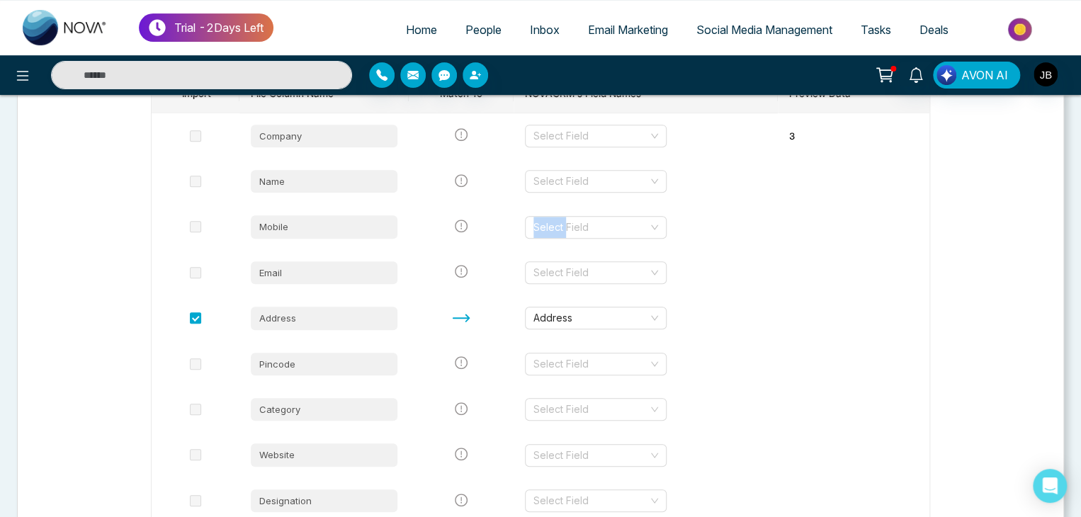
scroll to position [222, 0]
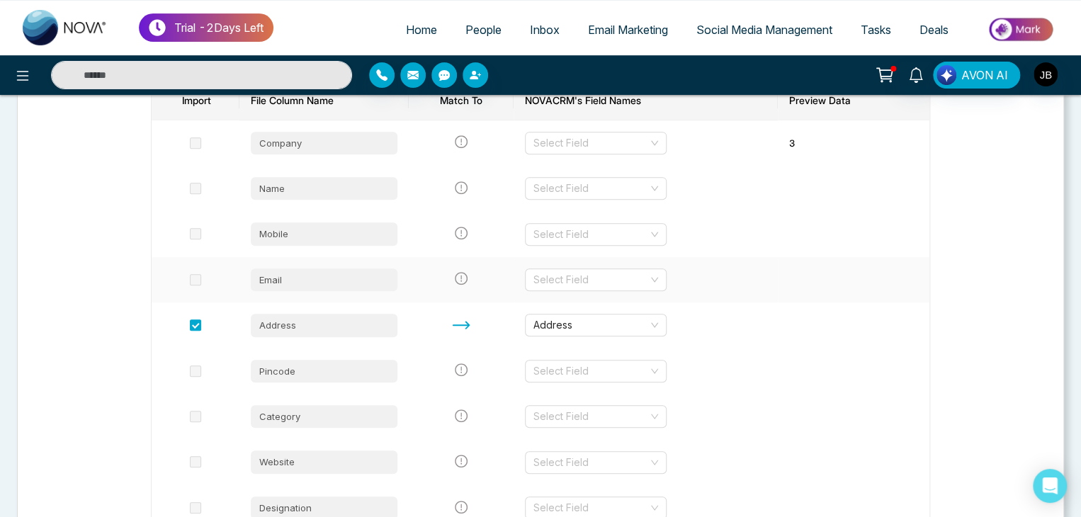
click at [186, 275] on td at bounding box center [196, 279] width 88 height 45
click at [200, 282] on span at bounding box center [195, 279] width 11 height 11
click at [567, 277] on input "search" at bounding box center [590, 279] width 115 height 21
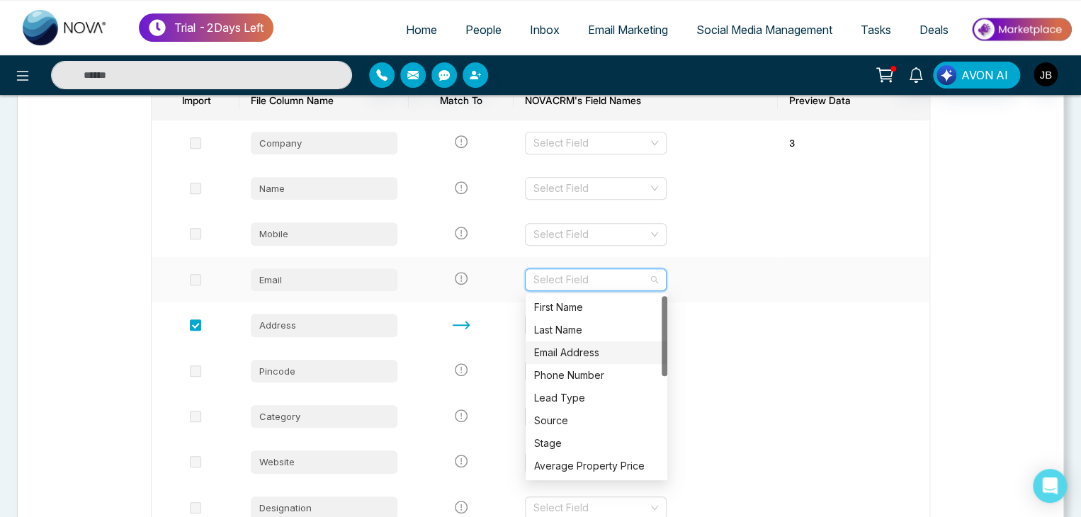
click at [565, 351] on div "Email Address" at bounding box center [596, 353] width 125 height 16
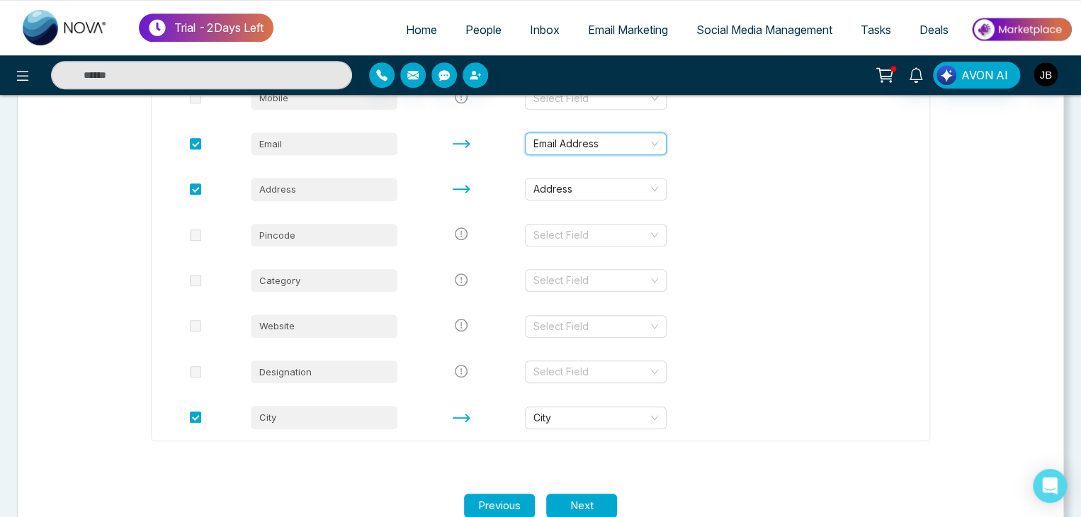
scroll to position [393, 0]
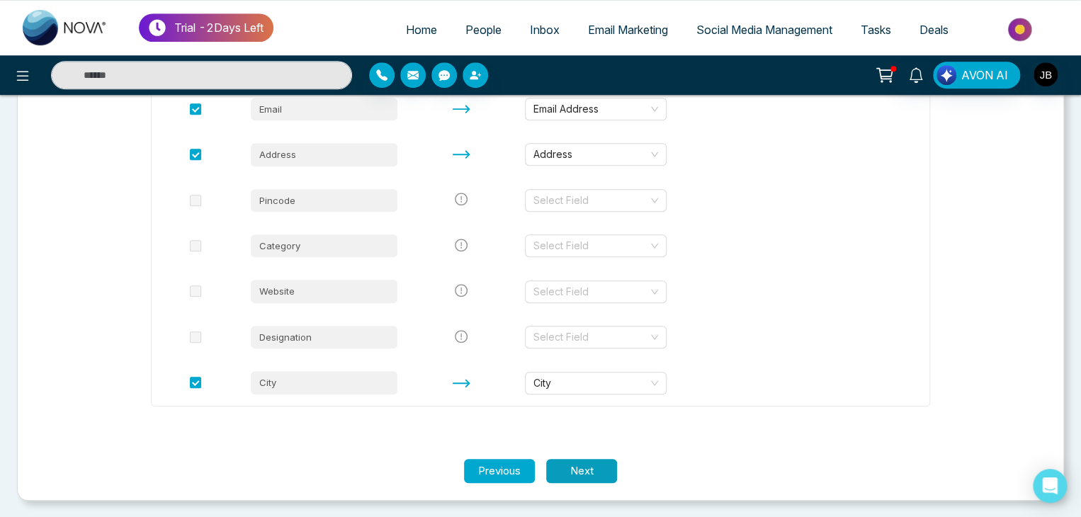
click at [575, 476] on button "Next" at bounding box center [581, 471] width 71 height 25
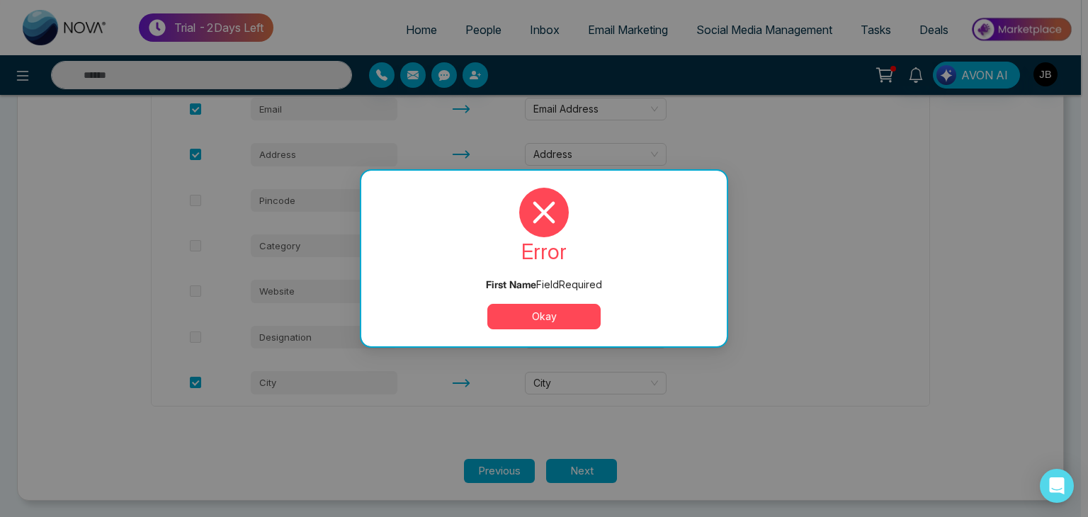
click at [545, 307] on button "Okay" at bounding box center [543, 316] width 113 height 25
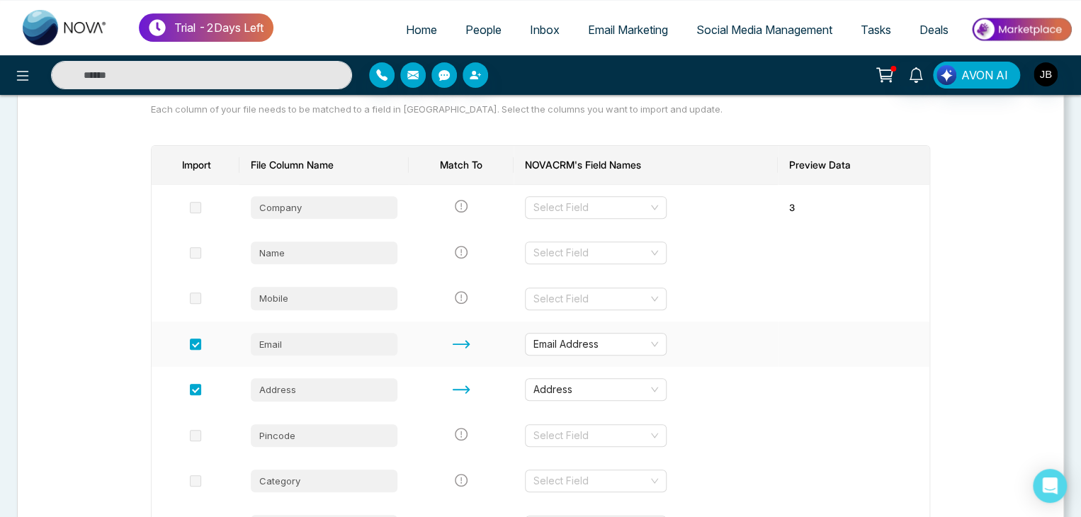
scroll to position [157, 0]
click at [285, 247] on div "Name" at bounding box center [324, 254] width 147 height 23
click at [655, 255] on div "Select Field" at bounding box center [596, 254] width 142 height 23
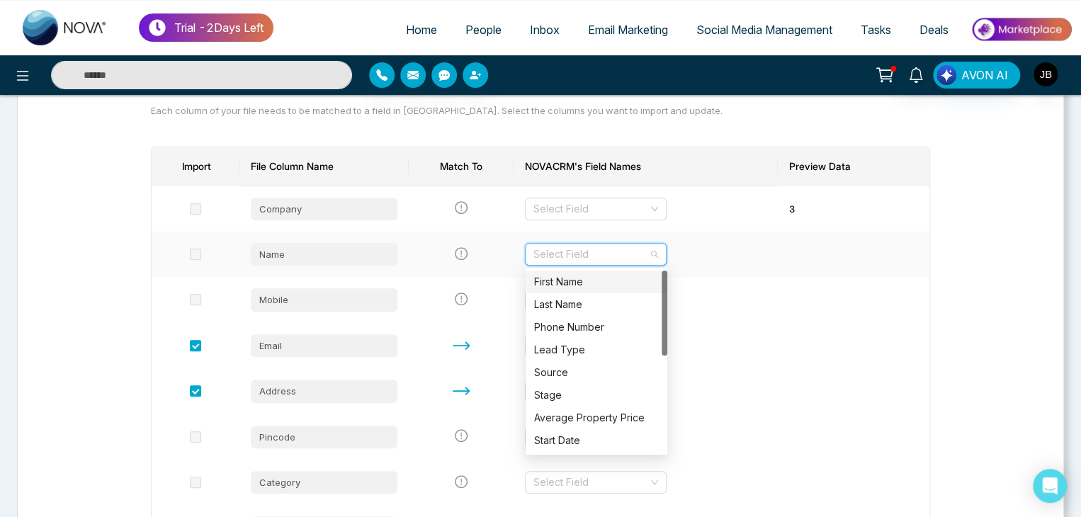
click at [559, 281] on div "First Name" at bounding box center [596, 282] width 125 height 16
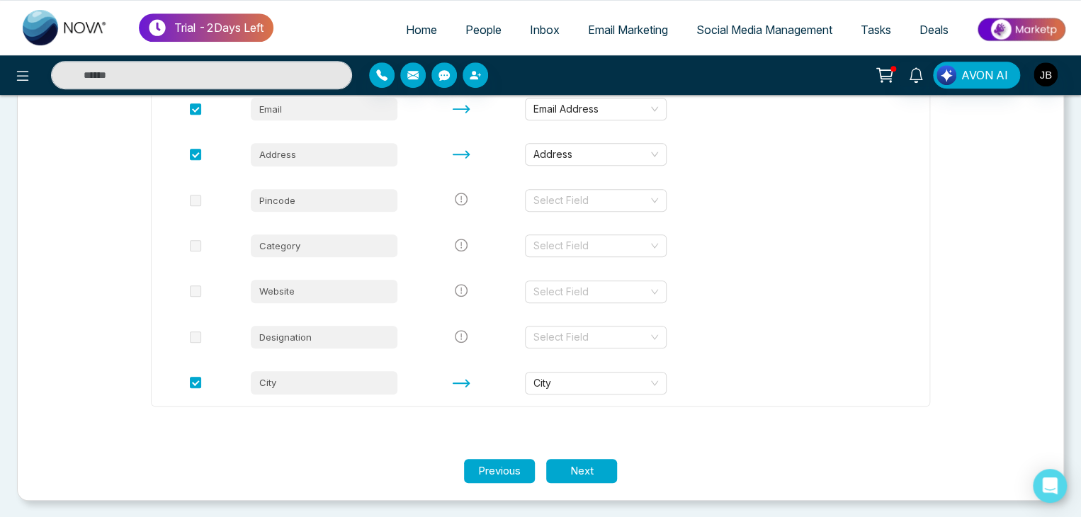
scroll to position [204, 0]
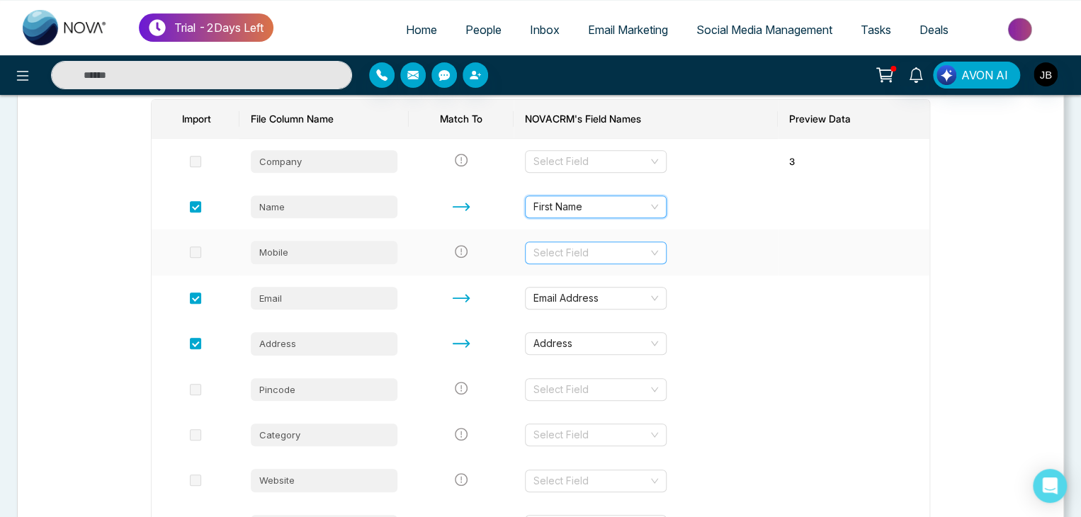
click at [618, 251] on input "search" at bounding box center [590, 252] width 115 height 21
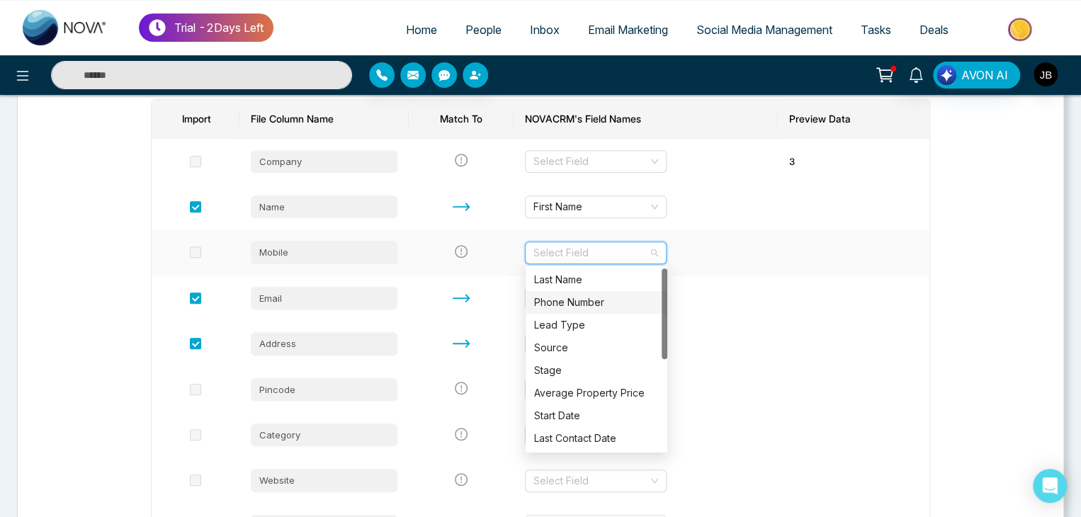
click at [598, 303] on div "Phone Number" at bounding box center [596, 303] width 125 height 16
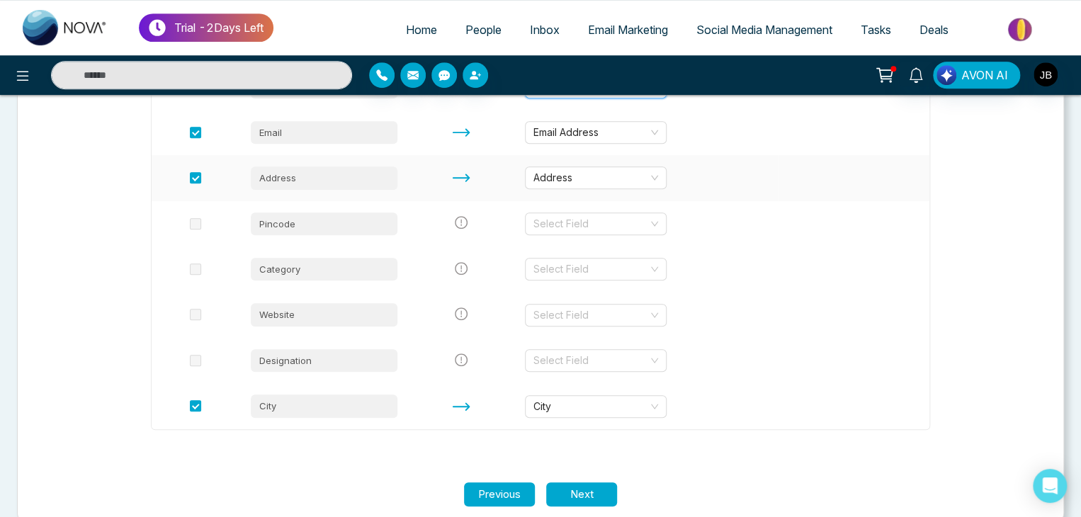
scroll to position [393, 0]
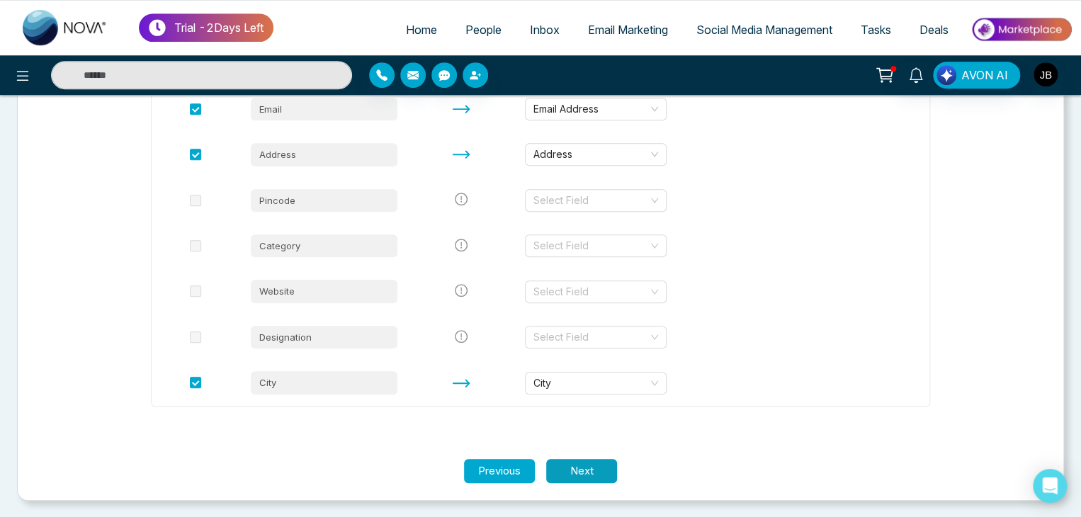
click at [562, 470] on button "Next" at bounding box center [581, 471] width 71 height 25
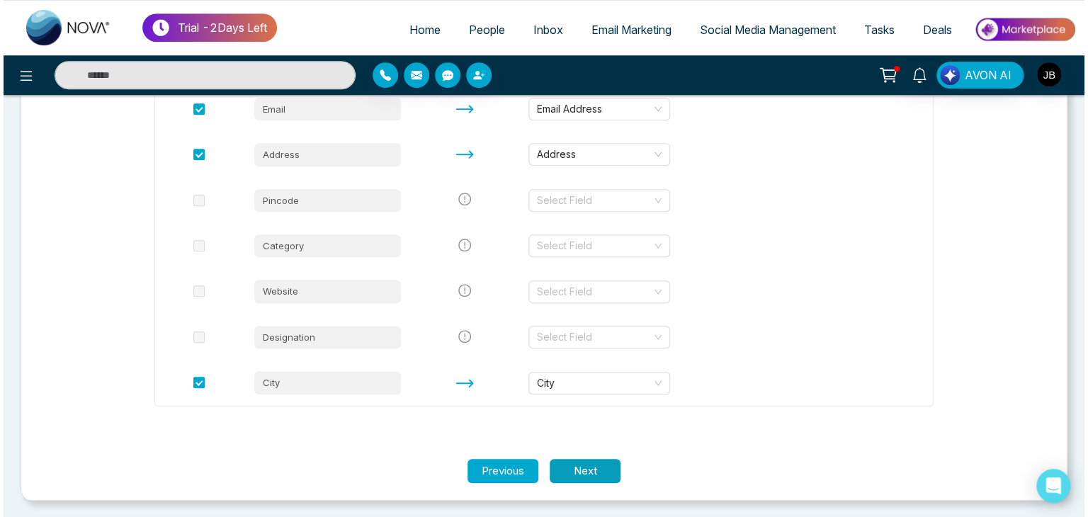
scroll to position [0, 0]
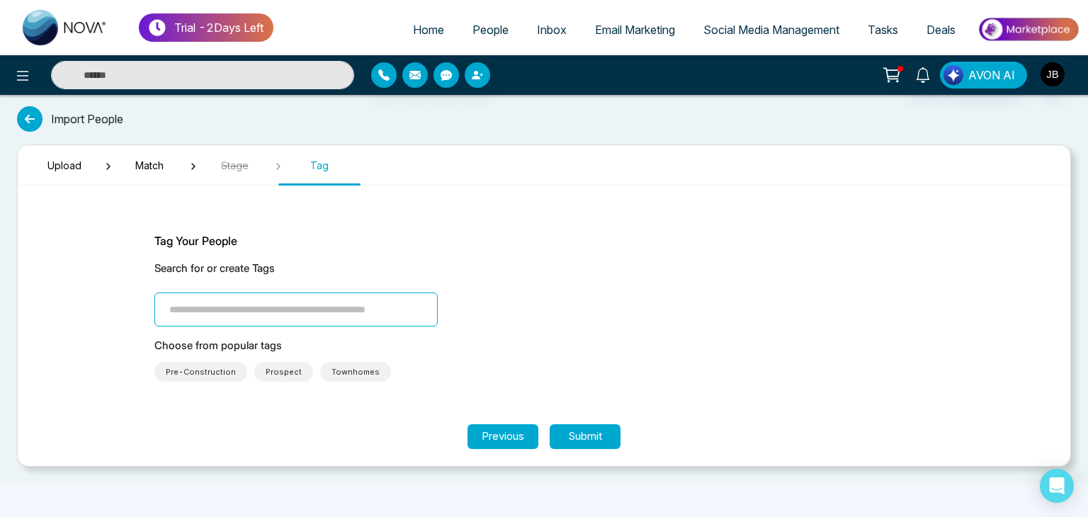
click at [371, 307] on input "search" at bounding box center [295, 309] width 283 height 34
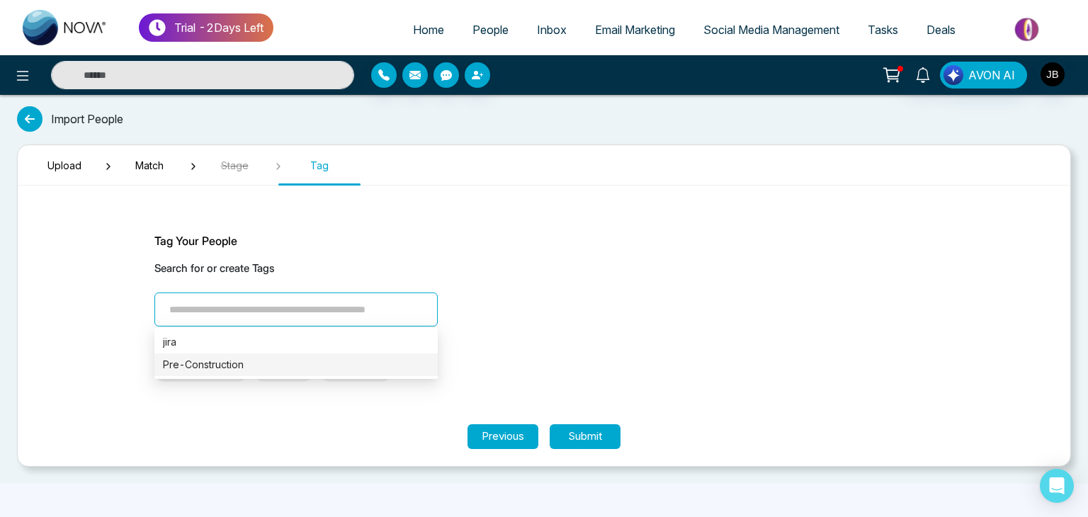
click at [185, 368] on div "Pre-Construction" at bounding box center [296, 365] width 266 height 16
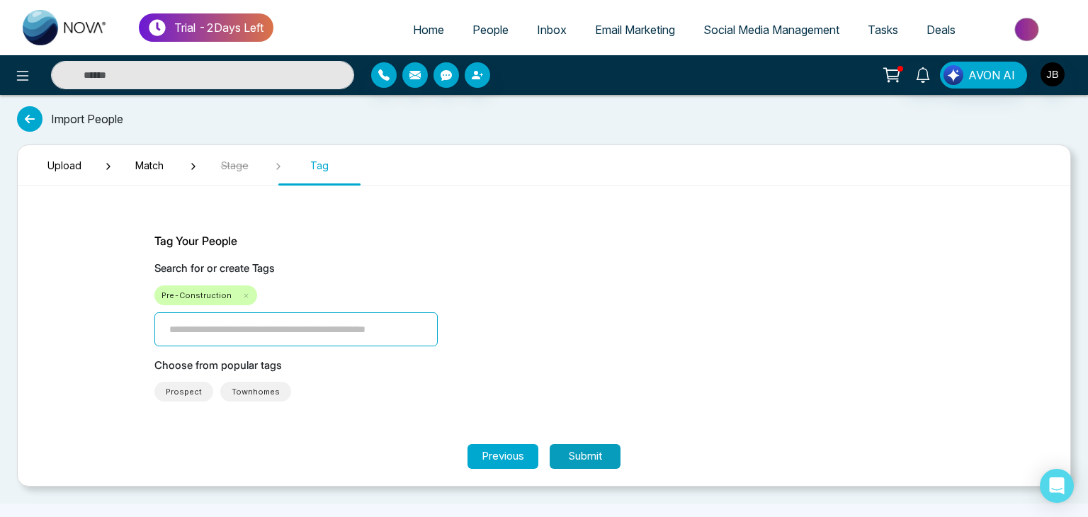
click at [585, 450] on button "Submit" at bounding box center [585, 456] width 71 height 25
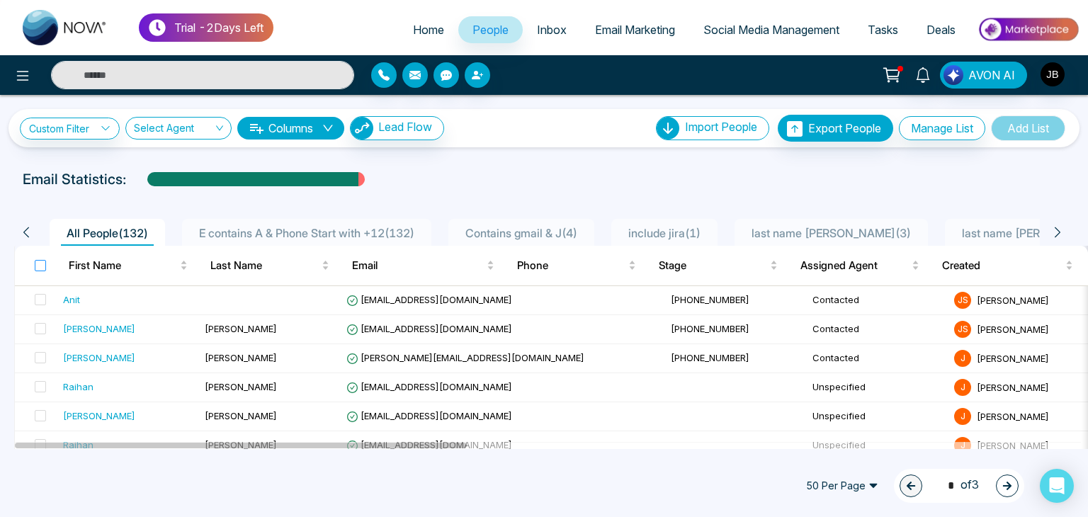
click at [36, 271] on label at bounding box center [40, 266] width 11 height 16
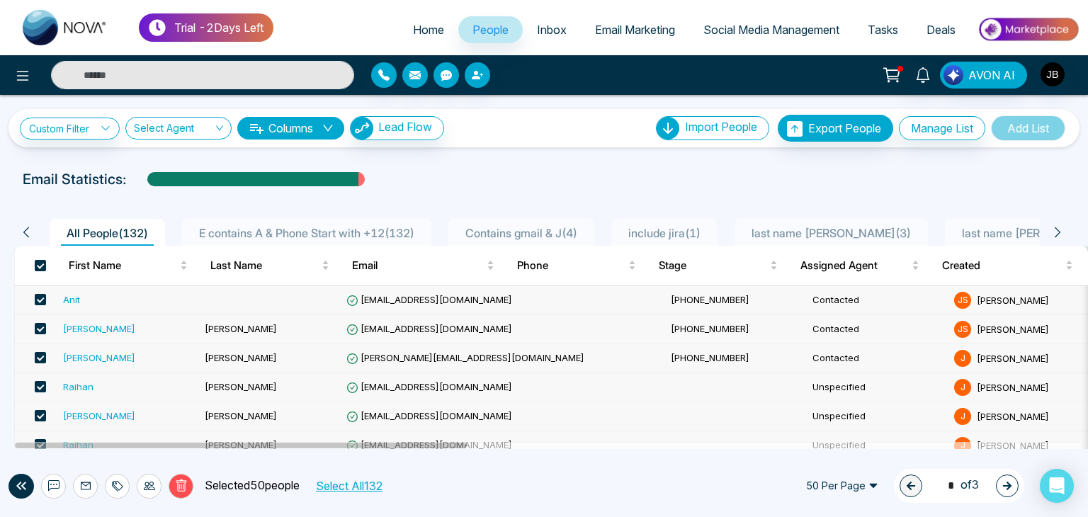
click at [243, 79] on input "text" at bounding box center [202, 75] width 303 height 28
type input "*"
click at [399, 129] on span "Lead Flow" at bounding box center [405, 127] width 54 height 14
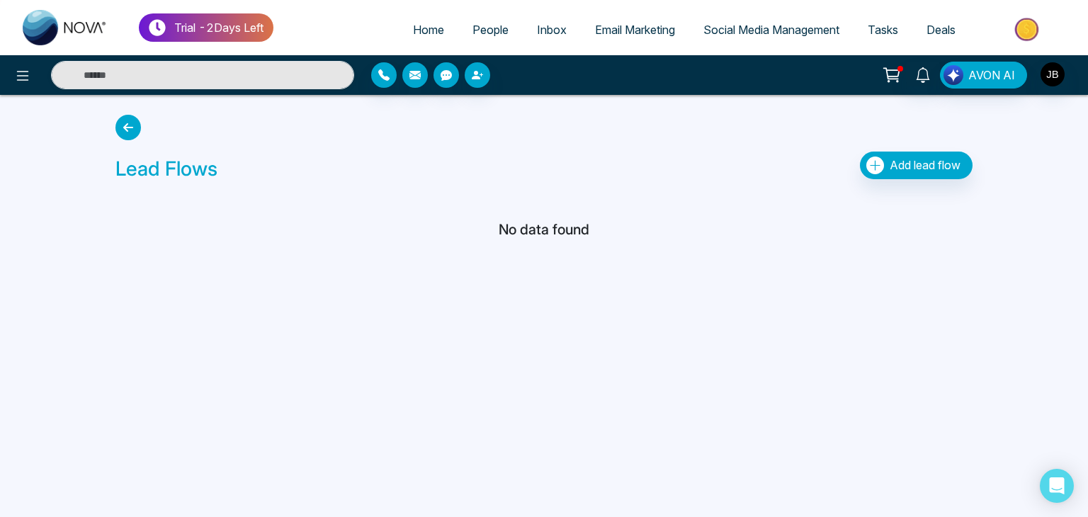
click at [123, 128] on icon at bounding box center [127, 127] width 25 height 25
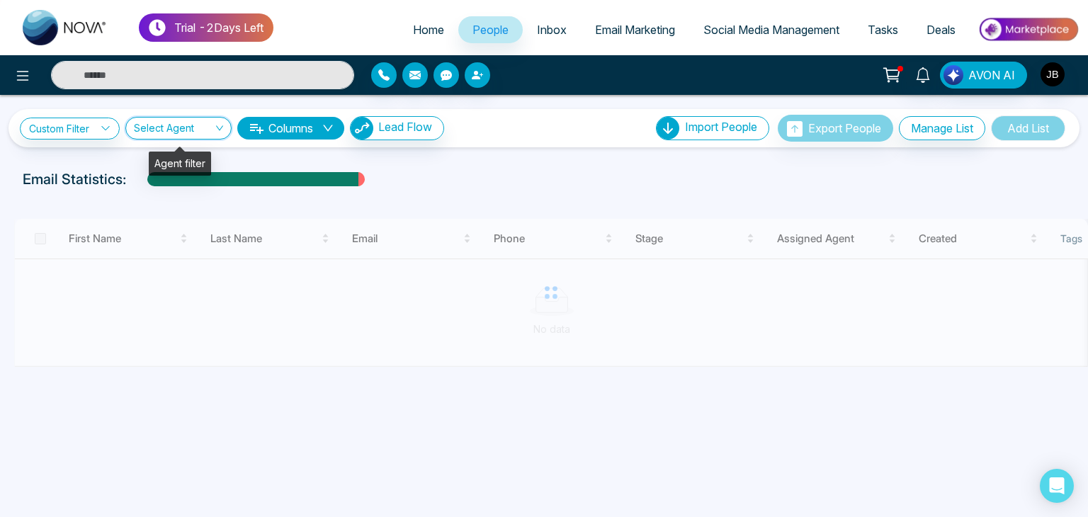
click at [171, 134] on input "search" at bounding box center [173, 131] width 79 height 27
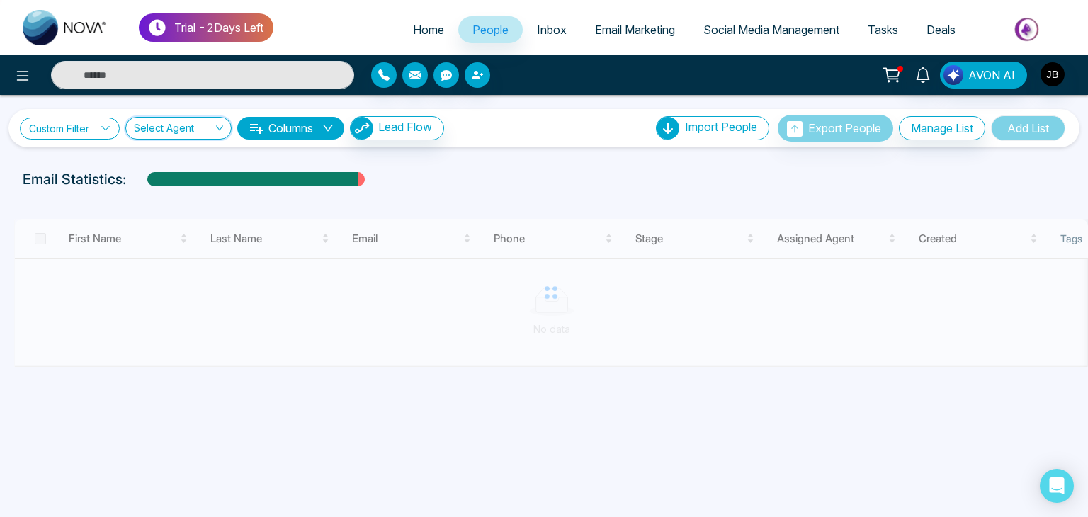
click at [69, 123] on link "Custom Filter" at bounding box center [70, 129] width 100 height 22
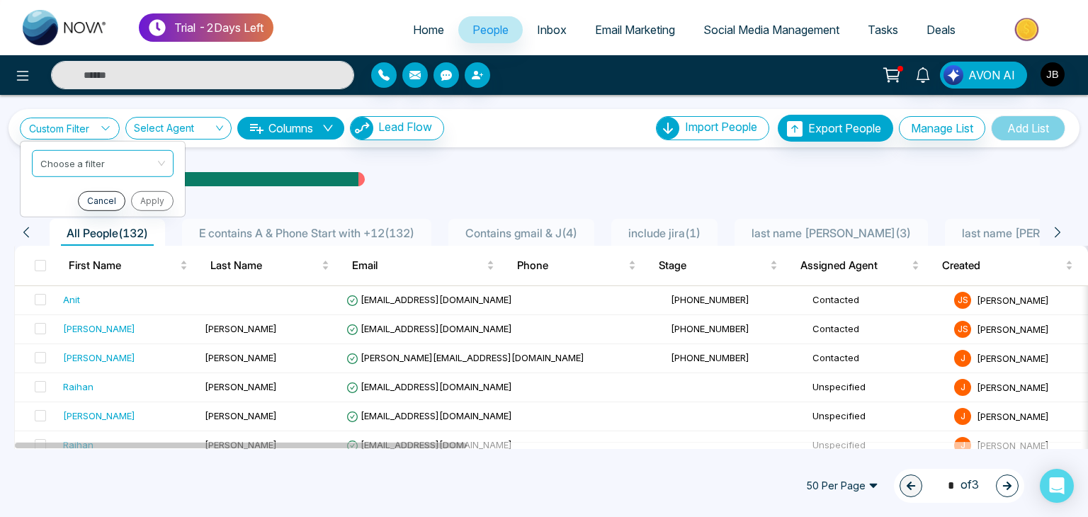
click at [176, 122] on input "search" at bounding box center [173, 131] width 79 height 27
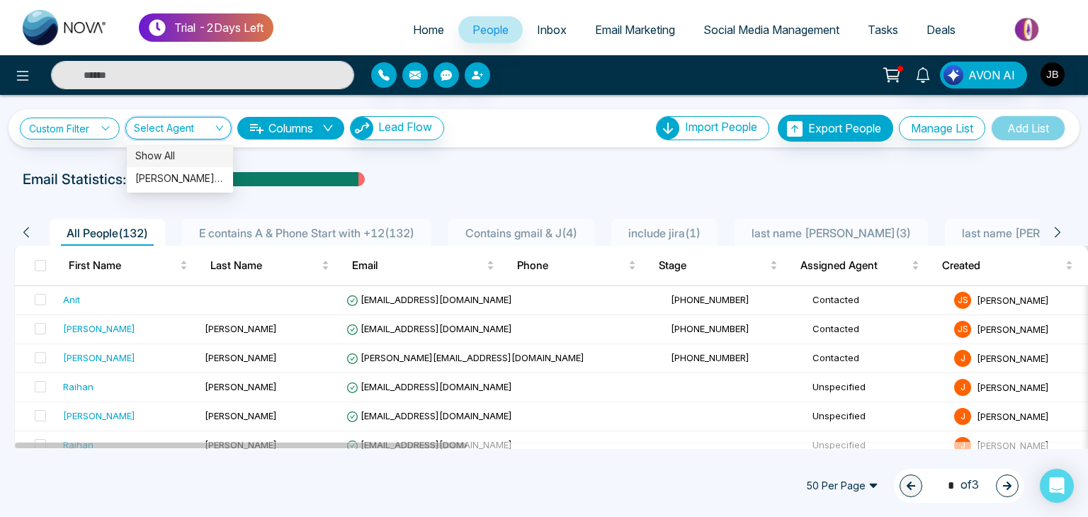
click at [162, 149] on div "Show All" at bounding box center [179, 156] width 89 height 16
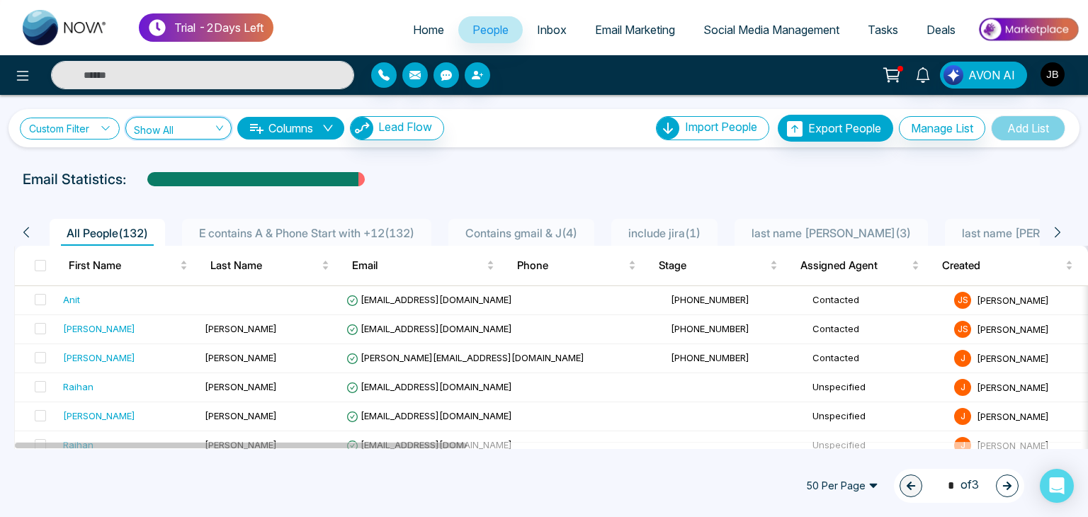
click at [89, 118] on link "Custom Filter" at bounding box center [70, 129] width 100 height 22
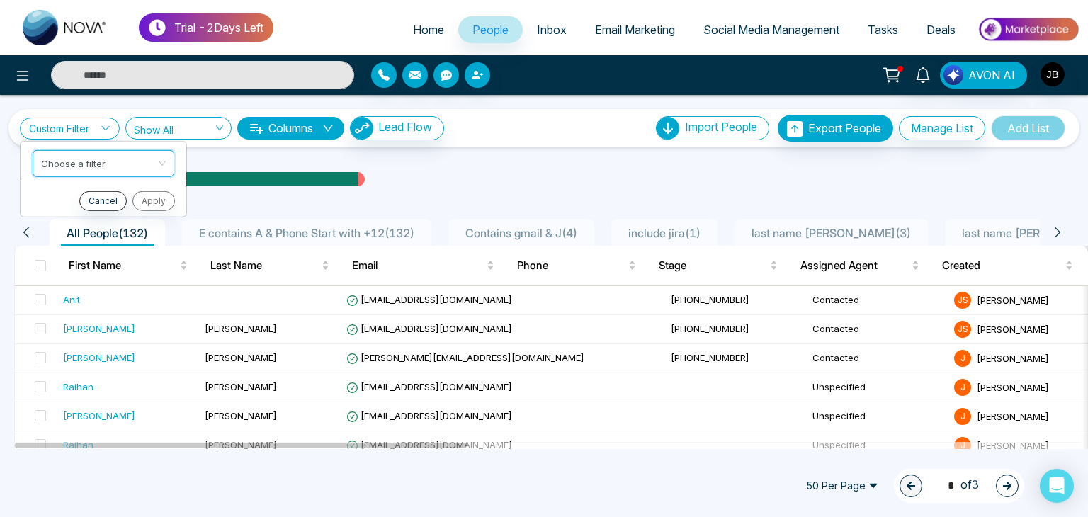
click at [91, 159] on input "search" at bounding box center [98, 160] width 115 height 21
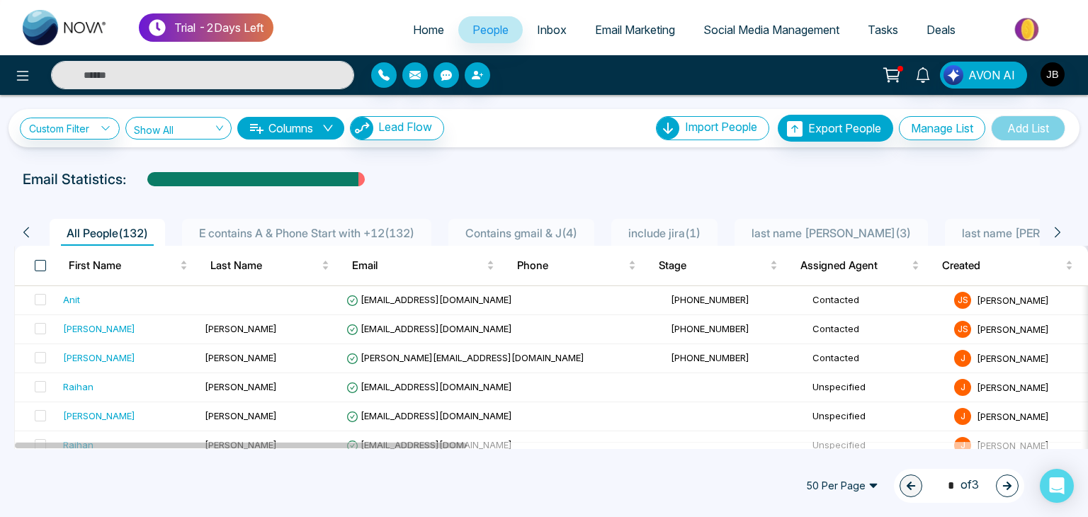
click at [38, 265] on span at bounding box center [40, 265] width 11 height 11
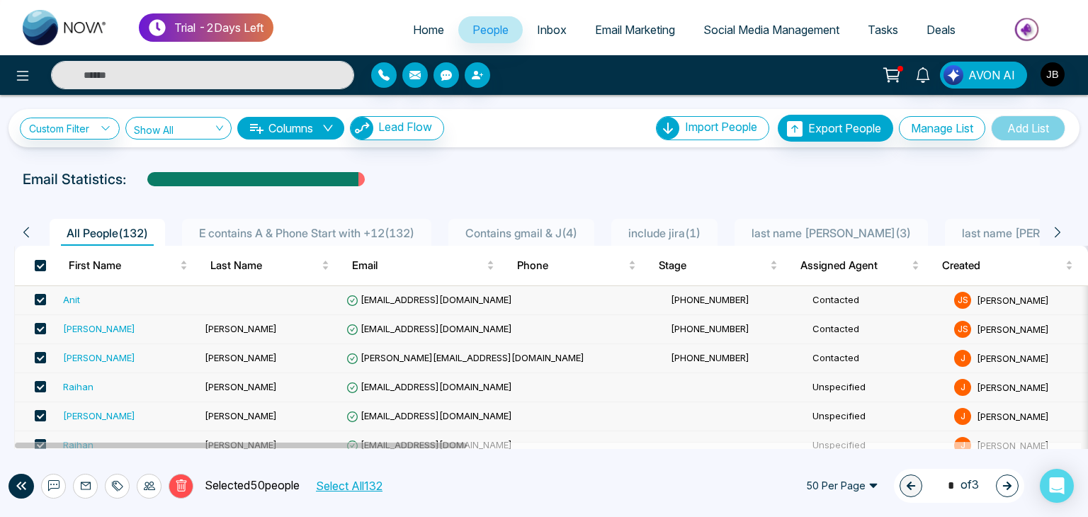
click at [343, 485] on button "Select All 132" at bounding box center [348, 486] width 76 height 18
click at [118, 482] on icon at bounding box center [118, 486] width 10 height 10
click at [105, 431] on link "Add Tags" at bounding box center [81, 432] width 45 height 12
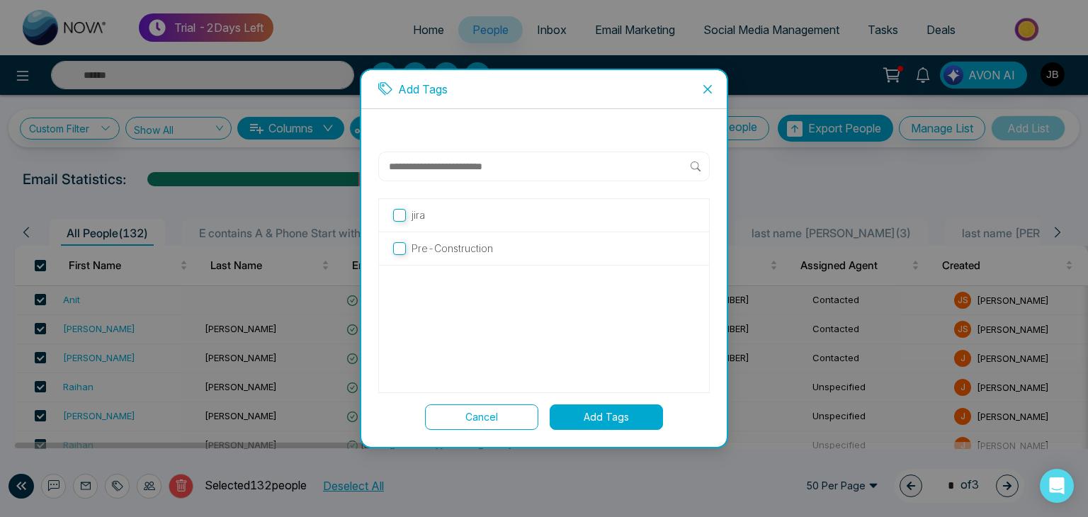
click at [445, 161] on input "text" at bounding box center [538, 166] width 303 height 17
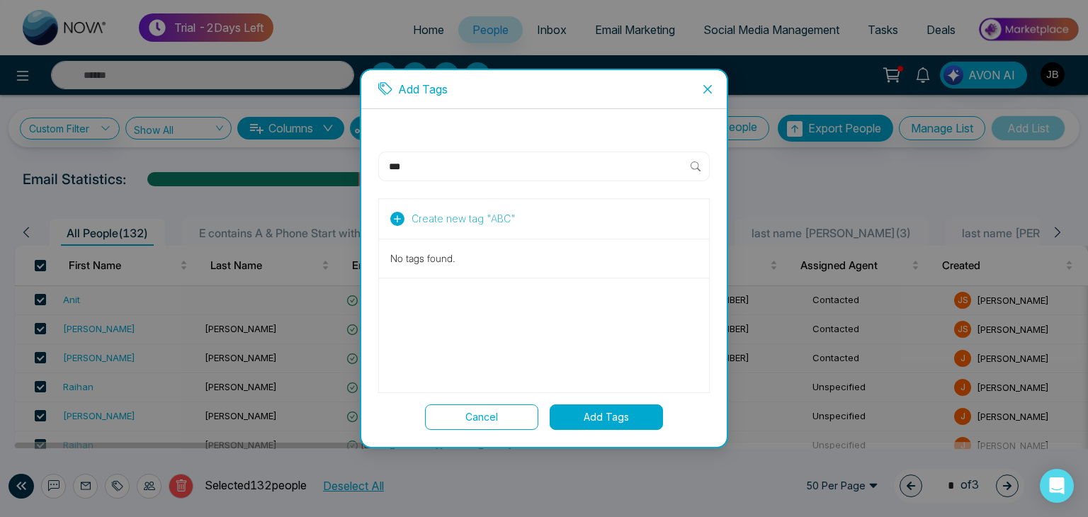
type input "***"
click at [397, 217] on icon at bounding box center [397, 219] width 14 height 14
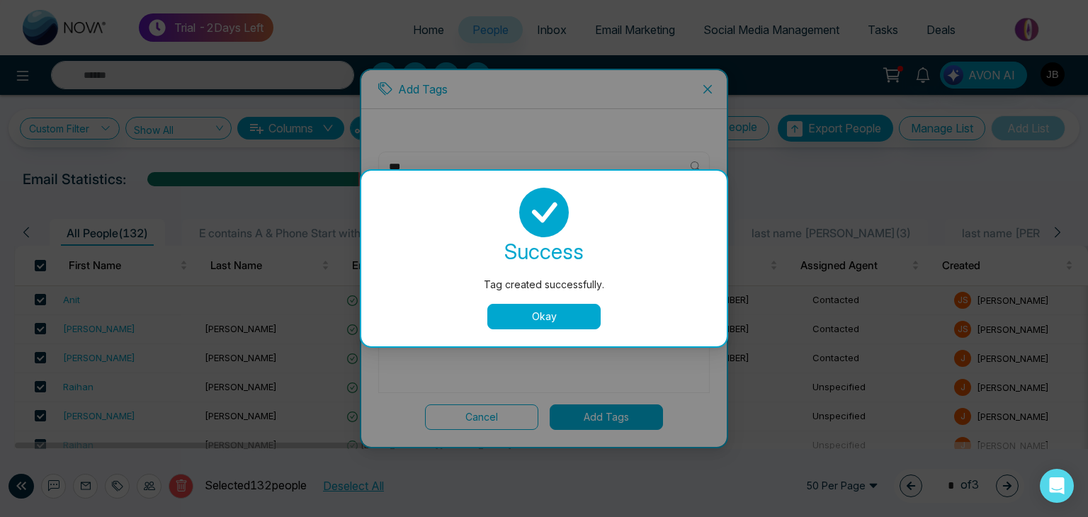
click at [528, 323] on button "Okay" at bounding box center [543, 316] width 113 height 25
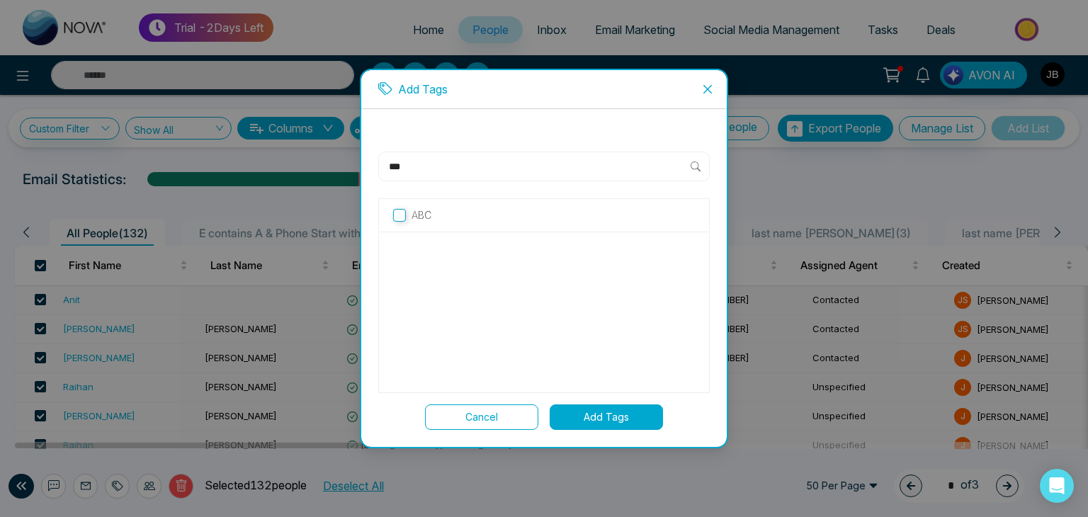
click at [465, 208] on label "ABC" at bounding box center [544, 215] width 302 height 16
click at [619, 419] on button "Add Tags" at bounding box center [606, 416] width 113 height 25
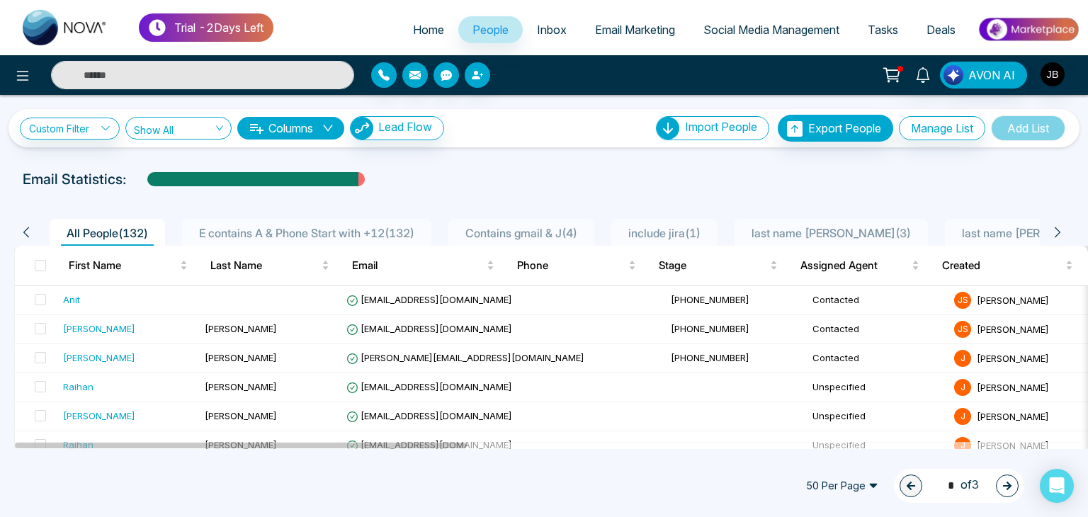
drag, startPoint x: 38, startPoint y: 261, endPoint x: 48, endPoint y: 283, distance: 24.1
click at [38, 261] on span at bounding box center [40, 265] width 11 height 11
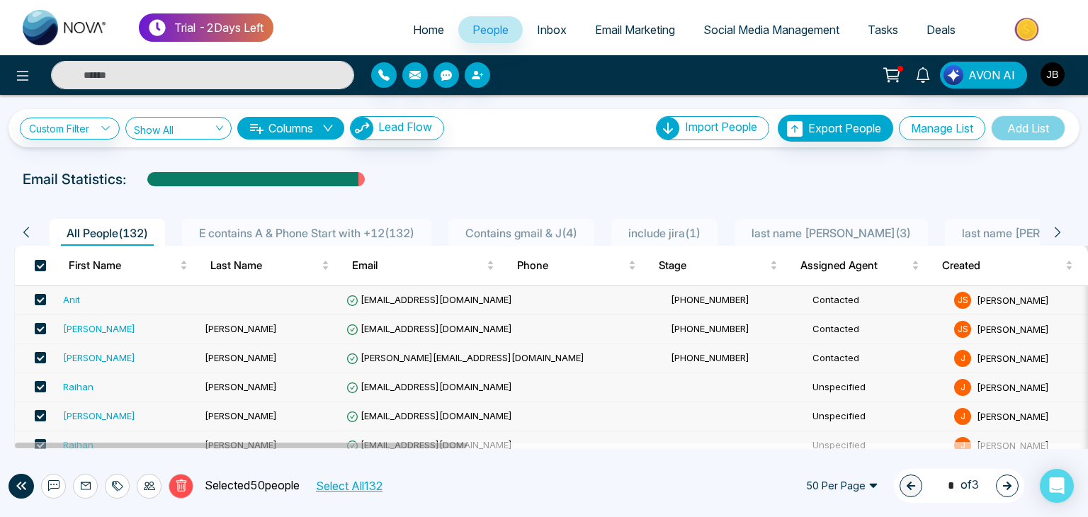
click at [360, 487] on button "Select All 132" at bounding box center [348, 486] width 76 height 18
click at [115, 485] on icon at bounding box center [117, 485] width 11 height 11
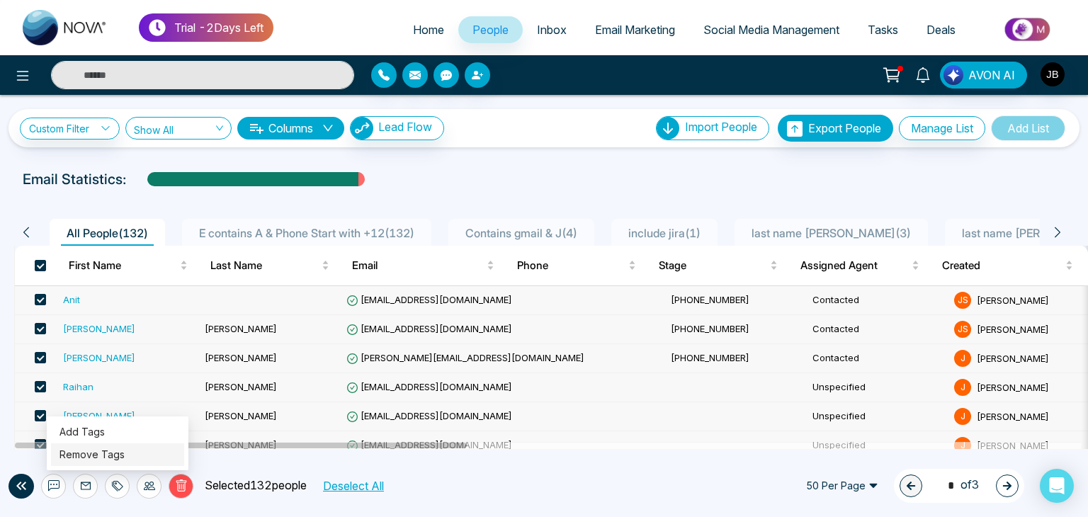
click at [99, 452] on link "Remove Tags" at bounding box center [91, 454] width 65 height 12
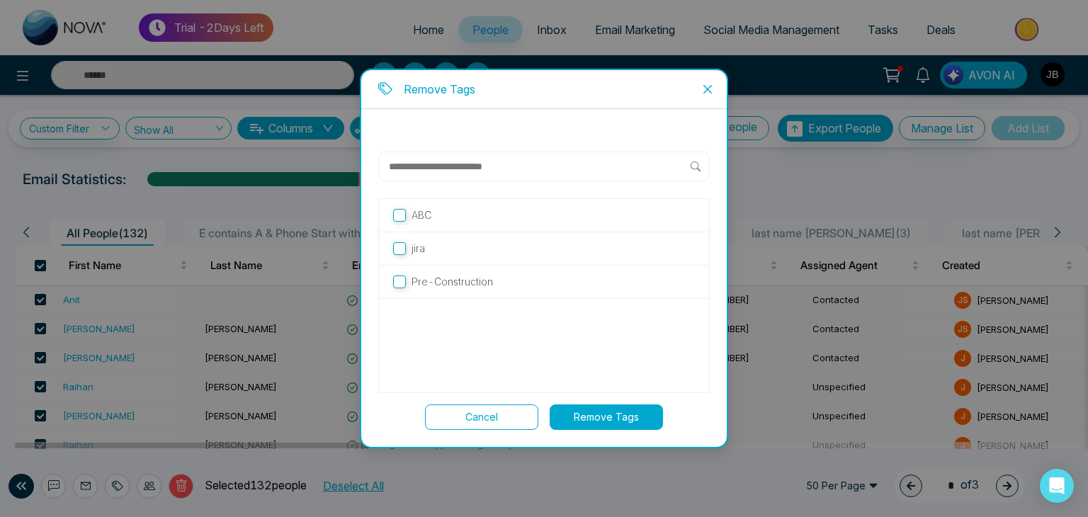
click at [408, 214] on label "ABC" at bounding box center [544, 215] width 302 height 16
click at [590, 414] on button "Remove Tags" at bounding box center [606, 416] width 113 height 25
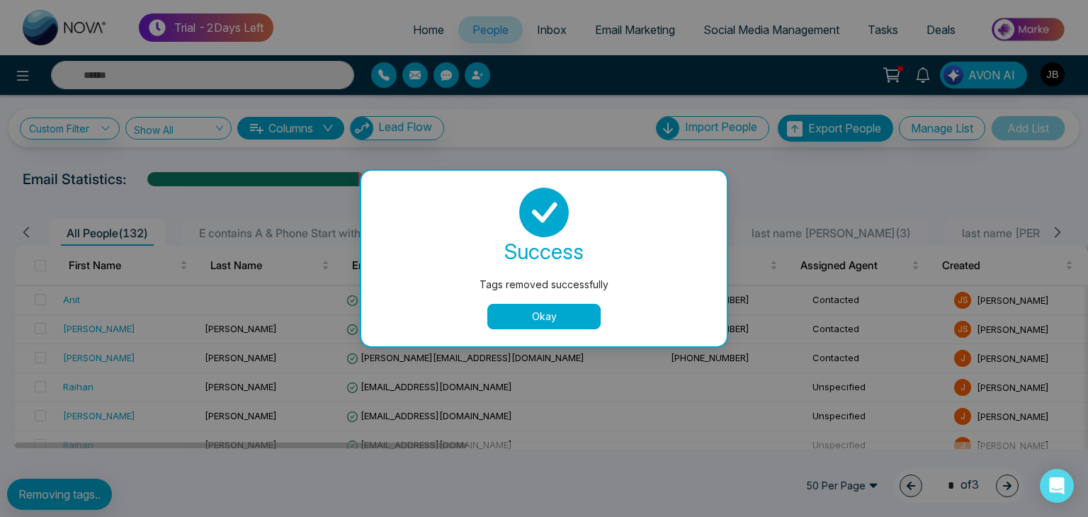
click at [665, 318] on td "[PHONE_NUMBER]" at bounding box center [736, 329] width 142 height 29
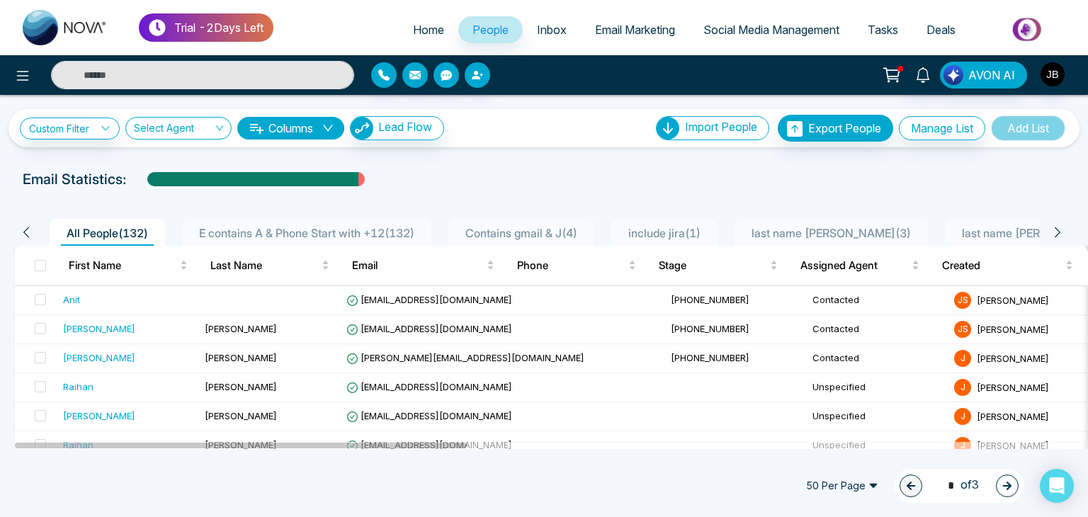
click at [544, 30] on span "Inbox" at bounding box center [552, 30] width 30 height 14
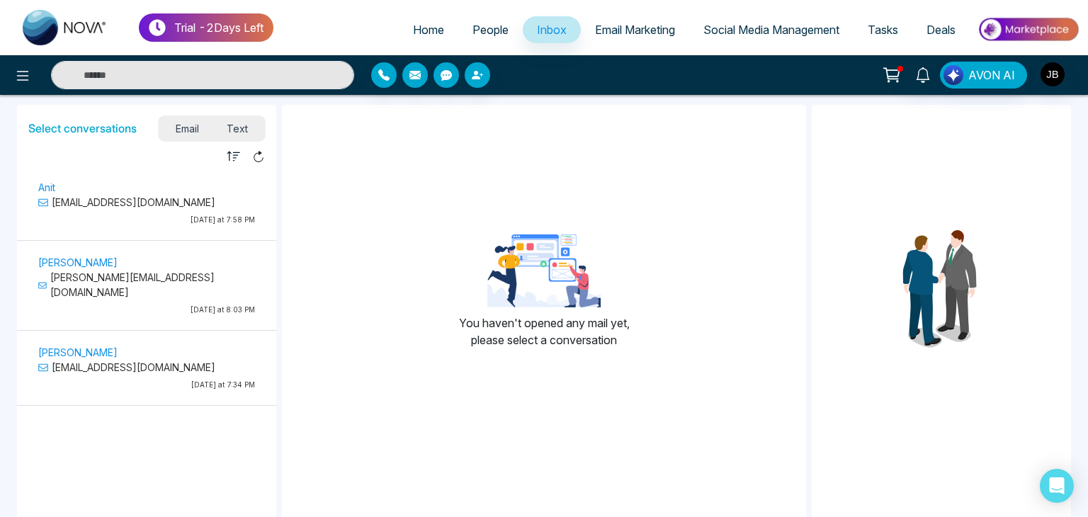
click at [751, 23] on span "Social Media Management" at bounding box center [771, 30] width 136 height 14
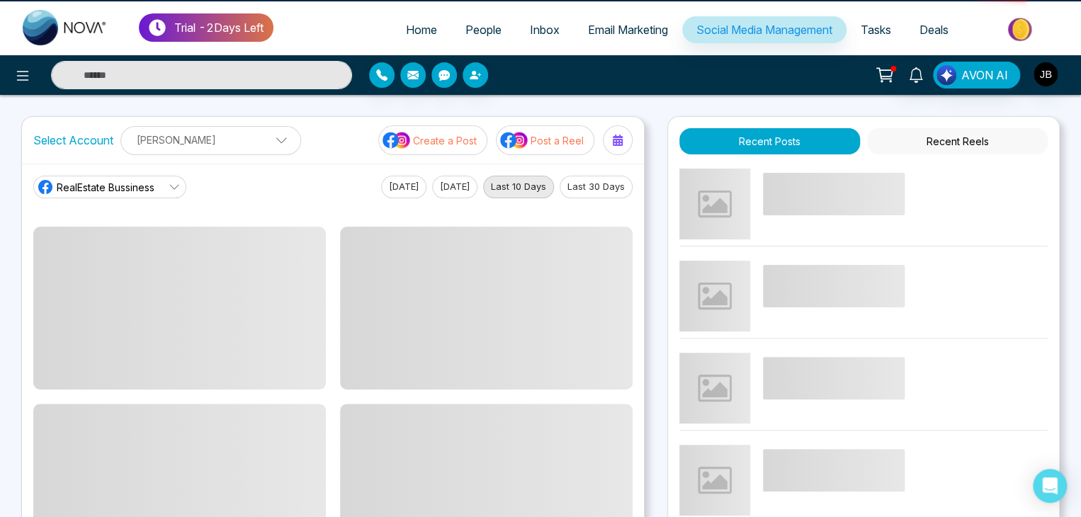
click at [640, 34] on span "Email Marketing" at bounding box center [628, 30] width 80 height 14
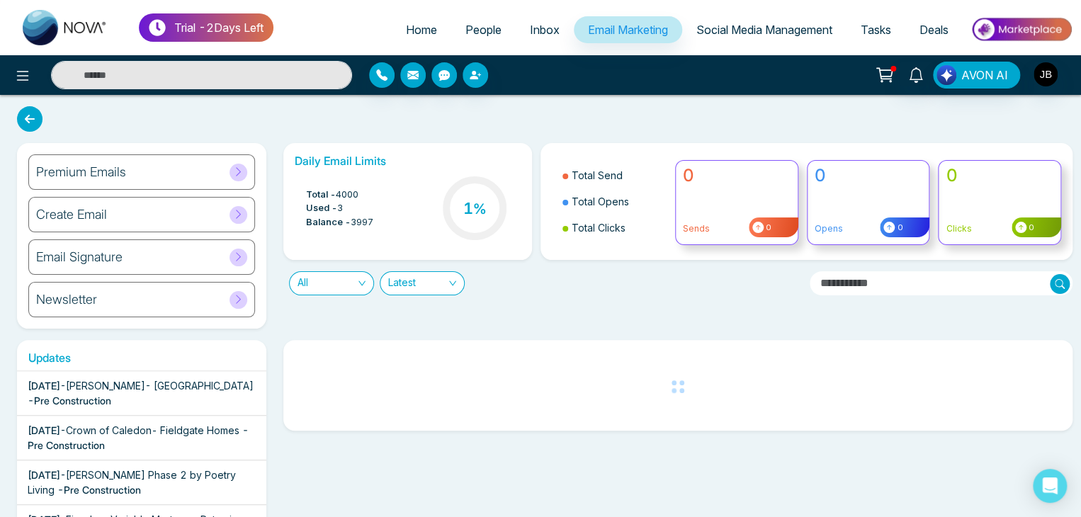
click at [725, 23] on span "Social Media Management" at bounding box center [764, 30] width 136 height 14
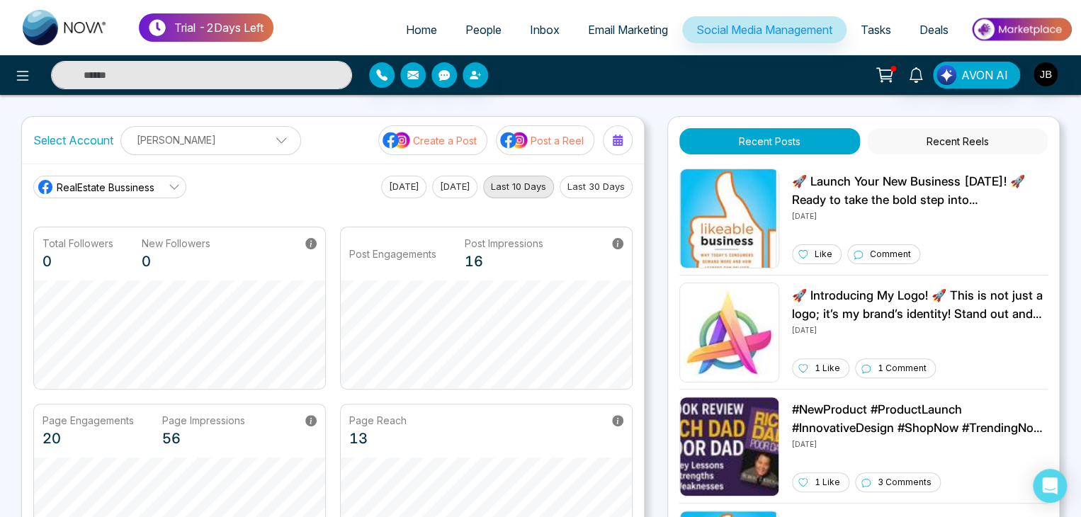
click at [471, 28] on span "People" at bounding box center [483, 30] width 36 height 14
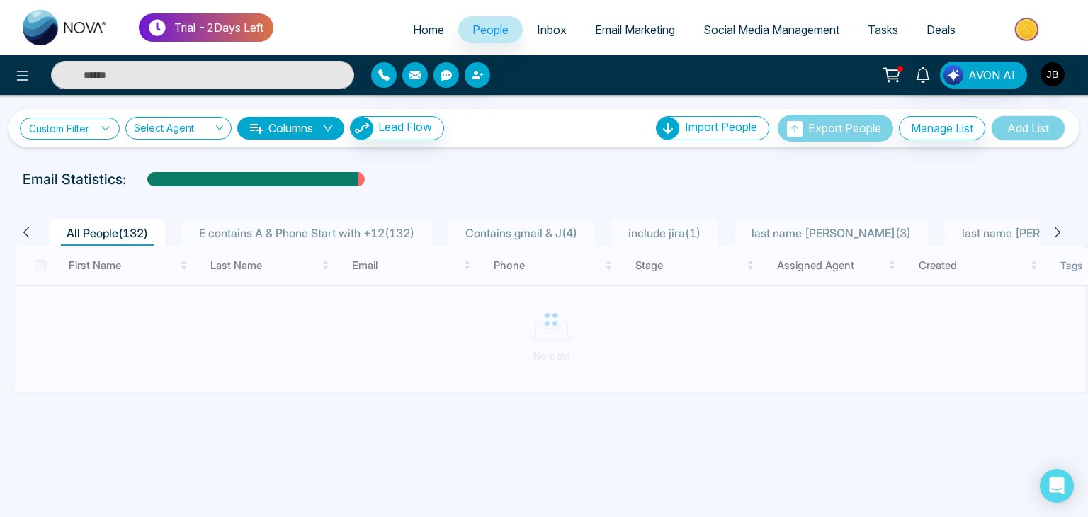
click at [87, 121] on link "Custom Filter" at bounding box center [70, 129] width 100 height 22
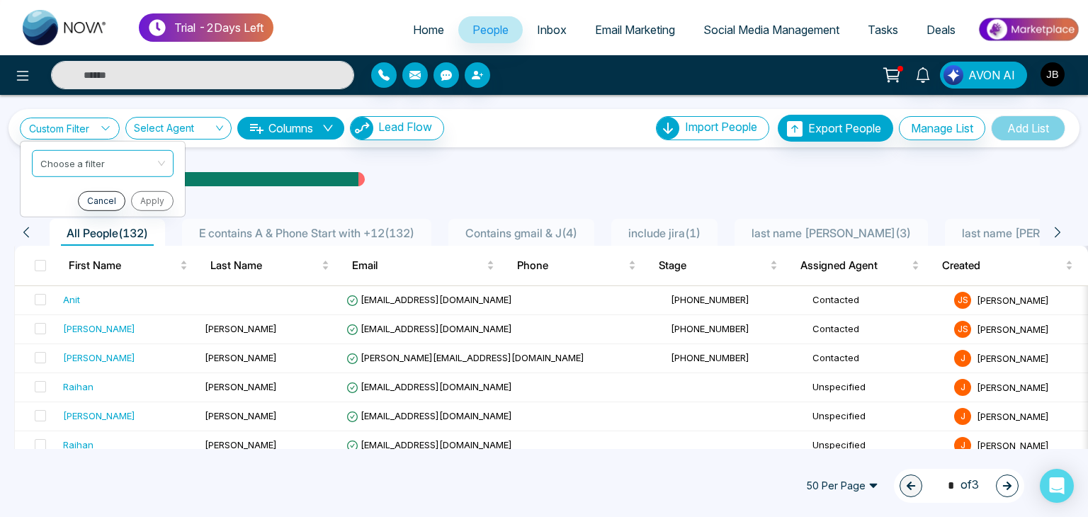
click at [476, 175] on div "Email Statistics:" at bounding box center [367, 179] width 689 height 21
click at [64, 132] on link "Custom Filter" at bounding box center [70, 129] width 100 height 22
click at [70, 159] on input "search" at bounding box center [98, 160] width 115 height 21
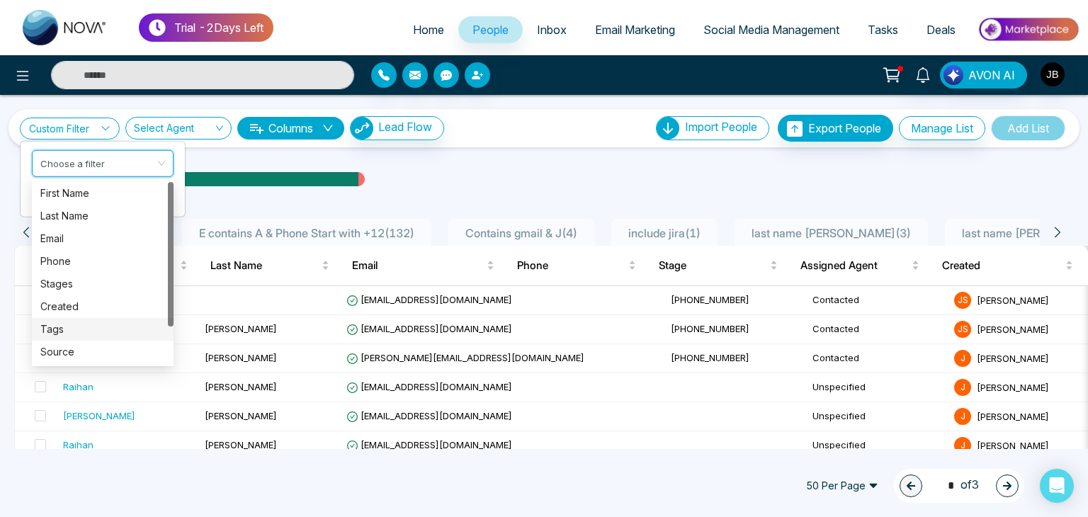
click at [50, 328] on div "Tags" at bounding box center [102, 330] width 125 height 16
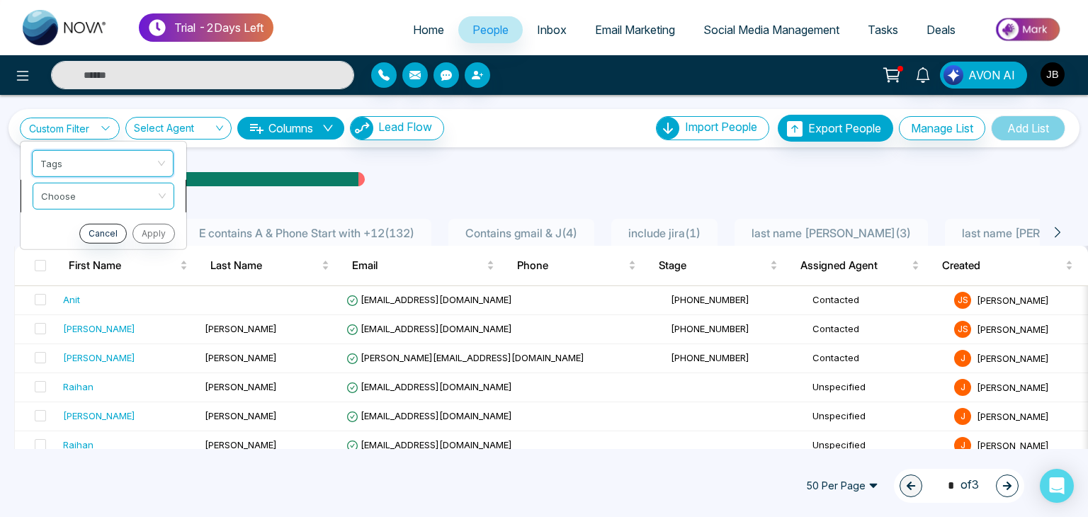
click at [76, 193] on input "search" at bounding box center [98, 193] width 115 height 21
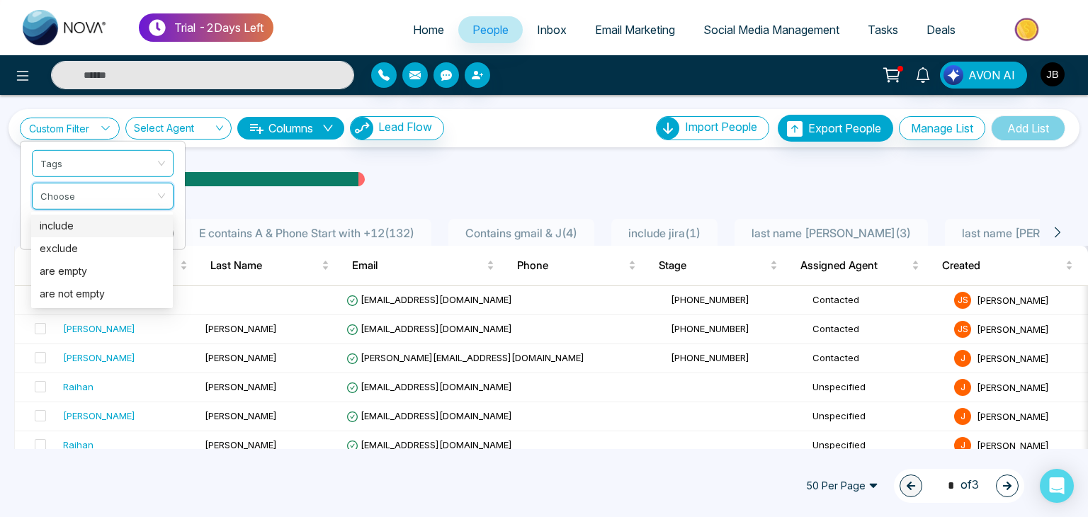
click at [67, 224] on div "include" at bounding box center [102, 226] width 125 height 16
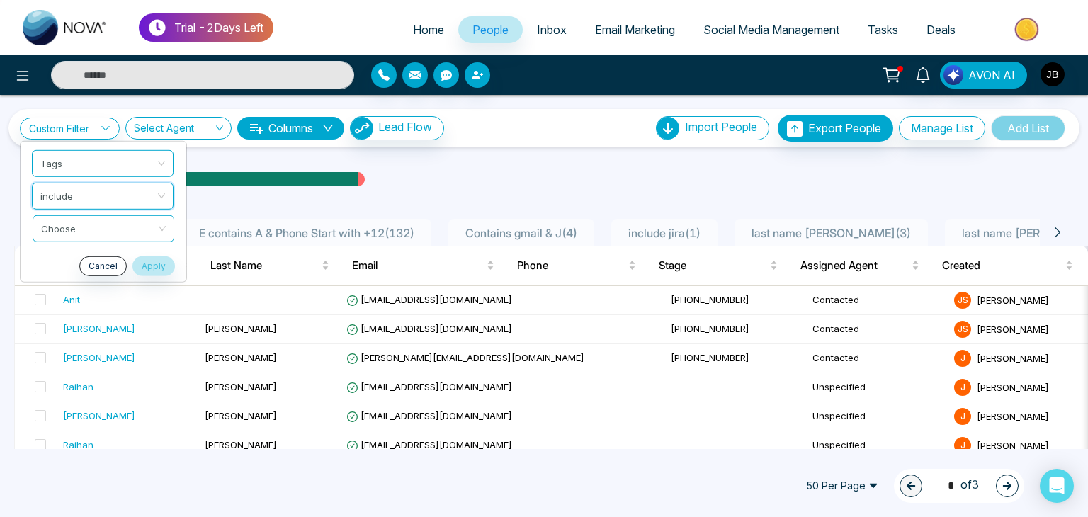
click at [64, 227] on input "search" at bounding box center [98, 225] width 115 height 21
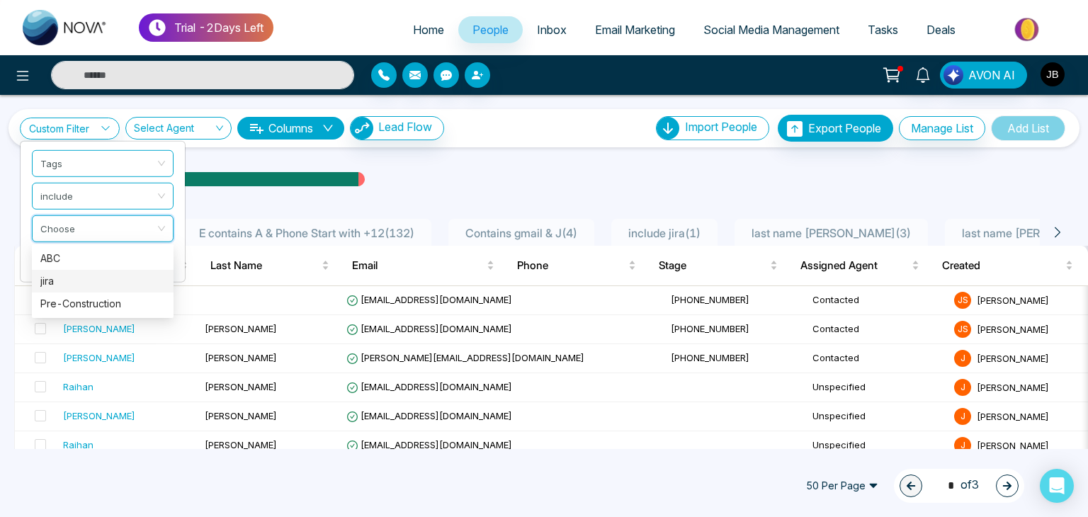
click at [74, 285] on div "jira" at bounding box center [102, 281] width 125 height 16
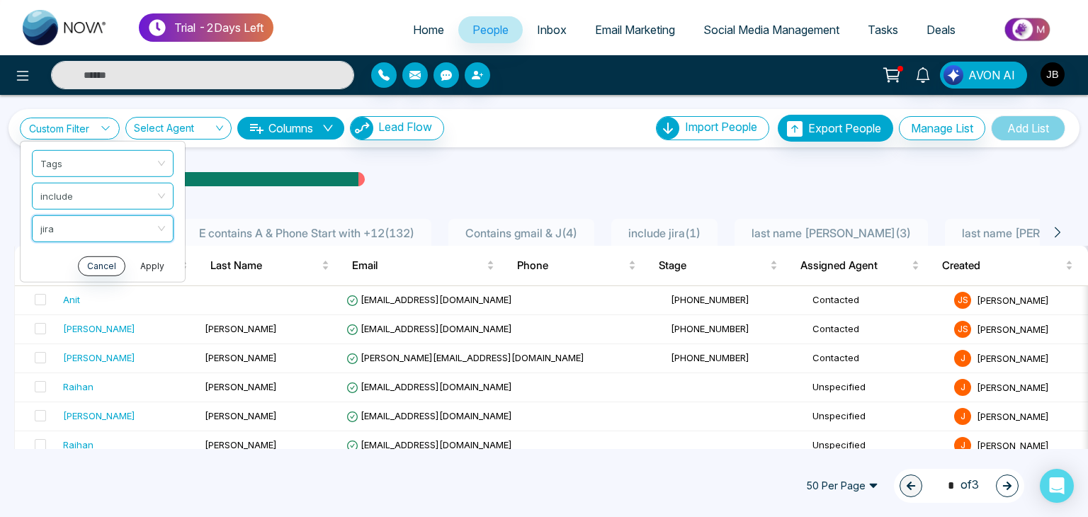
click at [154, 264] on button "Apply" at bounding box center [152, 266] width 42 height 20
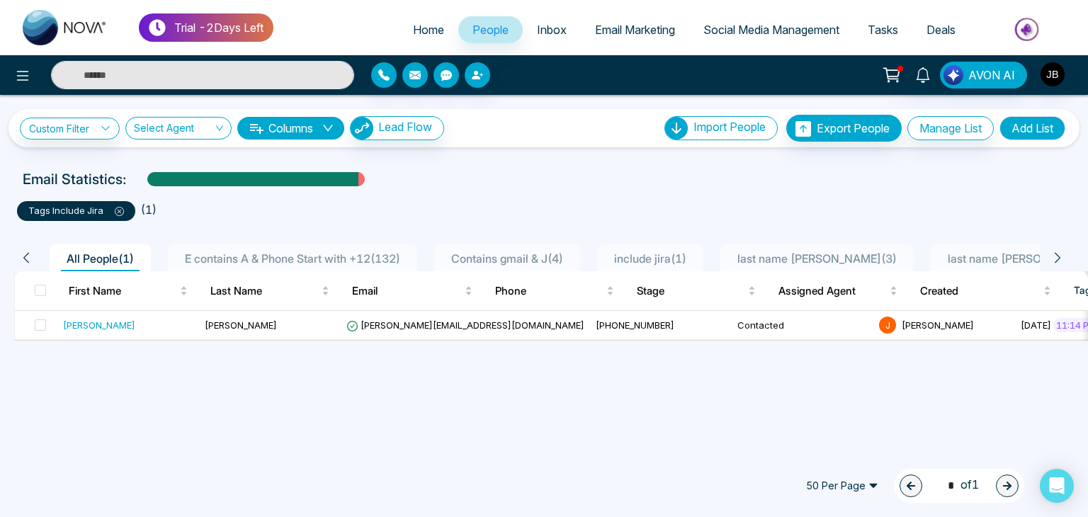
click at [120, 210] on icon at bounding box center [119, 211] width 9 height 9
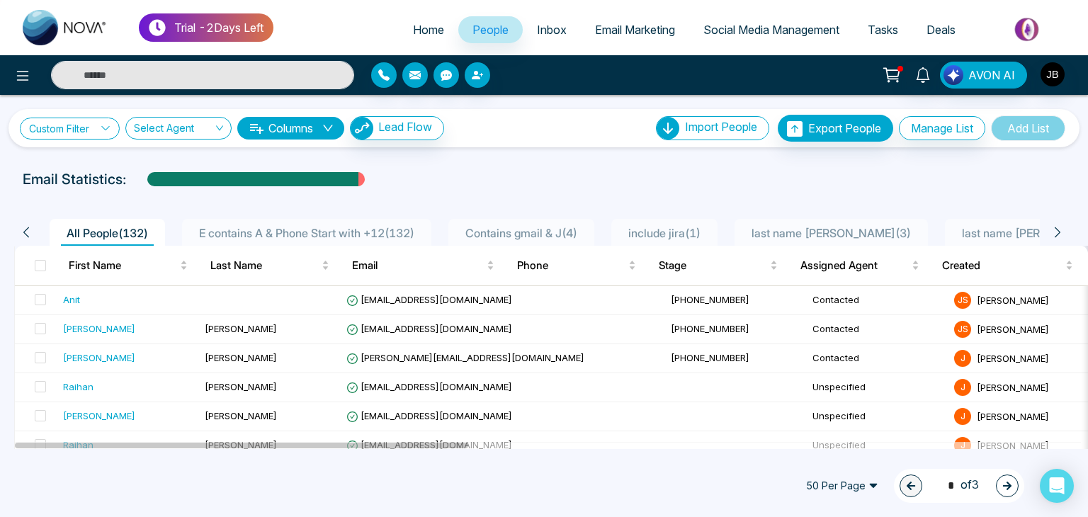
click at [101, 126] on link "Custom Filter" at bounding box center [70, 129] width 100 height 22
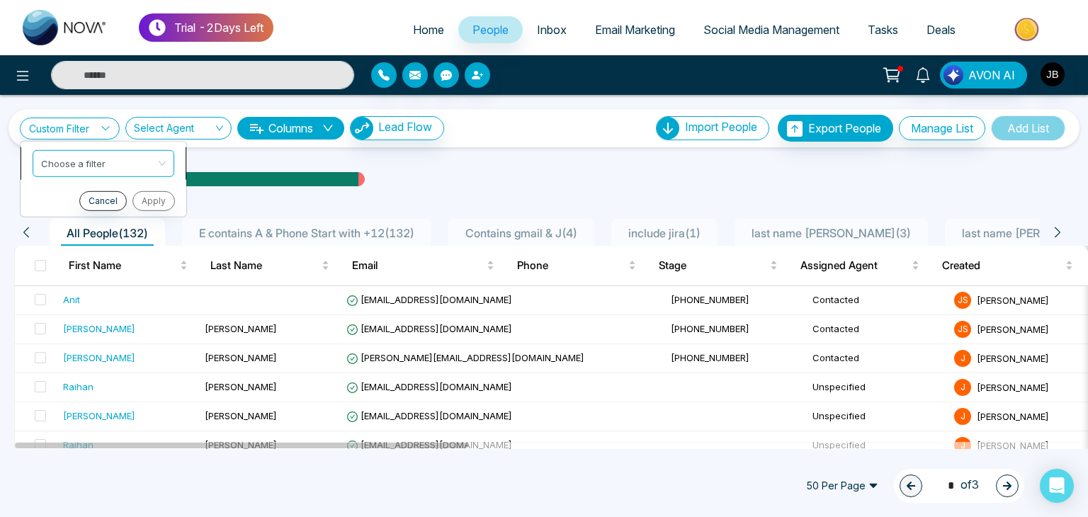
click at [92, 161] on input "search" at bounding box center [98, 160] width 115 height 21
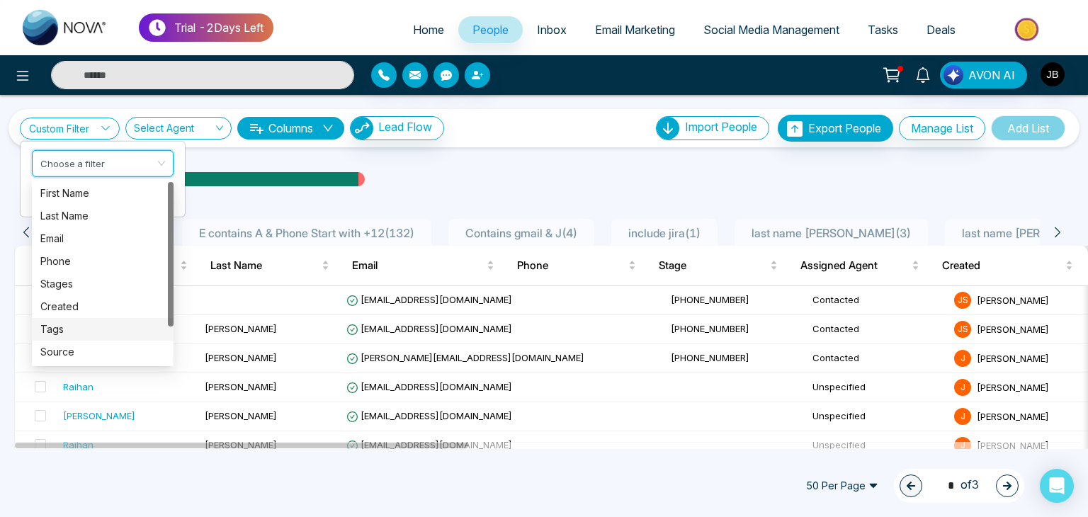
click at [68, 326] on div "Tags" at bounding box center [102, 330] width 125 height 16
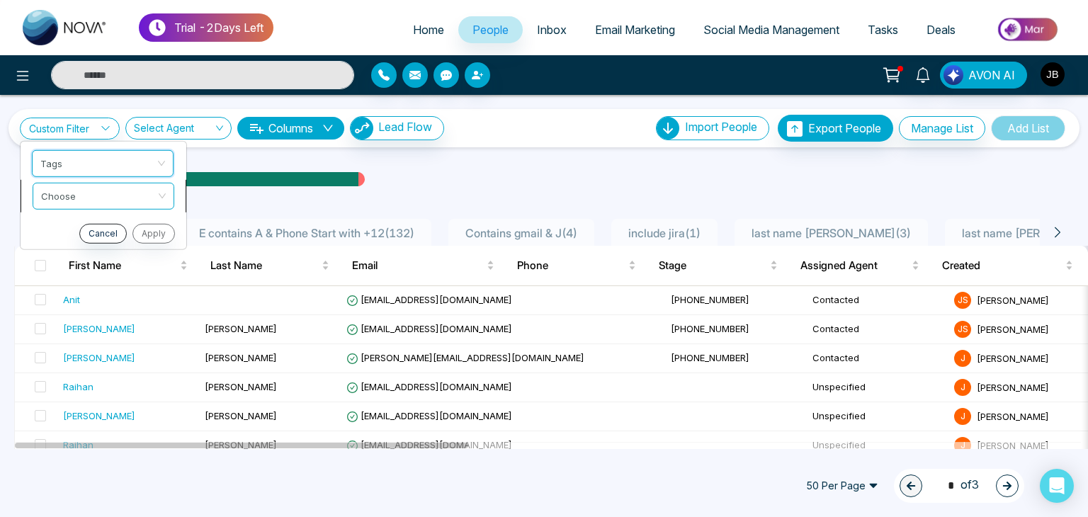
click at [59, 188] on input "search" at bounding box center [98, 193] width 115 height 21
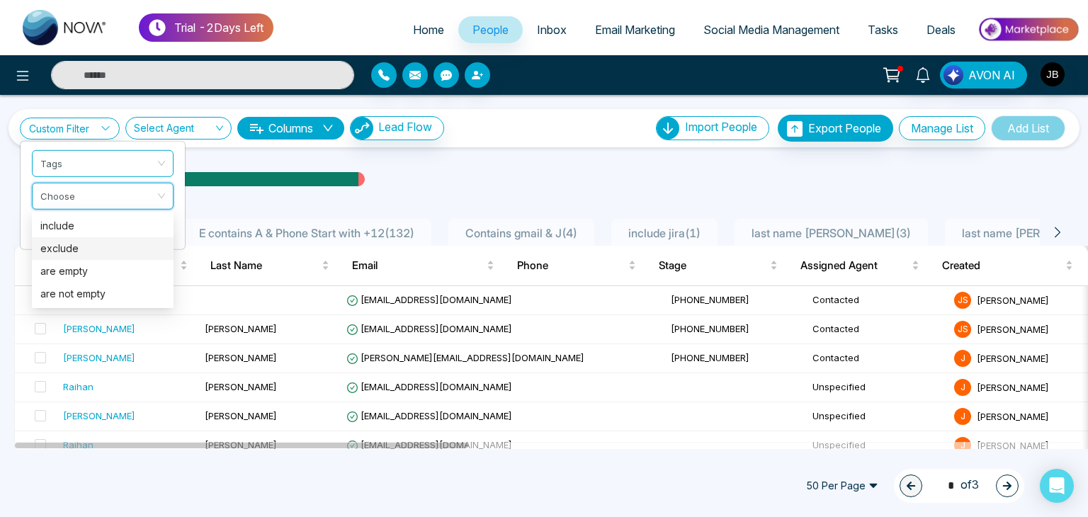
click at [64, 245] on div "exclude" at bounding box center [102, 249] width 125 height 16
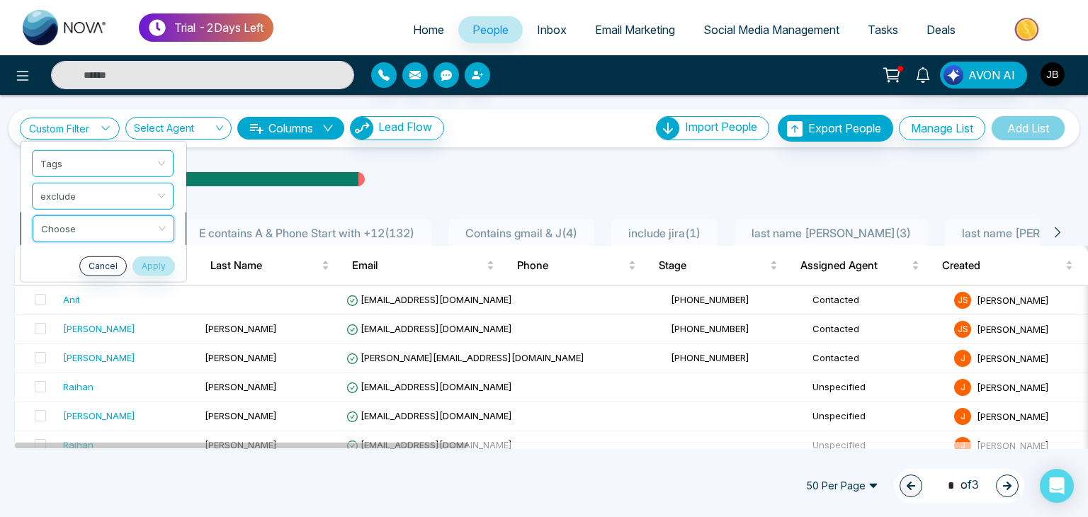
click at [50, 229] on input "search" at bounding box center [98, 225] width 115 height 21
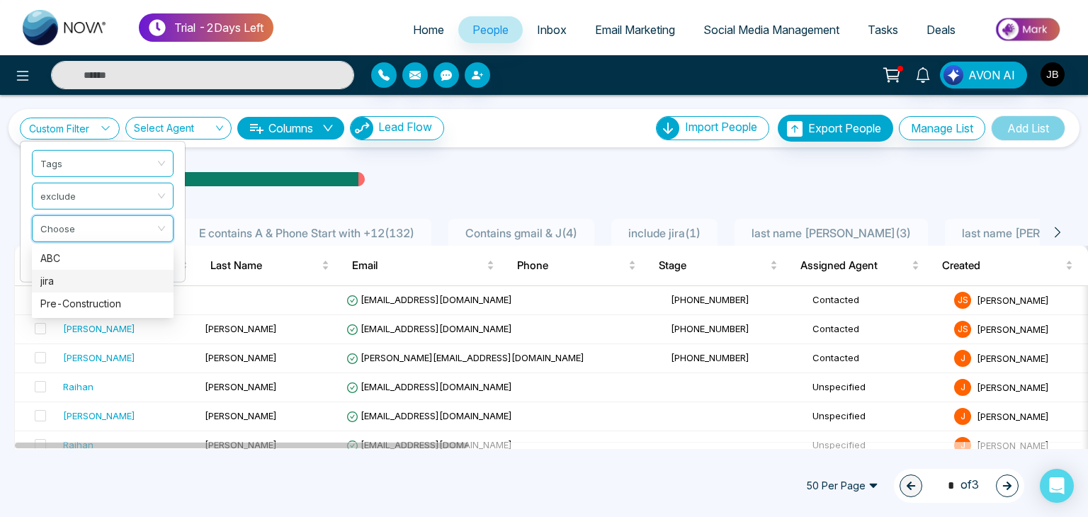
click at [42, 285] on div "jira" at bounding box center [102, 281] width 125 height 16
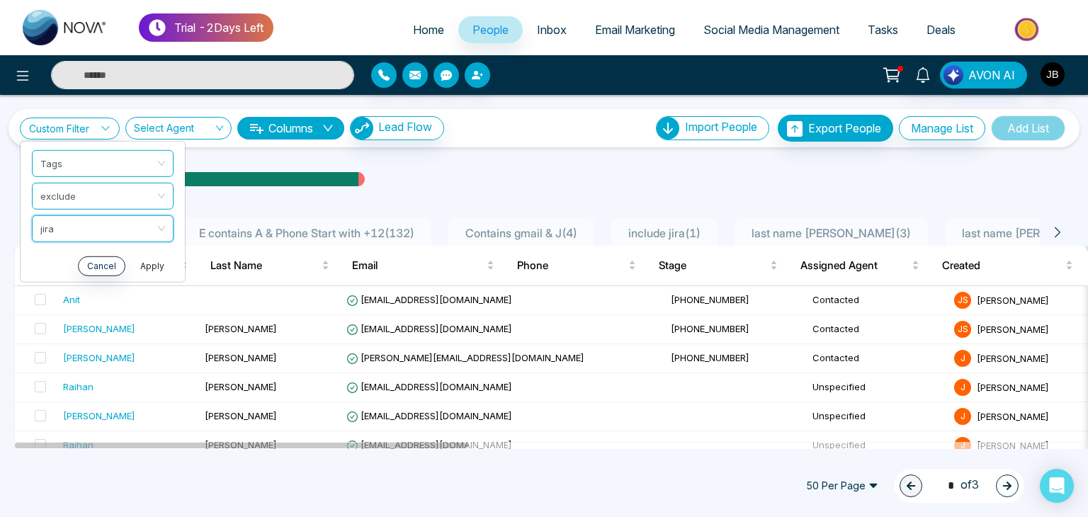
click at [145, 266] on button "Apply" at bounding box center [152, 266] width 42 height 20
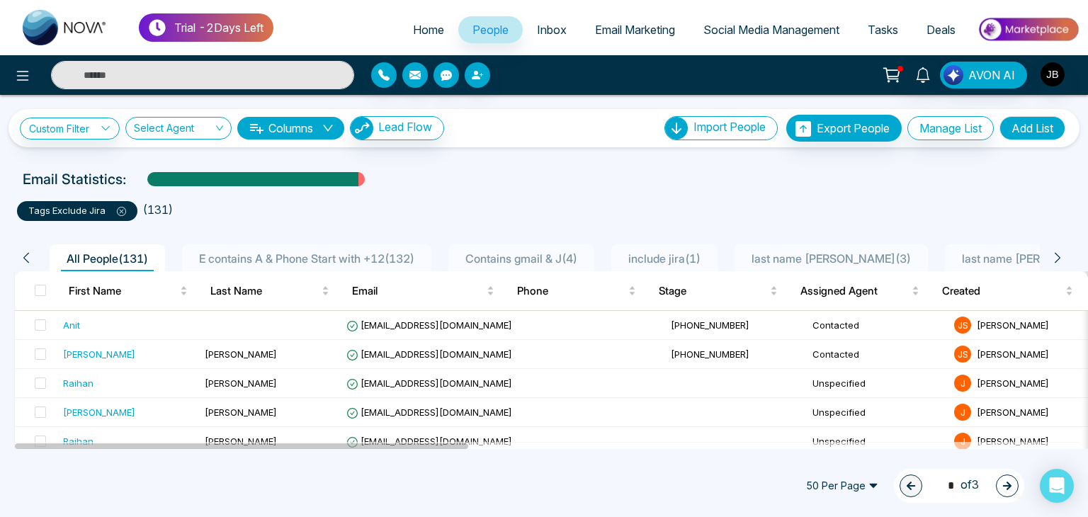
click at [119, 213] on icon at bounding box center [121, 211] width 9 height 9
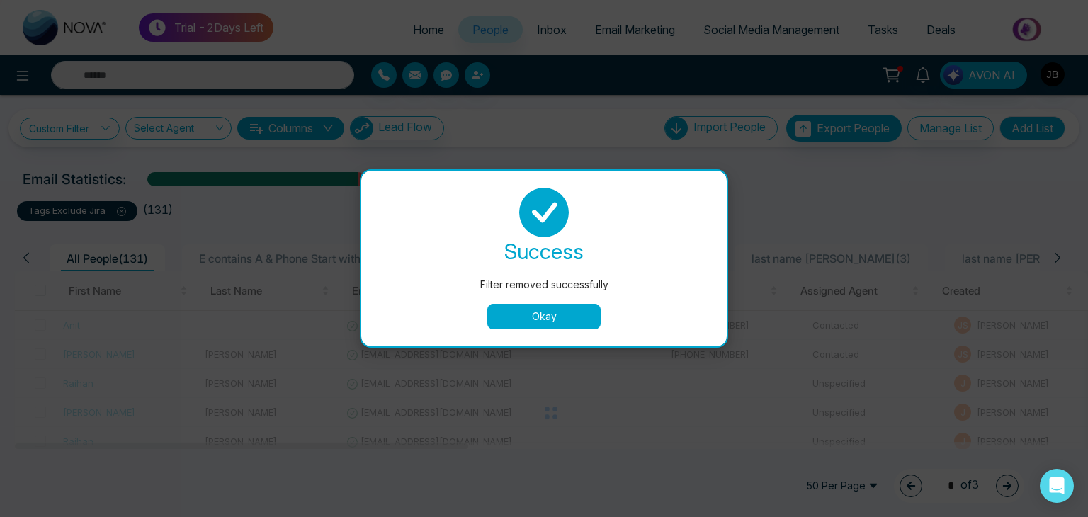
click at [521, 302] on div "success Filter removed successfully Okay" at bounding box center [543, 259] width 331 height 142
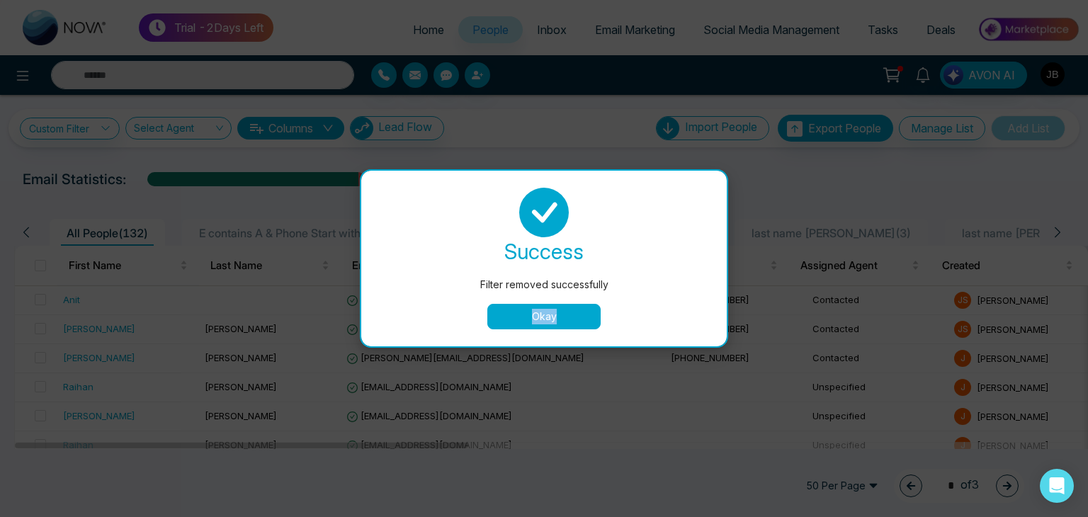
click at [535, 322] on button "Okay" at bounding box center [543, 316] width 113 height 25
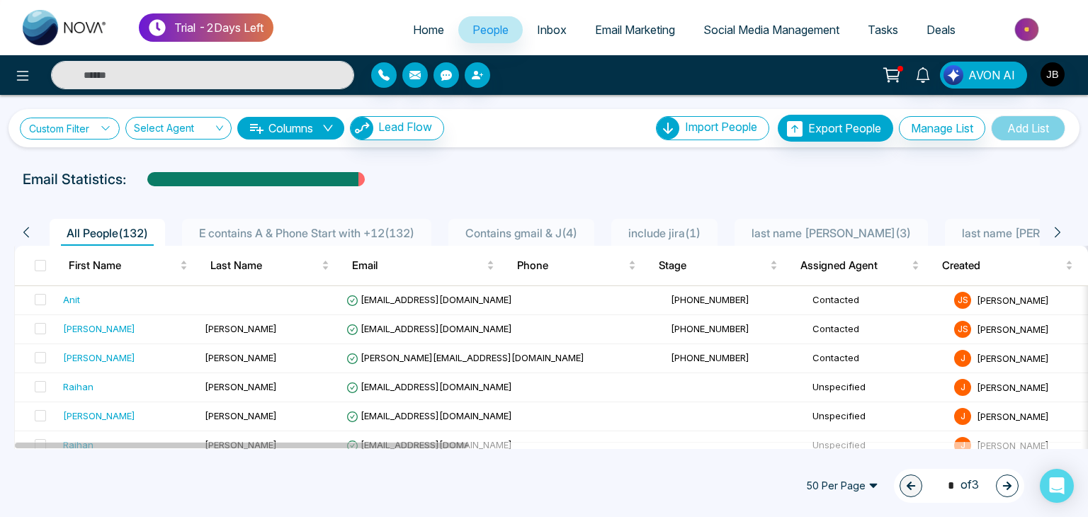
click at [86, 124] on link "Custom Filter" at bounding box center [70, 129] width 100 height 22
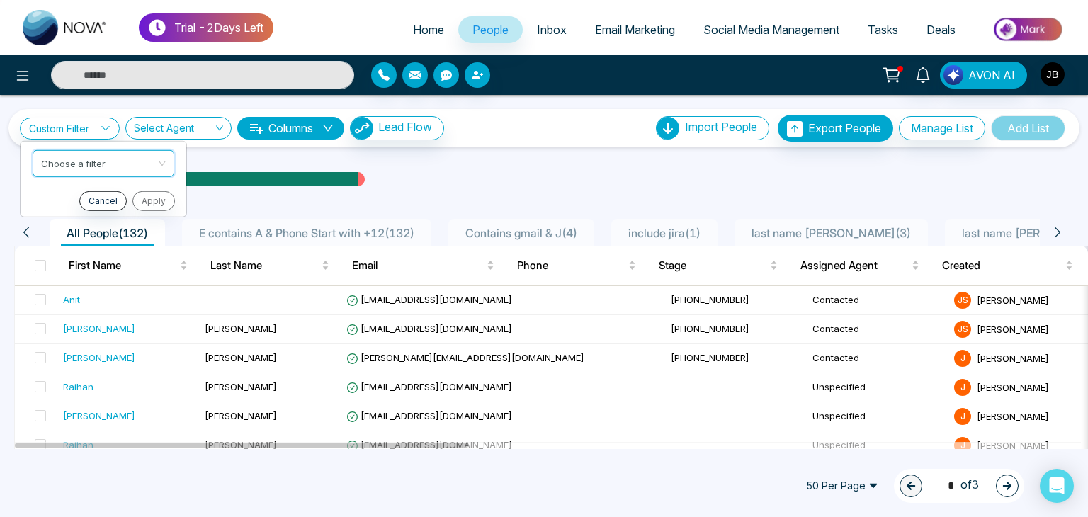
click at [80, 160] on input "search" at bounding box center [98, 160] width 115 height 21
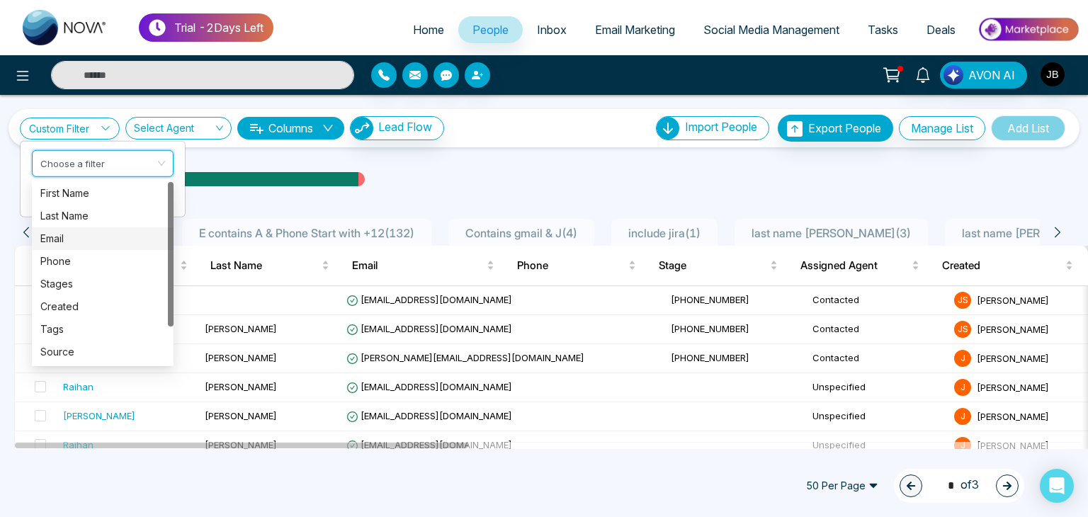
click at [58, 241] on div "Email" at bounding box center [102, 239] width 125 height 16
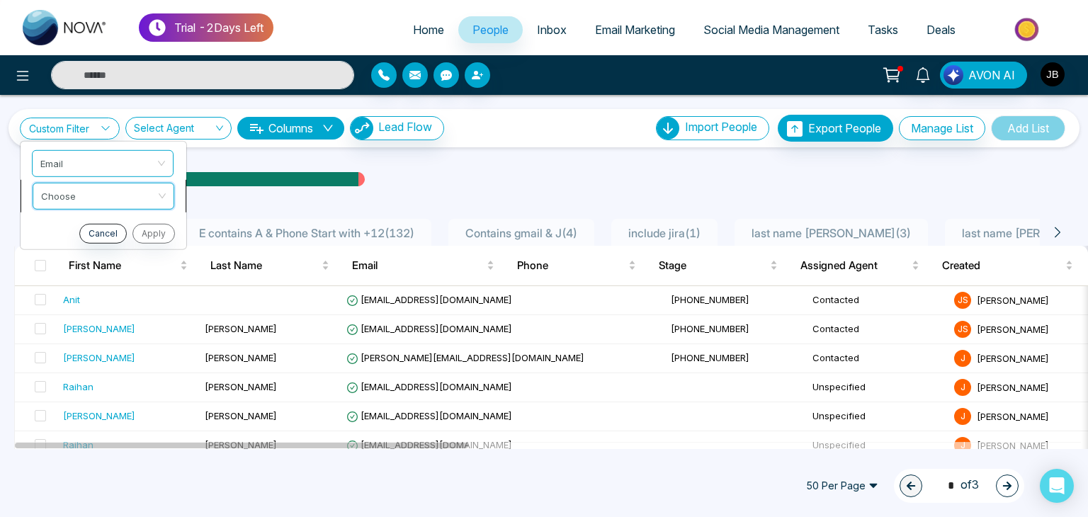
click at [62, 192] on input "search" at bounding box center [98, 193] width 115 height 21
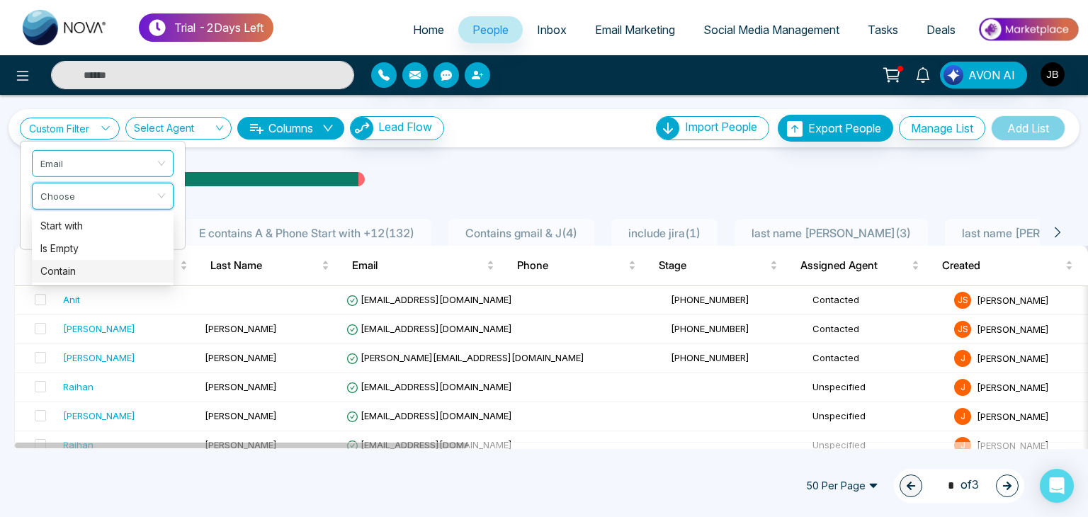
click at [65, 271] on div "Contain" at bounding box center [102, 271] width 125 height 16
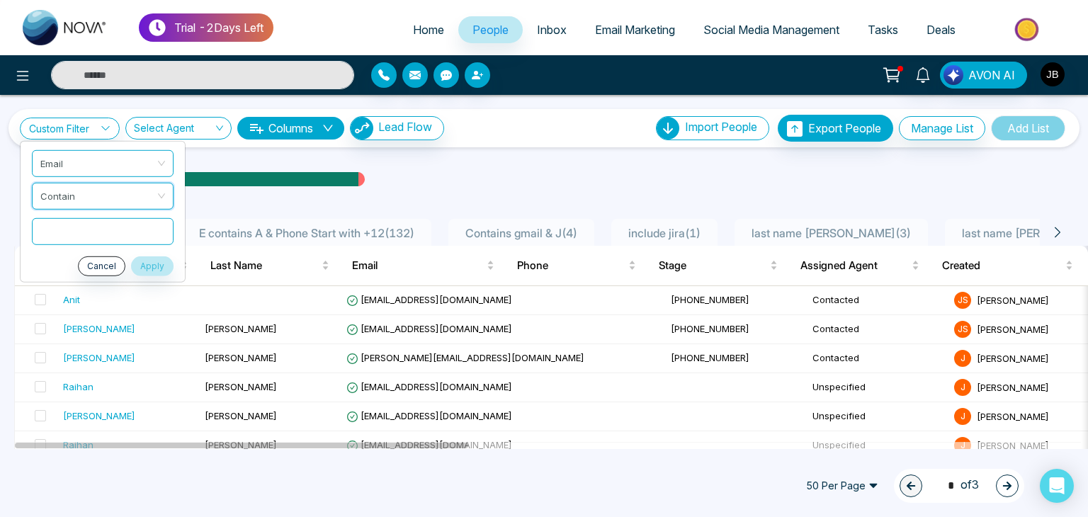
click at [68, 227] on input "text" at bounding box center [103, 230] width 142 height 27
type input "*"
click at [157, 268] on button "Apply" at bounding box center [152, 266] width 42 height 20
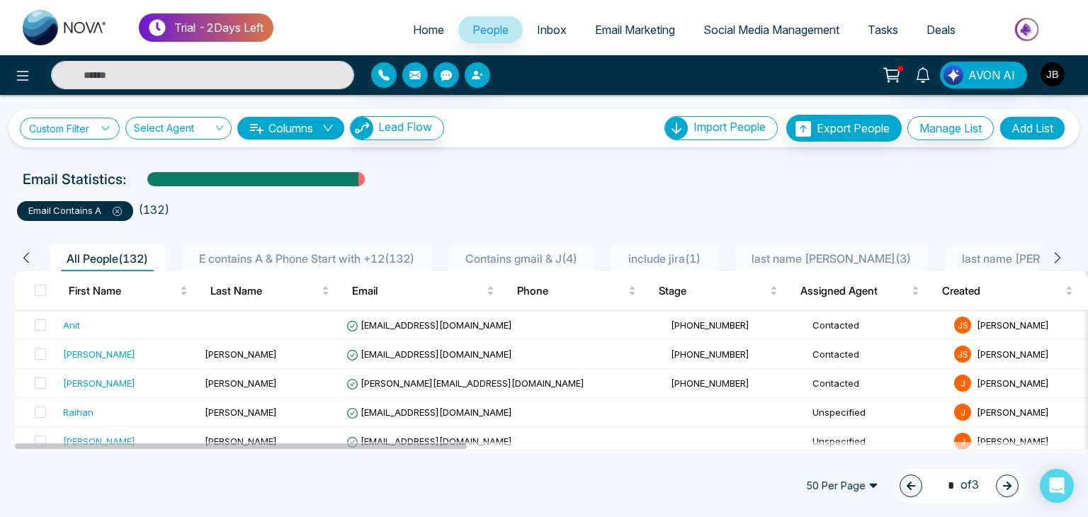
click at [80, 123] on link "Custom Filter" at bounding box center [70, 129] width 100 height 22
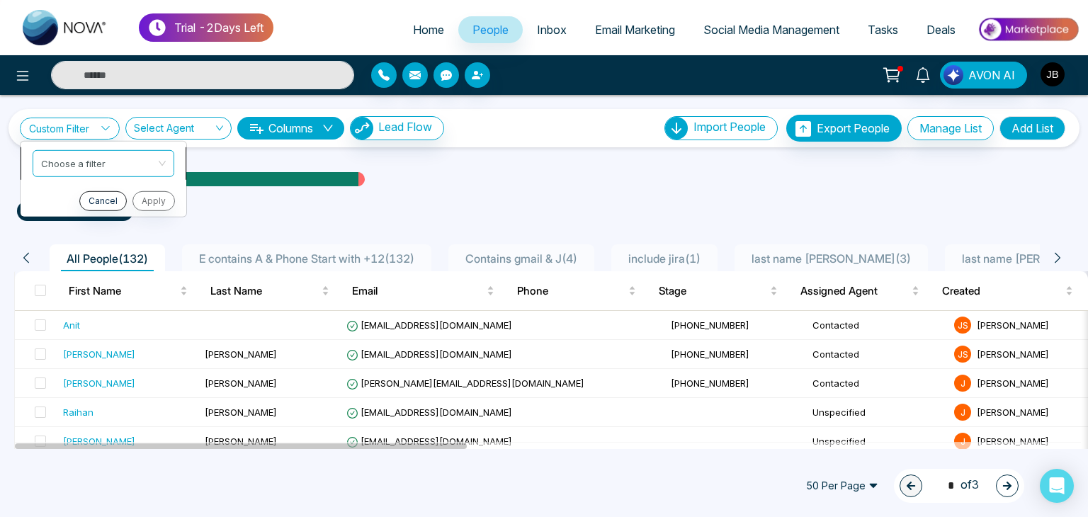
click at [87, 159] on input "search" at bounding box center [98, 160] width 115 height 21
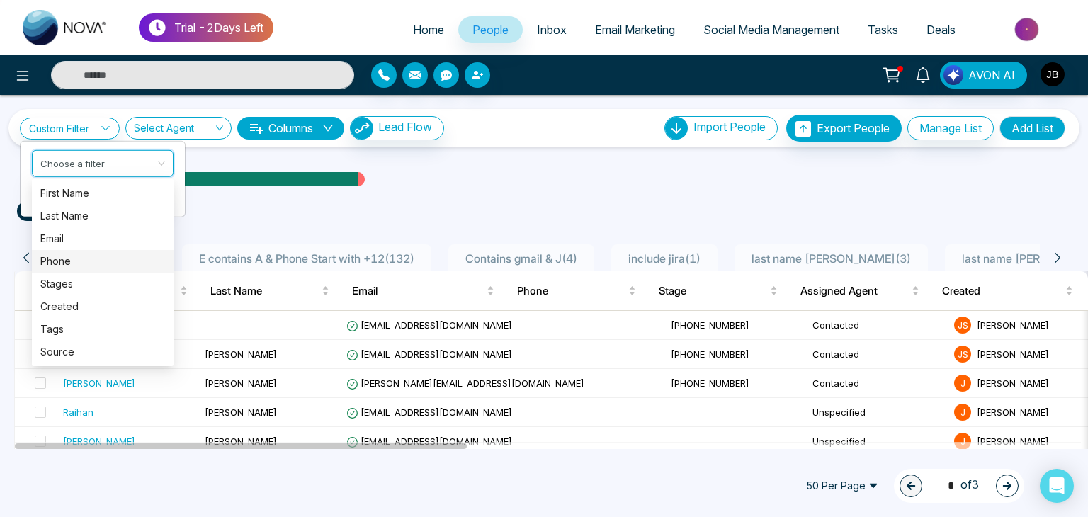
click at [58, 256] on div "Phone" at bounding box center [102, 262] width 125 height 16
click at [58, 256] on div "Custom Filter Phone Phone Choose Cancel Apply Select Agent Columns Lead Flow Im…" at bounding box center [544, 272] width 1088 height 354
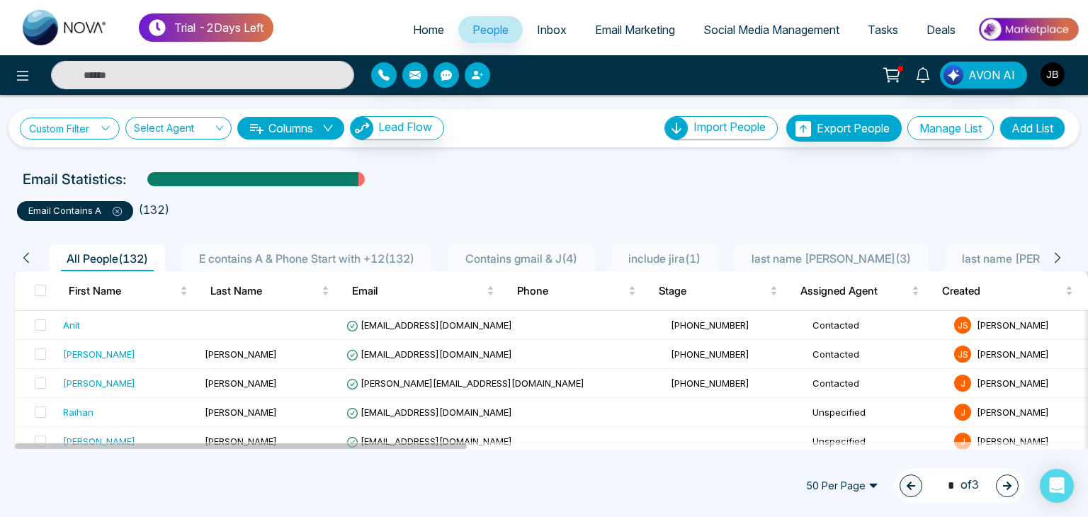
click at [90, 125] on link "Custom Filter" at bounding box center [70, 129] width 100 height 22
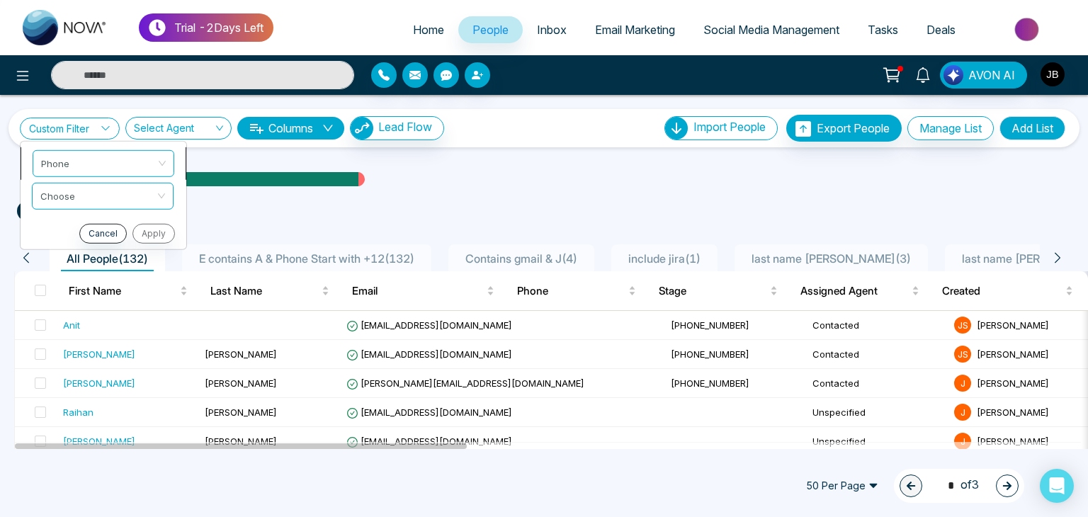
click at [86, 165] on span "Phone" at bounding box center [103, 162] width 125 height 25
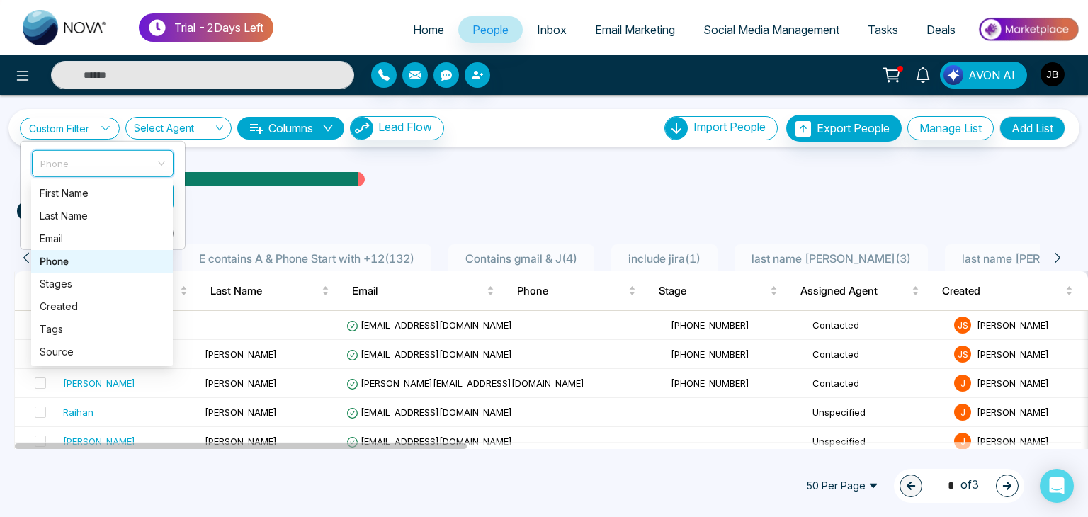
click at [70, 259] on div "Phone" at bounding box center [102, 262] width 125 height 16
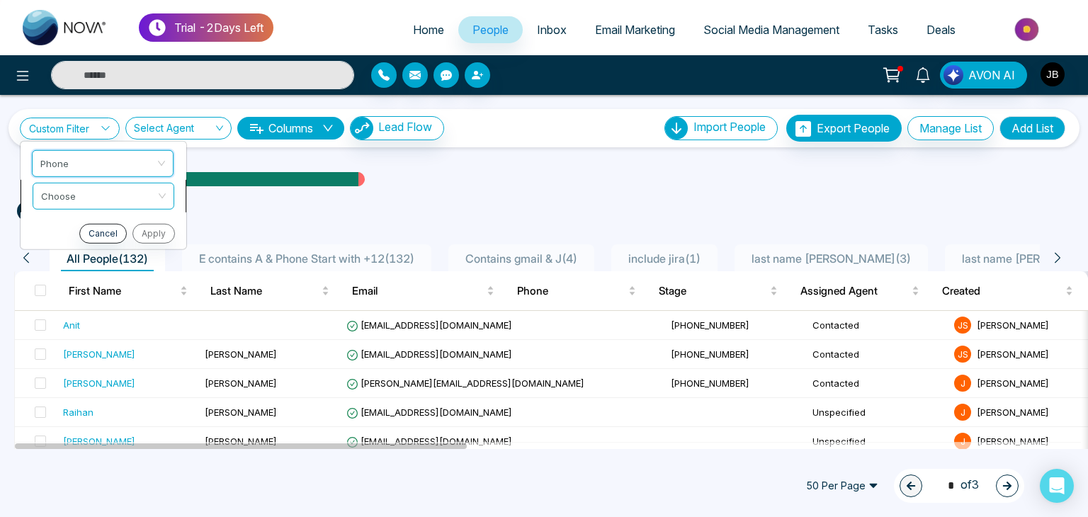
click at [103, 192] on input "search" at bounding box center [98, 193] width 115 height 21
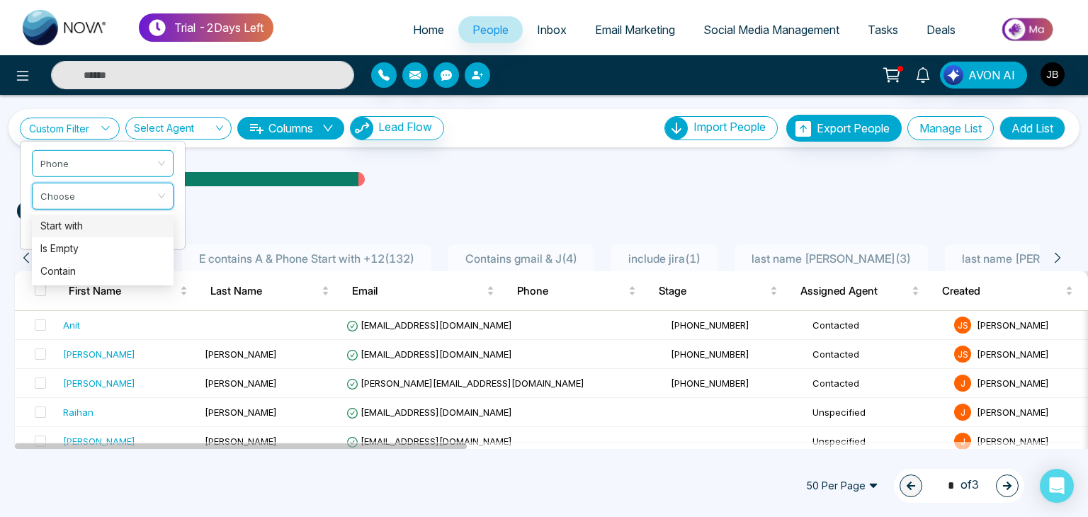
click at [75, 230] on div "Start with" at bounding box center [102, 226] width 125 height 16
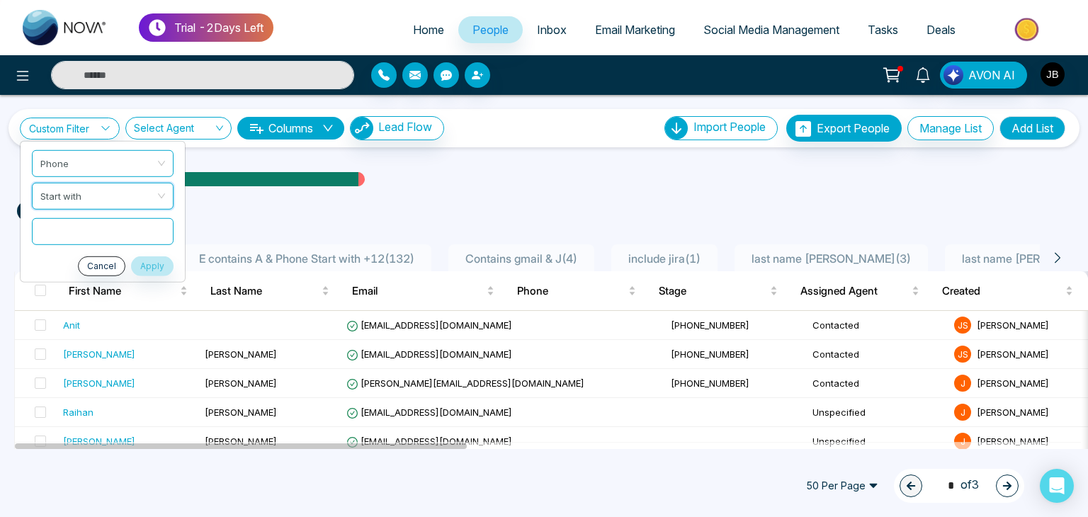
click at [76, 230] on input "text" at bounding box center [103, 230] width 142 height 27
type input "***"
click at [152, 266] on button "Apply" at bounding box center [152, 266] width 42 height 20
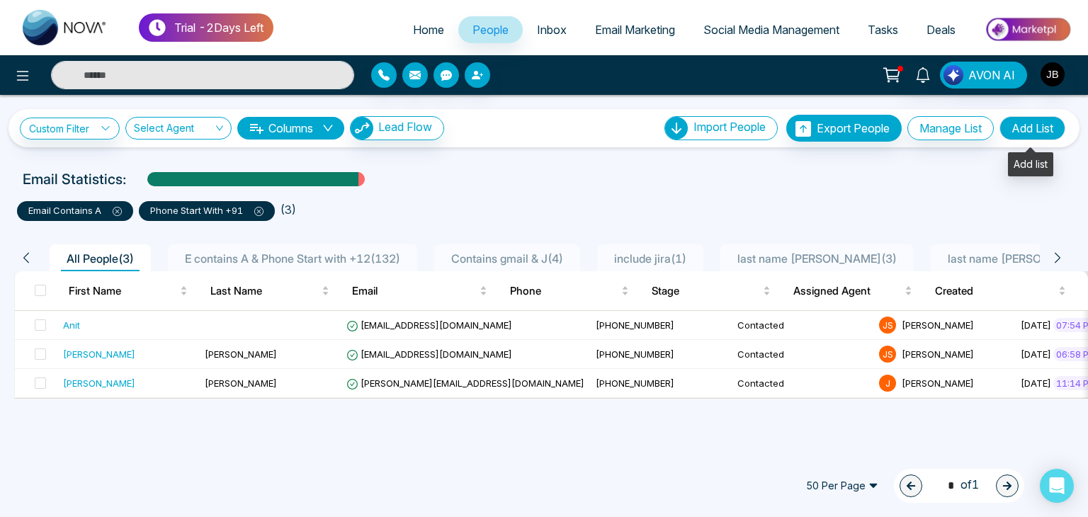
click at [1033, 122] on button "Add List" at bounding box center [1032, 128] width 66 height 24
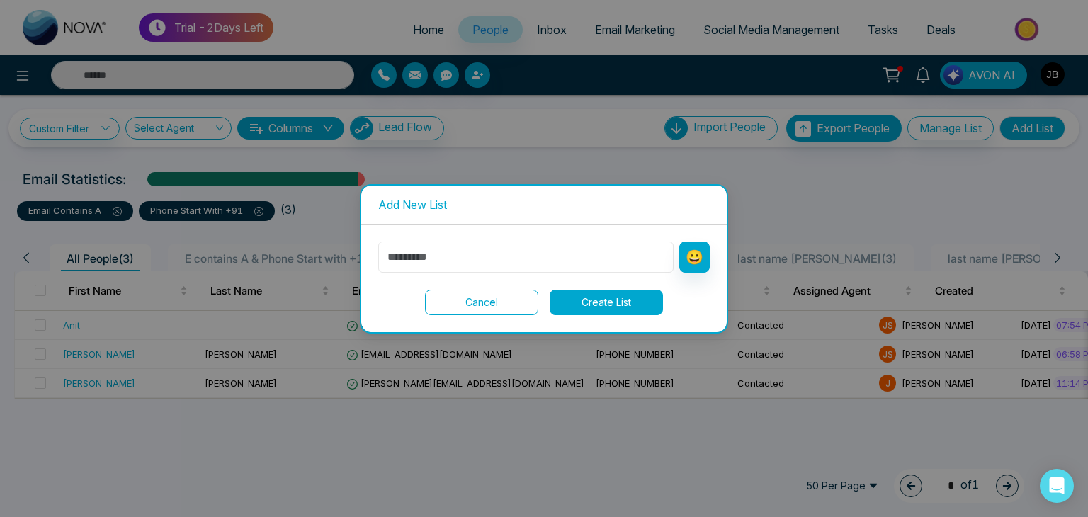
click at [554, 258] on input "text" at bounding box center [525, 256] width 295 height 31
type input "*"
click at [462, 253] on input "**********" at bounding box center [525, 256] width 295 height 31
click at [486, 260] on input "**********" at bounding box center [525, 256] width 295 height 31
type input "**********"
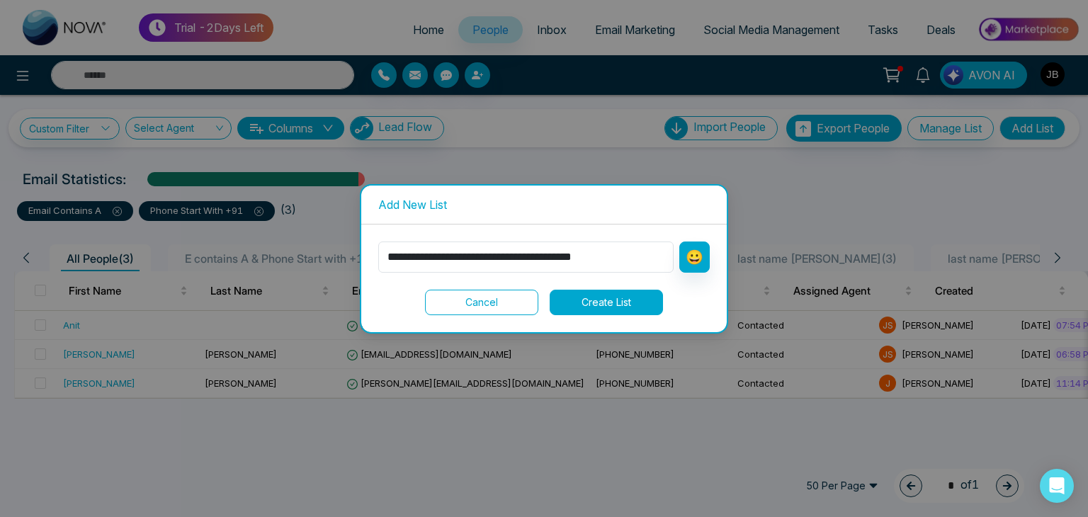
click at [632, 308] on button "Create List" at bounding box center [606, 302] width 113 height 25
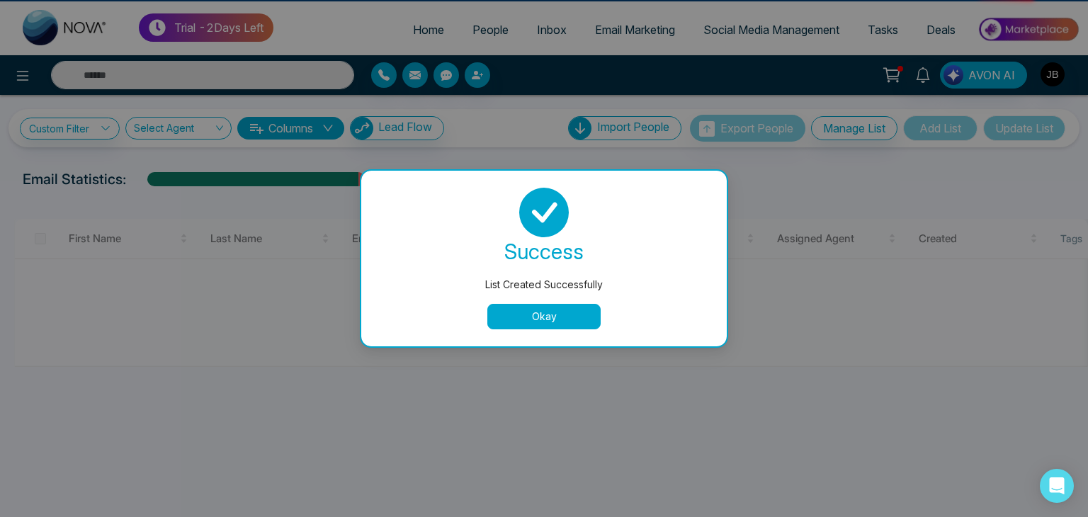
click at [550, 319] on button "Okay" at bounding box center [543, 316] width 113 height 25
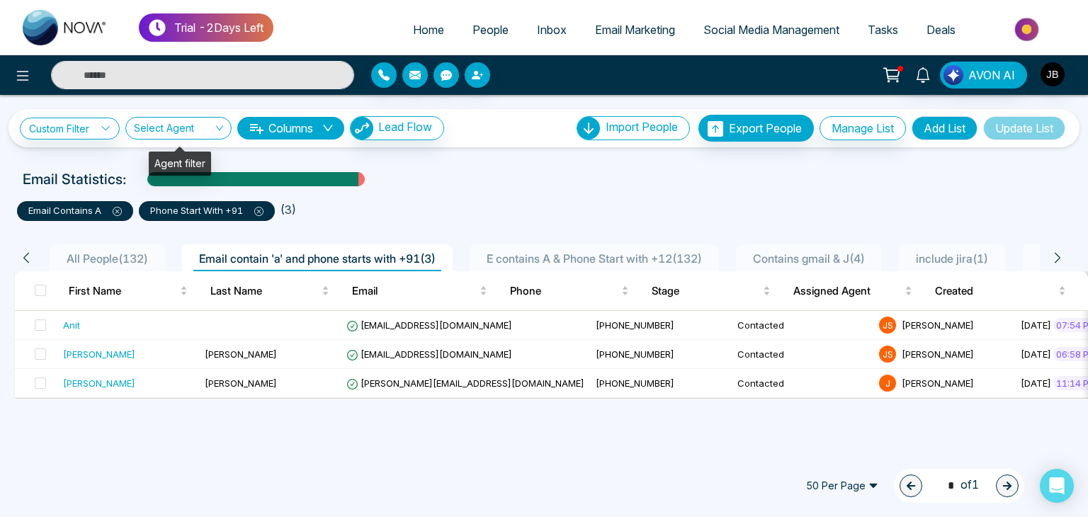
click at [210, 122] on input "search" at bounding box center [173, 131] width 79 height 27
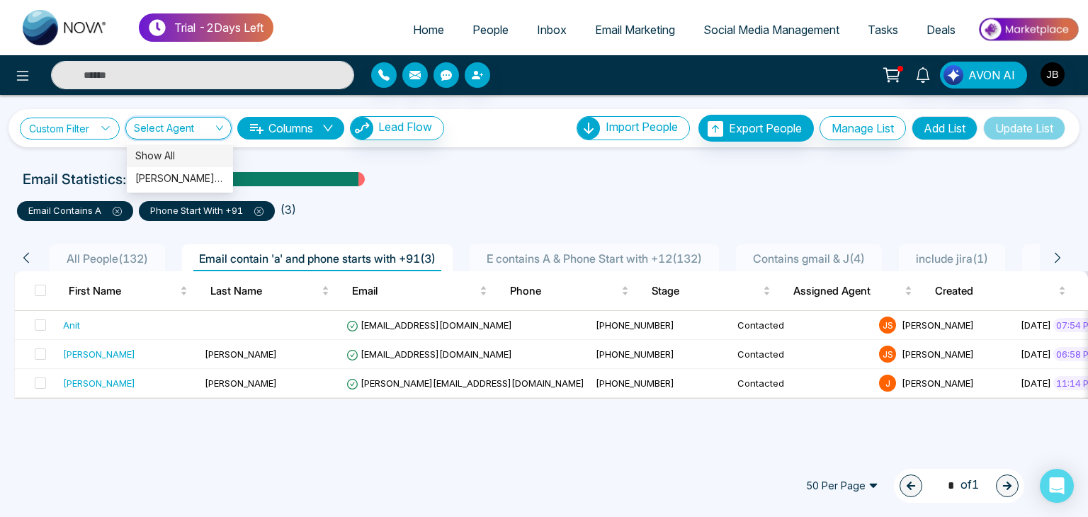
click at [96, 130] on link "Custom Filter" at bounding box center [70, 129] width 100 height 22
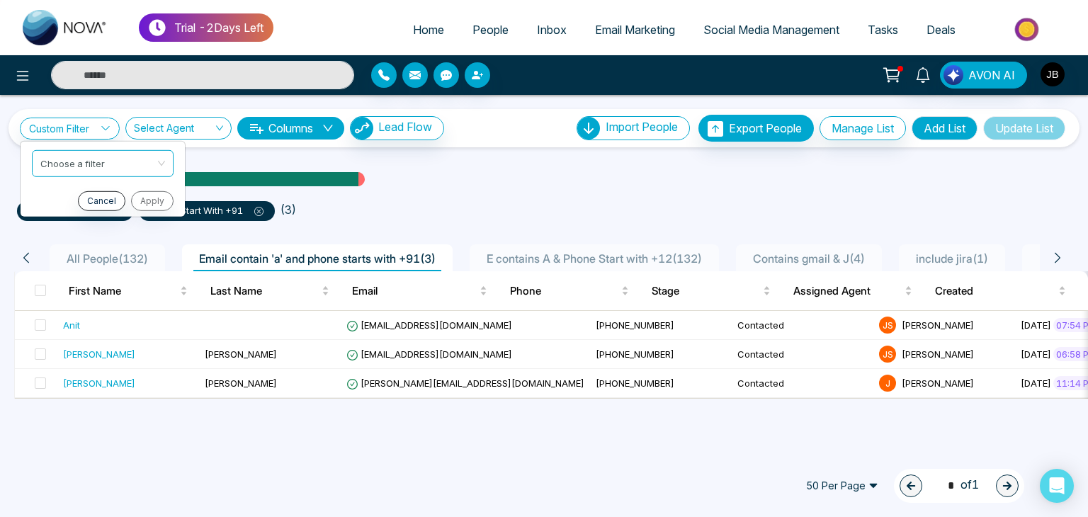
click at [490, 202] on ul "email contains a phone start with +91 ( 3 )" at bounding box center [544, 207] width 1054 height 25
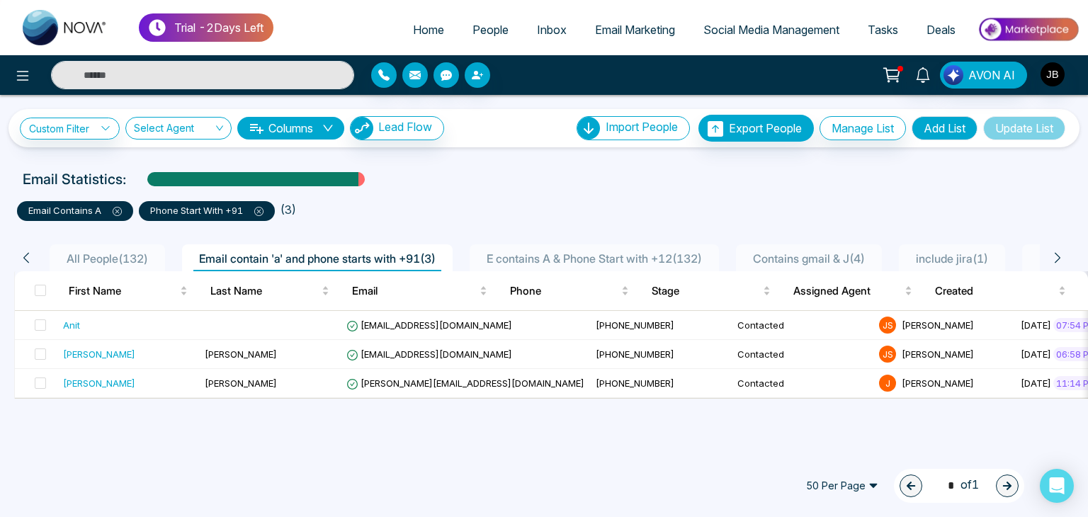
click at [561, 261] on span "E contains A & Phone Start with +12 ( 132 )" at bounding box center [594, 258] width 227 height 14
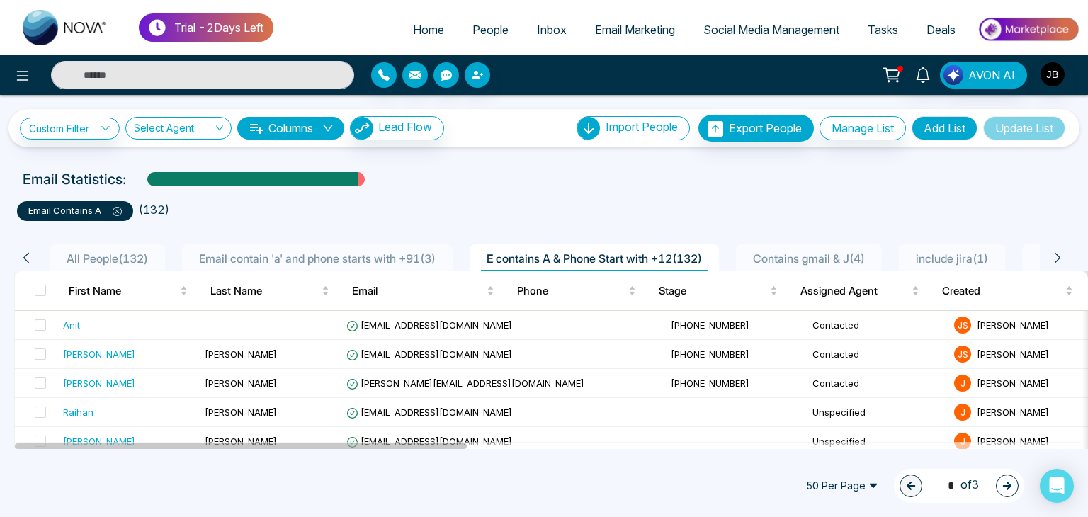
click at [1011, 127] on button "Update List" at bounding box center [1024, 128] width 82 height 24
click at [847, 125] on button "Manage List" at bounding box center [862, 128] width 86 height 24
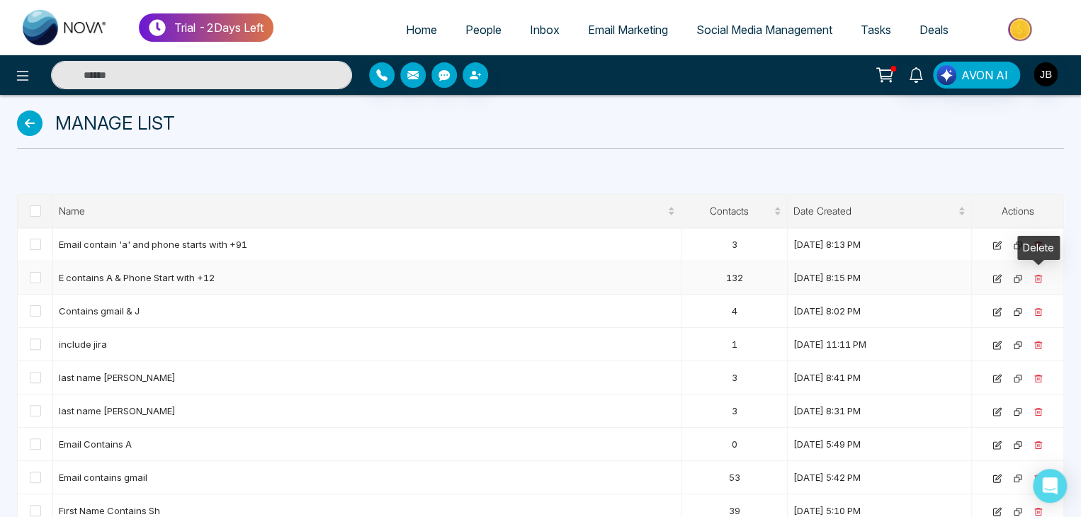
click at [1040, 278] on icon at bounding box center [1037, 278] width 9 height 9
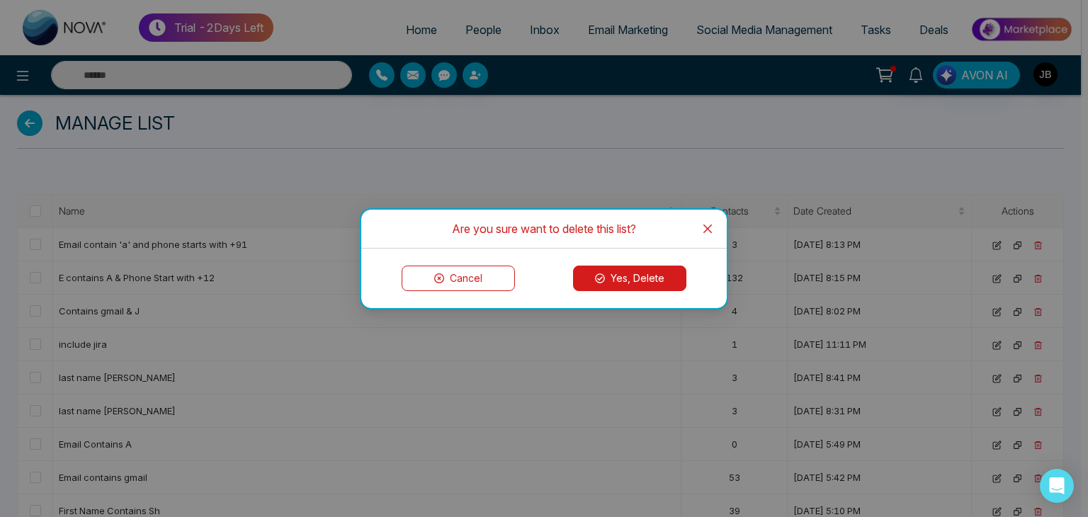
click at [655, 281] on button "Yes, Delete" at bounding box center [629, 278] width 113 height 25
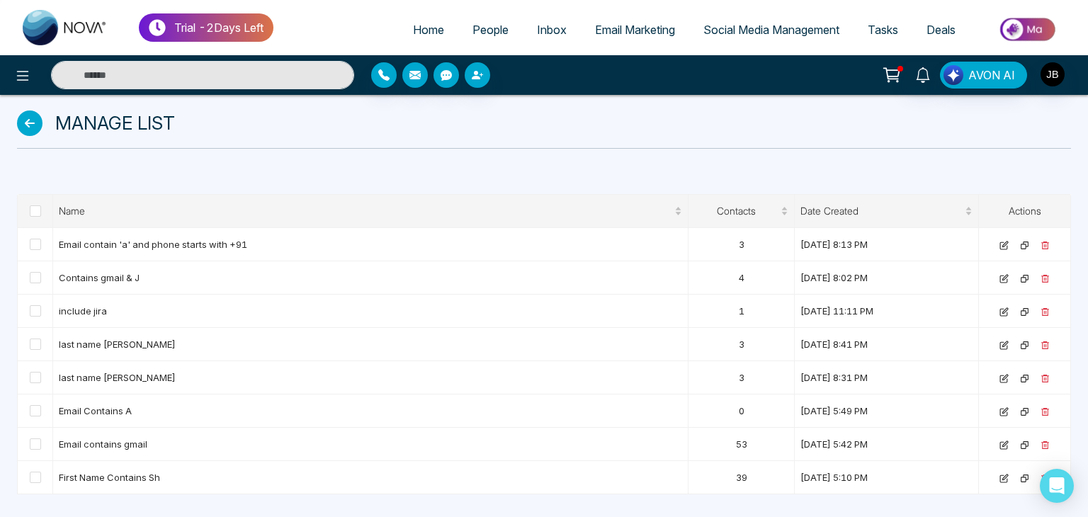
click at [28, 122] on icon at bounding box center [29, 122] width 25 height 25
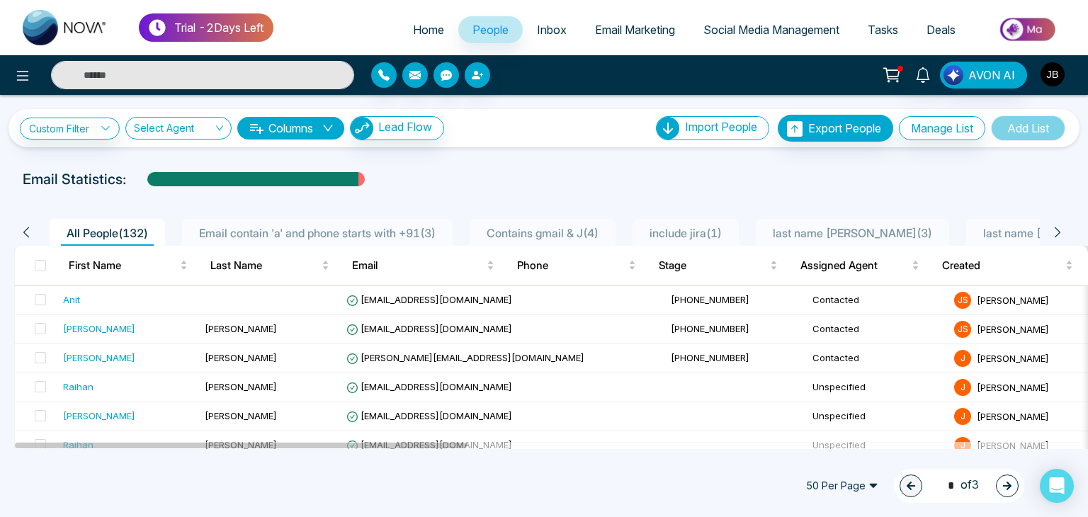
click at [1048, 74] on img "button" at bounding box center [1052, 74] width 24 height 24
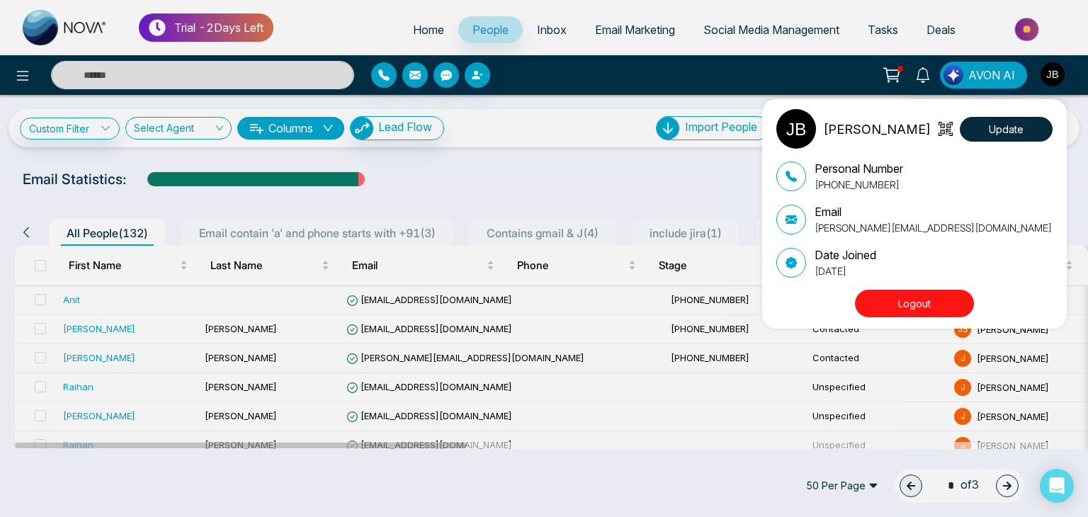
click at [547, 176] on div "Jayesh Satish Badgujar Update Personal Number +918208229191 Email Jayesh@mmnova…" at bounding box center [544, 258] width 1088 height 517
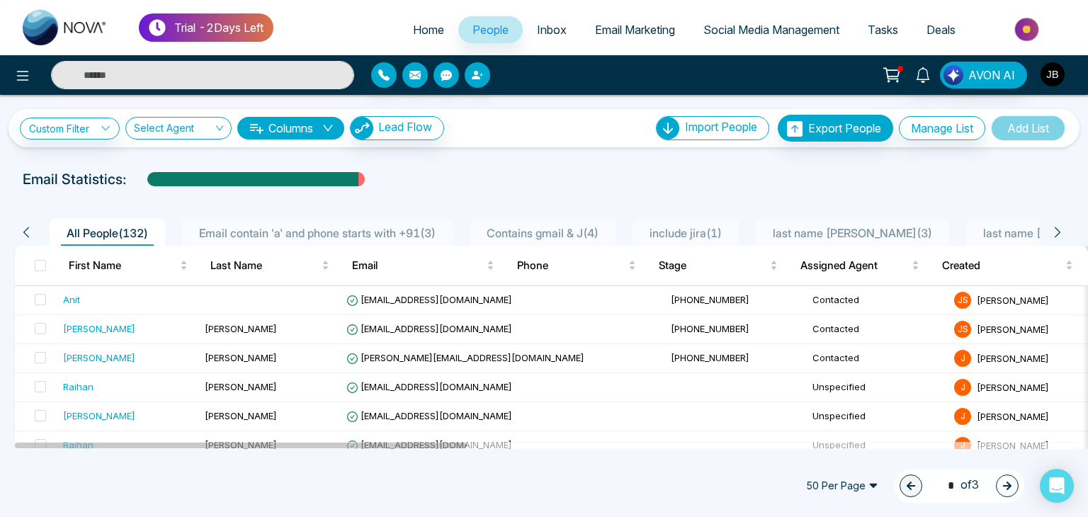
click at [1057, 75] on img "button" at bounding box center [1052, 74] width 24 height 24
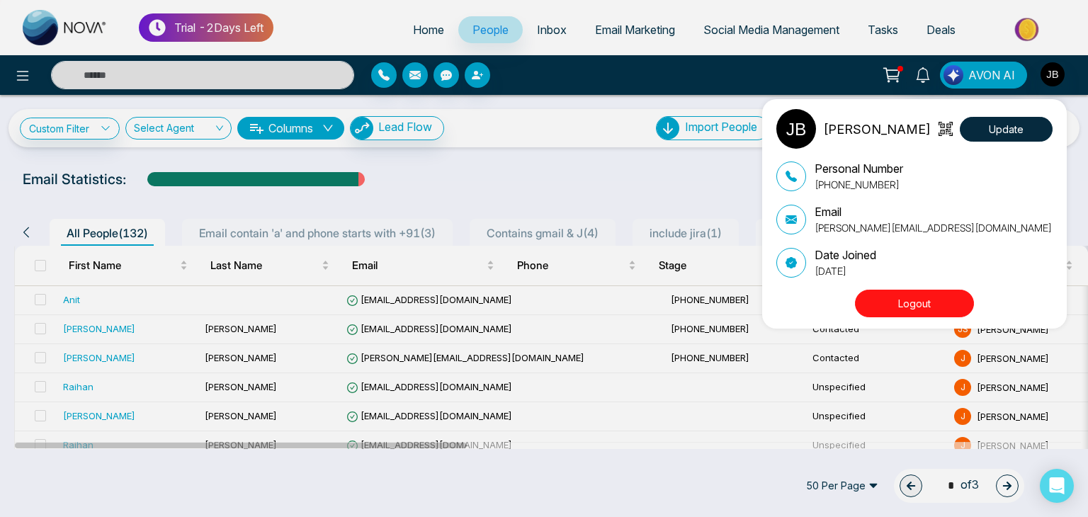
click at [899, 298] on button "Logout" at bounding box center [914, 304] width 119 height 28
